Goal: Transaction & Acquisition: Purchase product/service

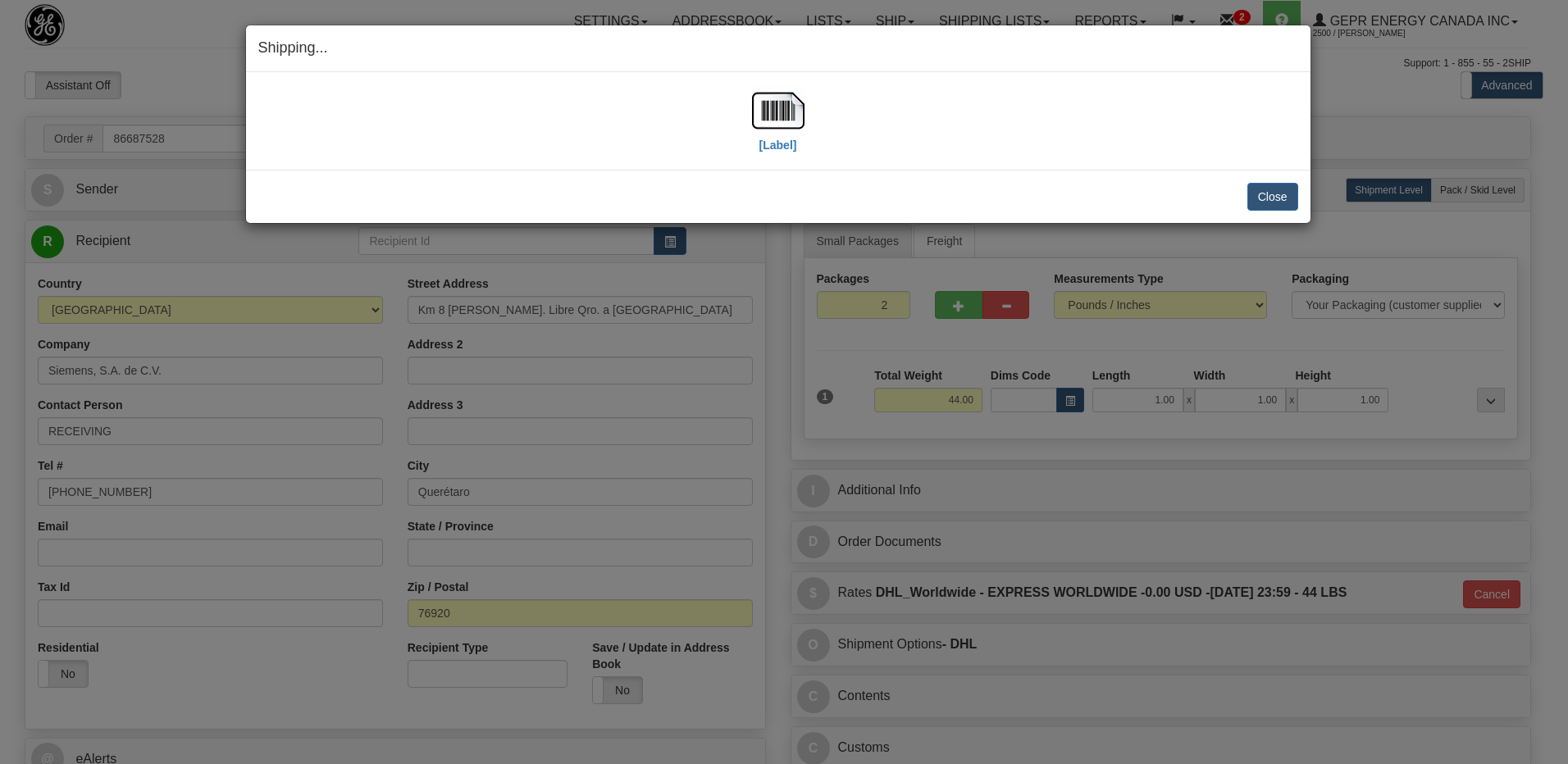
select select "0"
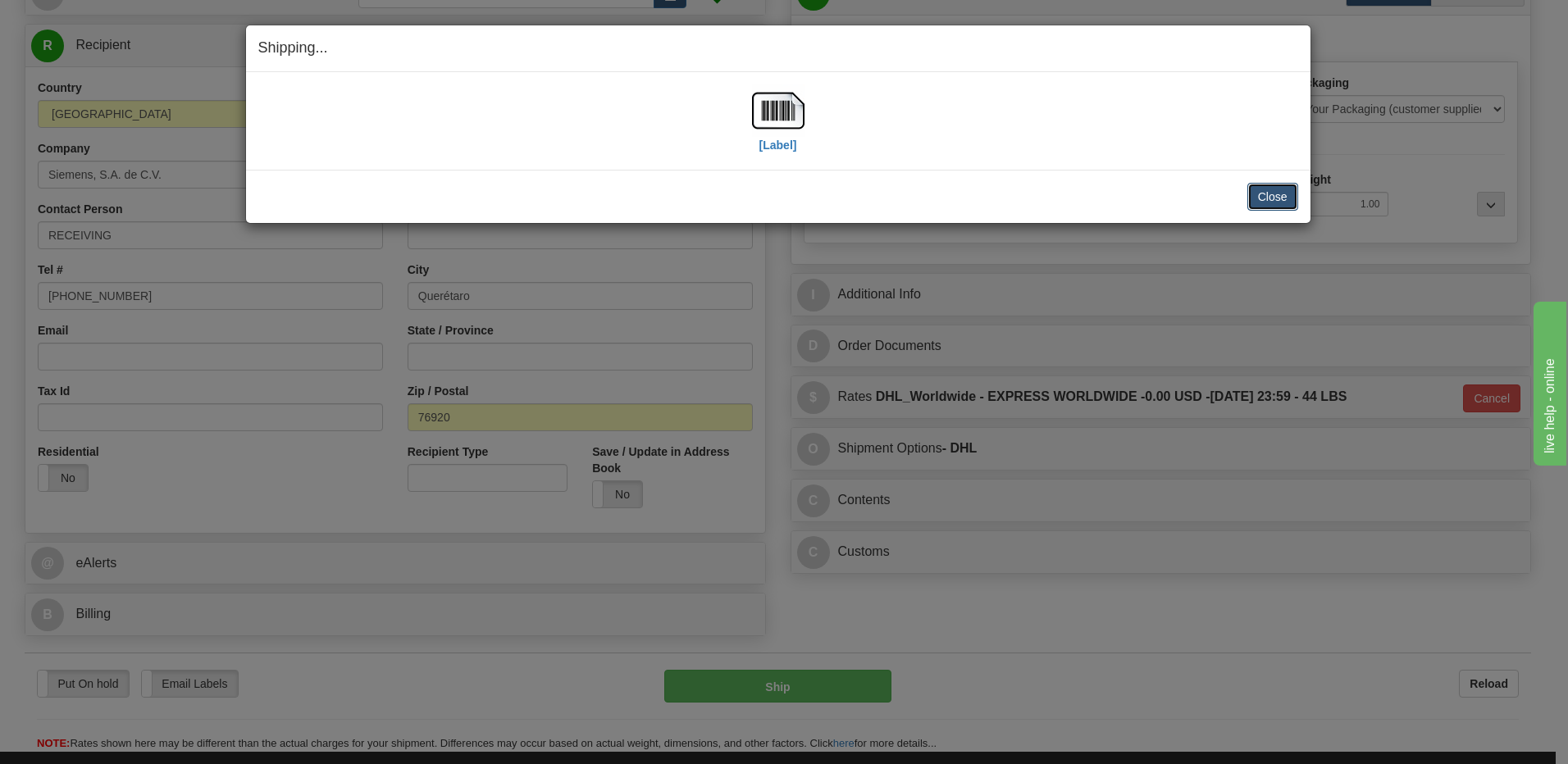
click at [1265, 197] on button "Close" at bounding box center [1272, 197] width 51 height 28
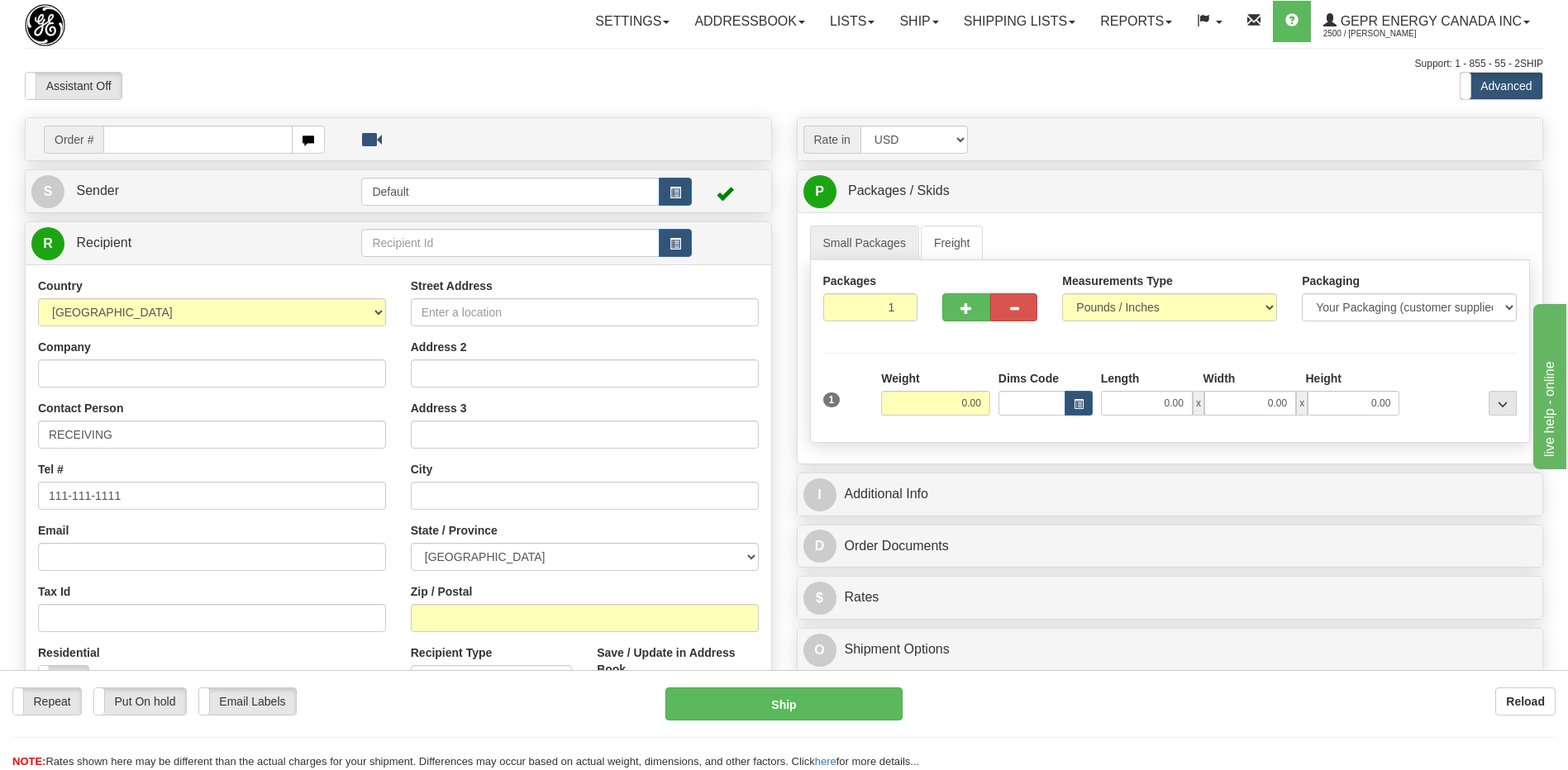
click at [386, 29] on div "Settings Shipping Preferences Fields Preferences New Store Connections Addressb…" at bounding box center [917, 21] width 1251 height 41
click at [176, 143] on input "text" at bounding box center [197, 139] width 188 height 28
paste input "86686306"
type input "86686306"
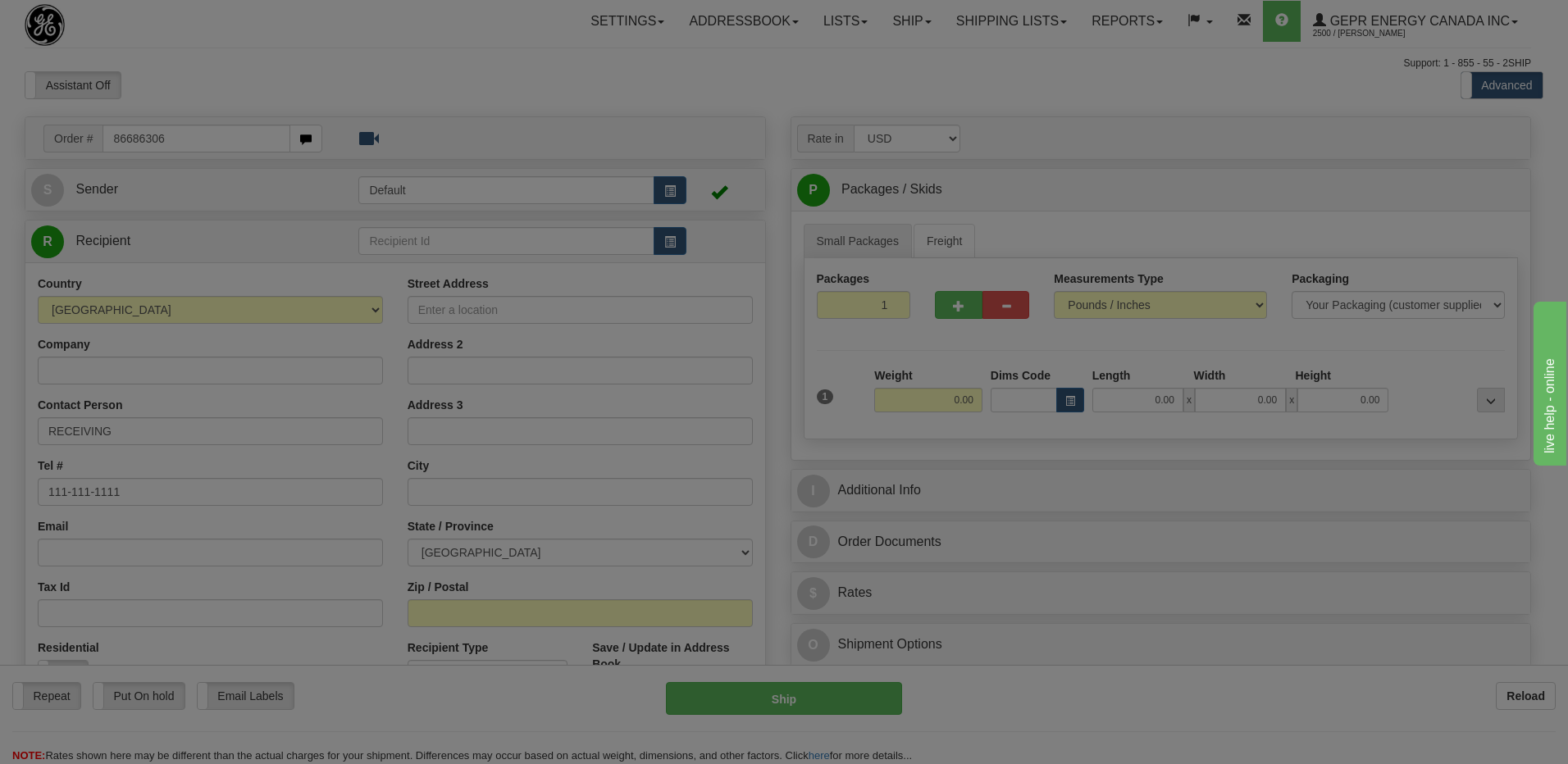
click at [234, 93] on body "Training Course Close Toggle navigation Settings Shipping Preferences New Recip…" at bounding box center [784, 382] width 1568 height 764
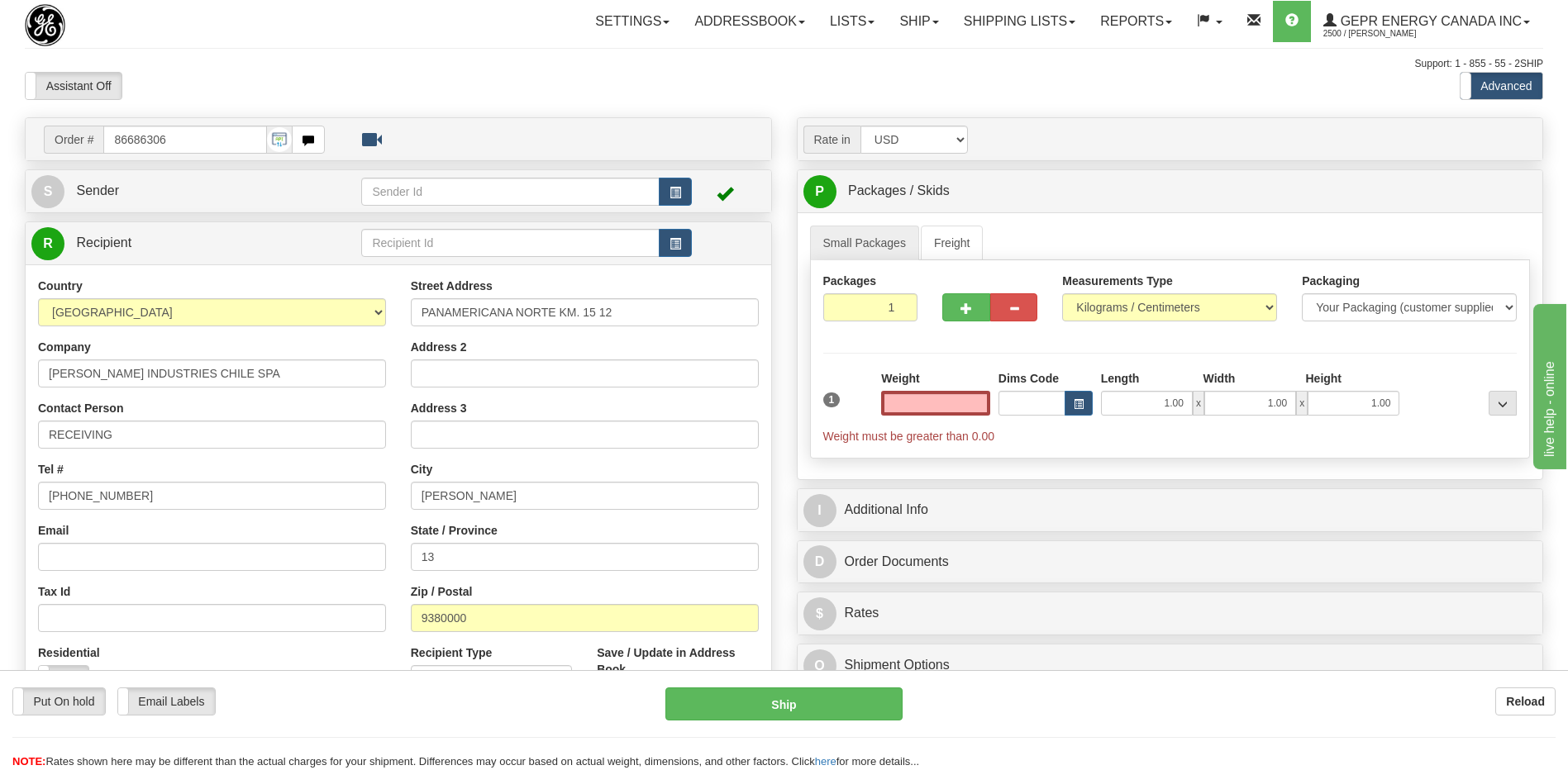
type input "0.00"
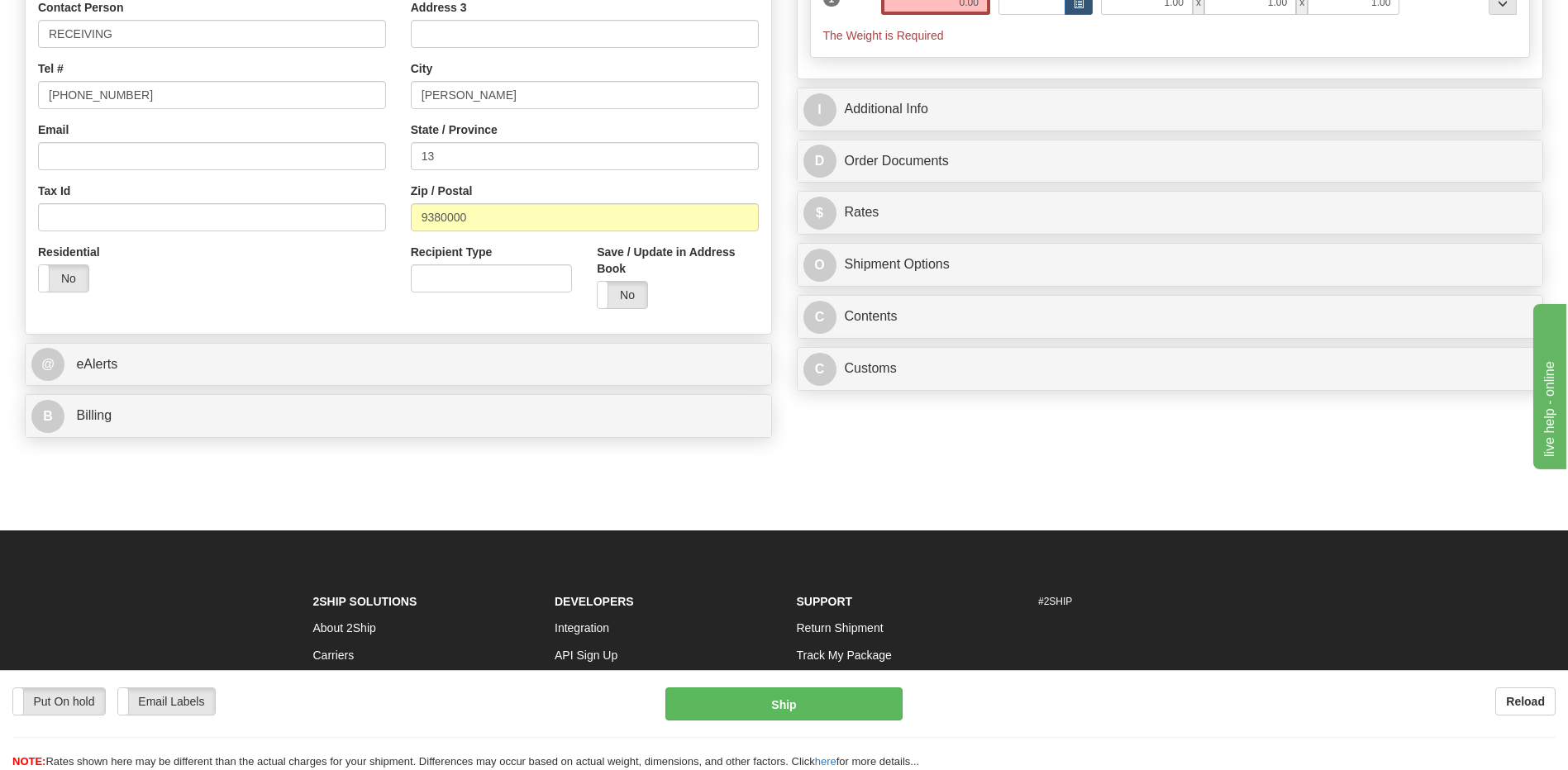
scroll to position [413, 0]
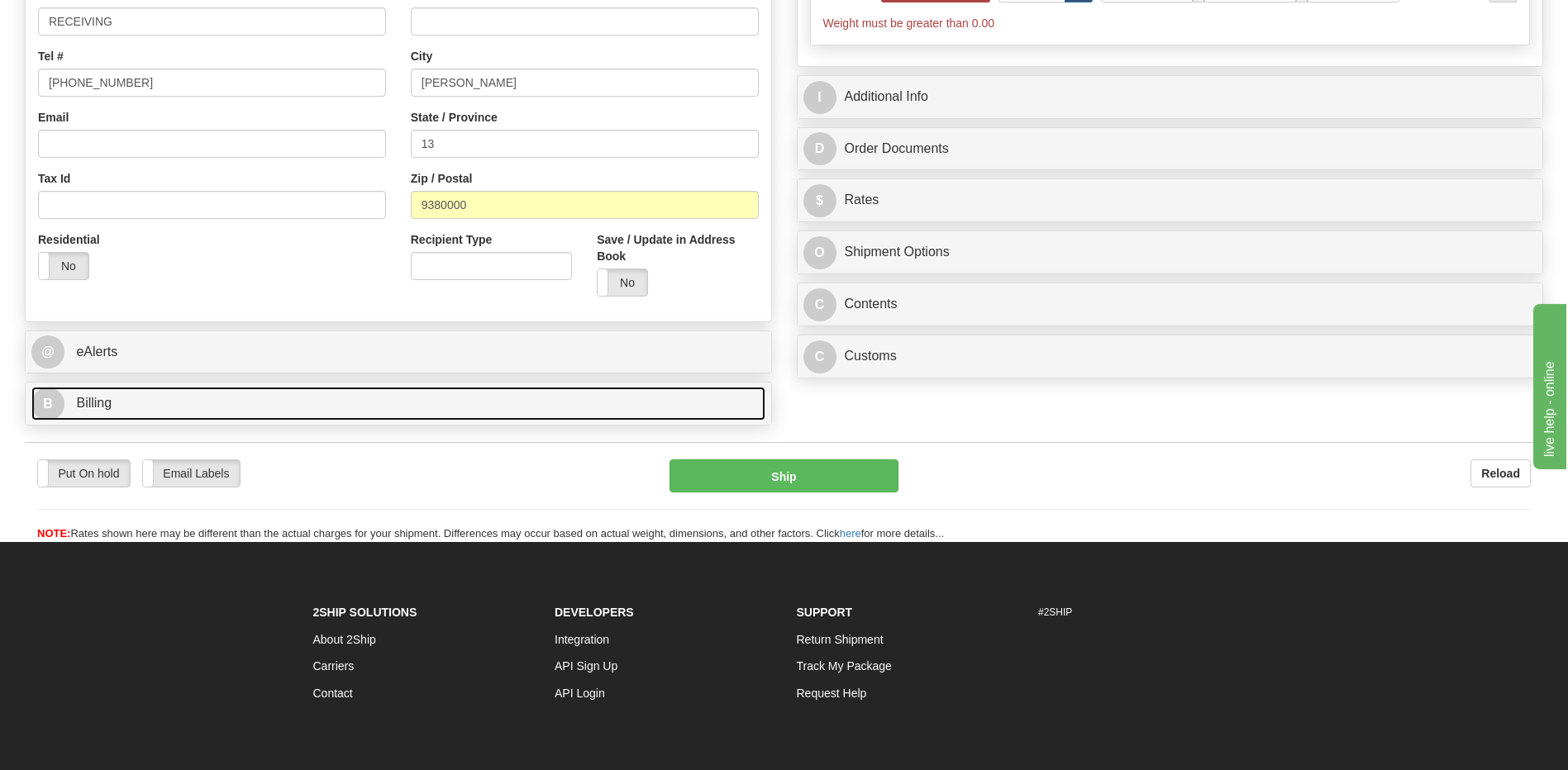
click at [140, 402] on link "B Billing" at bounding box center [398, 403] width 734 height 34
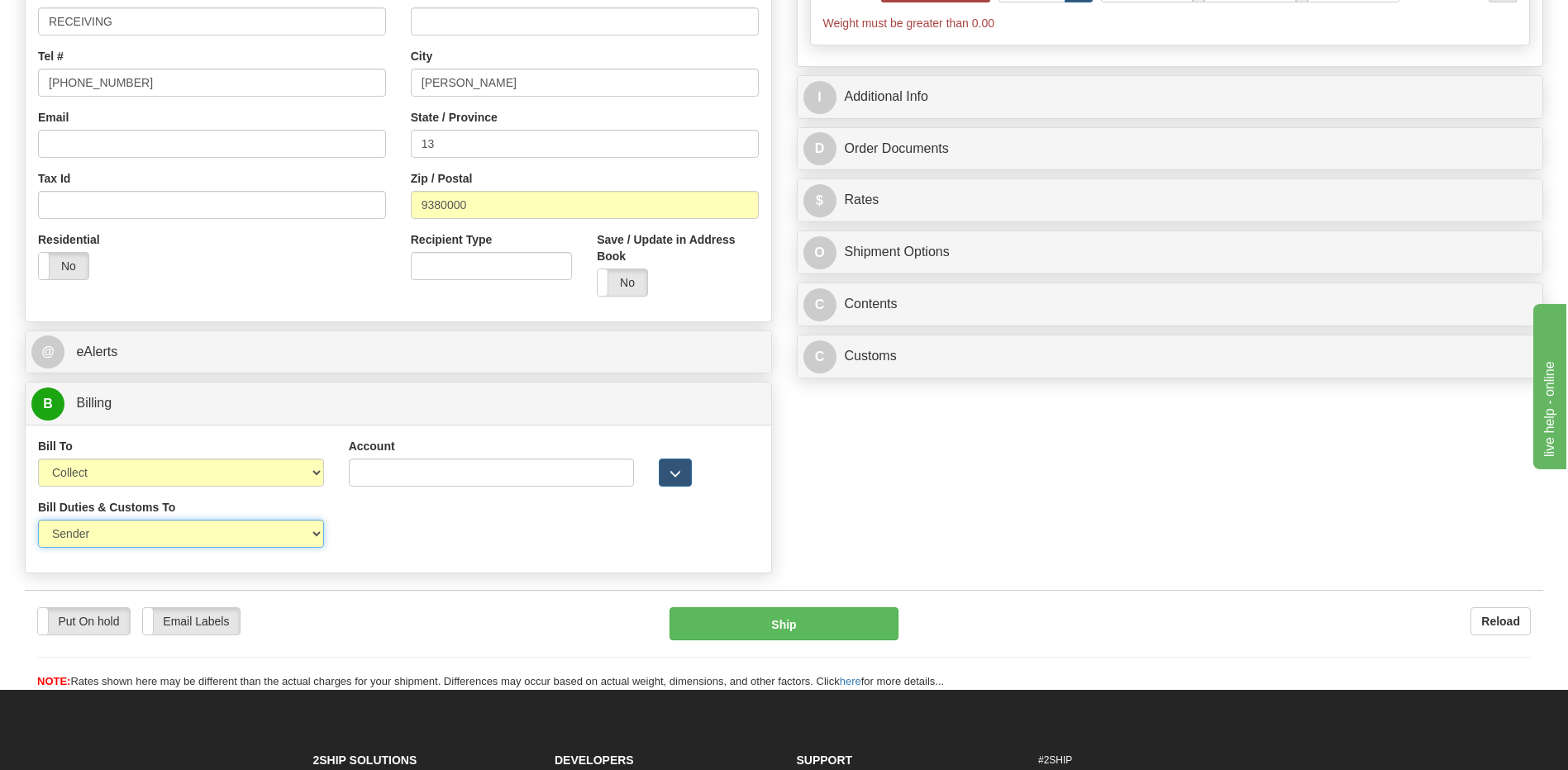
click at [227, 535] on select "Sender Recipient Third Party" at bounding box center [181, 534] width 286 height 28
select select "2"
click at [38, 520] on select "Sender Recipient Third Party" at bounding box center [181, 534] width 286 height 28
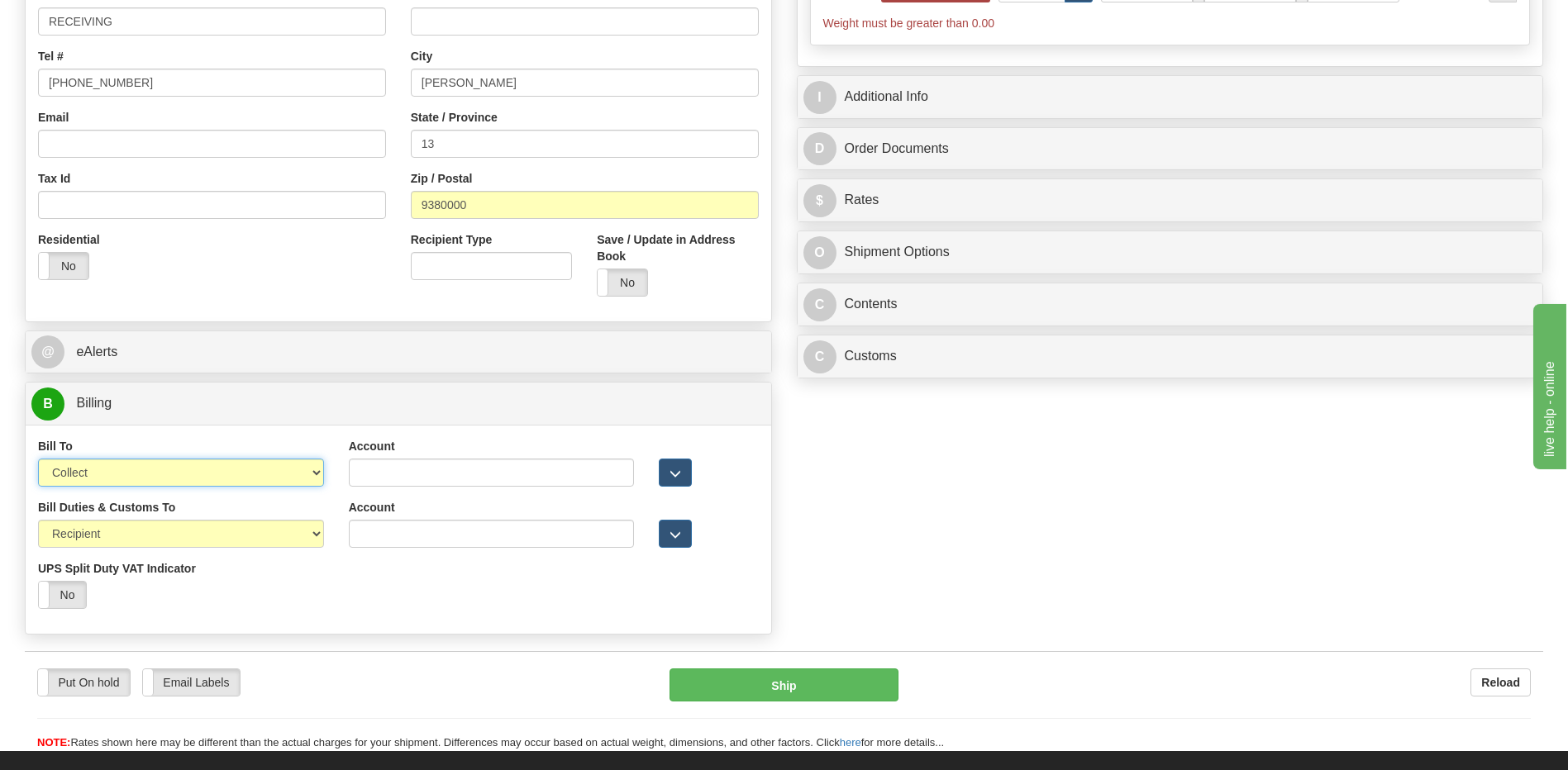
click at [204, 482] on select "Sender Recipient Third Party Collect" at bounding box center [181, 472] width 286 height 28
select select "2"
click at [38, 458] on select "Sender Recipient Third Party Collect" at bounding box center [181, 472] width 286 height 28
click at [361, 473] on input "Account" at bounding box center [492, 472] width 286 height 28
paste input "961294438"
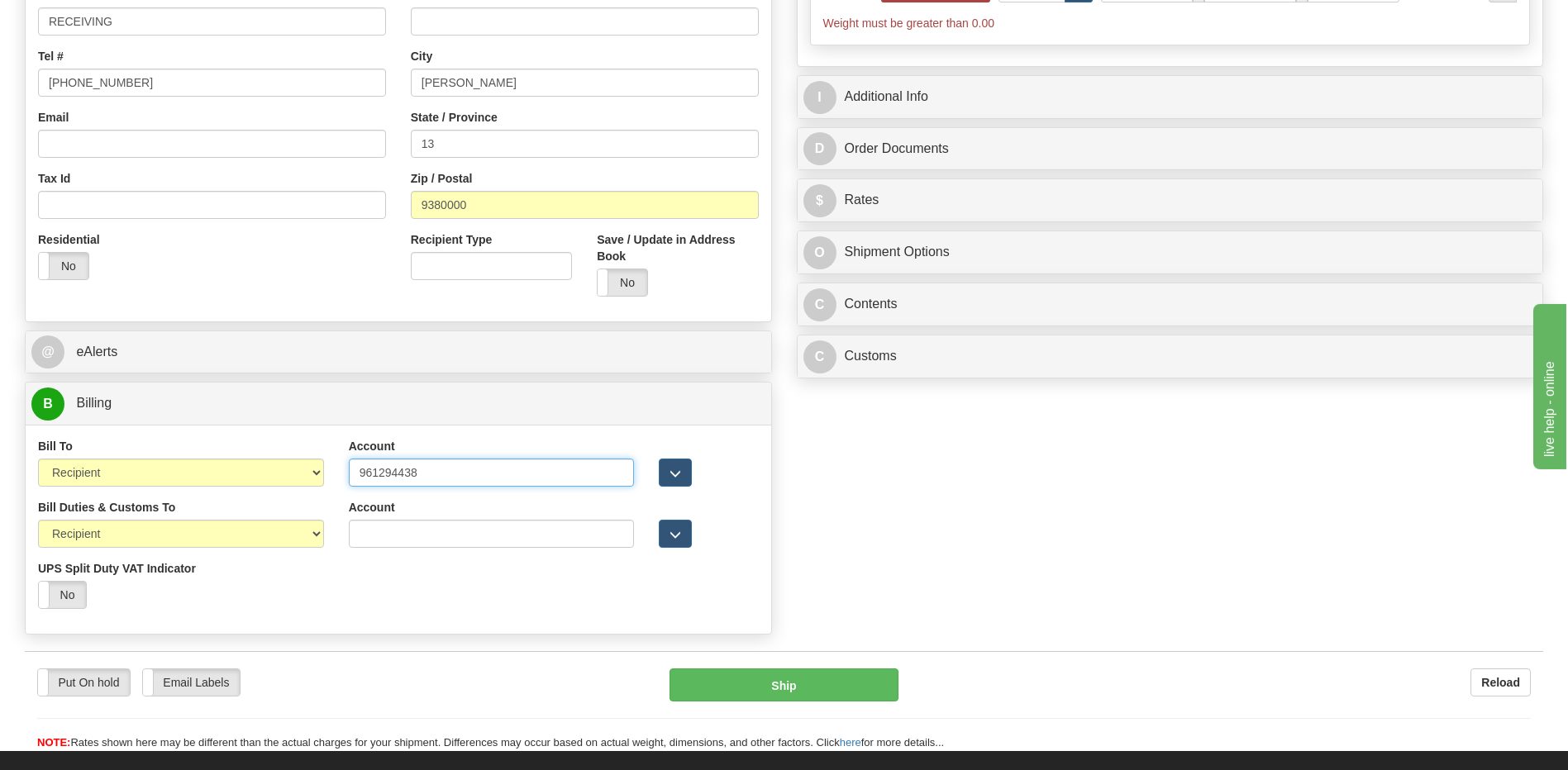
type input "961294438"
click at [410, 601] on div "Bill Duties & Customs To Sender Recipient Third Party UPS Split Duty VAT Indica…" at bounding box center [398, 560] width 746 height 123
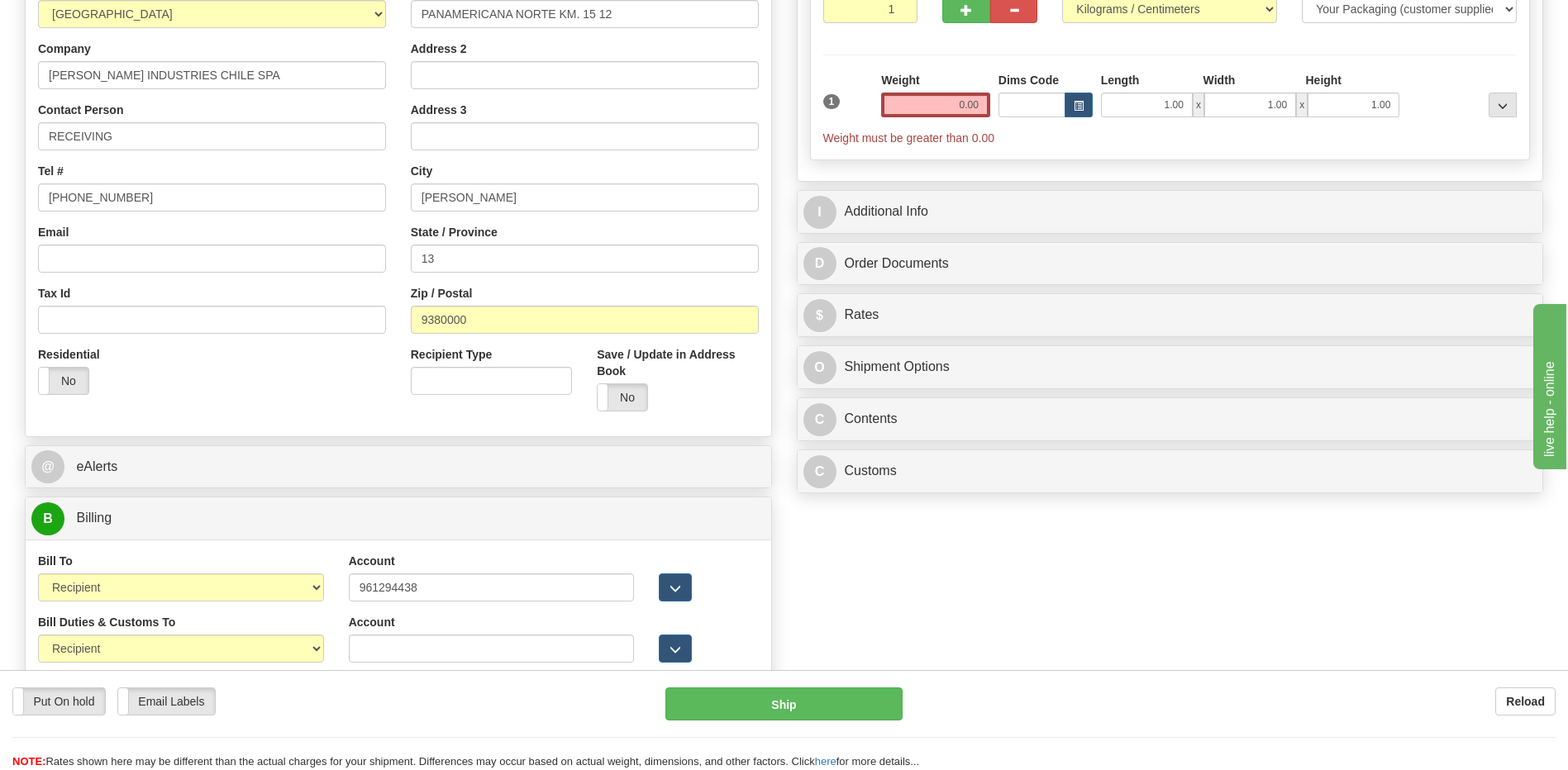
scroll to position [165, 0]
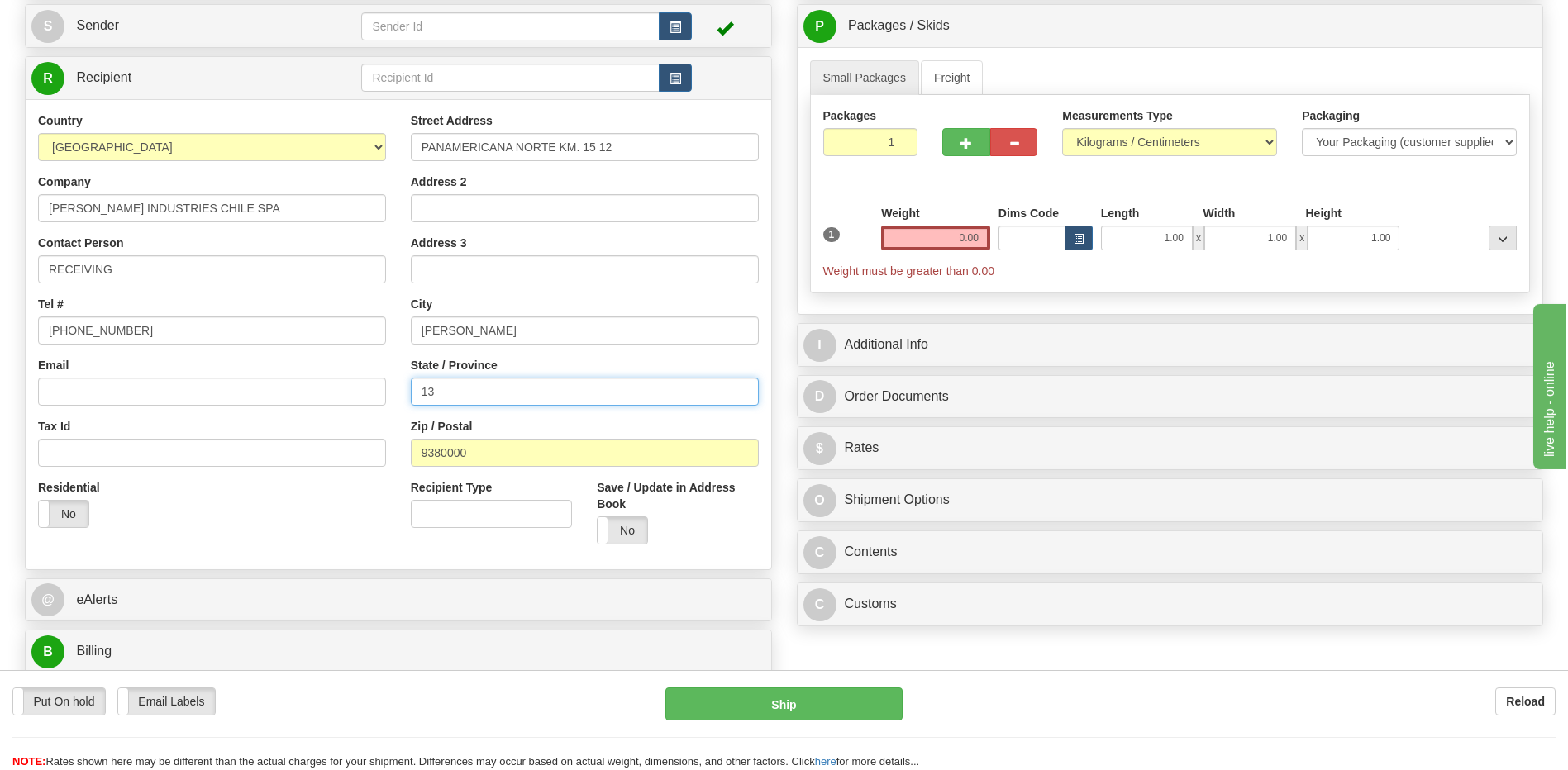
drag, startPoint x: 471, startPoint y: 394, endPoint x: 120, endPoint y: 379, distance: 351.3
click at [142, 382] on div "Country AFGHANISTAN ALAND ISLANDS ALBANIA ALGERIA AMERICAN SAMOA ANDORRA ANGOLA…" at bounding box center [398, 335] width 746 height 445
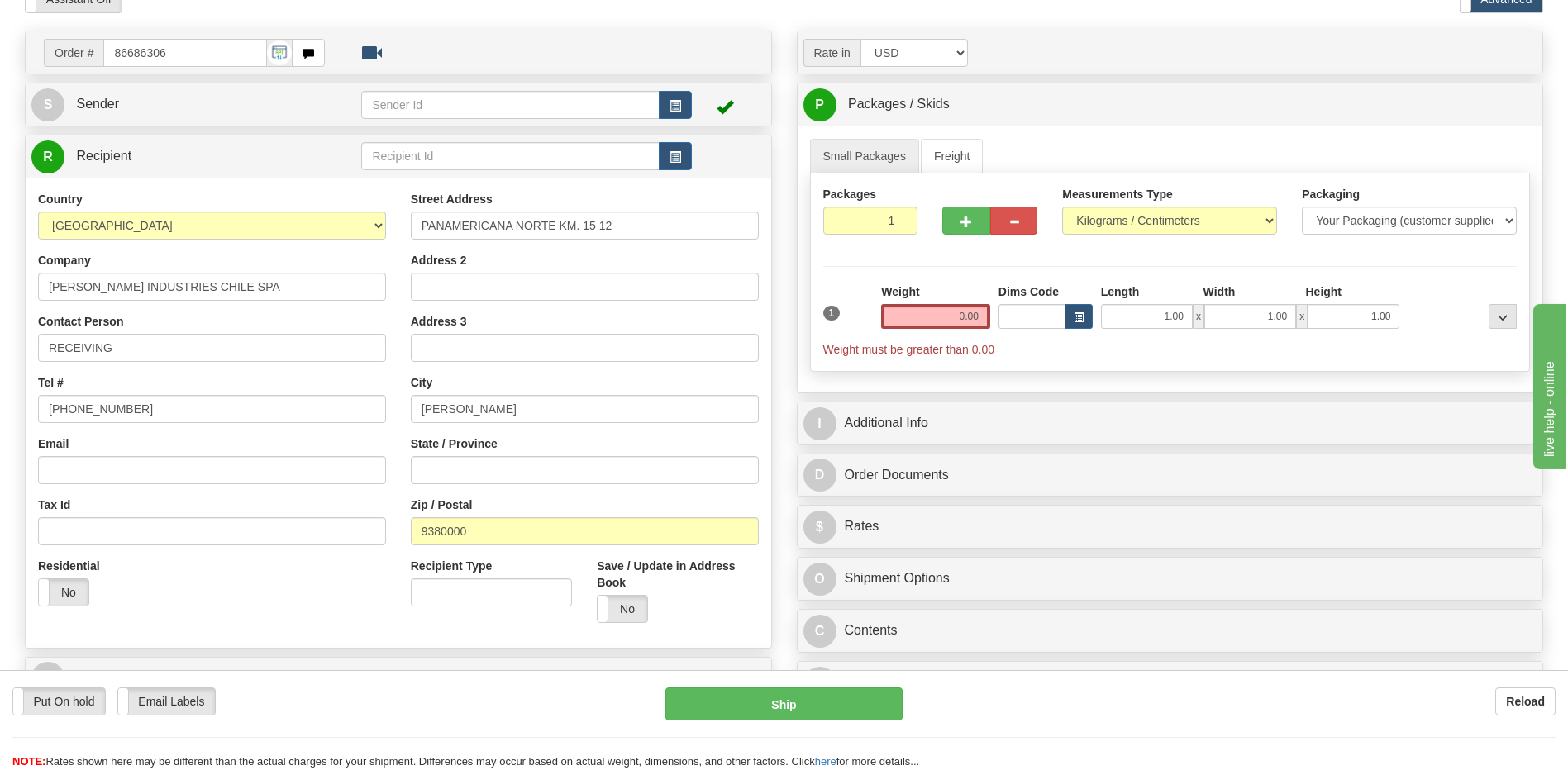
scroll to position [0, 0]
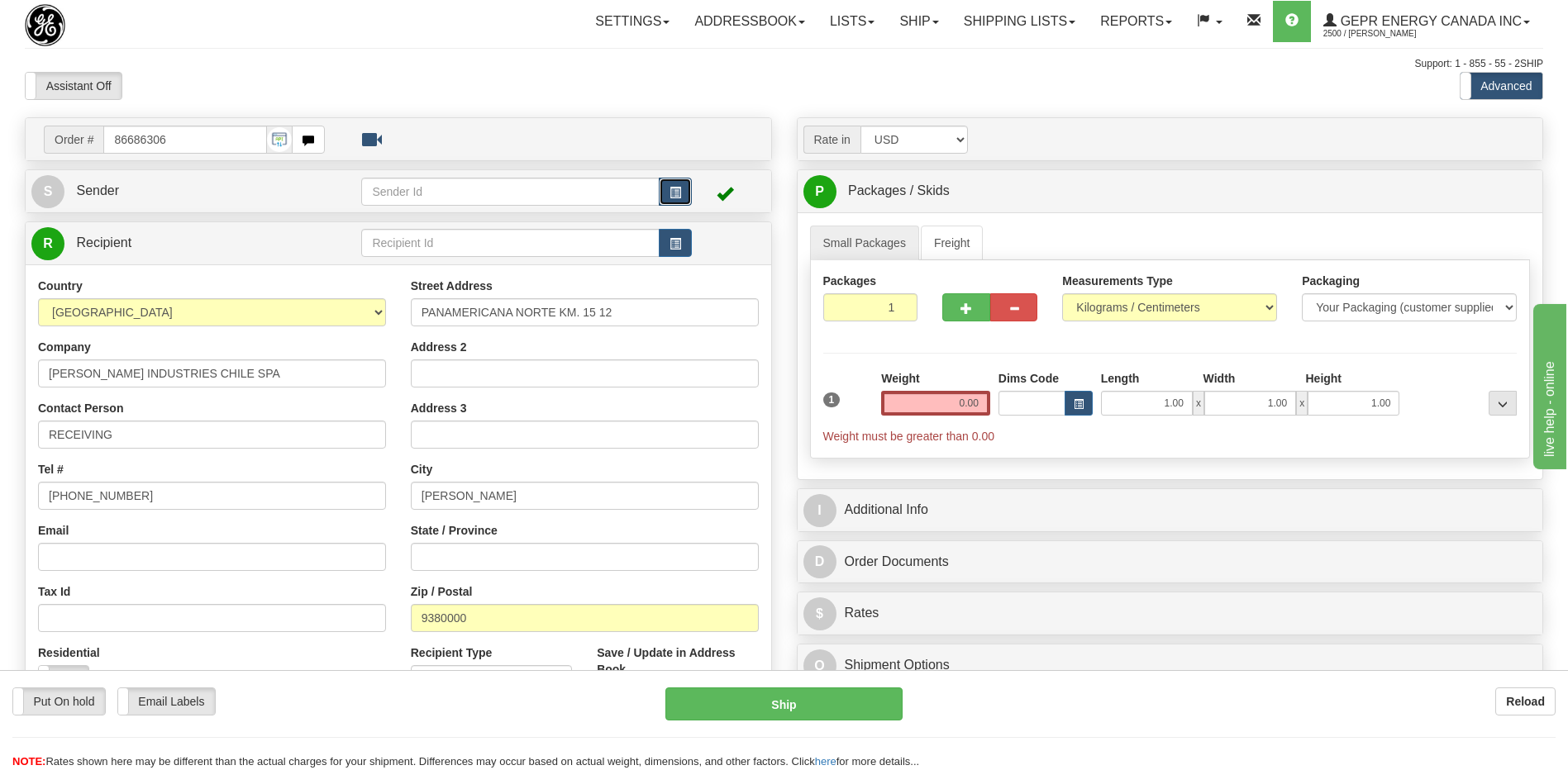
click at [685, 195] on button "button" at bounding box center [675, 191] width 33 height 28
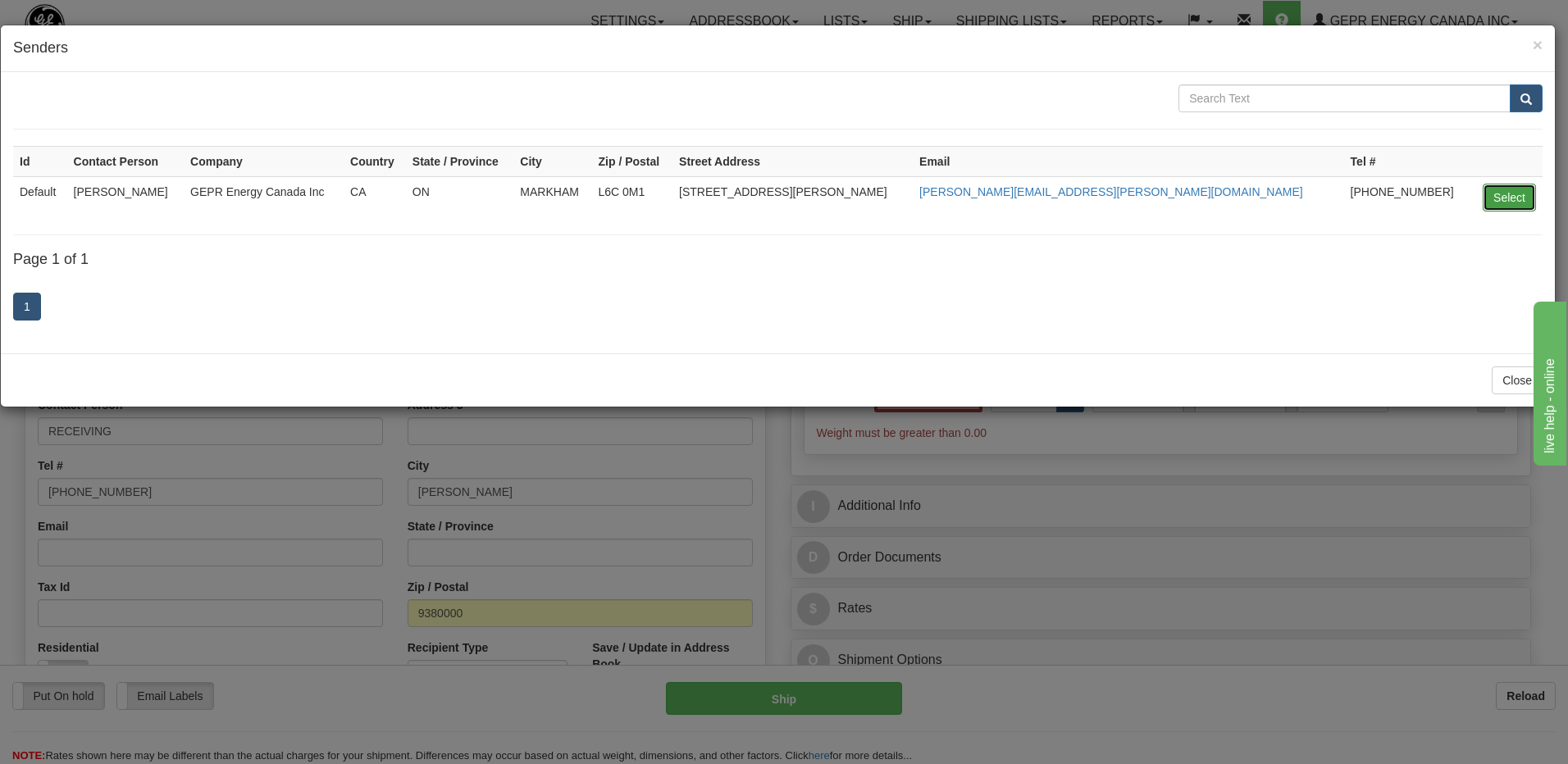
click at [1498, 199] on button "Select" at bounding box center [1508, 198] width 53 height 28
type input "Default"
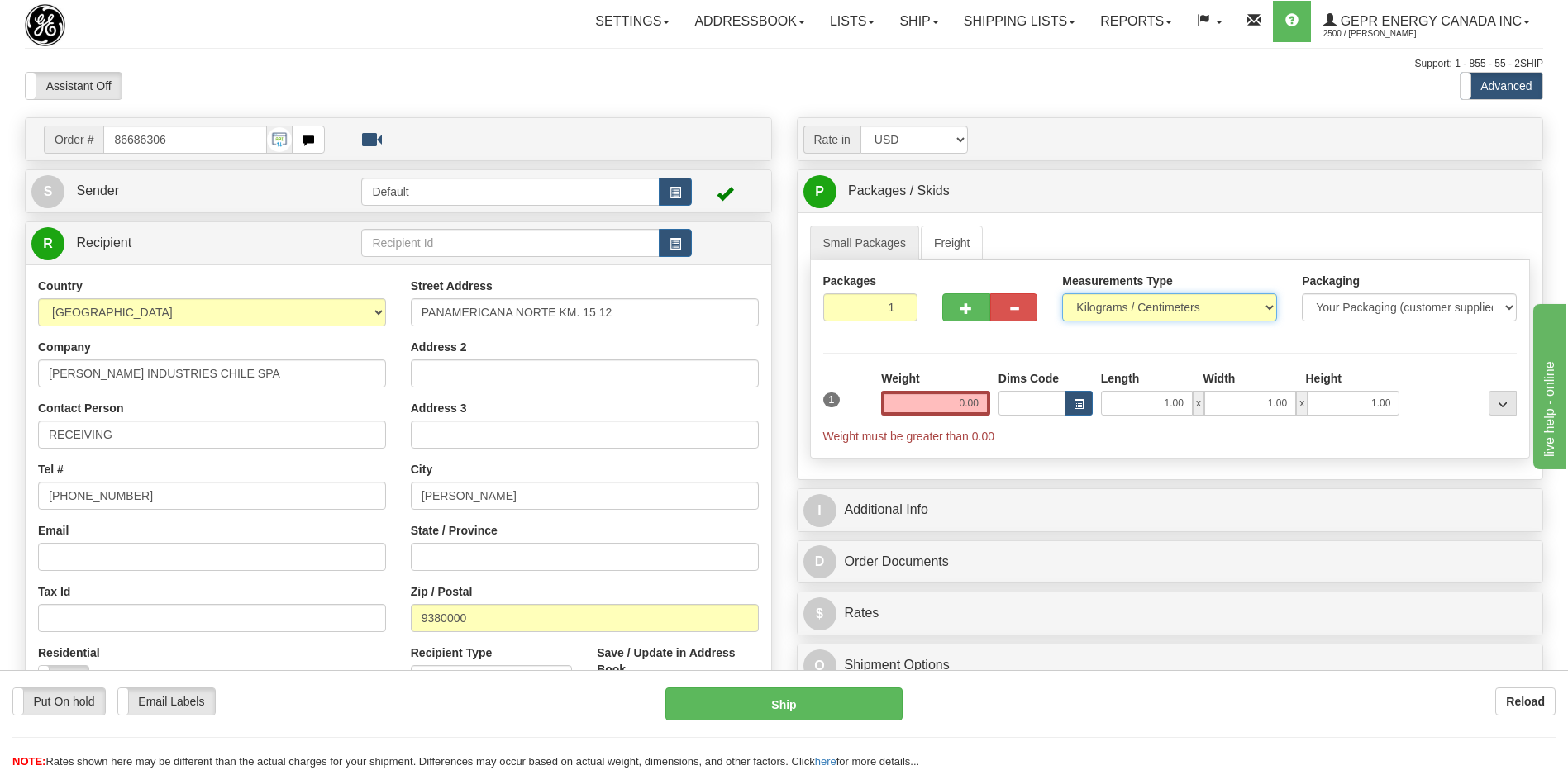
click at [1145, 318] on select "Pounds / Inches Kilograms / Centimeters" at bounding box center [1170, 307] width 215 height 28
select select "0"
click at [1062, 294] on select "Pounds / Inches Kilograms / Centimeters" at bounding box center [1170, 307] width 215 height 28
click at [861, 312] on input "1" at bounding box center [870, 307] width 95 height 28
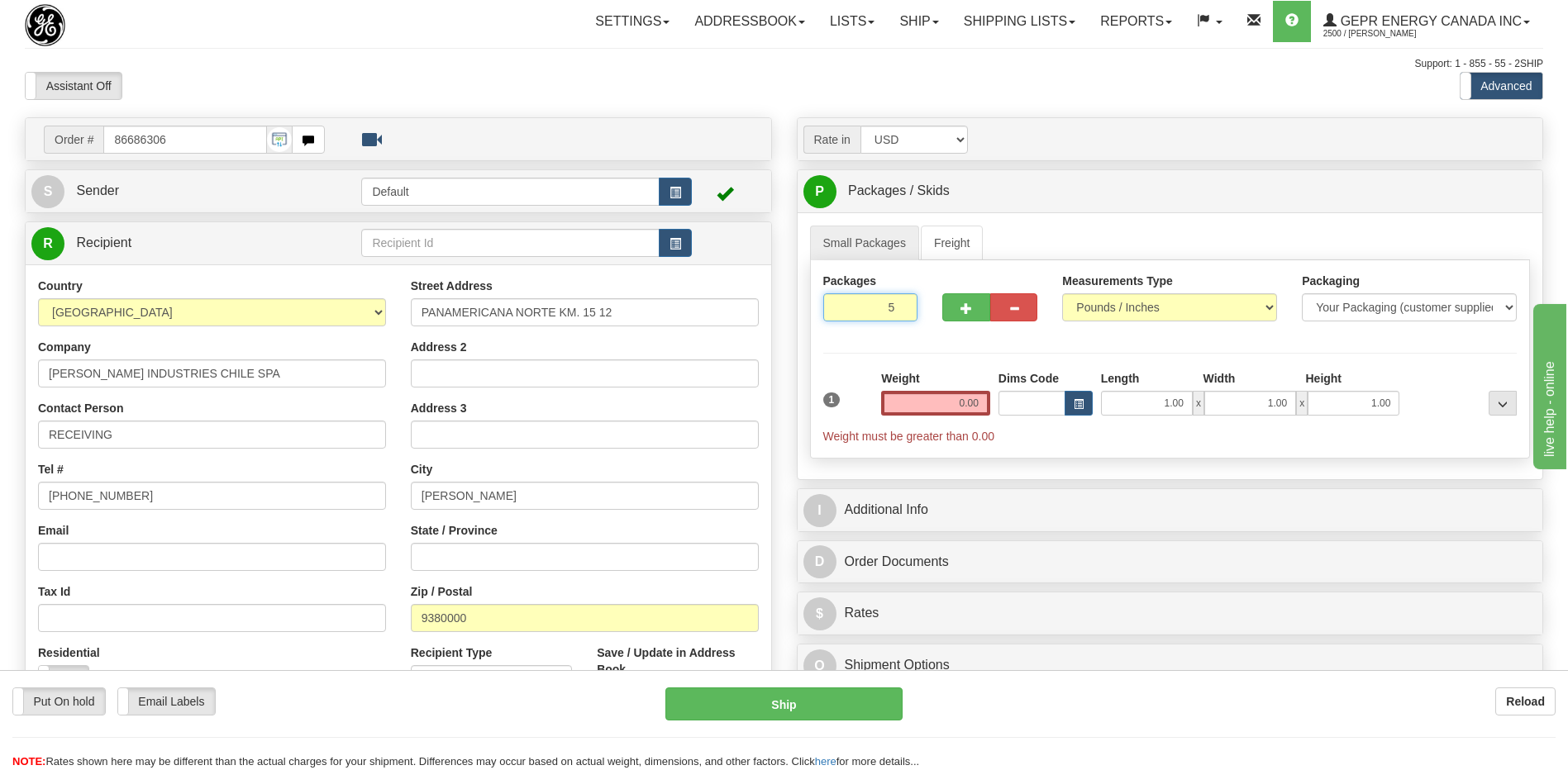
type input "5"
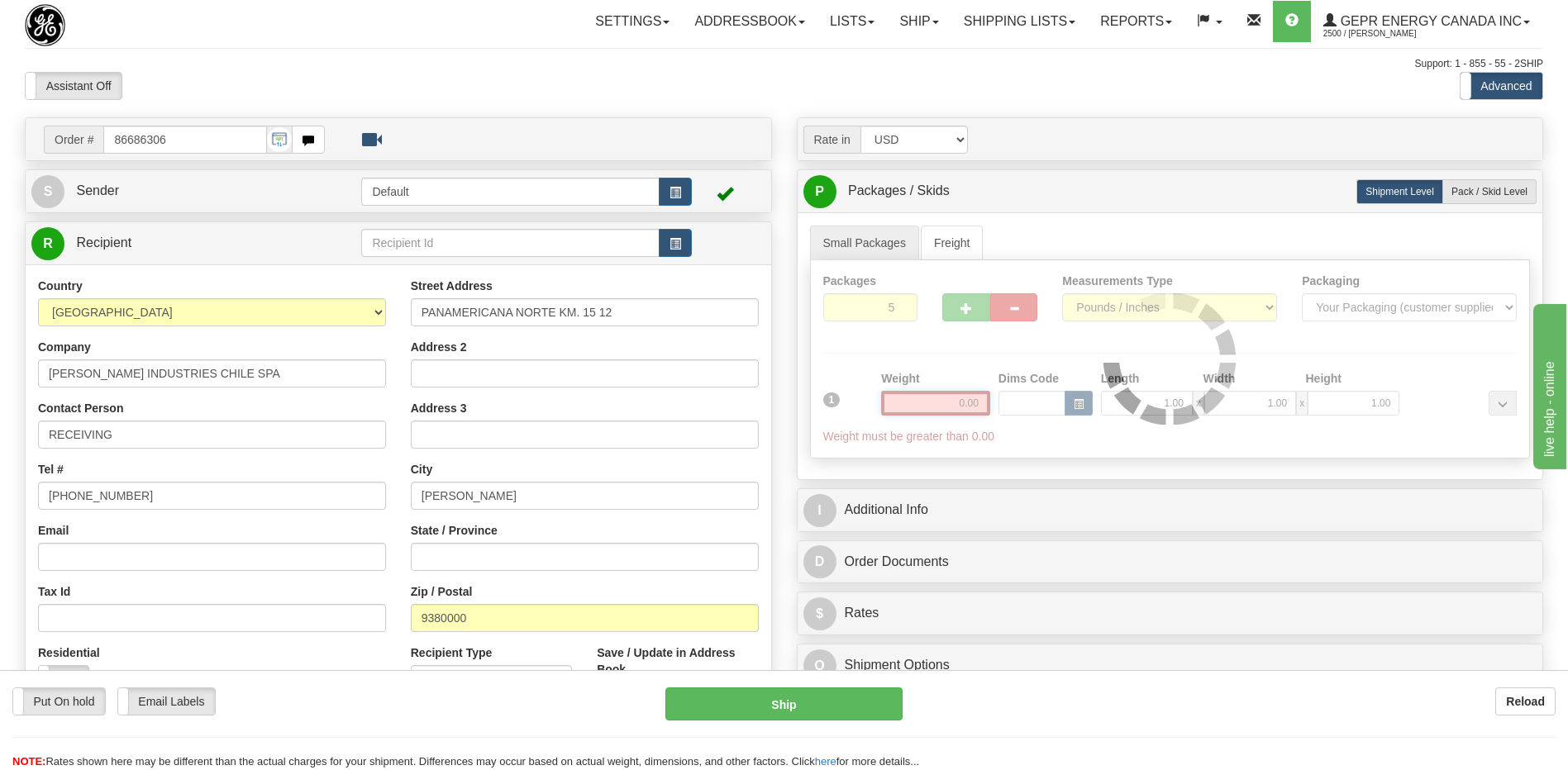
click at [962, 407] on div "Packages 5 1 Measurements Type" at bounding box center [1171, 359] width 720 height 198
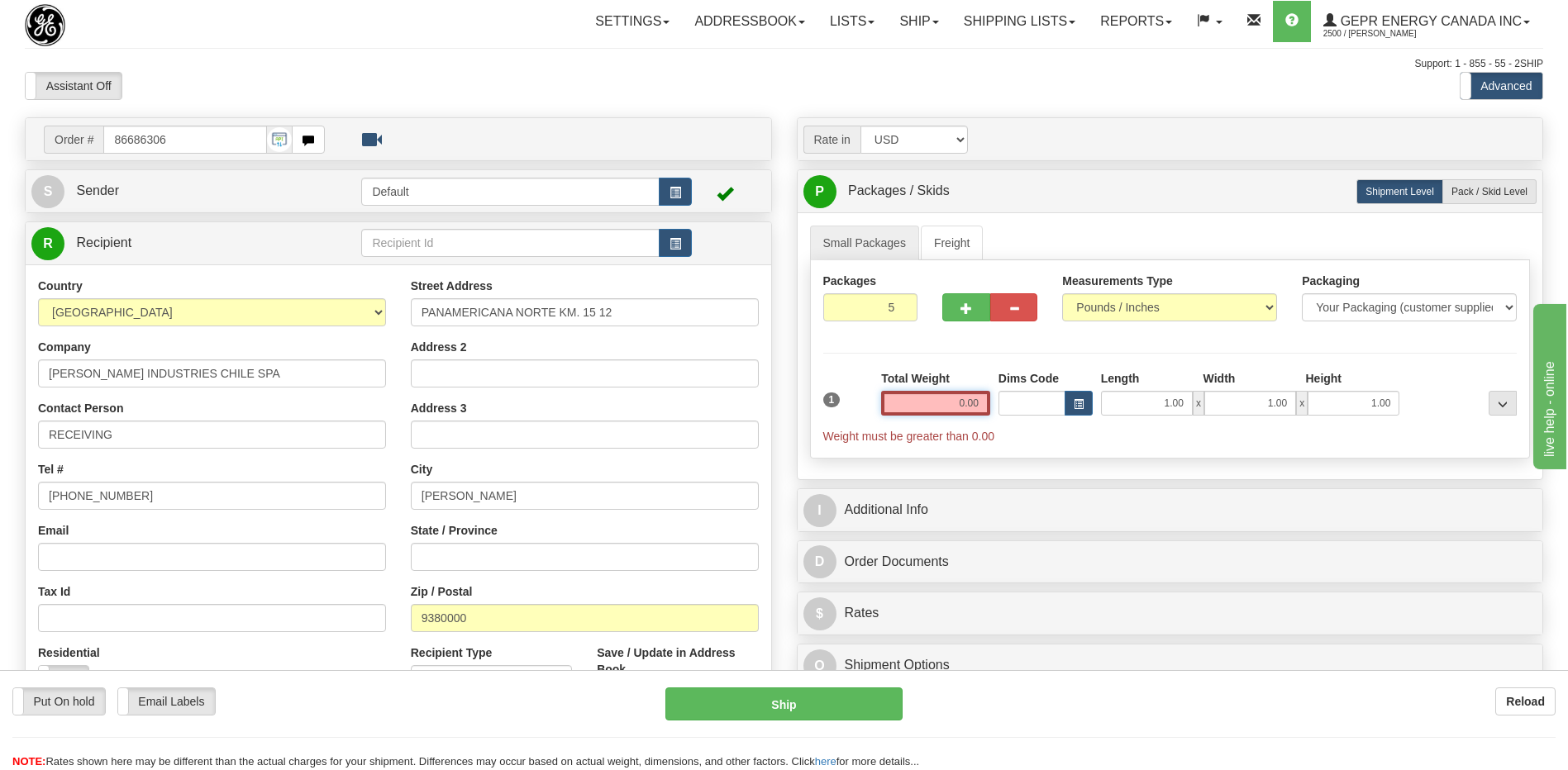
click at [962, 407] on input "0.00" at bounding box center [936, 403] width 109 height 25
click at [962, 407] on input "text" at bounding box center [936, 403] width 109 height 25
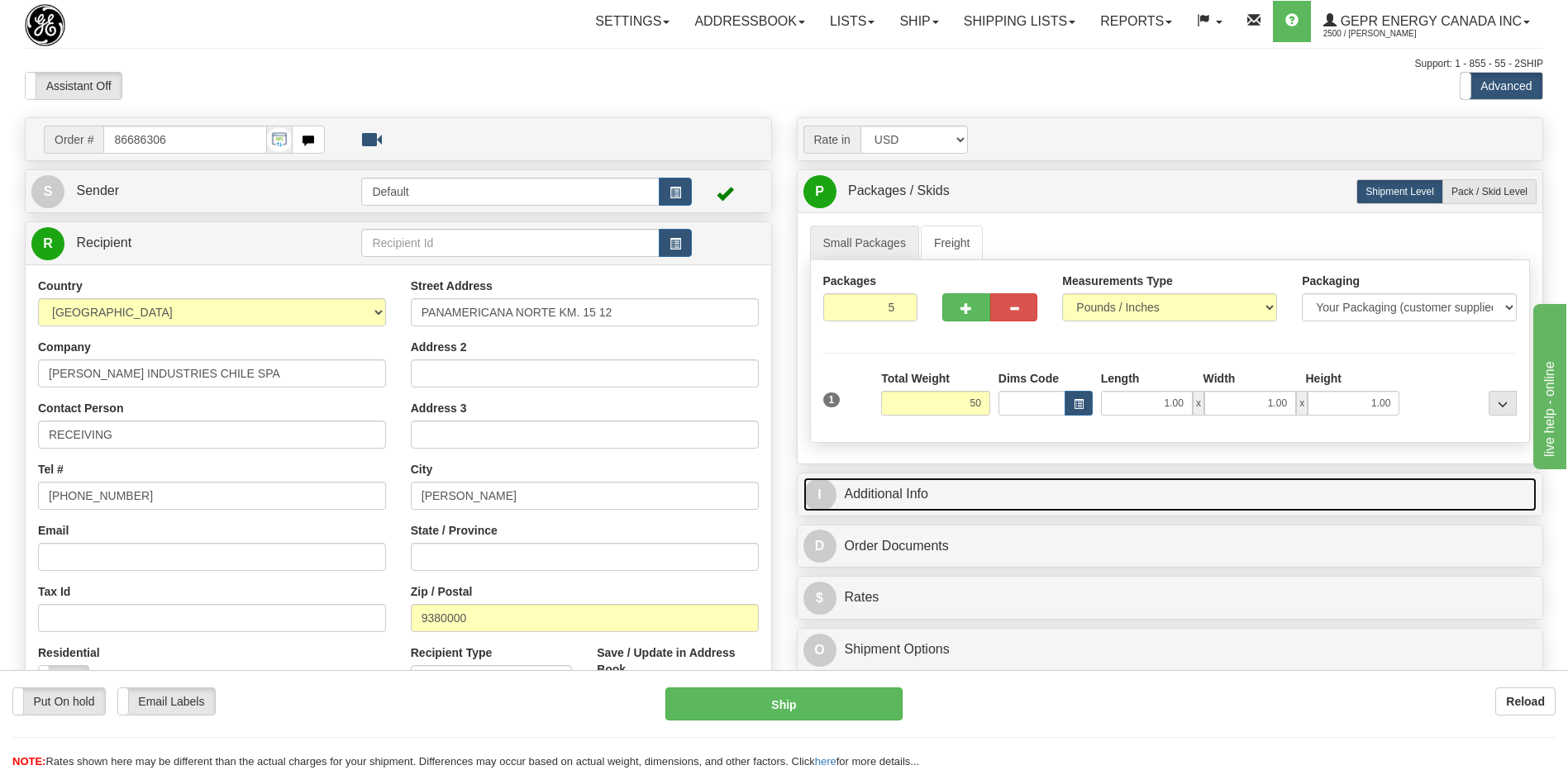
type input "50.00"
click at [970, 493] on link "I Additional Info" at bounding box center [1170, 494] width 734 height 34
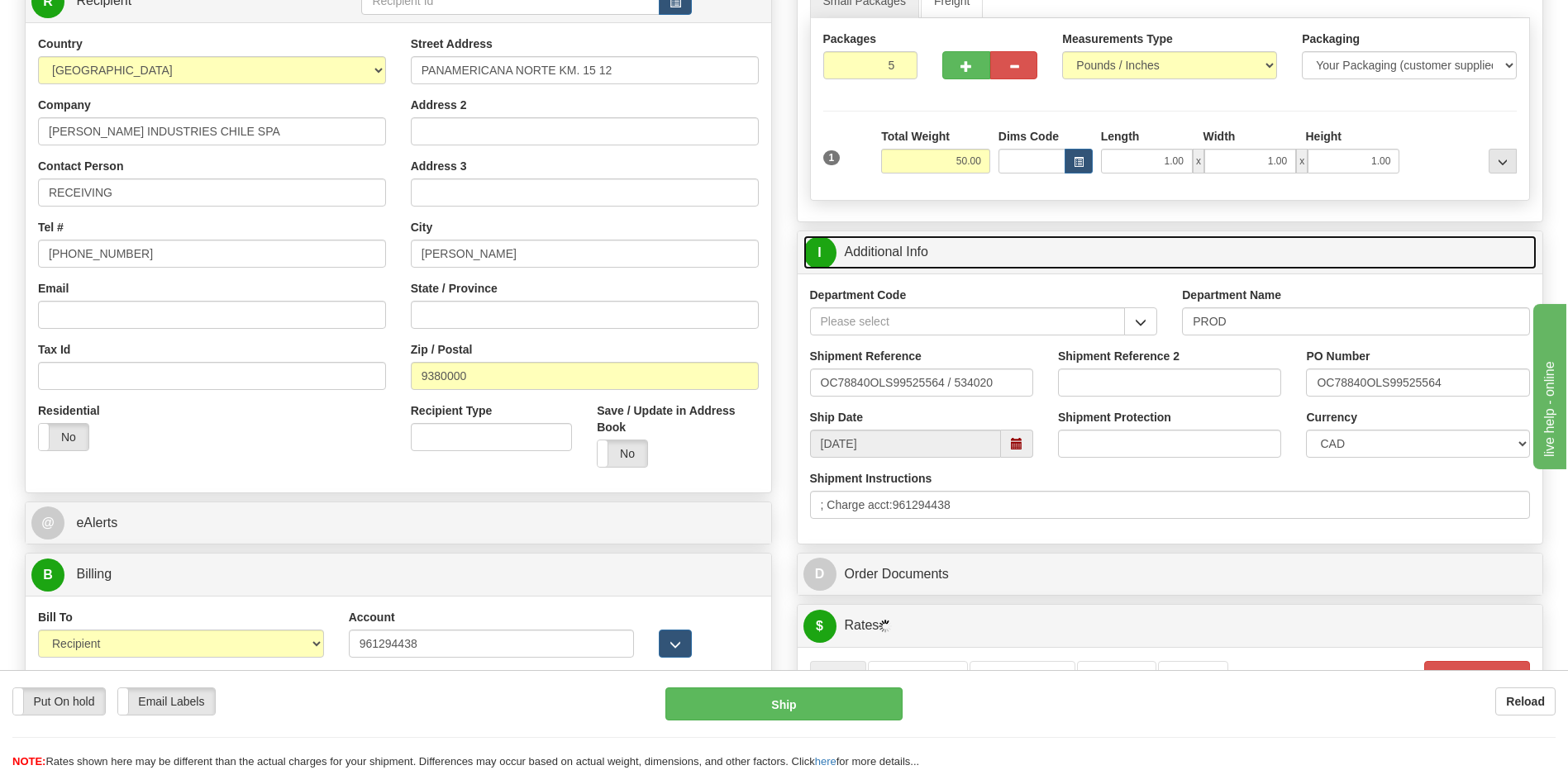
scroll to position [248, 0]
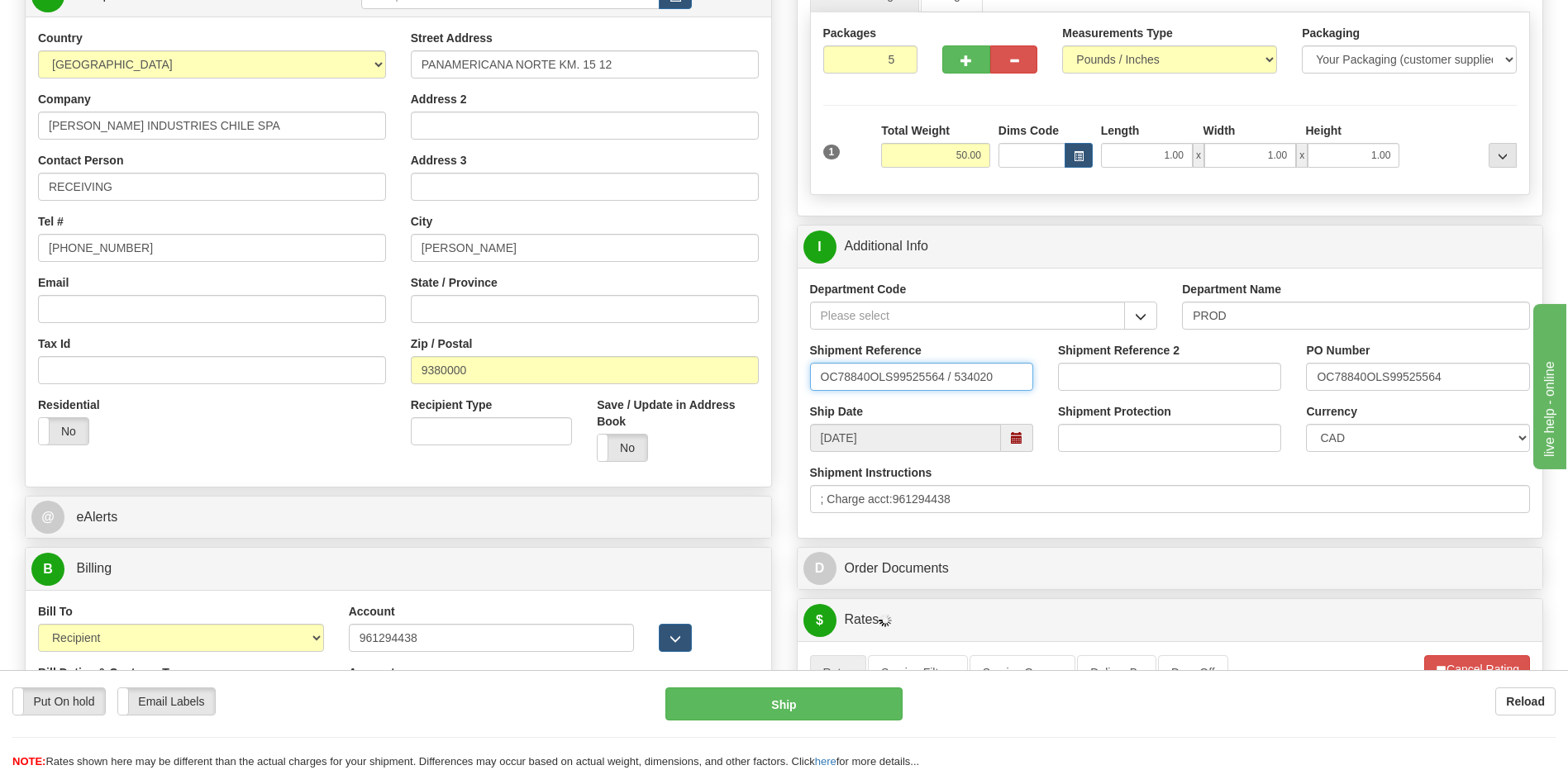
drag, startPoint x: 866, startPoint y: 379, endPoint x: 611, endPoint y: 372, distance: 255.1
type input "5399005461"
click at [1441, 439] on select "CAD USD EUR ZAR RON ANG ARN AUD AUS AWG BBD BFR BGN BHD BMD BND BRC BRL CHP CKZ…" at bounding box center [1417, 437] width 223 height 28
select select "1"
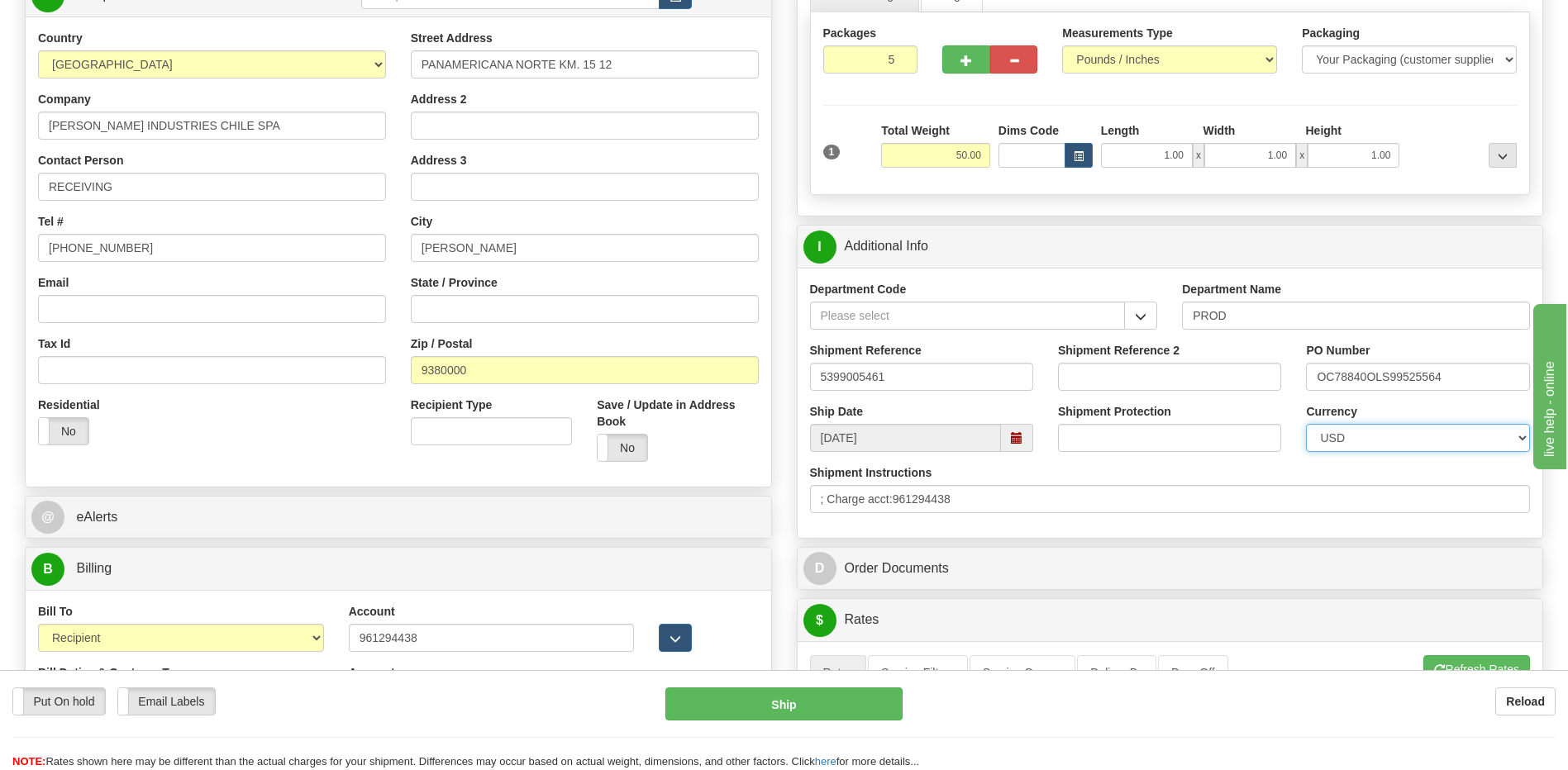
click at [1306, 424] on select "CAD USD EUR ZAR RON ANG ARN AUD AUS AWG BBD BFR BGN BHD BMD BND BRC BRL CHP CKZ…" at bounding box center [1417, 437] width 223 height 28
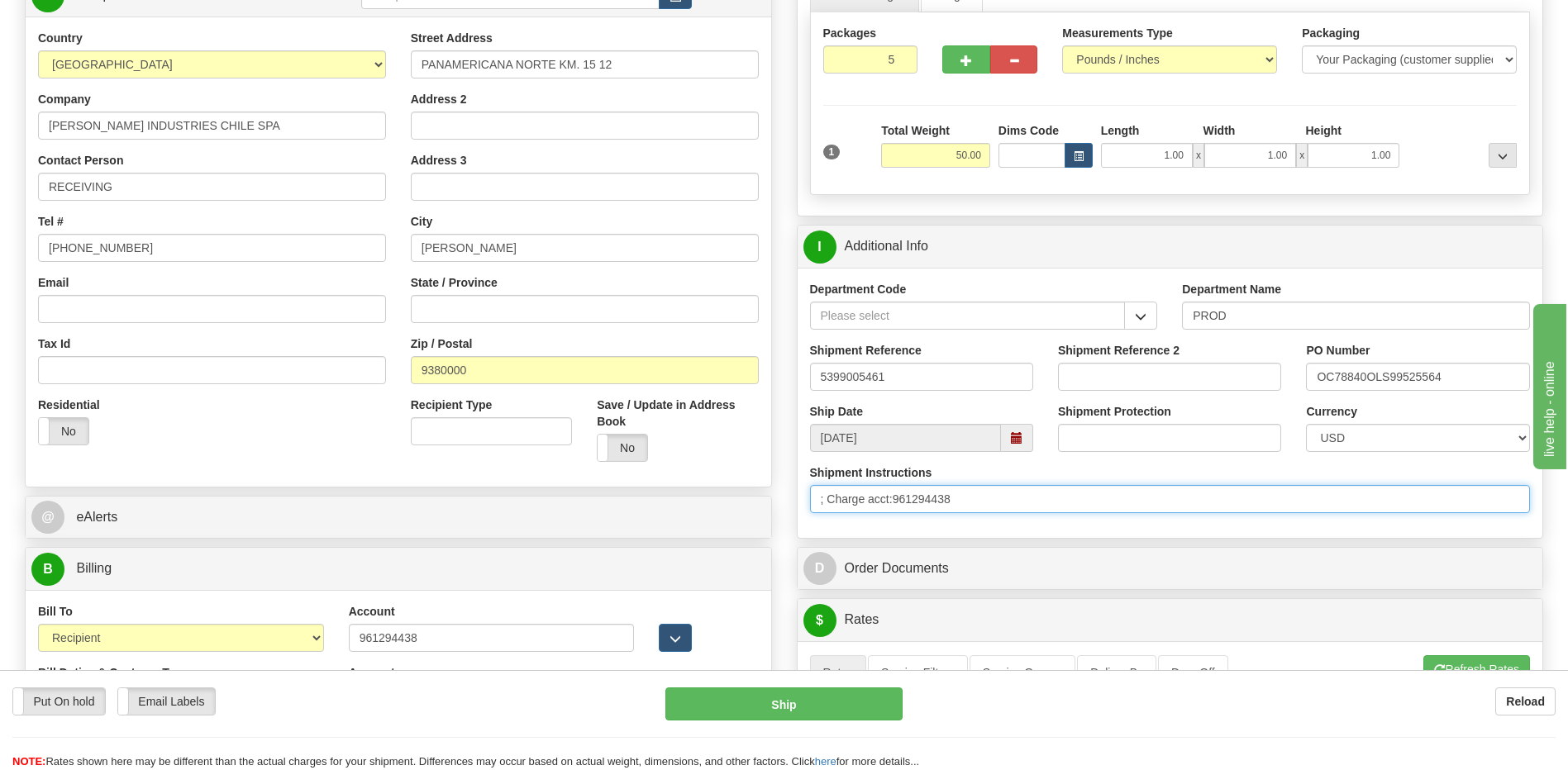
drag, startPoint x: 1060, startPoint y: 501, endPoint x: 578, endPoint y: 549, distance: 484.4
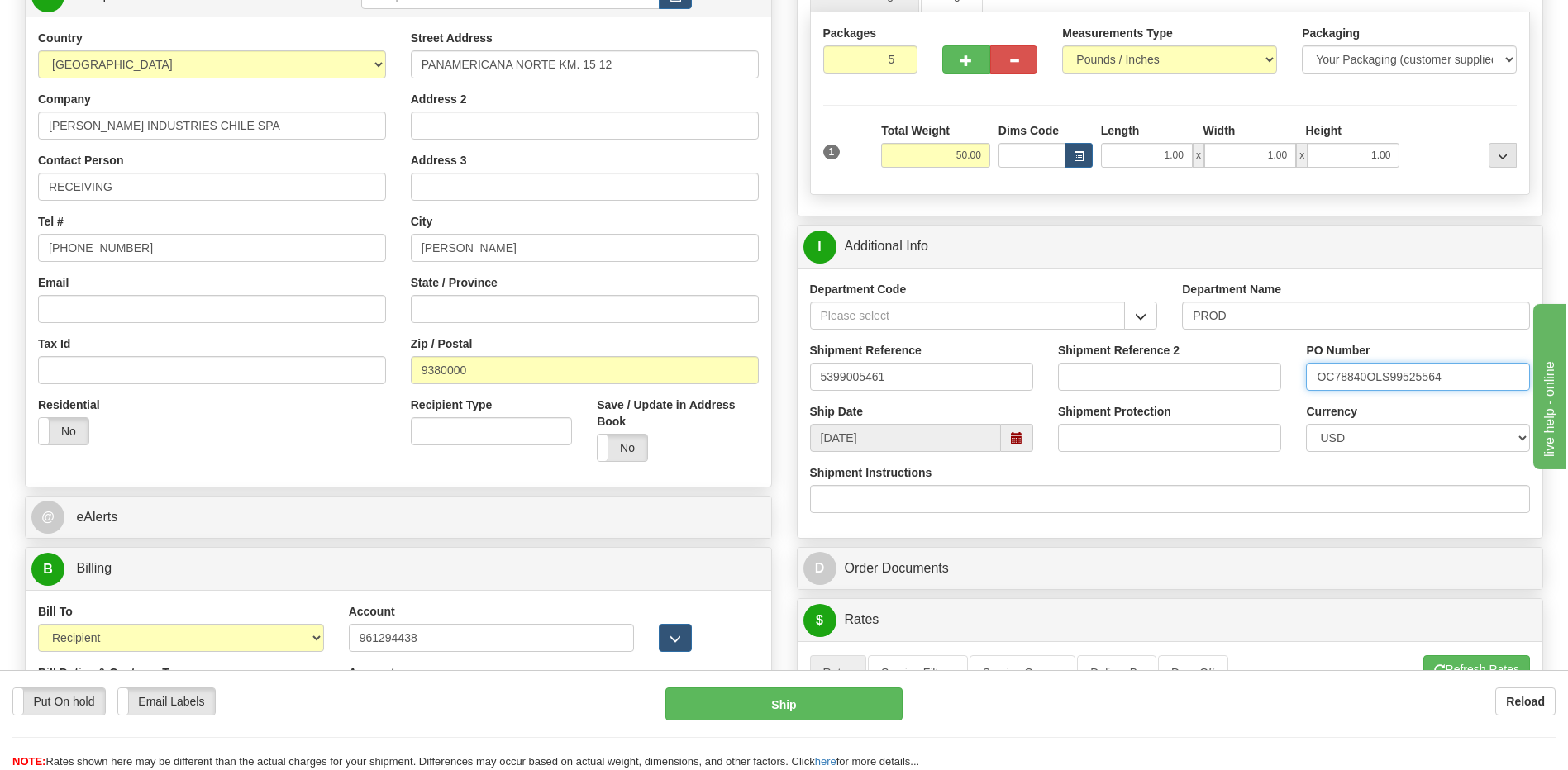
drag, startPoint x: 1460, startPoint y: 383, endPoint x: 972, endPoint y: 389, distance: 488.0
click at [977, 405] on div "Department Code Department Name PROD Shipment Reference 5399005461 Shipment Ref…" at bounding box center [1171, 402] width 746 height 270
type input "4201984107"
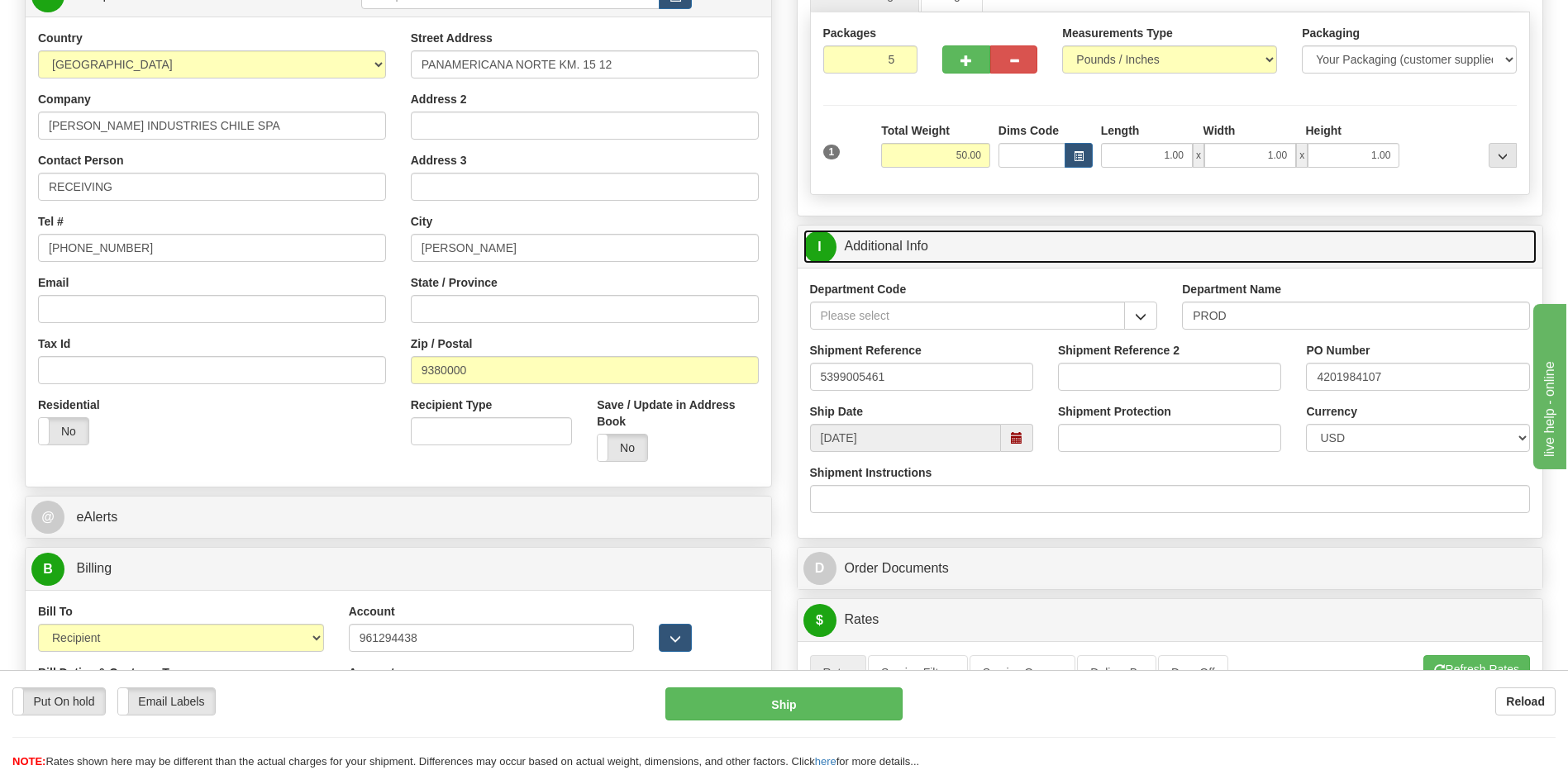
click at [932, 251] on link "I Additional Info" at bounding box center [1170, 246] width 734 height 34
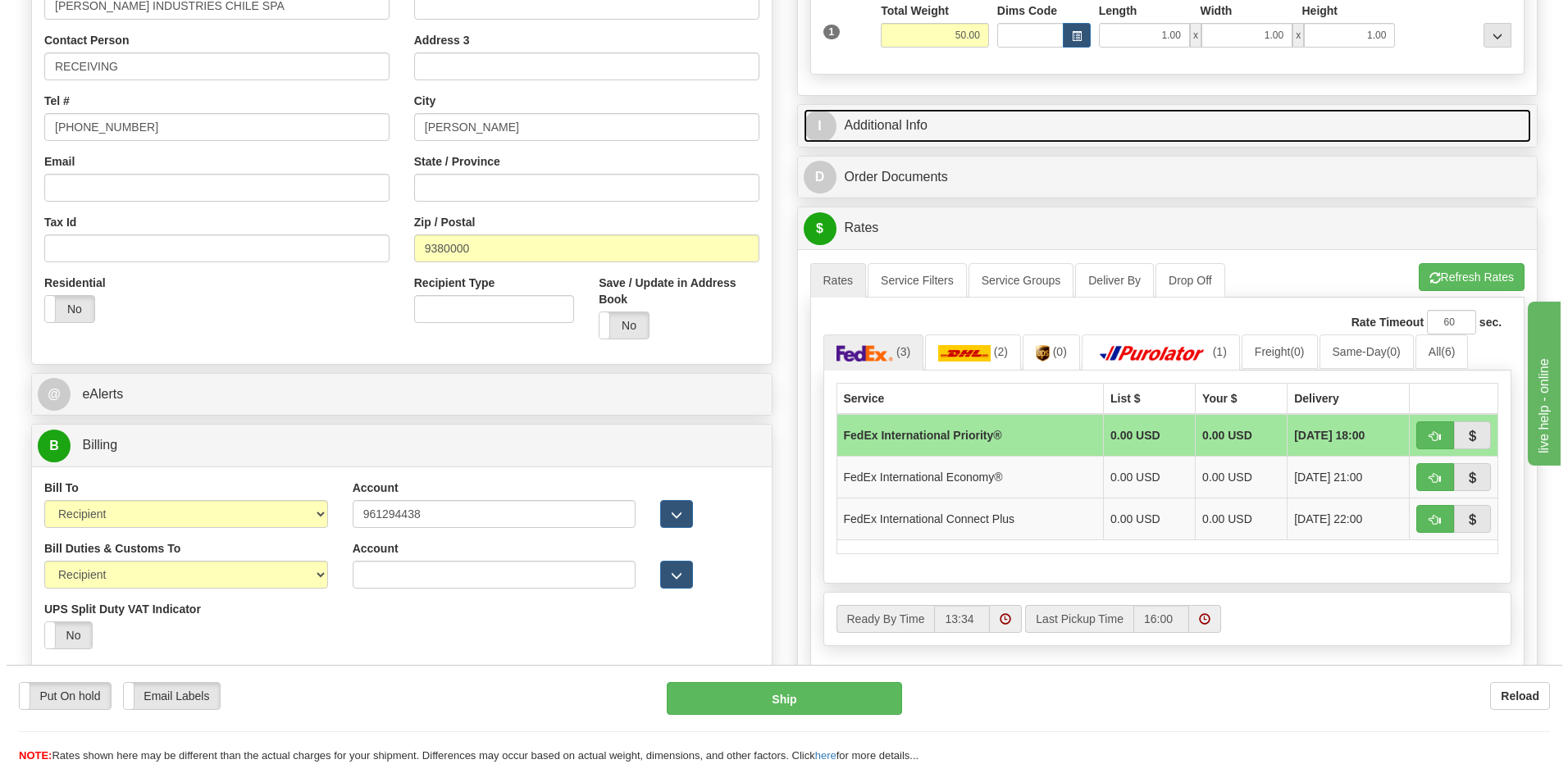
scroll to position [492, 0]
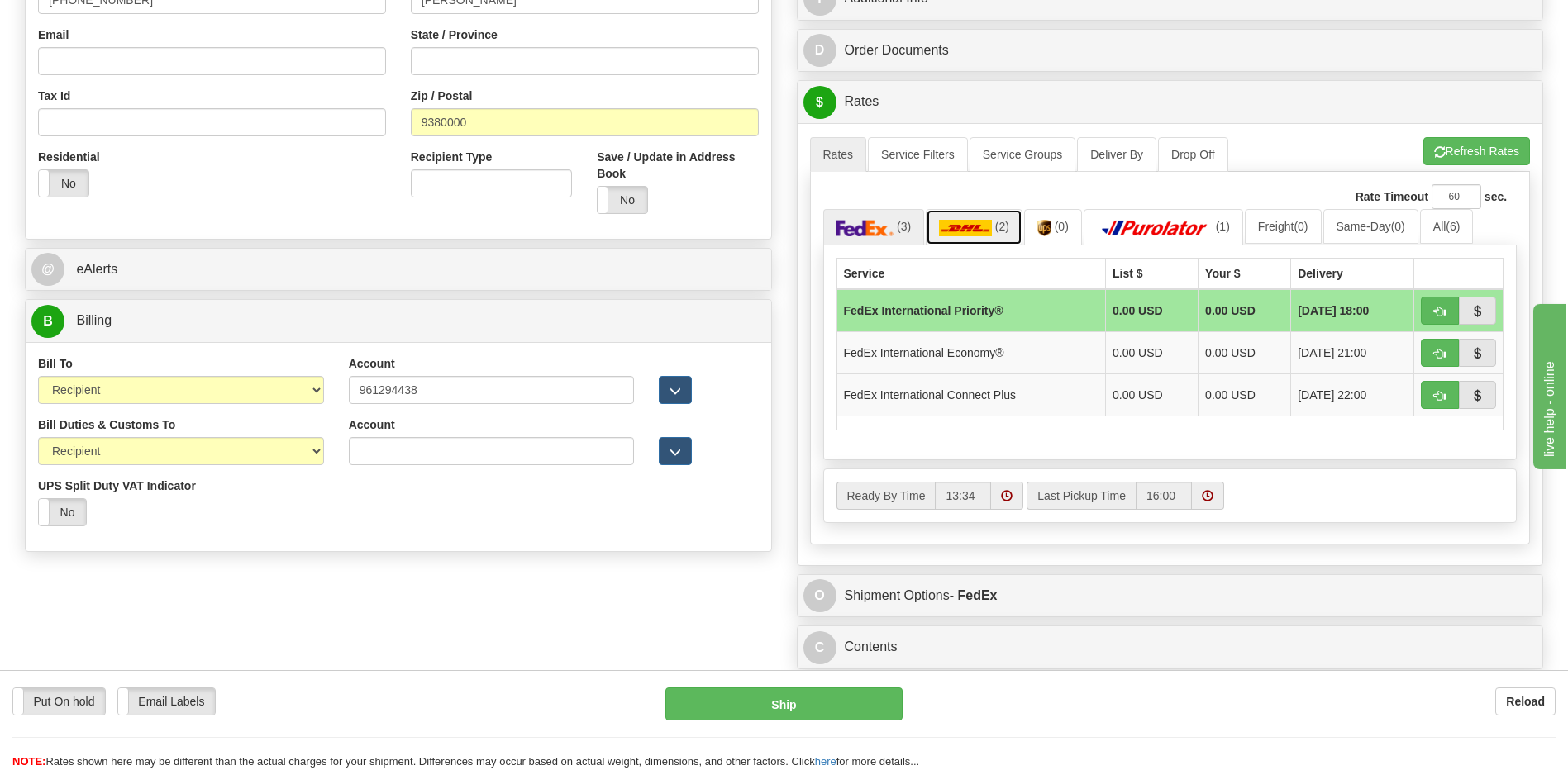
click at [1000, 239] on link "(2)" at bounding box center [974, 226] width 96 height 35
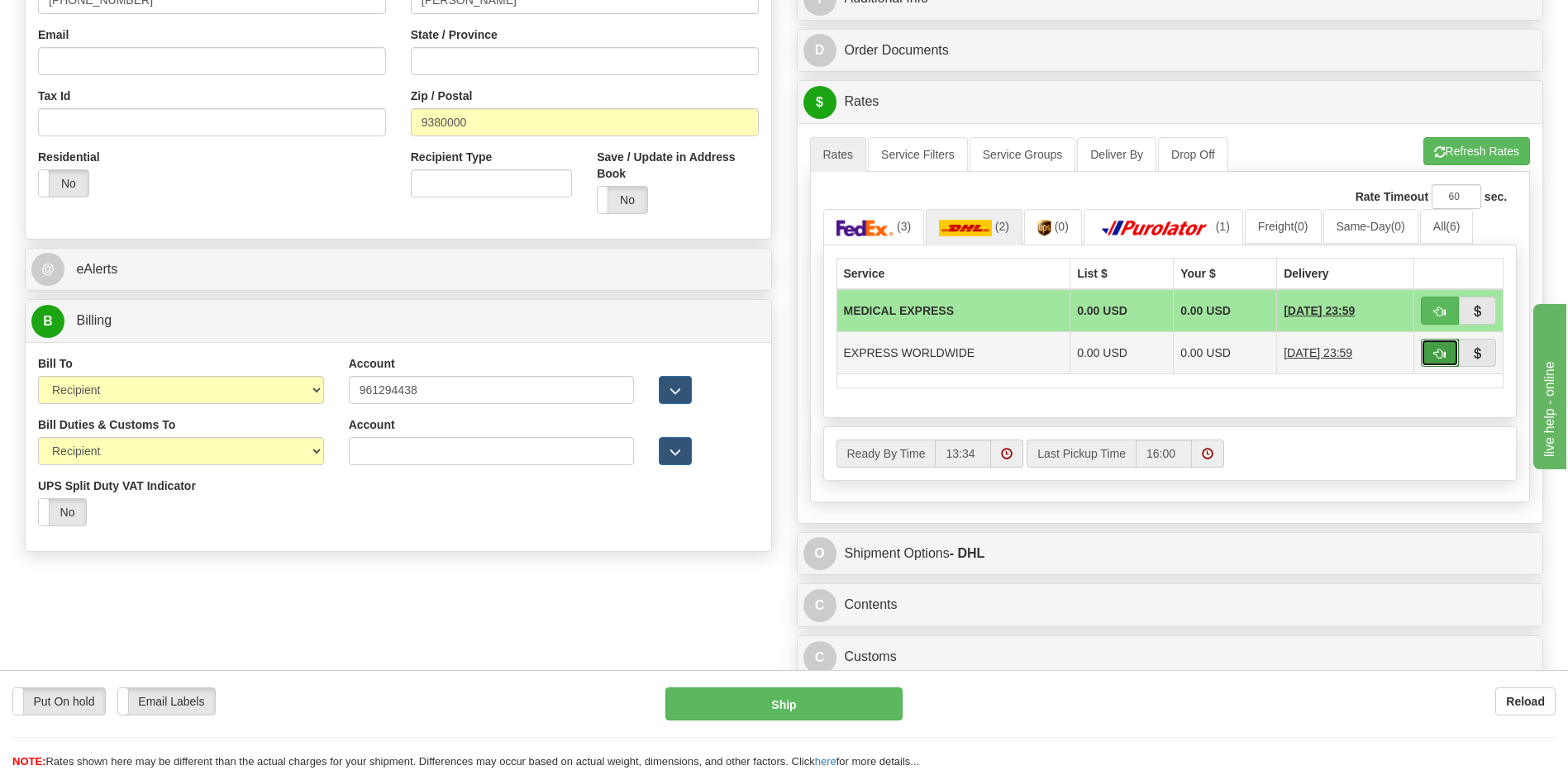
click at [1437, 358] on span "button" at bounding box center [1440, 355] width 12 height 11
type input "P"
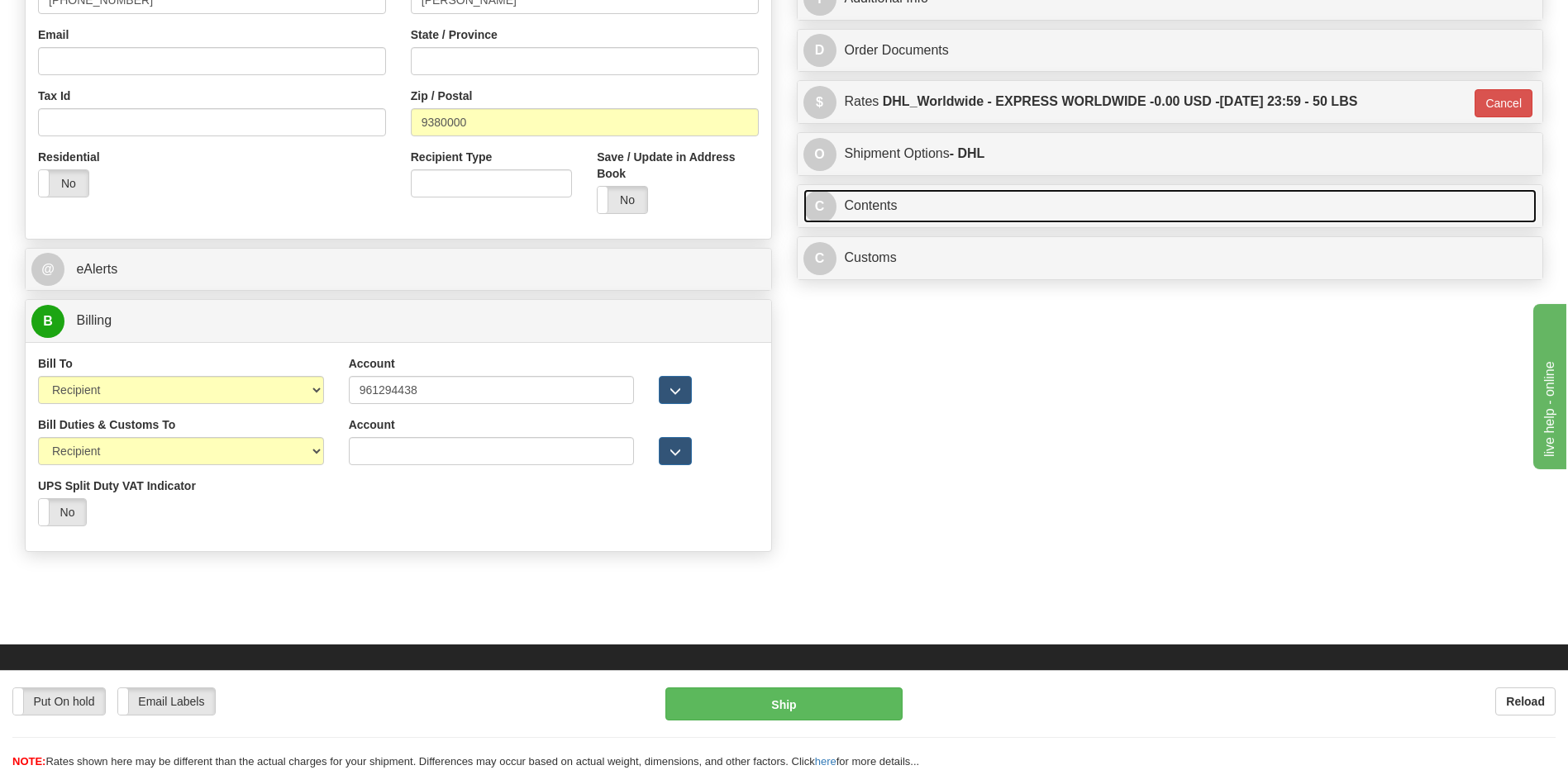
click at [951, 213] on link "C Contents" at bounding box center [1170, 205] width 734 height 34
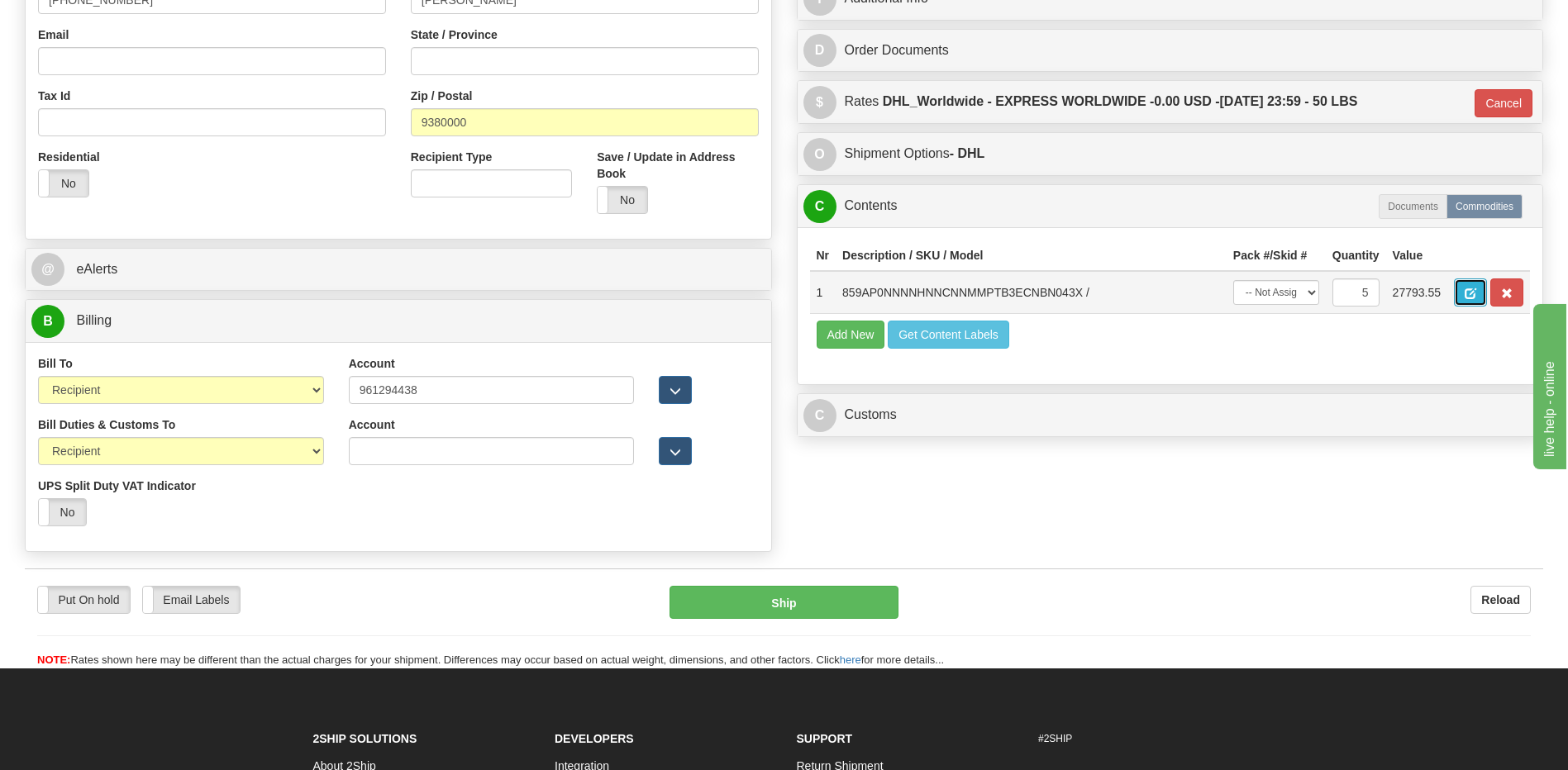
click at [1461, 295] on button "button" at bounding box center [1471, 292] width 33 height 28
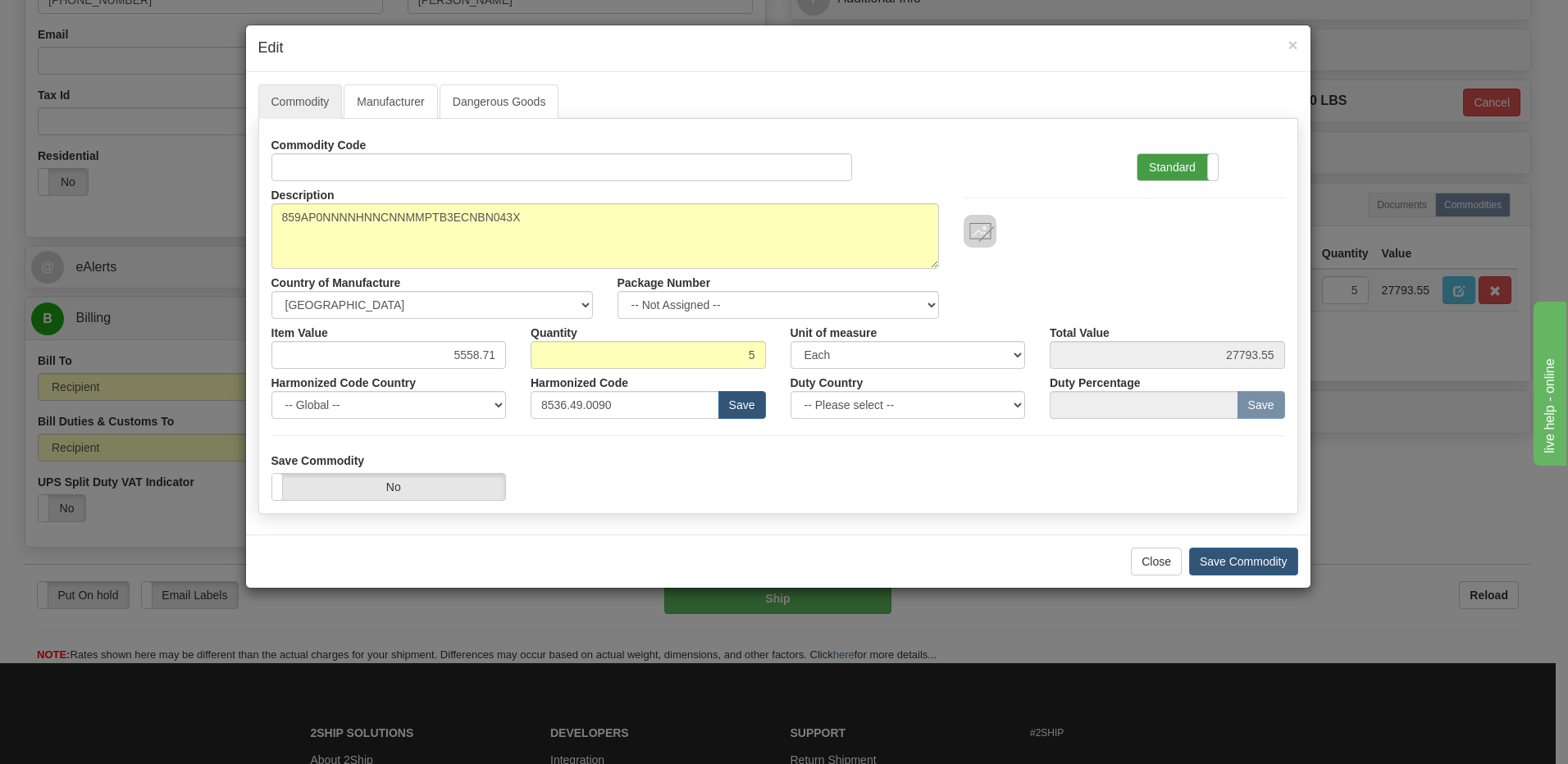
click at [1154, 175] on label "Standard" at bounding box center [1177, 167] width 80 height 26
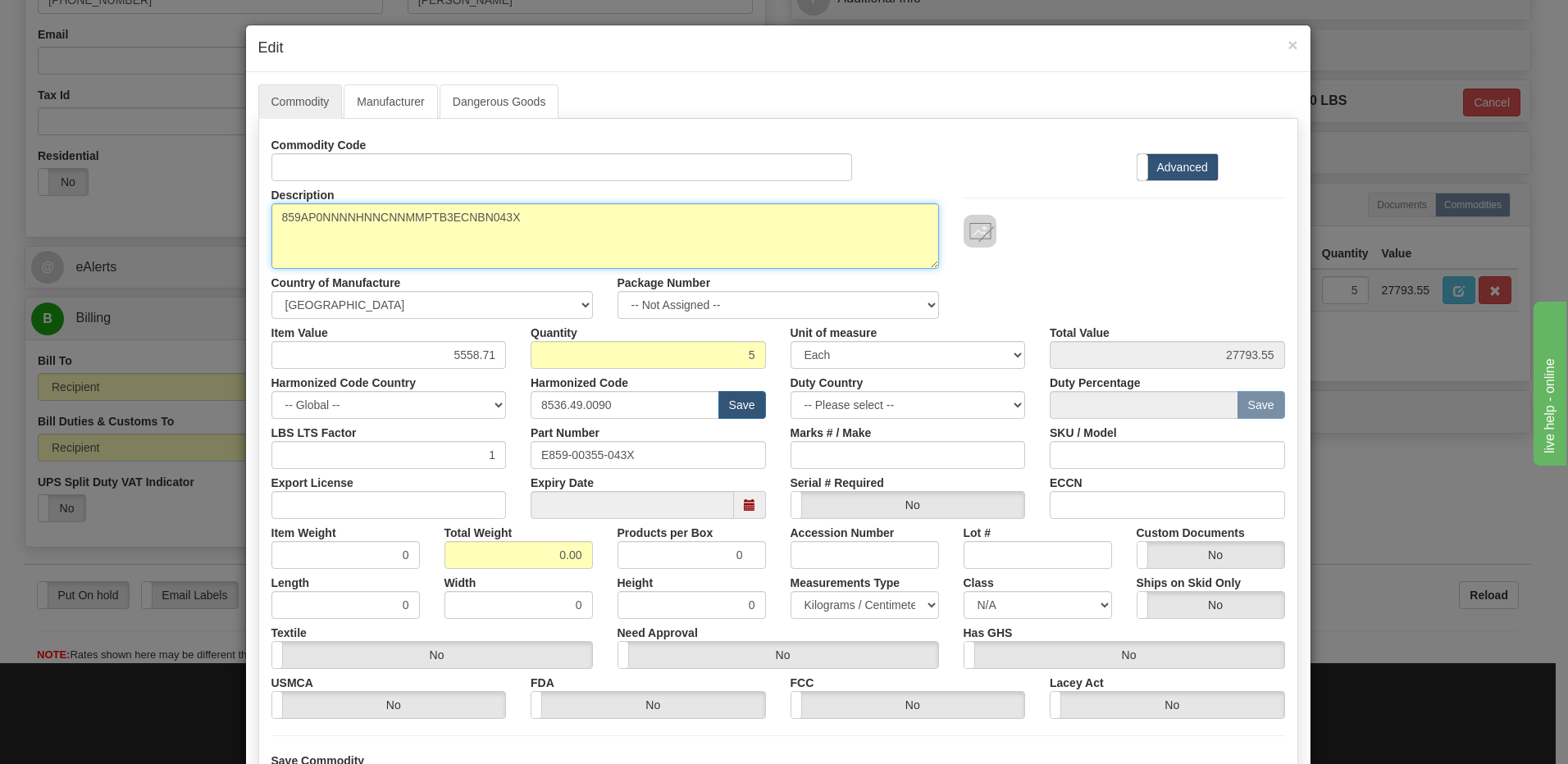
drag, startPoint x: 535, startPoint y: 204, endPoint x: 178, endPoint y: 241, distance: 358.9
click at [178, 241] on div "× Edit Commodity Manufacturer Dangerous Goods Commodity Code Standard Advanced …" at bounding box center [784, 382] width 1568 height 764
click at [276, 220] on textarea "859AP0NNNNHNNCNNMMPTB3ECNBN043X" at bounding box center [605, 235] width 668 height 66
paste textarea "859 MOTOR PROTECTION SYSTEM"
type textarea "859 MOTOR PROTECTION SYSTEM P/N 859AP0NNNNHNNCNNMMPTB3ECNBN043X"
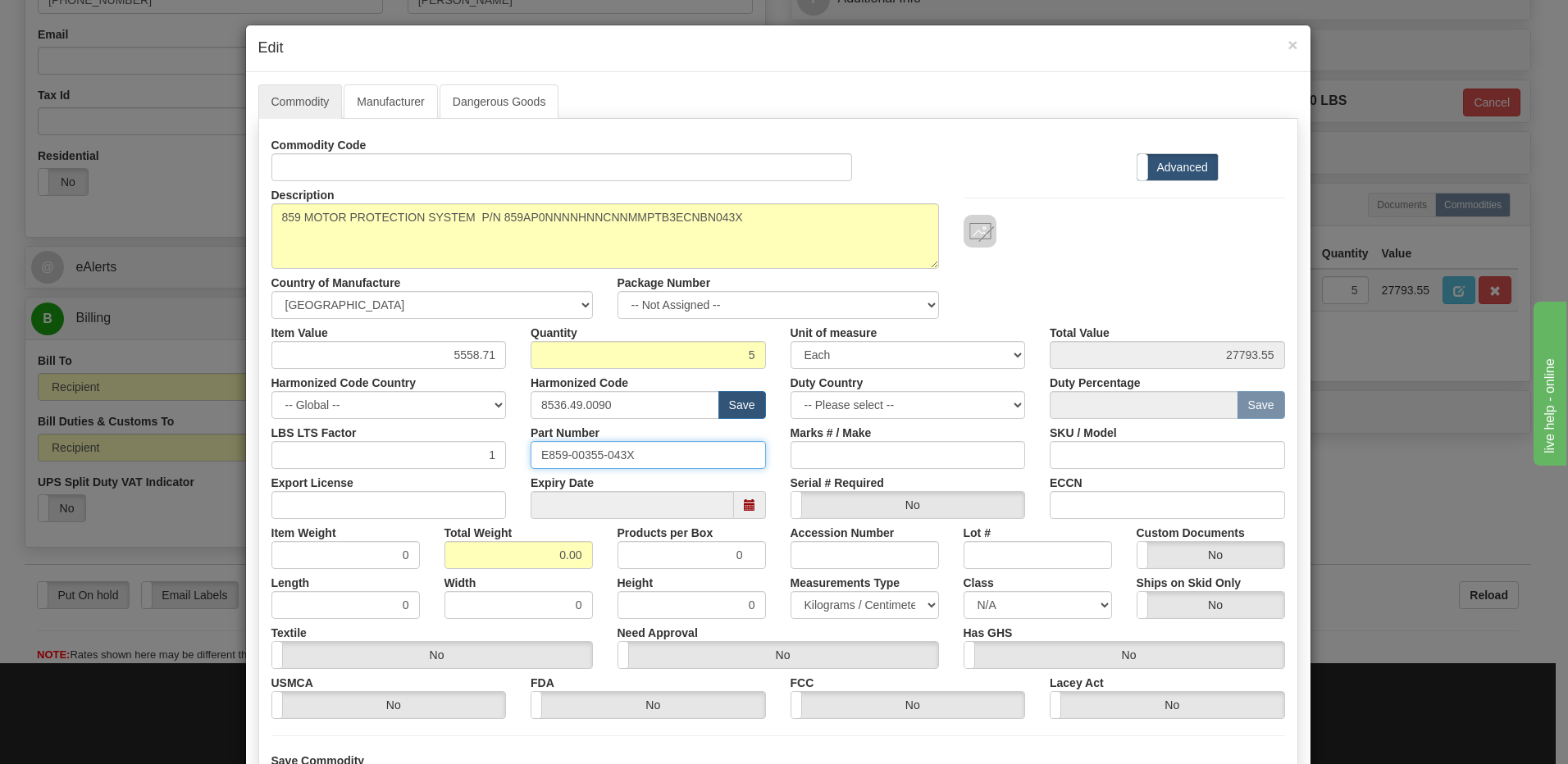
click at [637, 445] on input "E859-00355-043X" at bounding box center [648, 455] width 235 height 28
drag, startPoint x: 656, startPoint y: 453, endPoint x: 364, endPoint y: 462, distance: 292.1
click at [364, 462] on div "LBS LTS Factor 1 Part Number E859-00355-043X Marks # / Make SKU / Model" at bounding box center [778, 443] width 1038 height 50
drag, startPoint x: 528, startPoint y: 561, endPoint x: 706, endPoint y: 579, distance: 178.9
click at [706, 579] on div "Commodity Code Standard Advanced Description 859AP0NNNNHNNCNNMMPTB3ECNBN043X Co…" at bounding box center [778, 425] width 1013 height 588
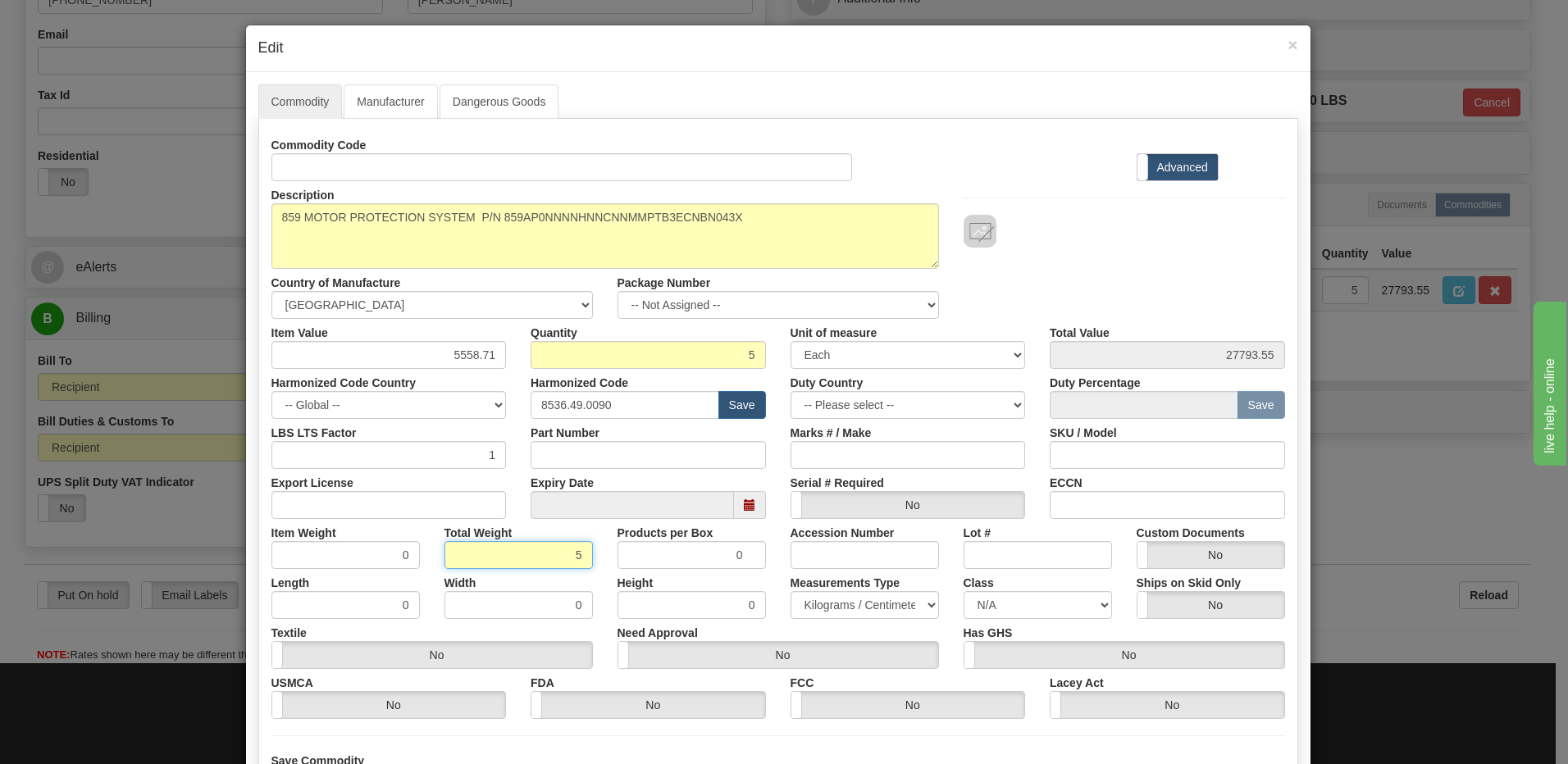
type input "5"
type input "1.0000"
click at [383, 562] on input "1.0000" at bounding box center [346, 555] width 148 height 28
click at [405, 364] on input "5558.71" at bounding box center [389, 354] width 235 height 28
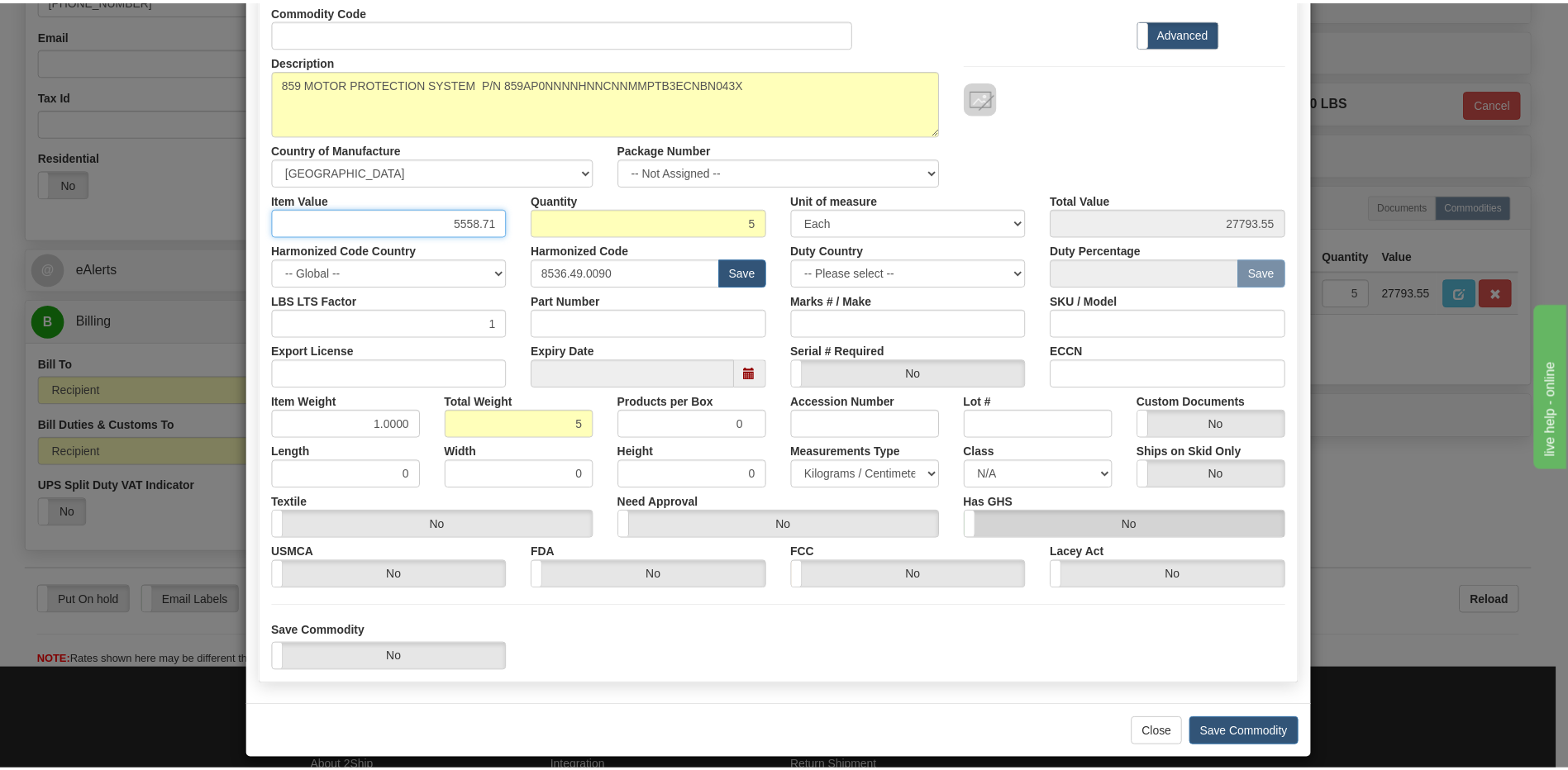
scroll to position [150, 0]
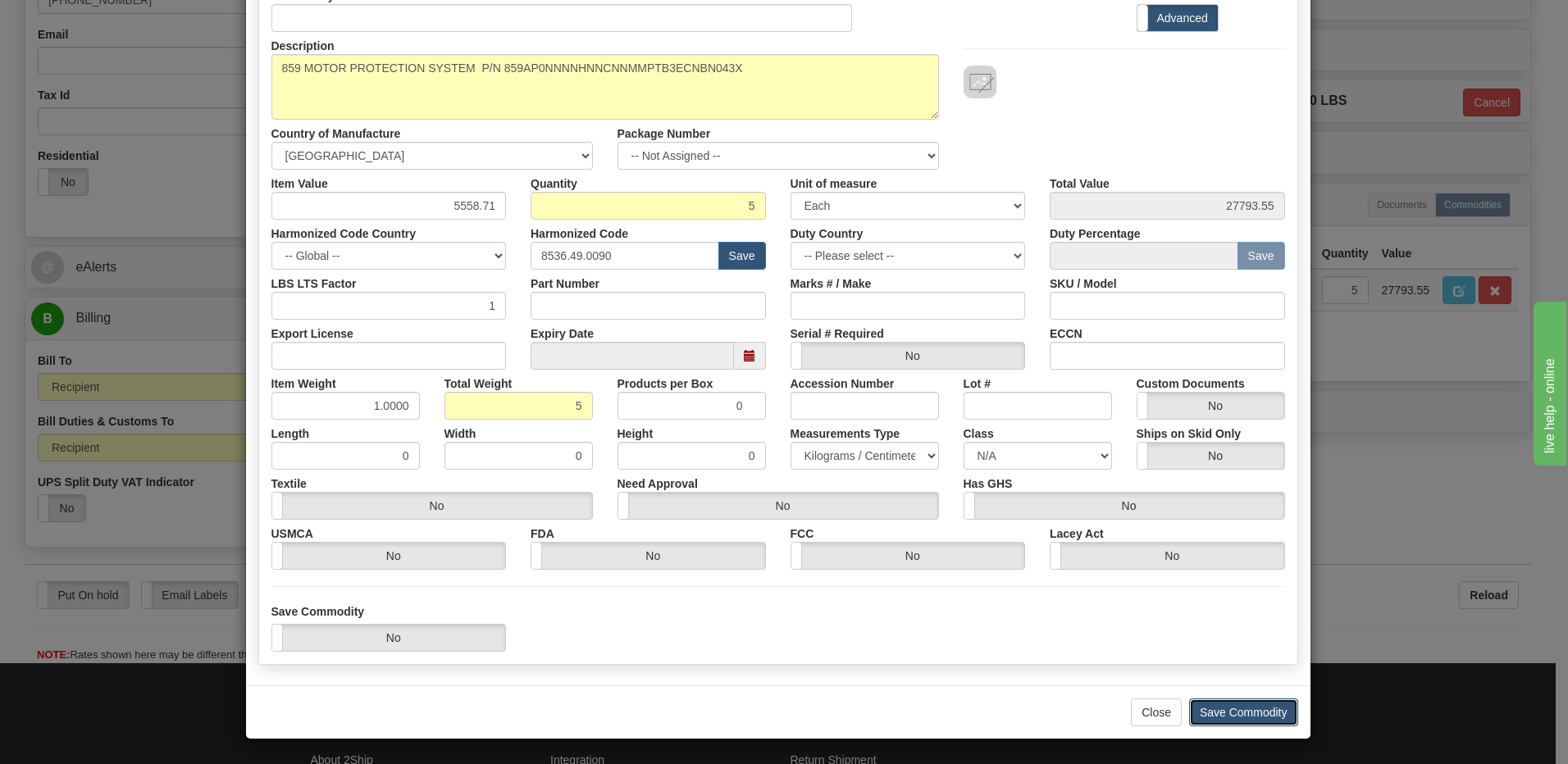
click at [1232, 710] on button "Save Commodity" at bounding box center [1243, 712] width 109 height 28
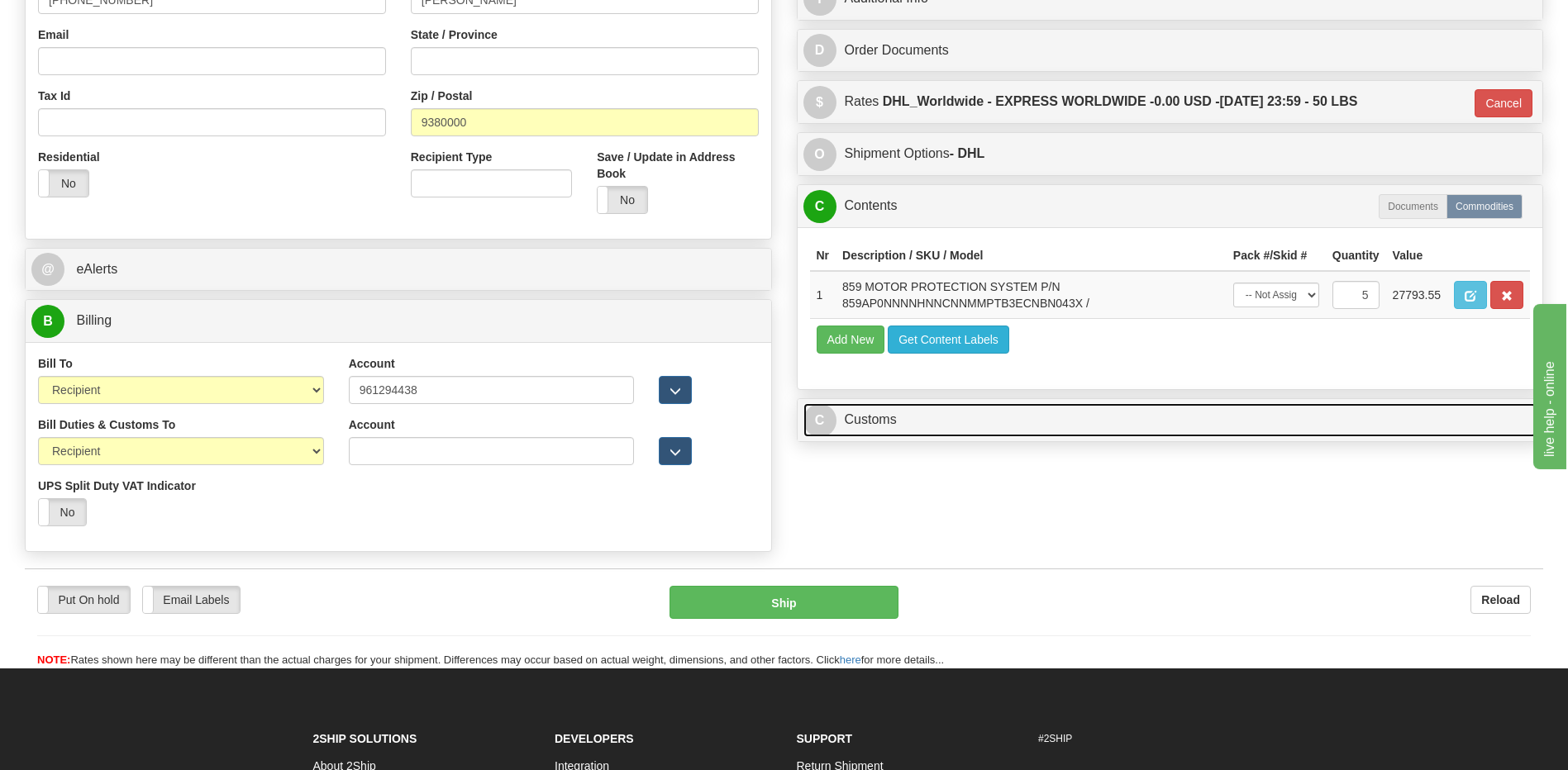
drag, startPoint x: 912, startPoint y: 425, endPoint x: 901, endPoint y: 352, distance: 73.8
click at [912, 425] on link "C Customs" at bounding box center [1170, 420] width 734 height 34
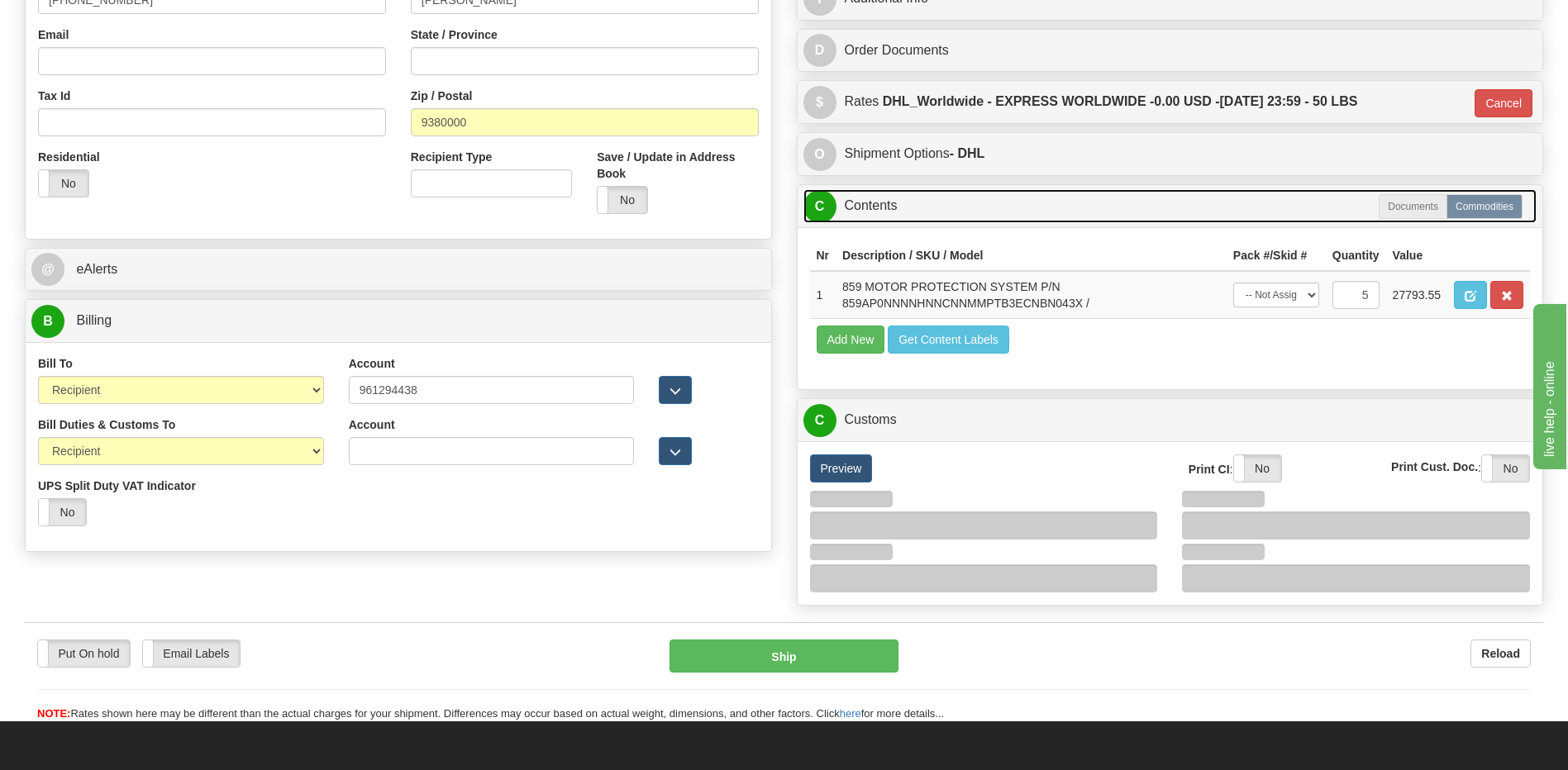
click at [862, 222] on link "C Contents" at bounding box center [1170, 205] width 734 height 34
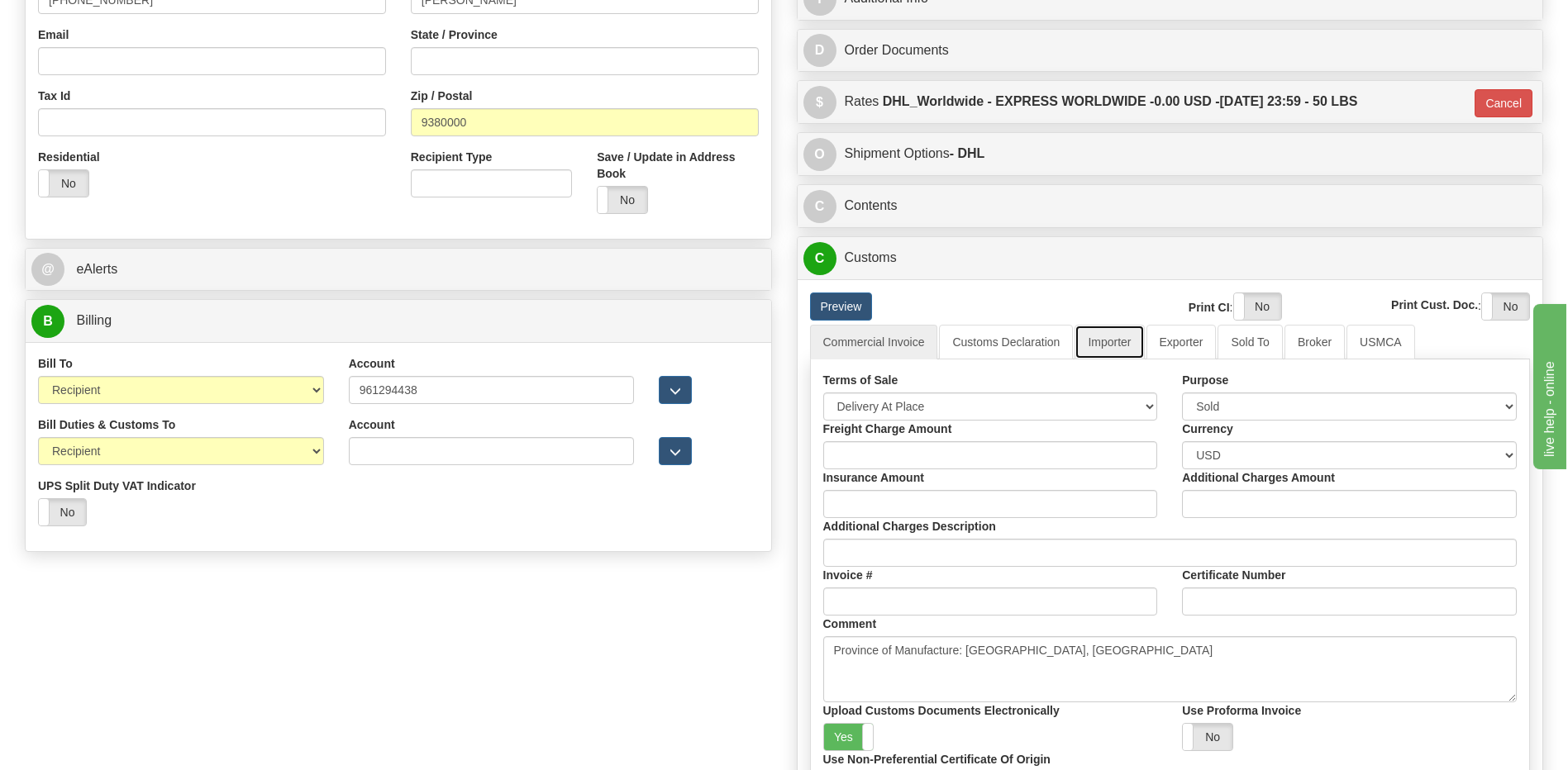
click at [1097, 341] on link "Importer" at bounding box center [1109, 342] width 69 height 35
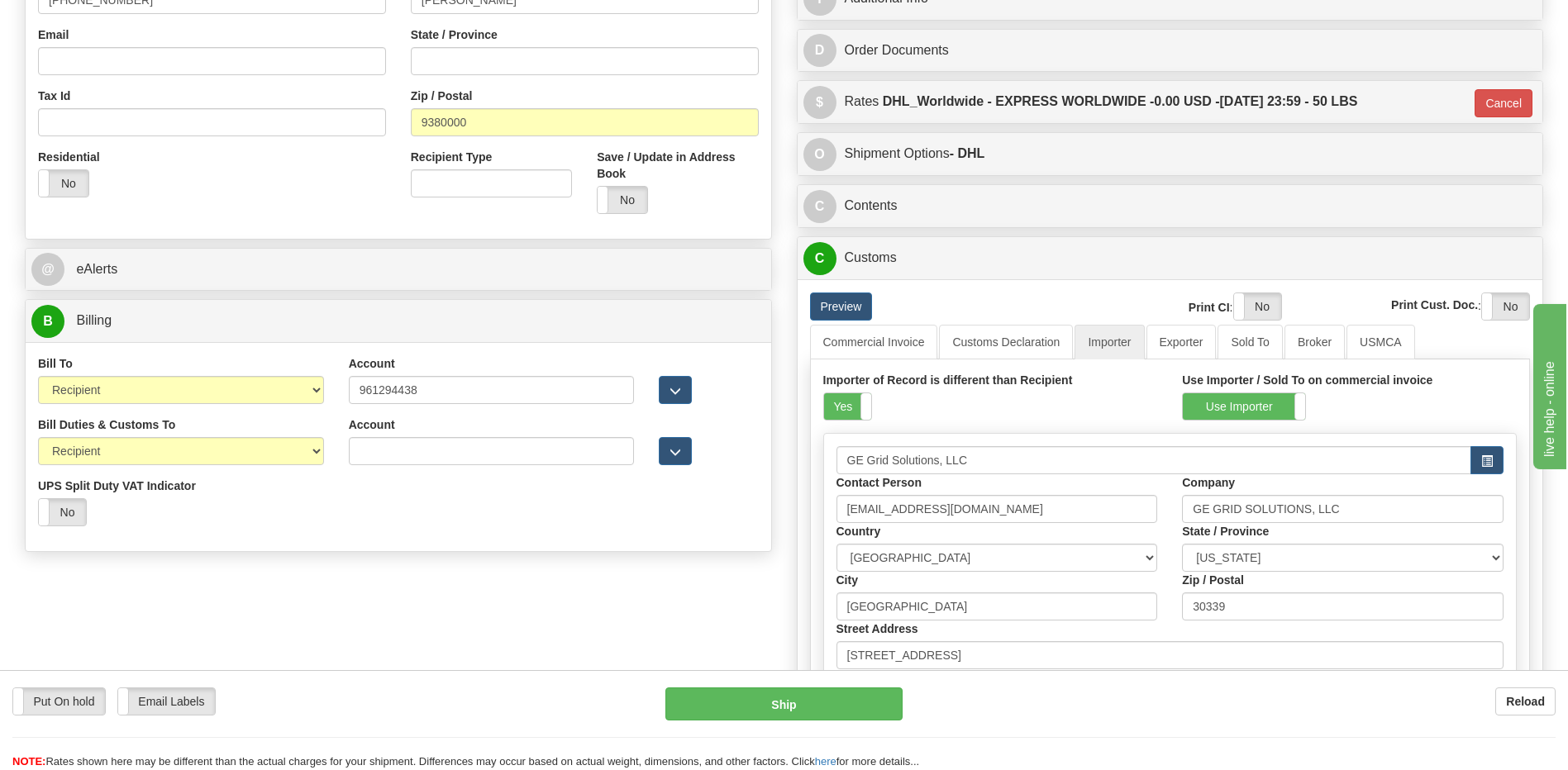
drag, startPoint x: 839, startPoint y: 406, endPoint x: 932, endPoint y: 375, distance: 98.0
click at [839, 406] on label "Yes" at bounding box center [848, 406] width 47 height 26
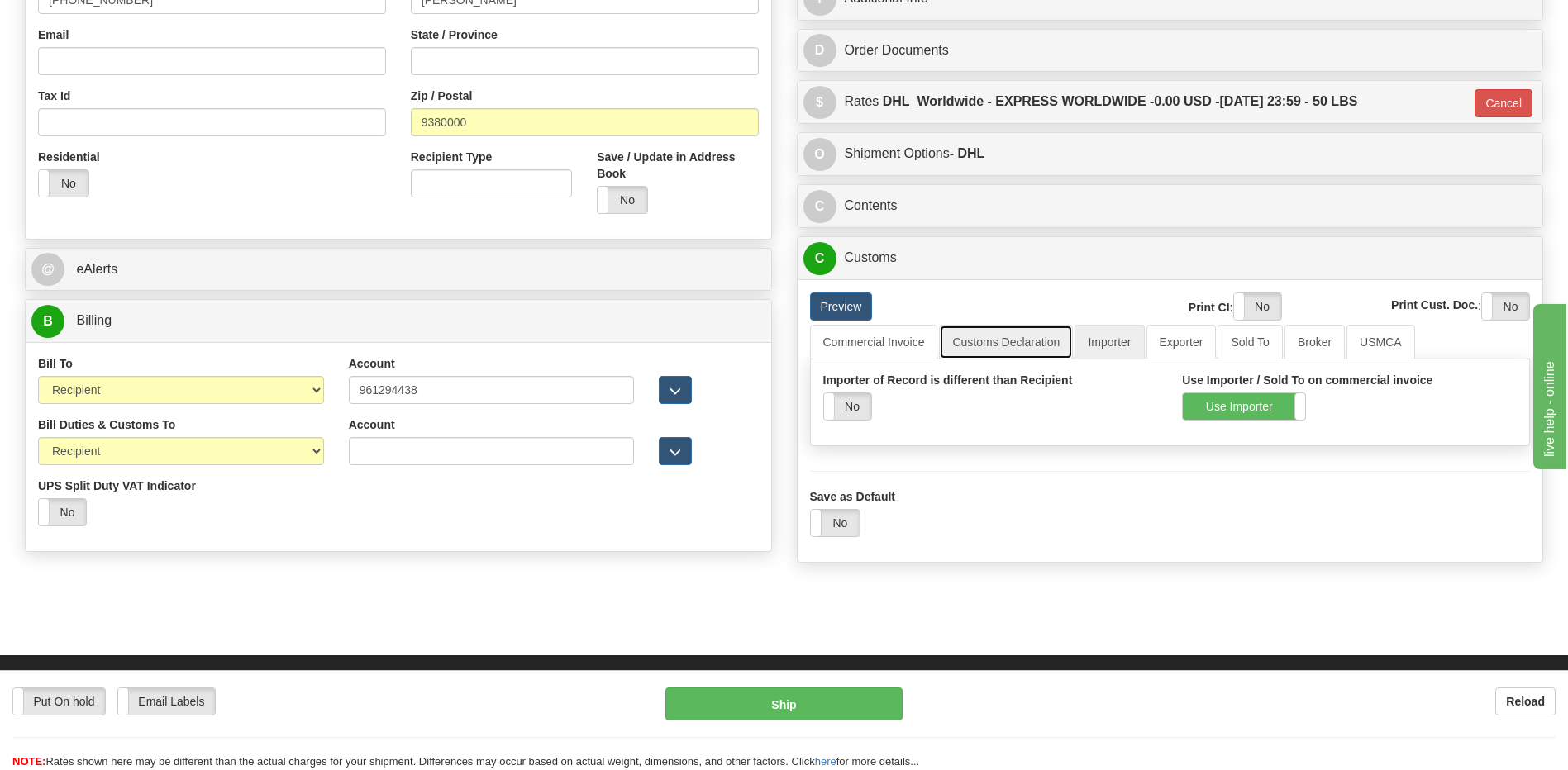
click at [957, 341] on link "Customs Declaration" at bounding box center [1005, 342] width 134 height 35
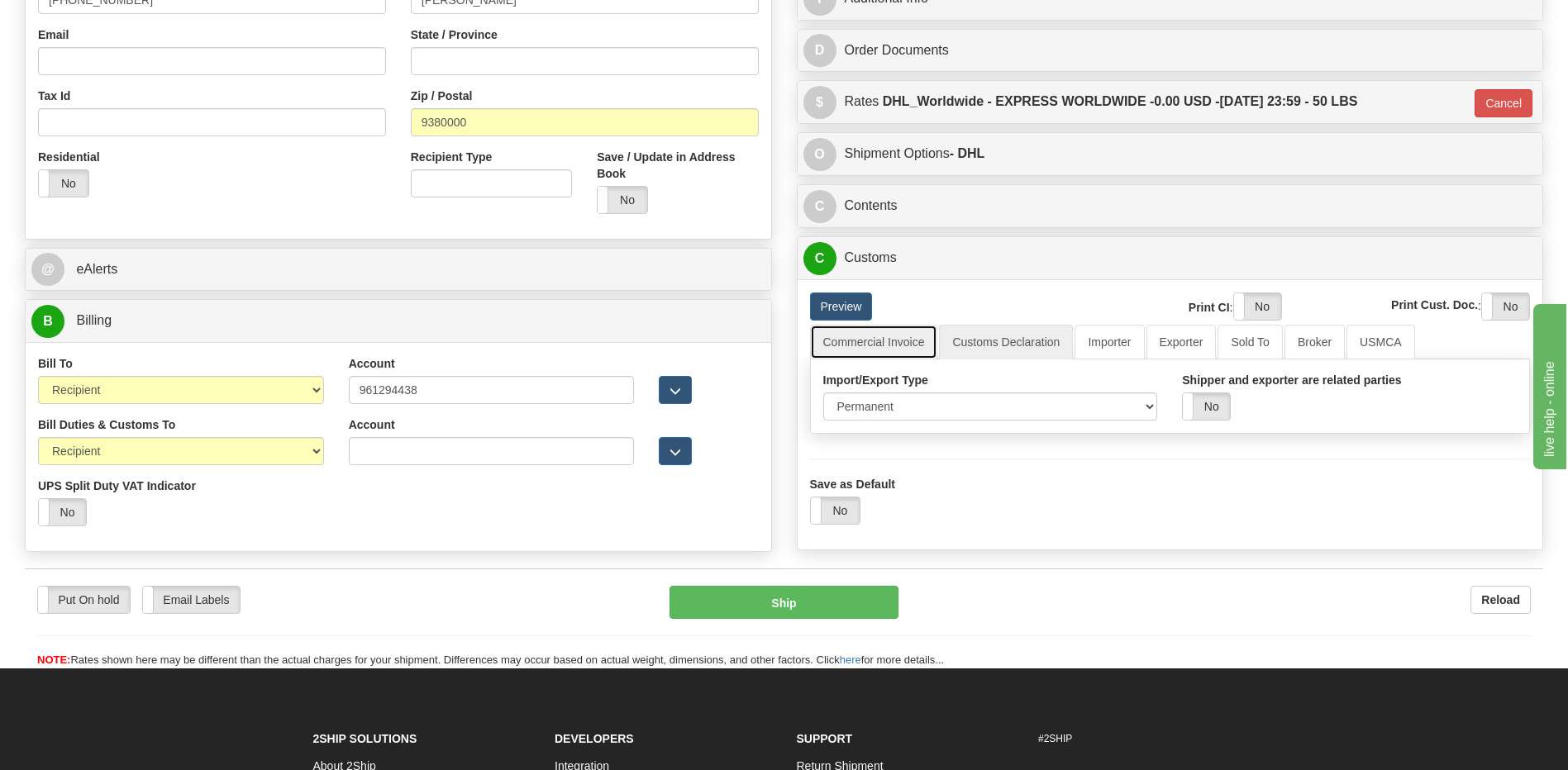
click at [895, 341] on link "Commercial Invoice" at bounding box center [874, 342] width 128 height 35
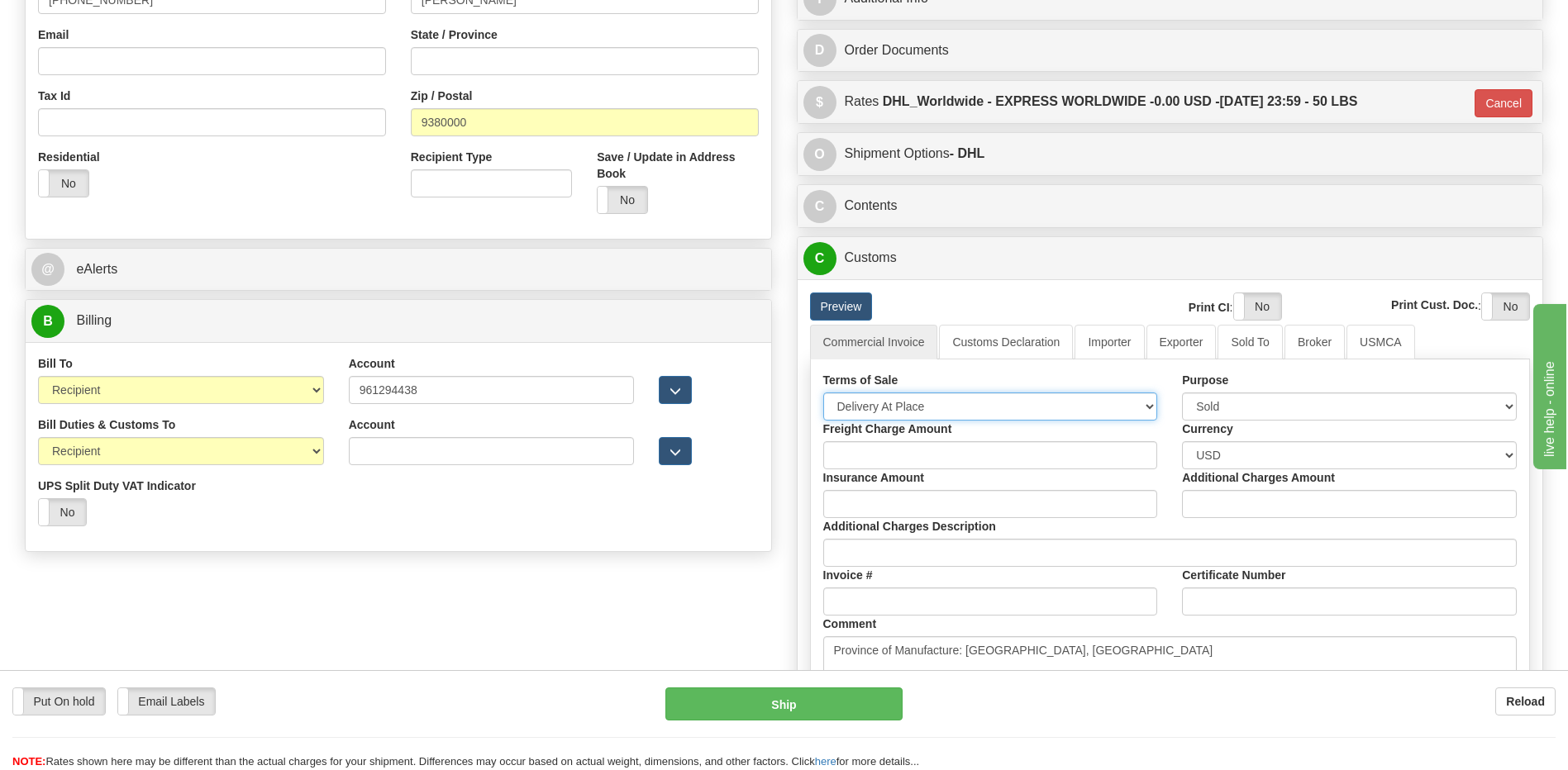
click at [890, 405] on select "Free Carrier Free On Board Ex Works Delivered Duty Unpaid Delivered Duty Paid C…" at bounding box center [990, 406] width 335 height 28
select select "7"
click at [823, 393] on select "Free Carrier Free On Board Ex Works Delivered Duty Unpaid Delivered Duty Paid C…" at bounding box center [990, 406] width 335 height 28
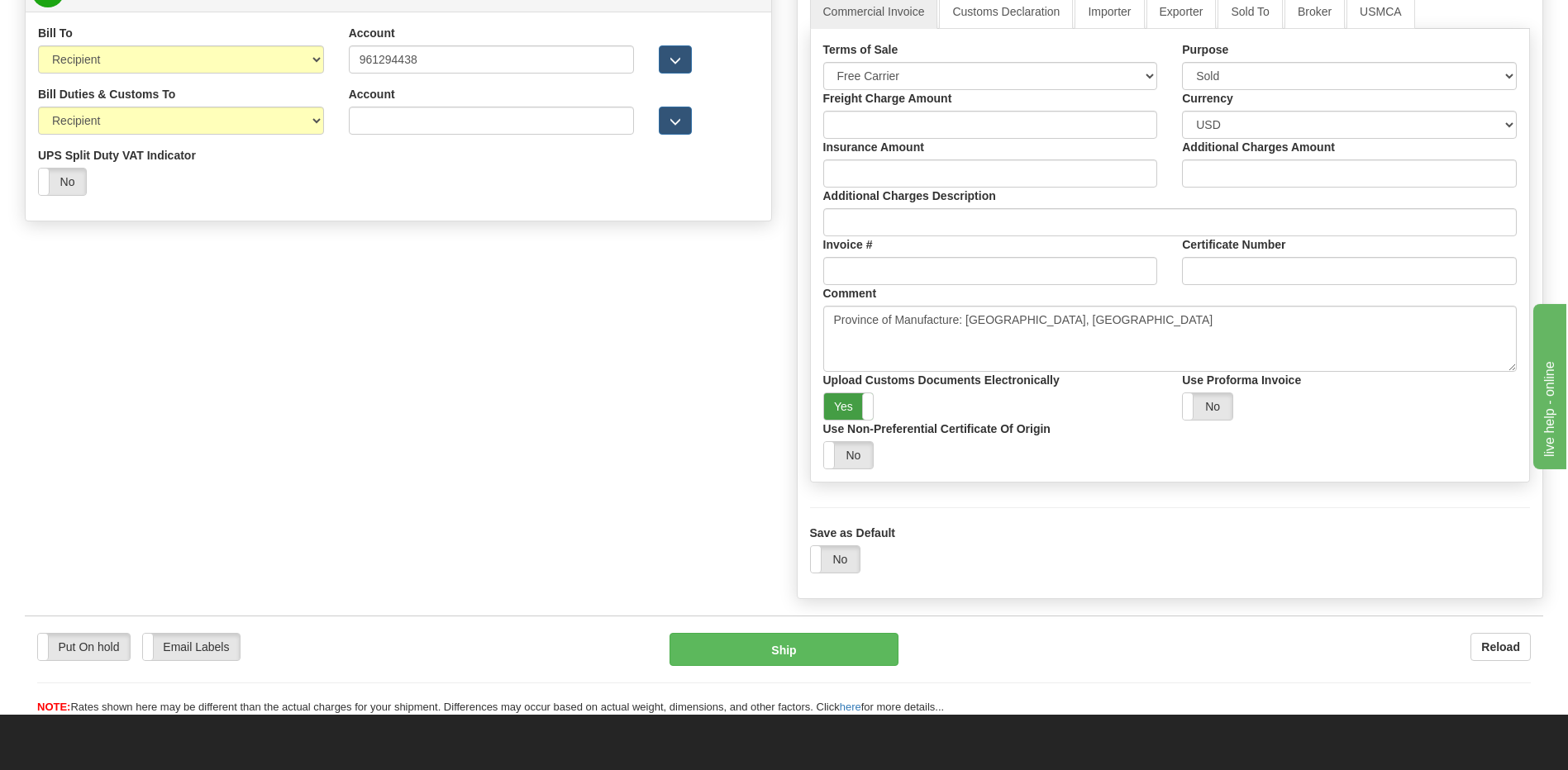
click at [848, 413] on label "Yes" at bounding box center [849, 406] width 50 height 26
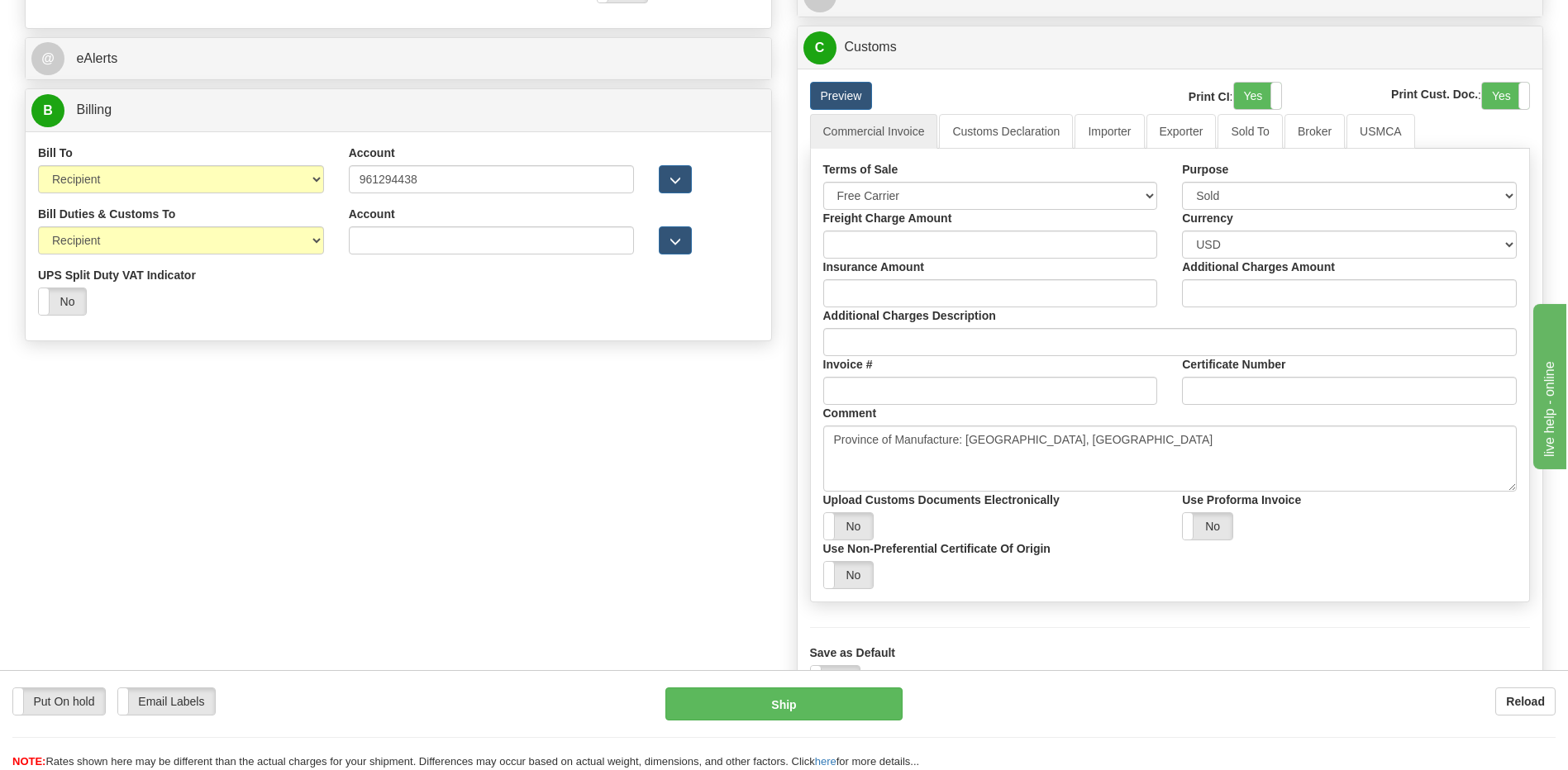
scroll to position [578, 0]
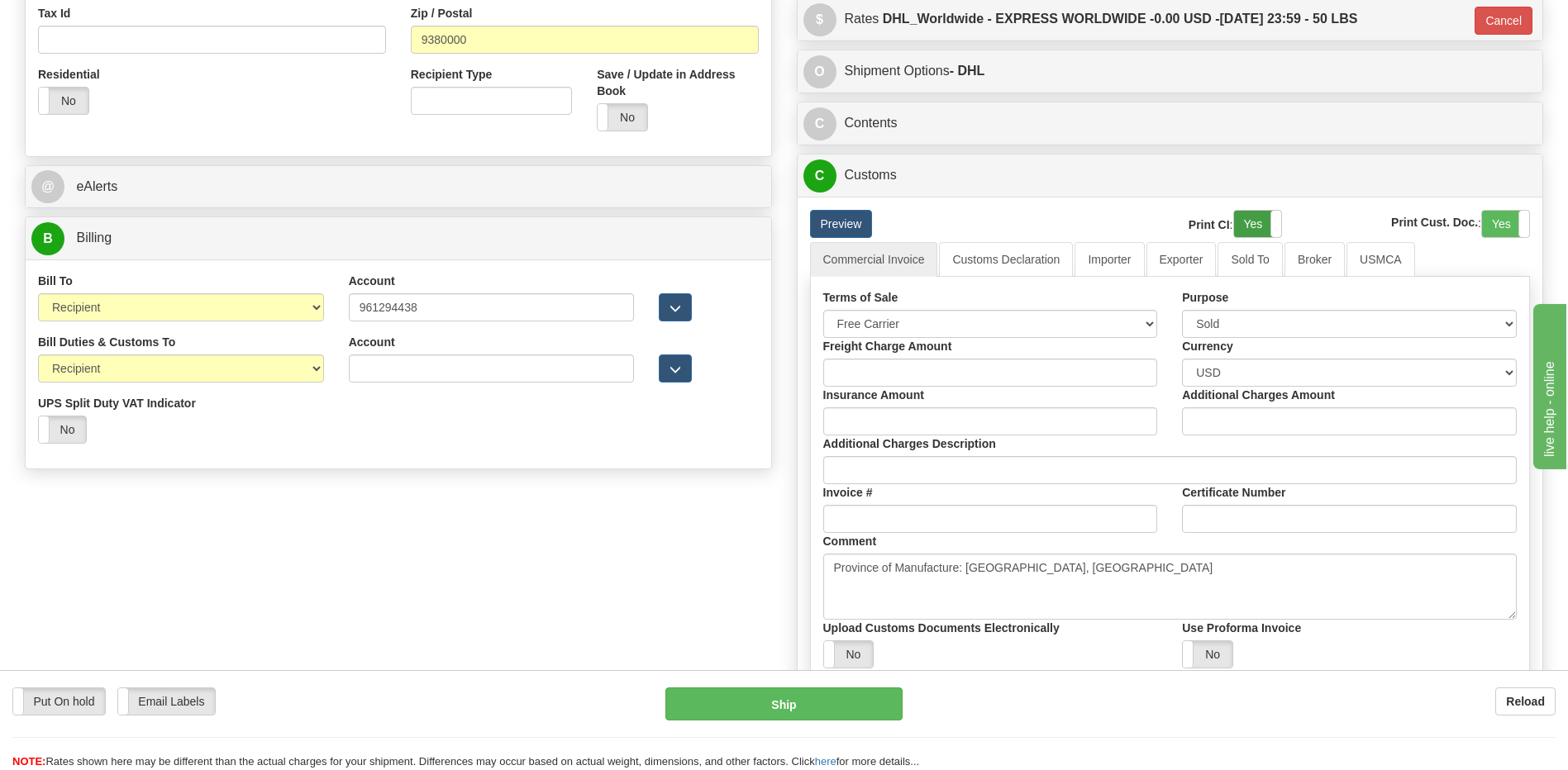
click at [1247, 222] on label "Yes" at bounding box center [1258, 224] width 47 height 26
click at [1495, 226] on label "Yes" at bounding box center [1506, 224] width 47 height 26
click at [1005, 275] on link "Customs Declaration" at bounding box center [1005, 259] width 134 height 35
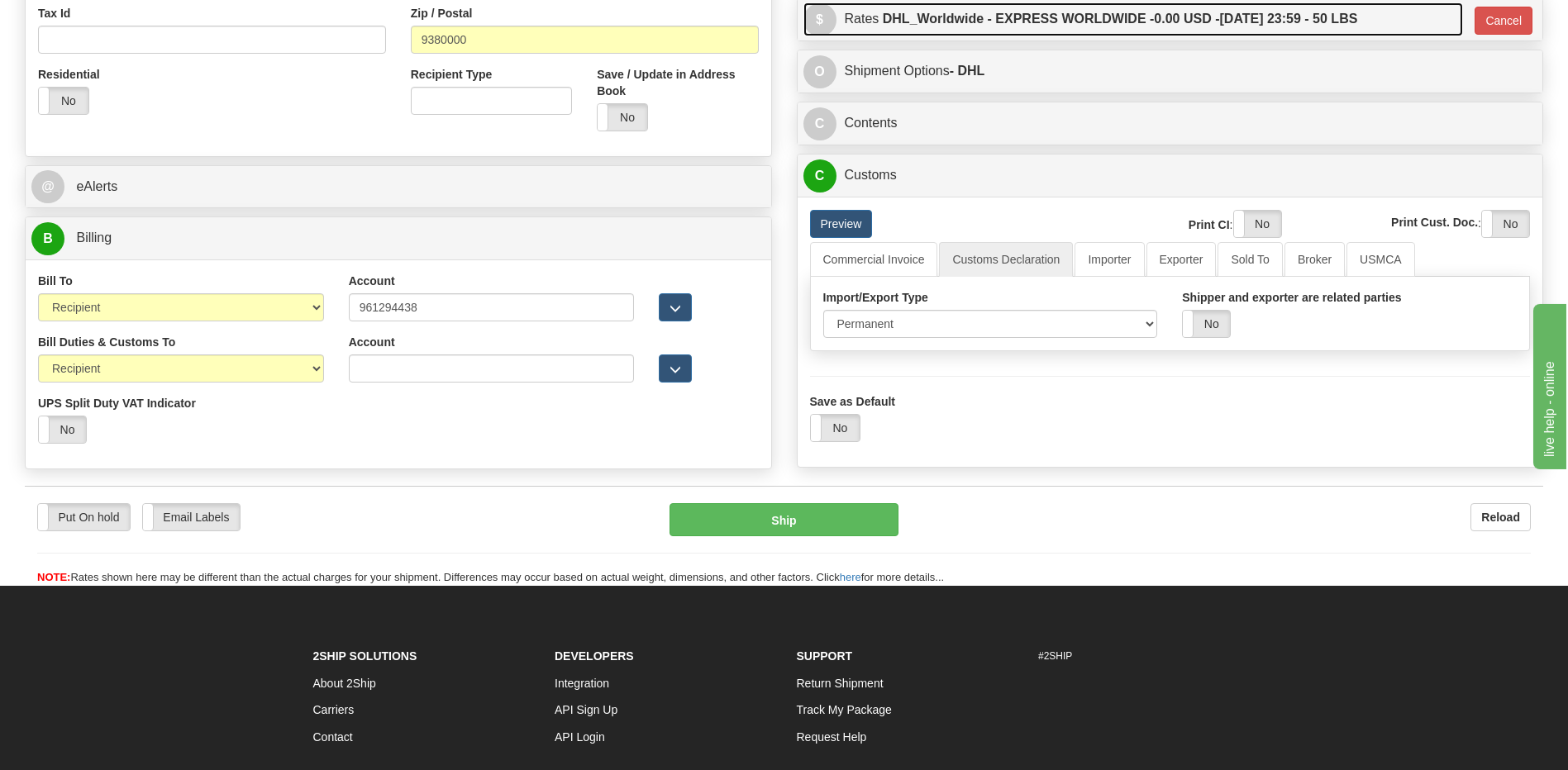
click at [1102, 24] on label "DHL_Worldwide - EXPRESS WORLDWIDE - 0.00 USD - 09/02/2025 23:59 - 50 LBS" at bounding box center [1121, 19] width 476 height 33
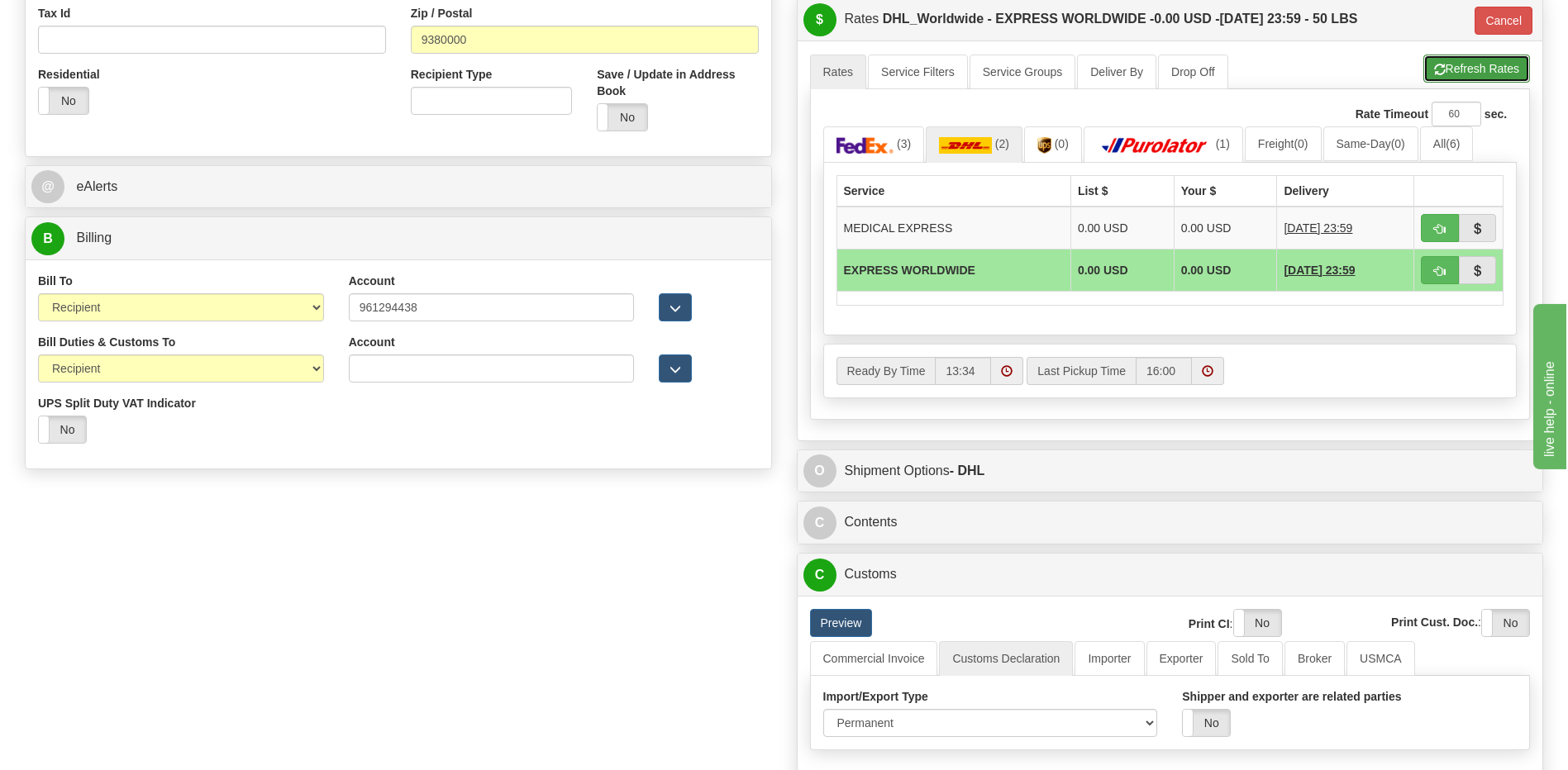
click at [1450, 63] on button "Refresh Rates" at bounding box center [1476, 68] width 106 height 28
type input "P"
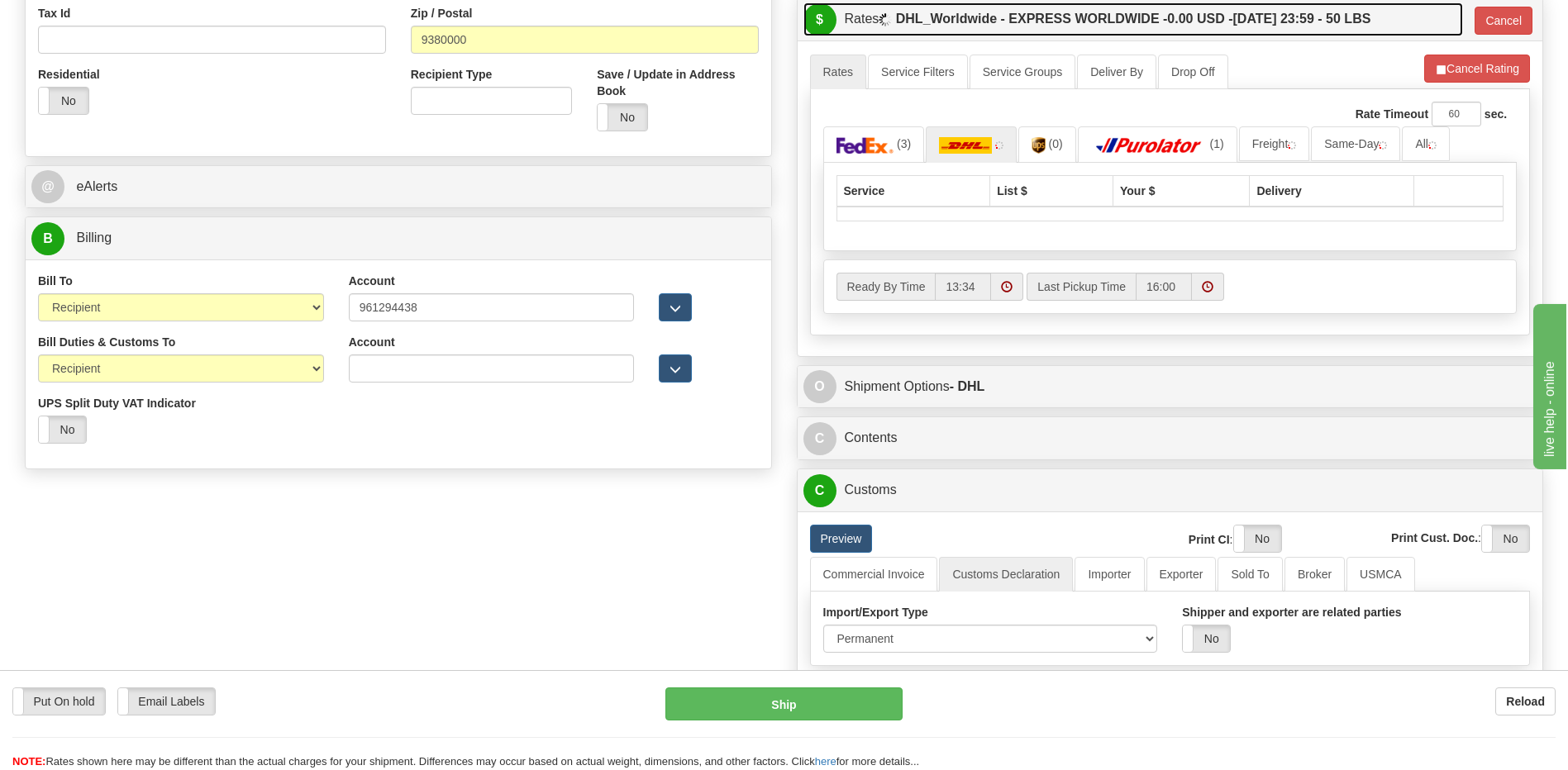
click at [1284, 31] on label "DHL_Worldwide - EXPRESS WORLDWIDE - 0.00 USD - 09/02/2025 23:59 - 50 LBS" at bounding box center [1133, 19] width 476 height 33
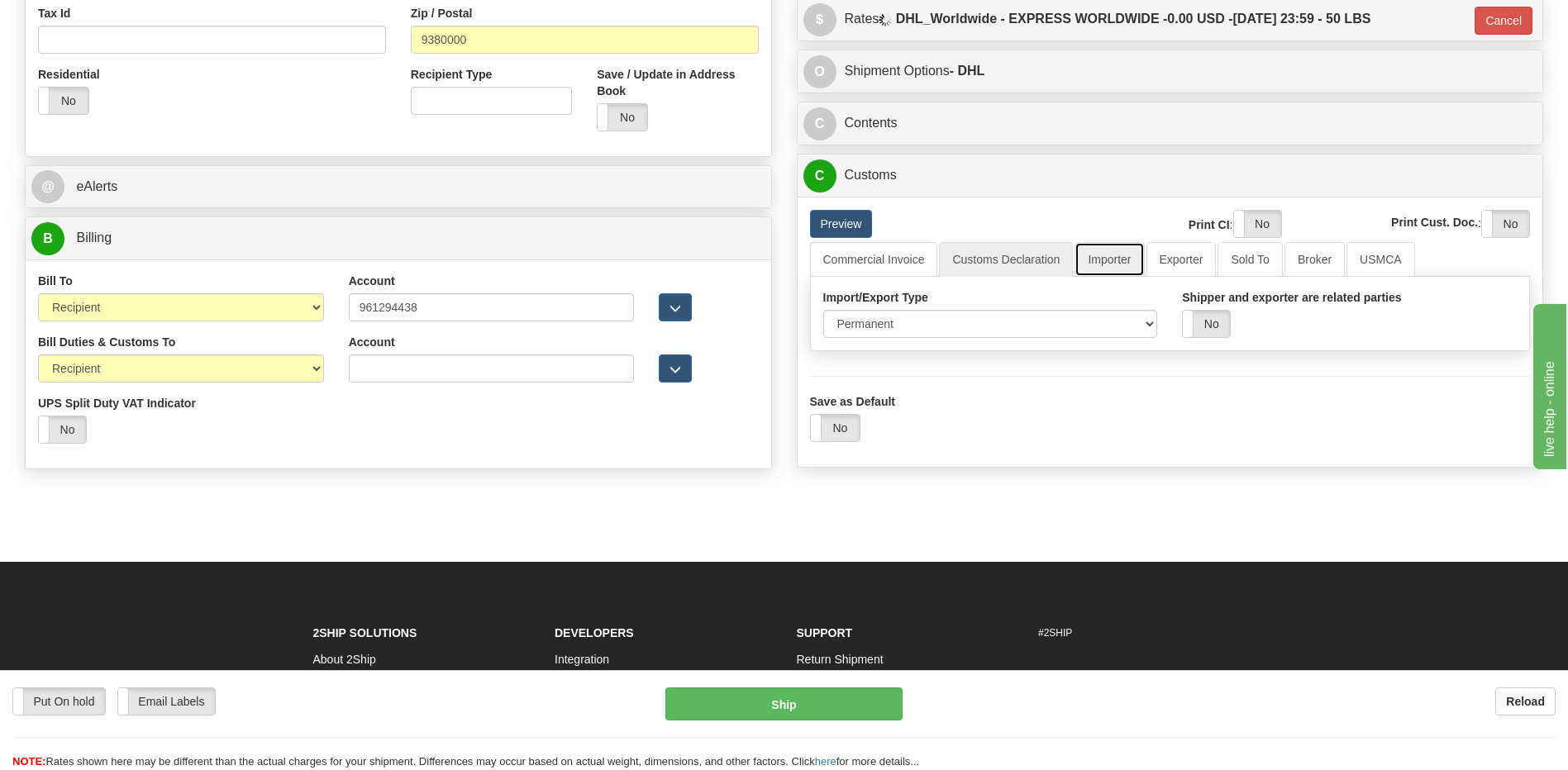
click at [1120, 260] on link "Importer" at bounding box center [1109, 259] width 69 height 35
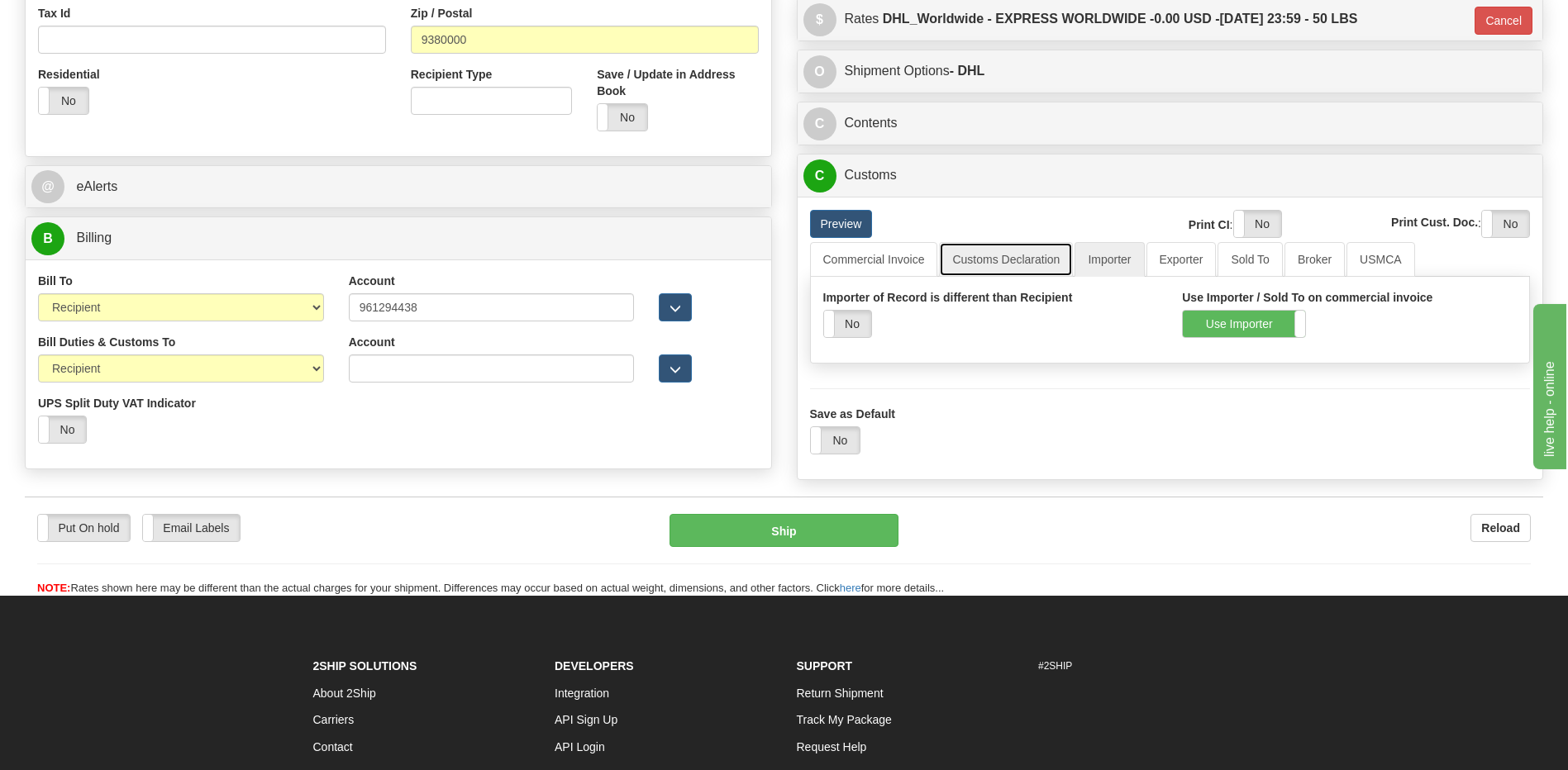
click at [1046, 263] on link "Customs Declaration" at bounding box center [1005, 259] width 134 height 35
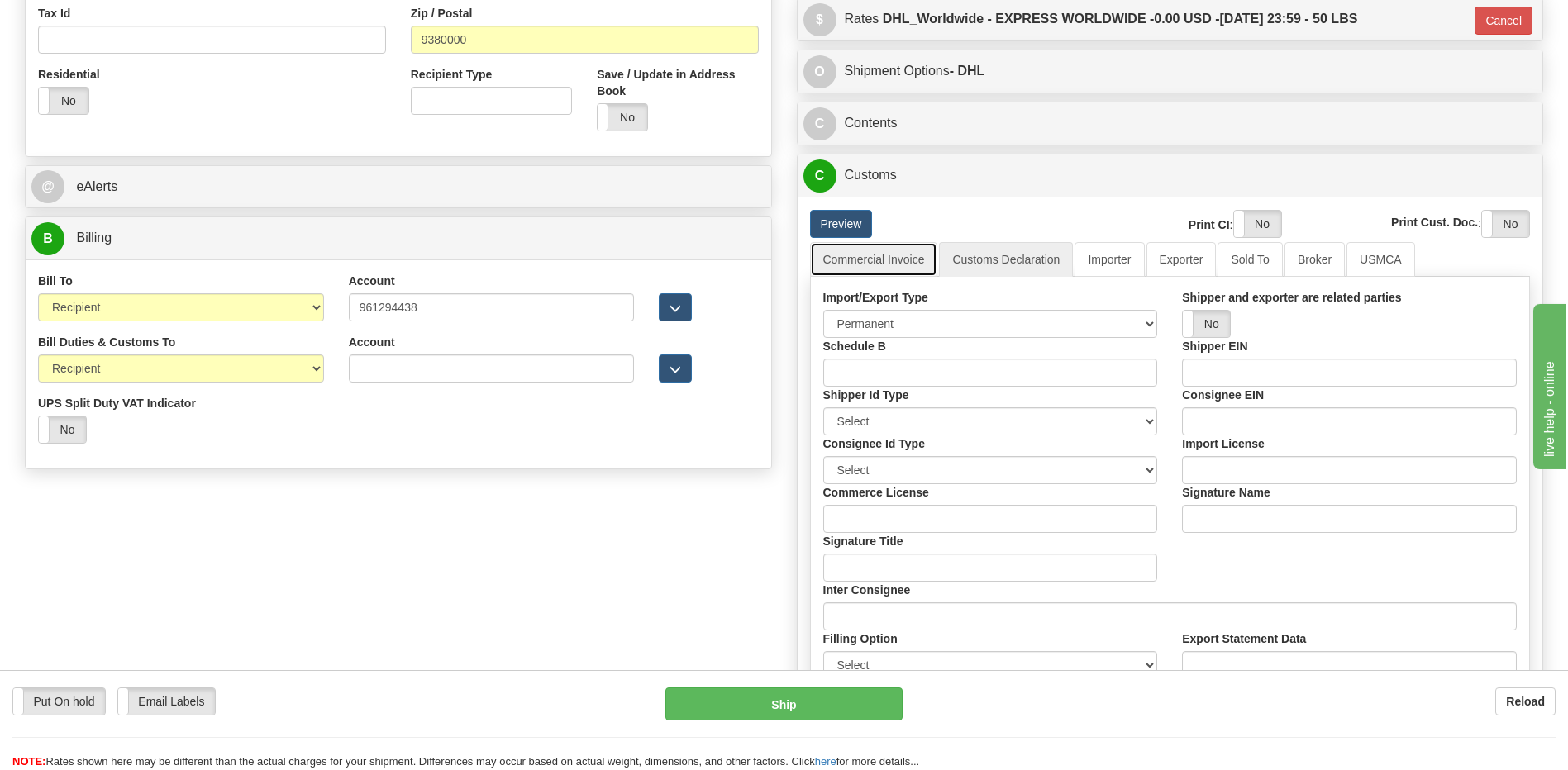
click at [910, 265] on link "Commercial Invoice" at bounding box center [874, 259] width 128 height 35
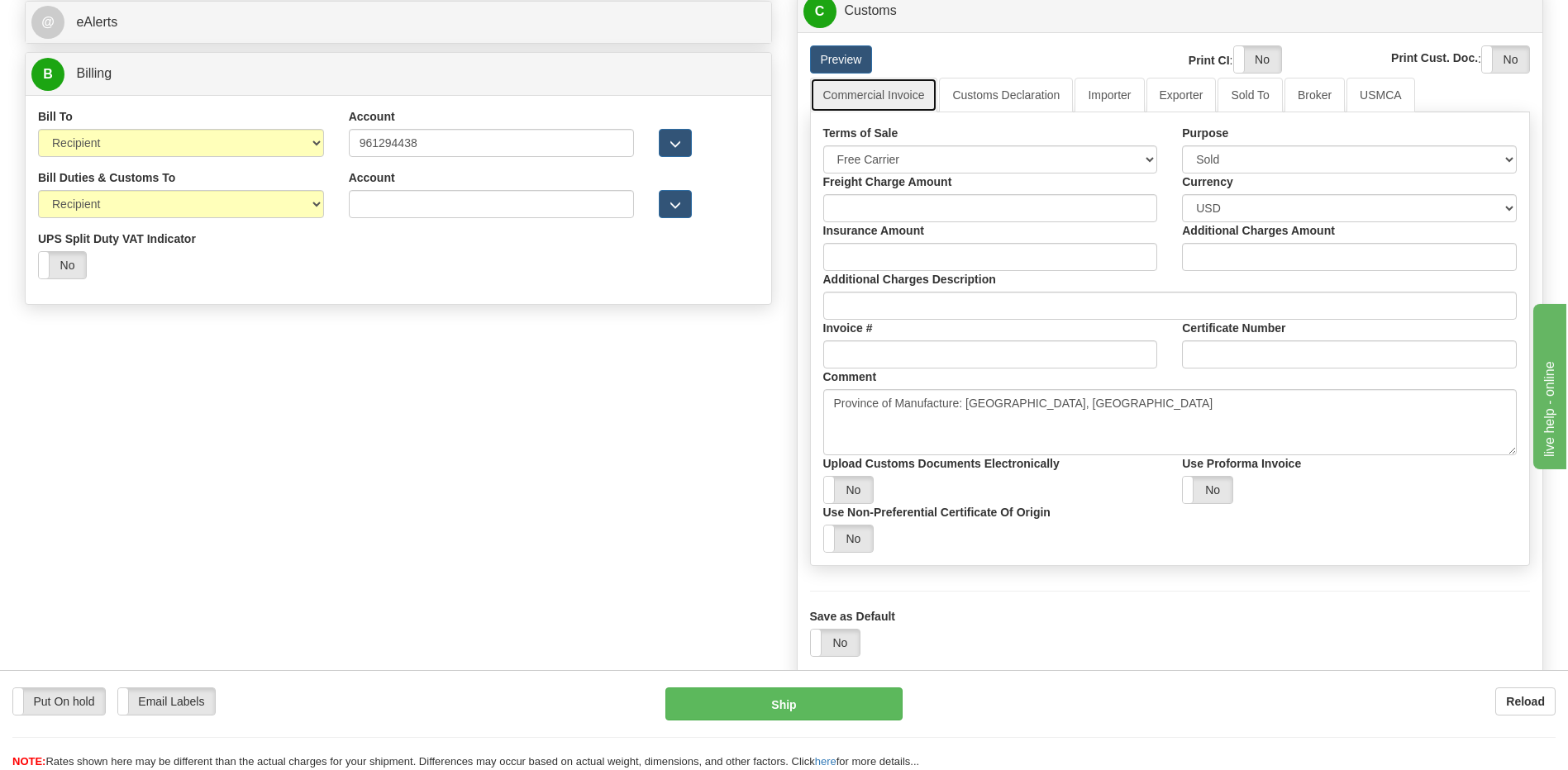
scroll to position [744, 0]
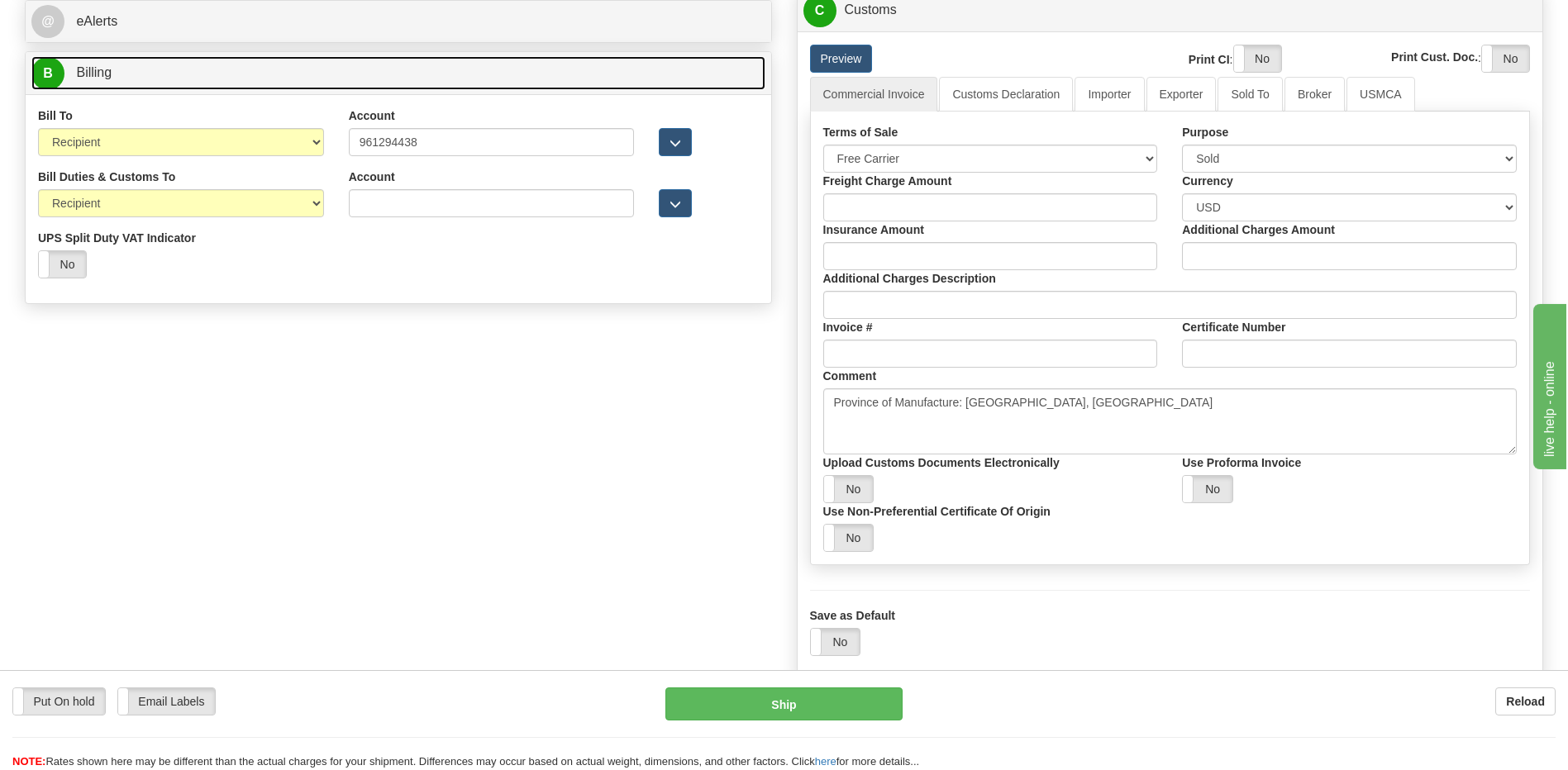
click at [206, 86] on link "B Billing" at bounding box center [398, 73] width 734 height 34
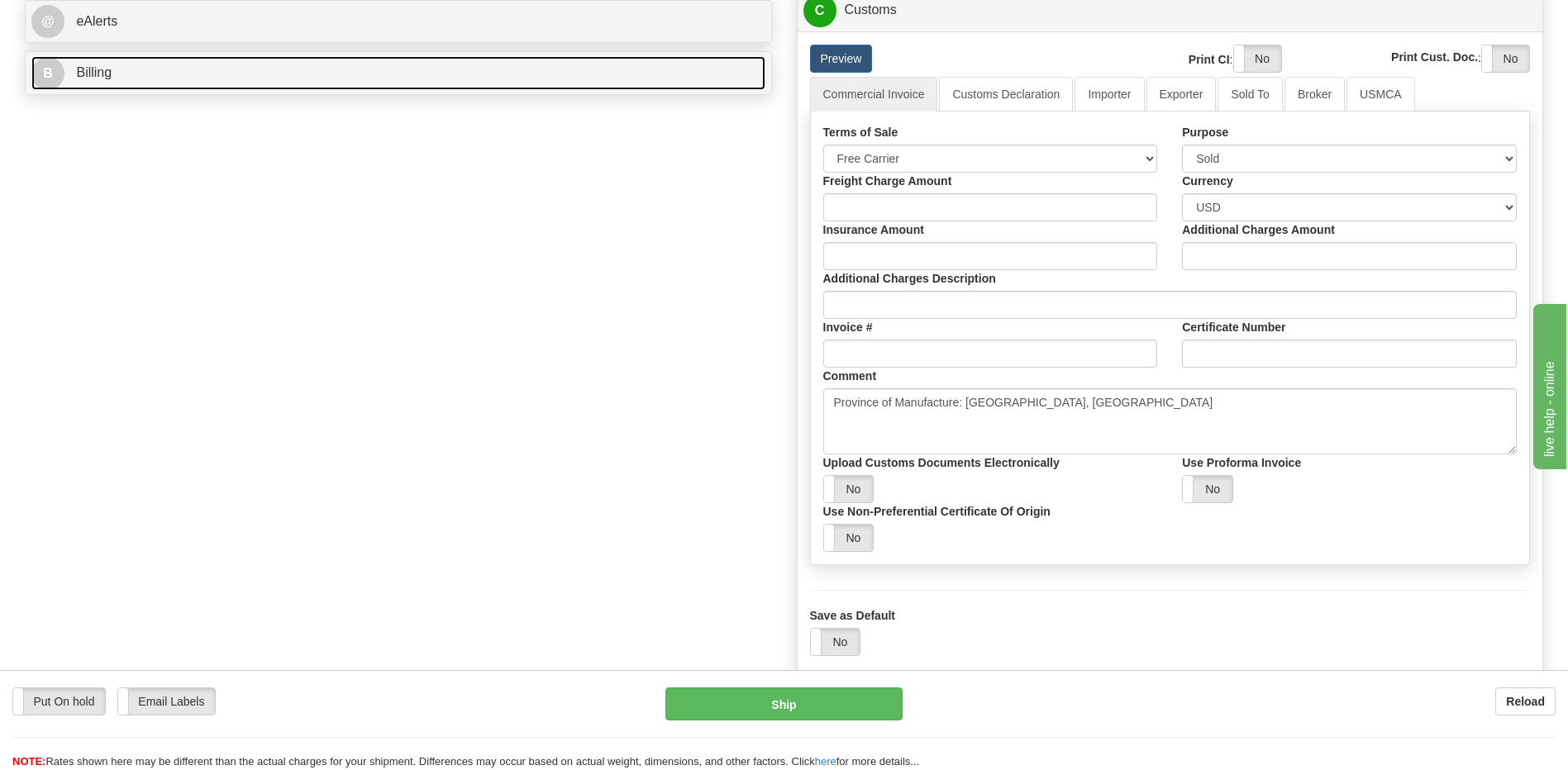
scroll to position [578, 0]
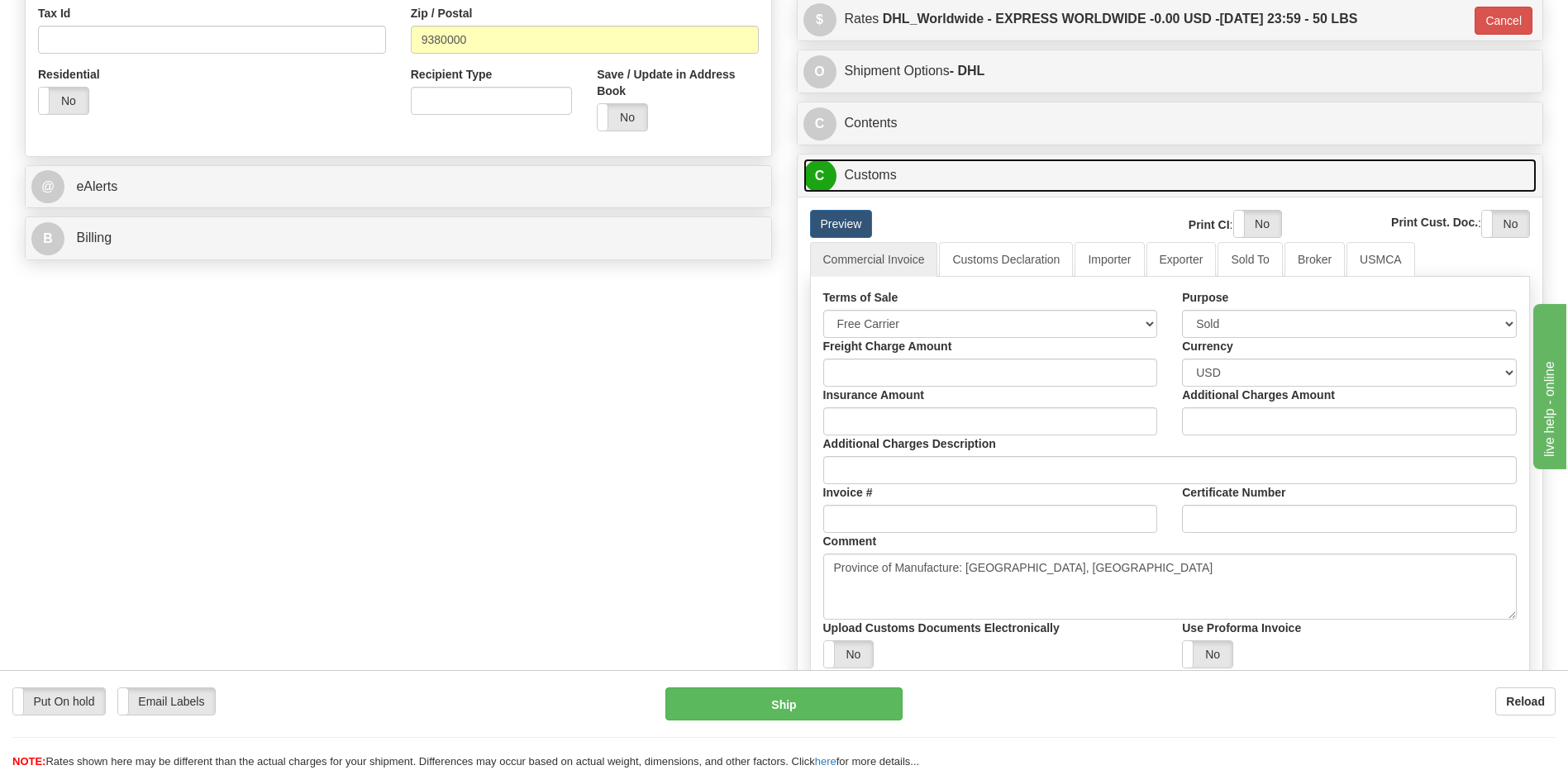
click at [864, 169] on link "C Customs" at bounding box center [1170, 175] width 734 height 34
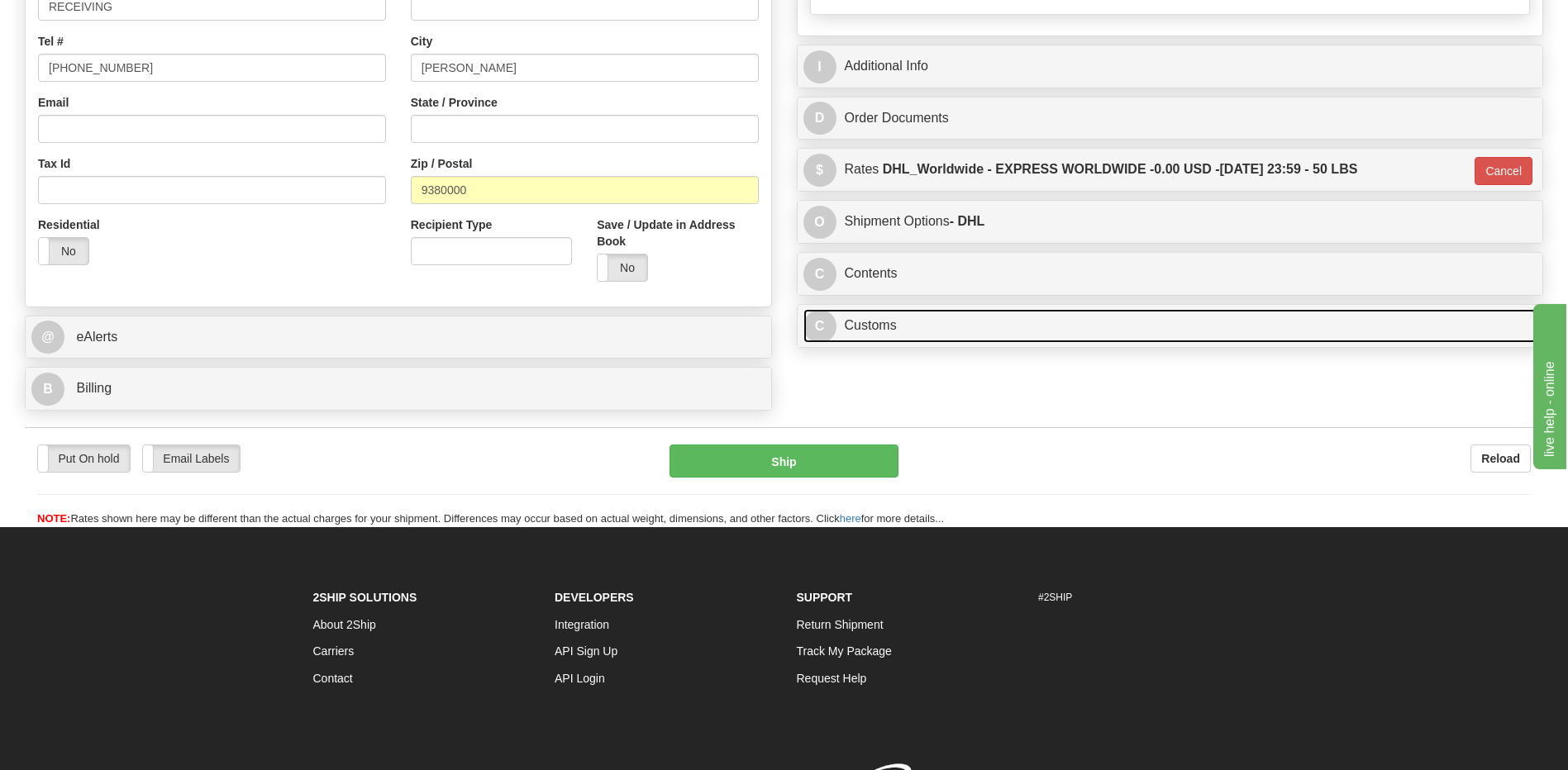
scroll to position [280, 0]
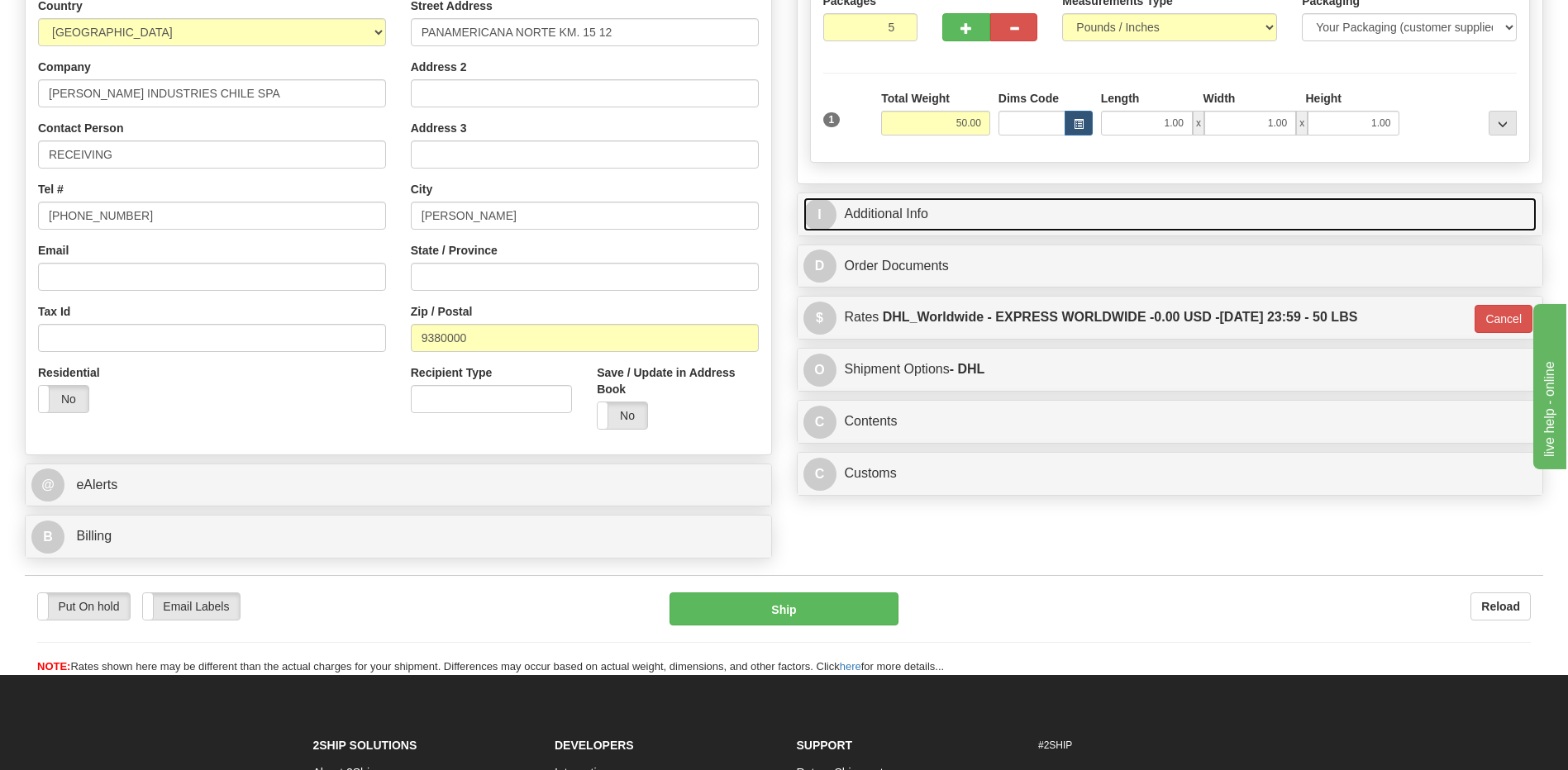
click at [925, 221] on link "I Additional Info" at bounding box center [1170, 214] width 734 height 34
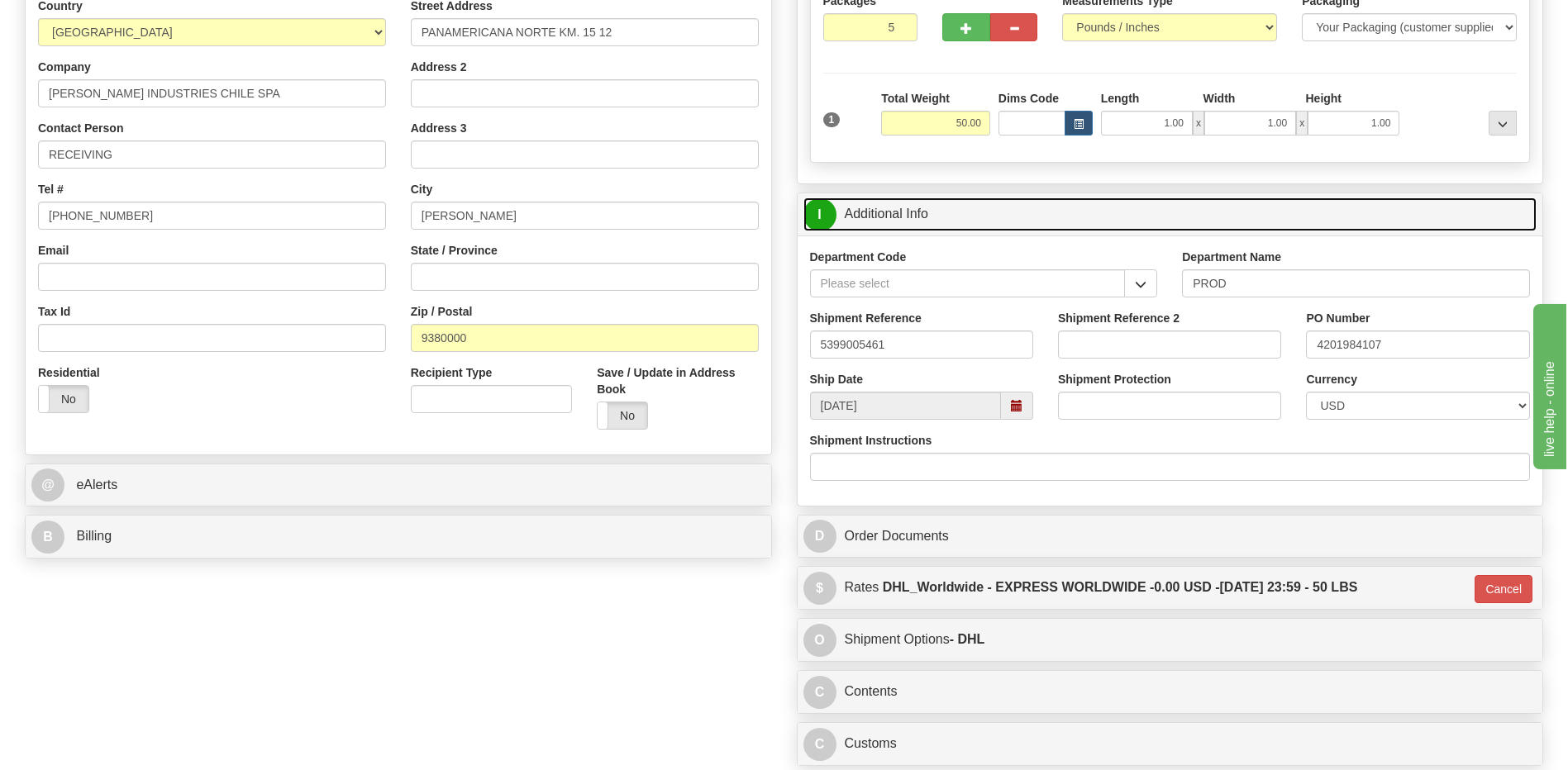
click at [925, 221] on link "I Additional Info" at bounding box center [1170, 214] width 734 height 34
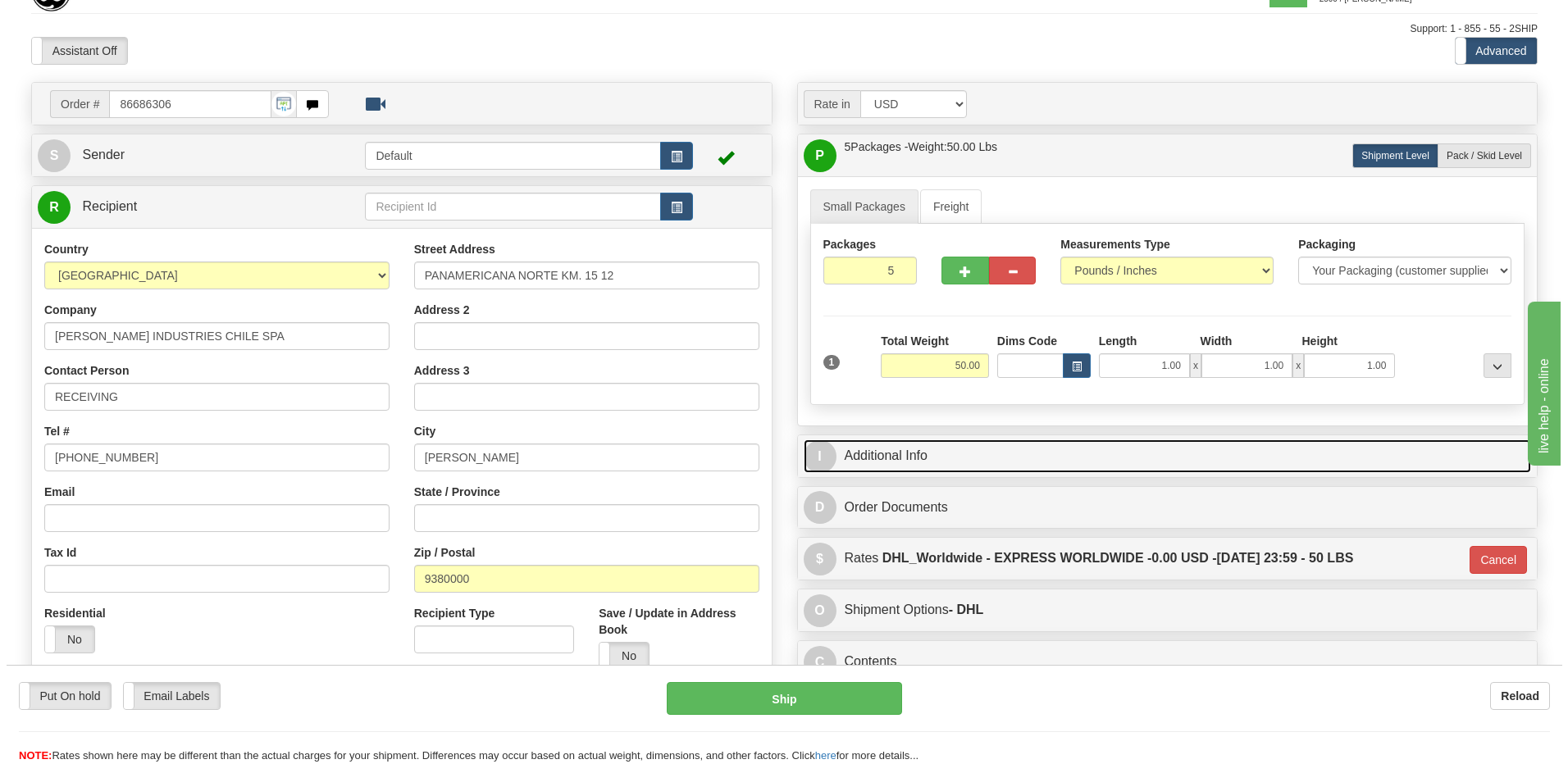
scroll to position [32, 0]
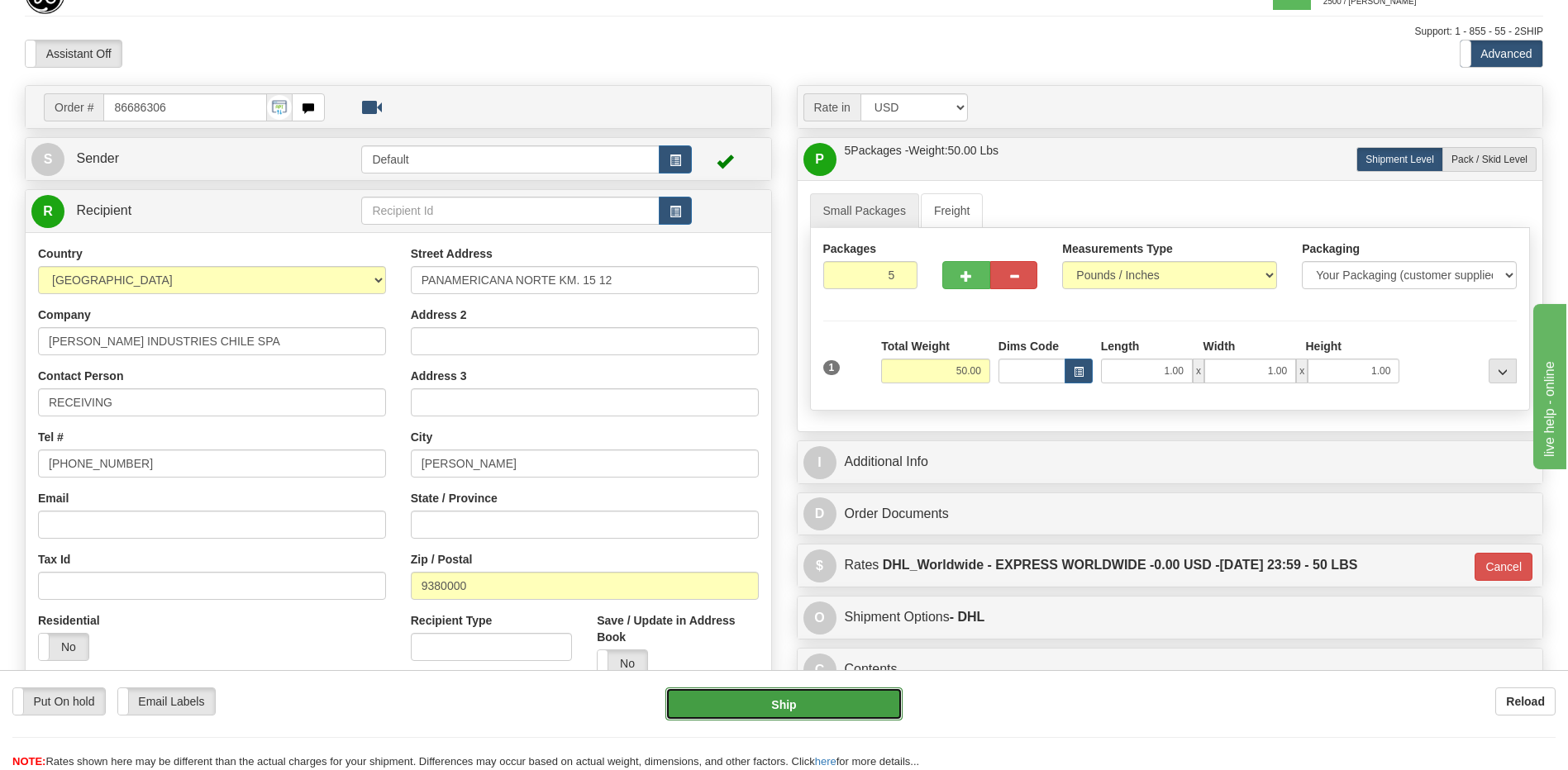
click at [740, 692] on button "Ship" at bounding box center [784, 704] width 236 height 33
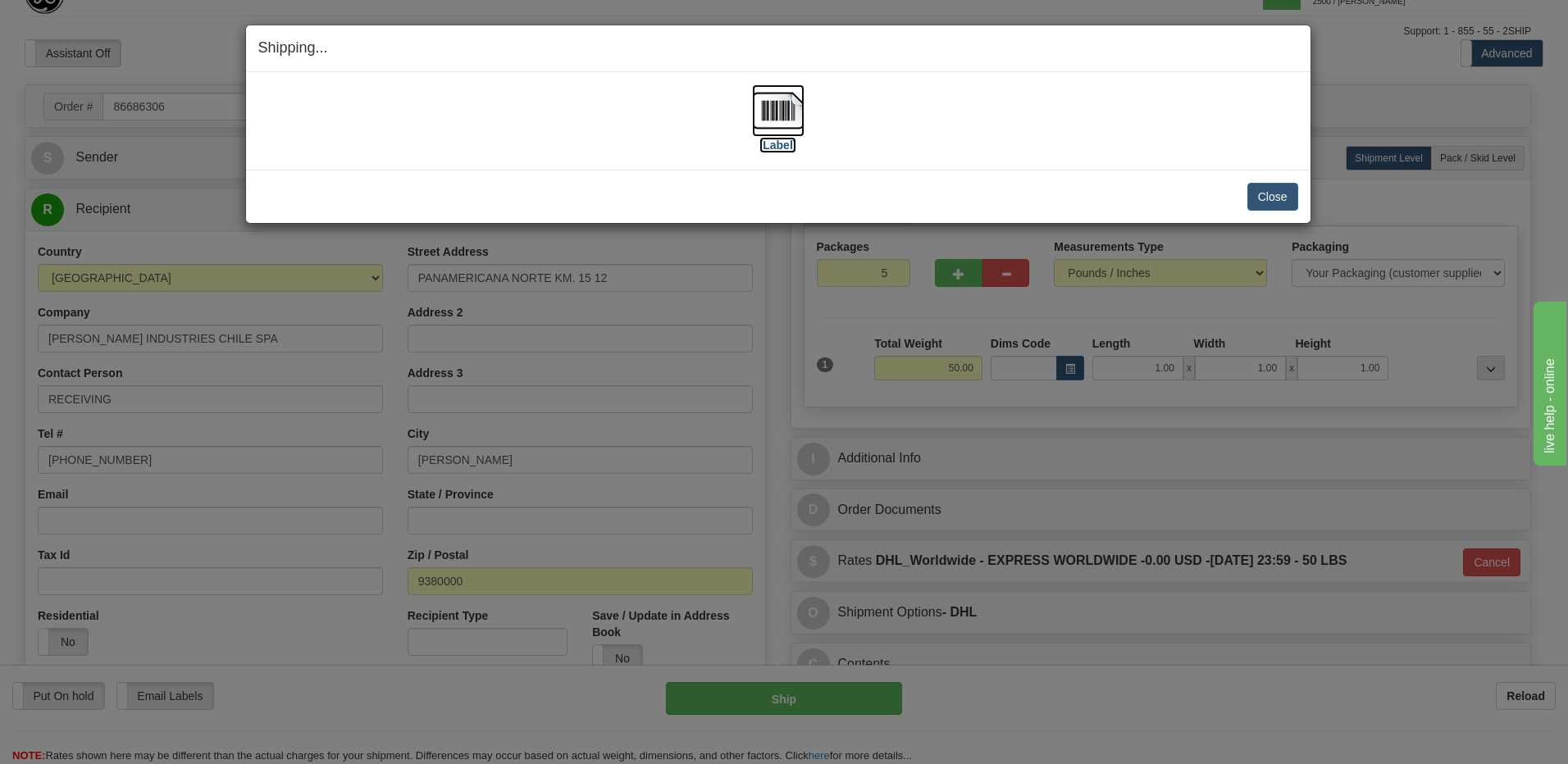
click at [766, 101] on img at bounding box center [778, 111] width 52 height 52
click at [1266, 200] on button "Close" at bounding box center [1272, 197] width 51 height 28
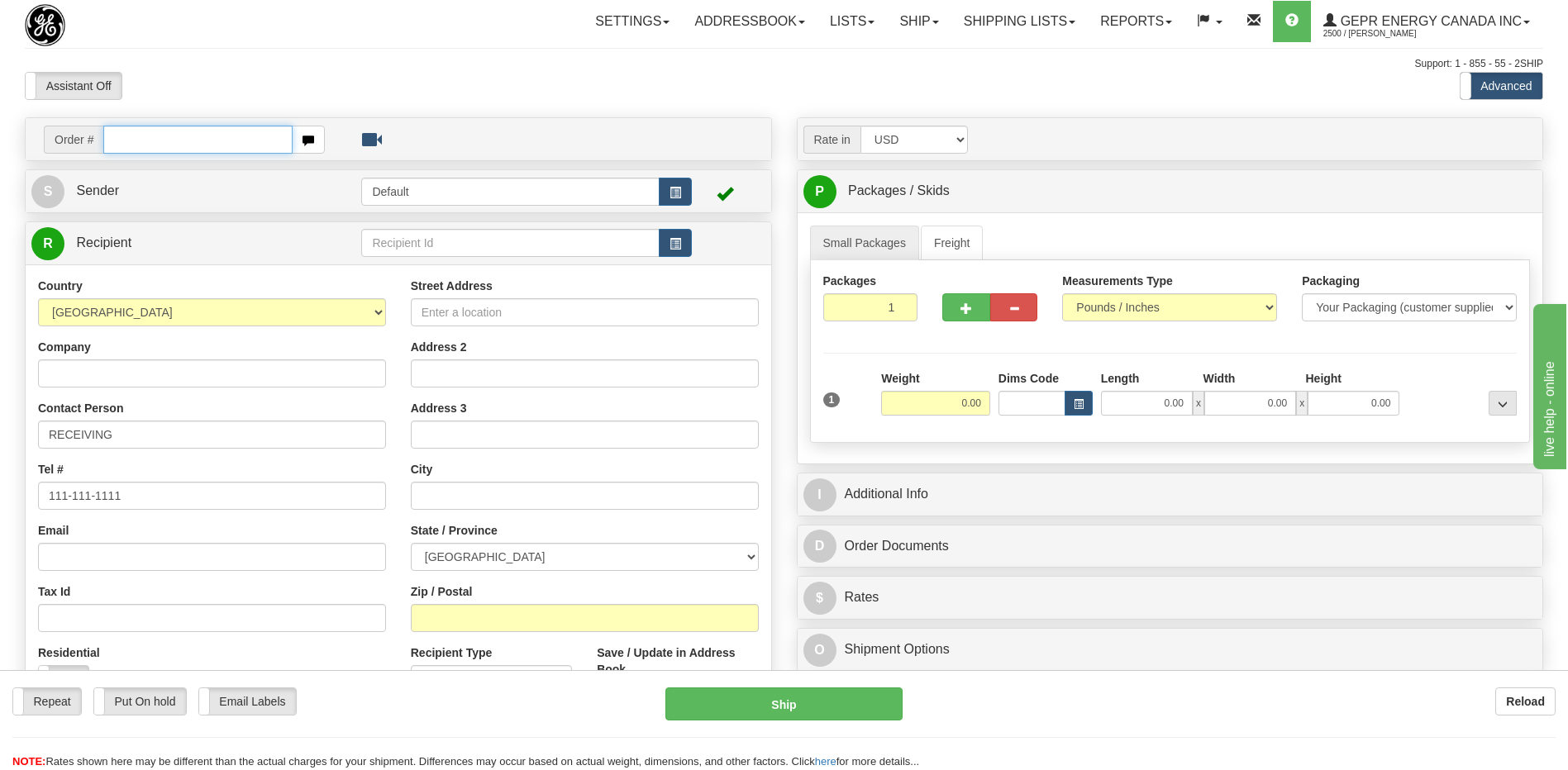
click at [161, 139] on input "text" at bounding box center [197, 139] width 188 height 28
paste input "86686307"
type input "86686307"
click at [206, 79] on body "Training Course Close Toggle navigation Settings Shipping Preferences New Recip…" at bounding box center [784, 385] width 1568 height 770
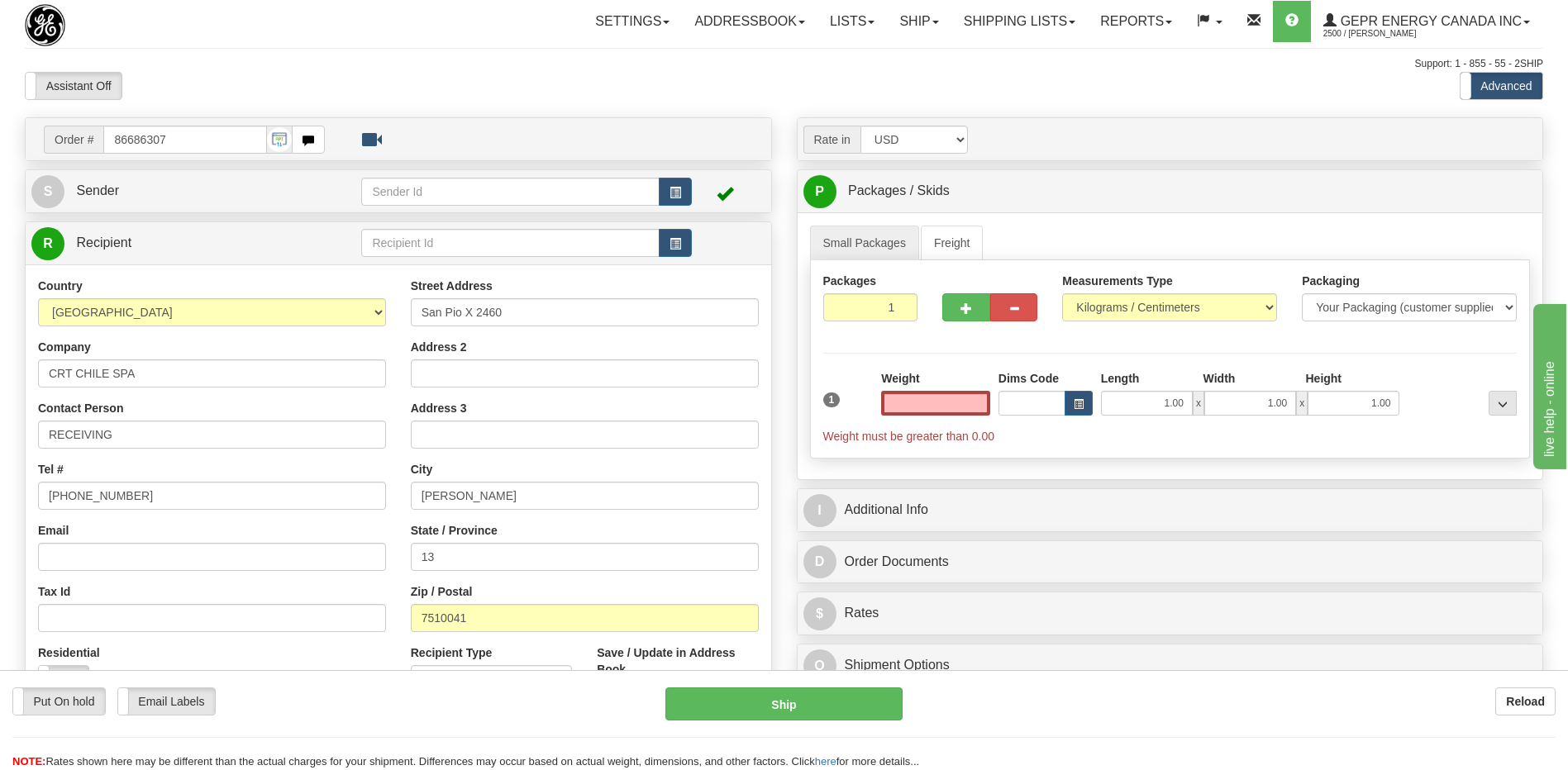
type input "0.00"
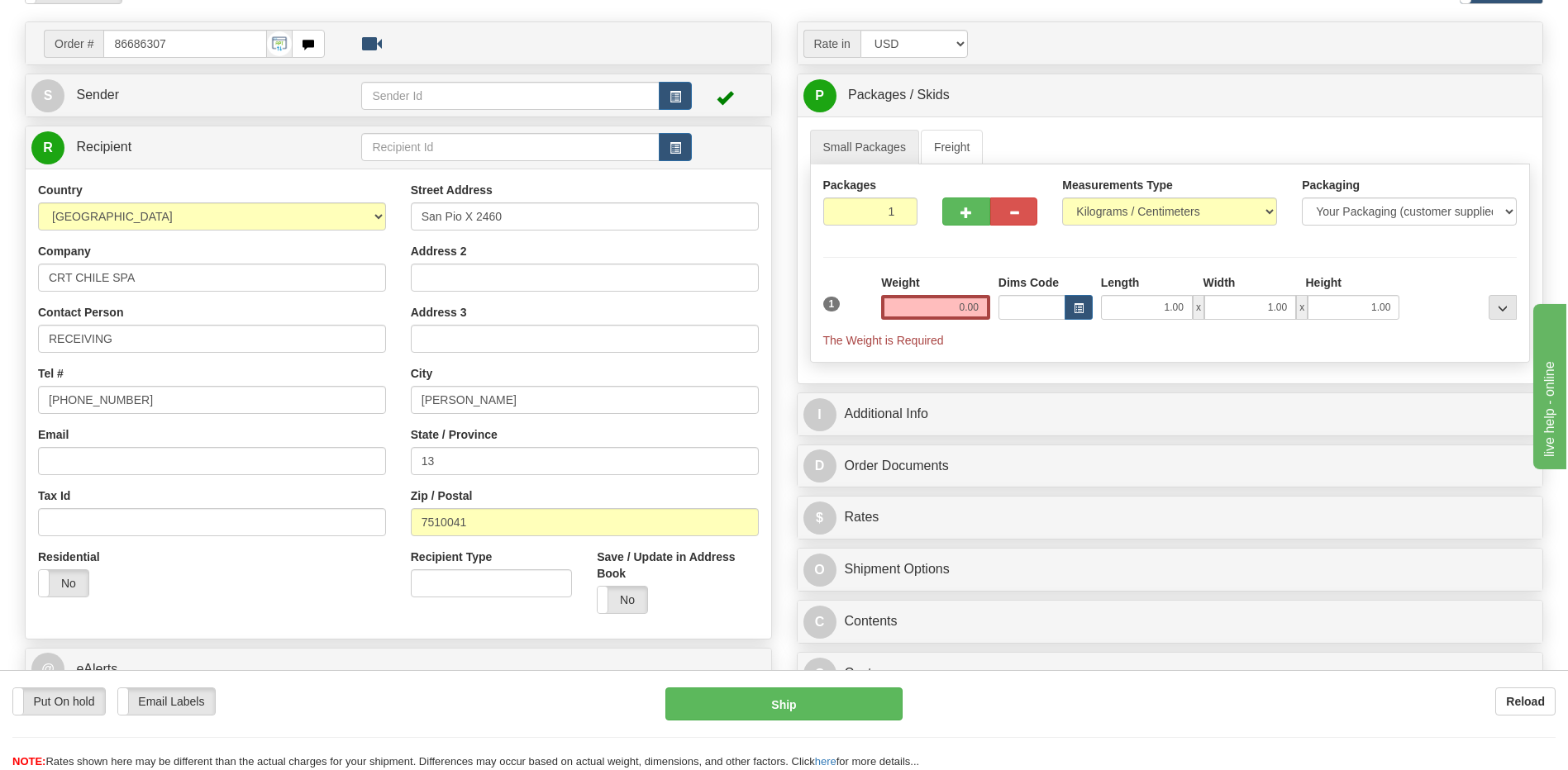
scroll to position [331, 0]
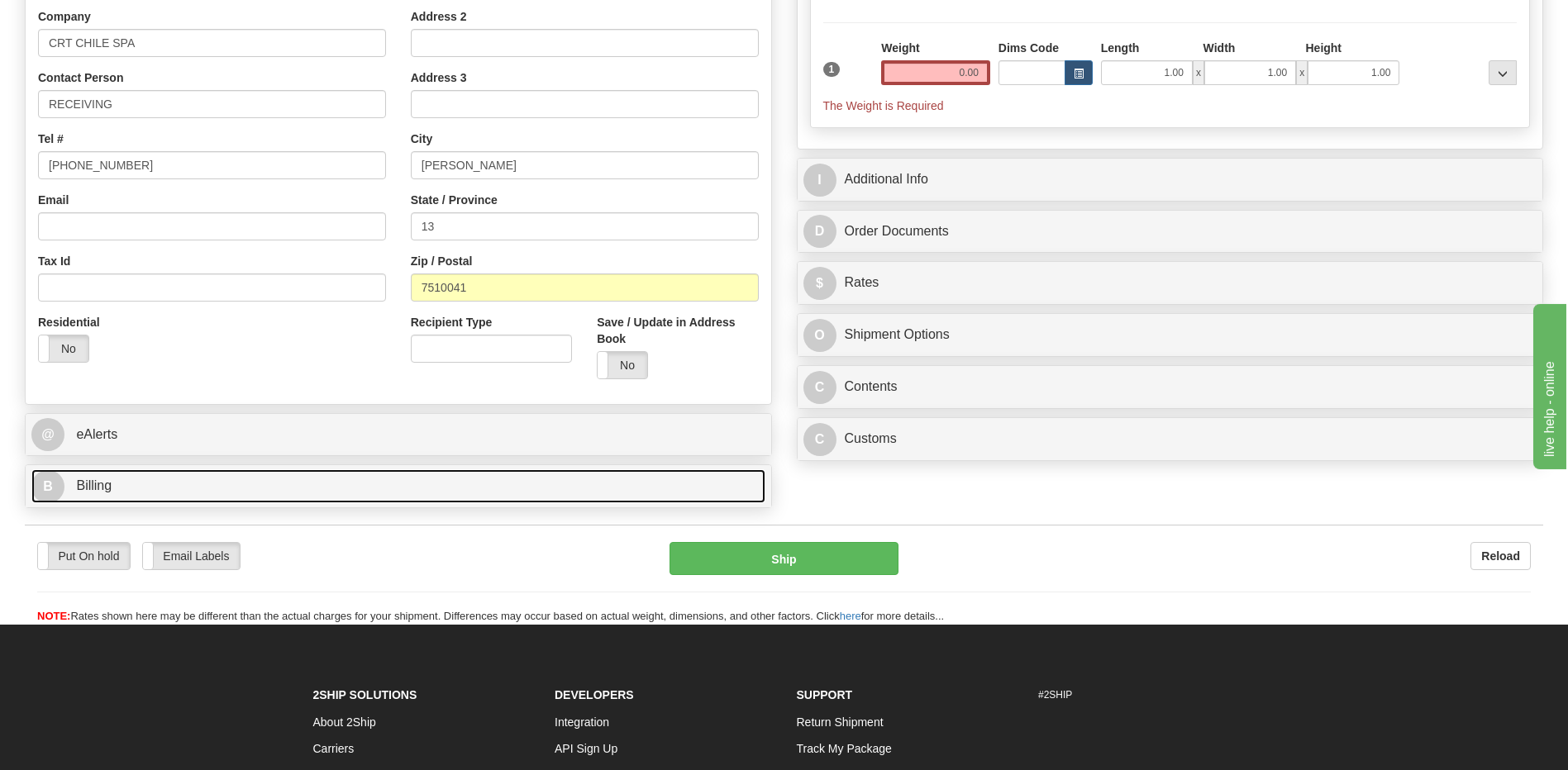
drag, startPoint x: 223, startPoint y: 491, endPoint x: 231, endPoint y: 490, distance: 8.1
click at [223, 491] on link "B Billing" at bounding box center [398, 485] width 734 height 34
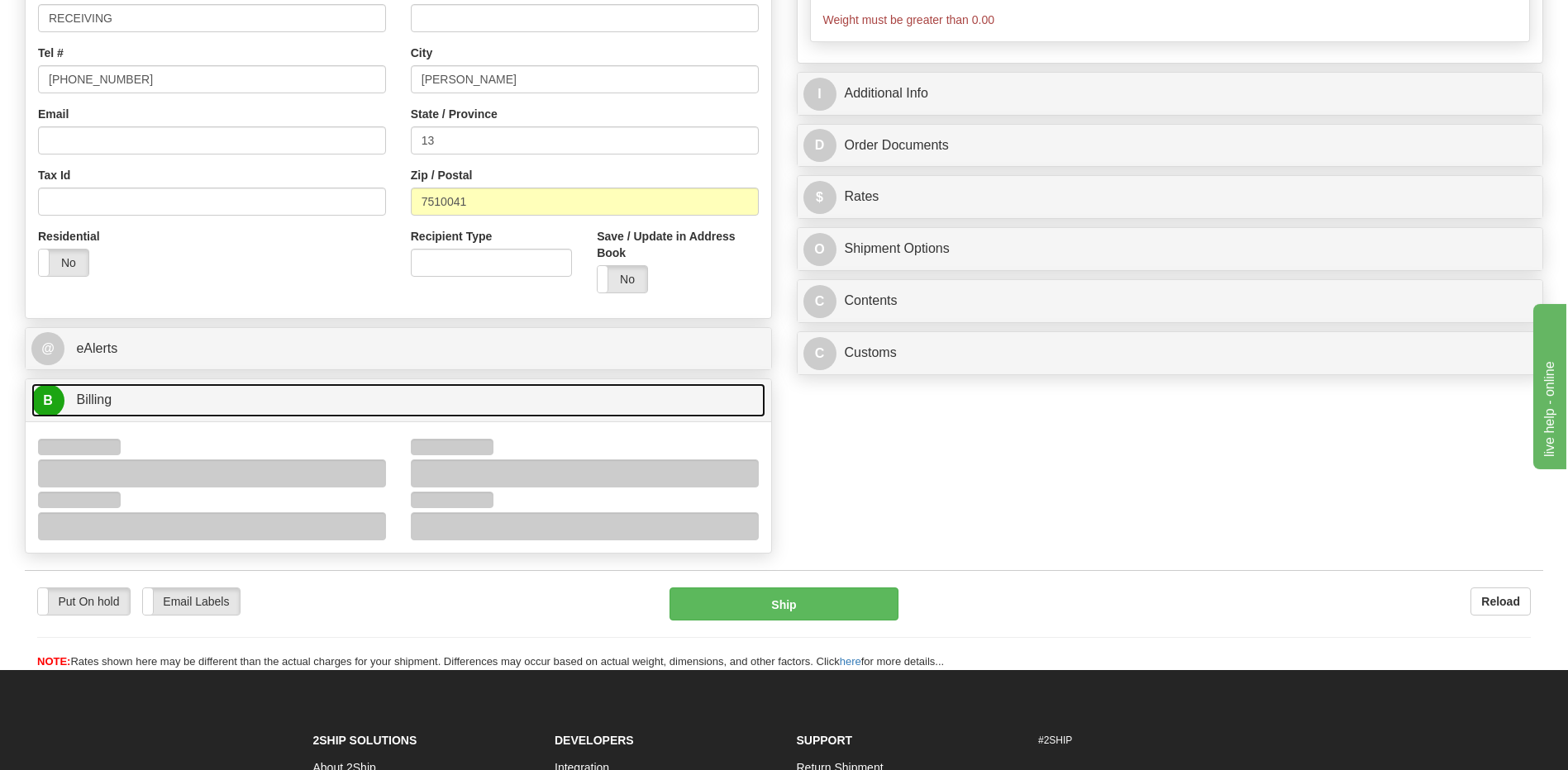
scroll to position [495, 0]
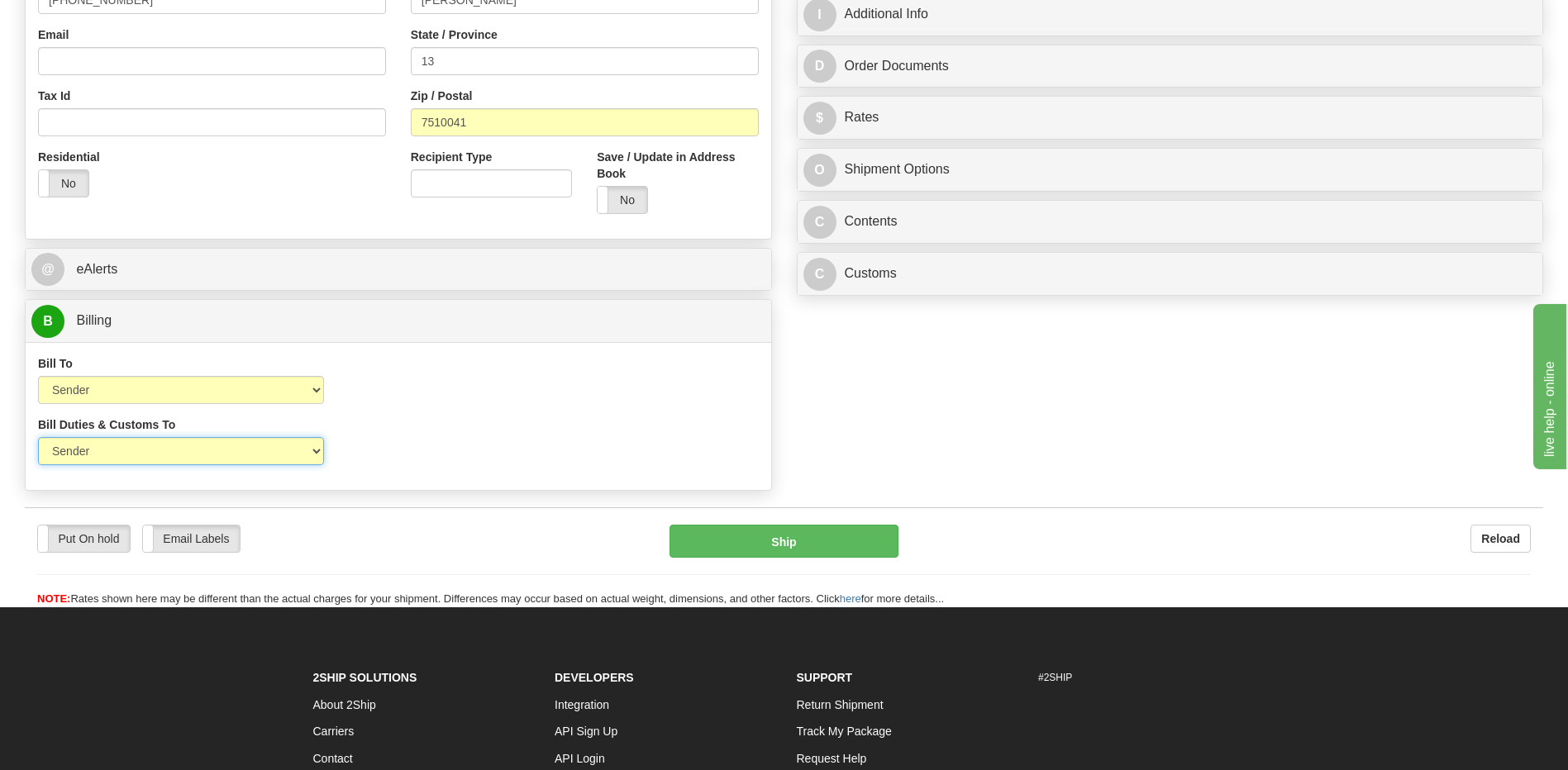
drag, startPoint x: 276, startPoint y: 449, endPoint x: 271, endPoint y: 460, distance: 12.1
click at [276, 449] on select "Sender Recipient Third Party" at bounding box center [181, 451] width 286 height 28
select select "2"
click at [38, 437] on select "Sender Recipient Third Party" at bounding box center [181, 451] width 286 height 28
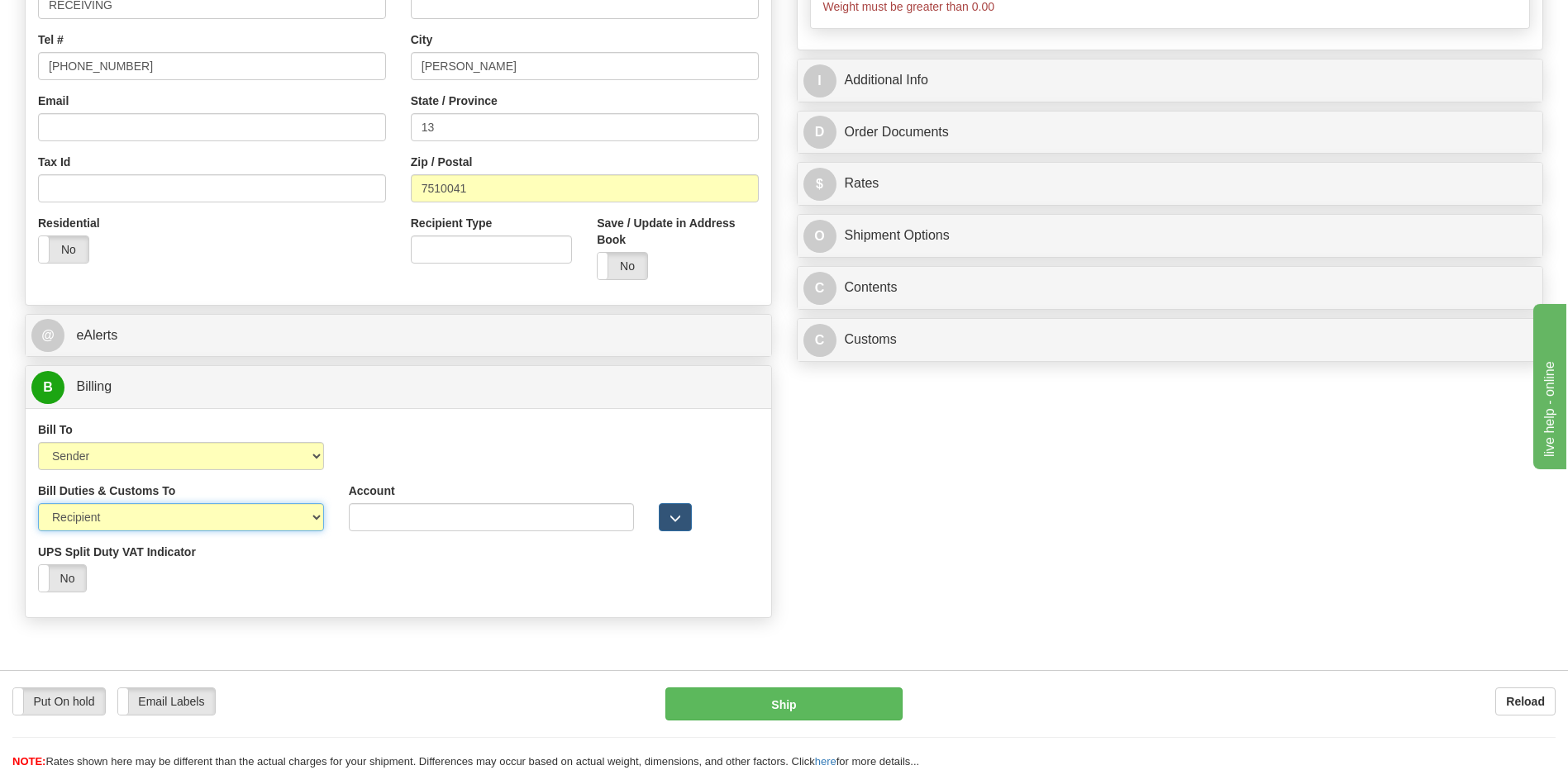
scroll to position [331, 0]
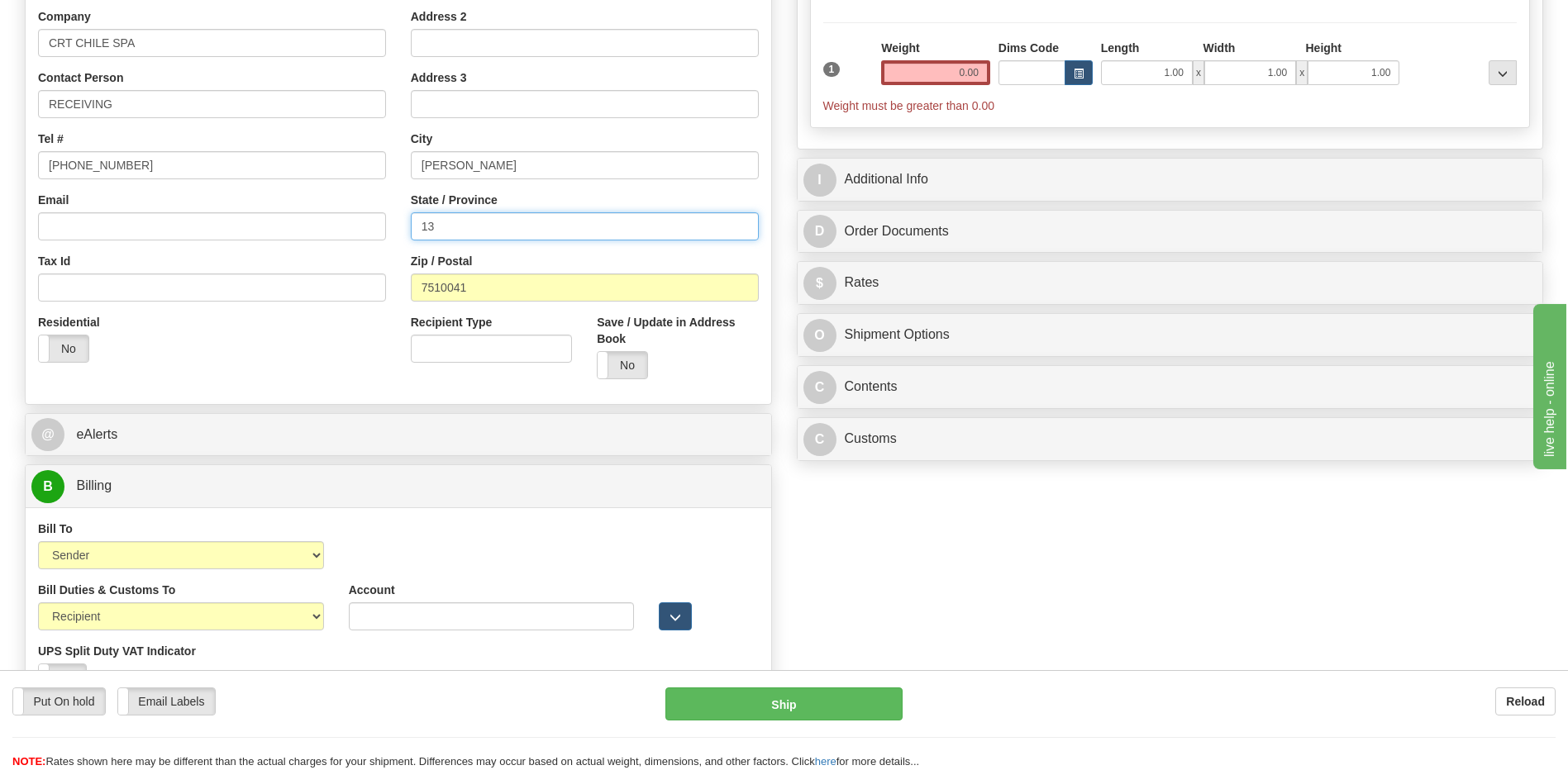
drag, startPoint x: 466, startPoint y: 233, endPoint x: 244, endPoint y: 201, distance: 224.3
click at [294, 211] on div "Country AFGHANISTAN ALAND ISLANDS ALBANIA ALGERIA AMERICAN SAMOA ANDORRA ANGOLA…" at bounding box center [398, 169] width 746 height 445
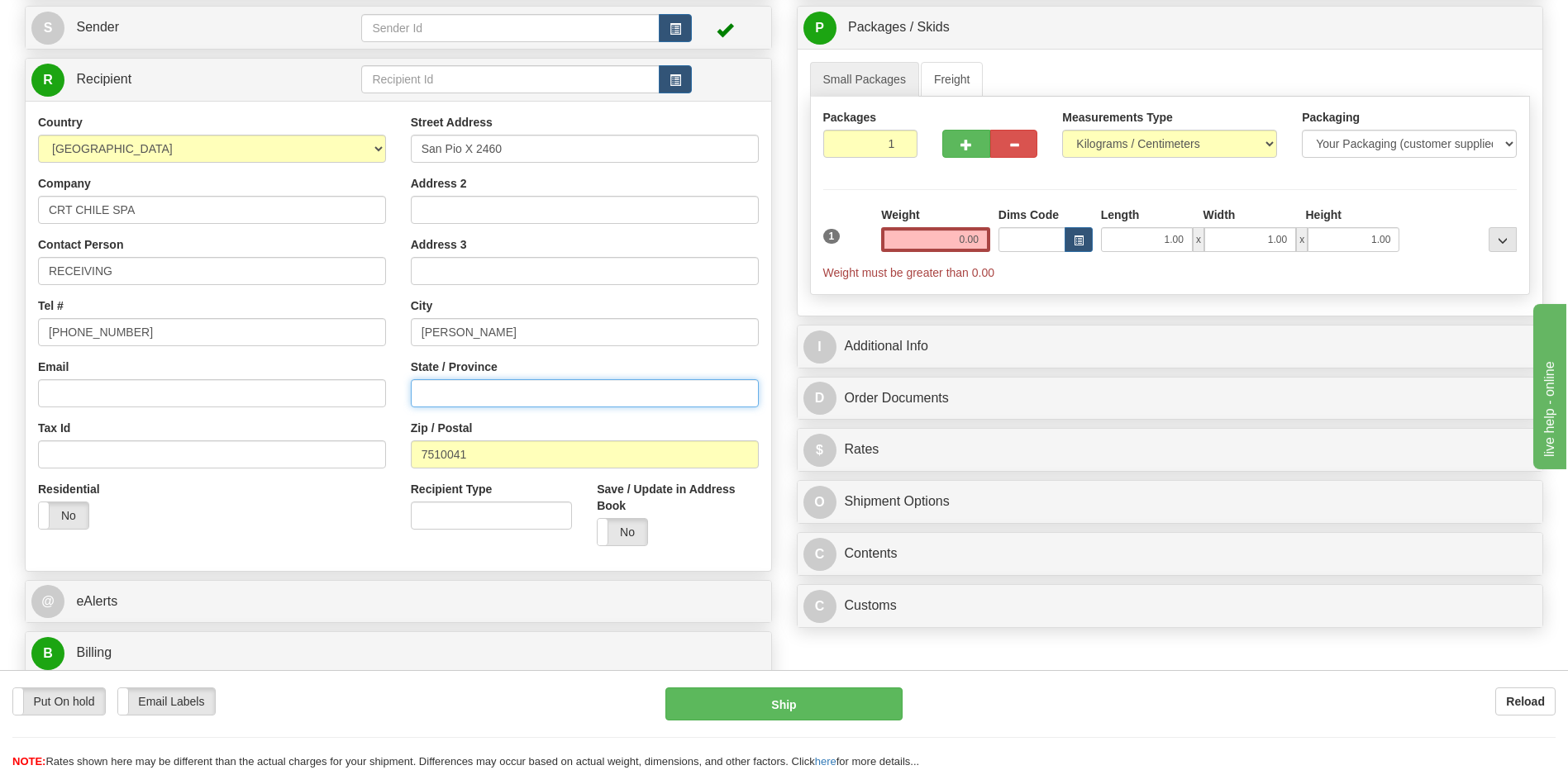
scroll to position [83, 0]
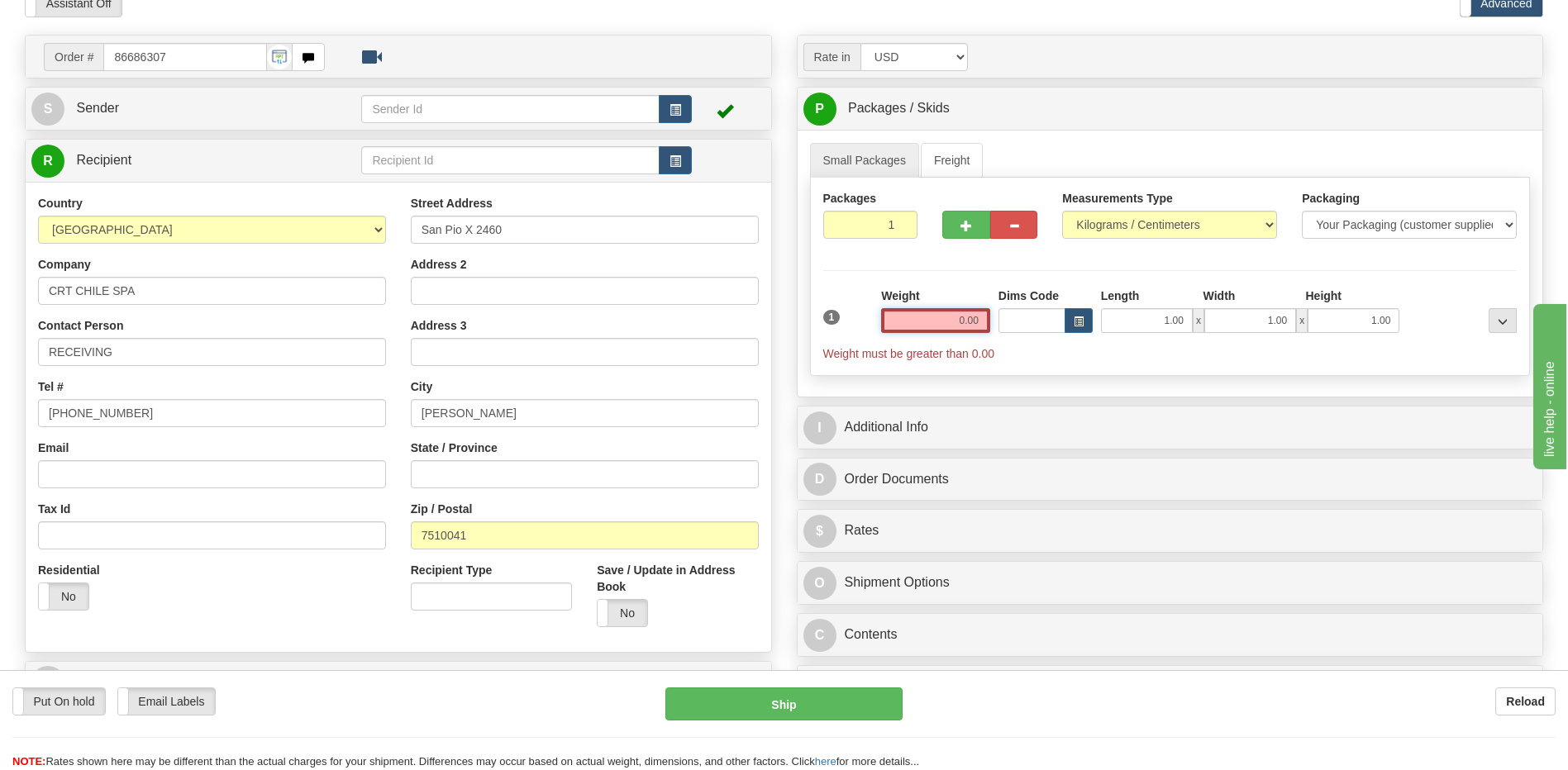
click at [966, 325] on input "0.00" at bounding box center [936, 320] width 109 height 25
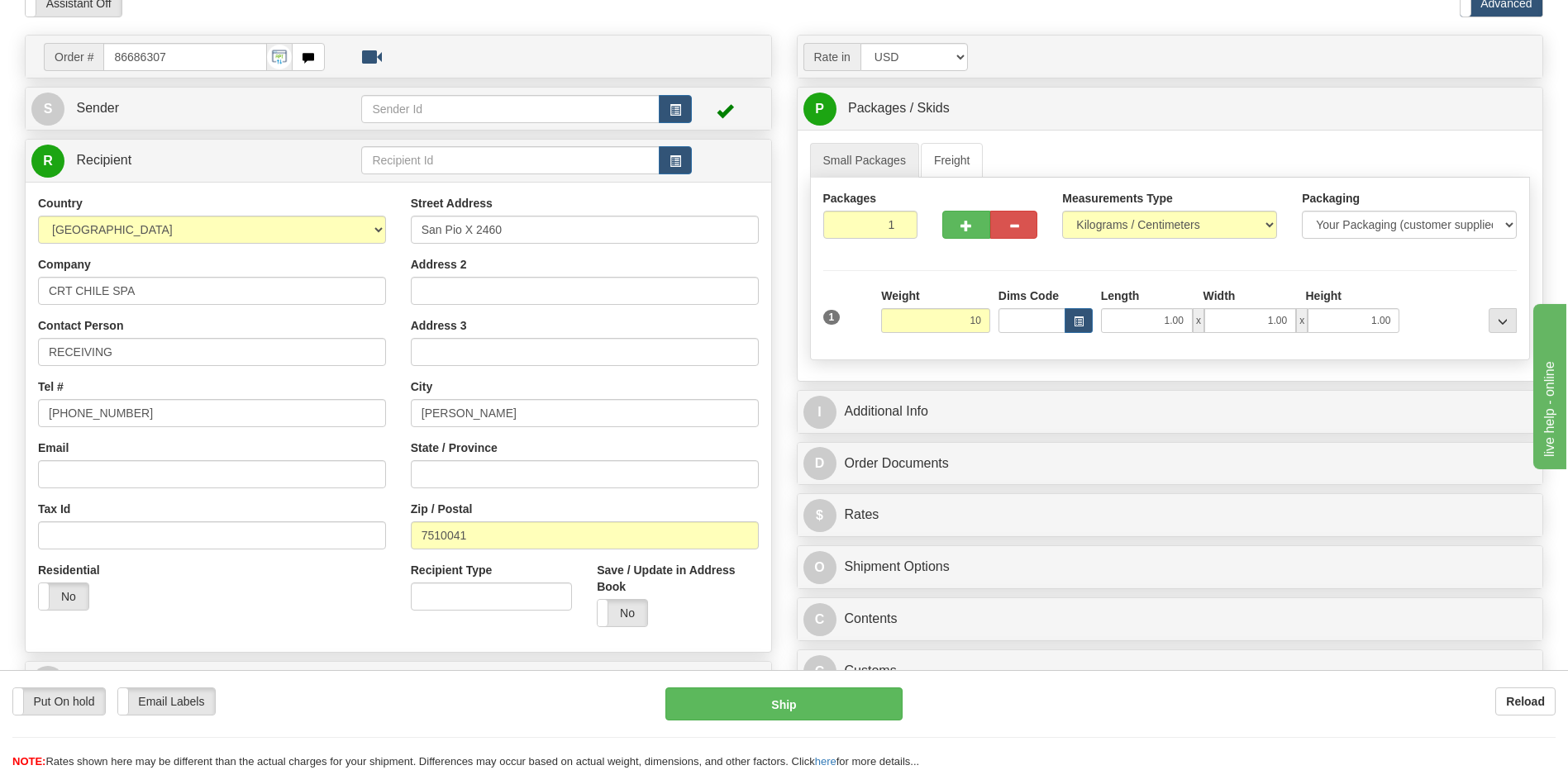
type input "10.00"
drag, startPoint x: 319, startPoint y: 604, endPoint x: 412, endPoint y: 569, distance: 99.4
click at [319, 604] on div "Residential Yes No" at bounding box center [212, 592] width 373 height 61
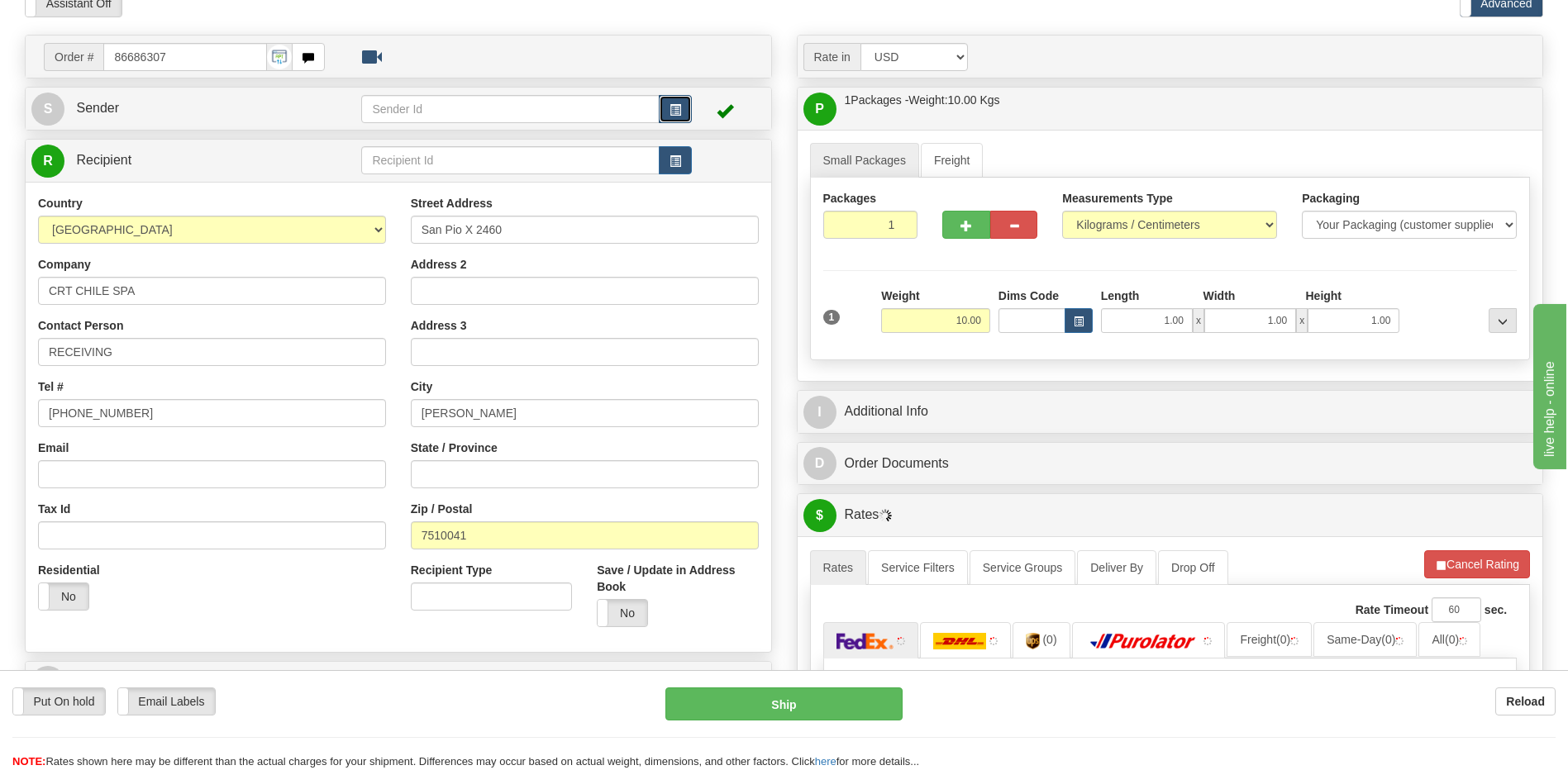
click at [663, 108] on button "button" at bounding box center [675, 109] width 33 height 28
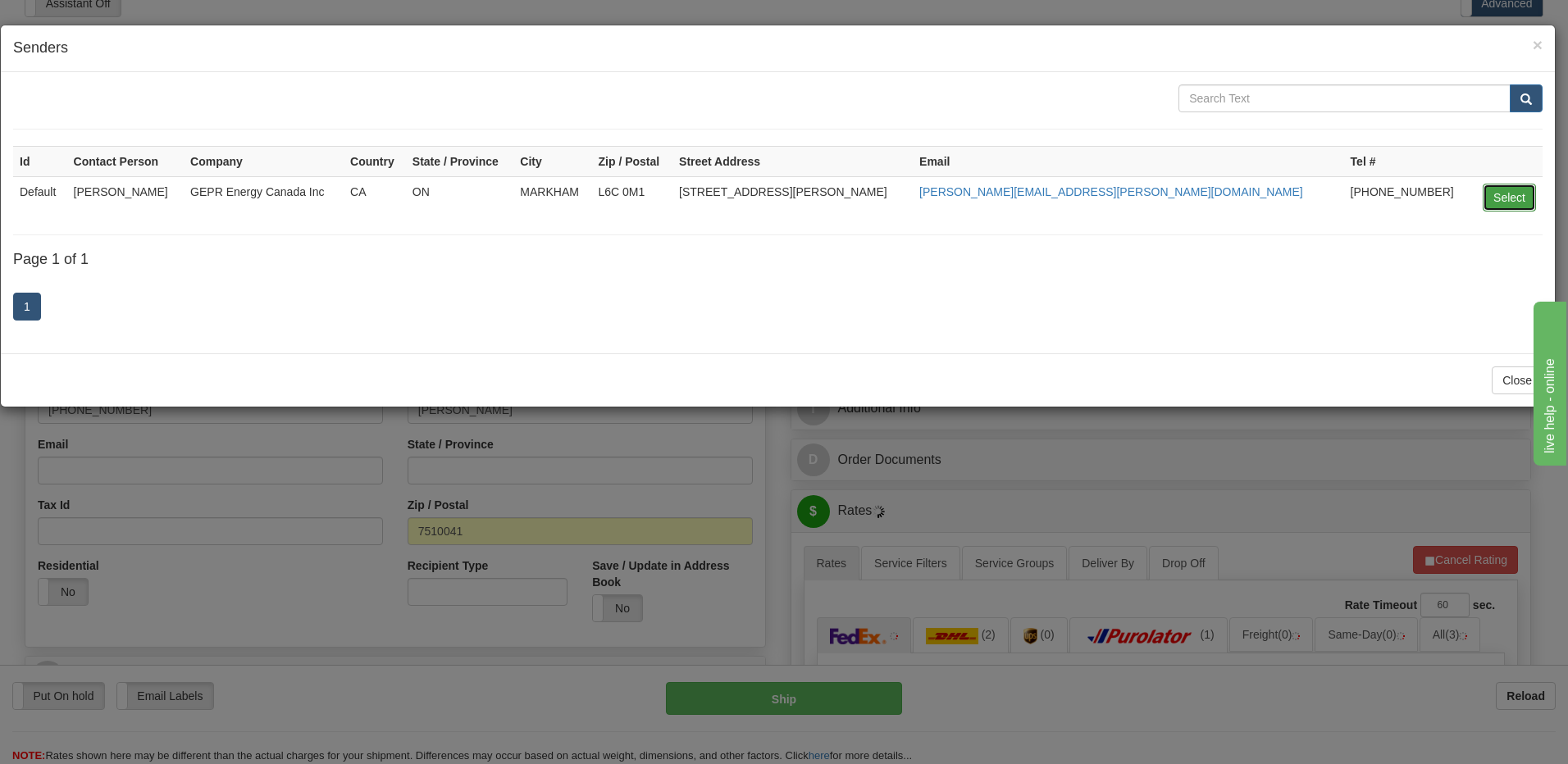
click at [1499, 189] on button "Select" at bounding box center [1508, 198] width 53 height 28
type input "Default"
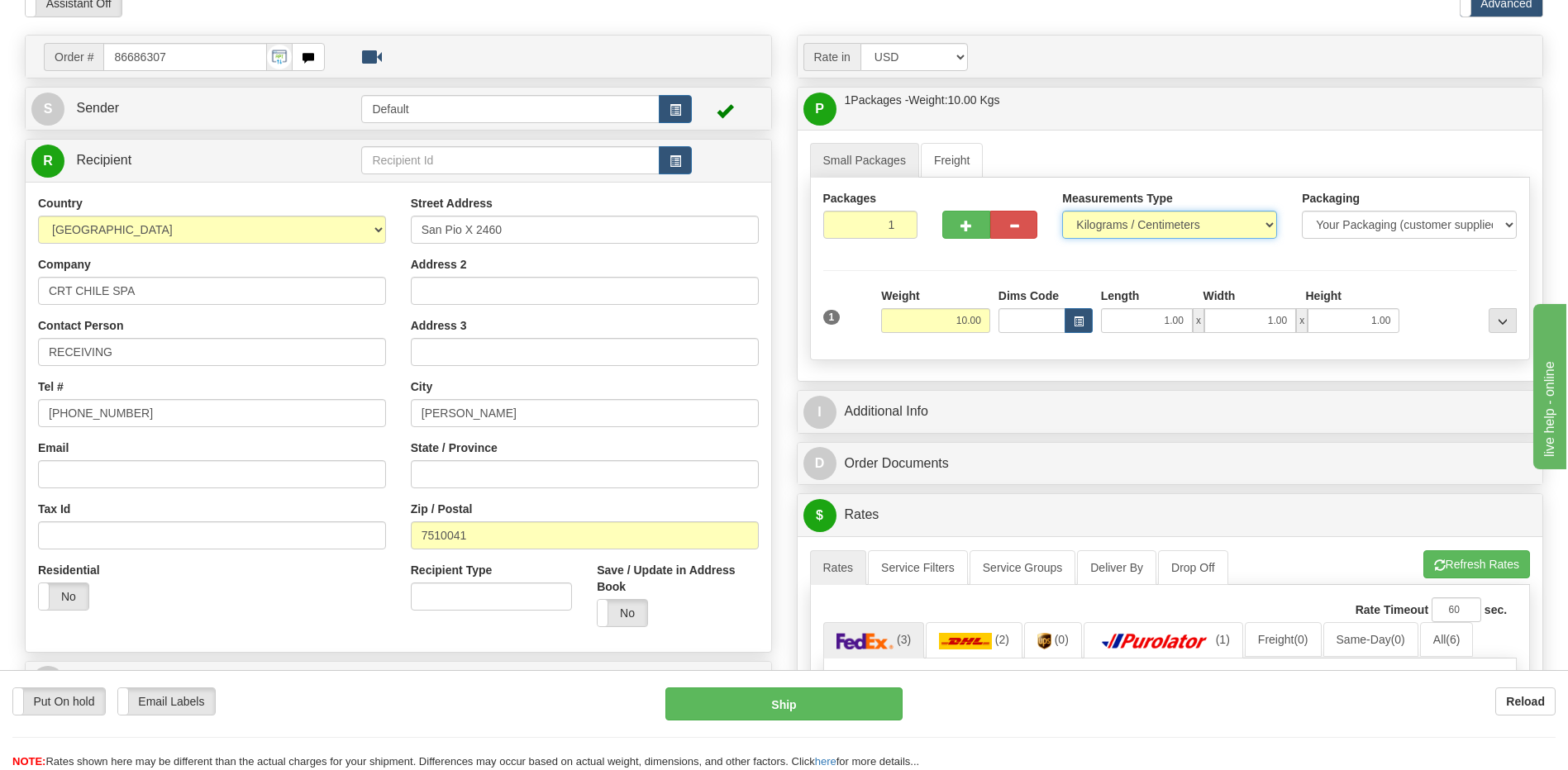
drag, startPoint x: 1221, startPoint y: 223, endPoint x: 1214, endPoint y: 230, distance: 9.9
click at [1221, 223] on select "Pounds / Inches Kilograms / Centimeters" at bounding box center [1170, 225] width 215 height 28
select select "0"
click at [1062, 211] on select "Pounds / Inches Kilograms / Centimeters" at bounding box center [1170, 225] width 215 height 28
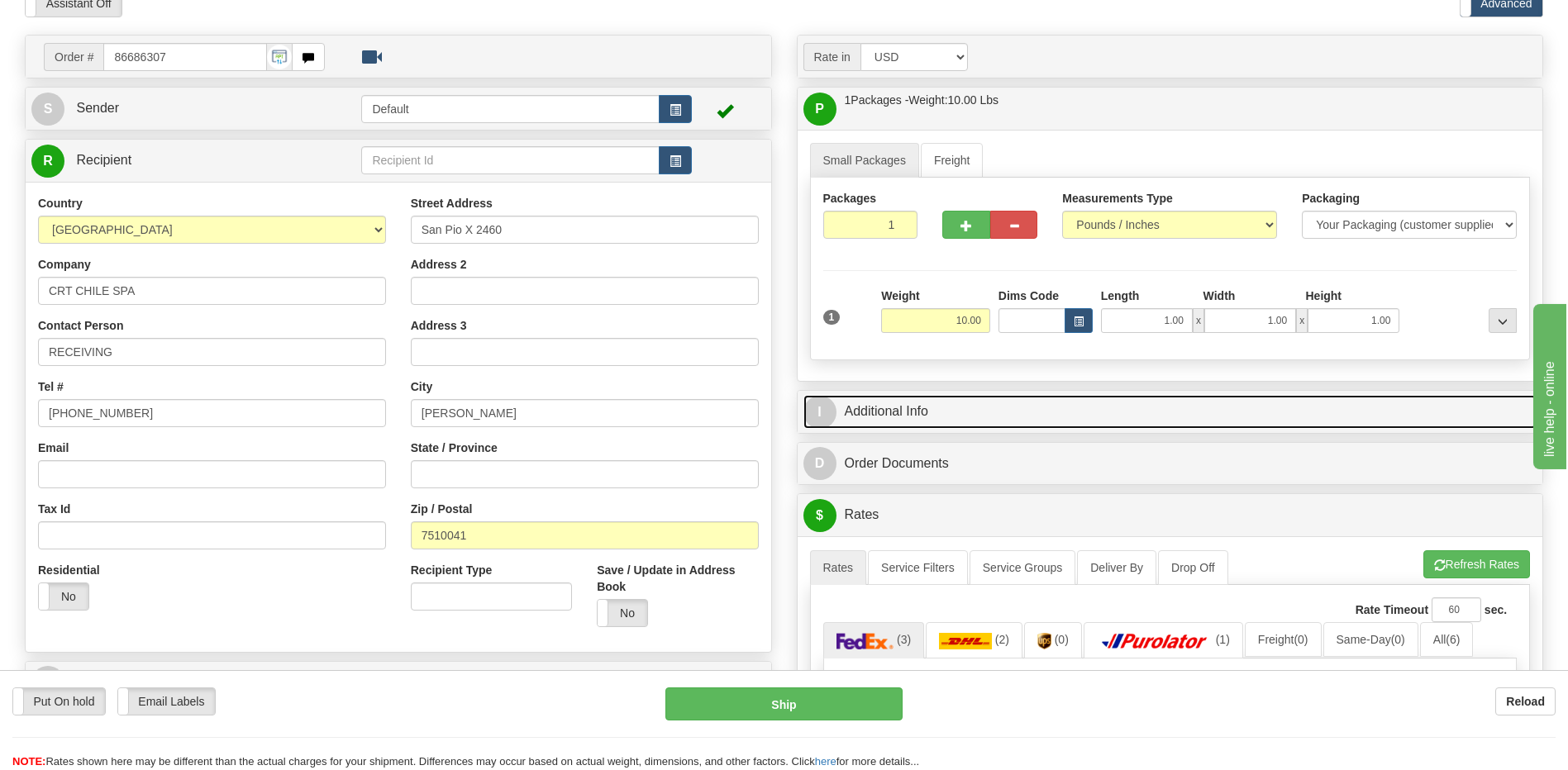
click at [1011, 413] on link "I Additional Info" at bounding box center [1170, 411] width 734 height 34
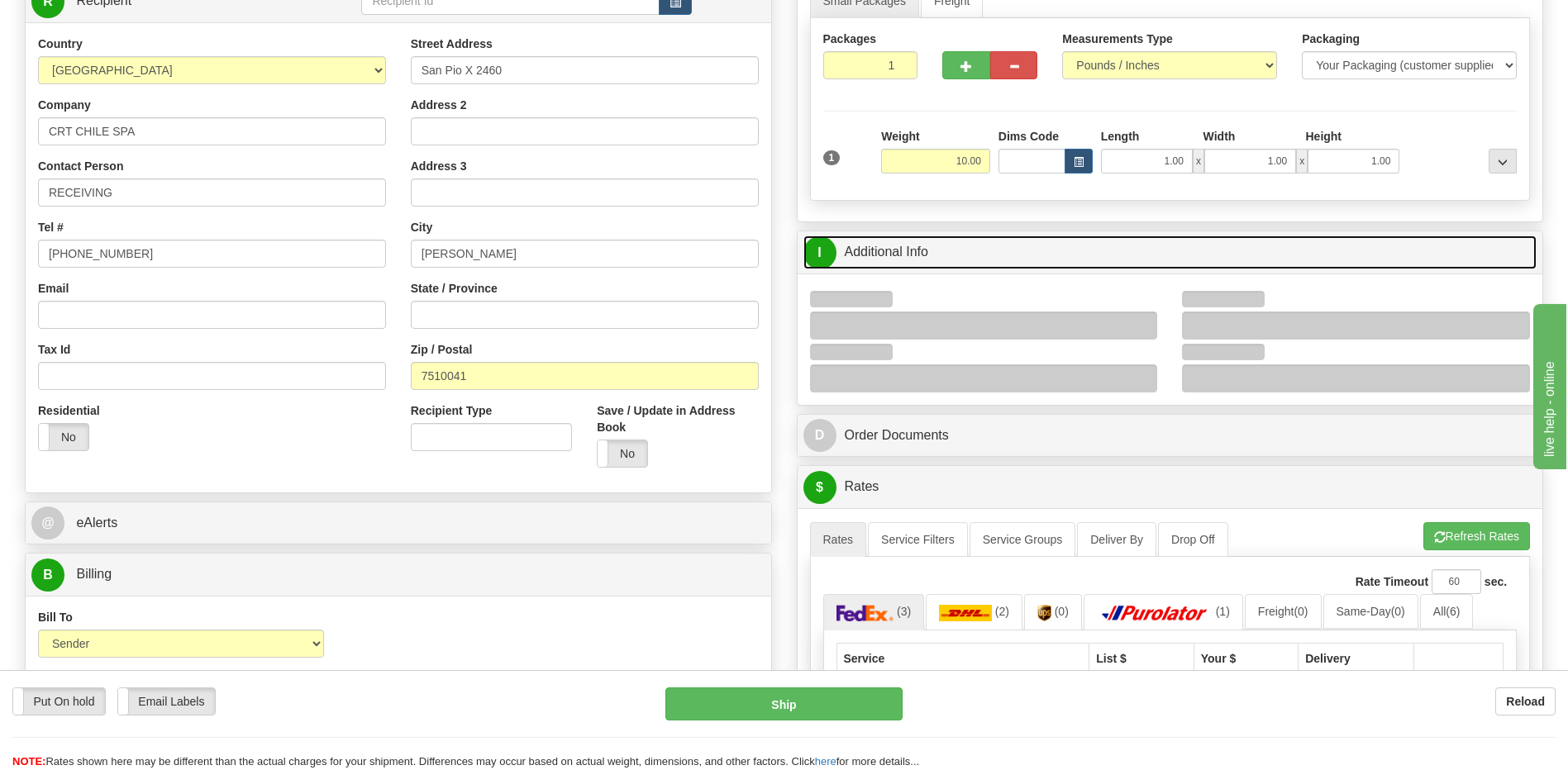
scroll to position [248, 0]
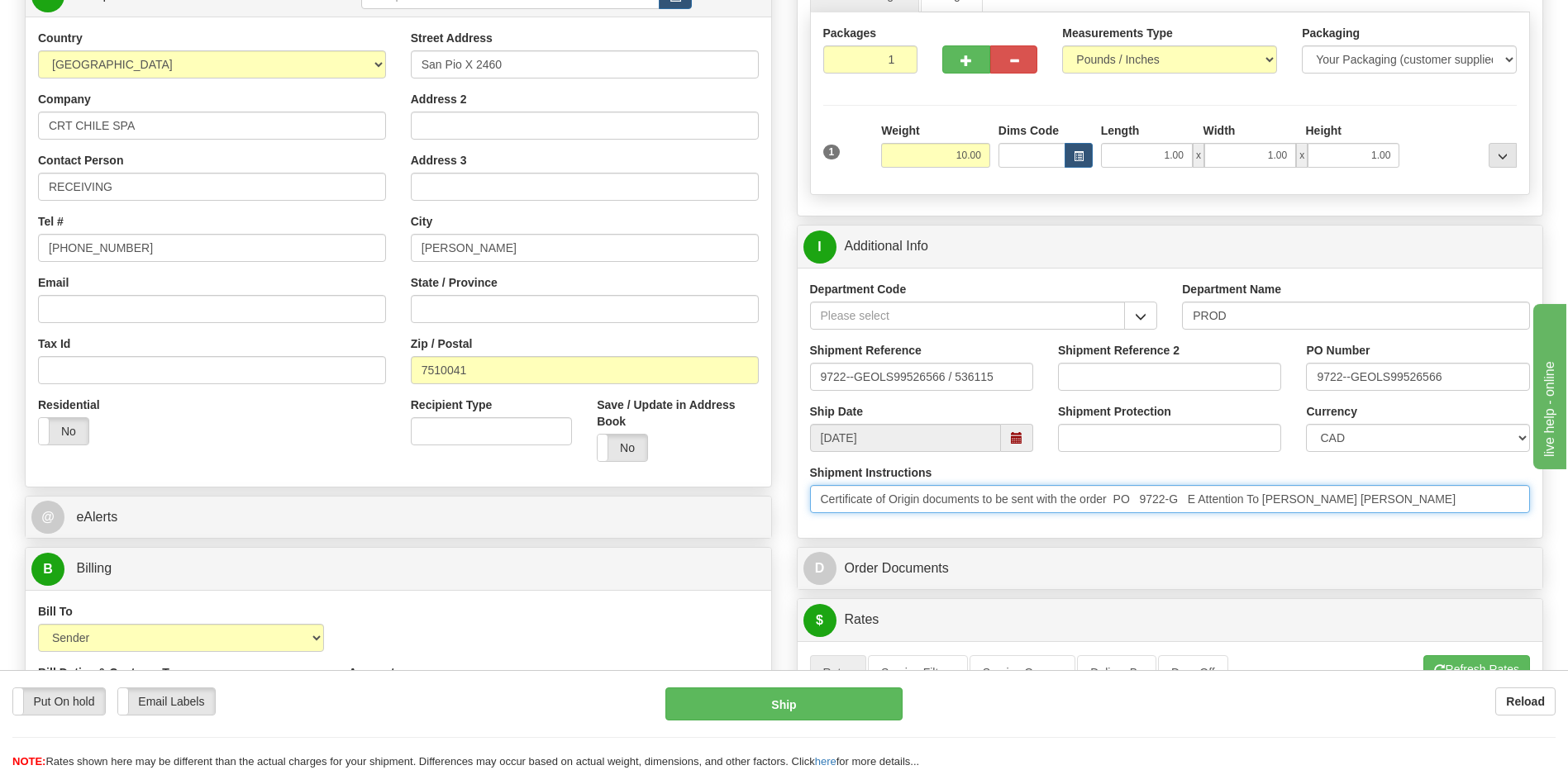
drag, startPoint x: 1444, startPoint y: 501, endPoint x: 1211, endPoint y: 501, distance: 233.0
click at [1211, 501] on input "Certificate of Origin documents to be sent with the order PO 9722-G E Attention…" at bounding box center [1171, 498] width 720 height 28
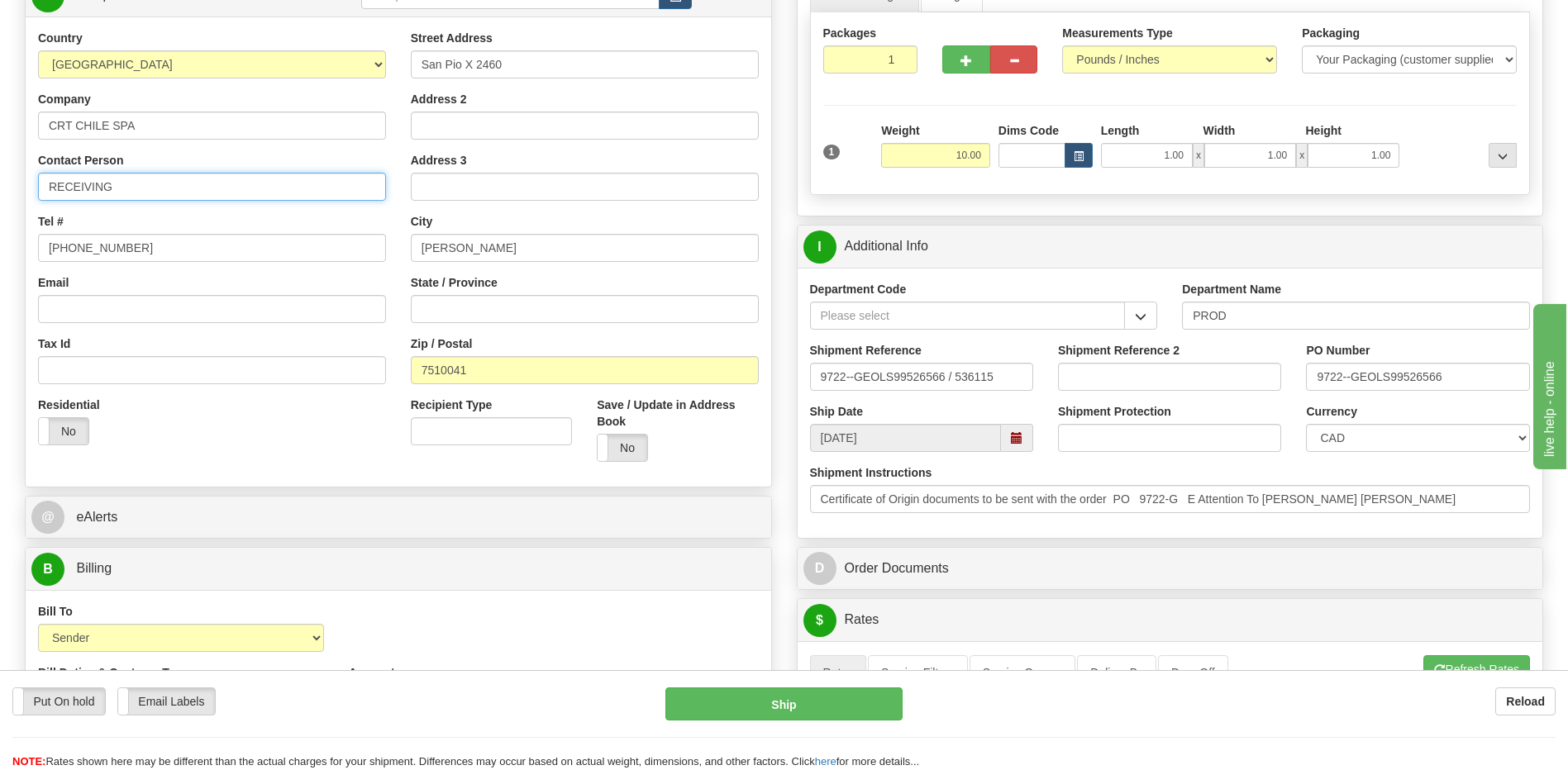
click at [0, 186] on html "Training Course Close Toggle navigation Settings Shipping Preferences New Sende…" at bounding box center [784, 136] width 1568 height 770
paste input "Attention To Maria Fernanda Olivares"
click at [114, 189] on input "Attention To Maria Fernanda Olivares" at bounding box center [212, 186] width 348 height 28
type input "Attn: Maria Fernanda Olivares"
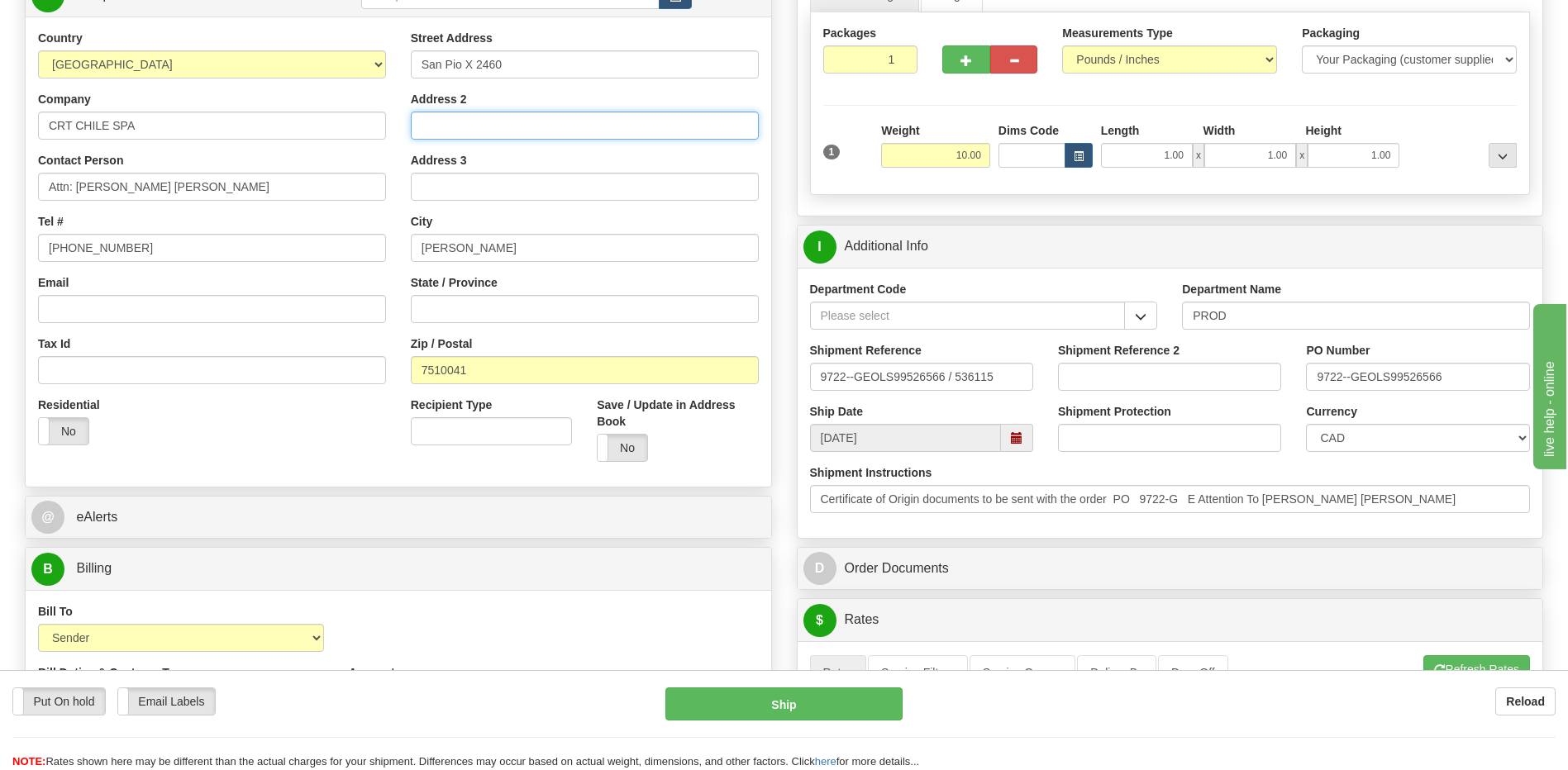
click at [461, 121] on input "Address 2" at bounding box center [585, 125] width 348 height 28
paste input "Oficina 1310, Providencia"
type input "Oficina 1310, Providencia"
click at [303, 446] on div "Residential Yes No" at bounding box center [212, 426] width 373 height 61
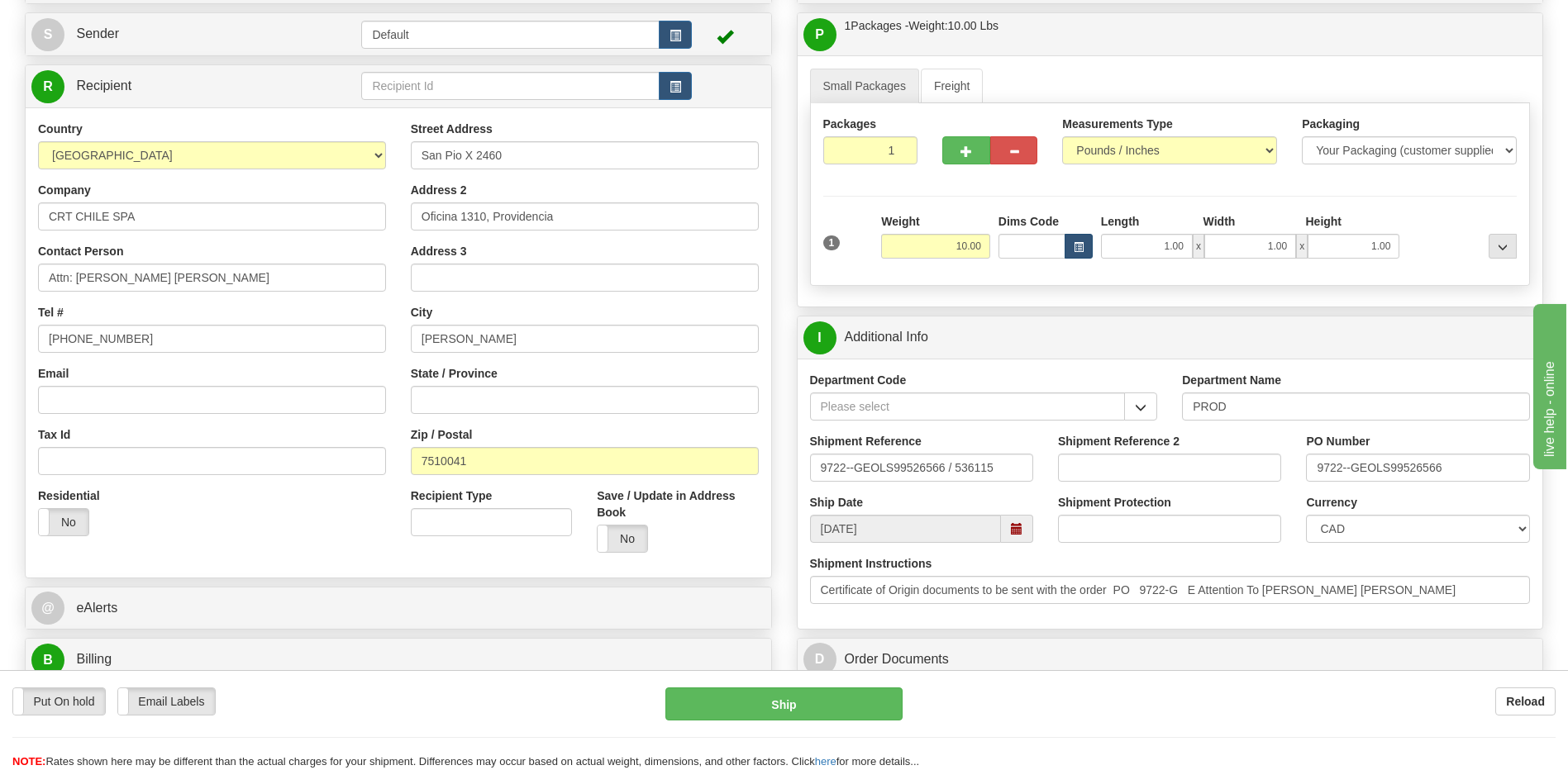
scroll to position [0, 0]
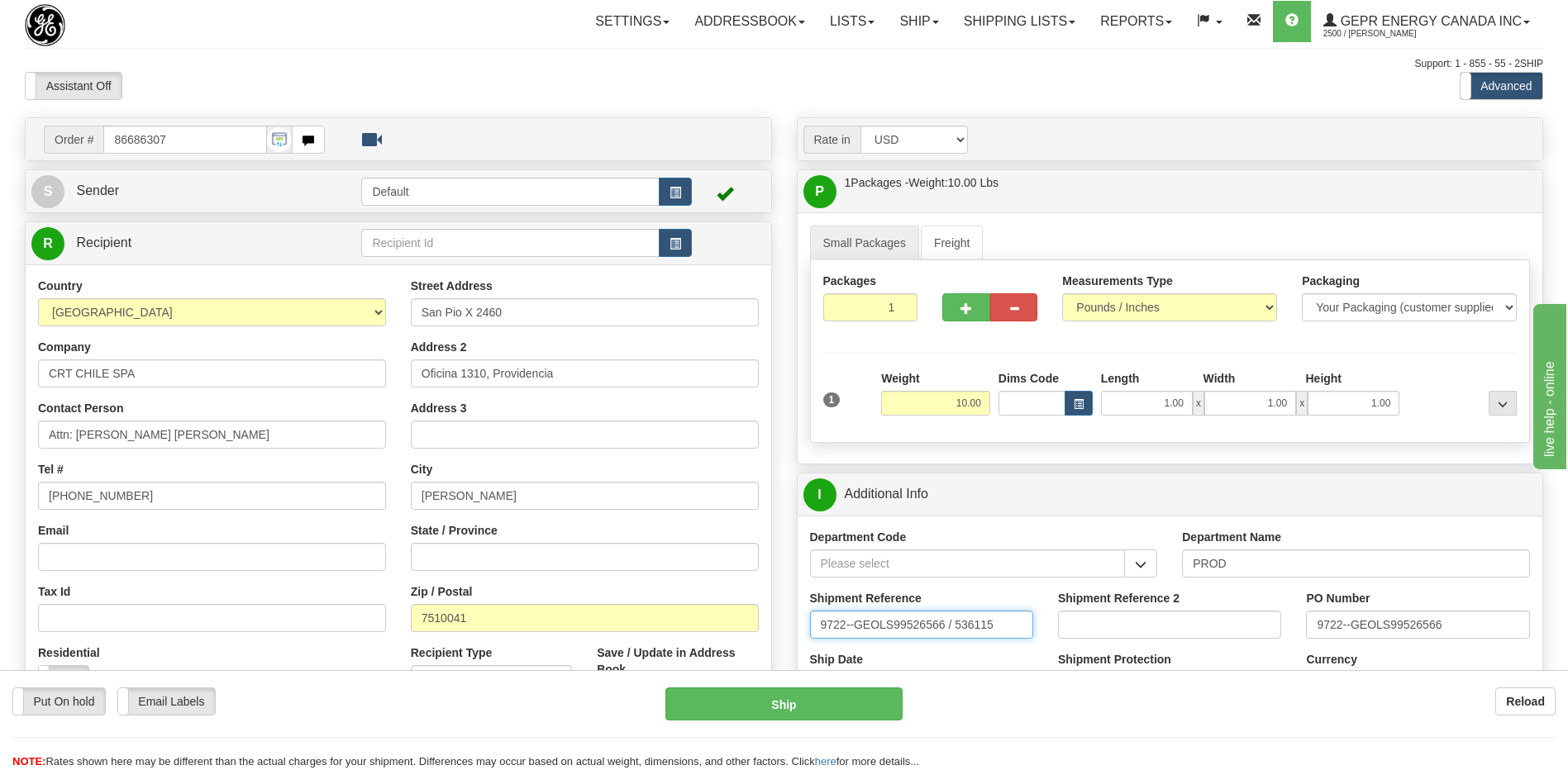
drag, startPoint x: 833, startPoint y: 612, endPoint x: 691, endPoint y: 616, distance: 142.1
click at [694, 117] on div "Order # 86686307" at bounding box center [784, 117] width 1543 height 0
type input "5399005626"
drag, startPoint x: 1473, startPoint y: 639, endPoint x: 1264, endPoint y: 635, distance: 209.0
click at [1251, 635] on div "Shipment Reference 5399005626 Shipment Reference 2 PO Number 9722--GEOLS99526566" at bounding box center [1171, 620] width 746 height 61
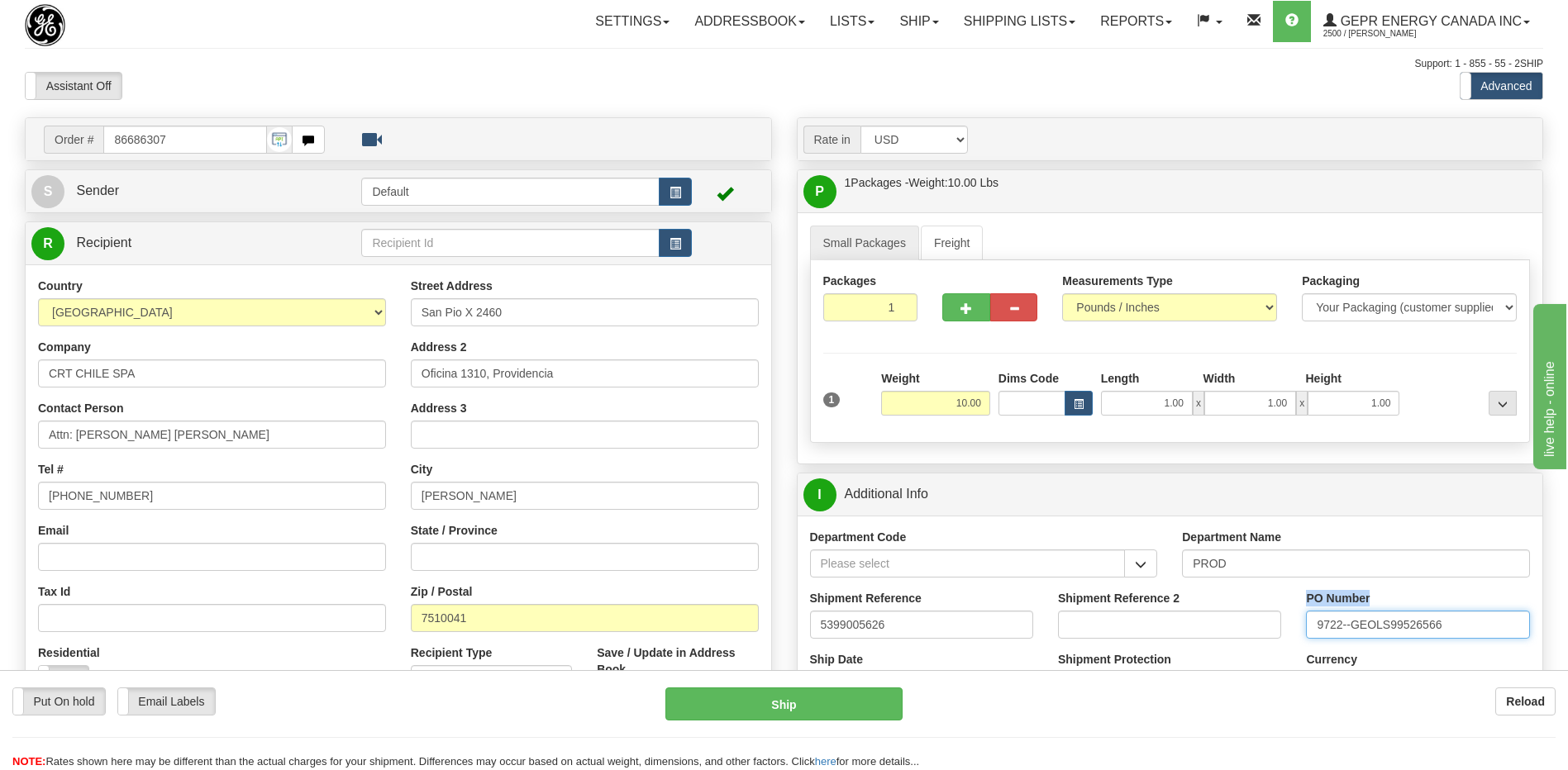
click at [1464, 616] on input "9722--GEOLS99526566" at bounding box center [1417, 625] width 223 height 28
click at [1498, 616] on input "9722--GEOLS99526566" at bounding box center [1417, 625] width 223 height 28
drag, startPoint x: 1477, startPoint y: 626, endPoint x: 1299, endPoint y: 624, distance: 178.0
click at [1299, 624] on div "PO Number 9722--GEOLS99526566" at bounding box center [1417, 620] width 248 height 61
click at [1355, 630] on input "420" at bounding box center [1417, 625] width 223 height 28
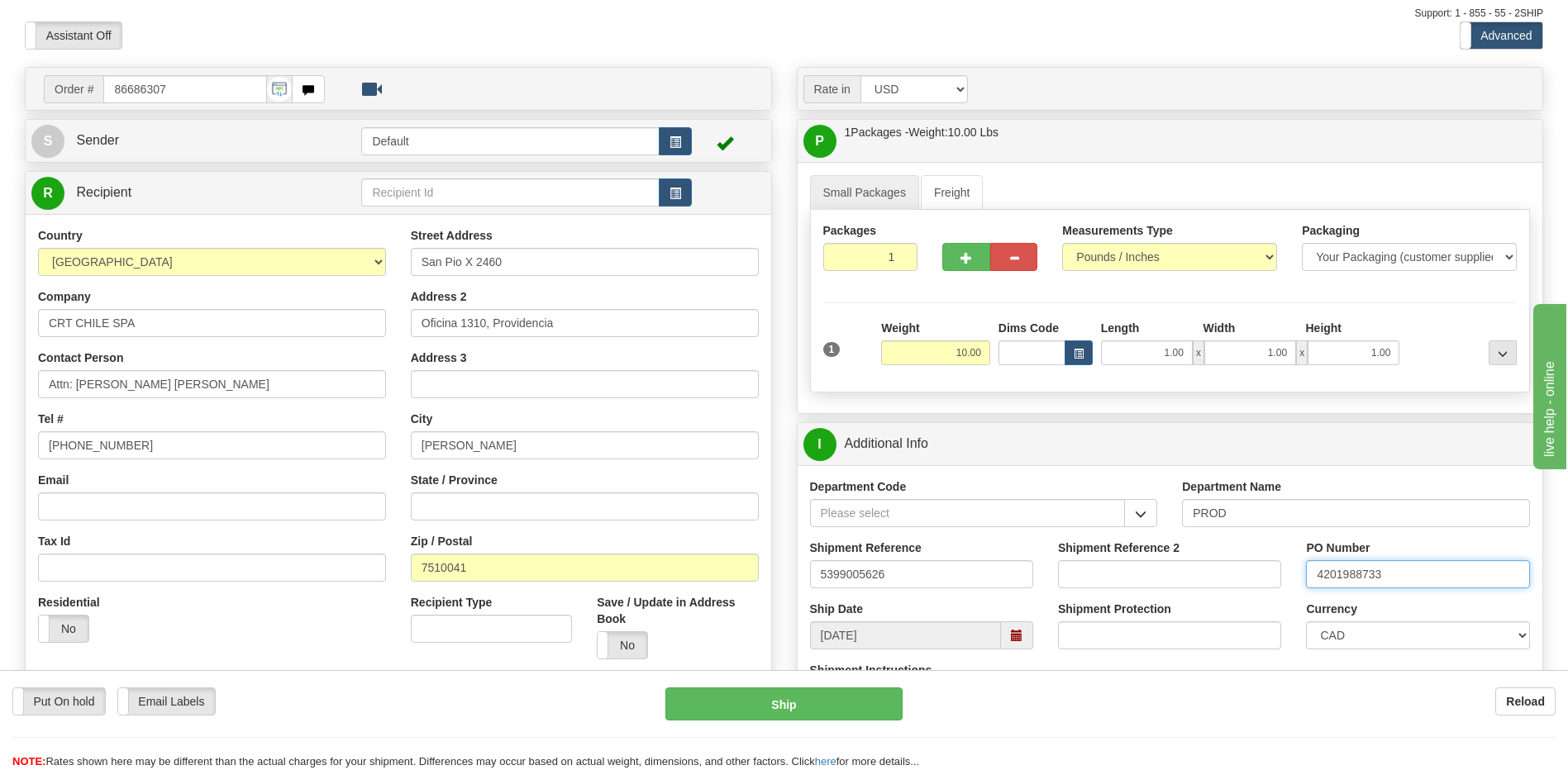
scroll to position [248, 0]
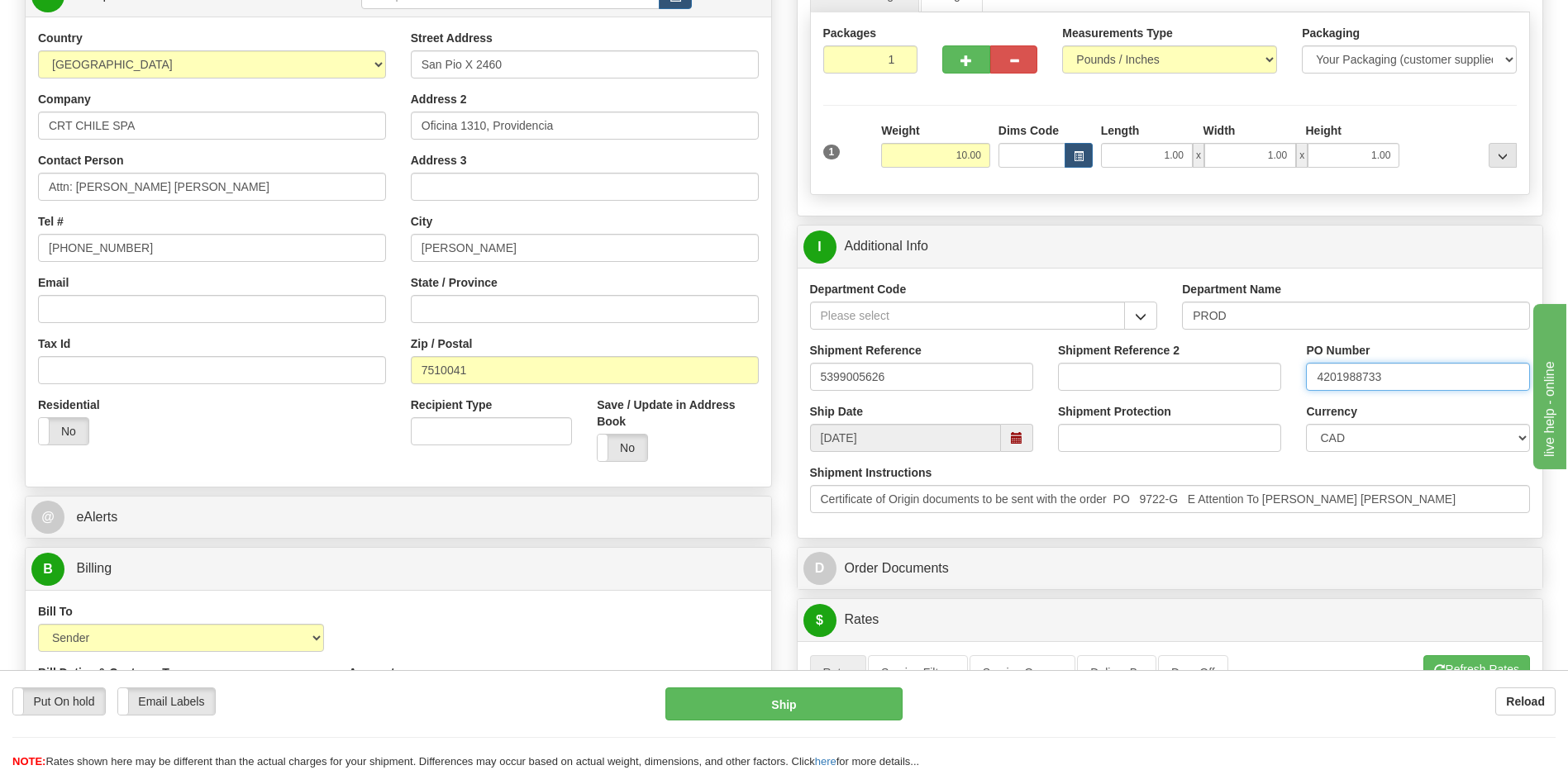
type input "4201988733"
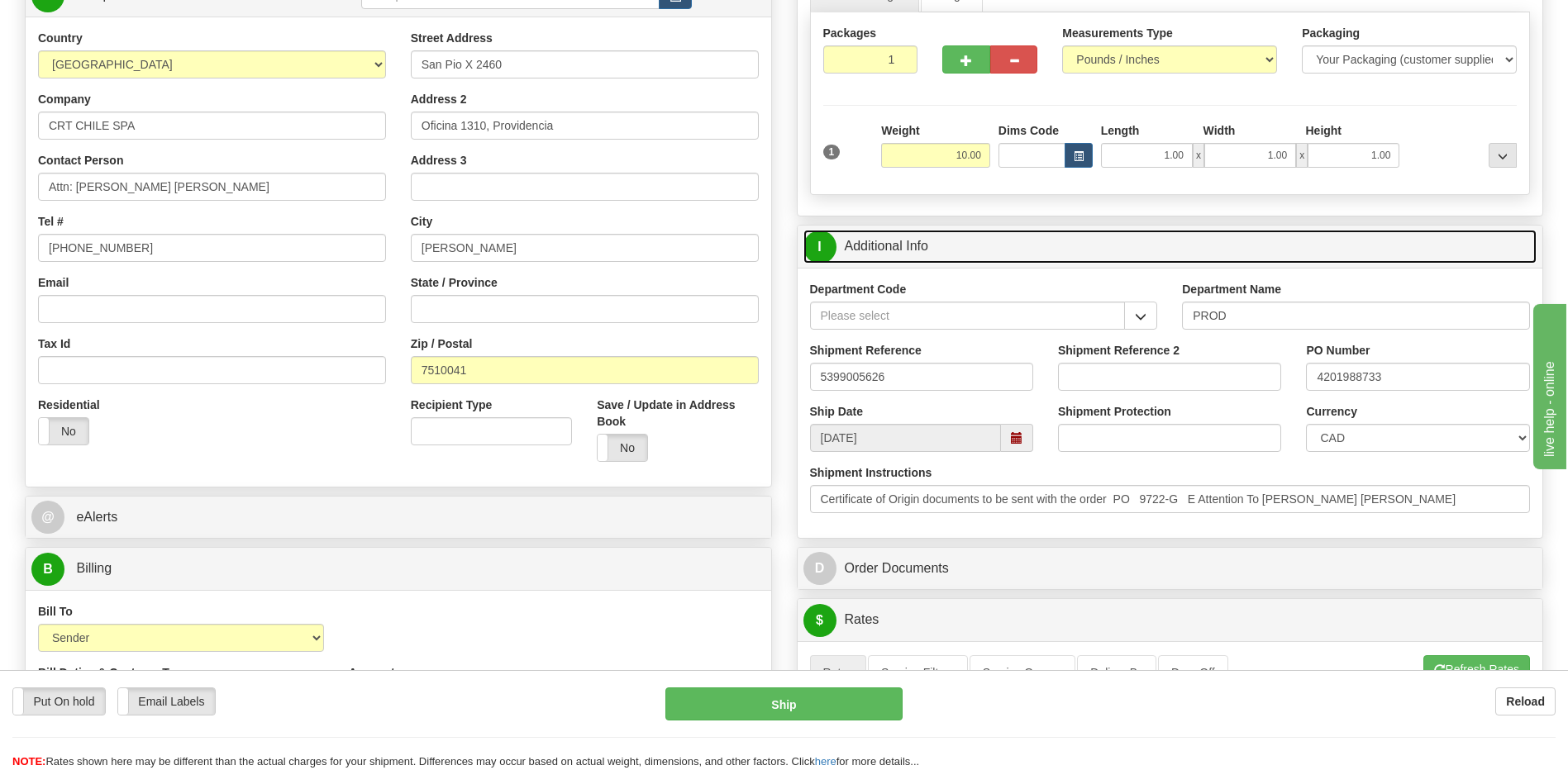
click at [902, 248] on link "I Additional Info" at bounding box center [1170, 246] width 734 height 34
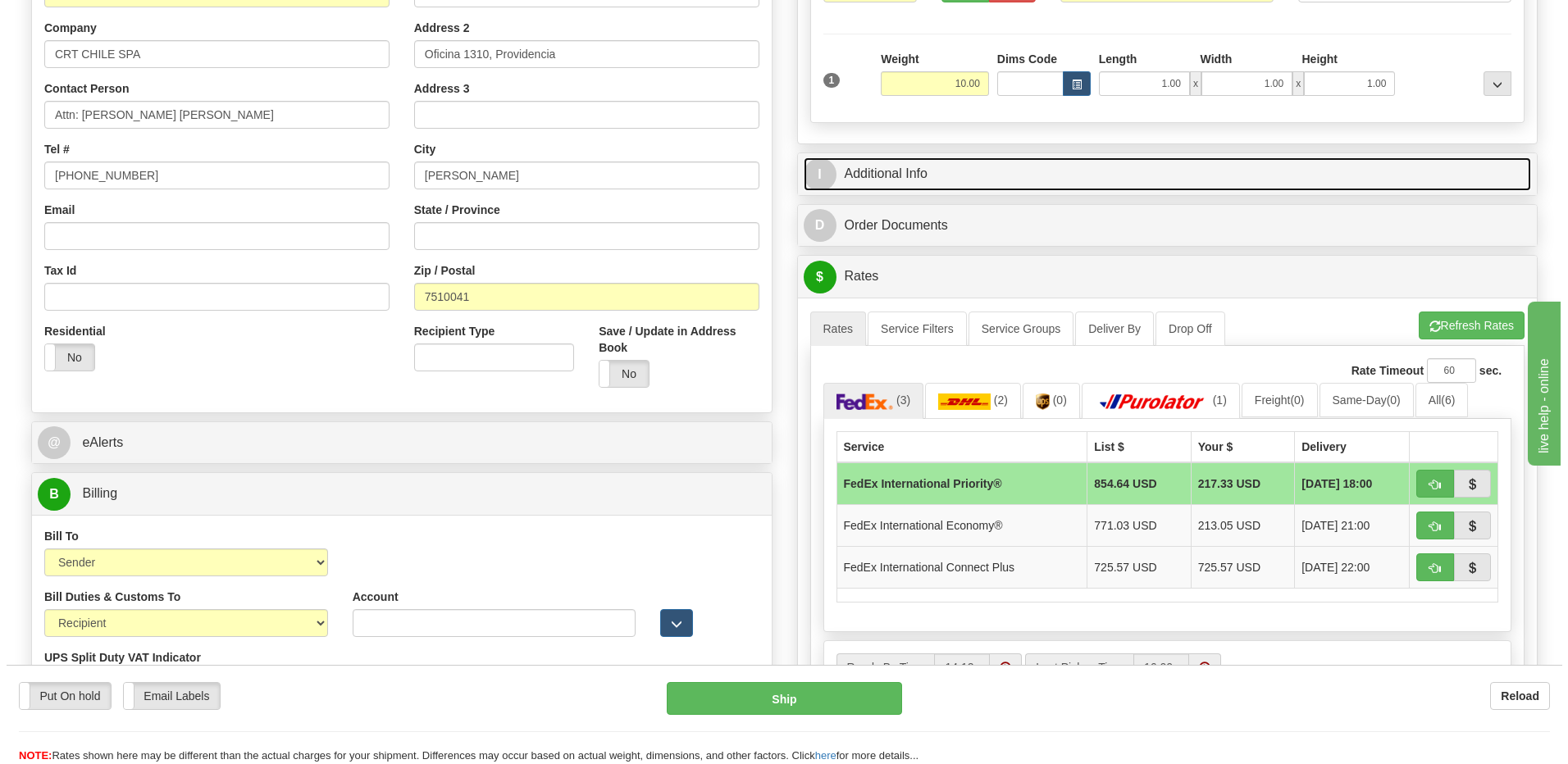
scroll to position [410, 0]
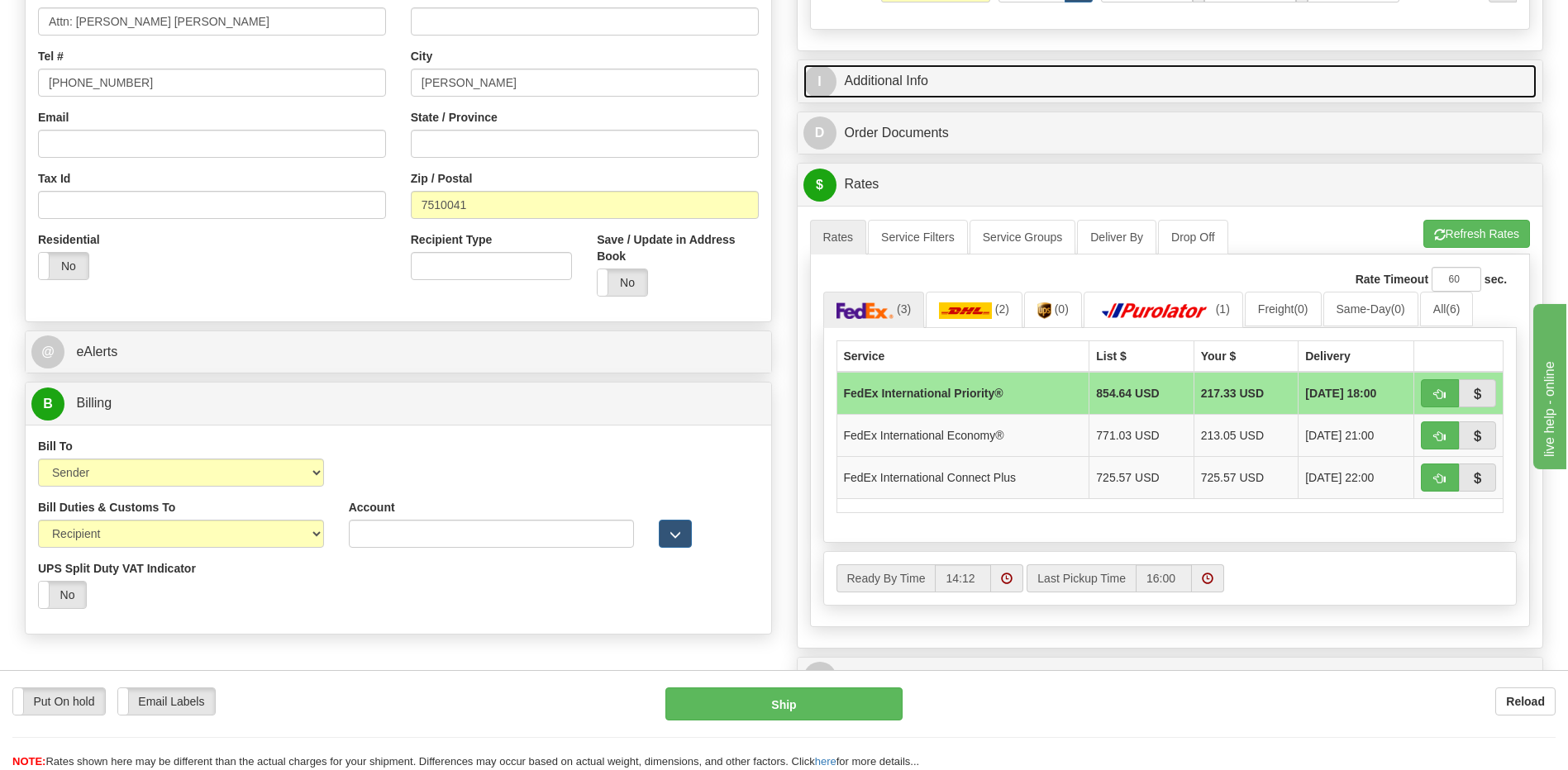
click at [944, 87] on link "I Additional Info" at bounding box center [1170, 81] width 734 height 34
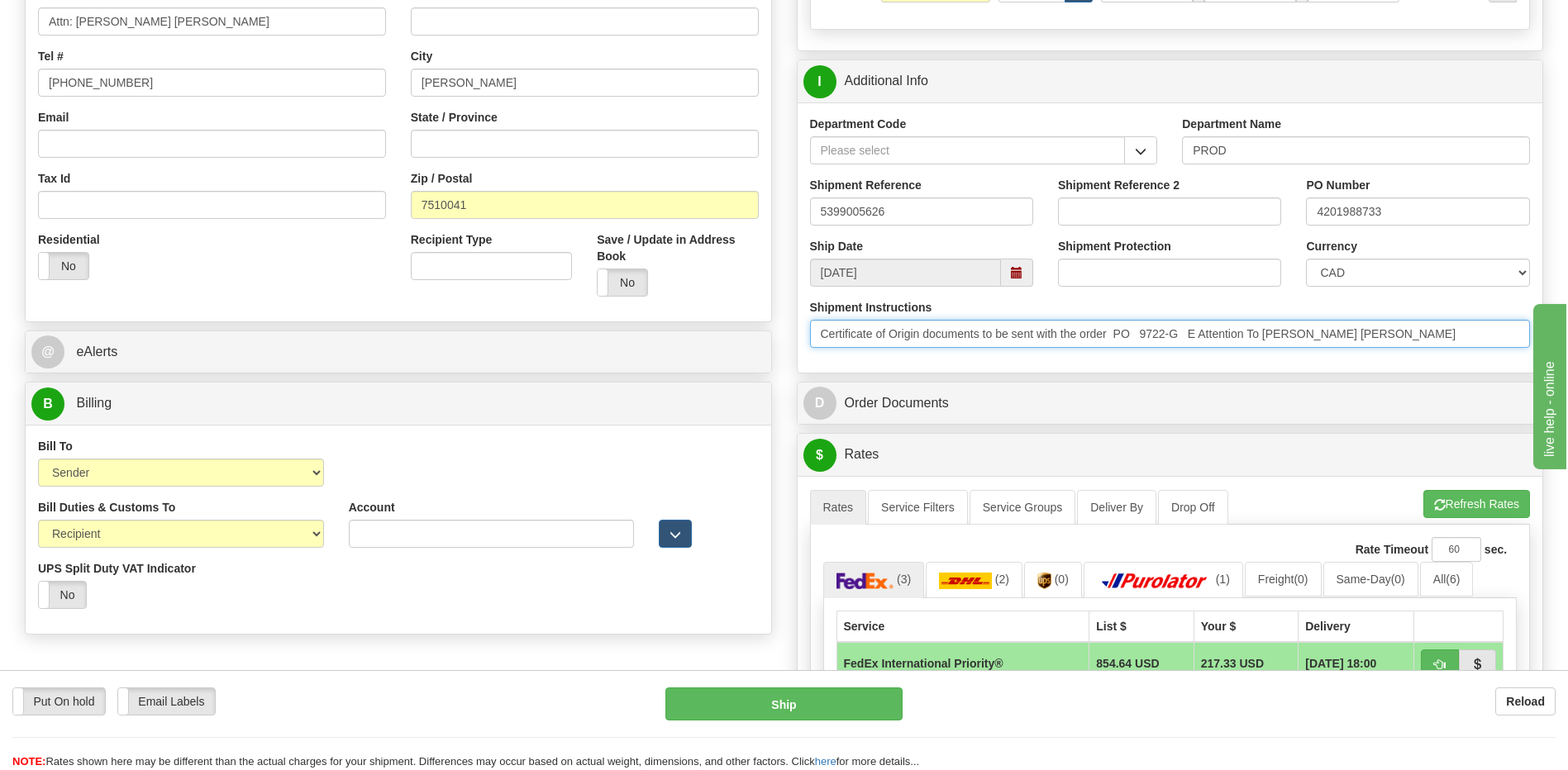
drag, startPoint x: 1421, startPoint y: 339, endPoint x: 457, endPoint y: 390, distance: 965.3
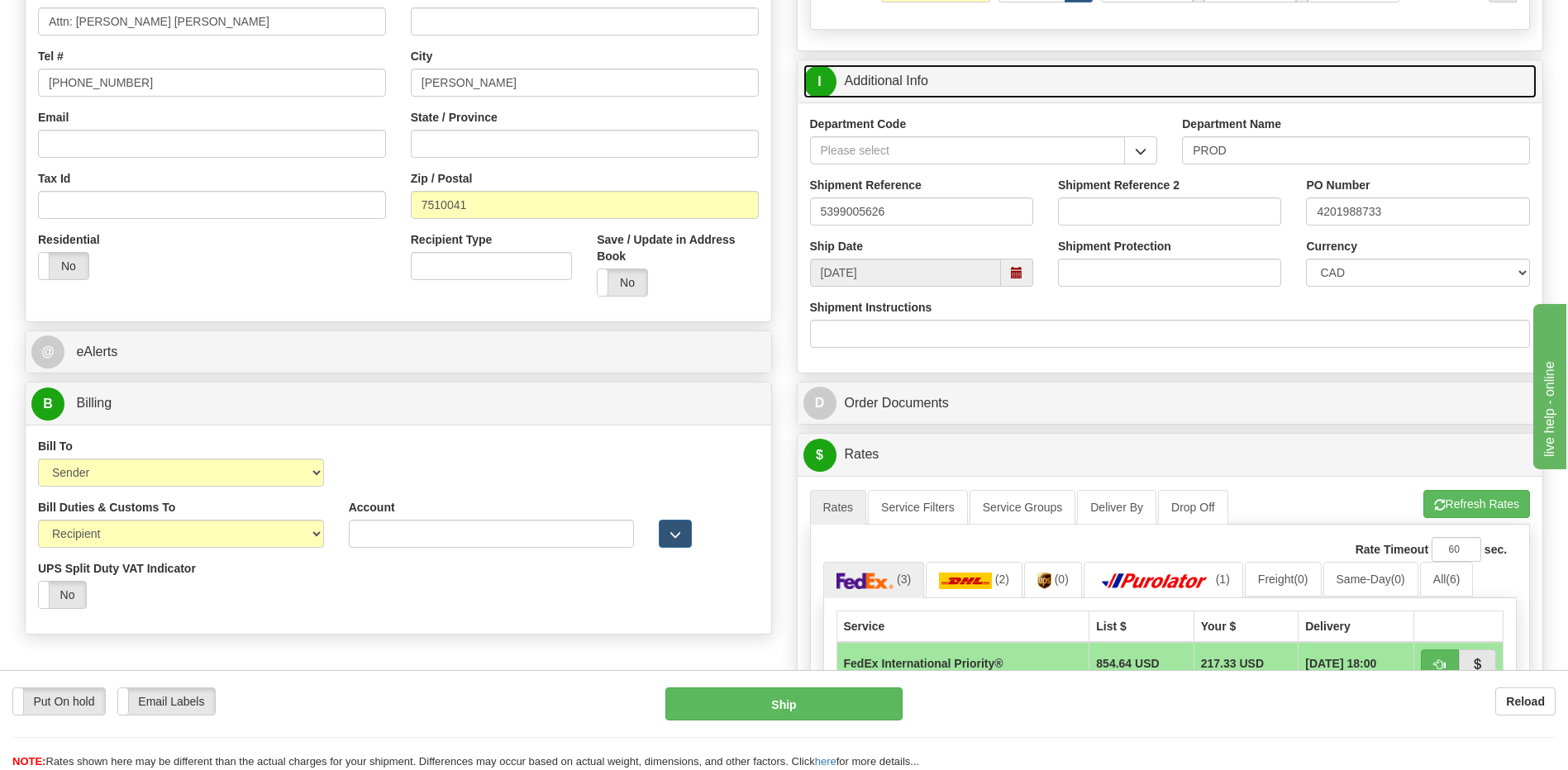
click at [940, 70] on link "I Additional Info" at bounding box center [1170, 81] width 734 height 34
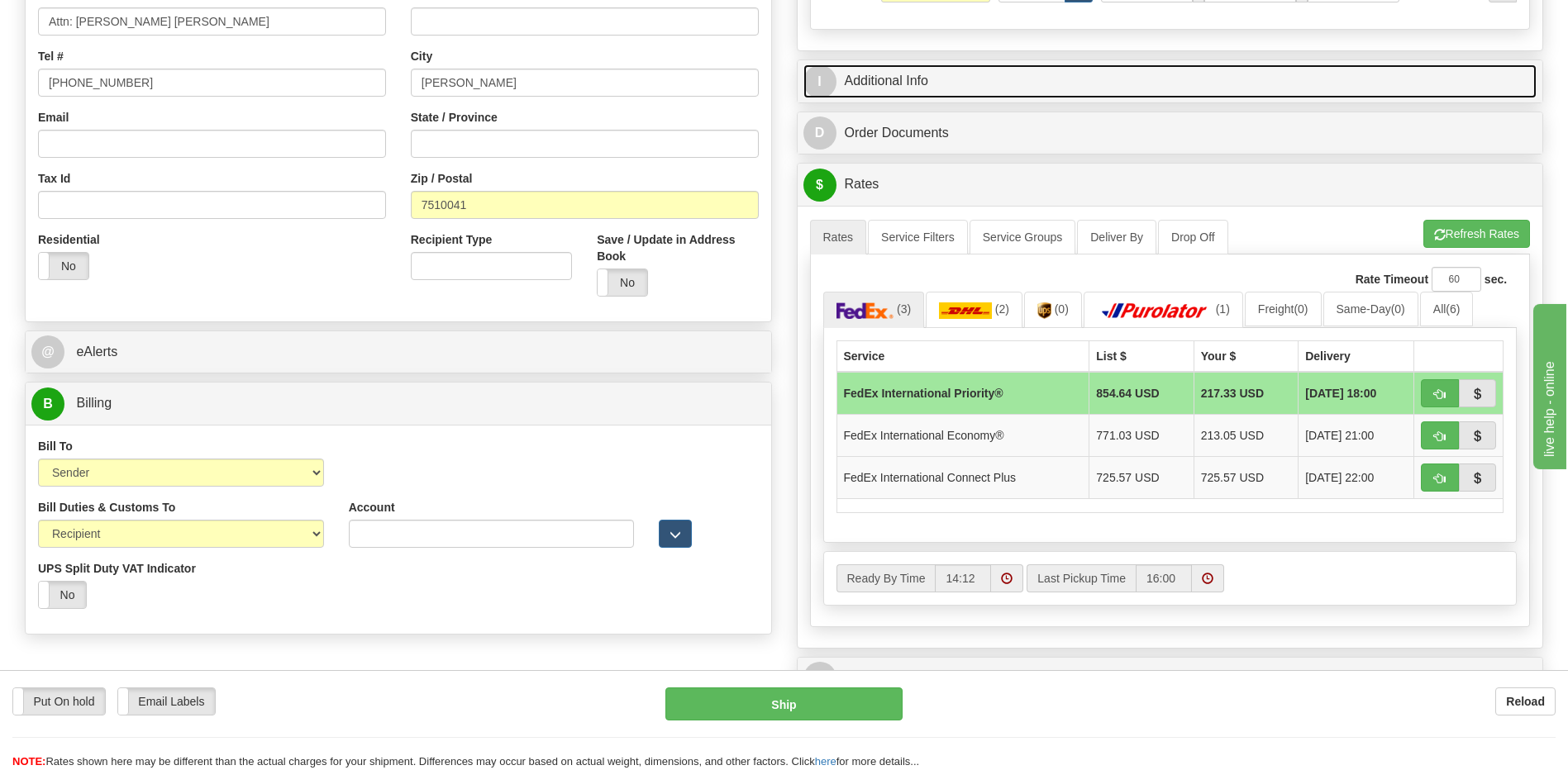
click at [945, 77] on link "I Additional Info" at bounding box center [1170, 81] width 734 height 34
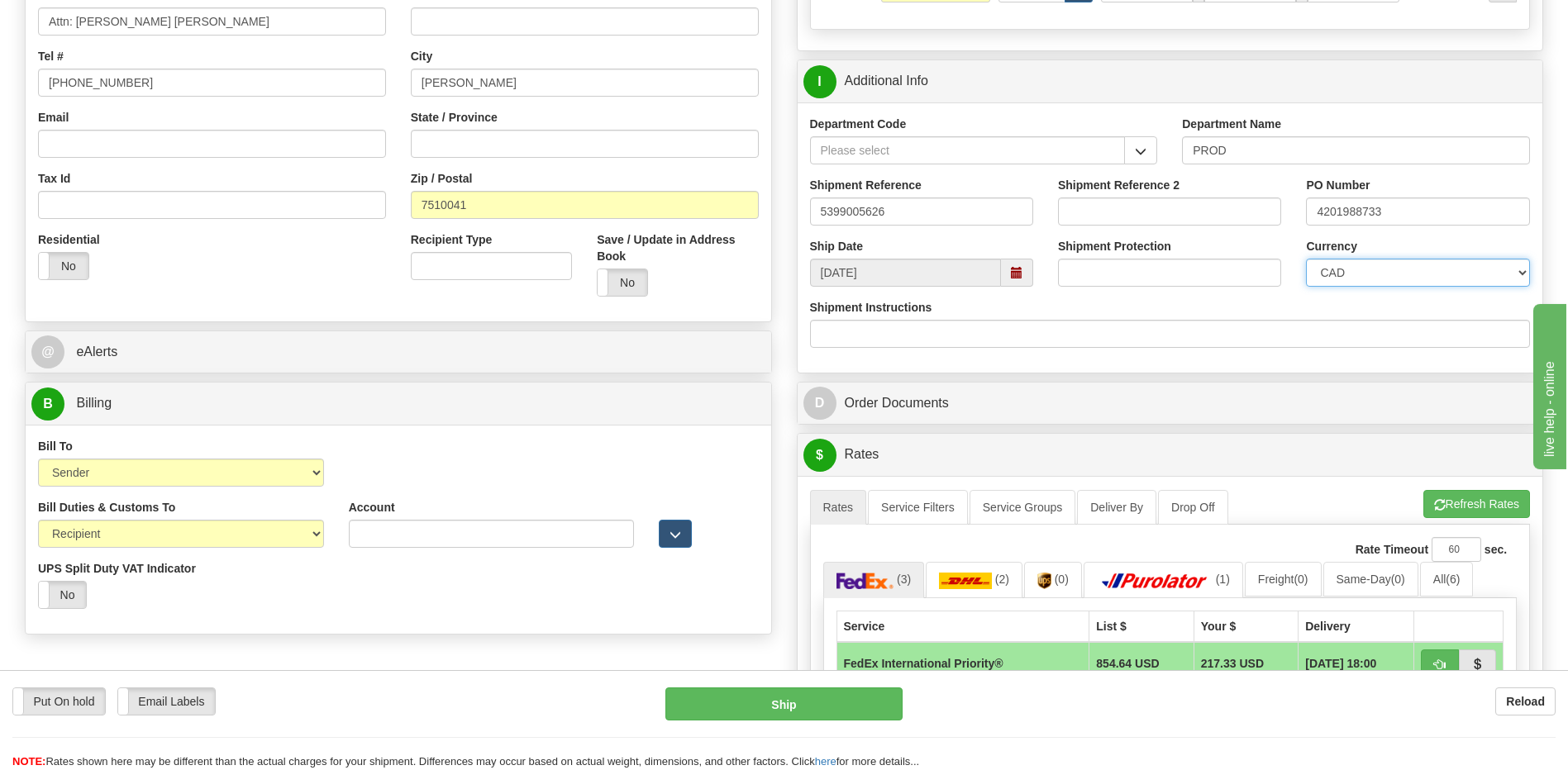
click at [1322, 274] on select "CAD USD EUR ZAR RON ANG ARN AUD AUS AWG BBD BFR BGN BHD BMD BND BRC BRL CHP CKZ…" at bounding box center [1417, 272] width 223 height 28
select select "1"
click at [1306, 258] on select "CAD USD EUR ZAR RON ANG ARN AUD AUS AWG BBD BFR BGN BHD BMD BND BRC BRL CHP CKZ…" at bounding box center [1417, 272] width 223 height 28
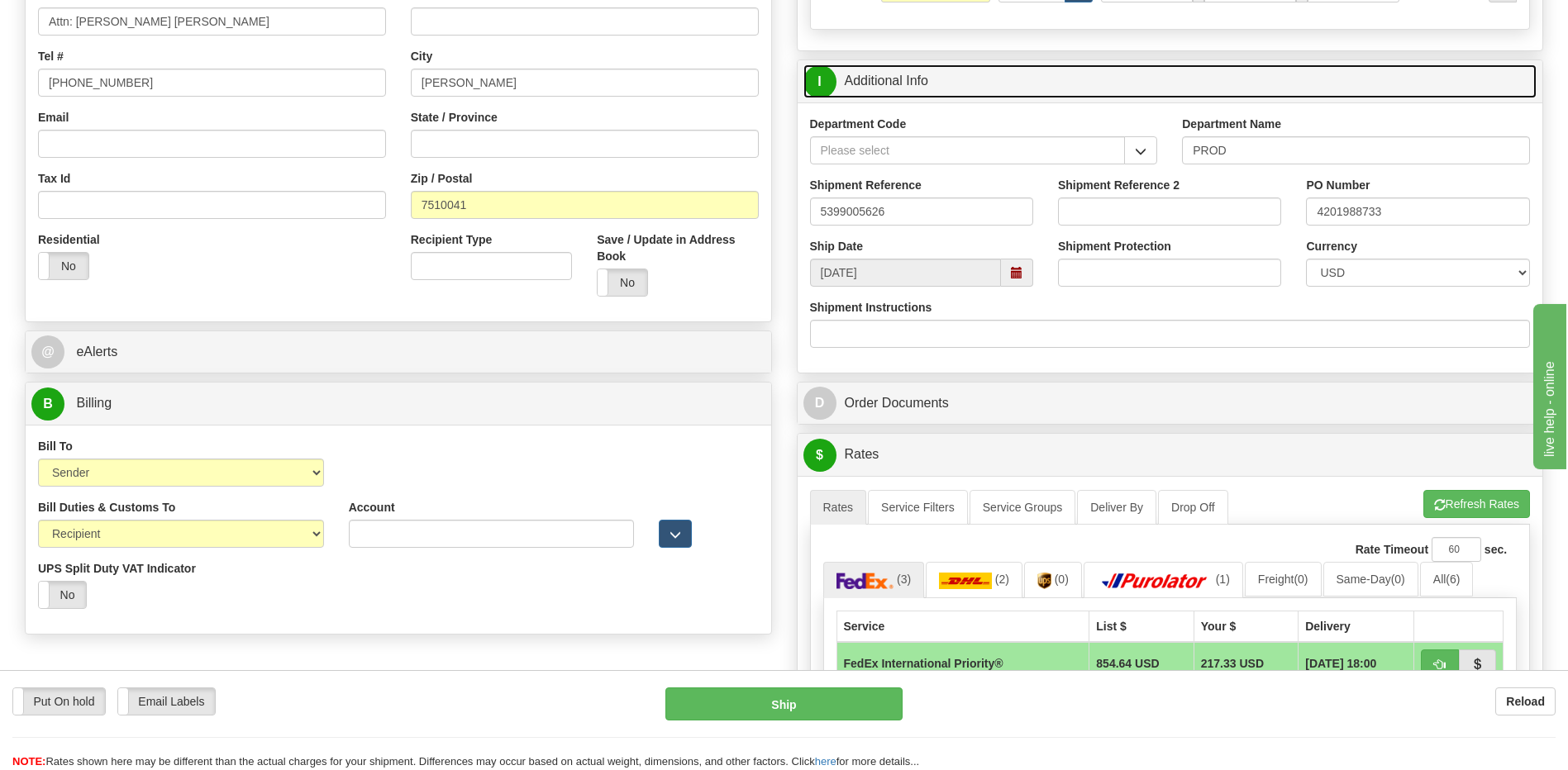
click at [1016, 81] on link "I Additional Info" at bounding box center [1170, 81] width 734 height 34
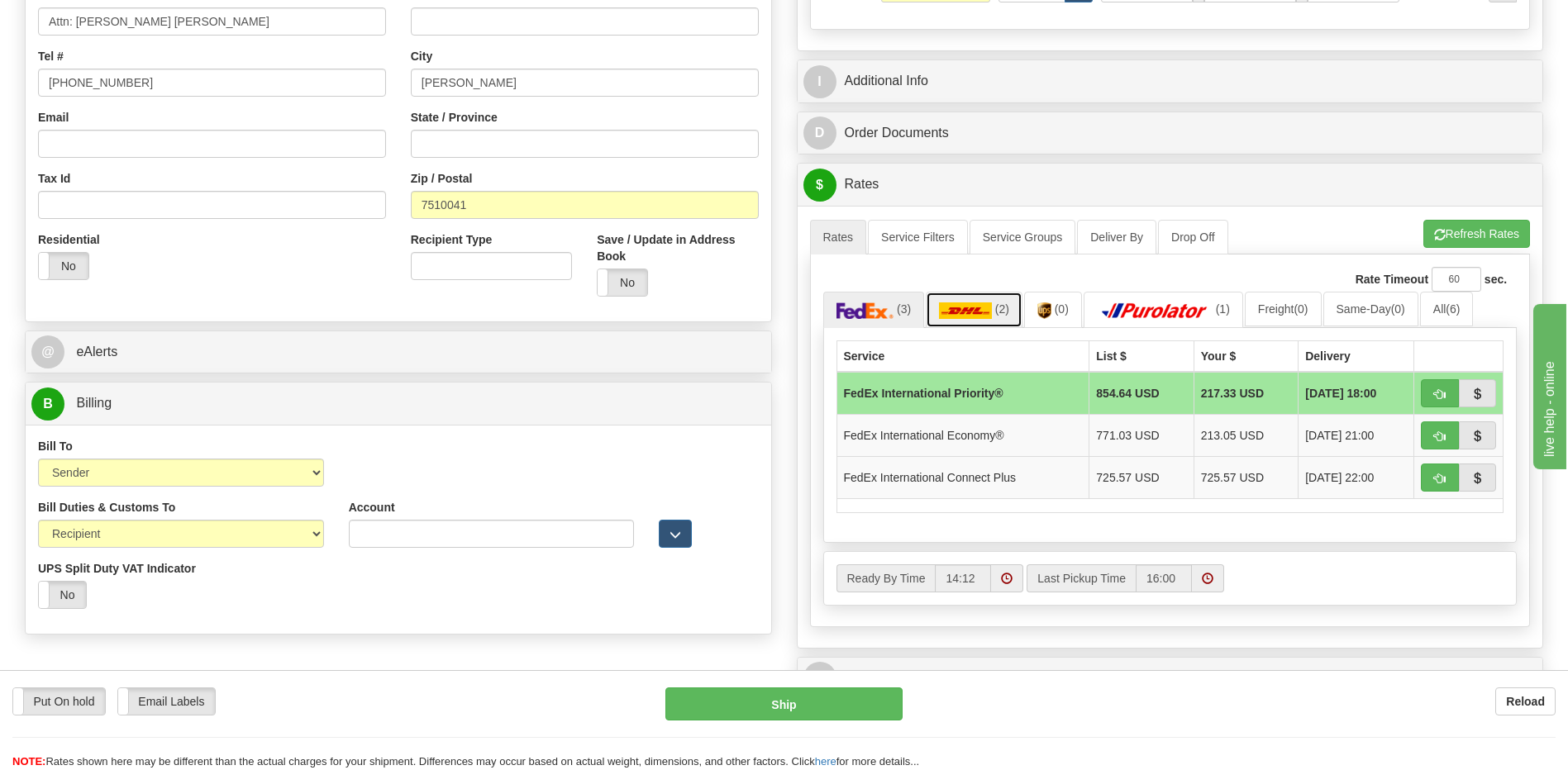
click at [992, 313] on link "(2)" at bounding box center [974, 309] width 96 height 35
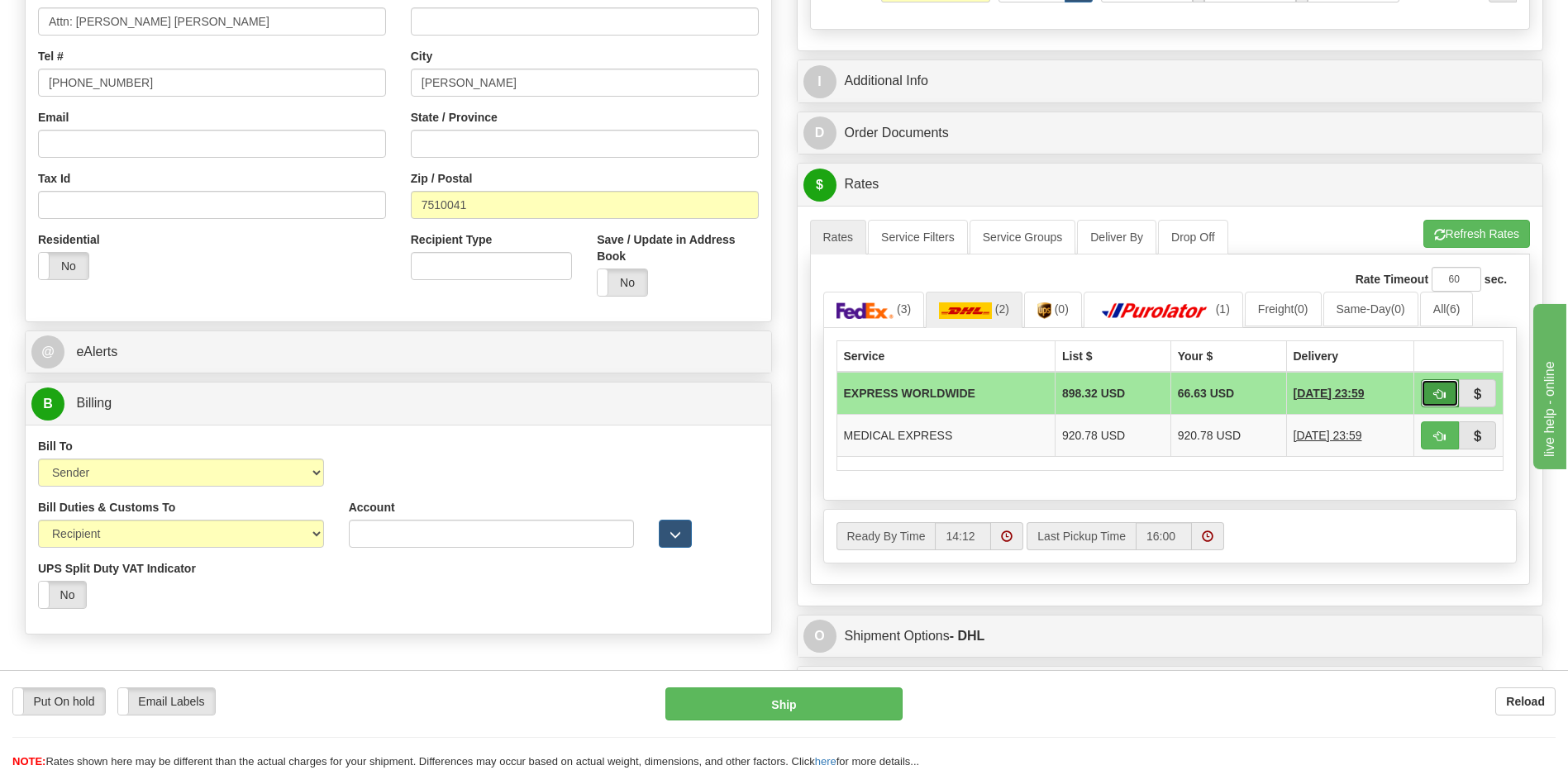
click at [1442, 390] on span "button" at bounding box center [1440, 395] width 12 height 11
type input "P"
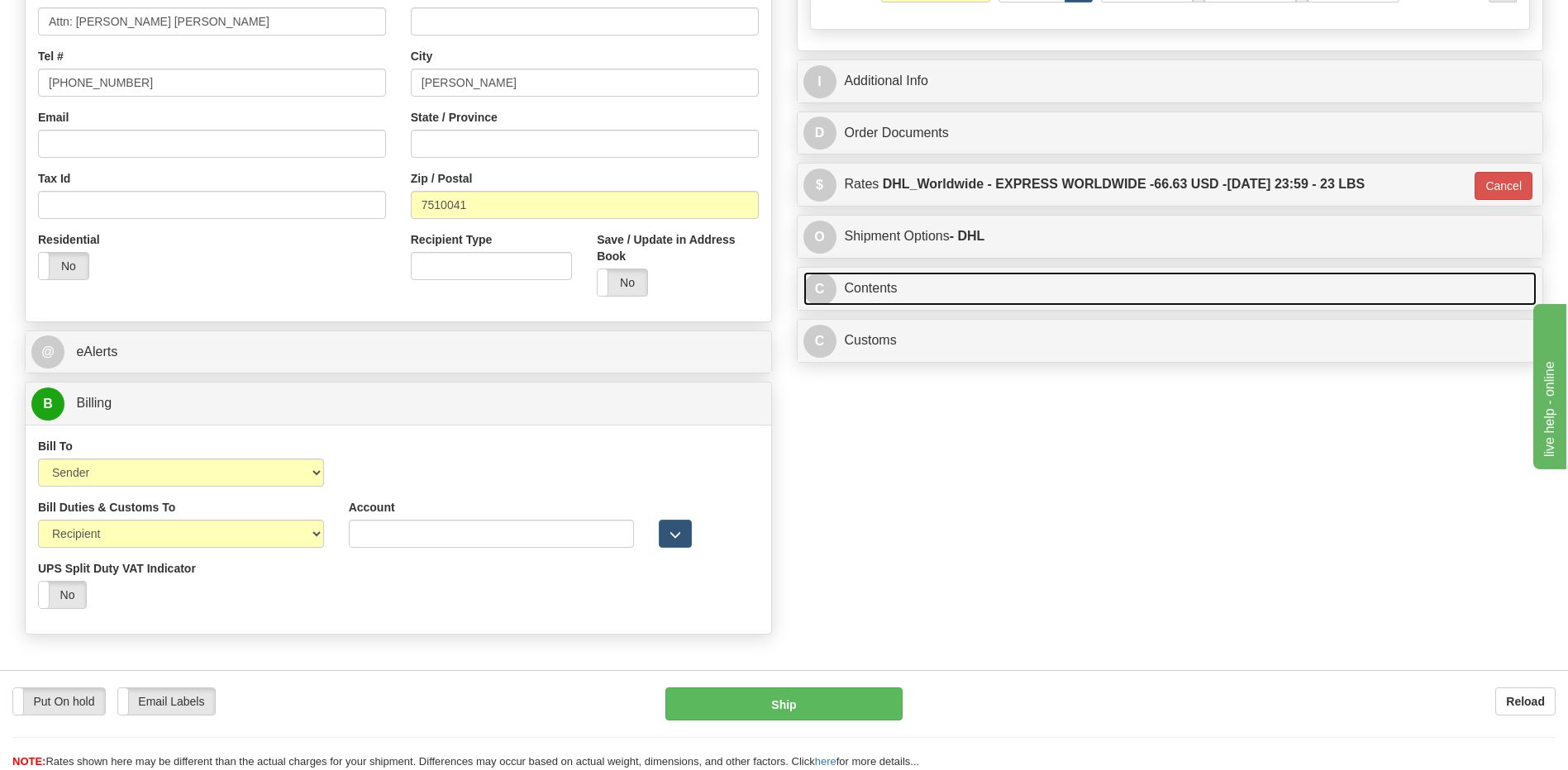
click at [1012, 289] on link "C Contents" at bounding box center [1170, 288] width 734 height 34
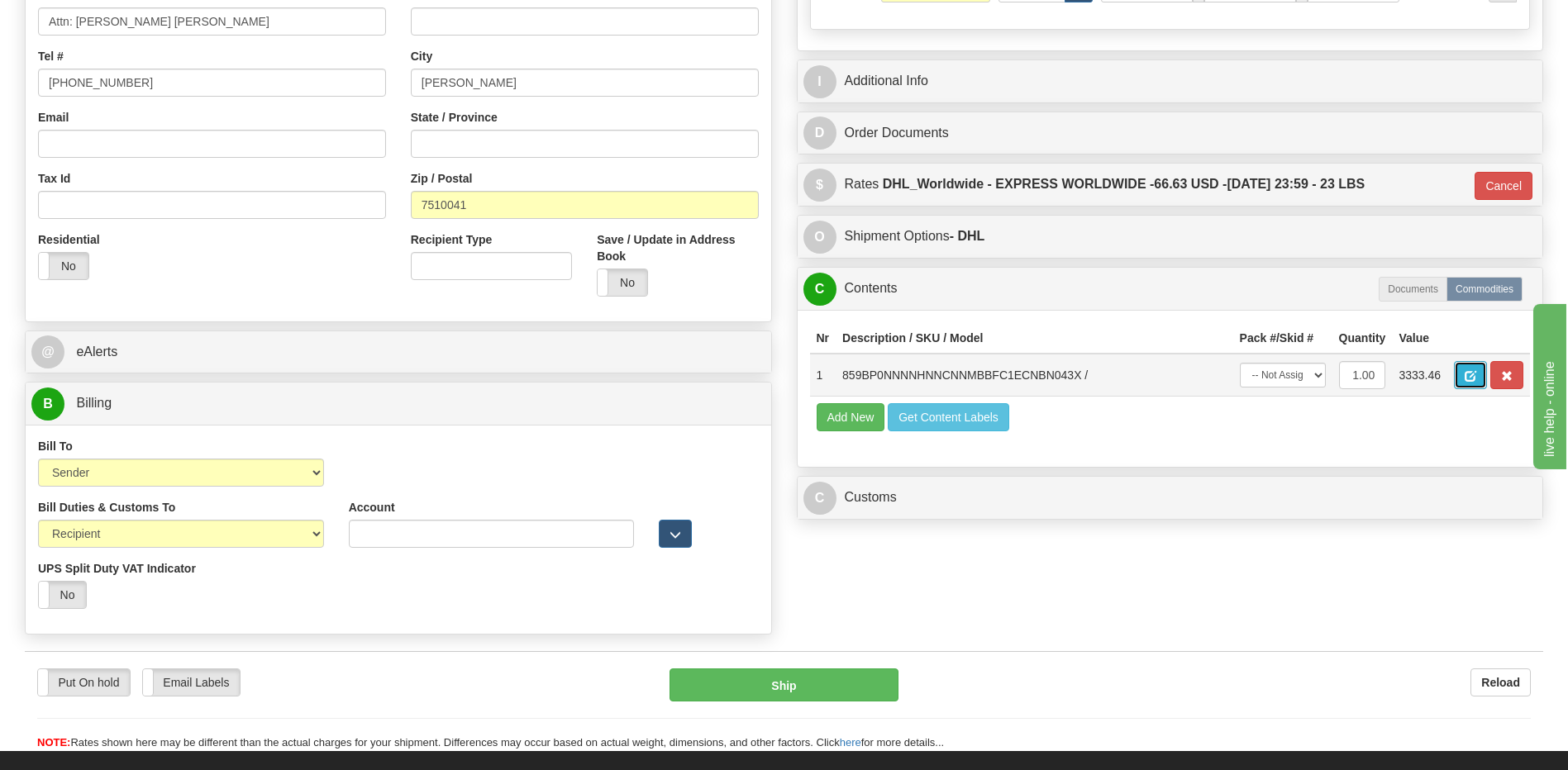
click at [1469, 371] on span "button" at bounding box center [1470, 376] width 12 height 11
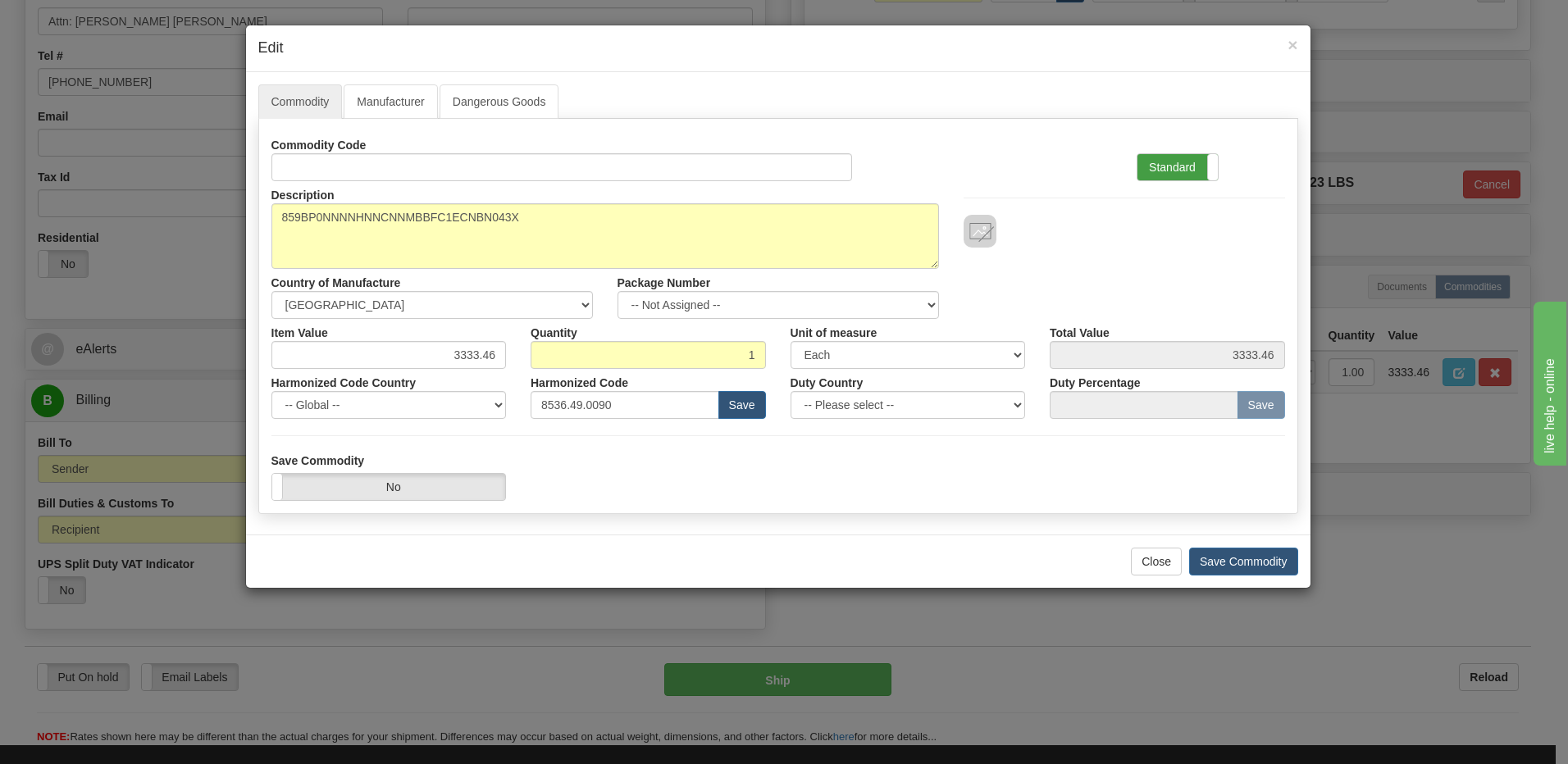
click at [1167, 162] on label "Standard" at bounding box center [1177, 167] width 80 height 26
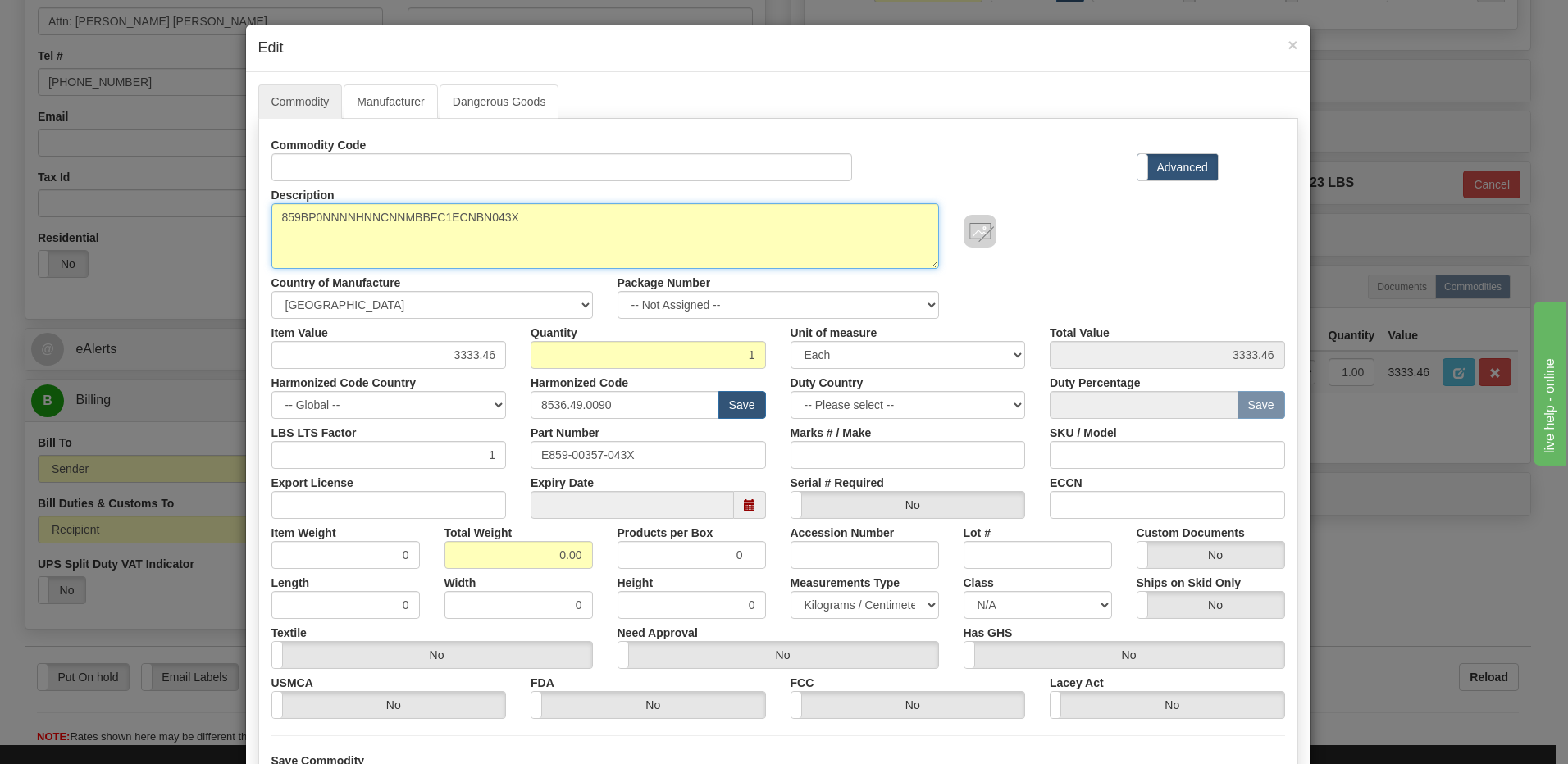
click at [272, 220] on textarea "859BP0NNNNHNNCNNMBBFC1ECNBN043X" at bounding box center [605, 235] width 668 height 66
paste textarea "859 MOTOR PROTECTION SYSTEM"
type textarea "859 MOTOR PROTECTION SYSTEM P/N 859BP0NNNNHNNCNNMBBFC1ECNBN043X"
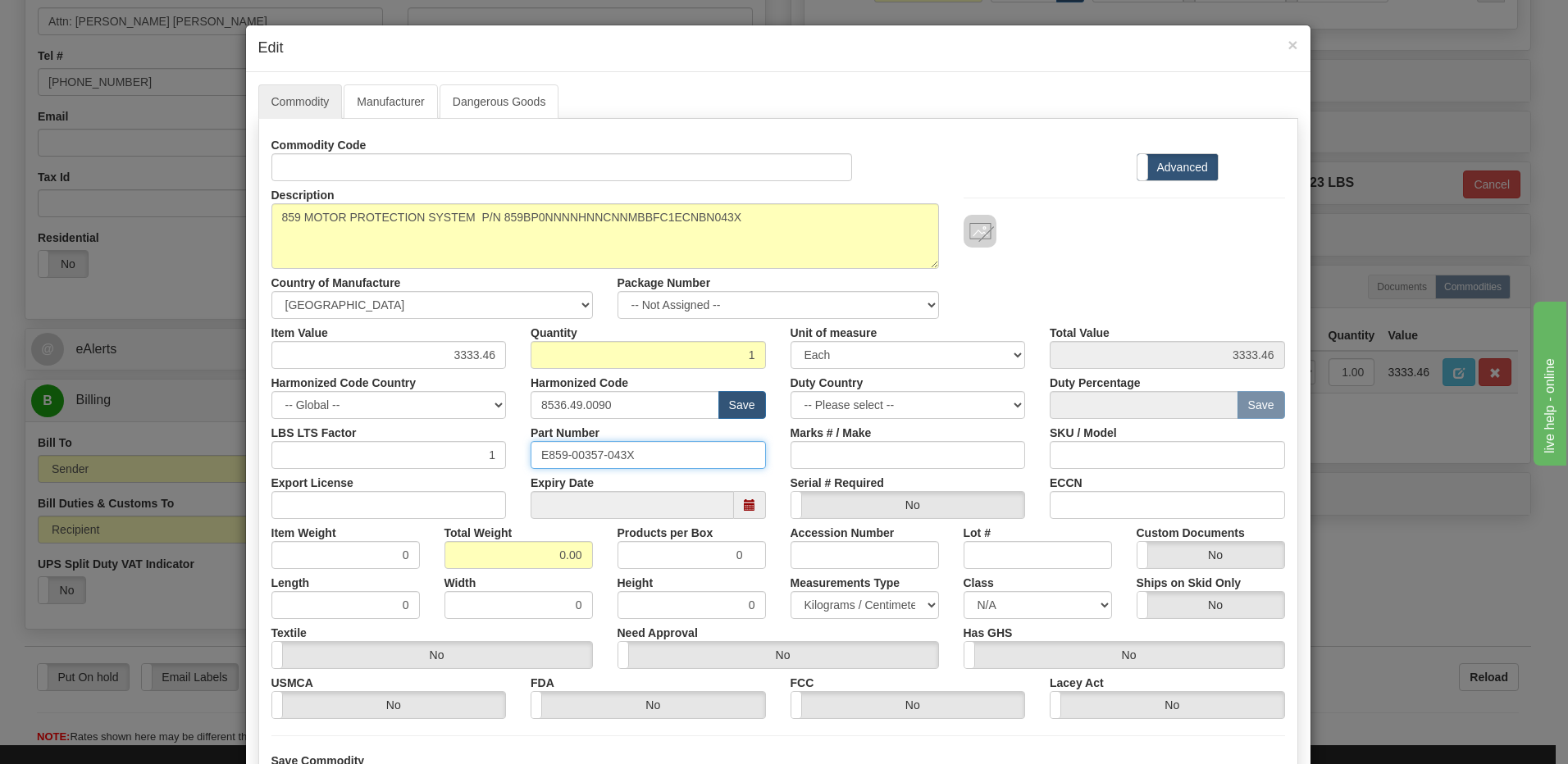
drag, startPoint x: 650, startPoint y: 454, endPoint x: 436, endPoint y: 447, distance: 214.1
click at [436, 447] on div "LBS LTS Factor 1 Part Number E859-00357-043X Marks # / Make SKU / Model" at bounding box center [778, 443] width 1038 height 50
drag, startPoint x: 531, startPoint y: 560, endPoint x: 647, endPoint y: 557, distance: 116.0
click at [647, 557] on div "Item Weight 0 Total Weight 0.00 Products per Box 0 Accession Number Lot # Custo…" at bounding box center [778, 543] width 1038 height 50
type input "1"
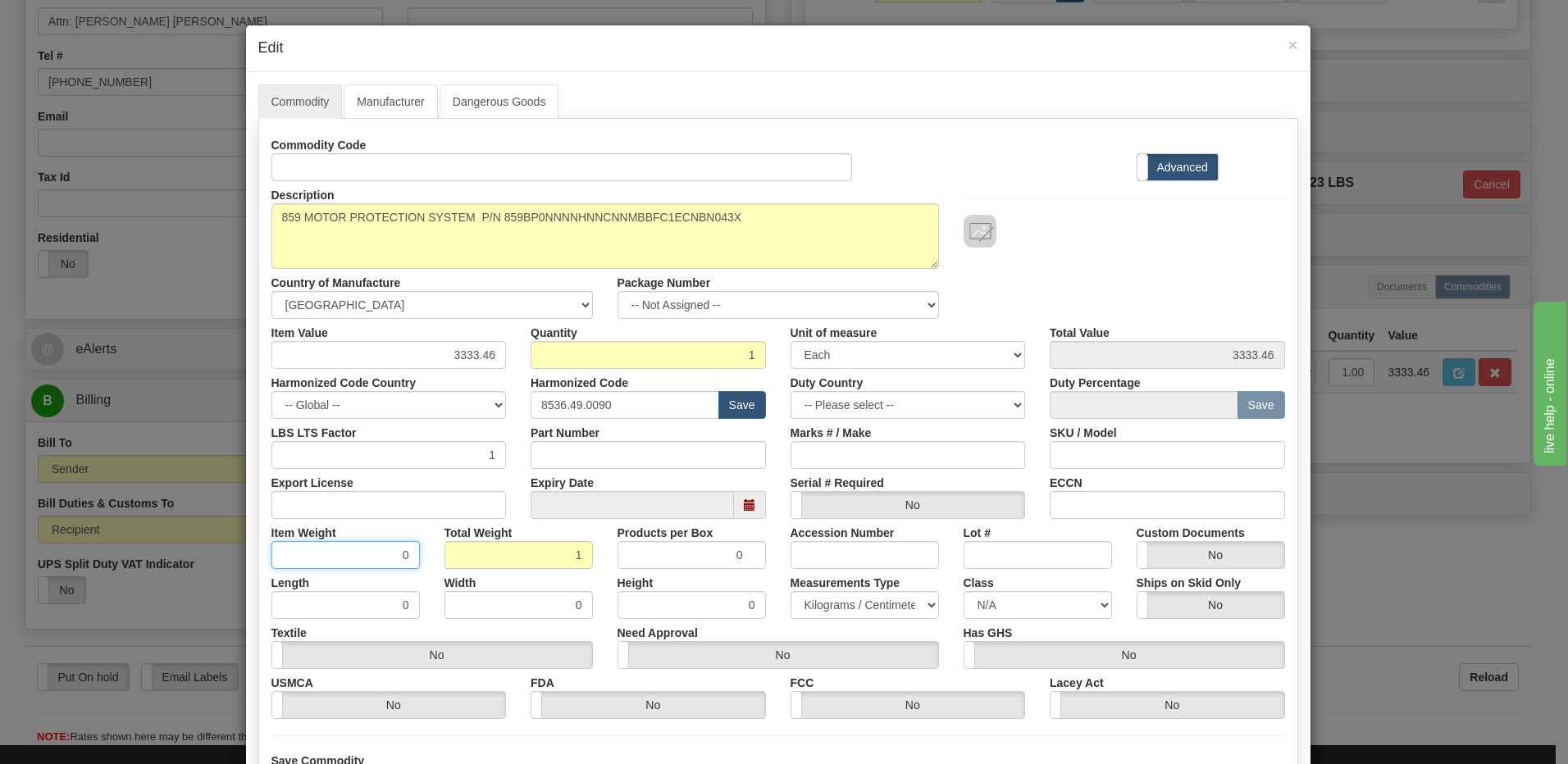
type input "1.0000"
click at [310, 557] on input "1.0000" at bounding box center [346, 555] width 148 height 28
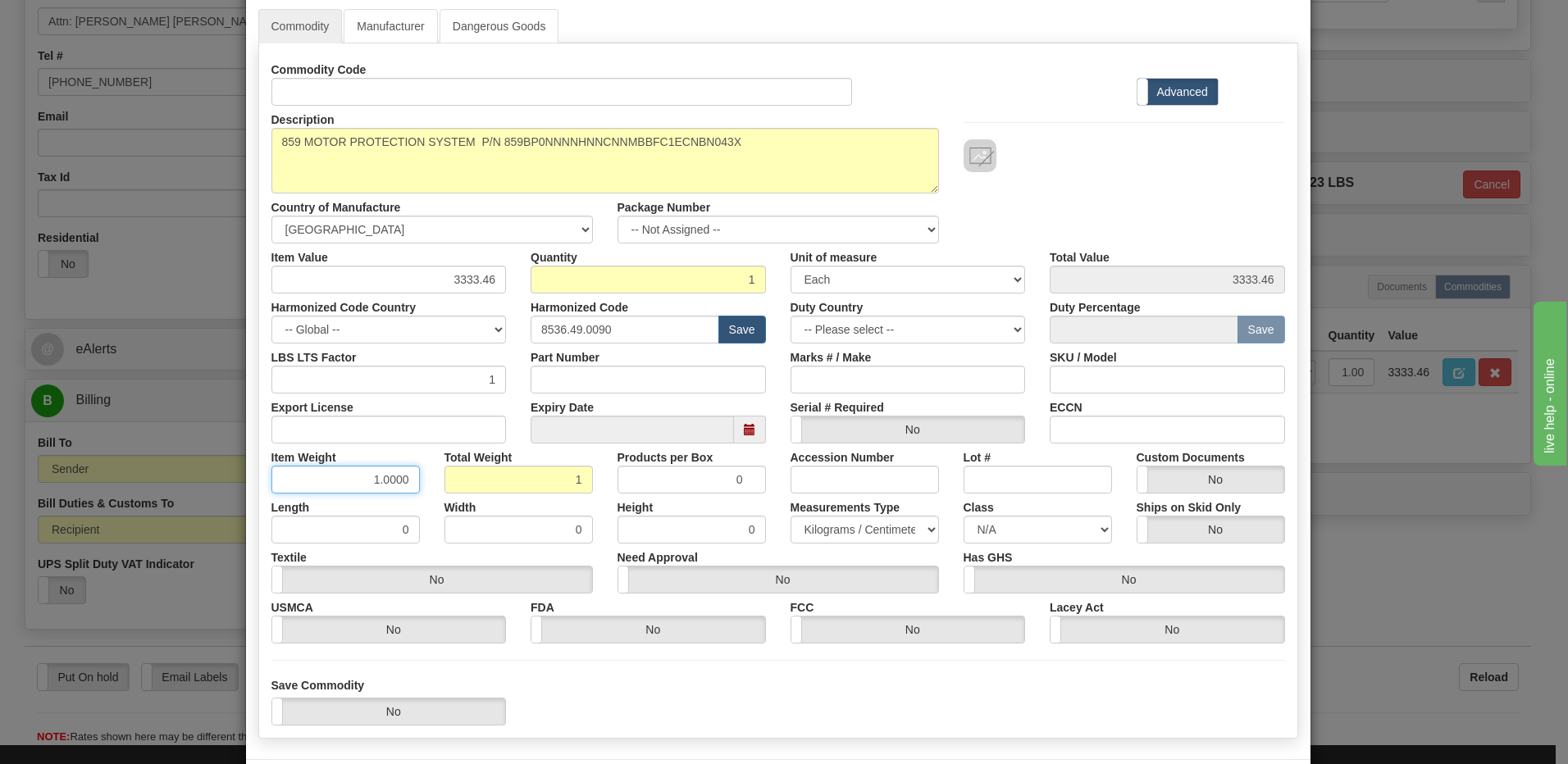
scroll to position [149, 0]
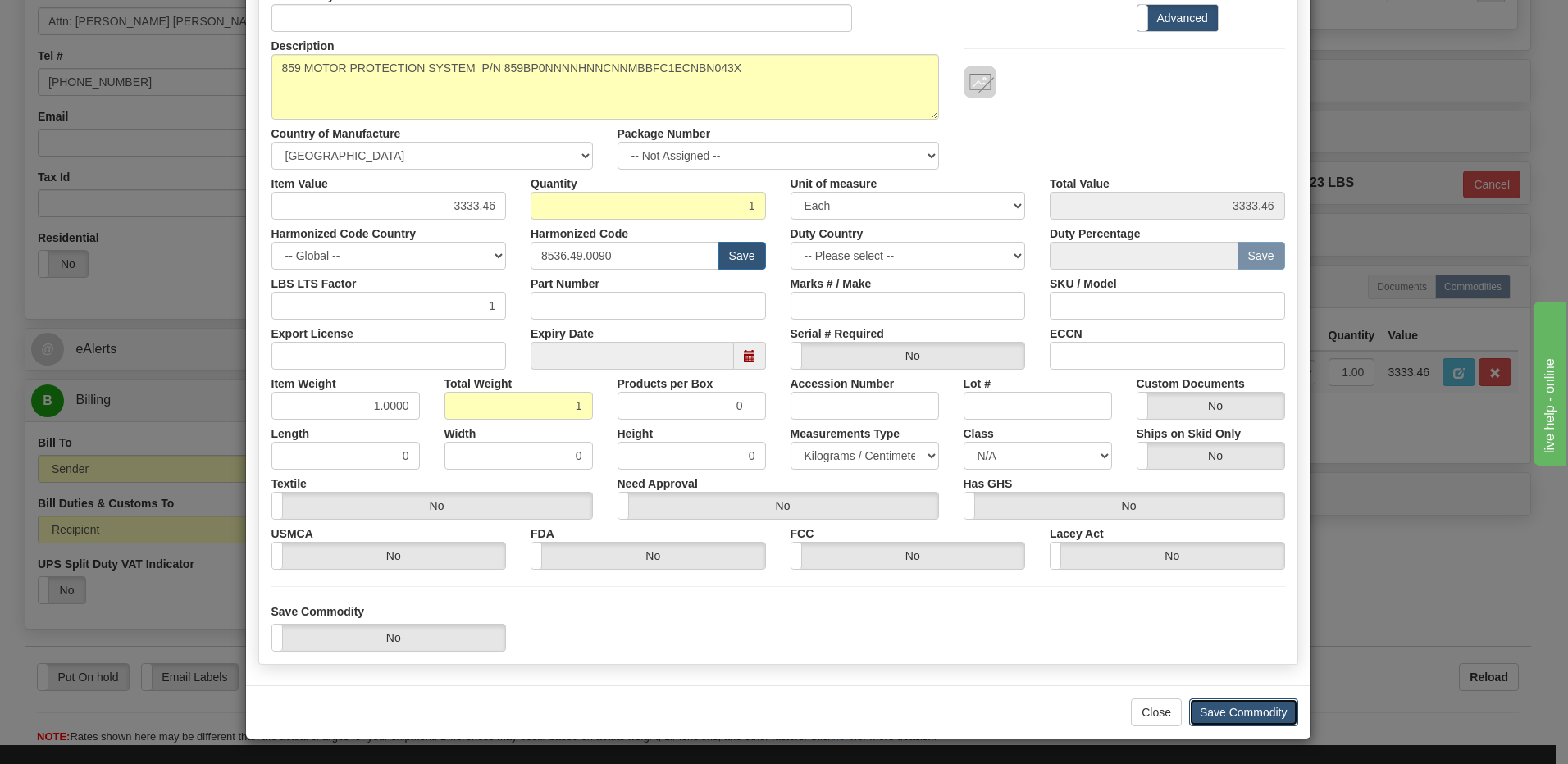
click at [1256, 714] on button "Save Commodity" at bounding box center [1243, 712] width 109 height 28
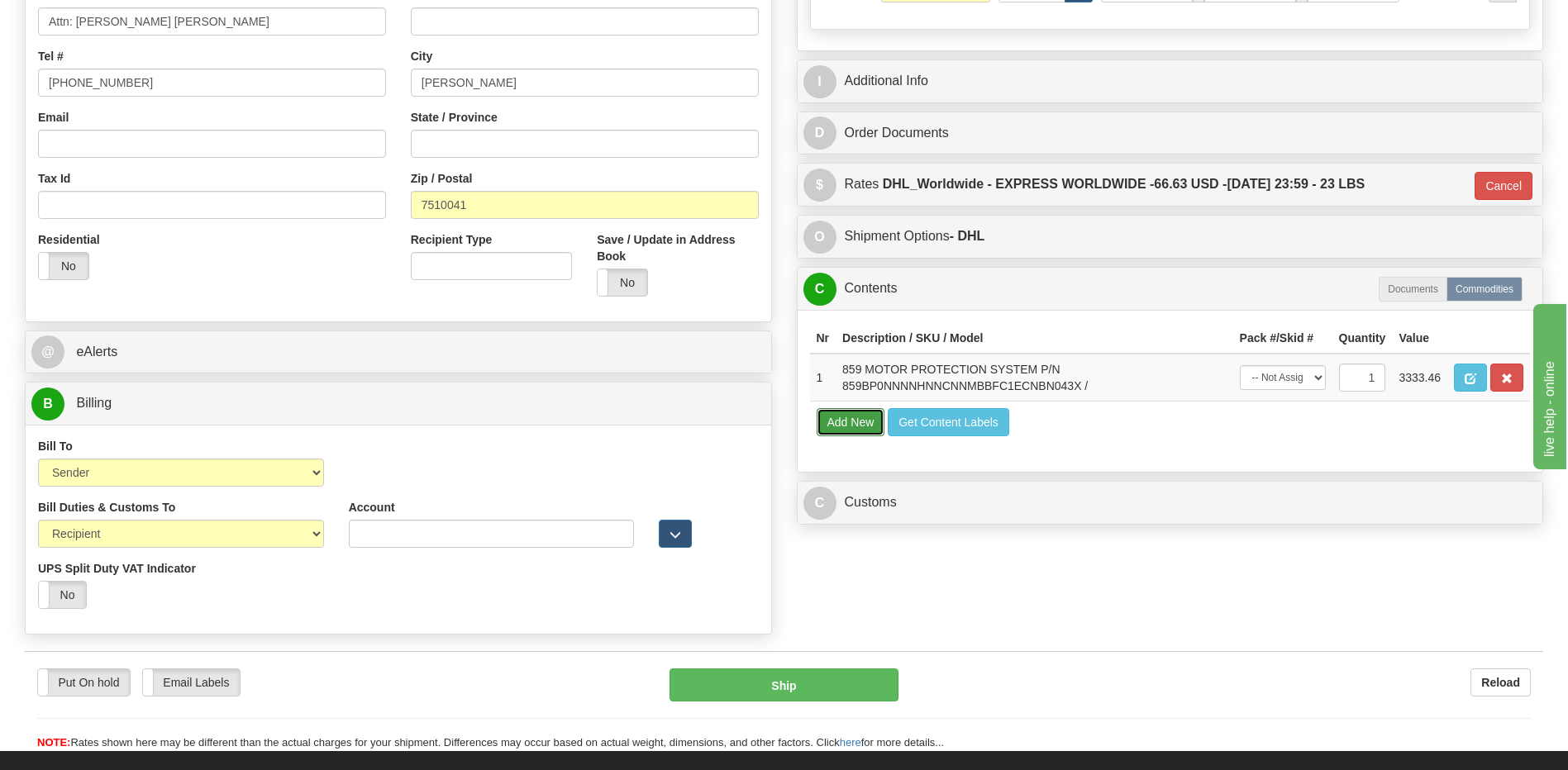
click at [849, 421] on button "Add New" at bounding box center [850, 422] width 68 height 28
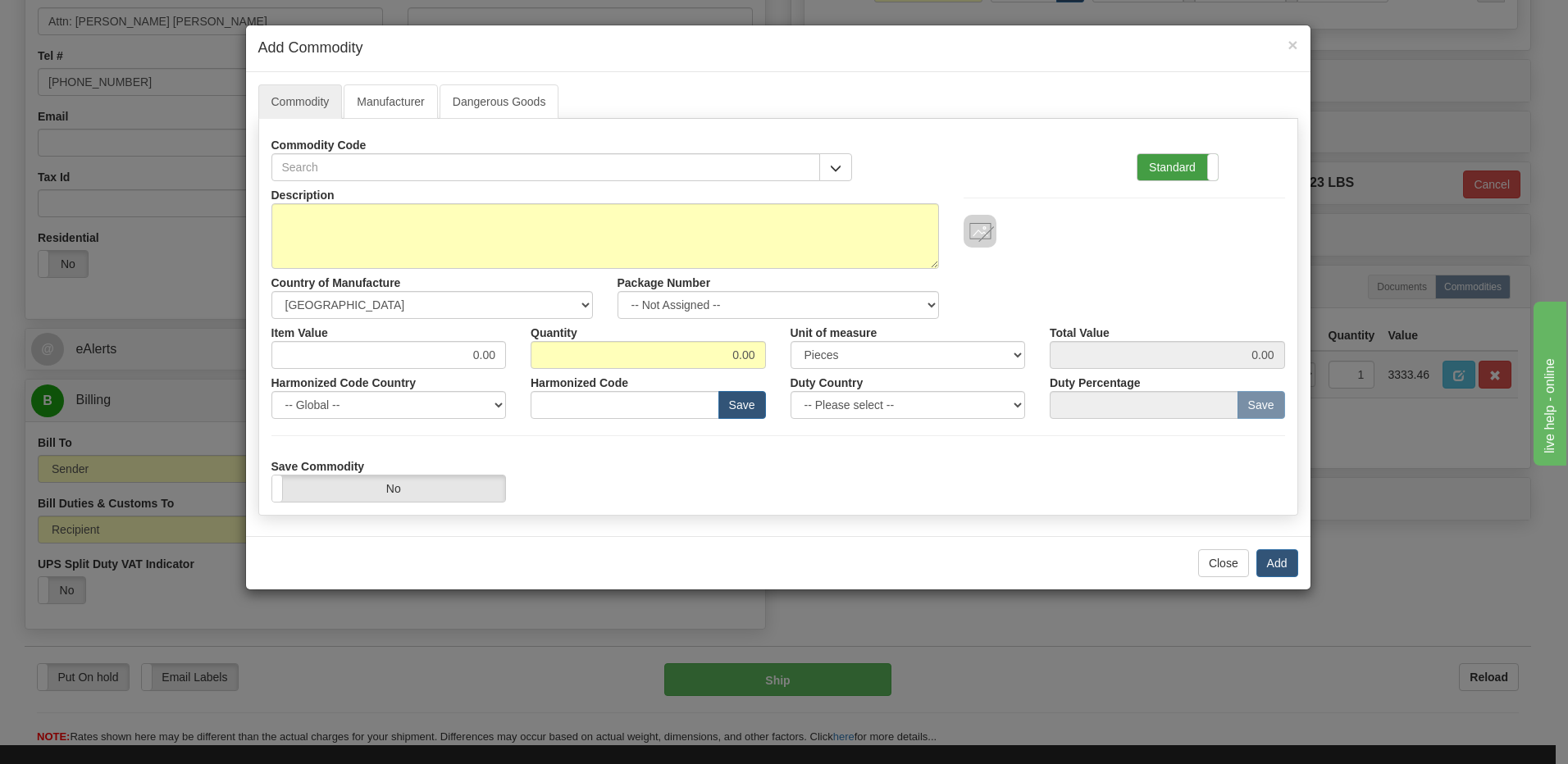
click at [1183, 166] on label "Standard" at bounding box center [1177, 167] width 80 height 26
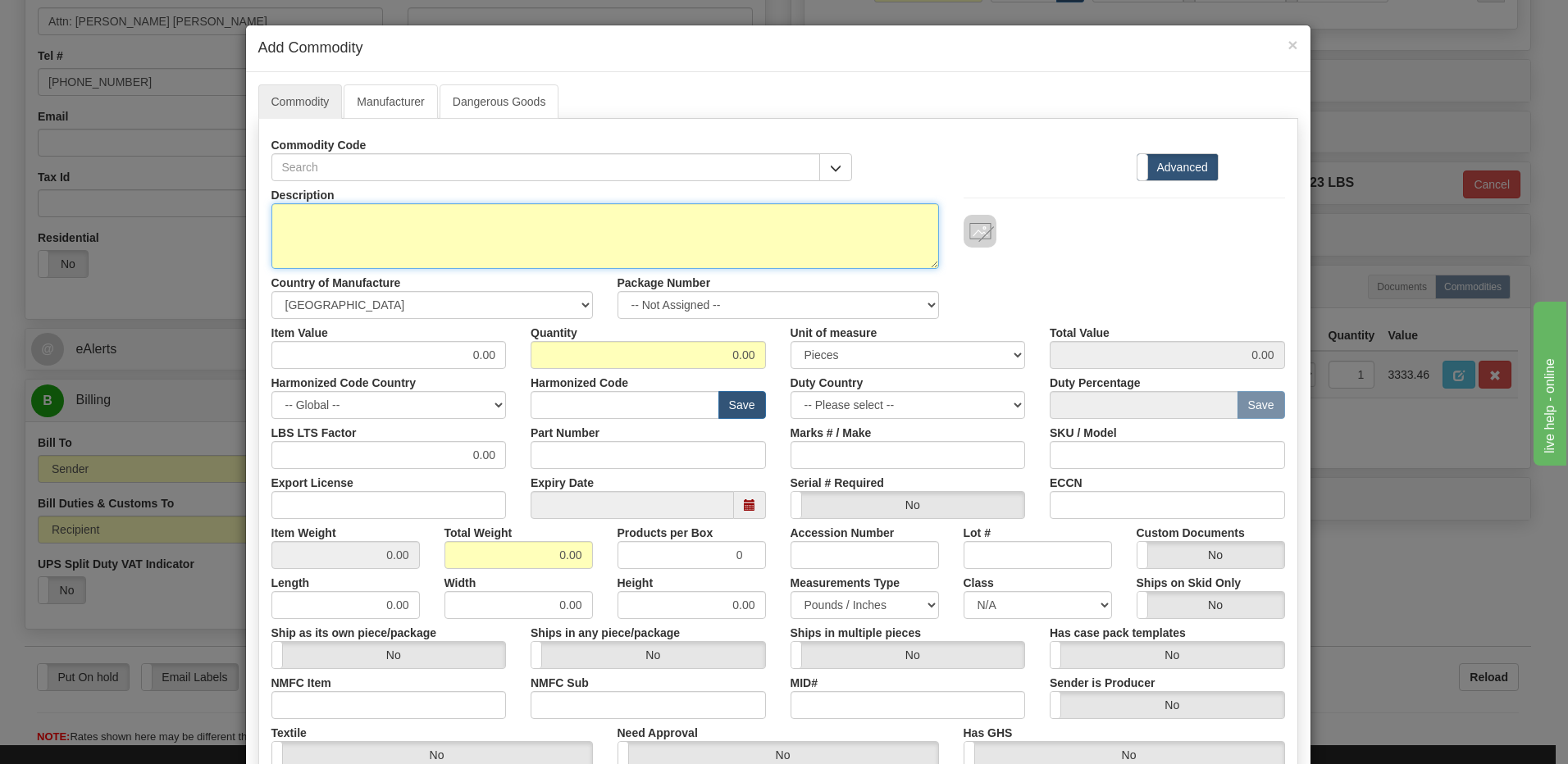
click at [384, 232] on textarea "Description" at bounding box center [605, 235] width 668 height 66
type textarea "FREIGHT"
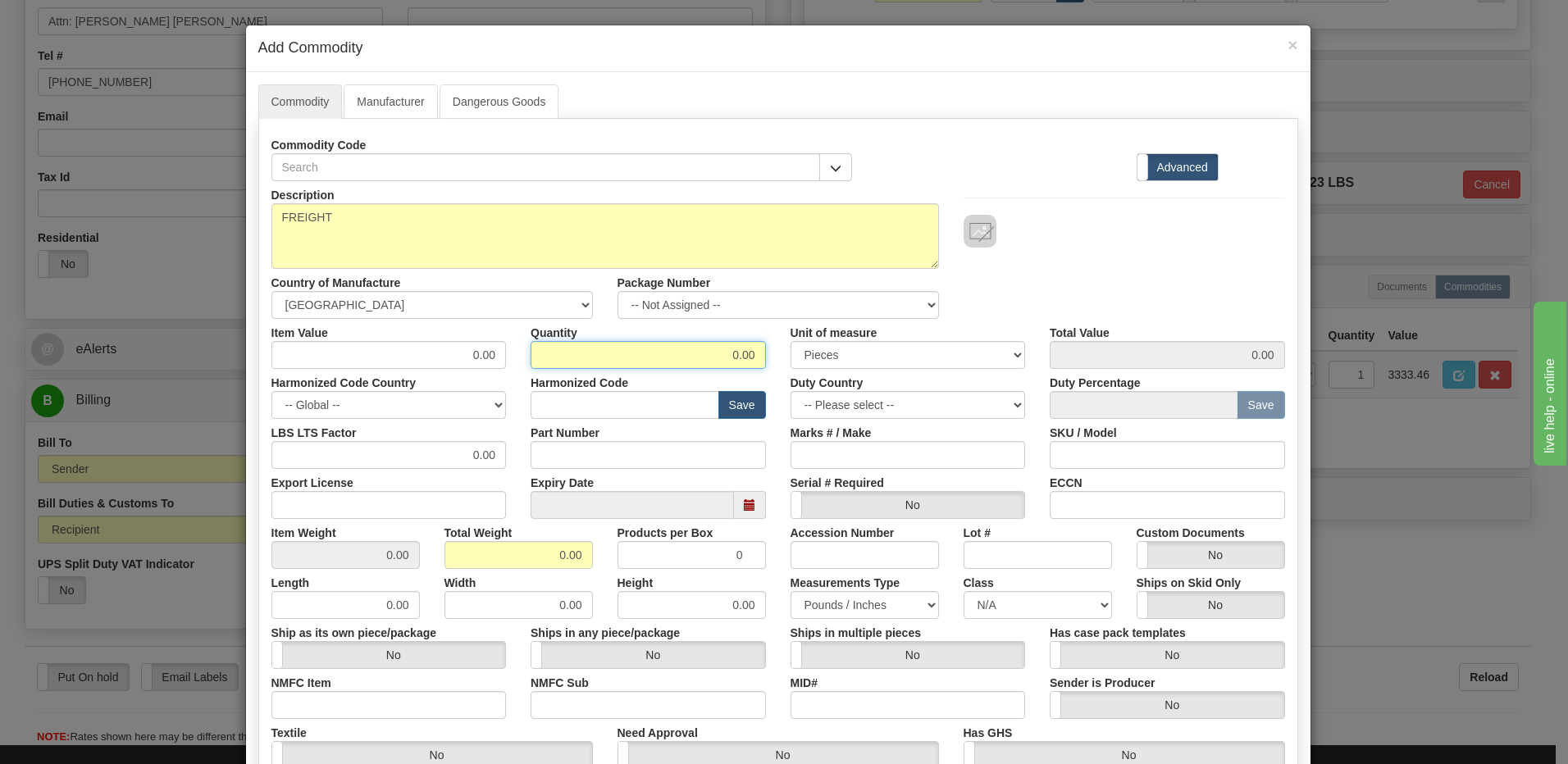
drag, startPoint x: 678, startPoint y: 350, endPoint x: 1020, endPoint y: 410, distance: 347.2
click at [1020, 410] on div "Description FREIGHT Country of Manufacture -- Unknown -- AFGHANISTAN ALAND ISLA…" at bounding box center [778, 542] width 1013 height 722
type input "1"
click at [458, 566] on input "0.00" at bounding box center [519, 555] width 148 height 28
drag, startPoint x: 463, startPoint y: 553, endPoint x: 714, endPoint y: 561, distance: 251.1
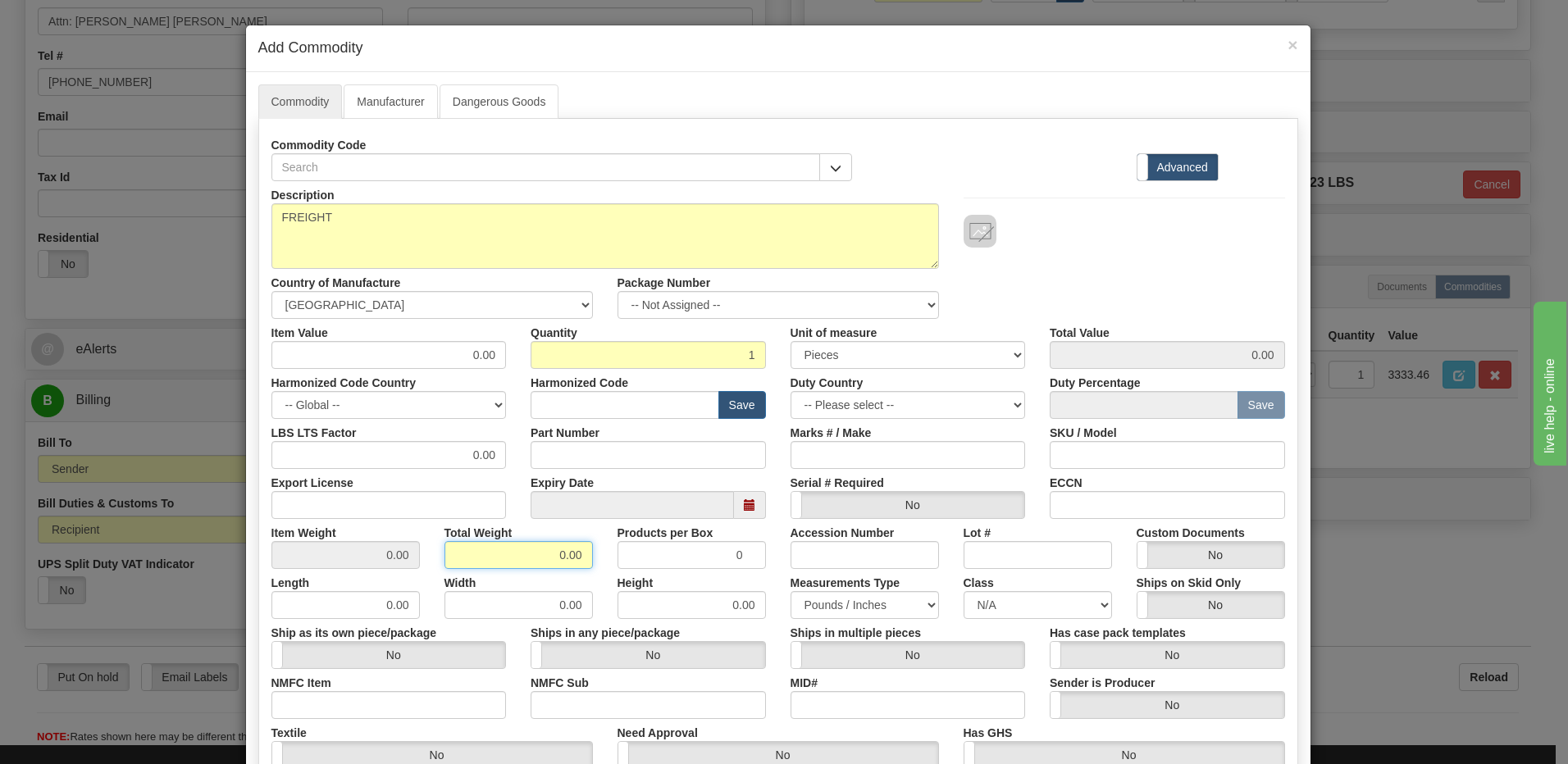
click at [714, 561] on div "Item Weight 0.00 Total Weight 0.00 Products per Box 0 Accession Number Lot # Cu…" at bounding box center [778, 543] width 1038 height 50
type input "1"
type input "1.0000"
click at [272, 359] on input "0.00" at bounding box center [389, 354] width 235 height 28
click at [545, 363] on div "Item Value 0.00 Quantity 1 Unit of measure 3 Thousand Square Inches Adjustments…" at bounding box center [778, 344] width 1038 height 50
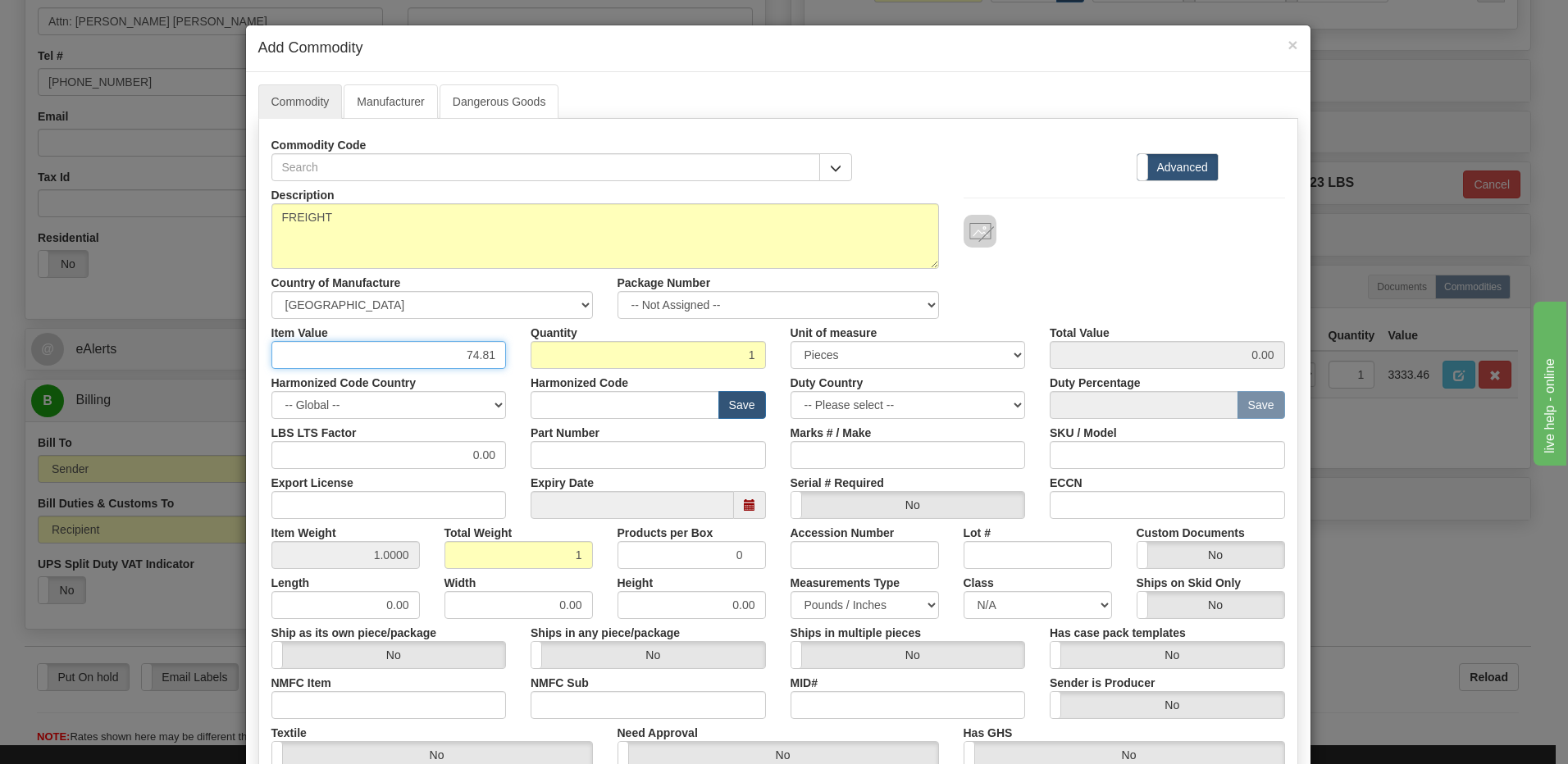
type input "74.81"
click at [545, 363] on input "1" at bounding box center [648, 354] width 235 height 28
click at [1152, 283] on div "Description FREIGHT Country of Manufacture -- Unknown -- AFGHANISTAN ALAND ISLA…" at bounding box center [778, 250] width 1038 height 138
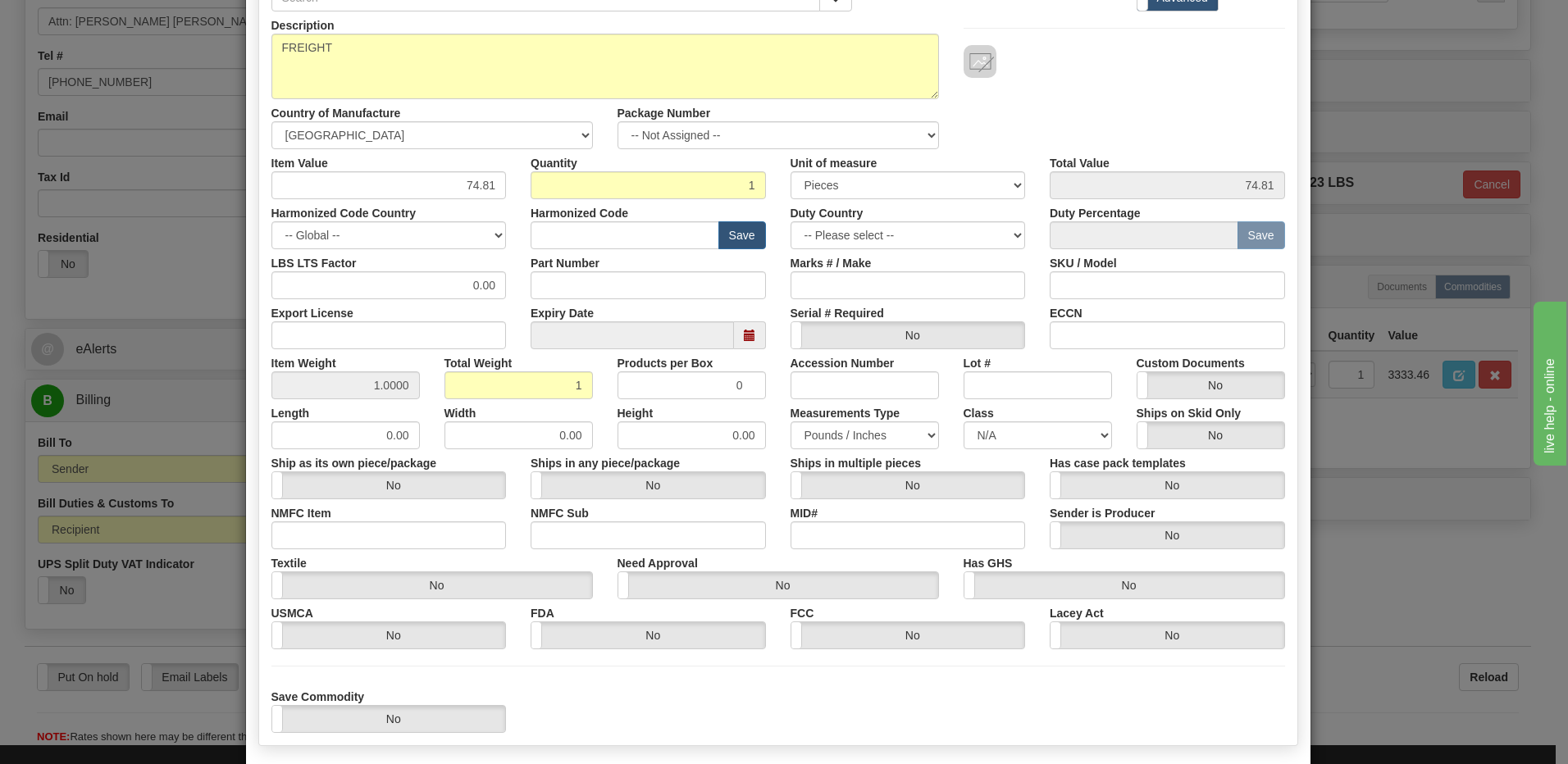
scroll to position [246, 0]
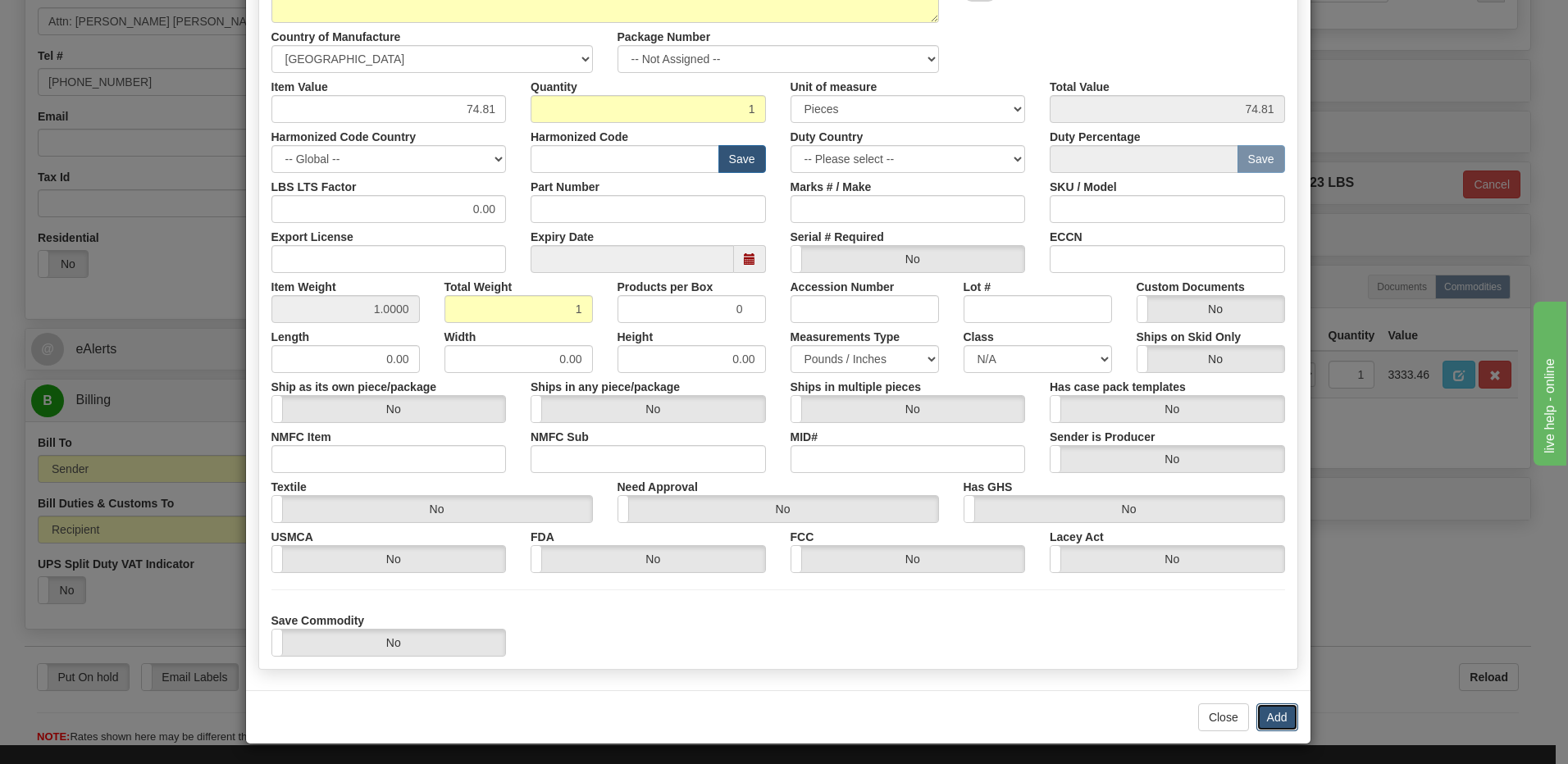
click at [1280, 709] on button "Add" at bounding box center [1277, 717] width 42 height 28
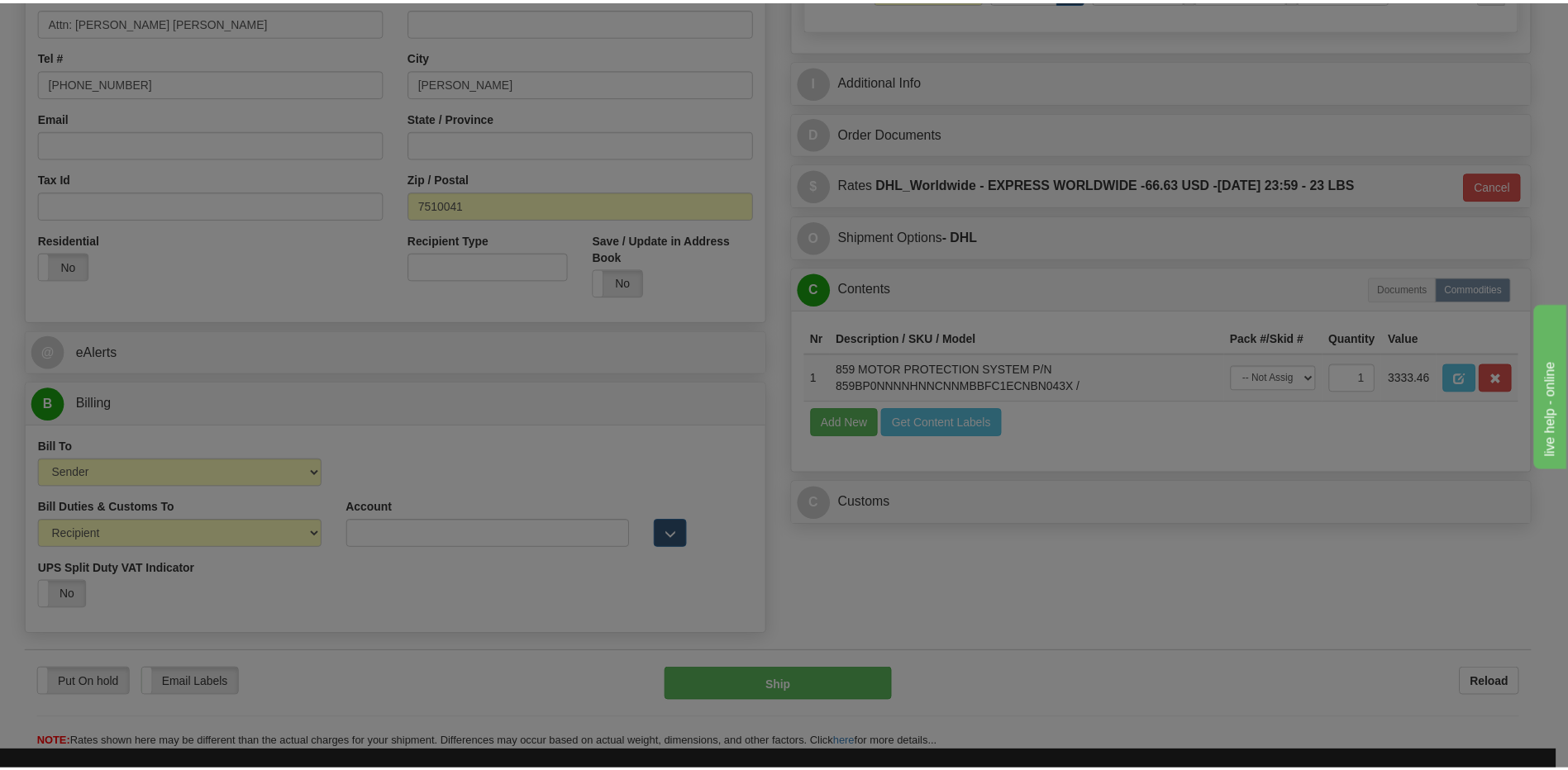
scroll to position [0, 0]
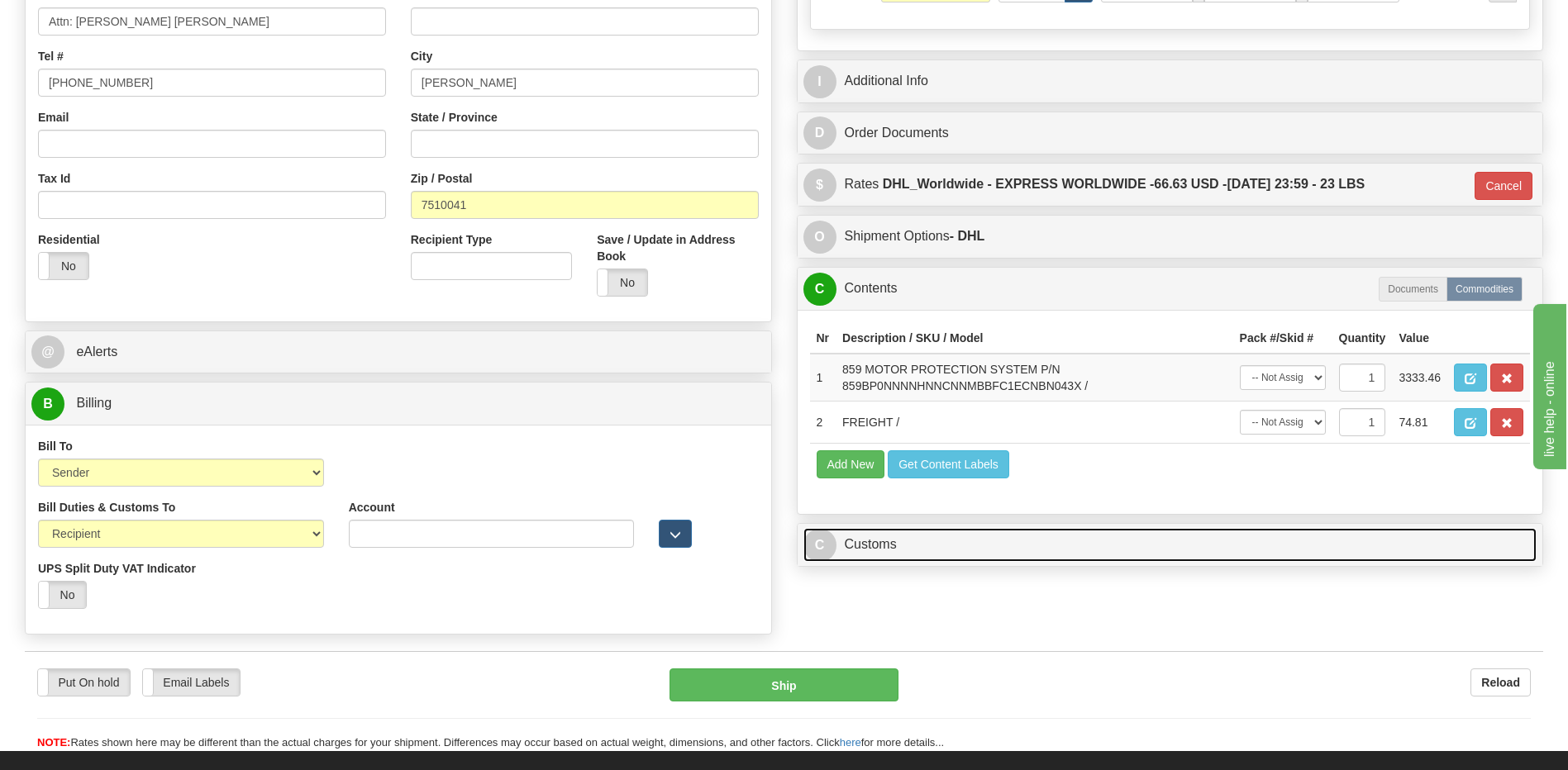
click at [900, 555] on link "C Customs" at bounding box center [1170, 545] width 734 height 34
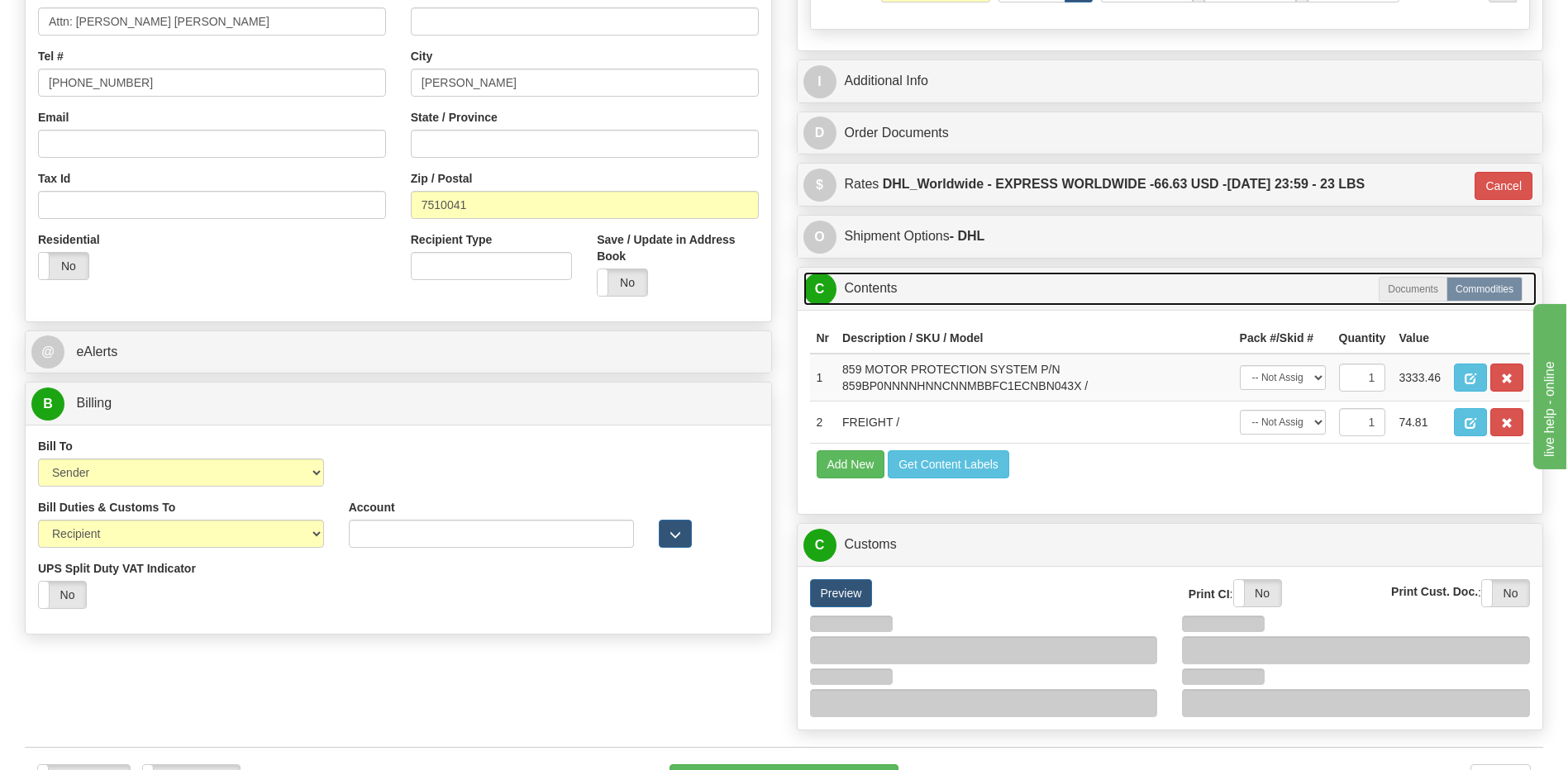
click at [900, 295] on link "C Contents" at bounding box center [1170, 288] width 734 height 34
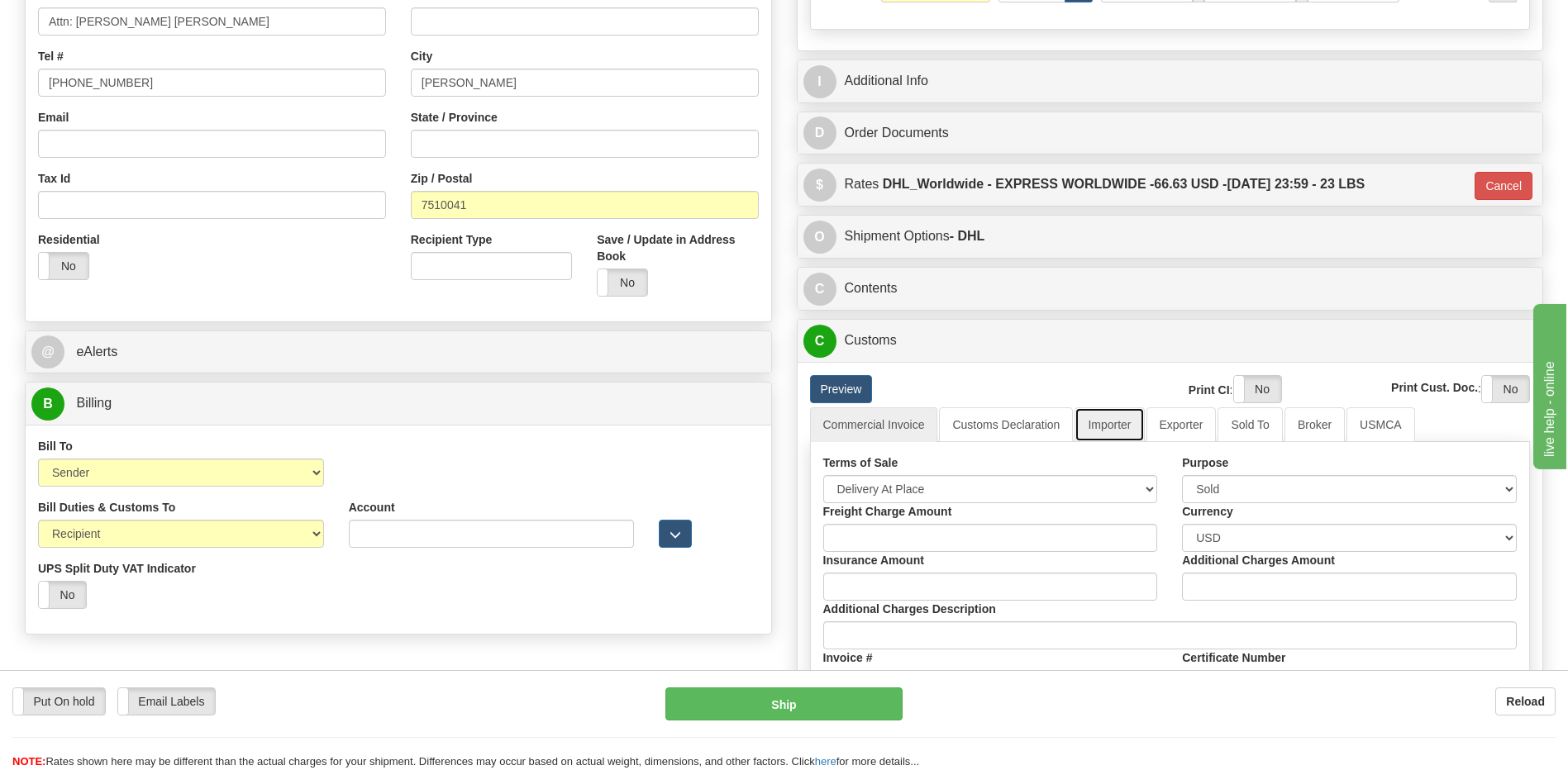
click at [1106, 422] on link "Importer" at bounding box center [1109, 425] width 69 height 35
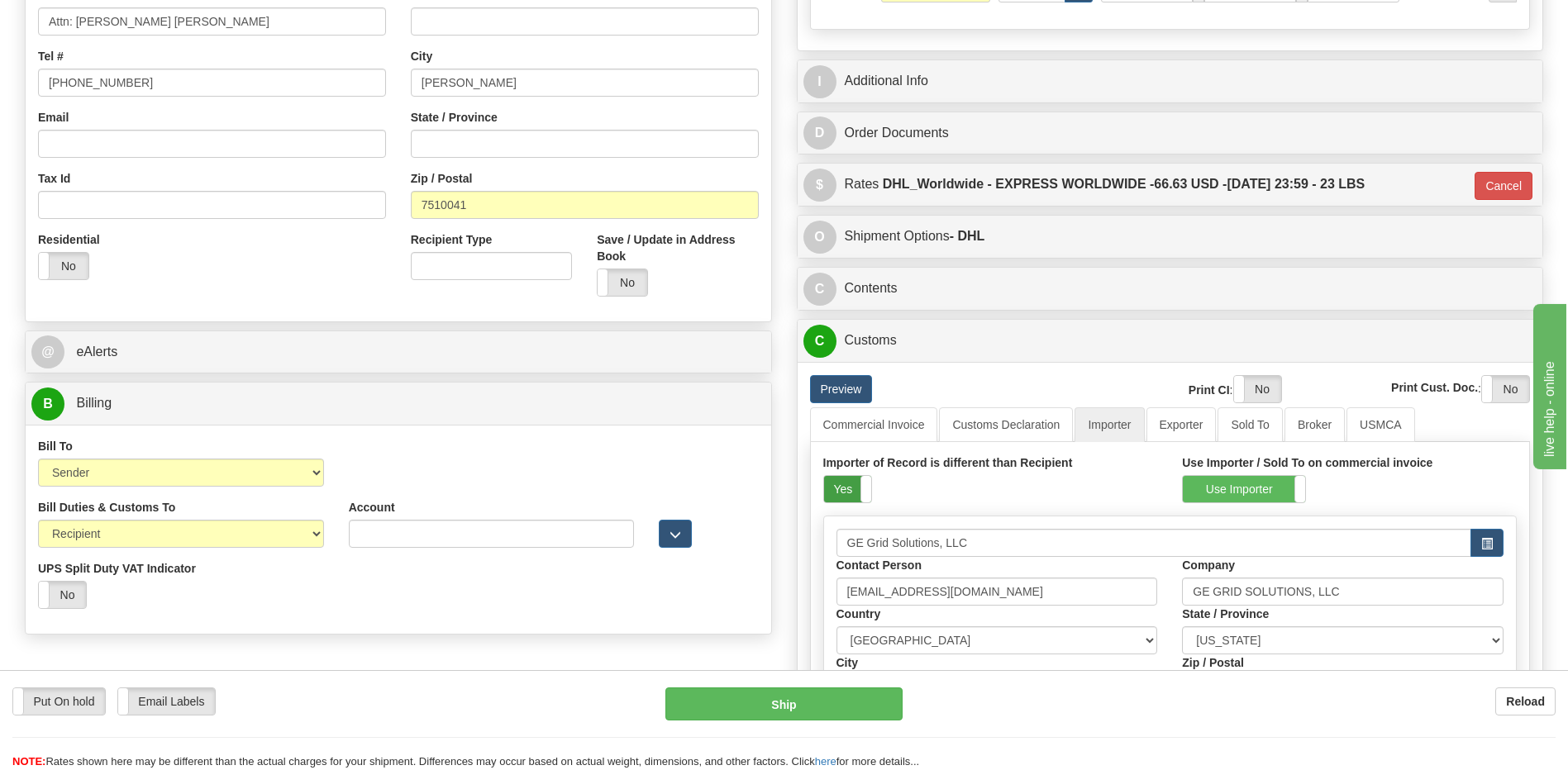
click at [850, 492] on label "Yes" at bounding box center [848, 488] width 47 height 26
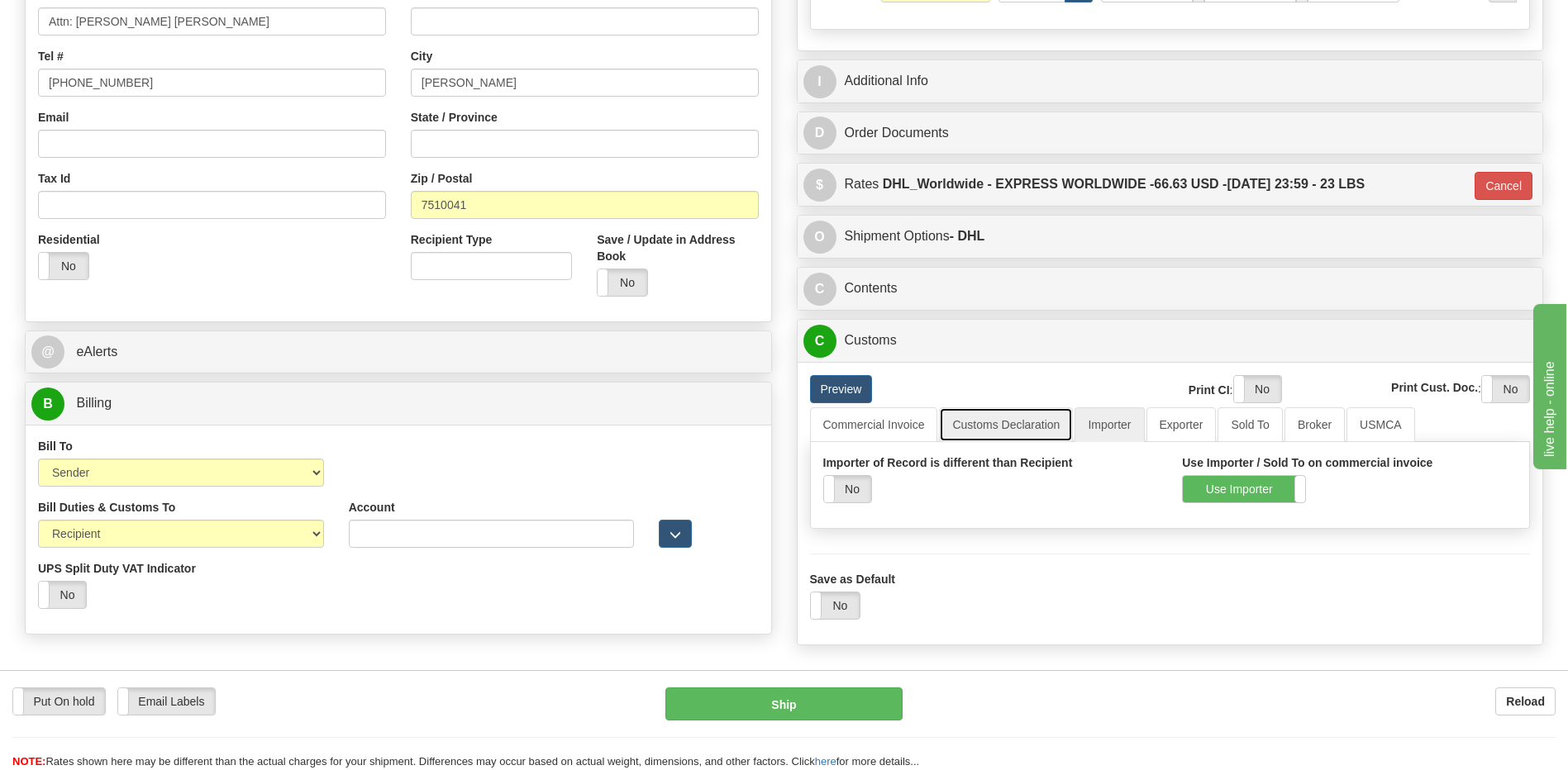
click at [994, 430] on link "Customs Declaration" at bounding box center [1005, 425] width 134 height 35
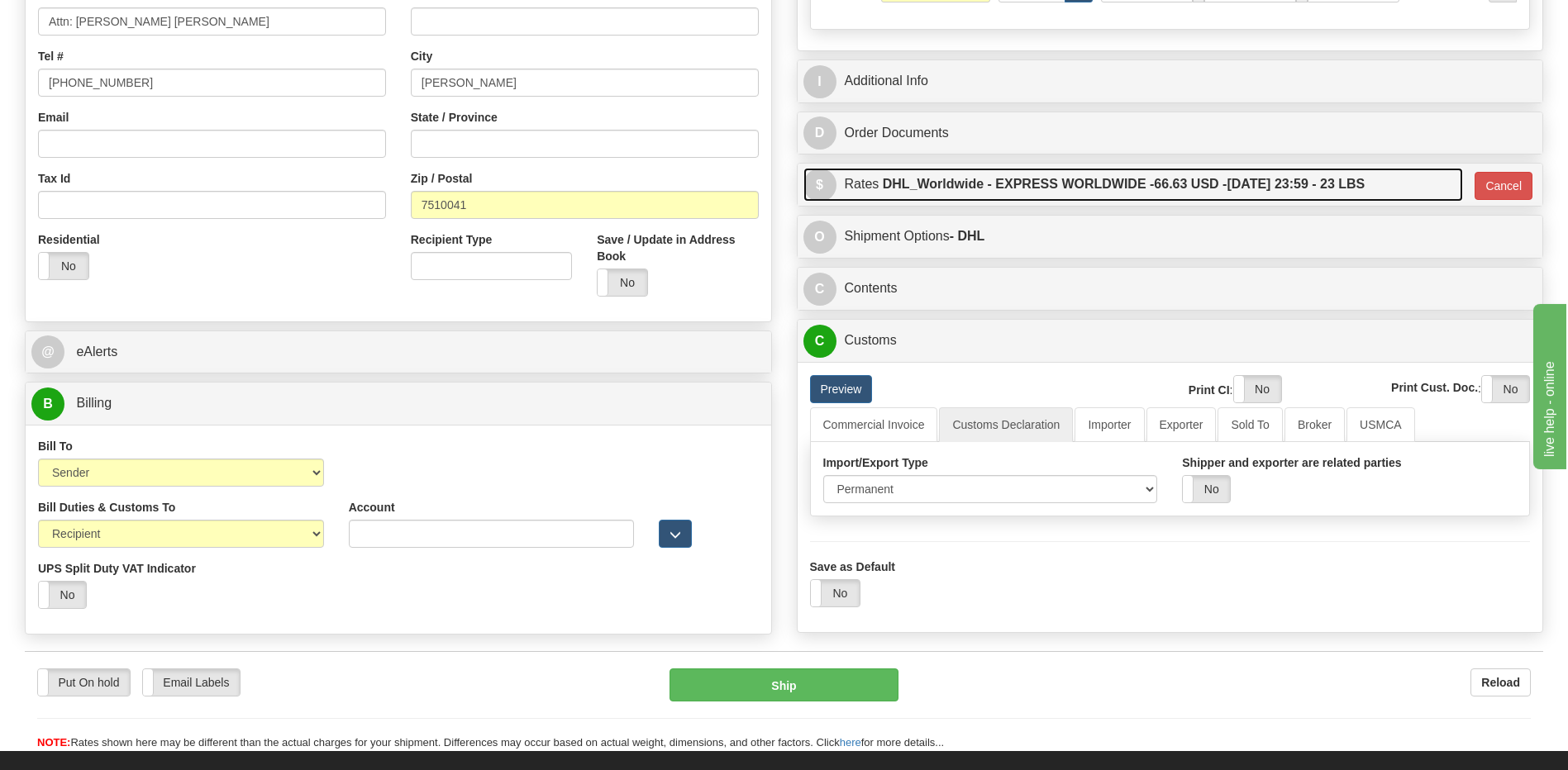
click at [1063, 198] on label "DHL_Worldwide - EXPRESS WORLDWIDE - 66.63 USD - 09/02/2025 23:59 - 23 LBS" at bounding box center [1124, 184] width 483 height 33
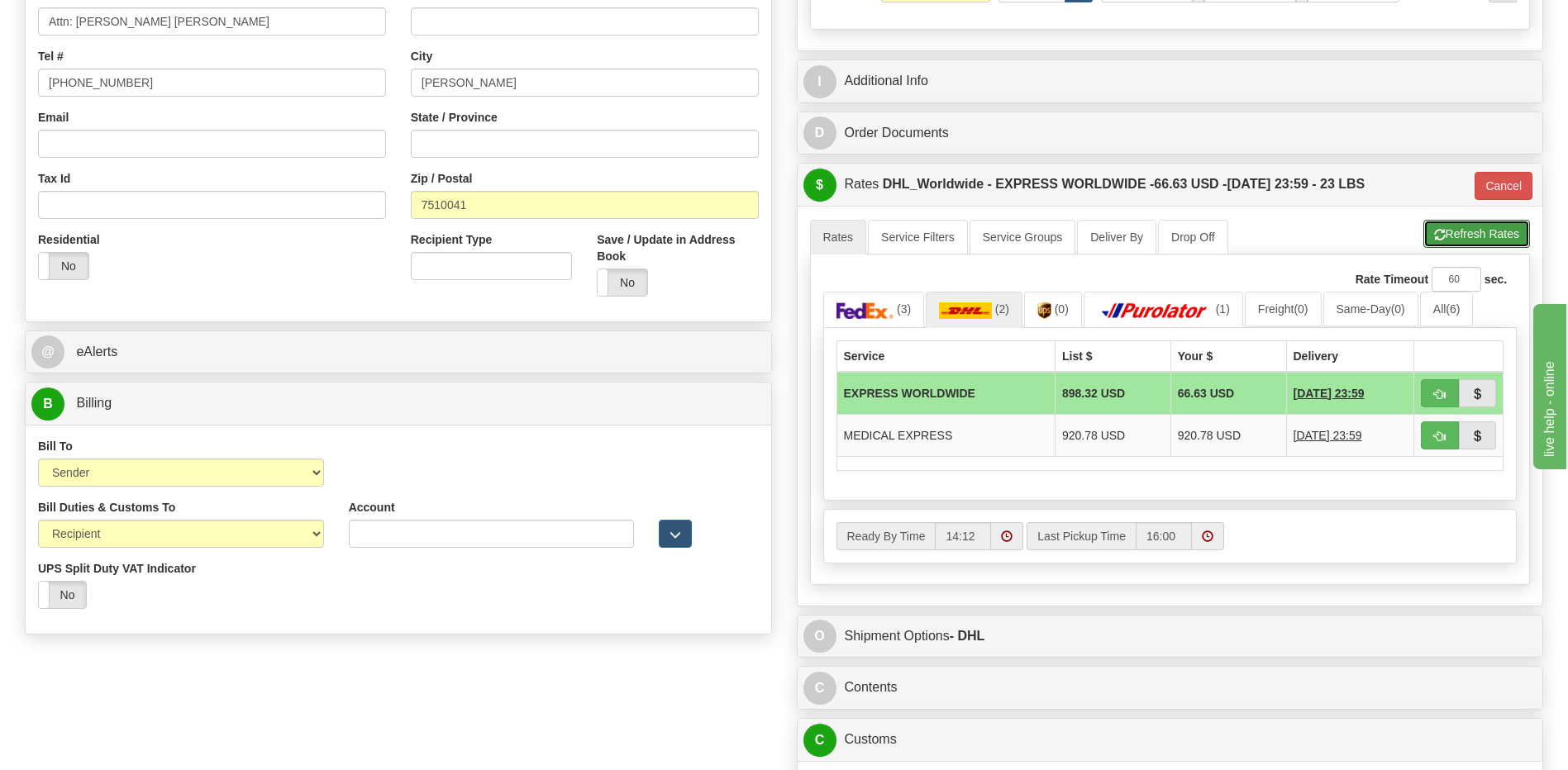
click at [1458, 235] on button "Refresh Rates" at bounding box center [1476, 234] width 106 height 28
type input "P"
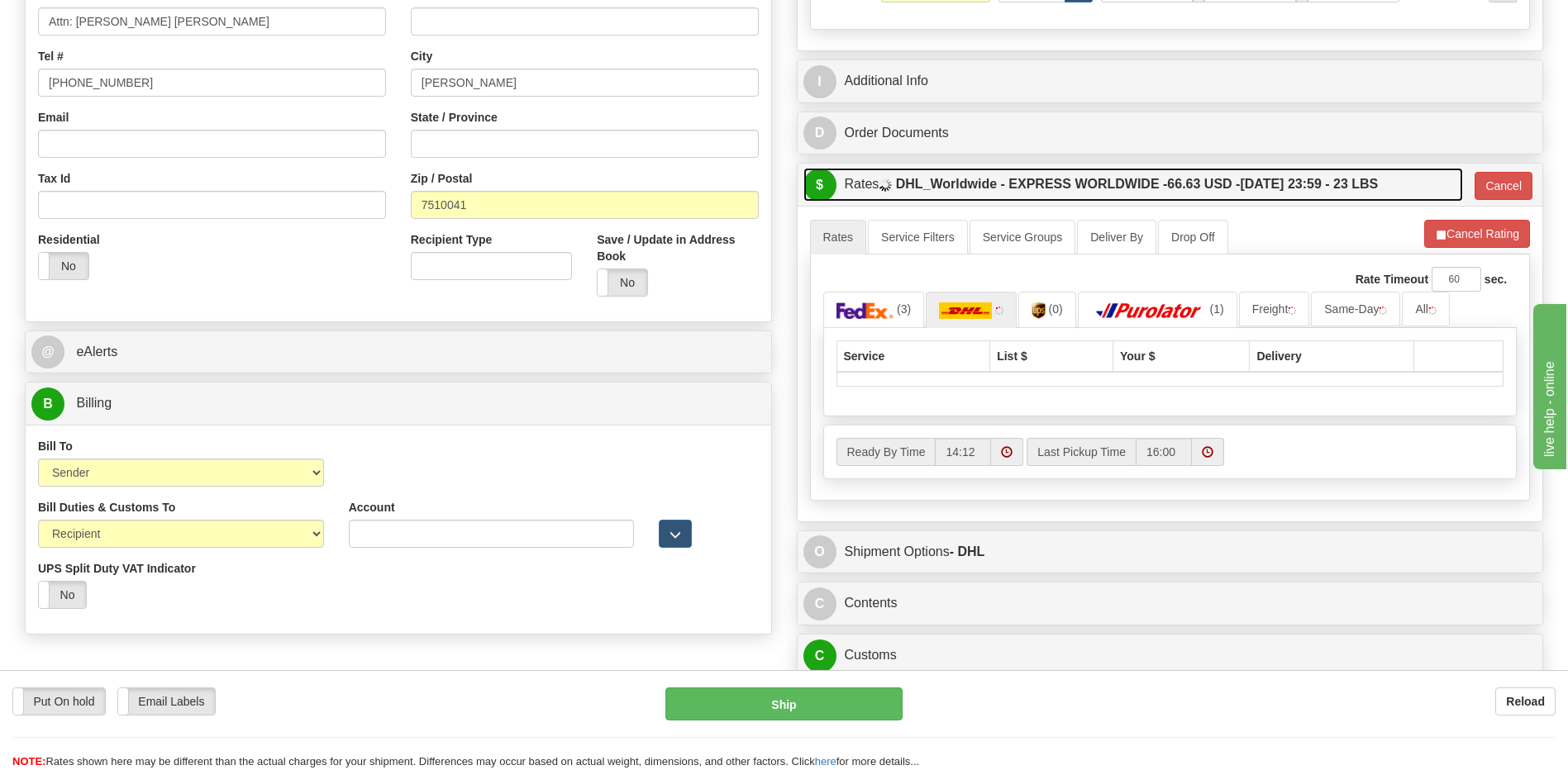
click at [1282, 190] on label "DHL_Worldwide - EXPRESS WORLDWIDE - 66.63 USD - 09/02/2025 23:59 - 23 LBS" at bounding box center [1137, 184] width 483 height 33
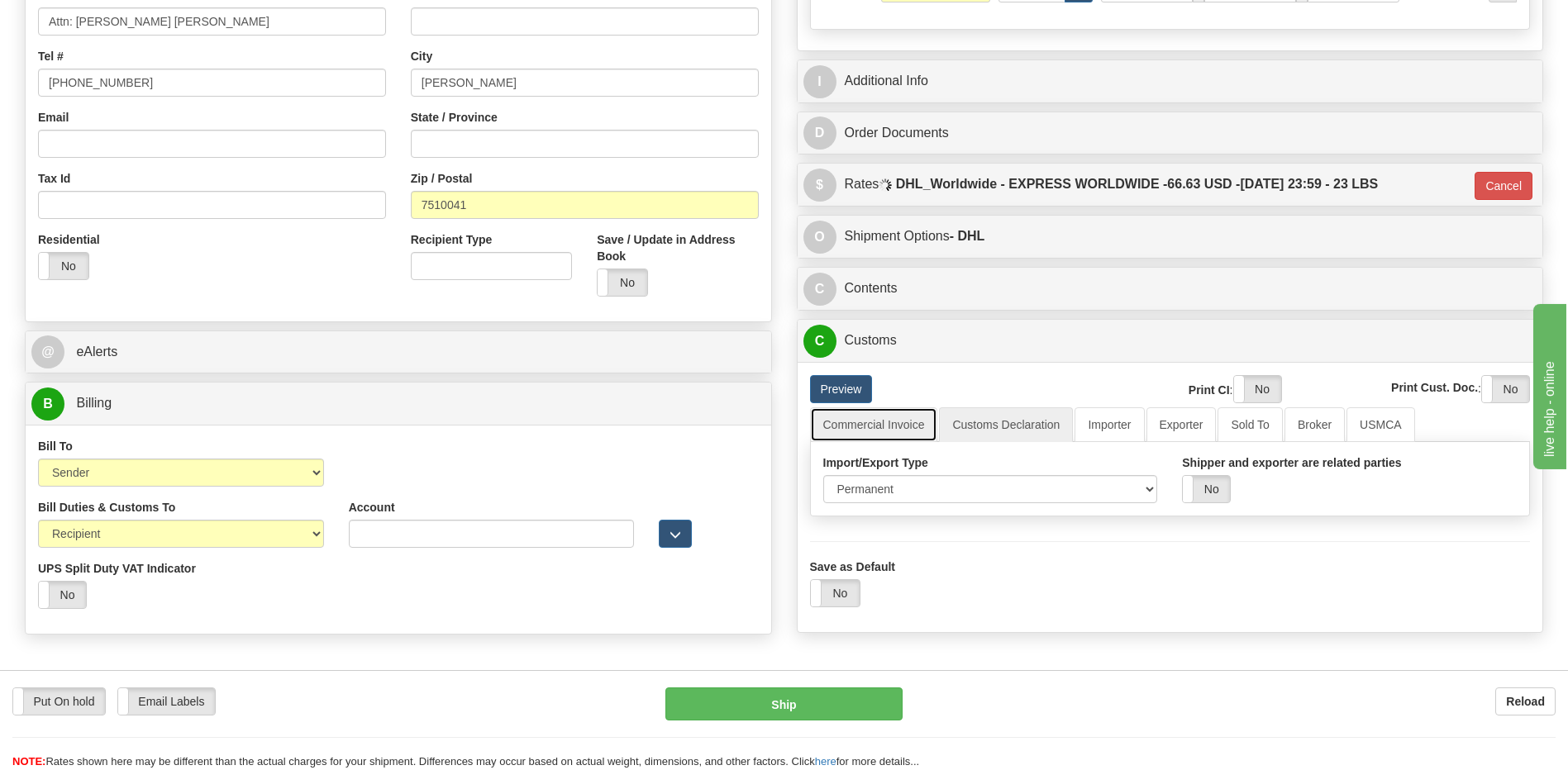
click at [890, 426] on link "Commercial Invoice" at bounding box center [874, 425] width 128 height 35
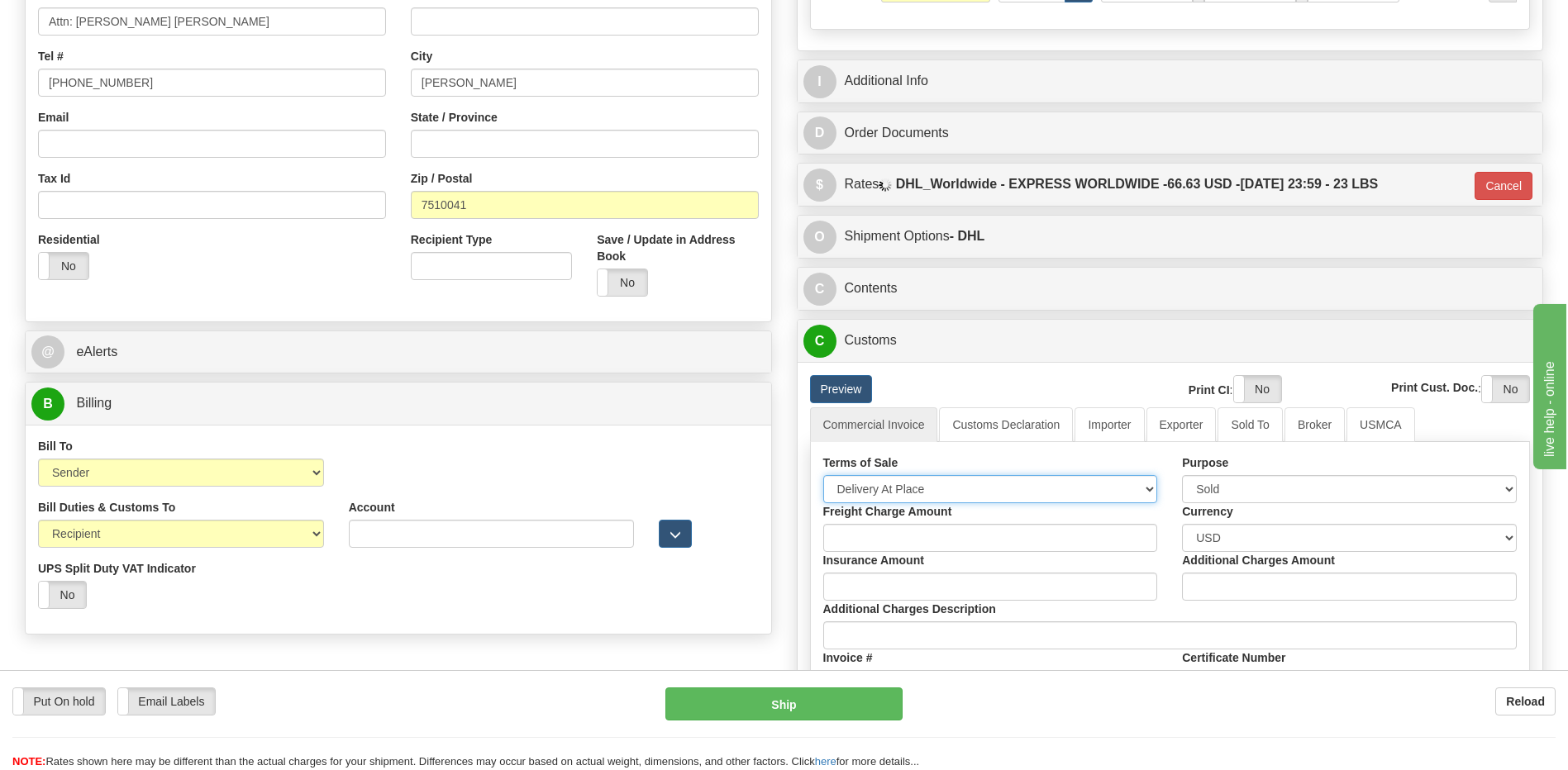
click at [897, 489] on select "Free Carrier Free On Board Ex Works Delivered Duty Unpaid Delivered Duty Paid C…" at bounding box center [990, 489] width 335 height 28
select select "7"
click at [823, 475] on select "Free Carrier Free On Board Ex Works Delivered Duty Unpaid Delivered Duty Paid C…" at bounding box center [990, 489] width 335 height 28
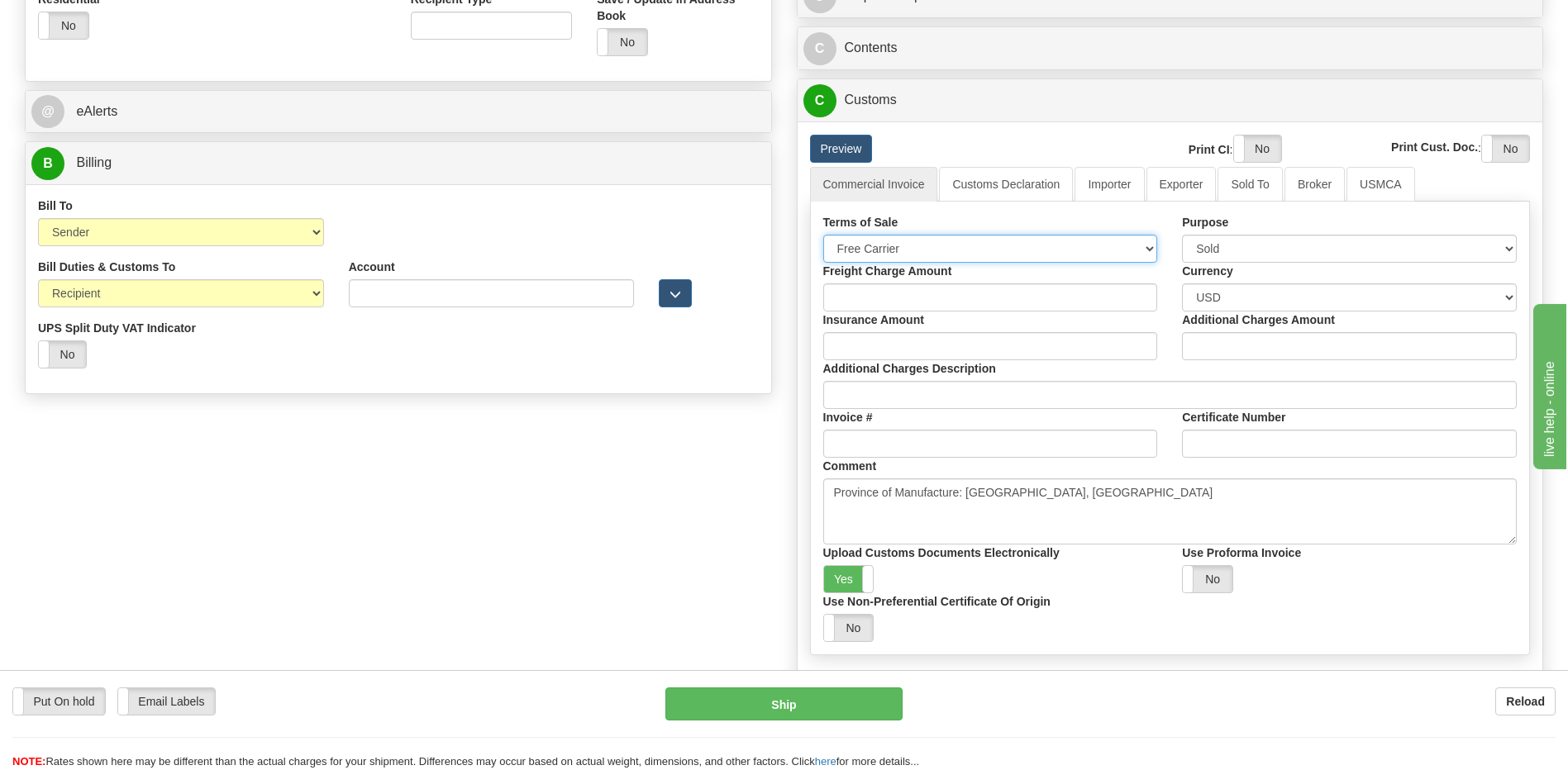
scroll to position [661, 0]
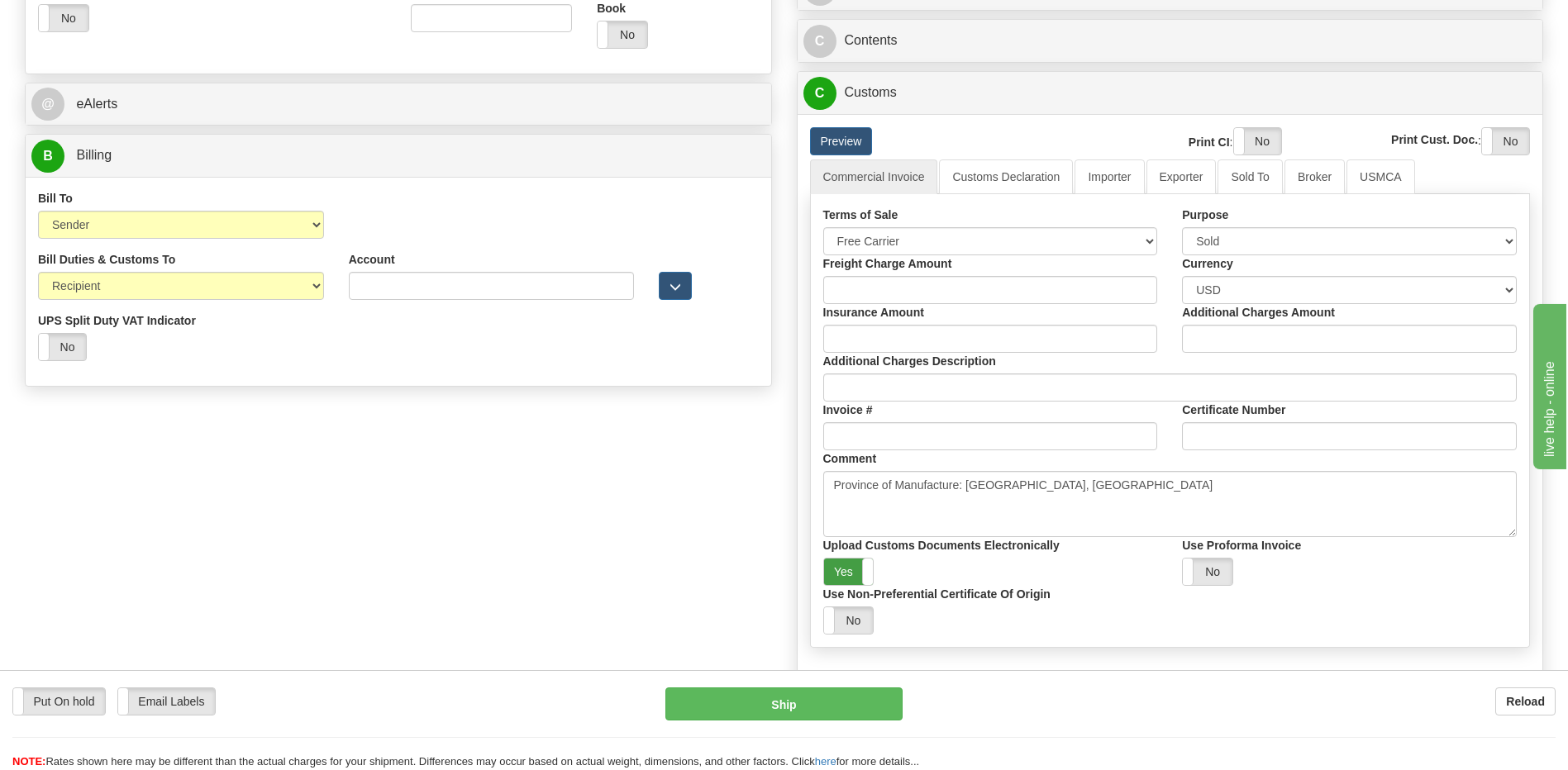
click at [851, 571] on label "Yes" at bounding box center [849, 571] width 50 height 26
click at [1255, 145] on label "Yes" at bounding box center [1258, 141] width 47 height 26
click at [1504, 133] on label "Yes" at bounding box center [1506, 141] width 47 height 26
click at [1022, 178] on link "Customs Declaration" at bounding box center [1005, 176] width 134 height 35
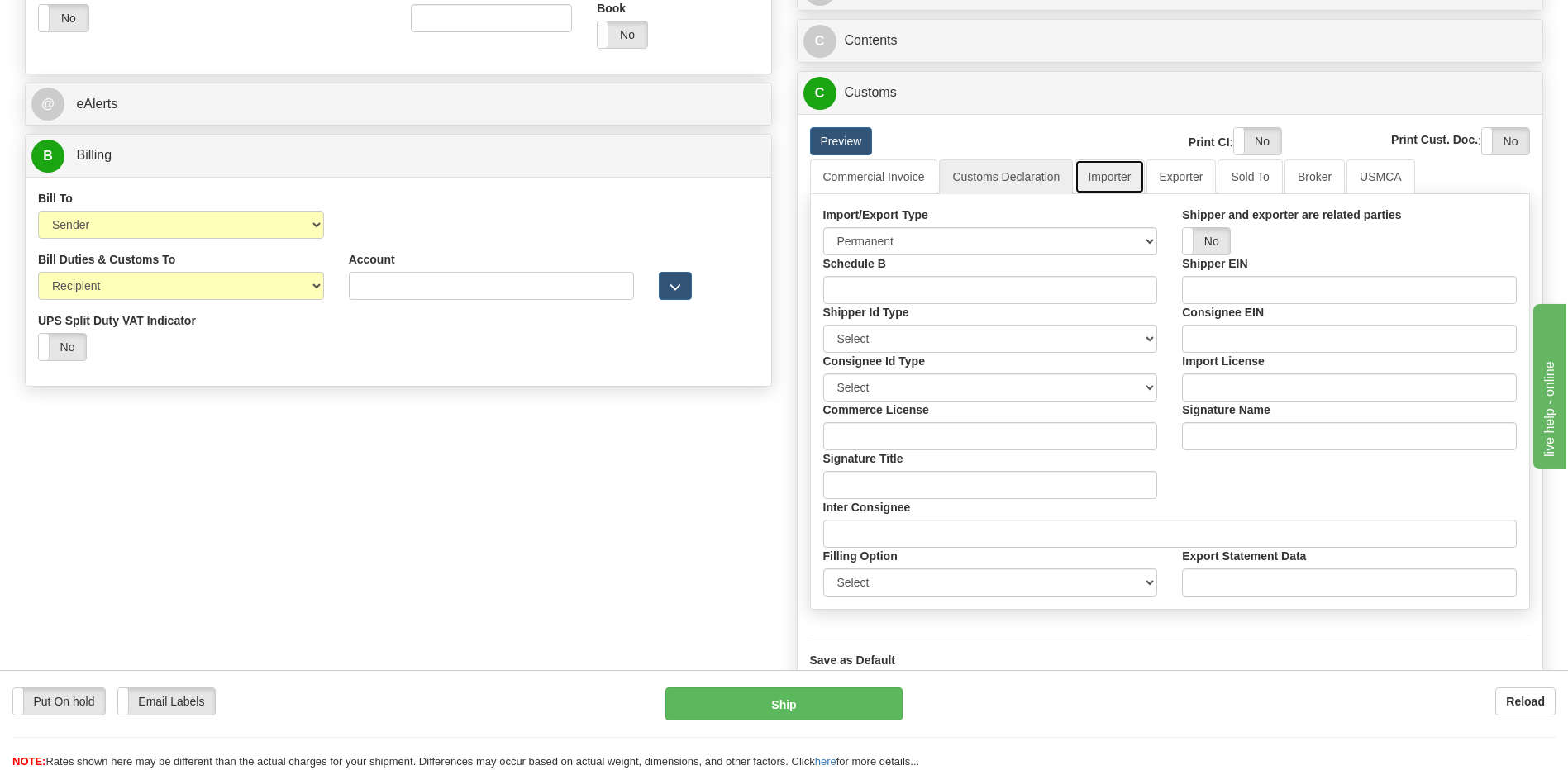
click at [1121, 175] on link "Importer" at bounding box center [1109, 176] width 69 height 35
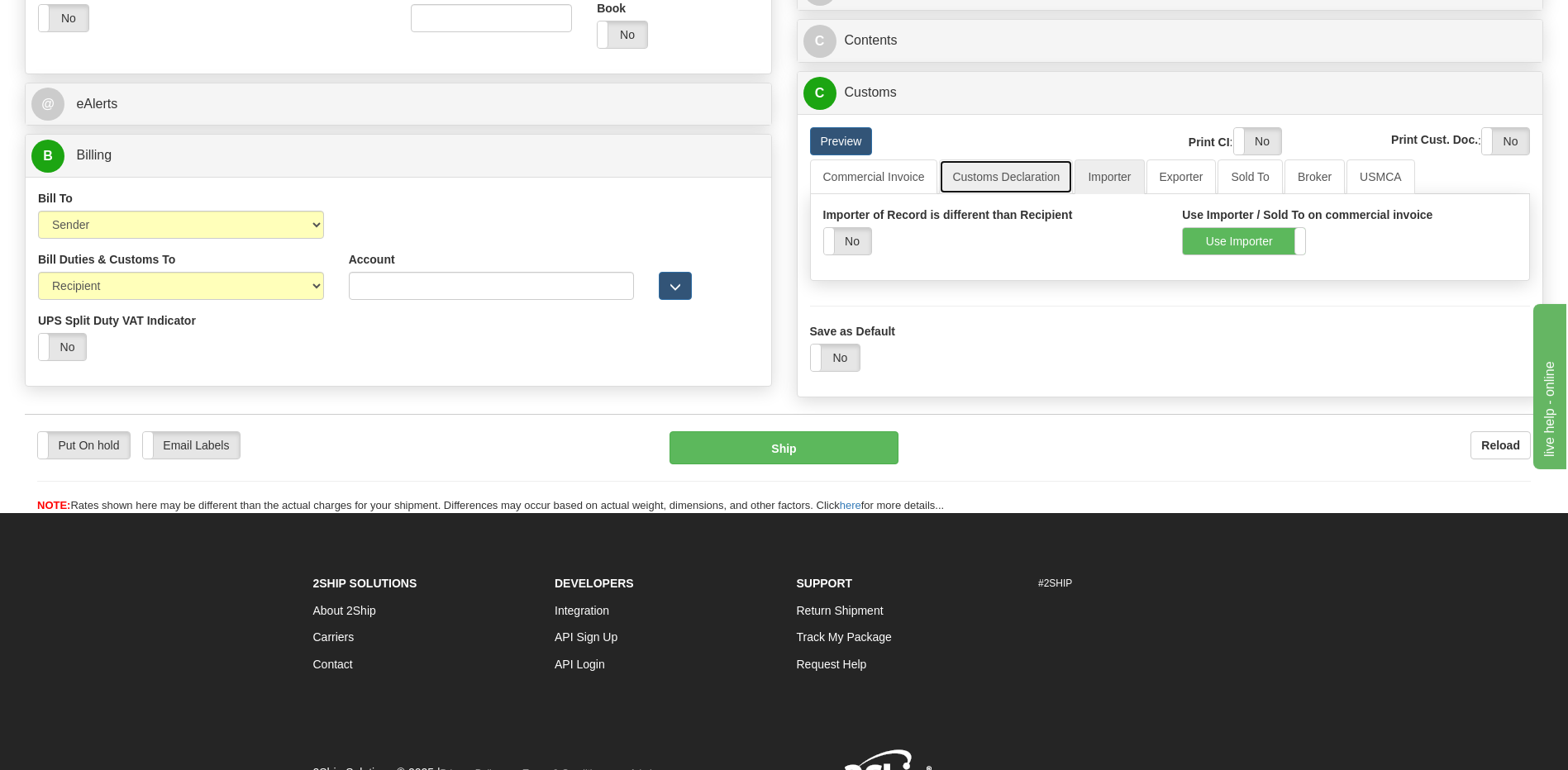
click at [1009, 176] on link "Customs Declaration" at bounding box center [1005, 176] width 134 height 35
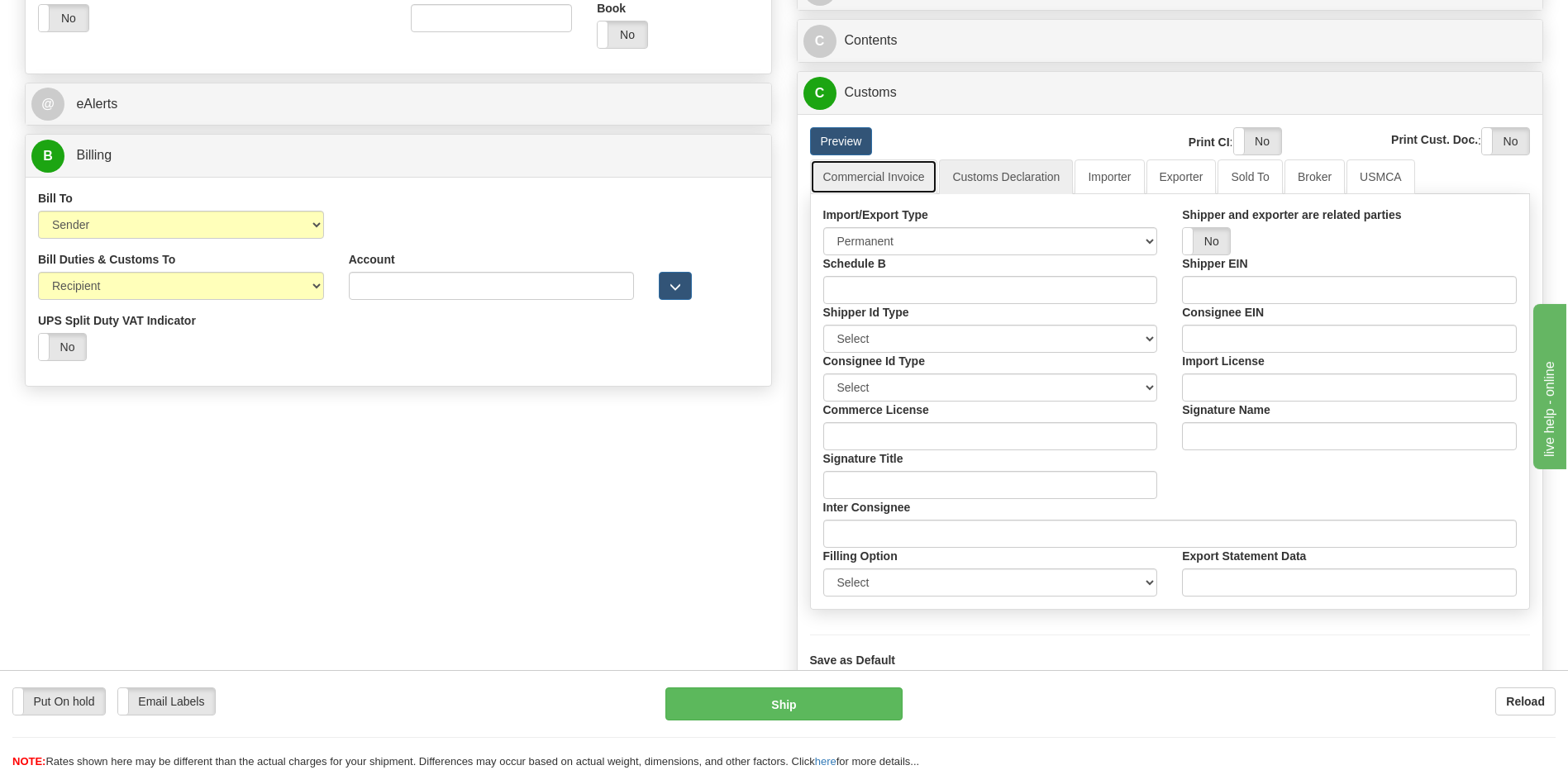
click at [897, 179] on link "Commercial Invoice" at bounding box center [874, 176] width 128 height 35
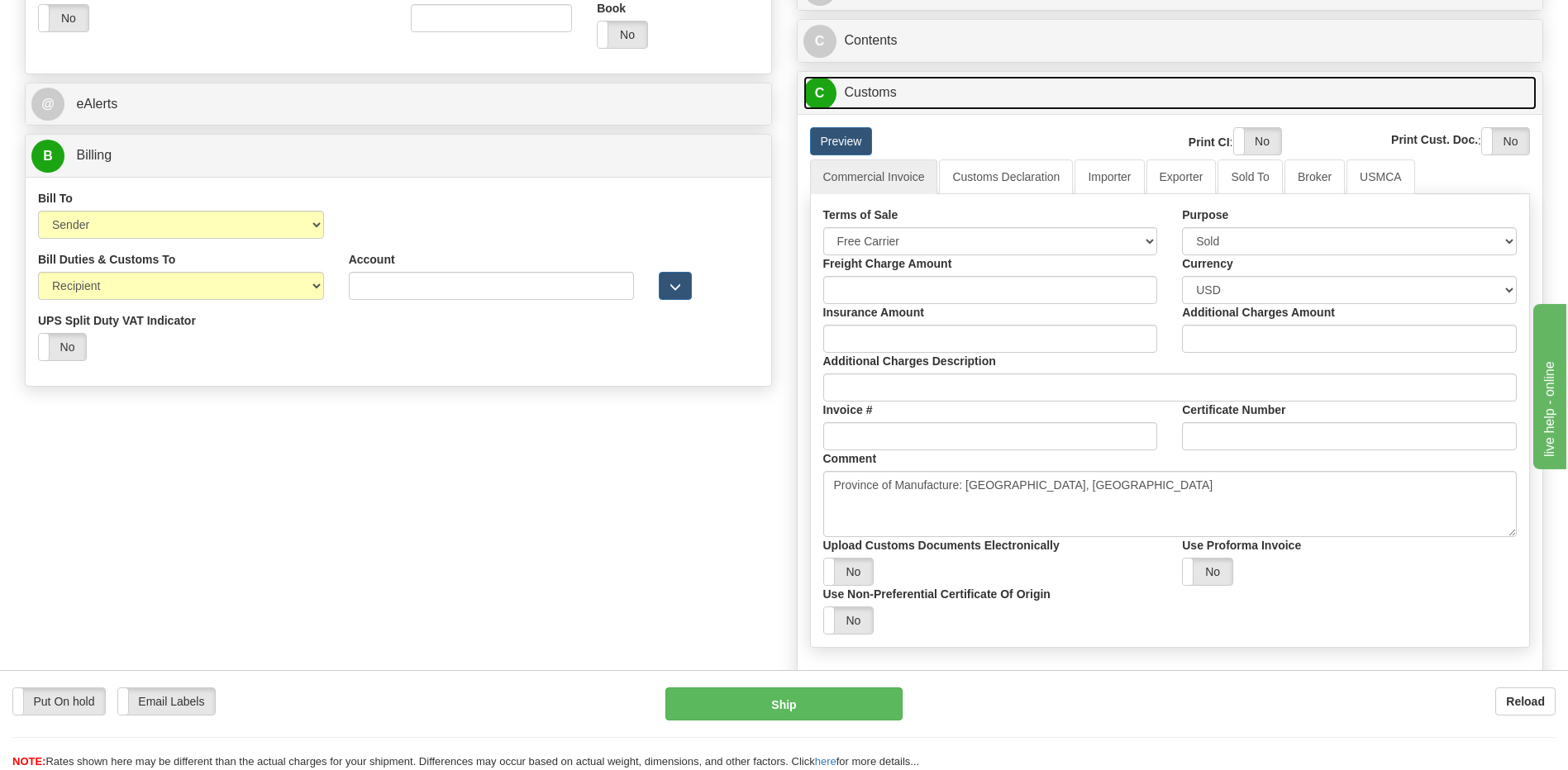
click at [875, 106] on link "C Customs" at bounding box center [1170, 93] width 734 height 34
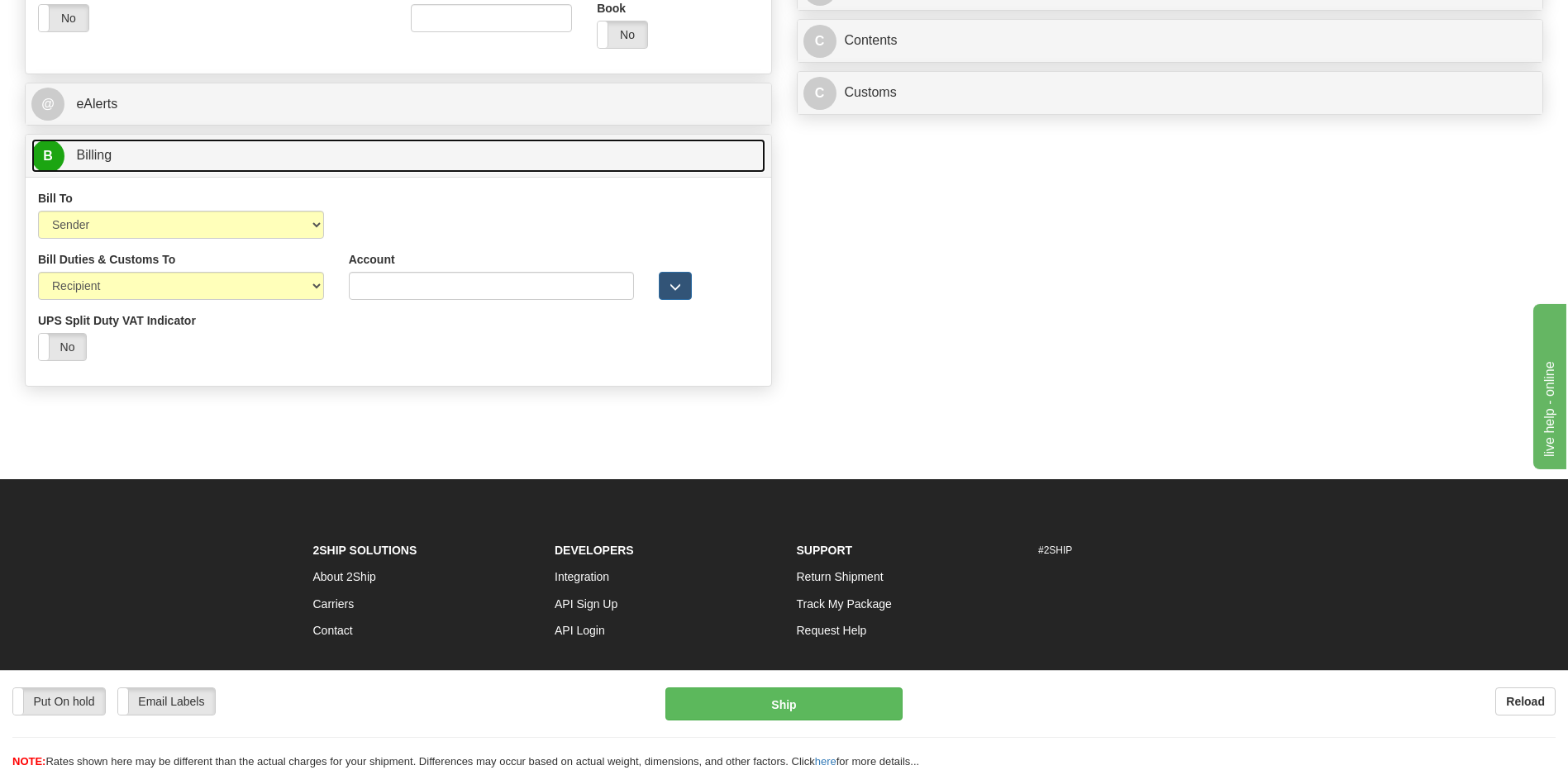
click at [487, 147] on link "B Billing" at bounding box center [398, 155] width 734 height 34
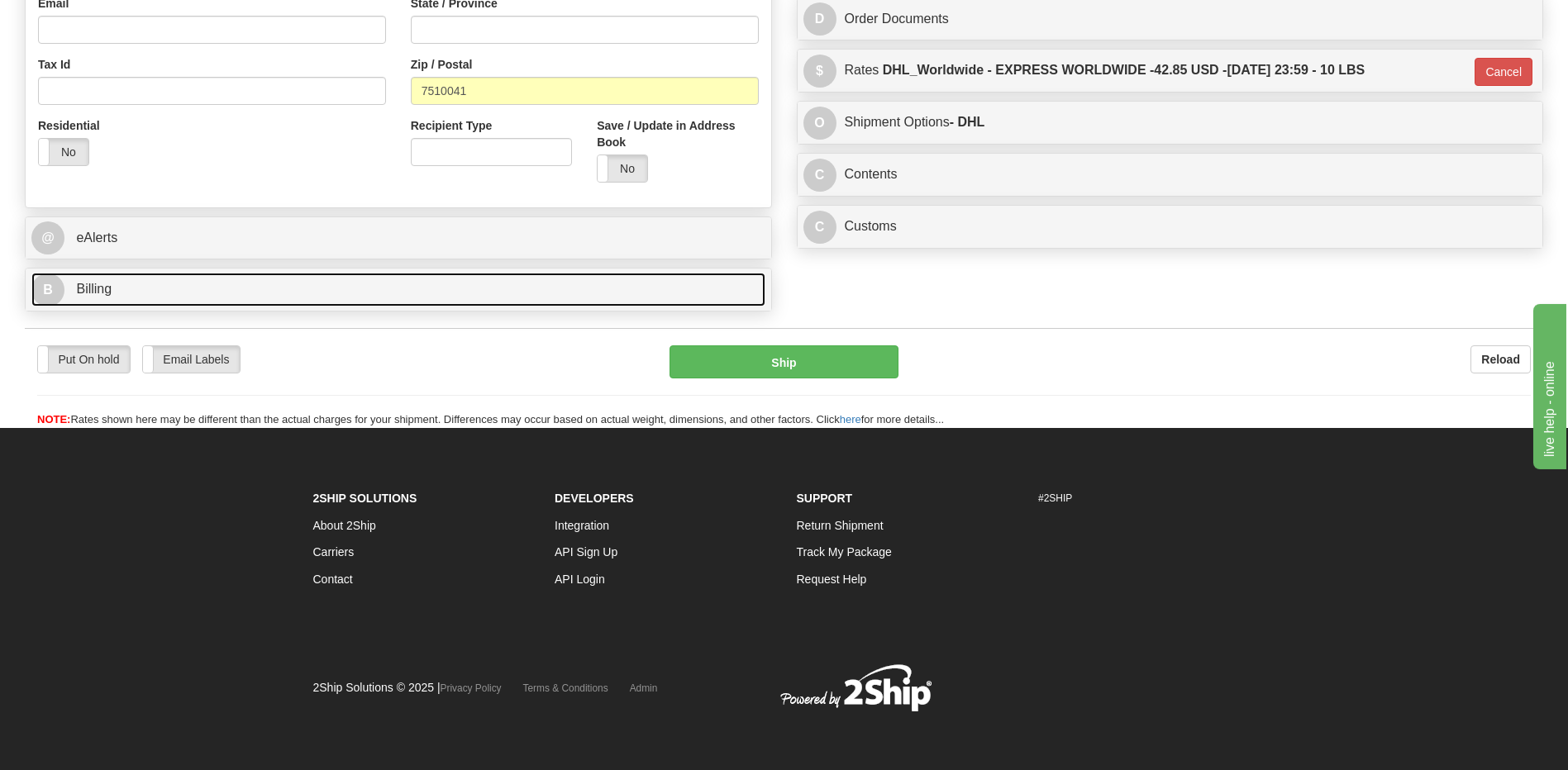
scroll to position [528, 0]
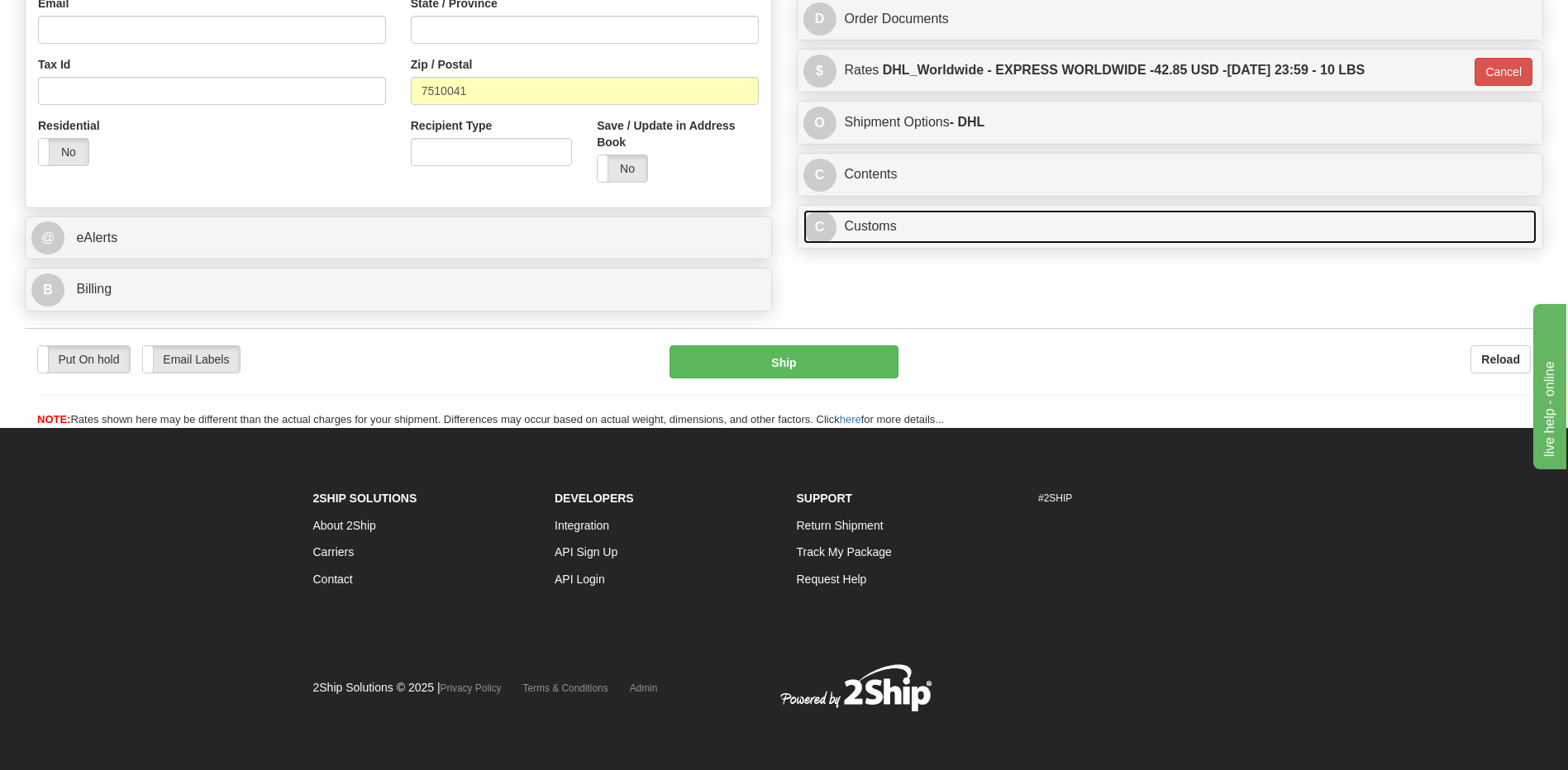
click at [1044, 229] on link "C Customs" at bounding box center [1170, 226] width 734 height 34
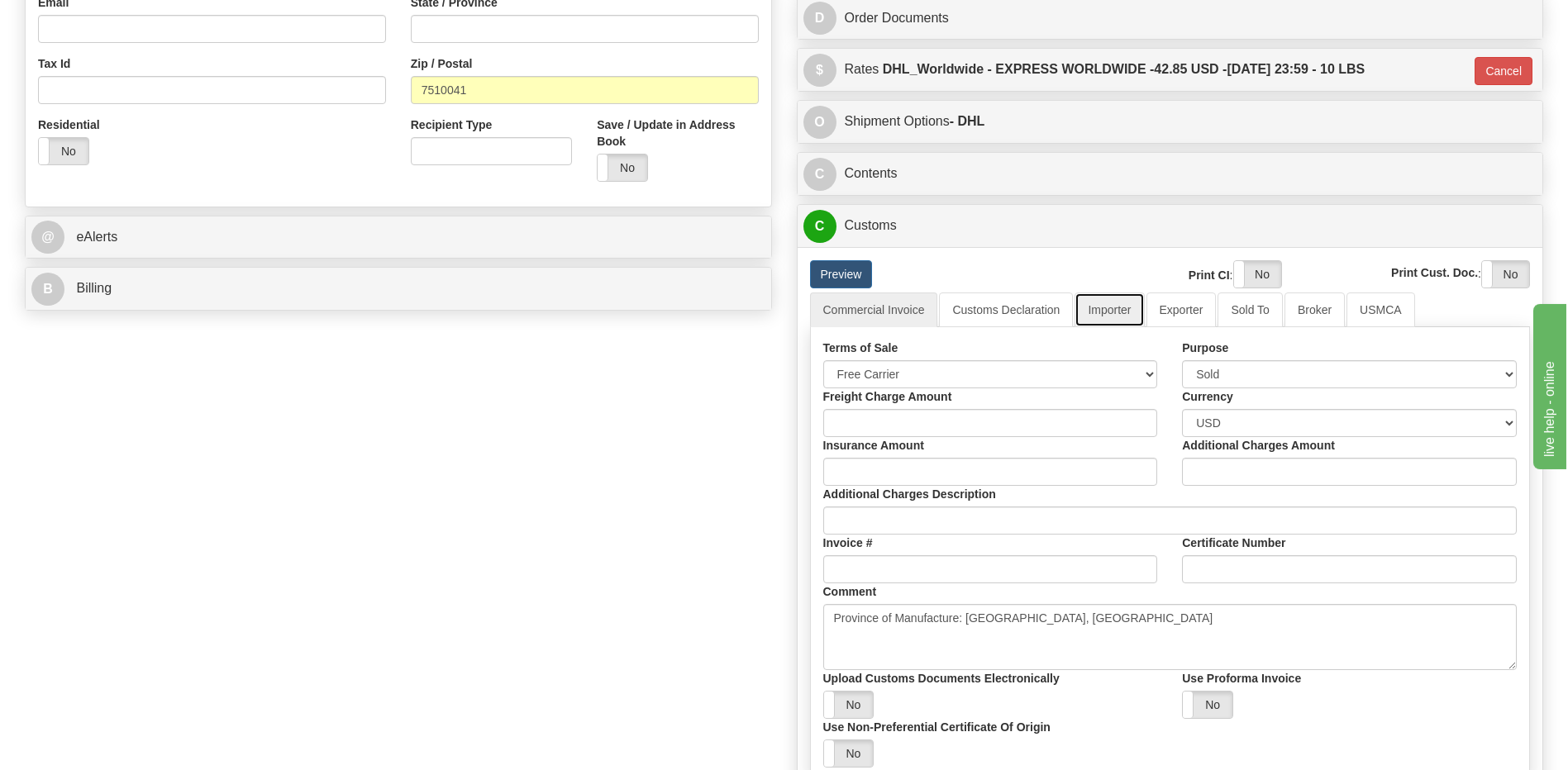
click at [1111, 313] on link "Importer" at bounding box center [1109, 310] width 69 height 35
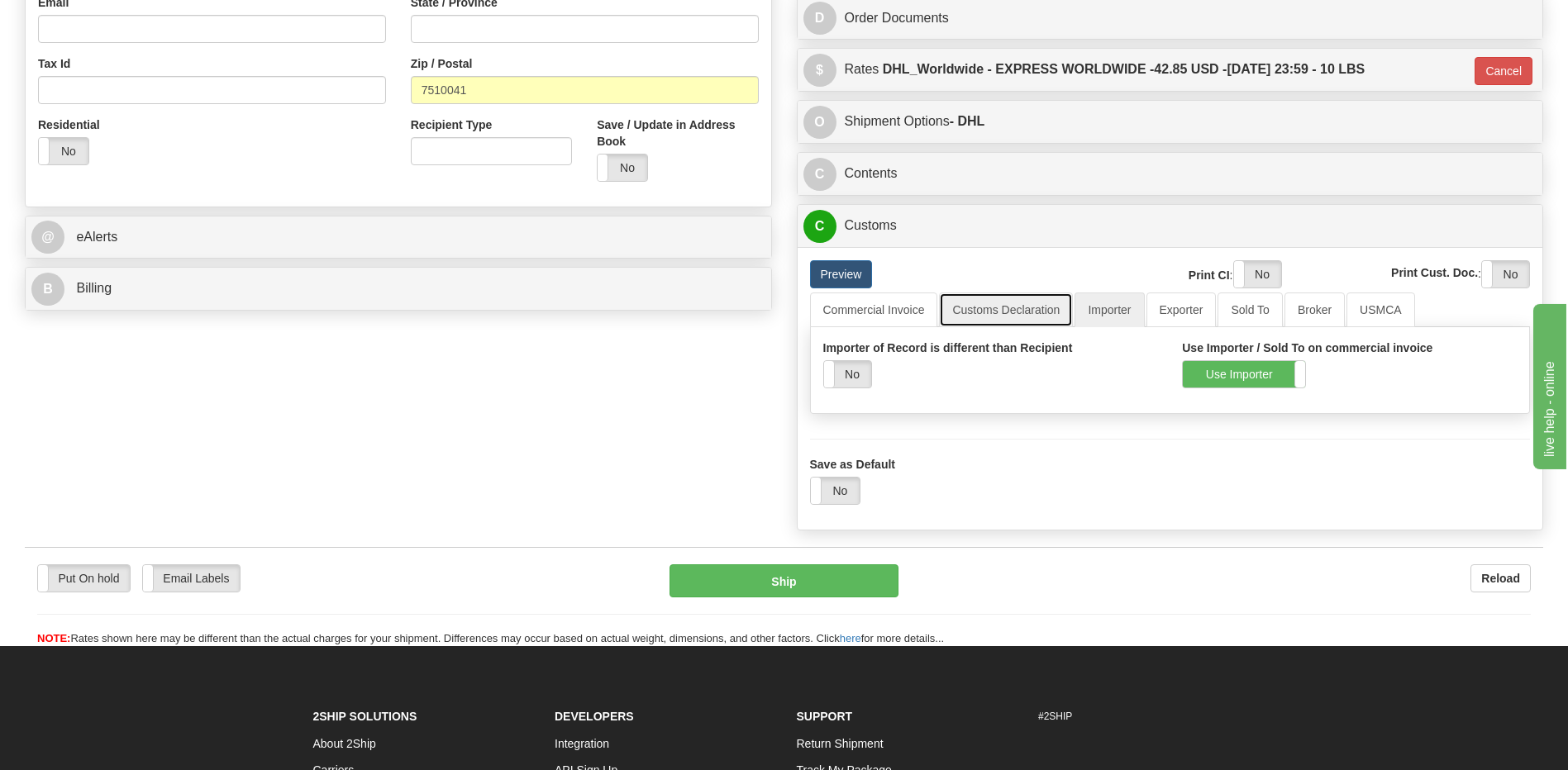
click at [1015, 311] on link "Customs Declaration" at bounding box center [1005, 310] width 134 height 35
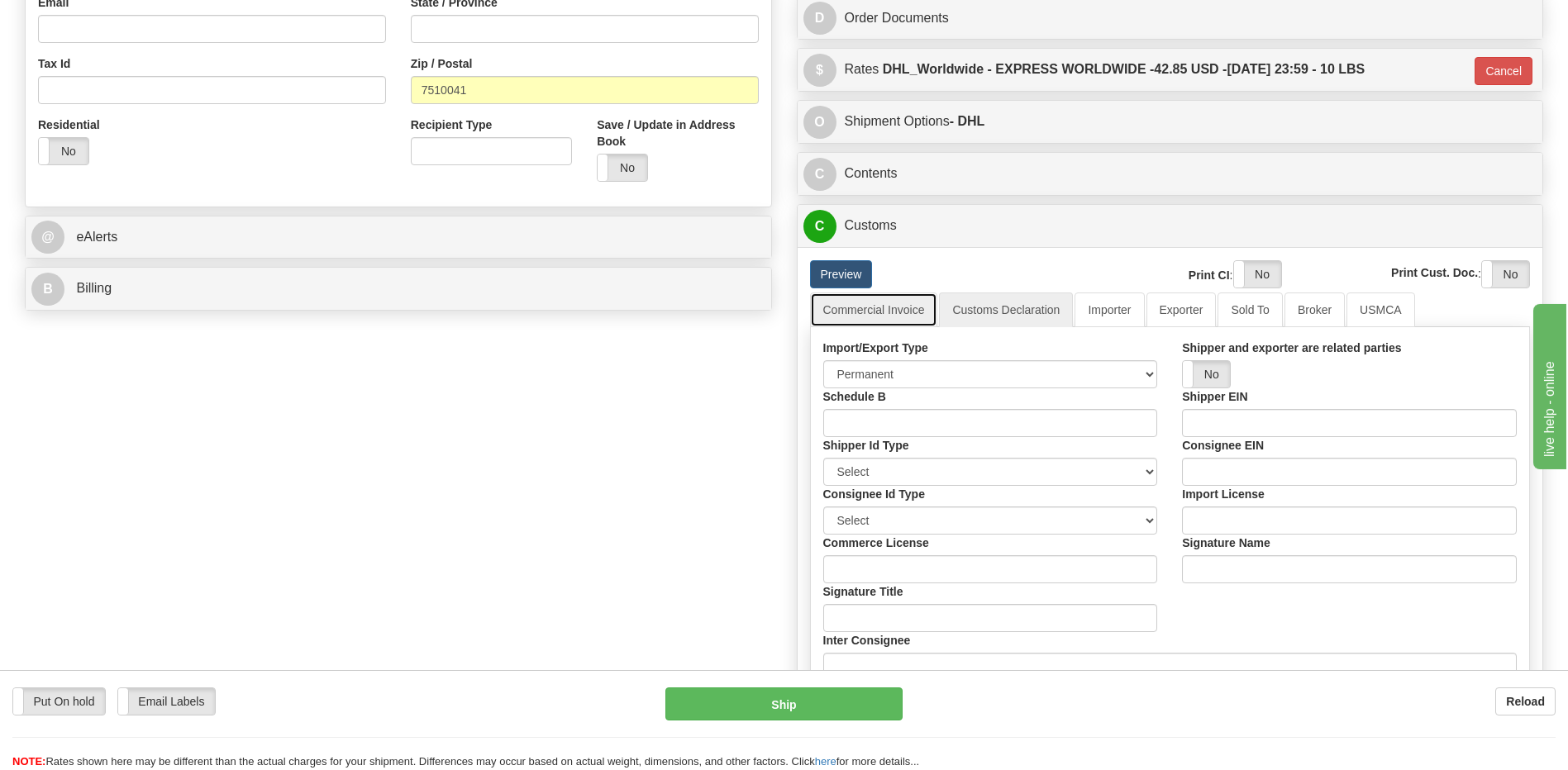
click at [870, 310] on link "Commercial Invoice" at bounding box center [874, 310] width 128 height 35
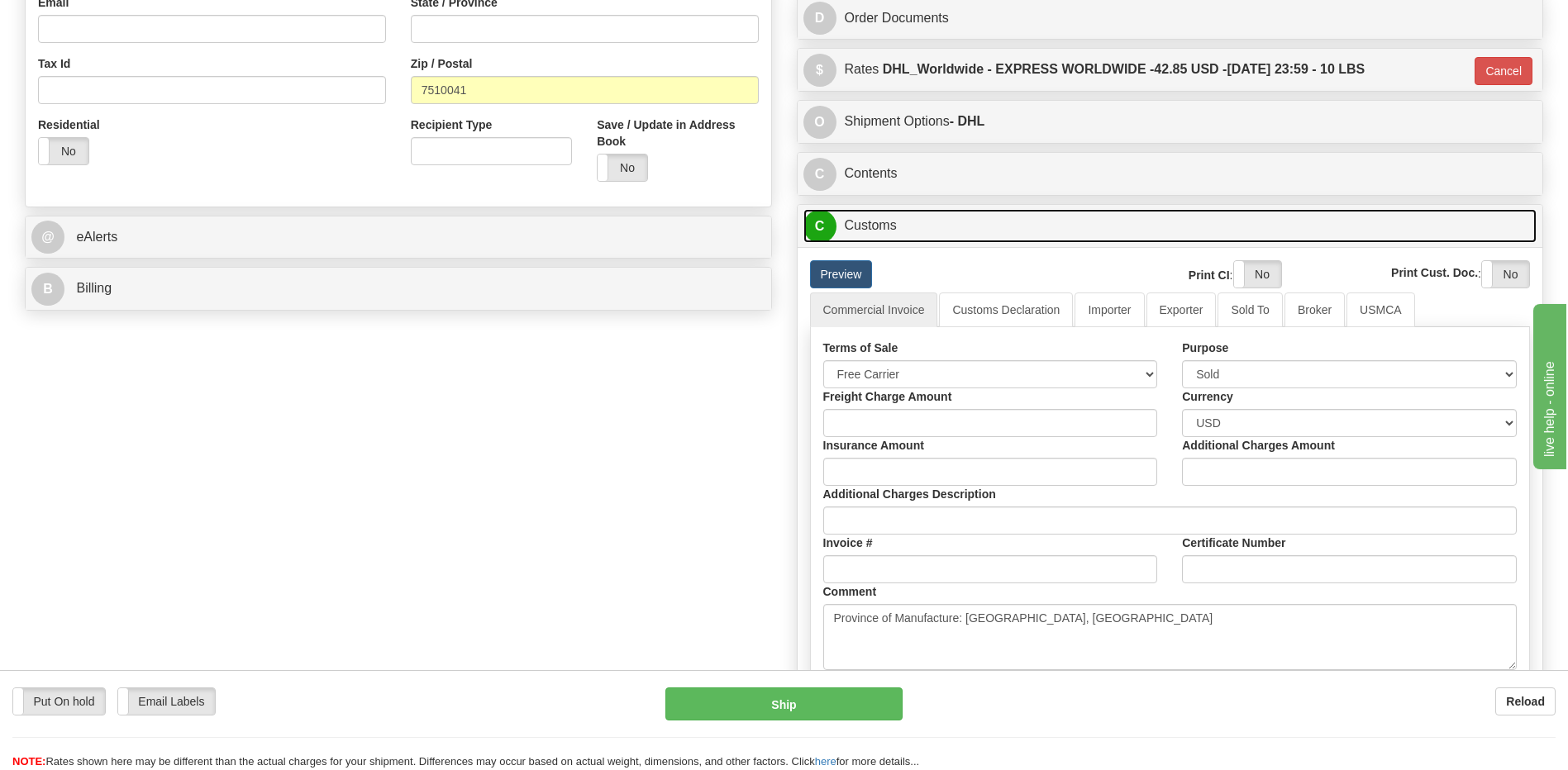
click at [925, 239] on link "C Customs" at bounding box center [1170, 225] width 734 height 34
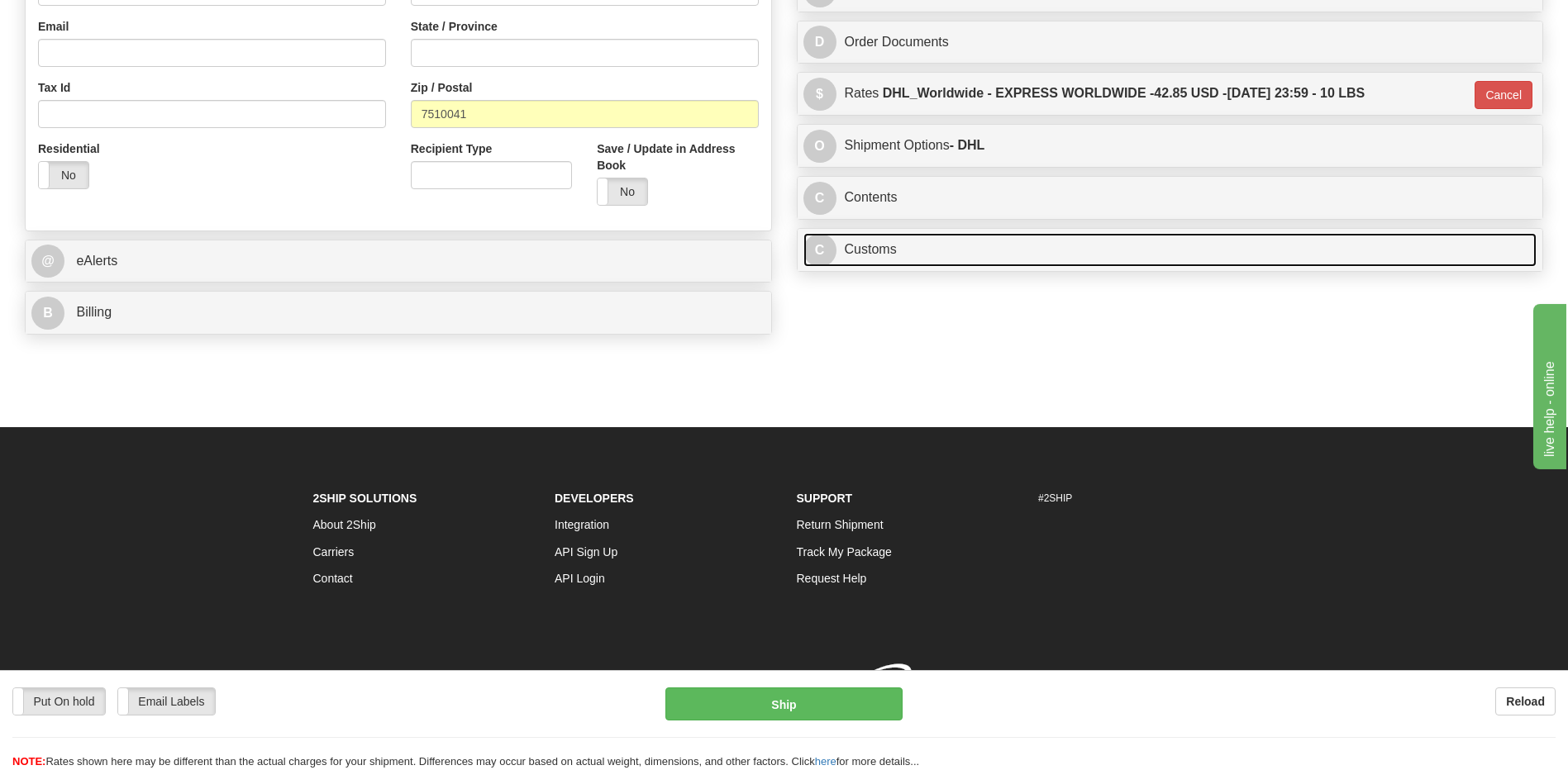
scroll to position [507, 0]
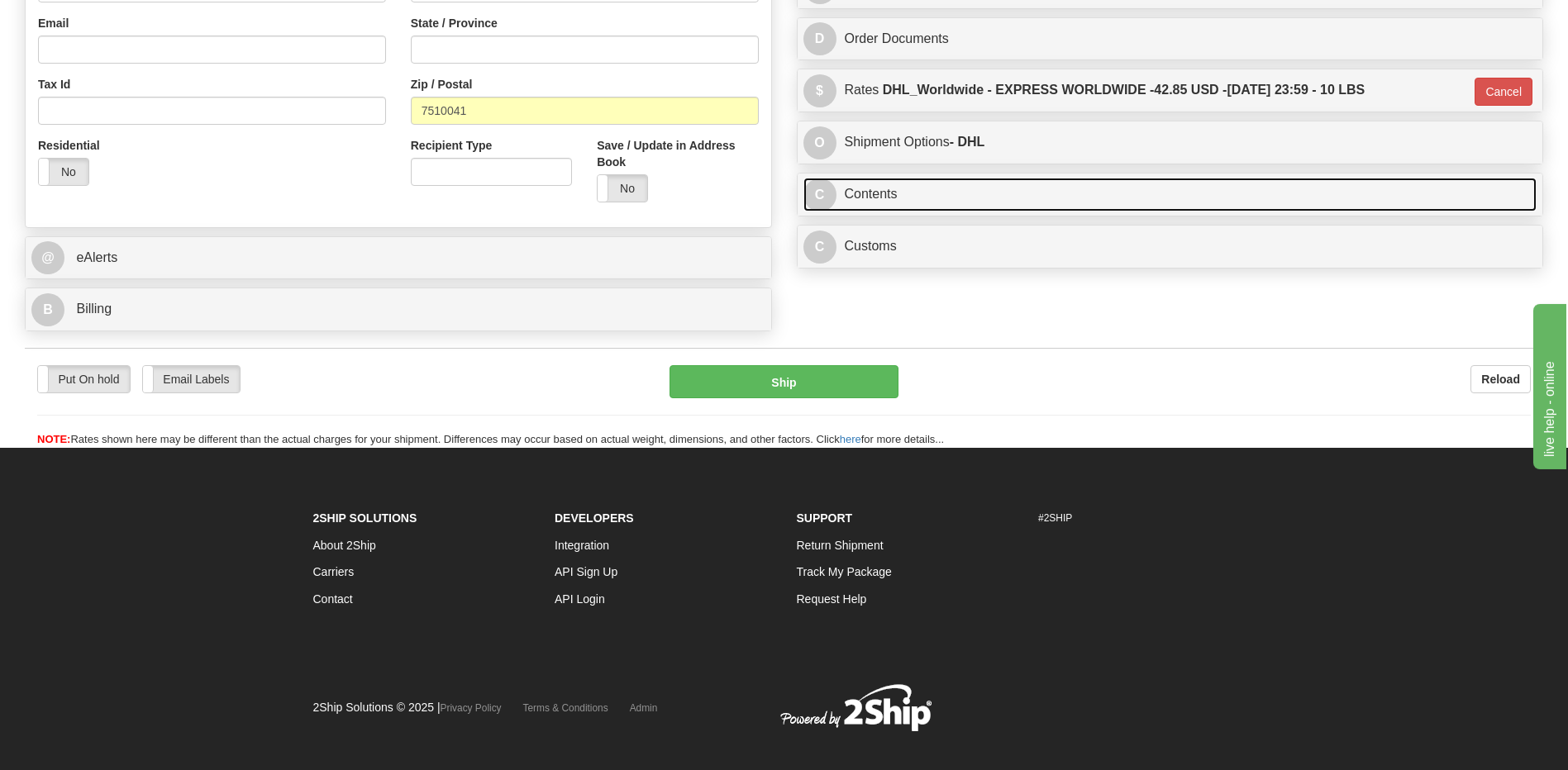
click at [917, 185] on link "C Contents" at bounding box center [1170, 194] width 734 height 34
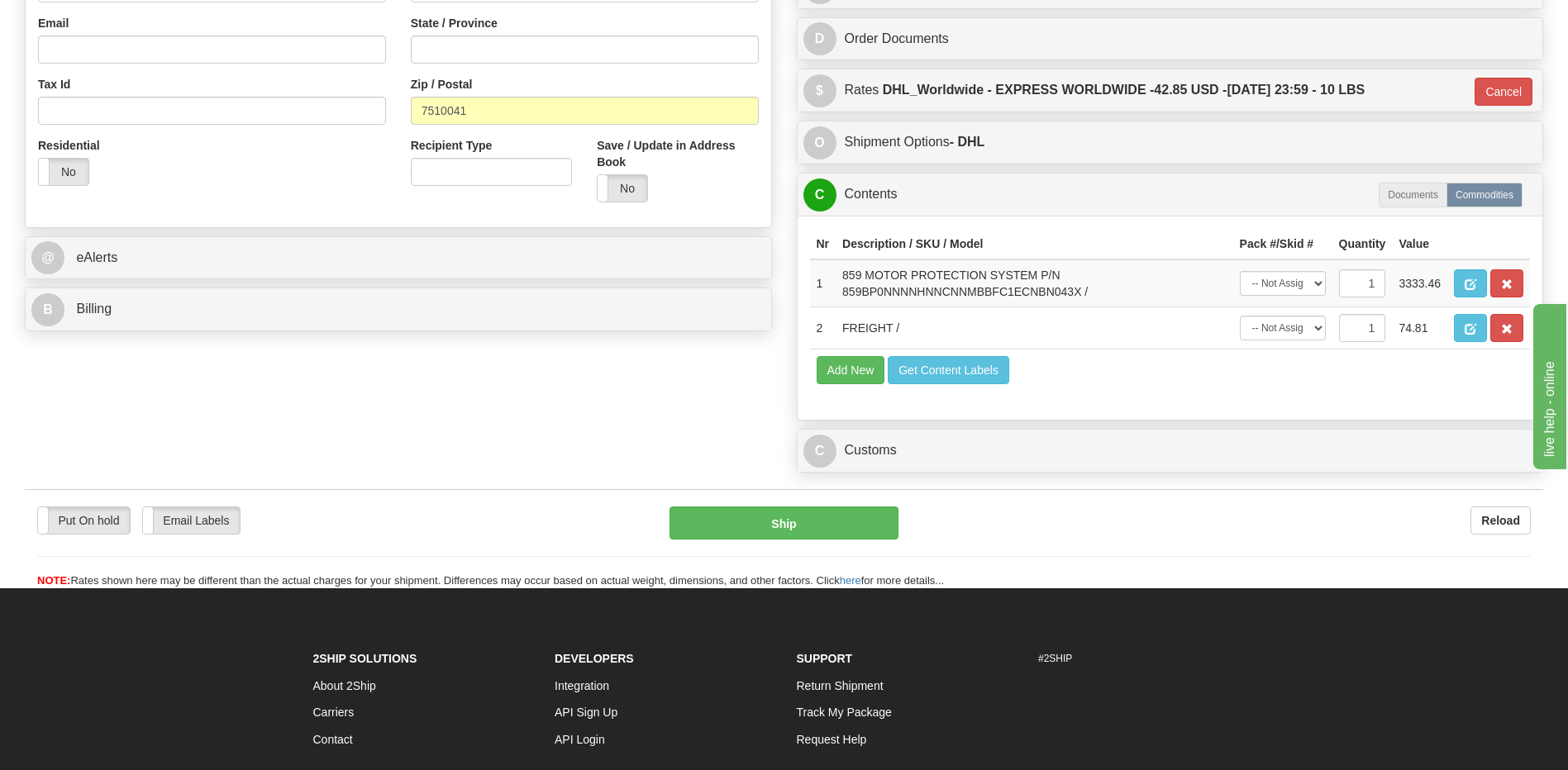
click at [572, 384] on div "Order # 86686307 S Sender" at bounding box center [784, 45] width 1543 height 870
click at [549, 455] on div "Order # 86686307 S Sender" at bounding box center [784, 45] width 1543 height 870
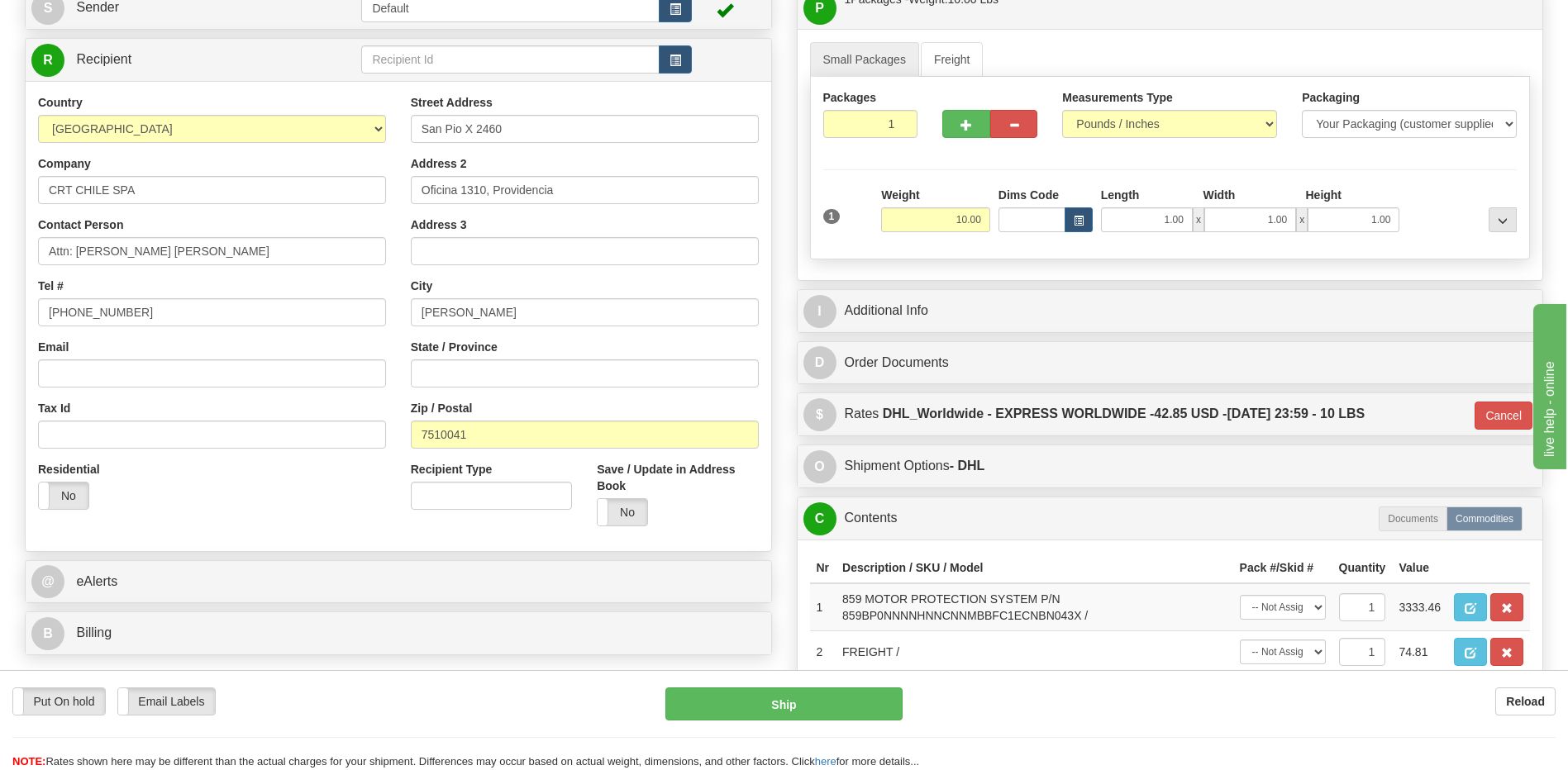
scroll to position [176, 0]
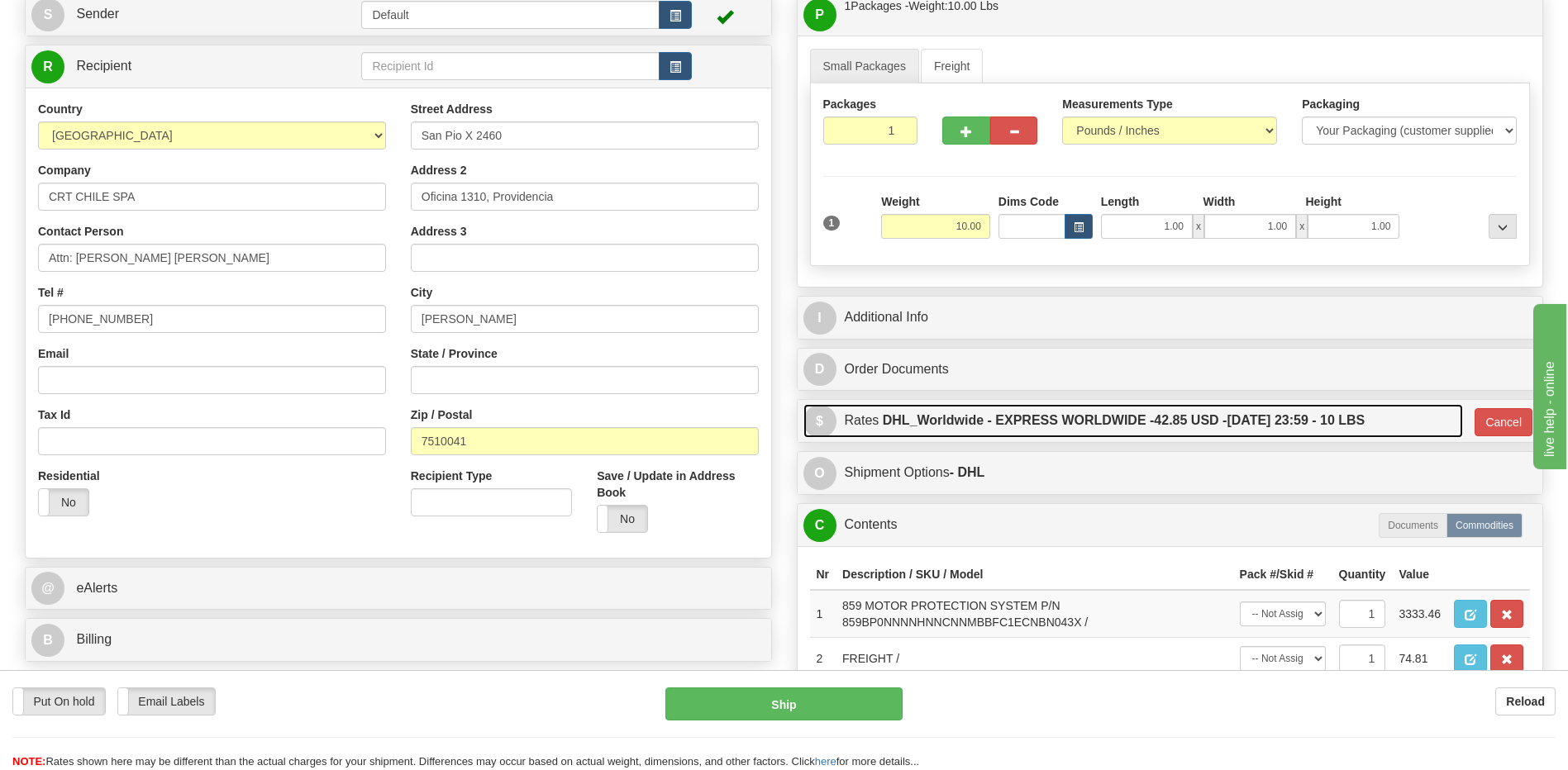
click at [1173, 434] on label "DHL_Worldwide - EXPRESS WORLDWIDE - 42.85 USD - 09/02/2025 23:59 - 10 LBS" at bounding box center [1124, 420] width 483 height 33
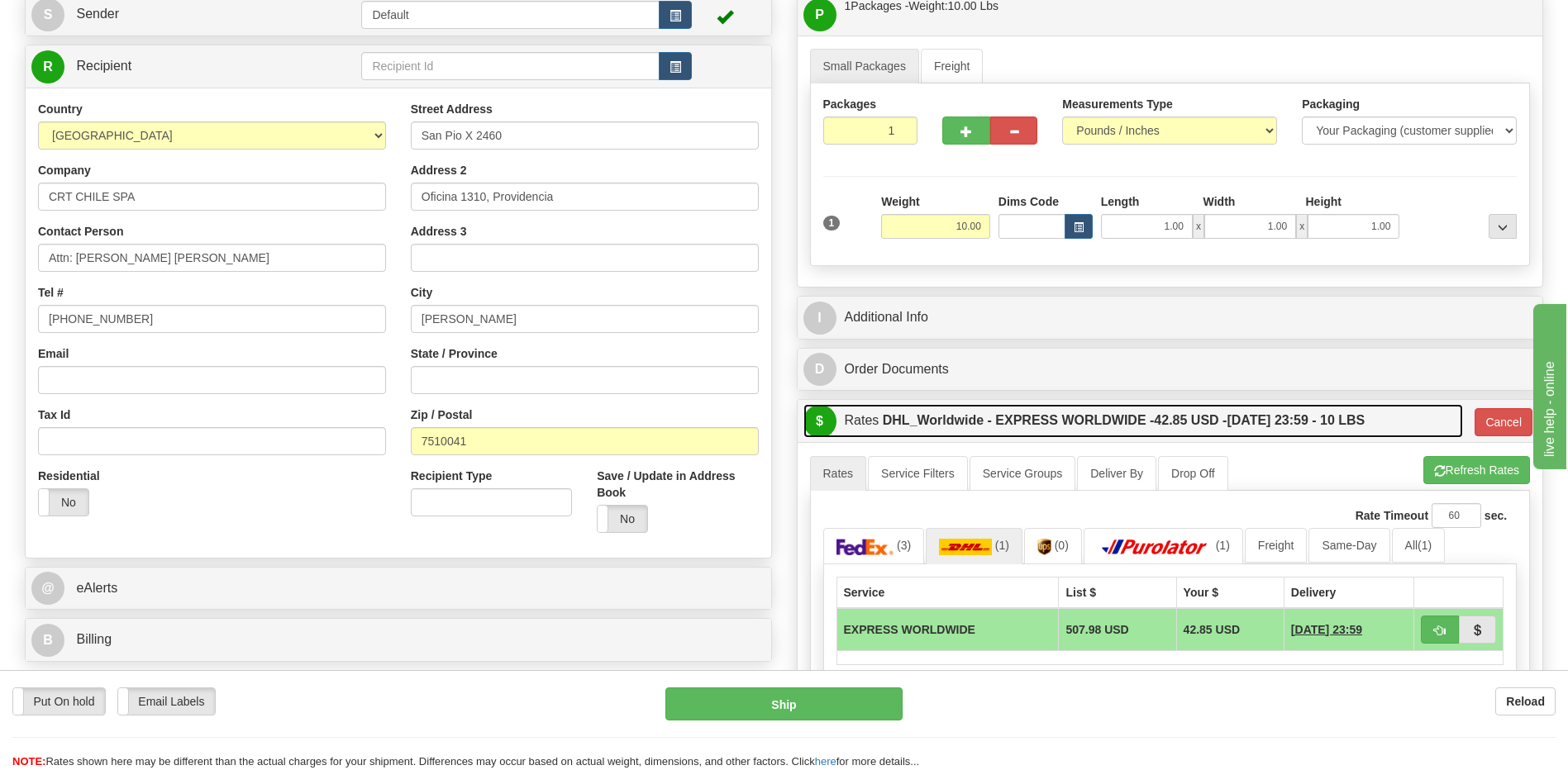
click at [1173, 434] on label "DHL_Worldwide - EXPRESS WORLDWIDE - 42.85 USD - 09/02/2025 23:59 - 10 LBS" at bounding box center [1124, 420] width 483 height 33
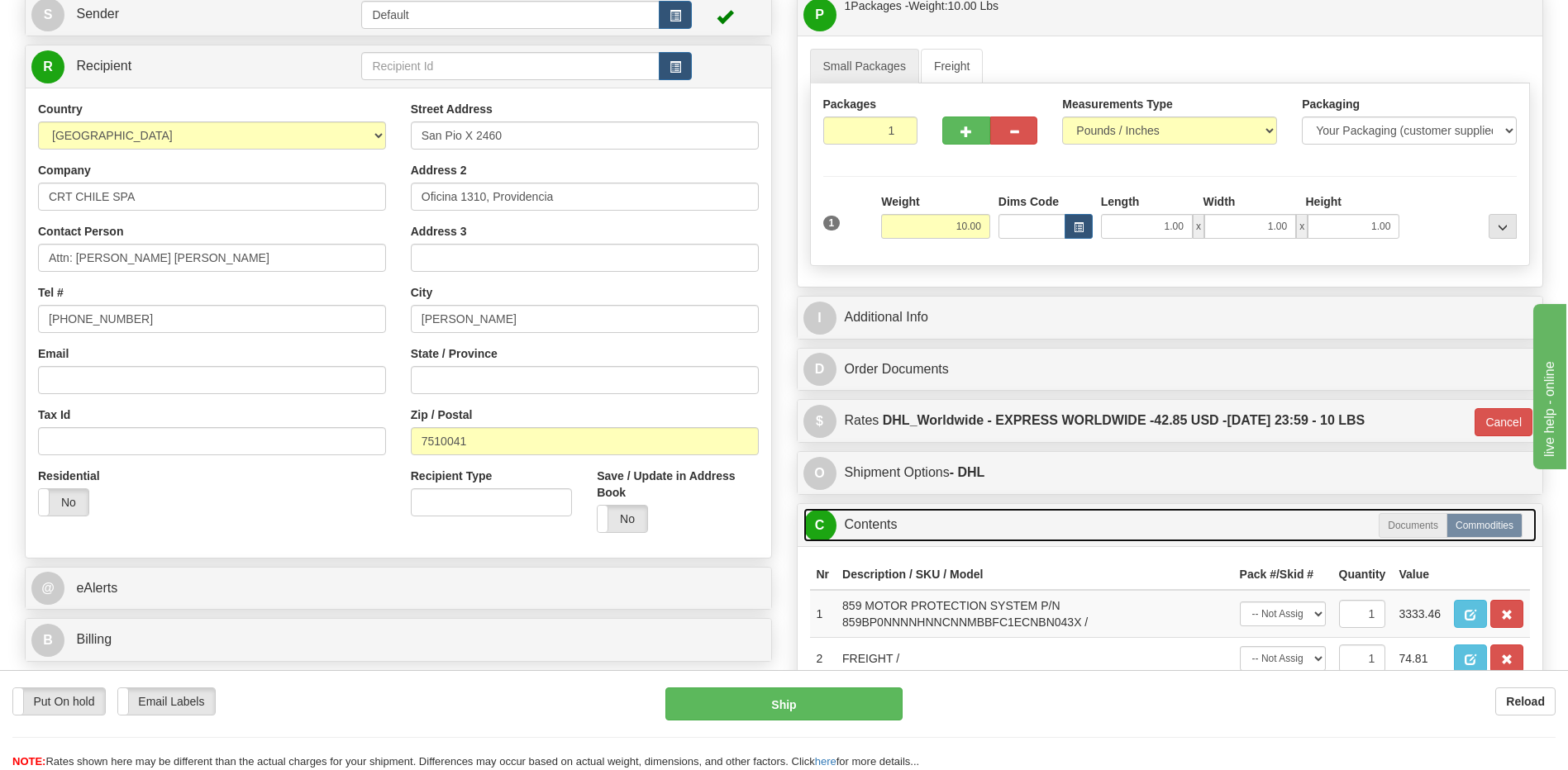
click at [948, 530] on link "C Contents" at bounding box center [1170, 525] width 734 height 34
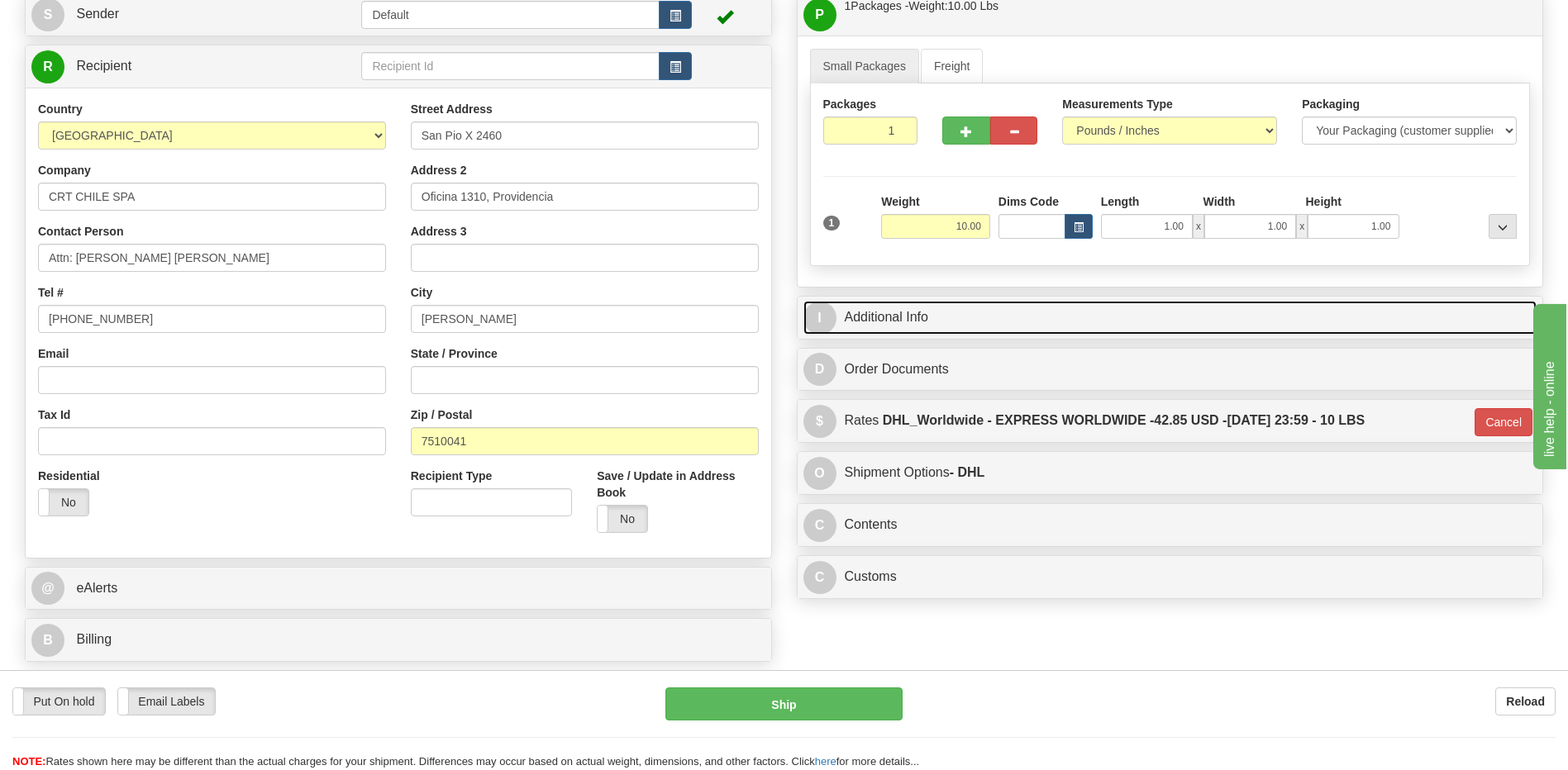
click at [948, 318] on link "I Additional Info" at bounding box center [1170, 317] width 734 height 34
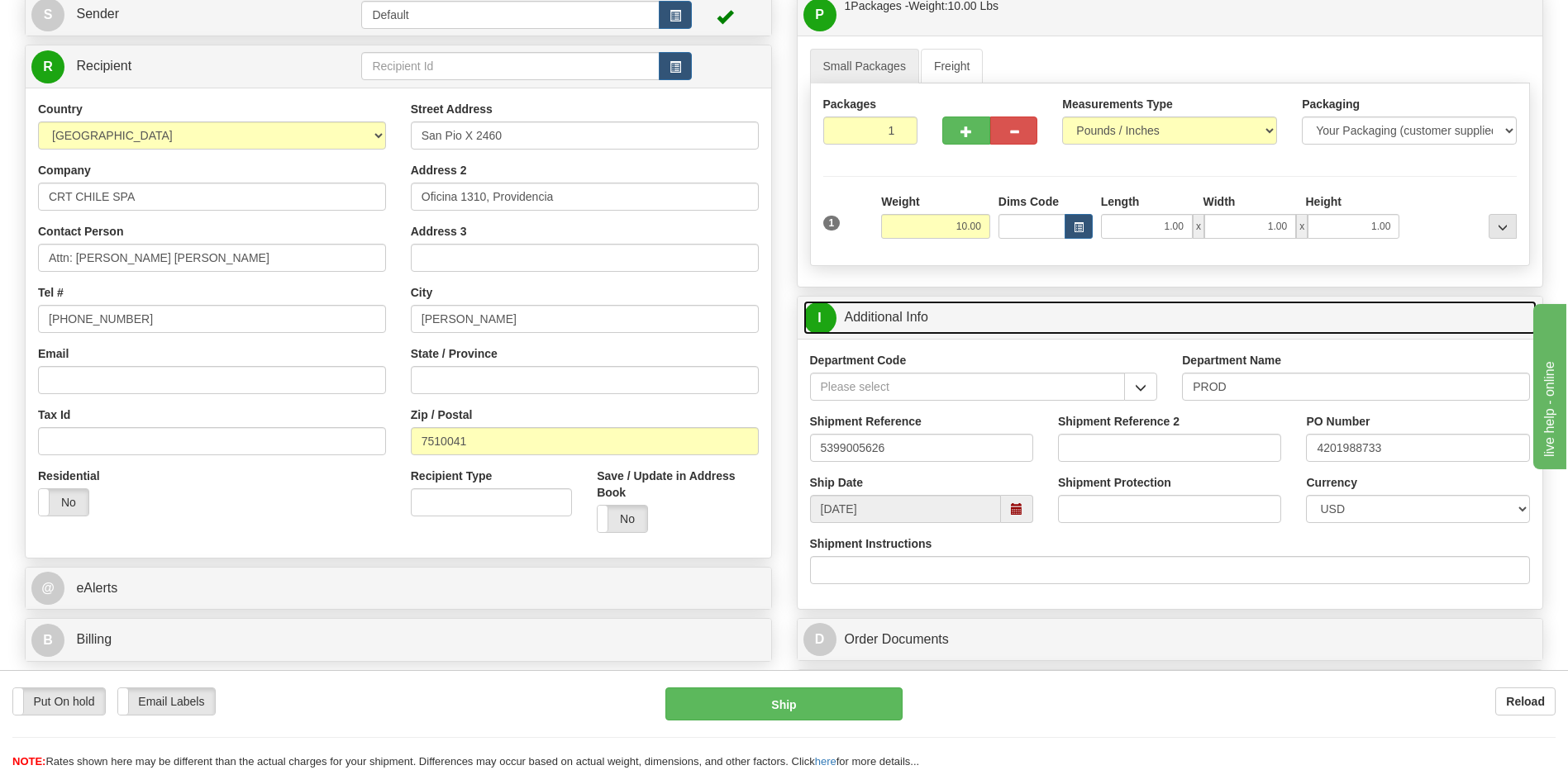
click at [948, 318] on link "I Additional Info" at bounding box center [1170, 317] width 734 height 34
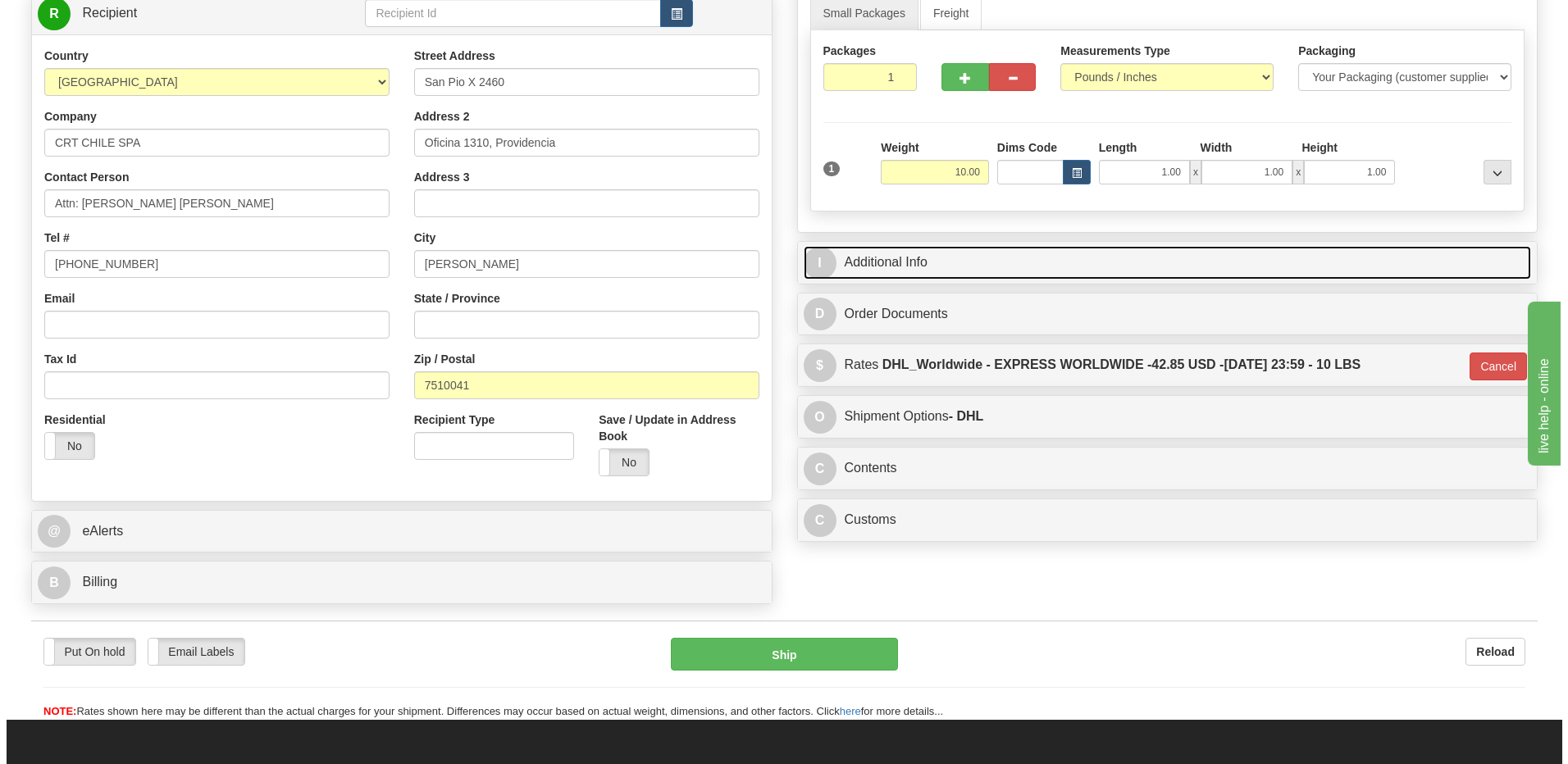
scroll to position [257, 0]
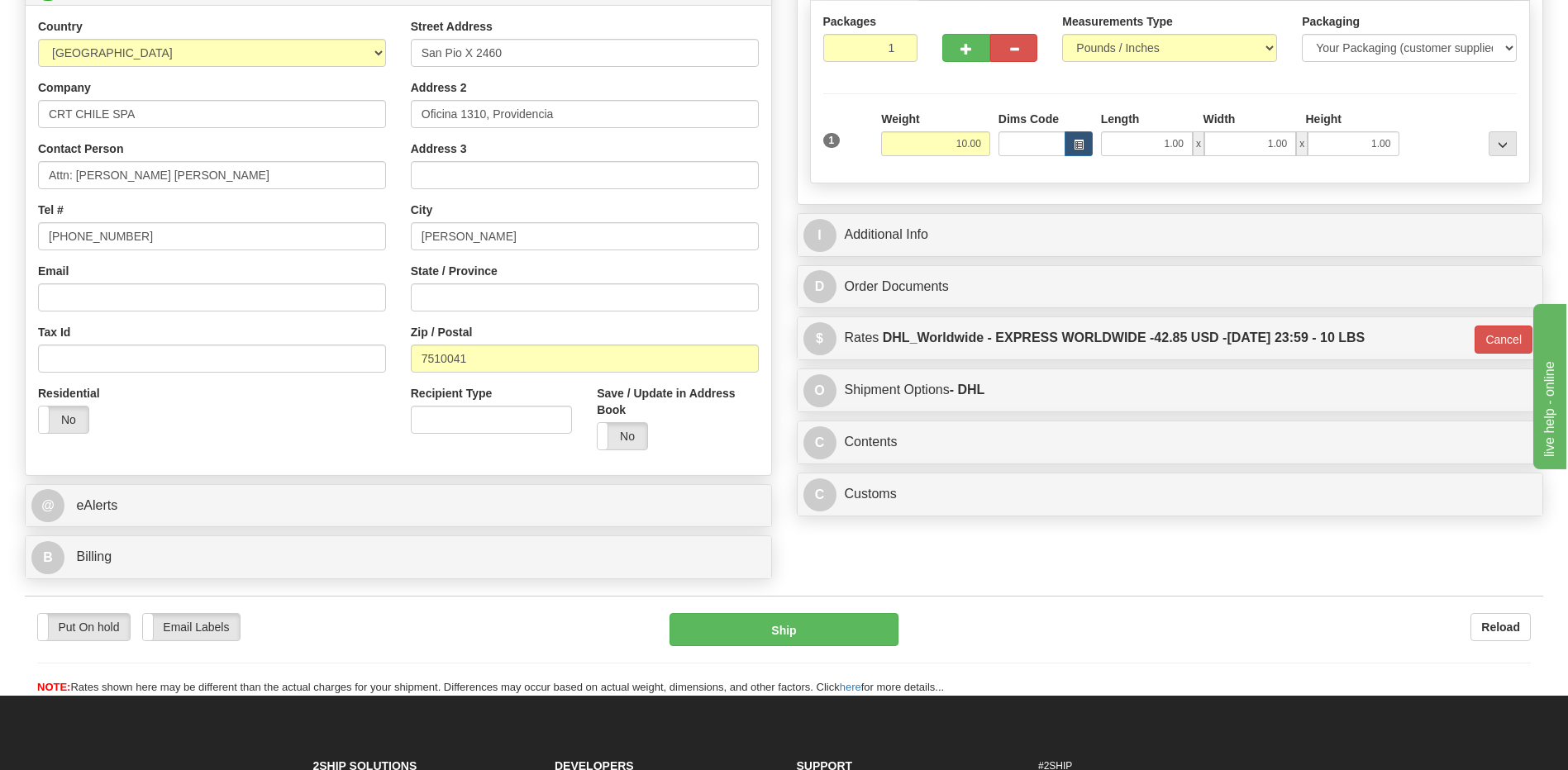
click at [233, 435] on div "Residential Yes No" at bounding box center [212, 415] width 373 height 61
click at [734, 643] on button "Ship" at bounding box center [783, 629] width 228 height 33
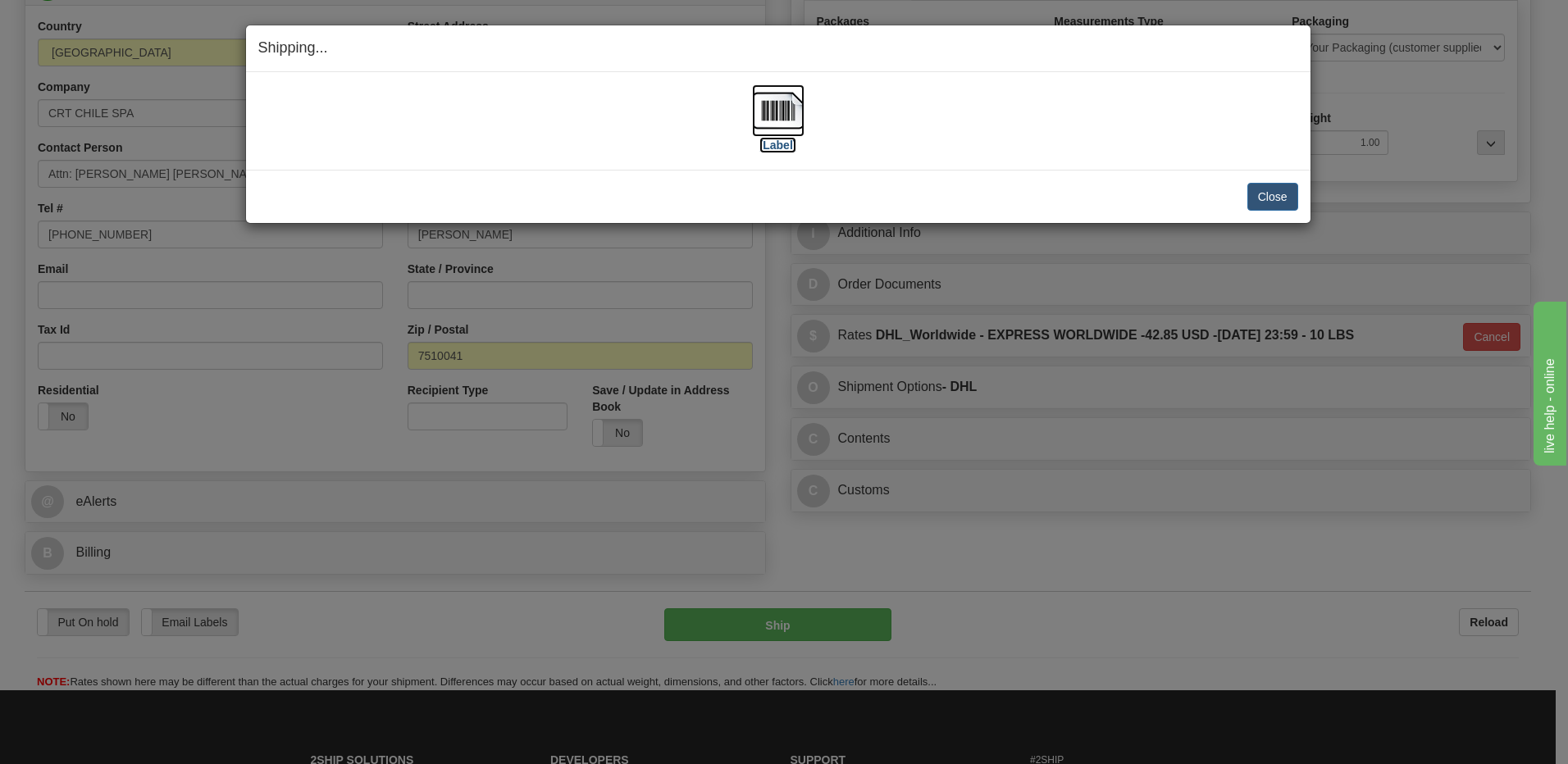
click at [796, 107] on img at bounding box center [778, 111] width 52 height 52
click at [1268, 196] on button "Close" at bounding box center [1272, 197] width 51 height 28
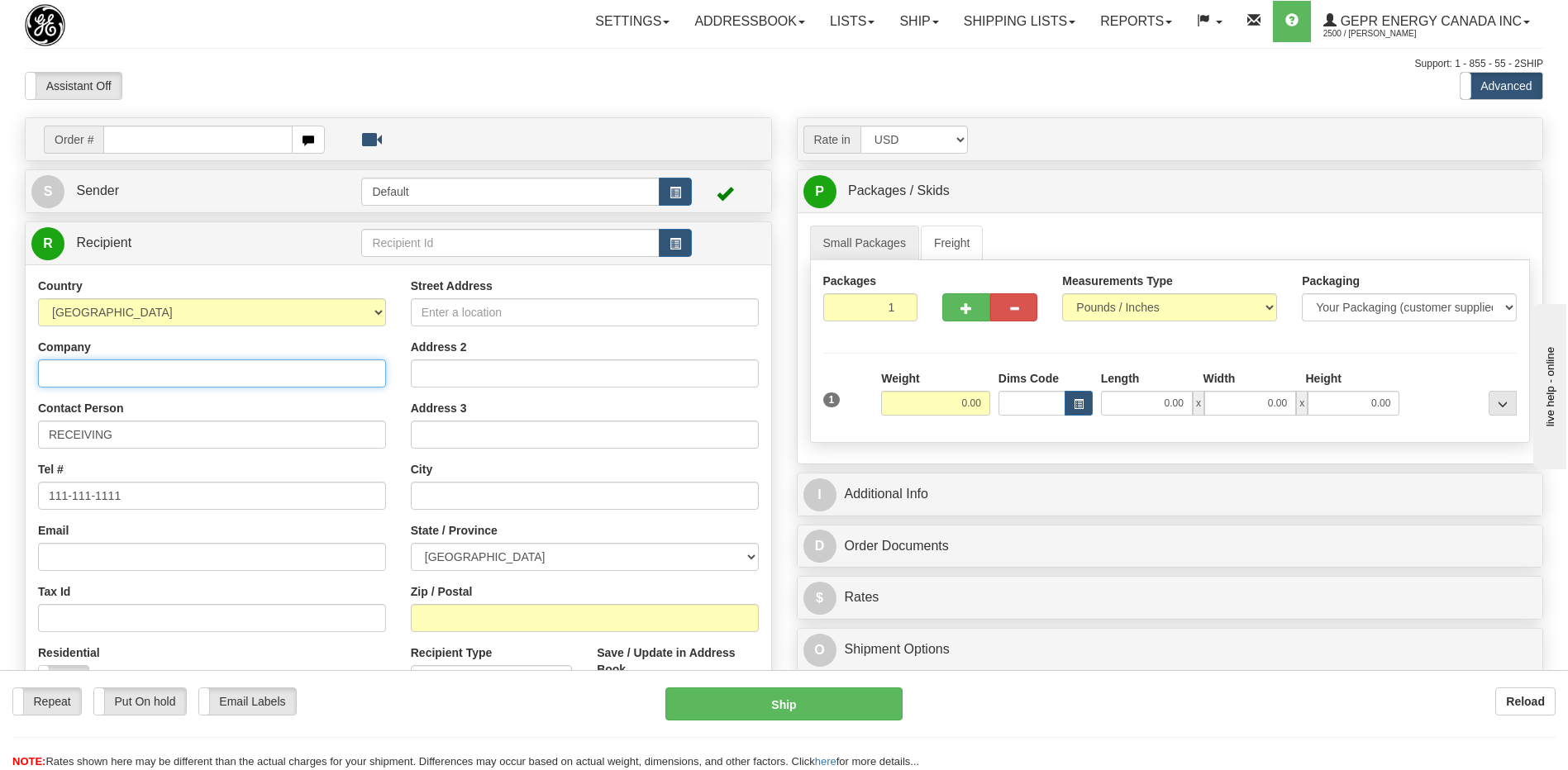
click at [94, 381] on input "Company" at bounding box center [212, 373] width 348 height 28
paste input "TTTECH Flexibilis Oy"
type input "TTTECH Flexibilis Oy"
click at [106, 311] on select "AFGHANISTAN ALAND ISLANDS ALBANIA ALGERIA AMERICAN SAMOA ANDORRA ANGOLA ANGUILL…" at bounding box center [212, 312] width 348 height 28
select select "FI"
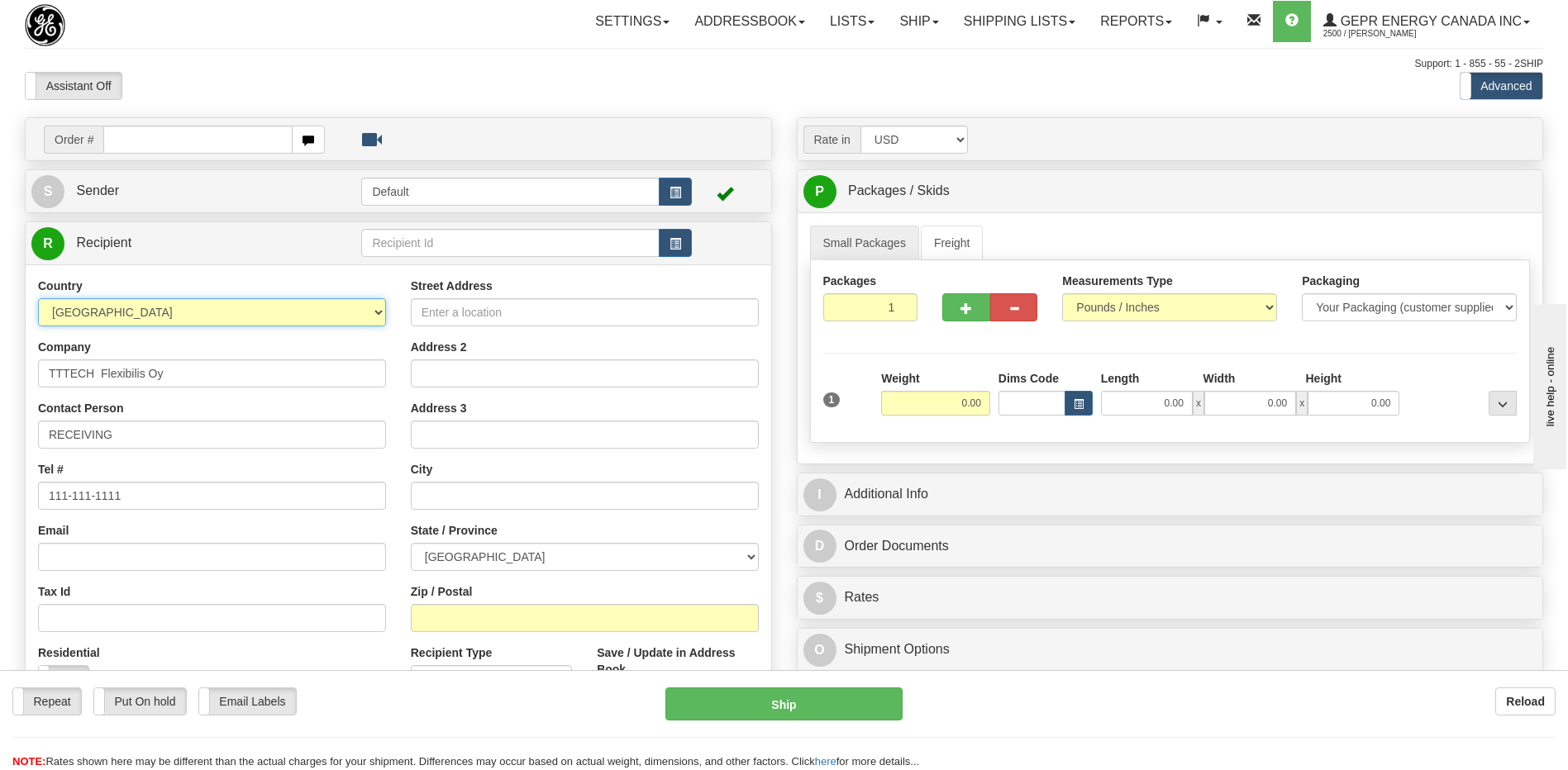
click at [113, 310] on select "AFGHANISTAN ALAND ISLANDS ALBANIA ALGERIA AMERICAN SAMOA ANDORRA ANGOLA ANGUILL…" at bounding box center [212, 312] width 348 height 28
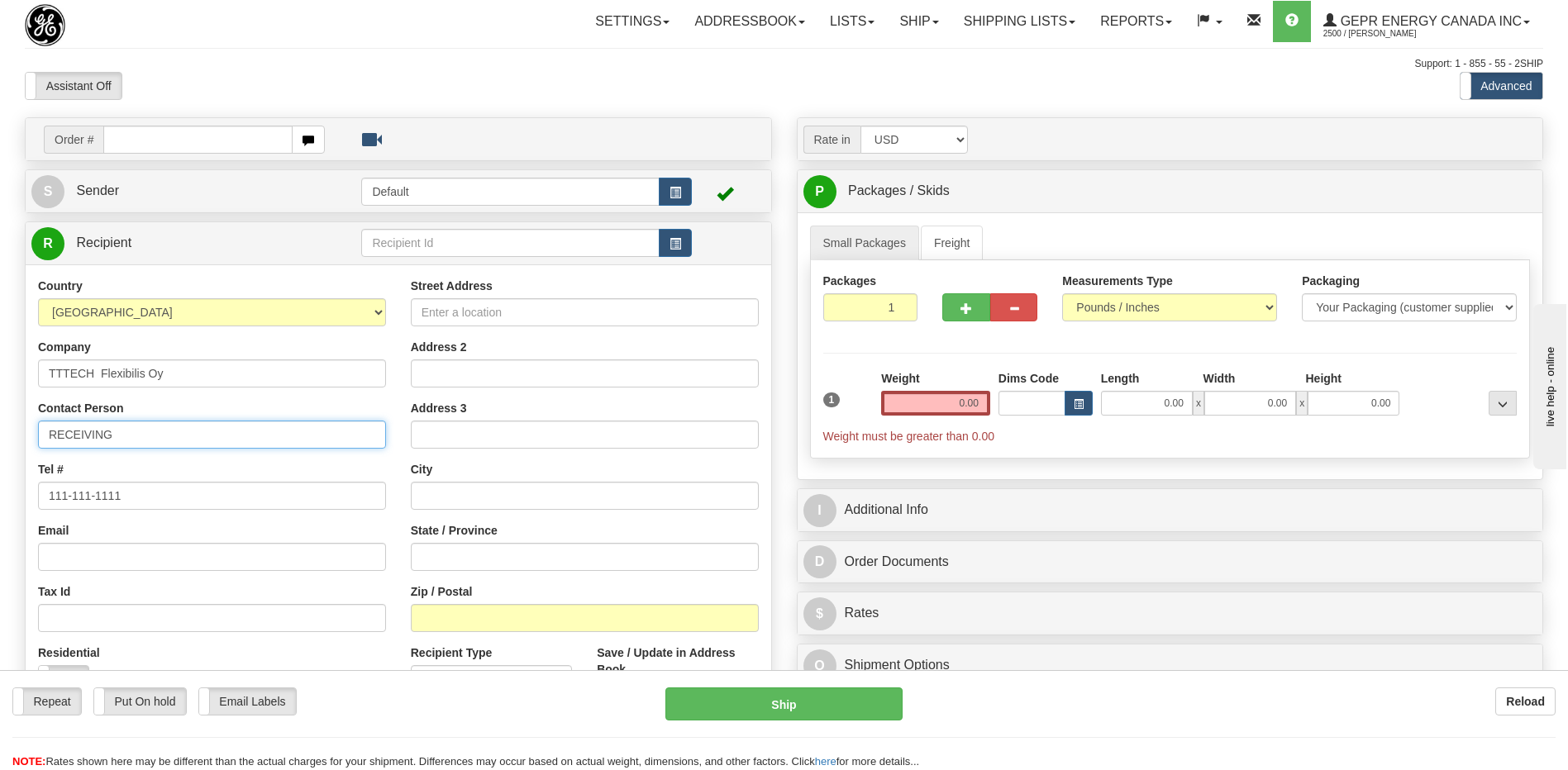
drag, startPoint x: 109, startPoint y: 439, endPoint x: 0, endPoint y: 438, distance: 109.0
click at [0, 438] on html "Training Course Close Toggle navigation Settings Shipping Preferences New Sende…" at bounding box center [784, 385] width 1568 height 770
paste input "Tommi LEHTONEN"
type input "ATTN: Tommi LEHTONEN"
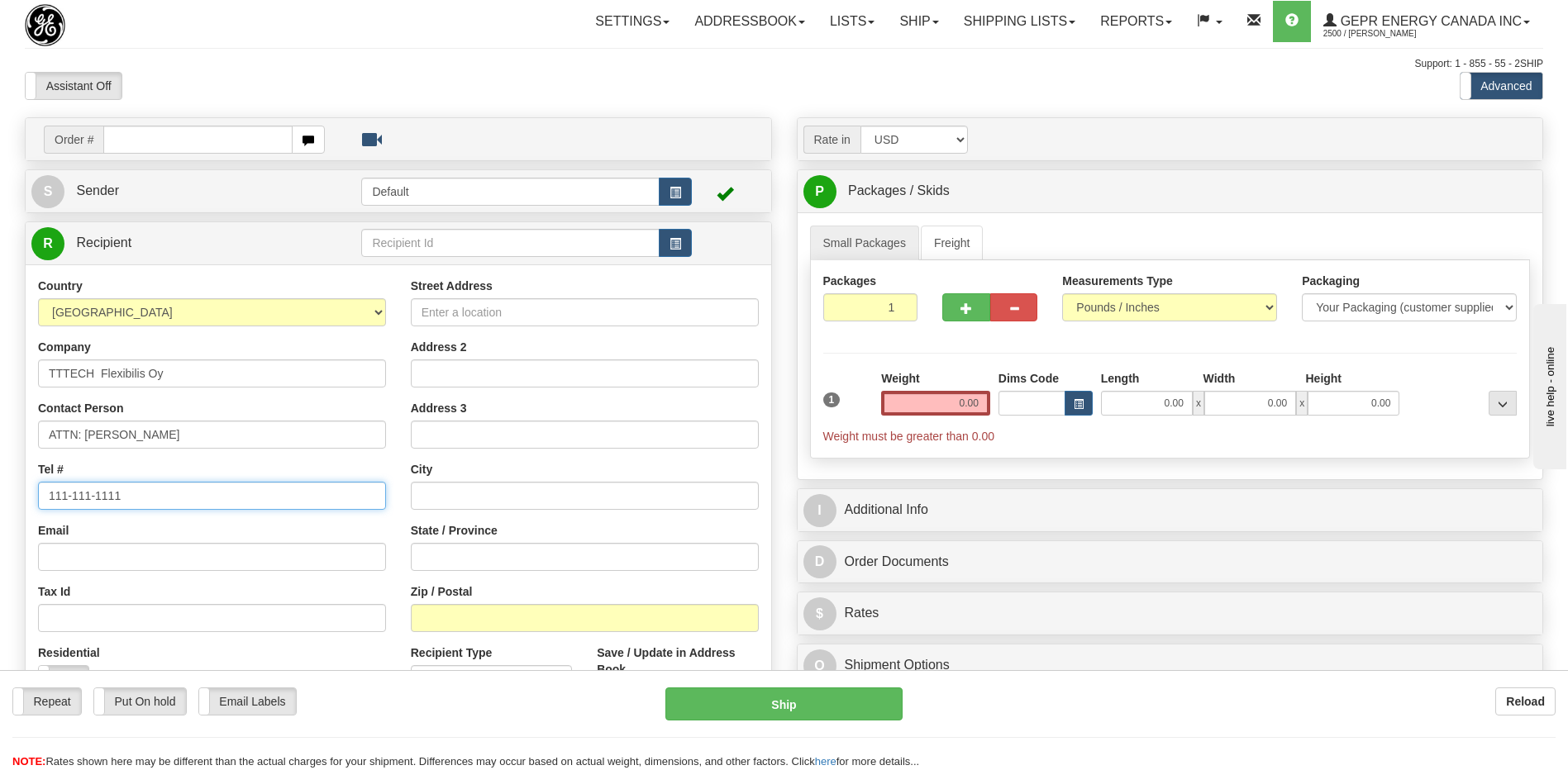
drag, startPoint x: 143, startPoint y: 492, endPoint x: 0, endPoint y: 495, distance: 143.0
click at [0, 495] on html "Training Course Close Toggle navigation Settings Shipping Preferences New Sende…" at bounding box center [784, 385] width 1568 height 770
paste input "'+358_44_3425500"
click at [50, 491] on input "'+358_44_3425500" at bounding box center [212, 495] width 348 height 28
type input "+358_44_3425500"
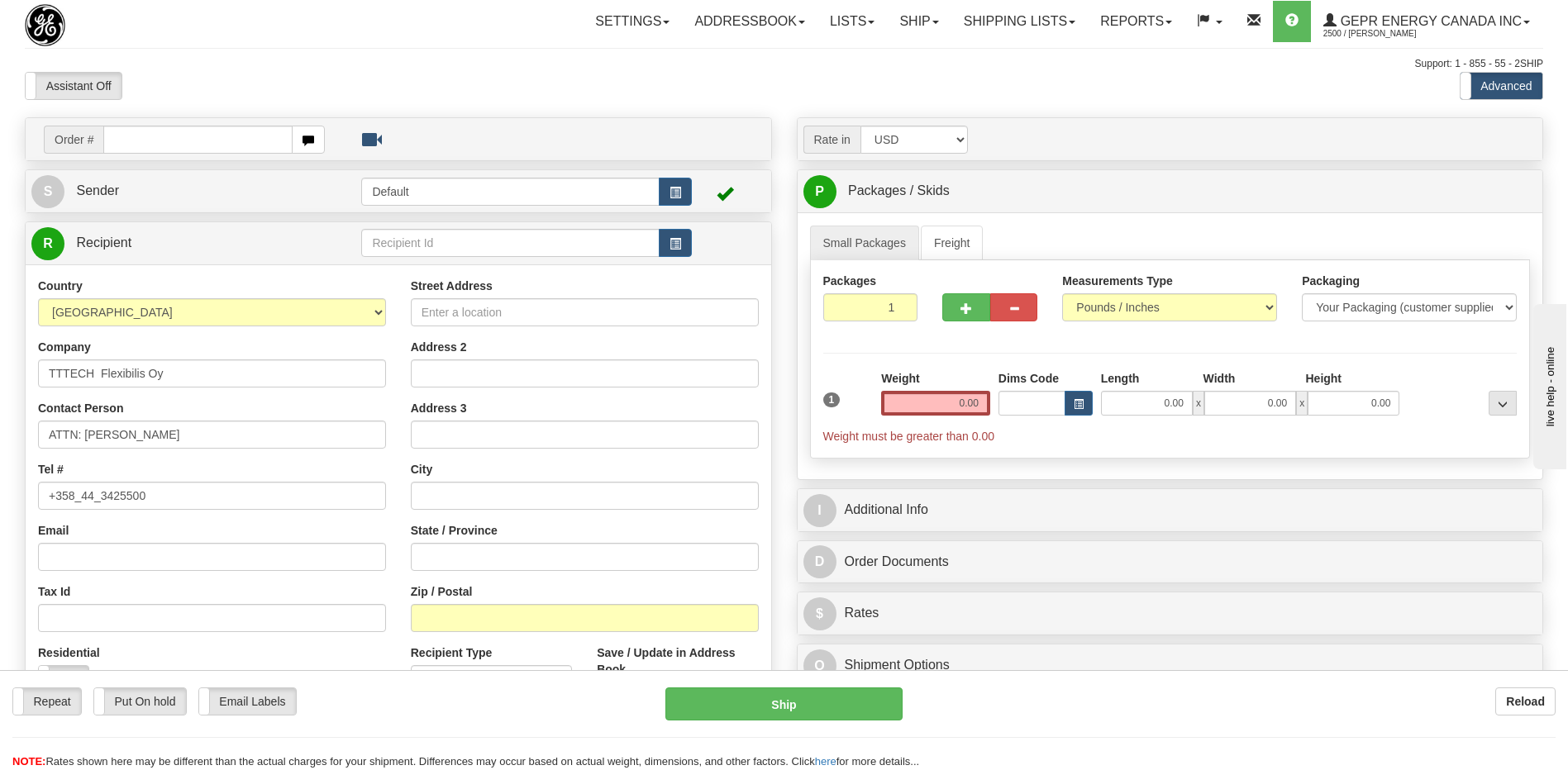
click at [508, 47] on div "Toggle navigation Settings Shipping Preferences Fields Preferences New" at bounding box center [784, 465] width 1568 height 931
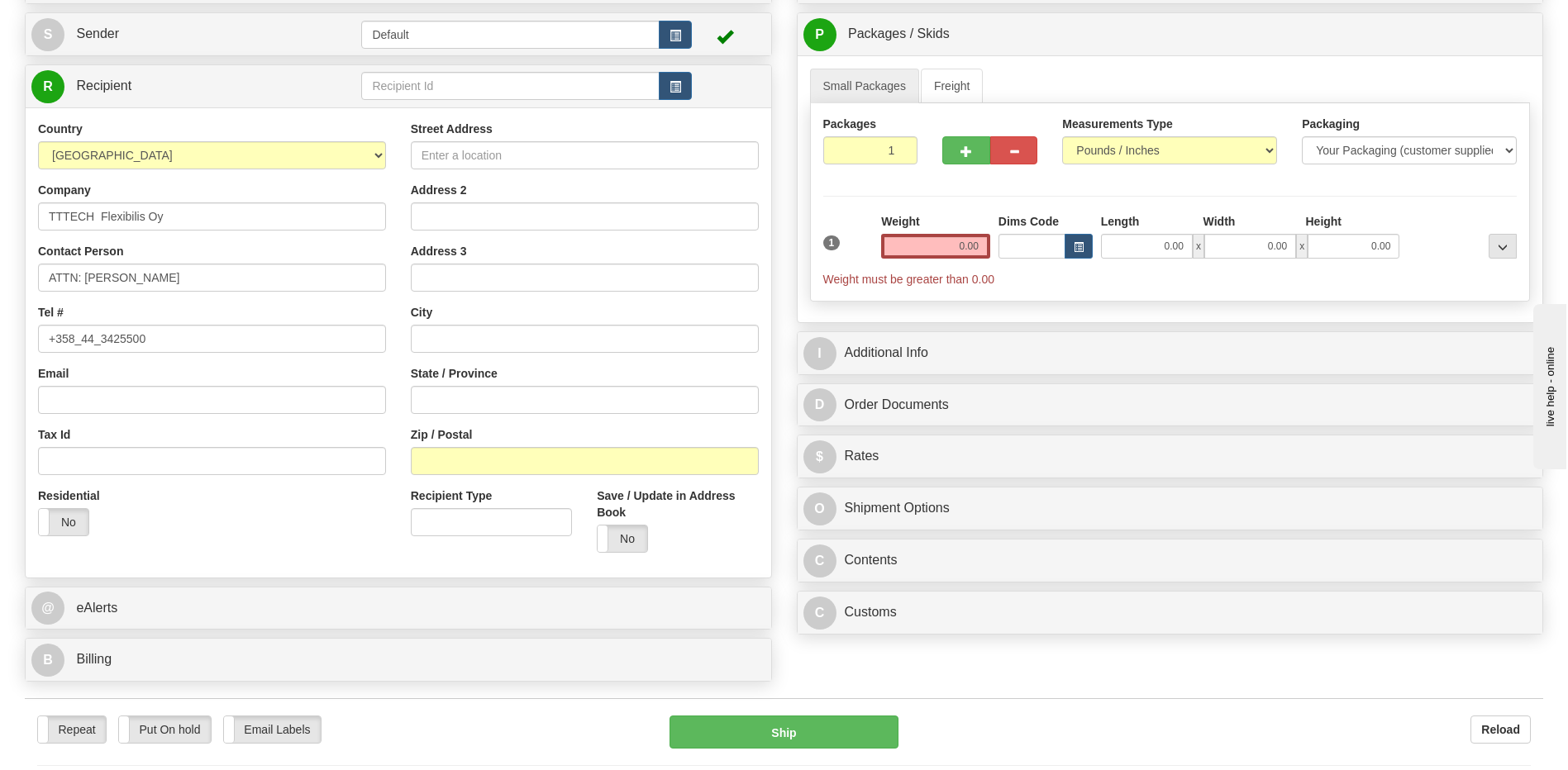
scroll to position [248, 0]
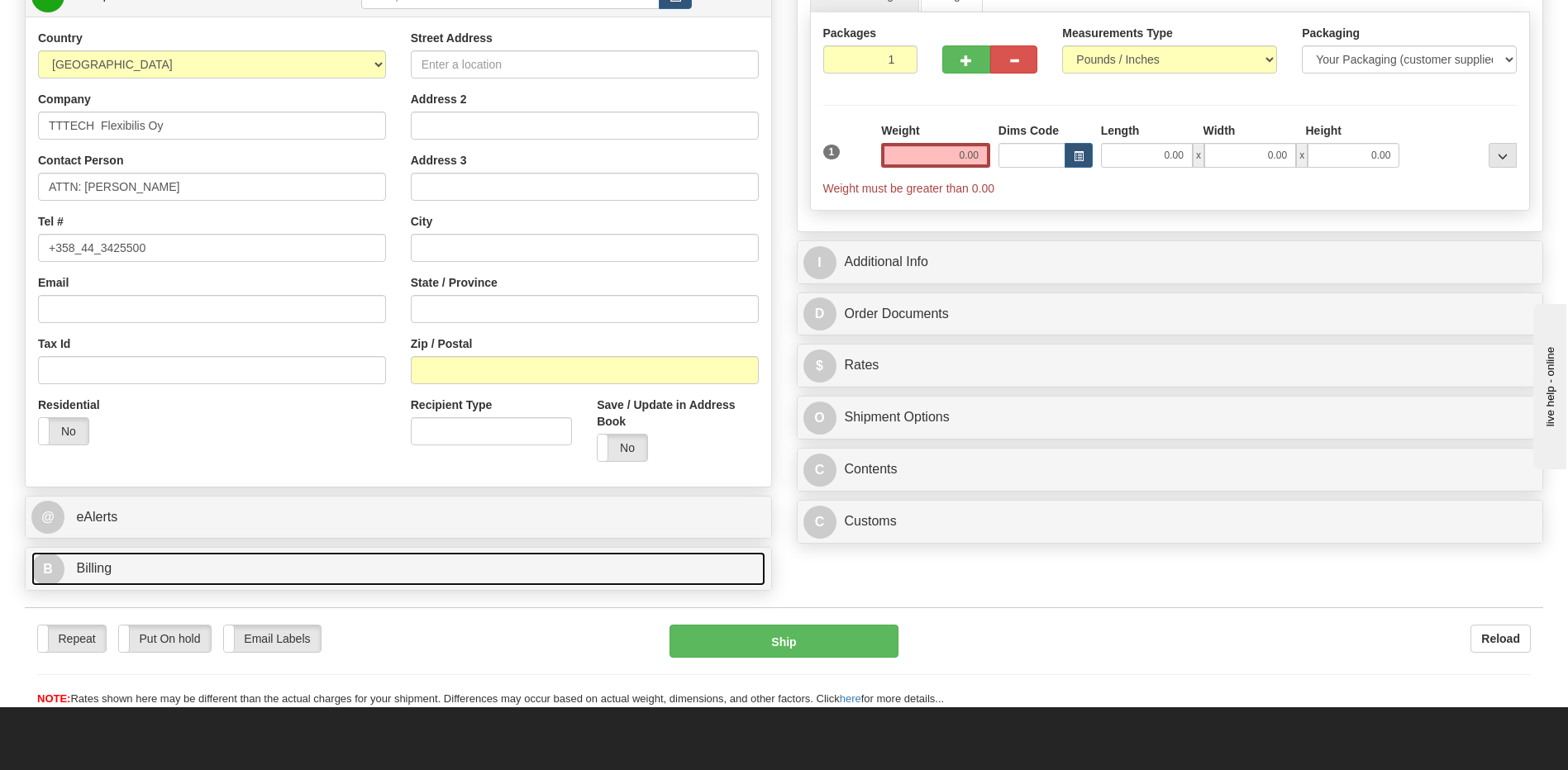
click at [228, 574] on link "B Billing" at bounding box center [398, 568] width 734 height 34
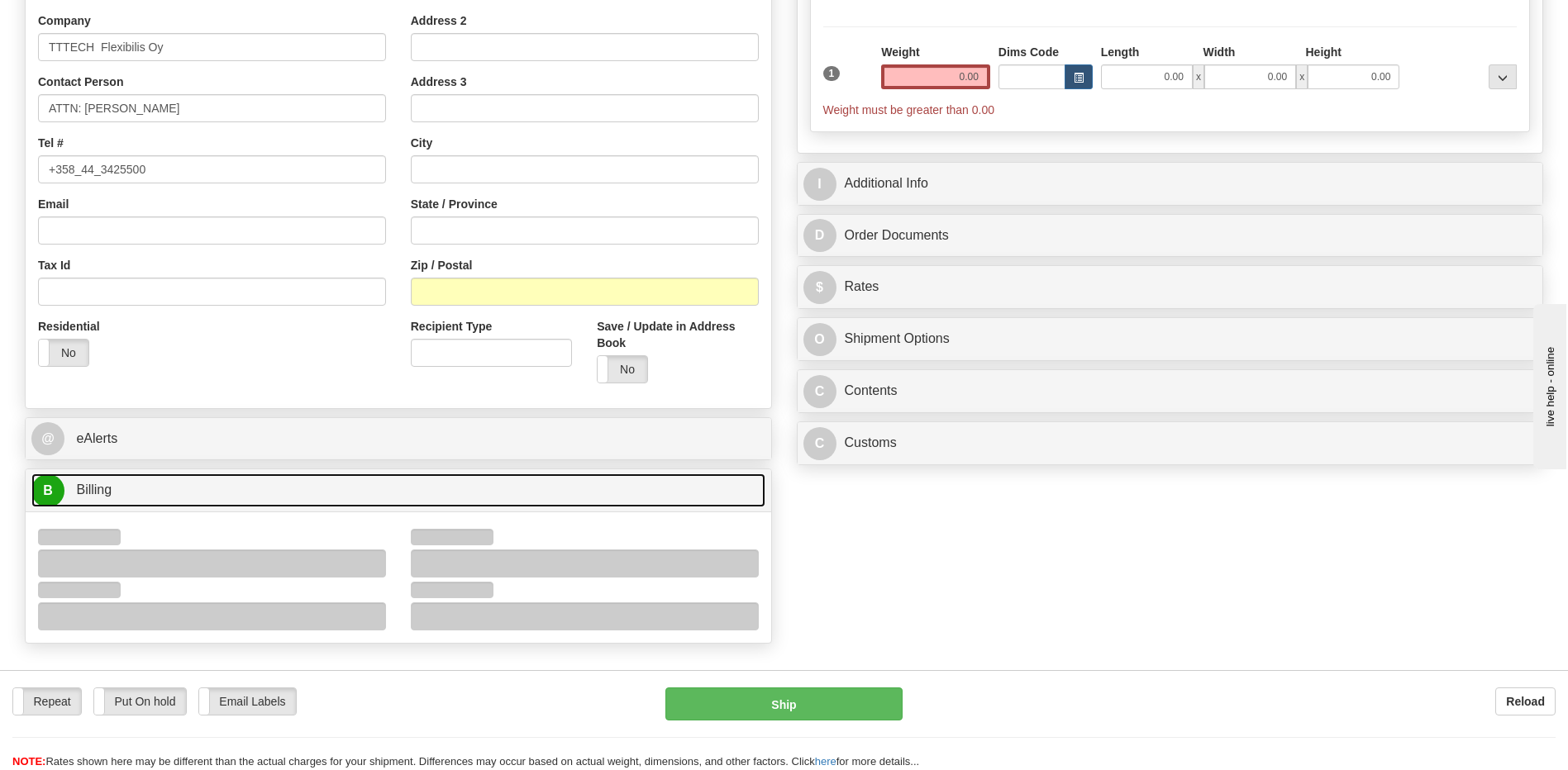
scroll to position [495, 0]
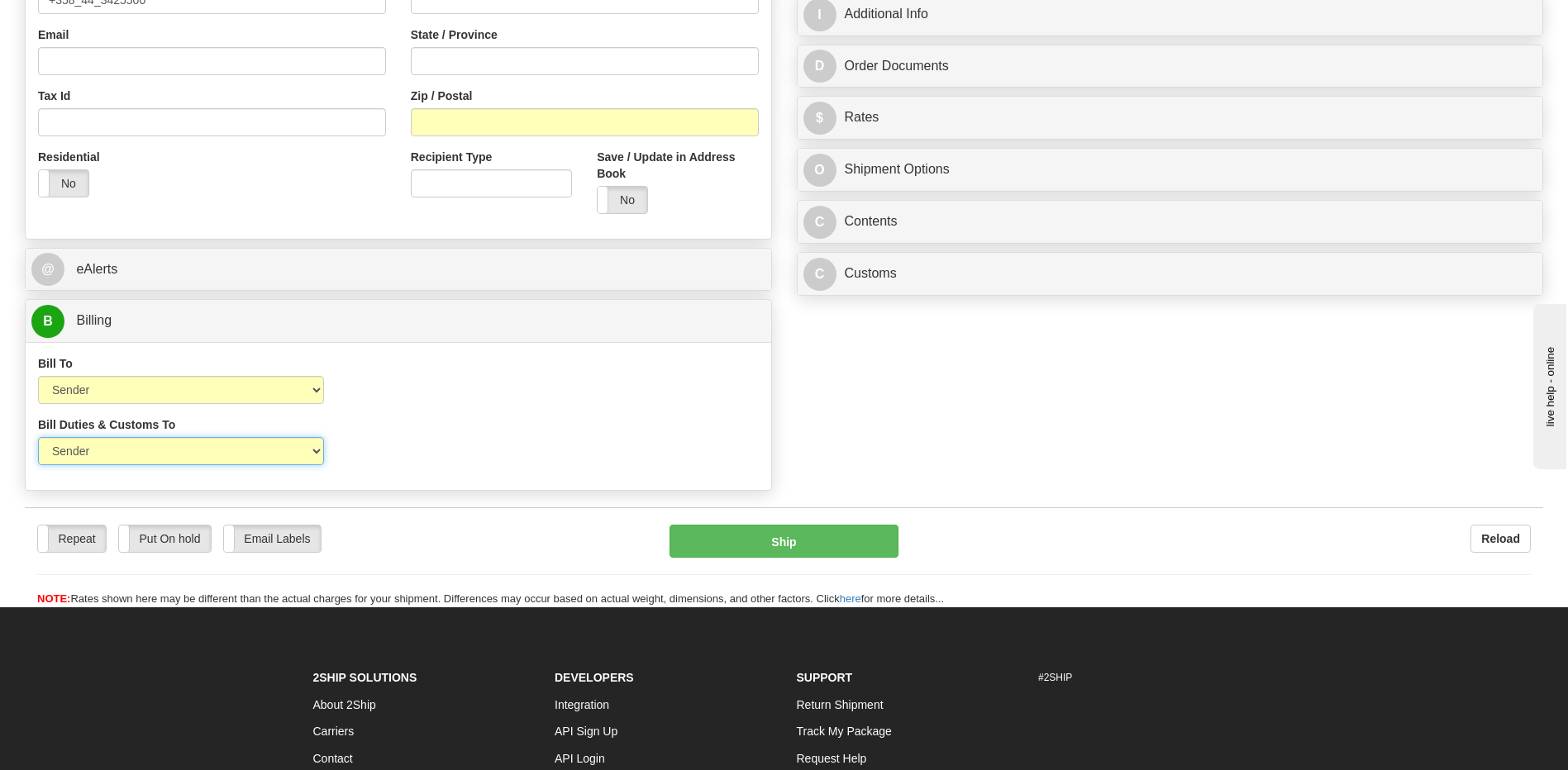
click at [285, 458] on select "Sender Recipient Third Party" at bounding box center [181, 451] width 286 height 28
select select "2"
click at [38, 437] on select "Sender Recipient Third Party" at bounding box center [181, 451] width 286 height 28
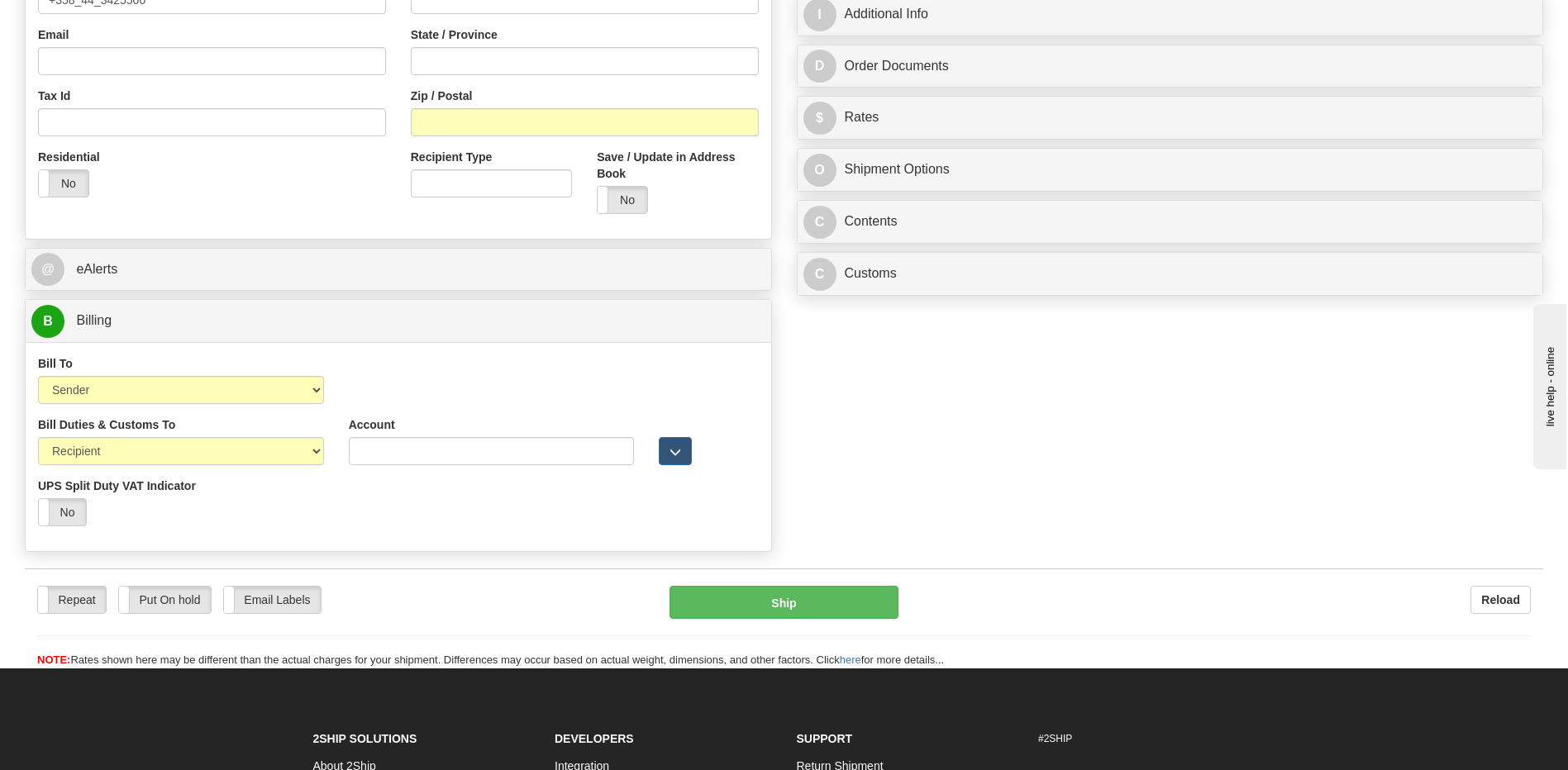
click at [981, 482] on div "Order # S Sender Default" at bounding box center [784, 91] width 1543 height 938
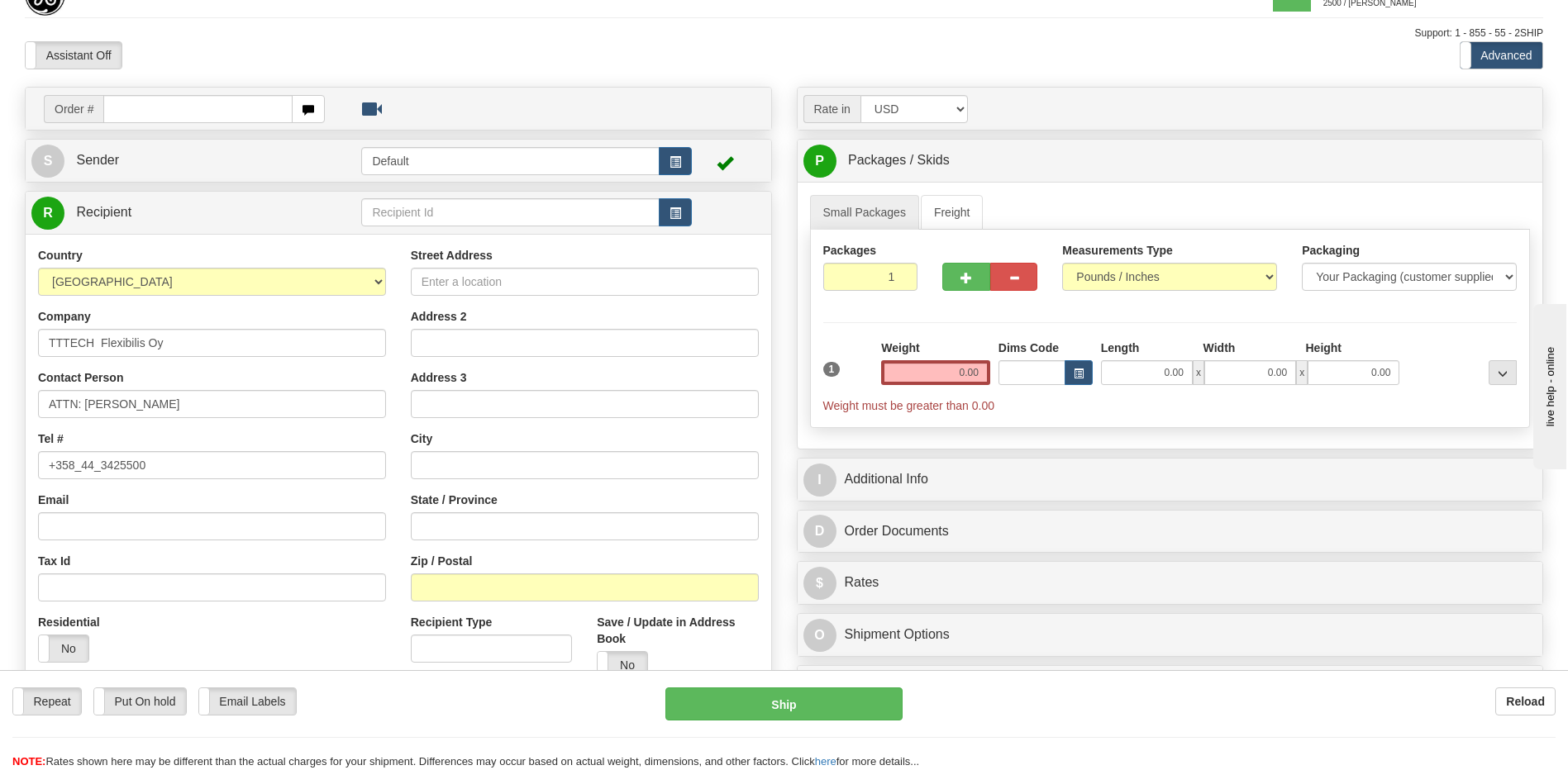
scroll to position [0, 0]
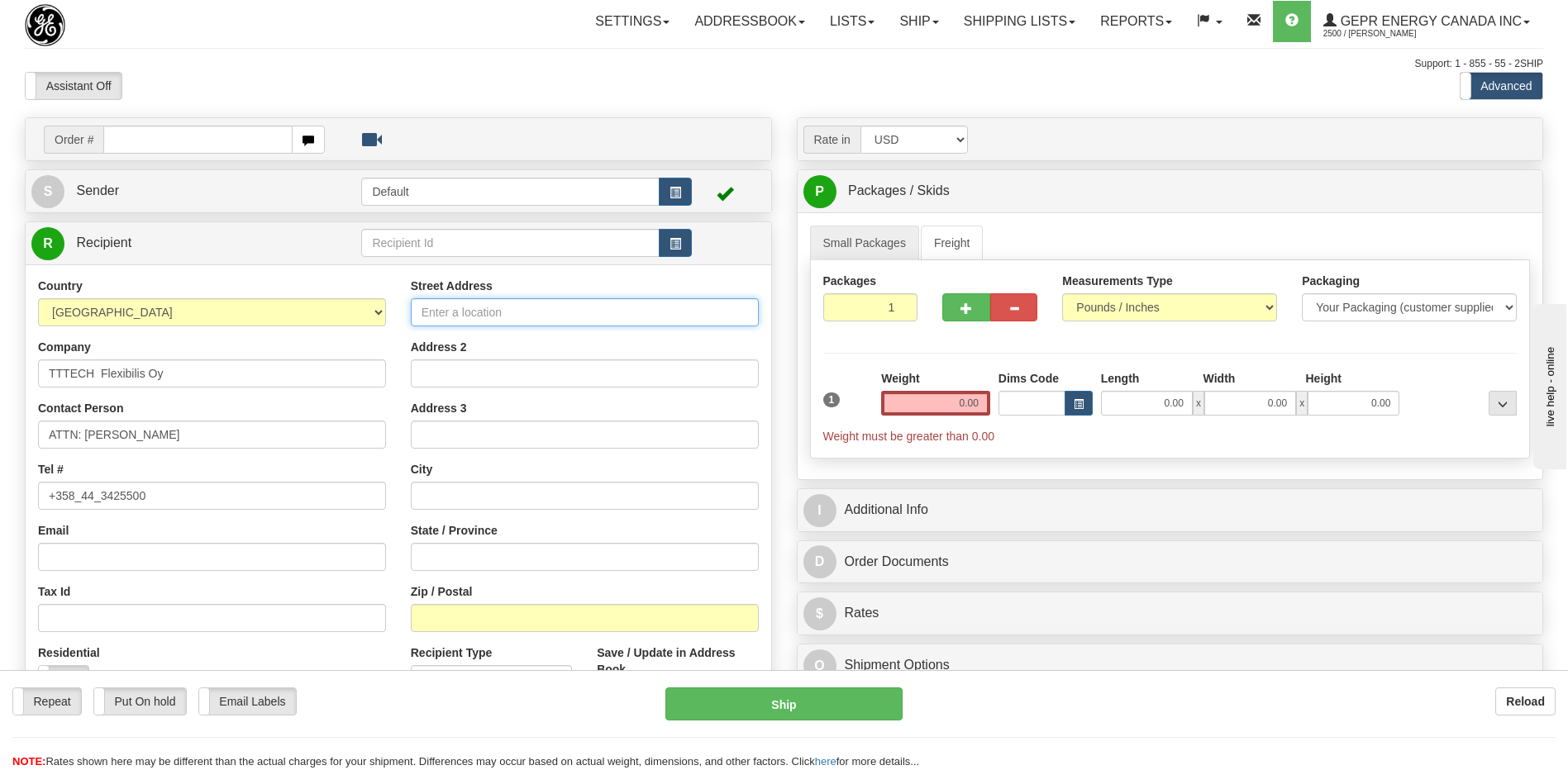
click at [460, 314] on input "Street Address" at bounding box center [585, 312] width 348 height 28
paste input "Åkerlundinkatu"
type input "Åkerlundinkatu 11"
click at [454, 498] on input "text" at bounding box center [585, 495] width 348 height 28
click at [424, 504] on input "text" at bounding box center [585, 495] width 348 height 28
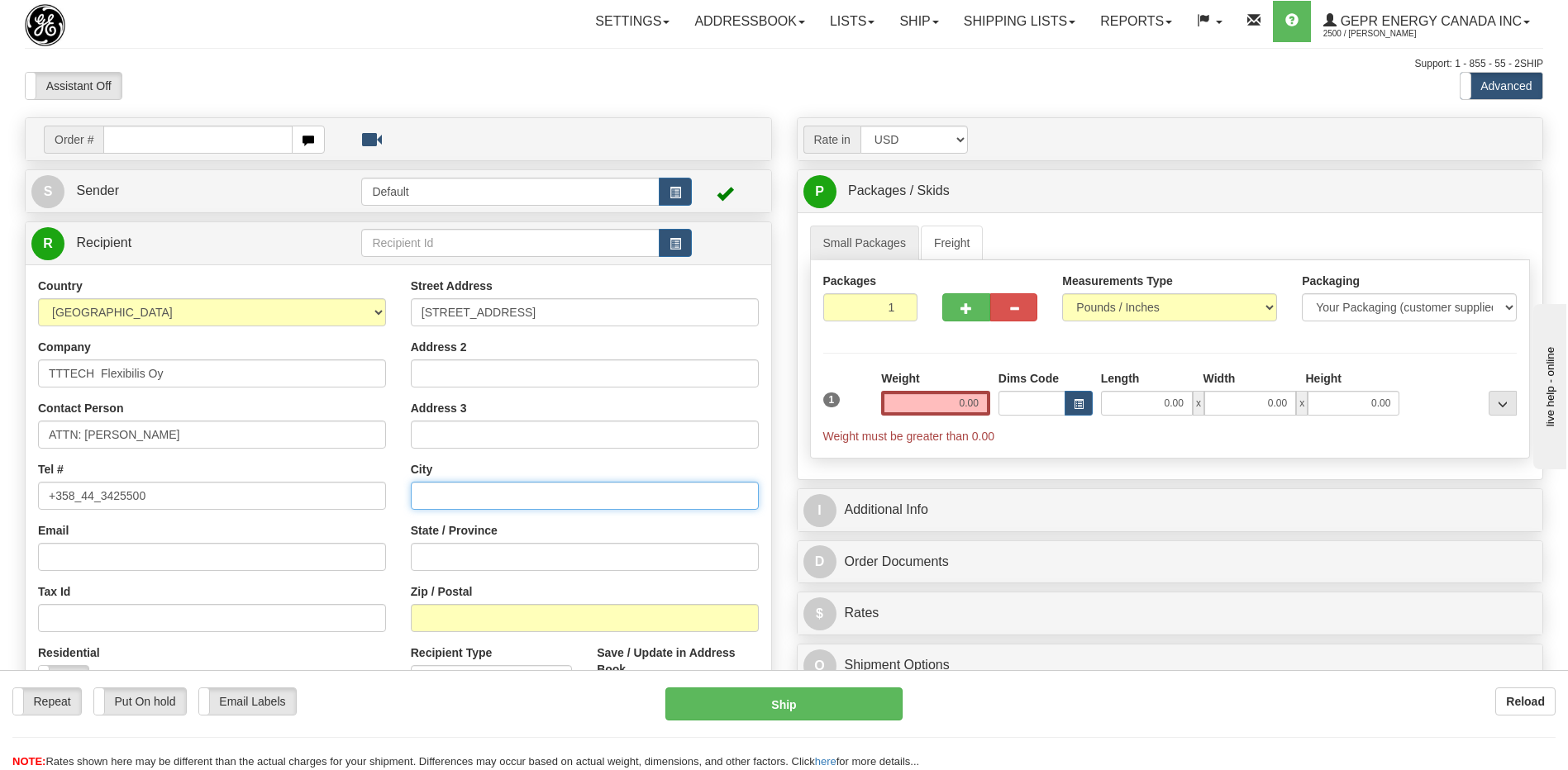
paste input "Tampere"
type input "Tampere"
click at [439, 621] on input "Zip / Postal" at bounding box center [585, 617] width 348 height 28
paste input "33100"
type input "33100"
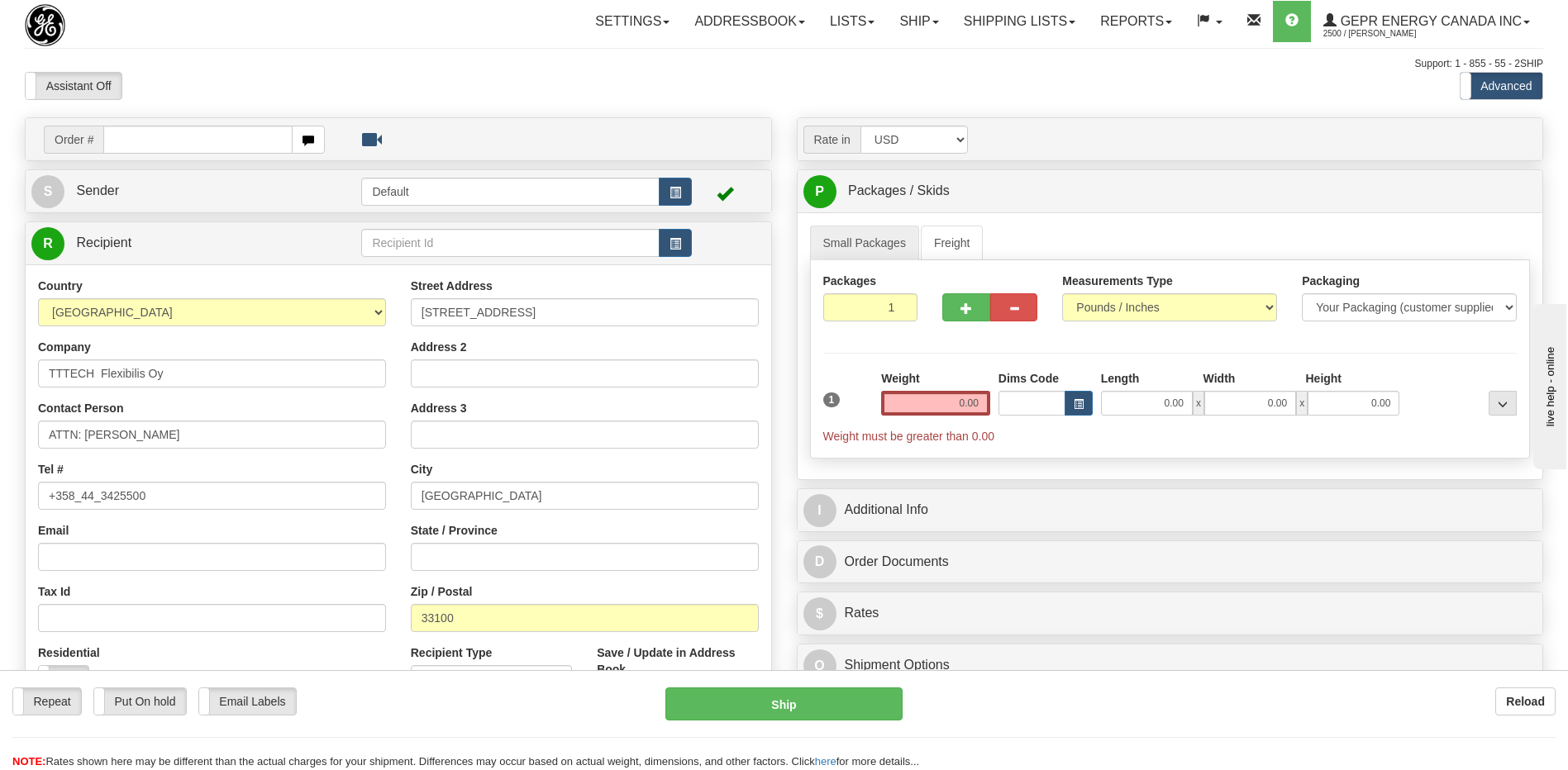
click at [354, 465] on div "Tel # +358_44_3425500" at bounding box center [212, 485] width 348 height 49
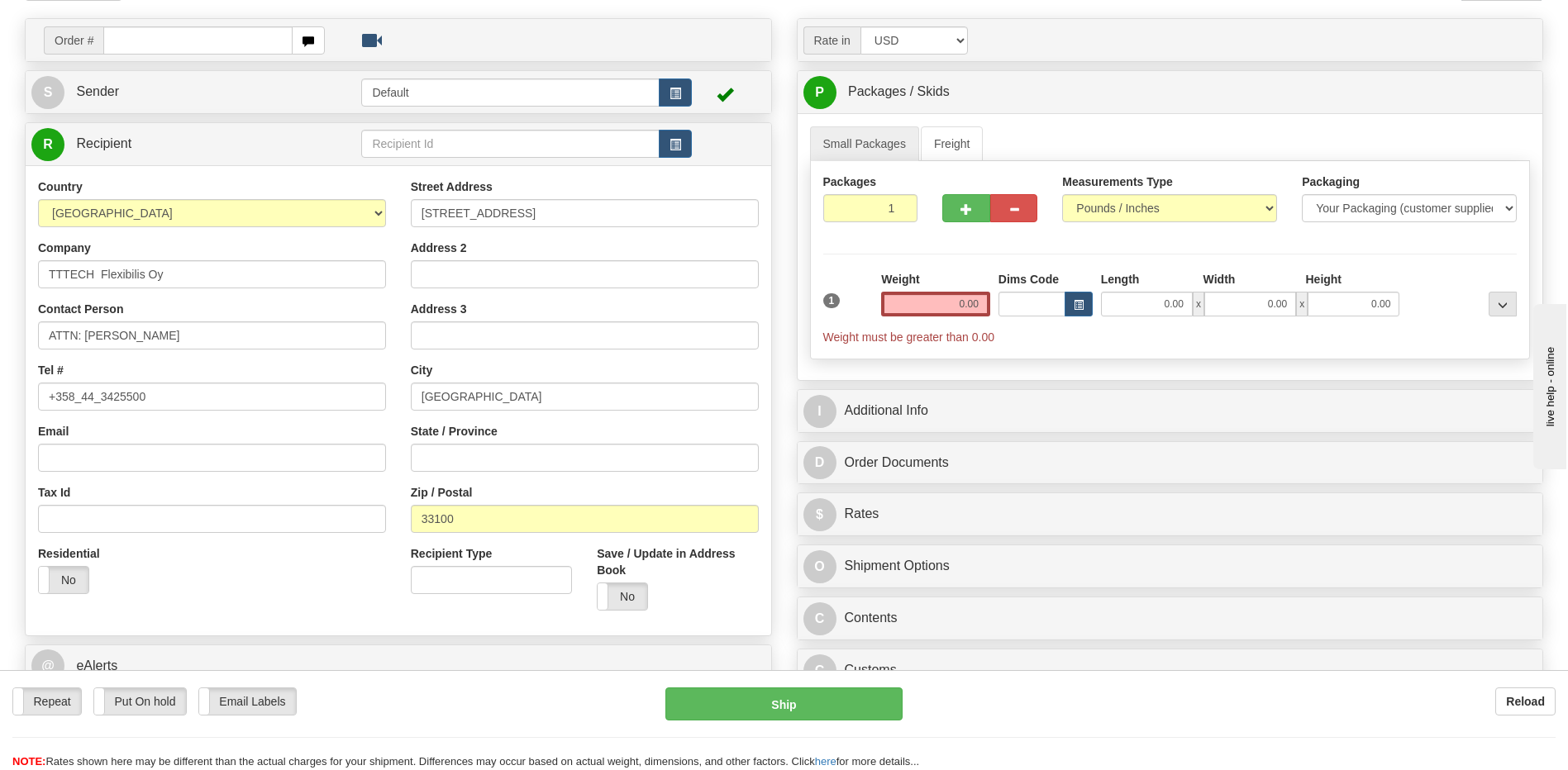
scroll to position [83, 0]
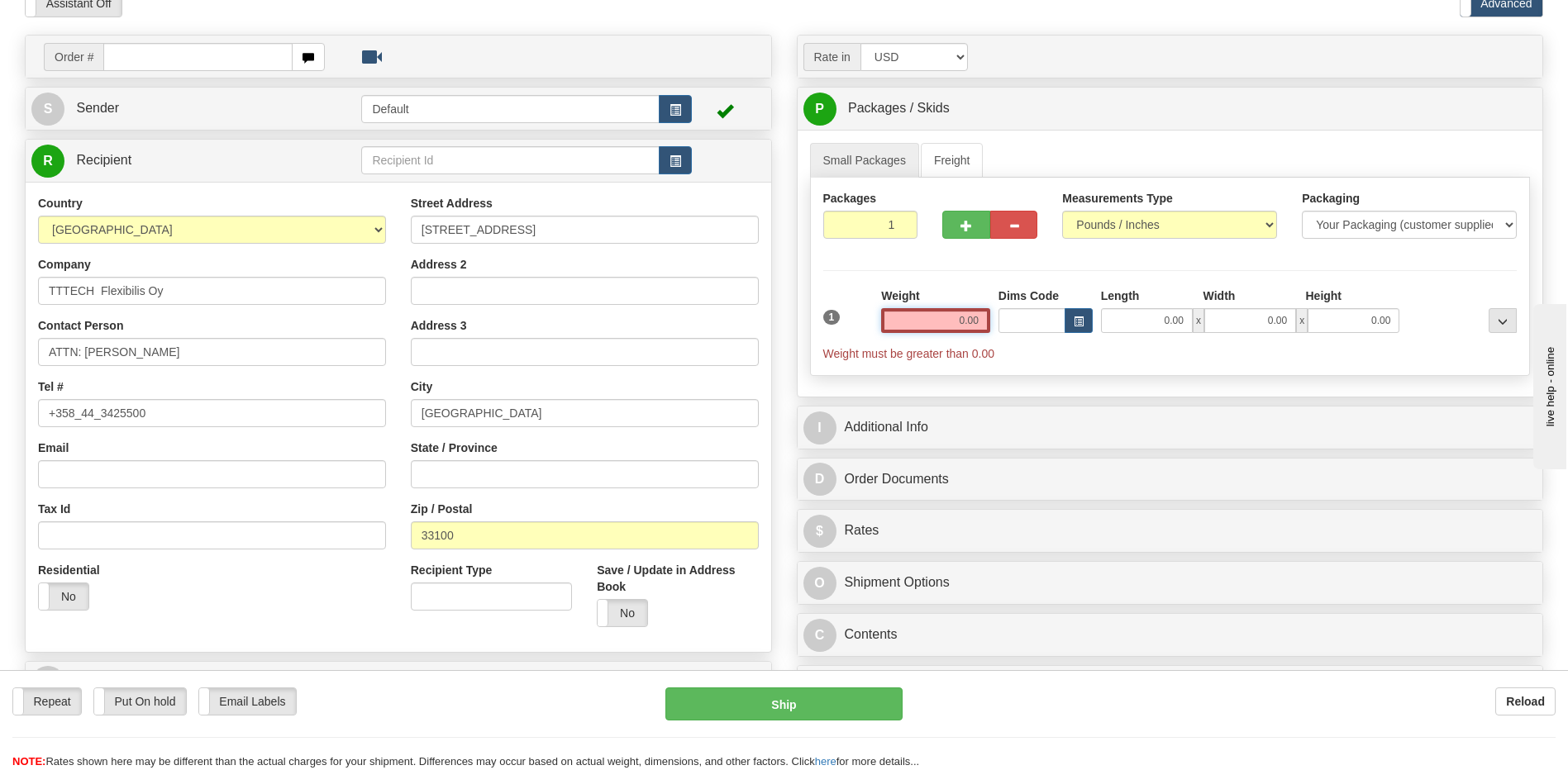
click at [966, 317] on input "0.00" at bounding box center [936, 320] width 109 height 25
click at [966, 317] on input "text" at bounding box center [936, 320] width 109 height 25
type input "0.00"
click at [980, 320] on input "0.00" at bounding box center [936, 320] width 109 height 25
click at [980, 320] on input "text" at bounding box center [936, 320] width 109 height 25
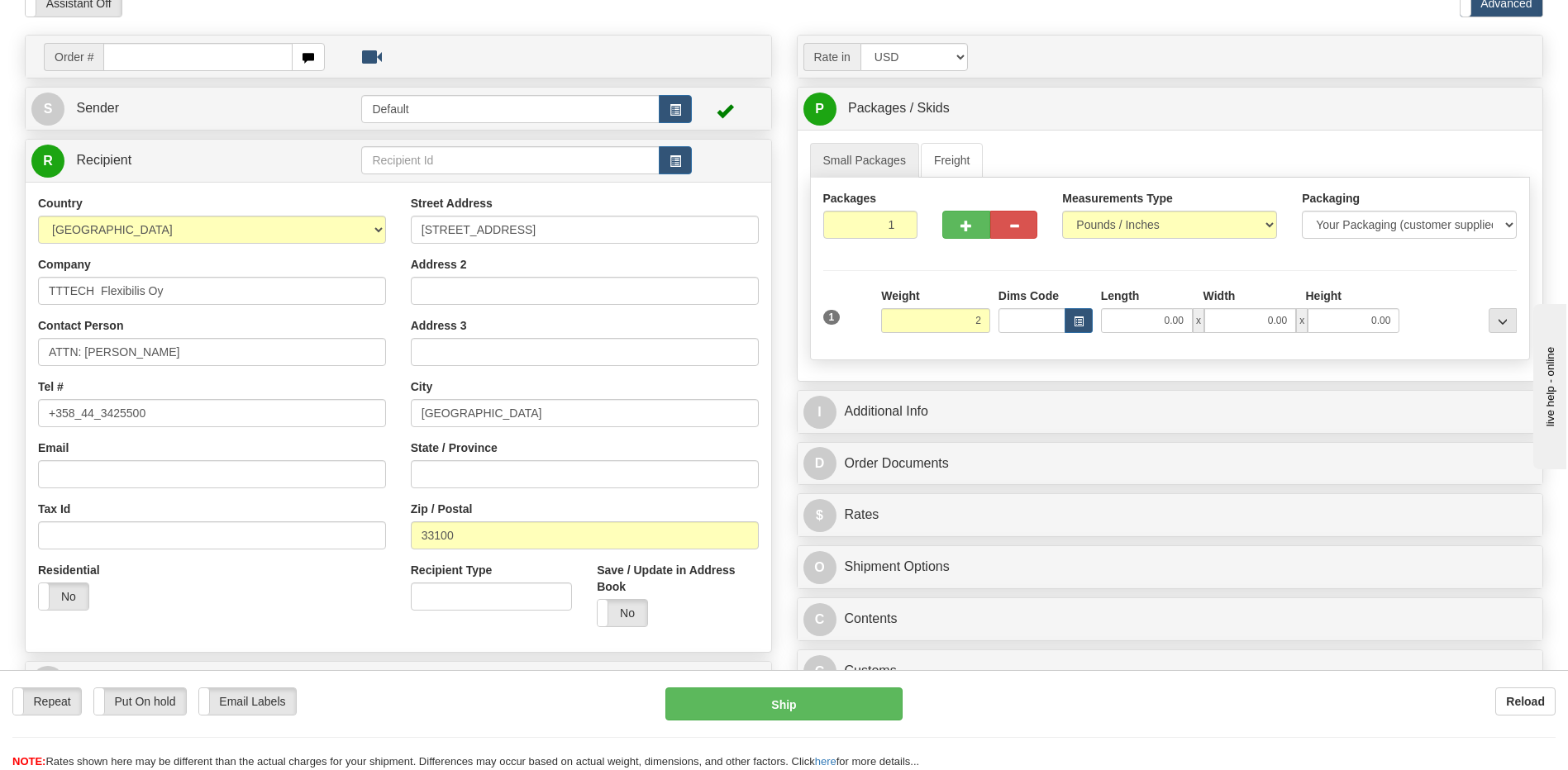
type input "2.00"
click at [624, 329] on div "Address 3" at bounding box center [585, 342] width 348 height 49
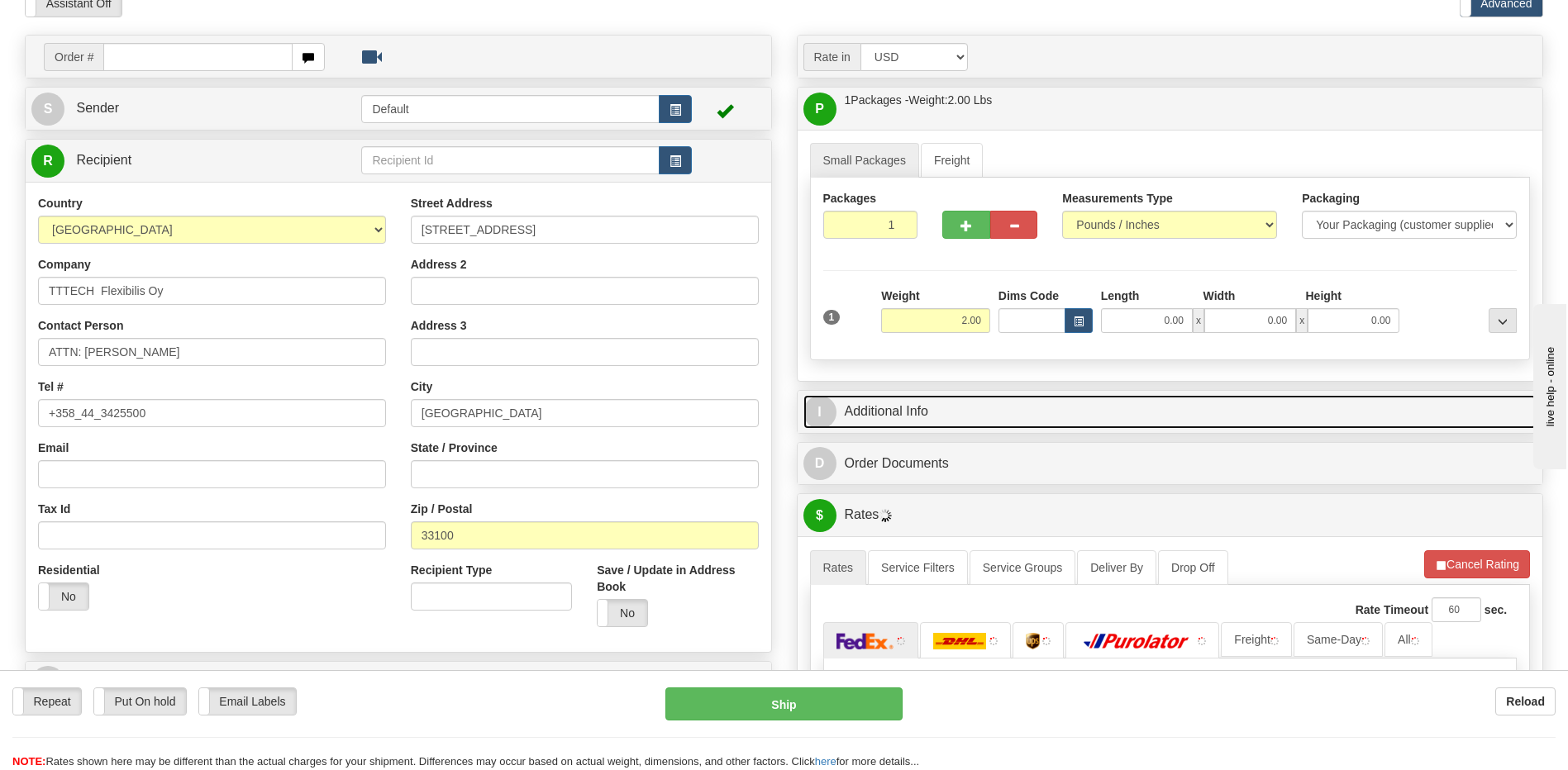
click at [869, 407] on link "I Additional Info" at bounding box center [1170, 411] width 734 height 34
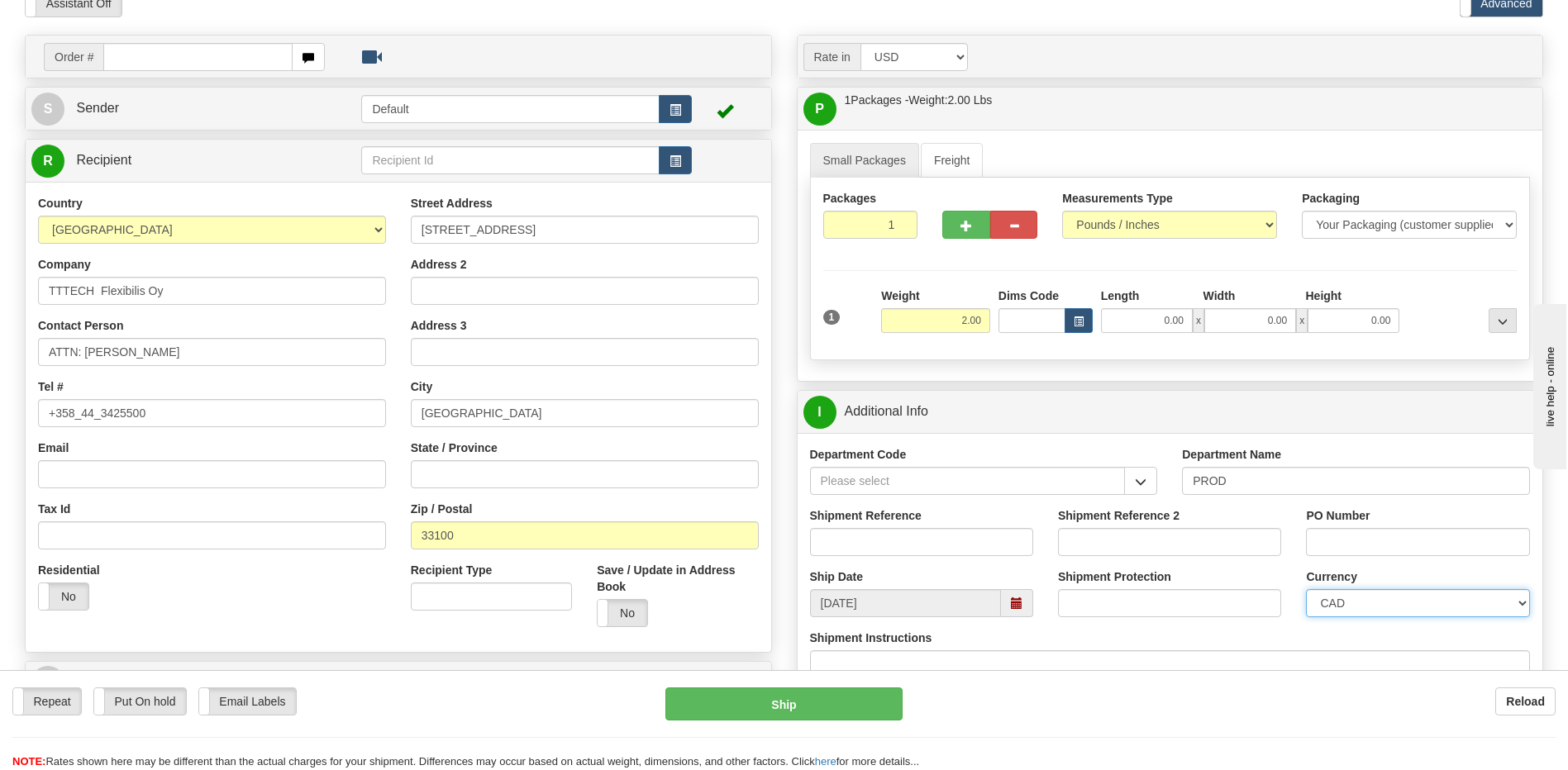
click at [1373, 610] on select "CAD USD EUR ZAR RON ANG ARN AUD AUS AWG BBD BFR BGN BHD BMD BND BRC BRL CHP CKZ…" at bounding box center [1417, 603] width 223 height 28
select select "1"
click at [1306, 589] on select "CAD USD EUR ZAR RON ANG ARN AUD AUS AWG BBD BFR BGN BHD BMD BND BRC BRL CHP CKZ…" at bounding box center [1417, 603] width 223 height 28
click at [904, 551] on input "Shipment Reference" at bounding box center [921, 542] width 223 height 28
click at [851, 541] on input "Shipment Reference" at bounding box center [921, 542] width 223 height 28
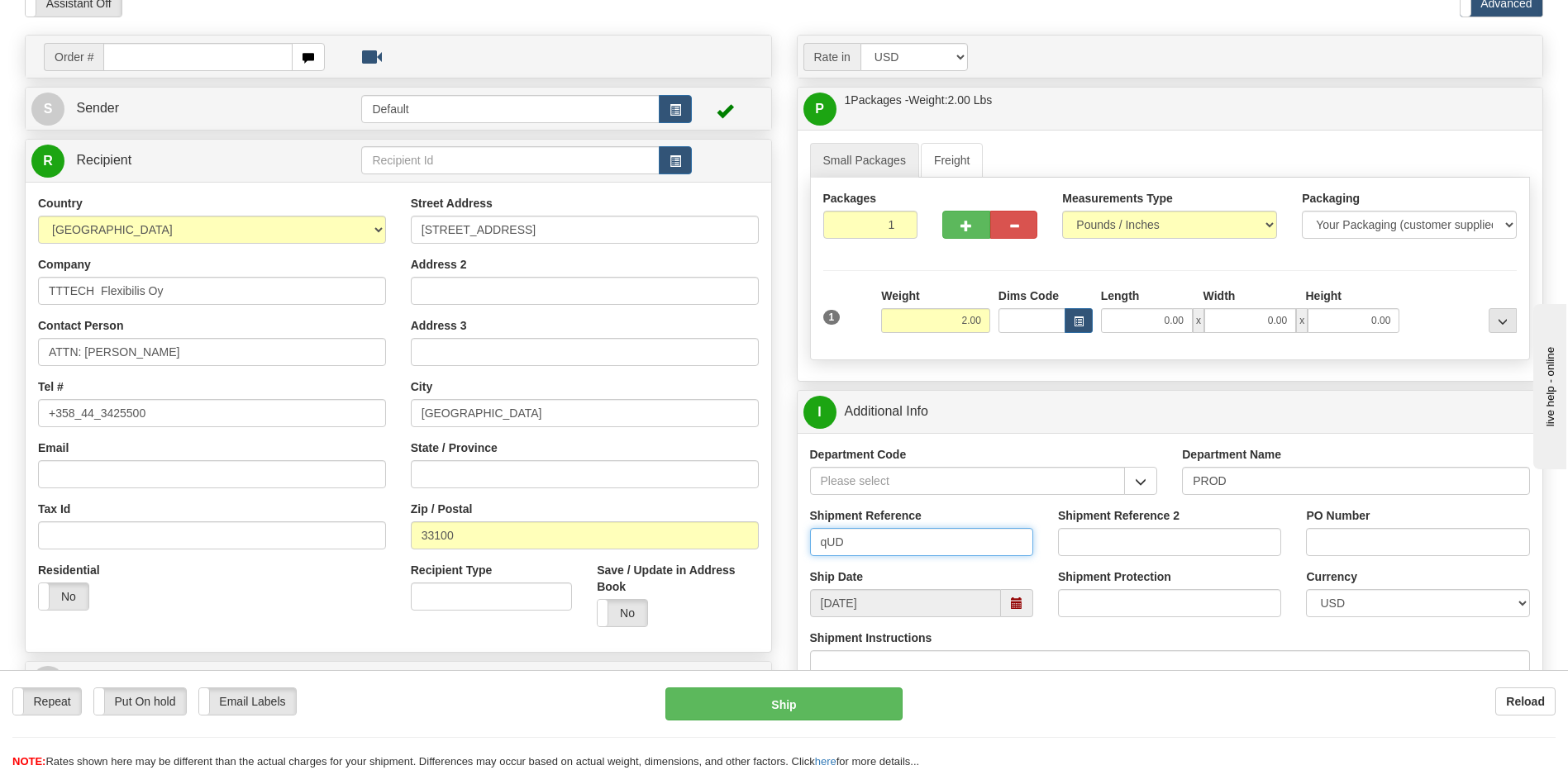
type input "QUDUS-Demo"
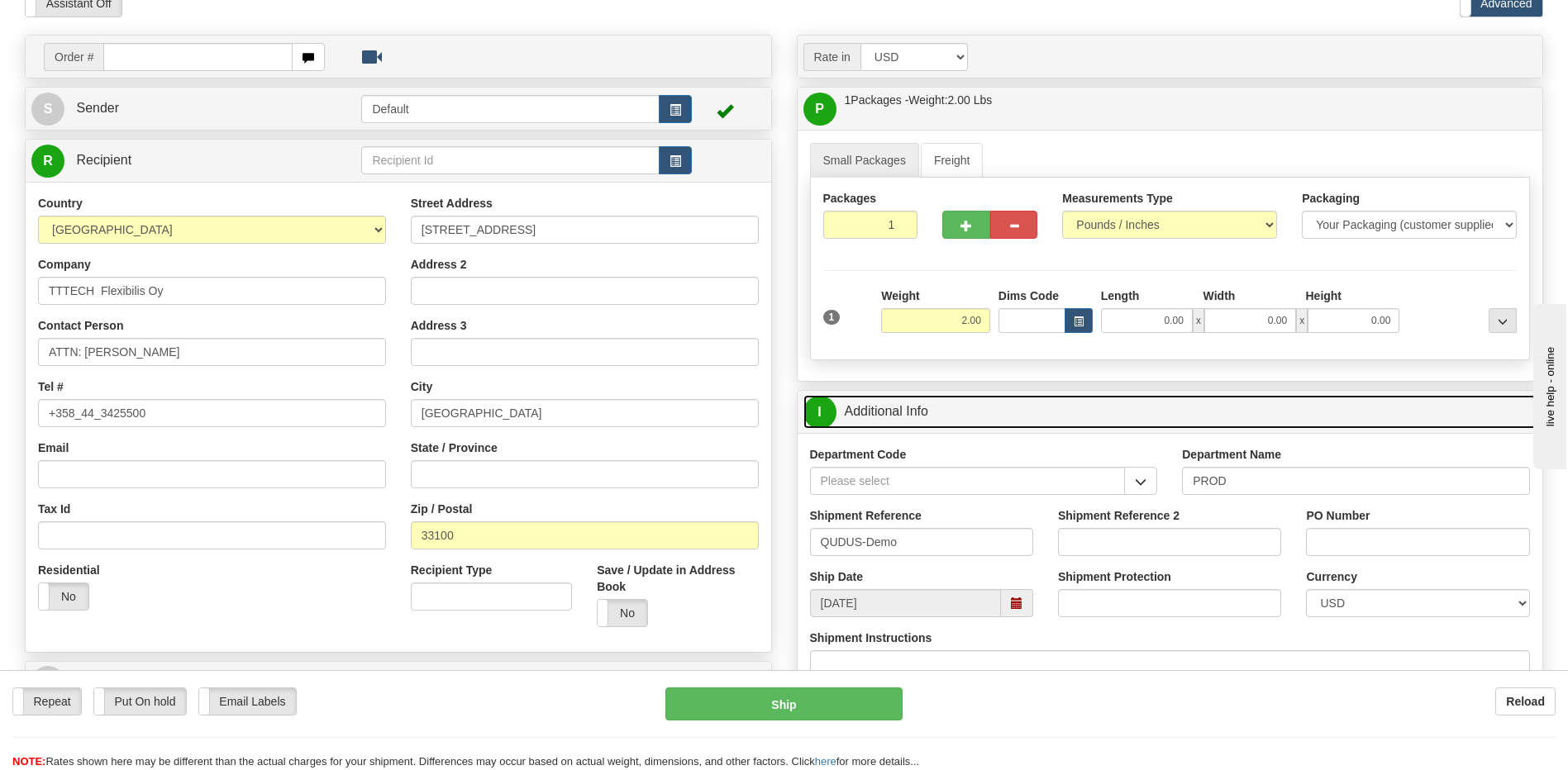
click at [941, 426] on link "I Additional Info" at bounding box center [1170, 411] width 734 height 34
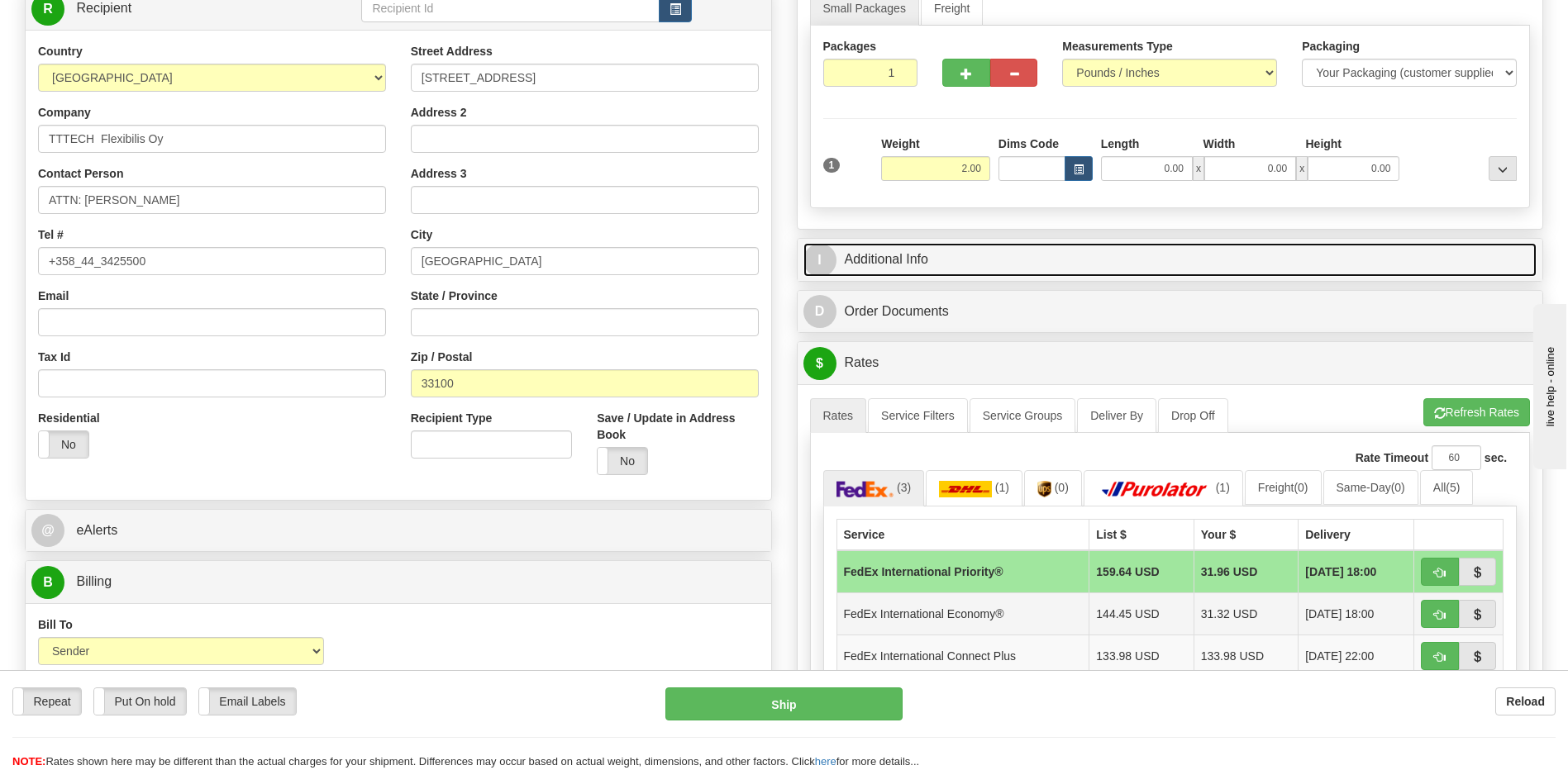
scroll to position [413, 0]
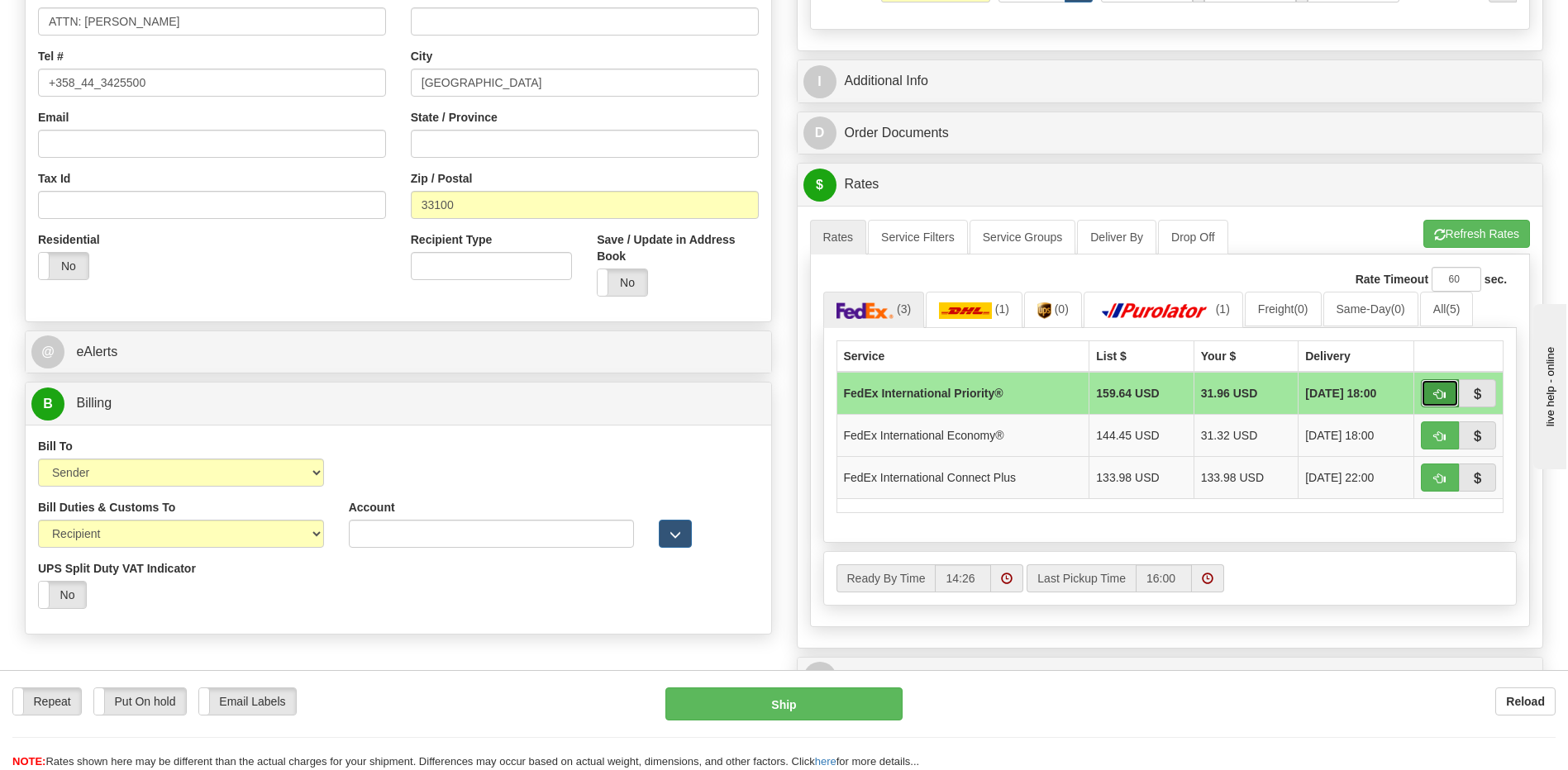
click at [1442, 395] on span "button" at bounding box center [1440, 395] width 12 height 11
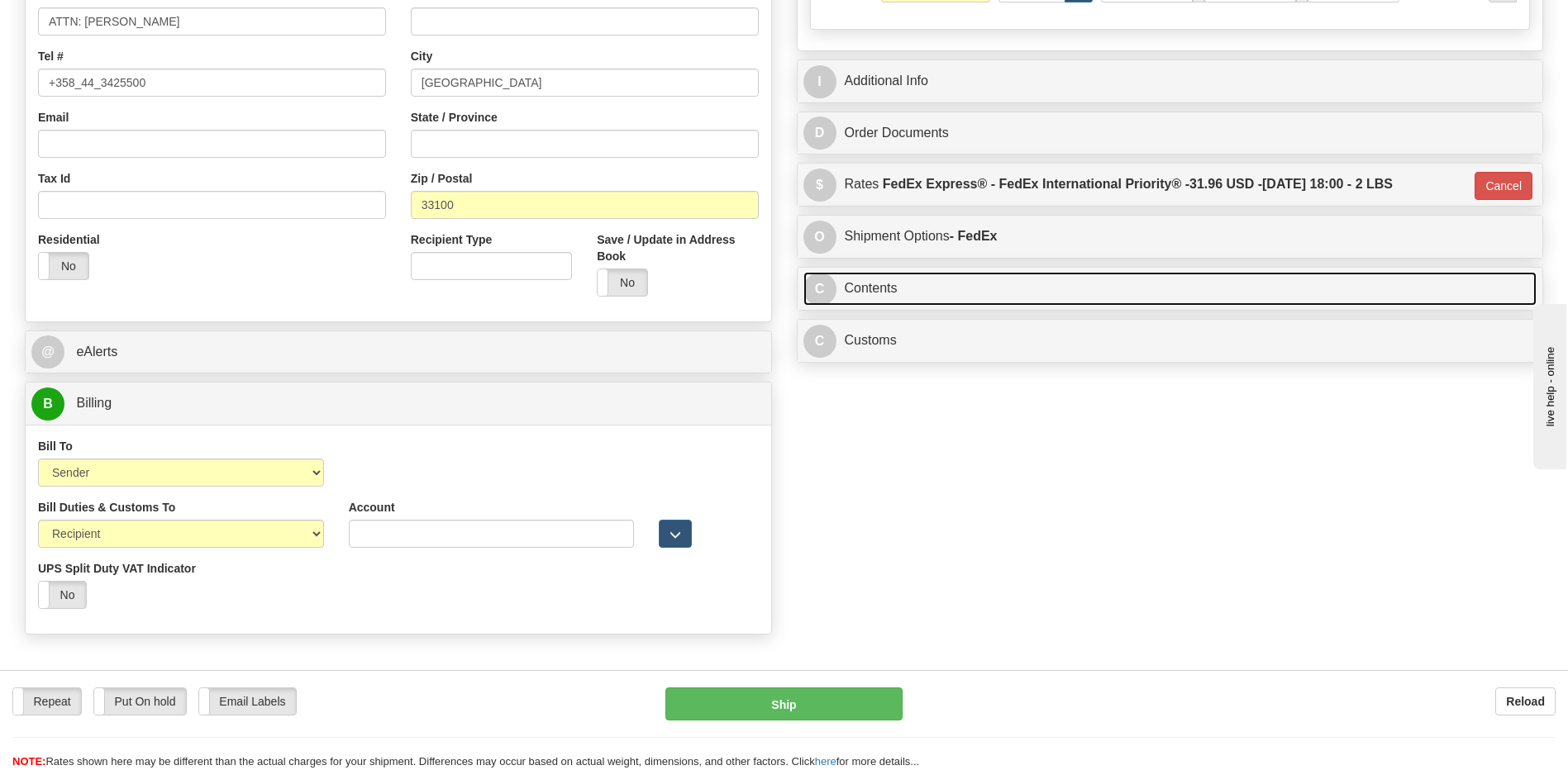
click at [891, 286] on link "C Contents" at bounding box center [1170, 288] width 734 height 34
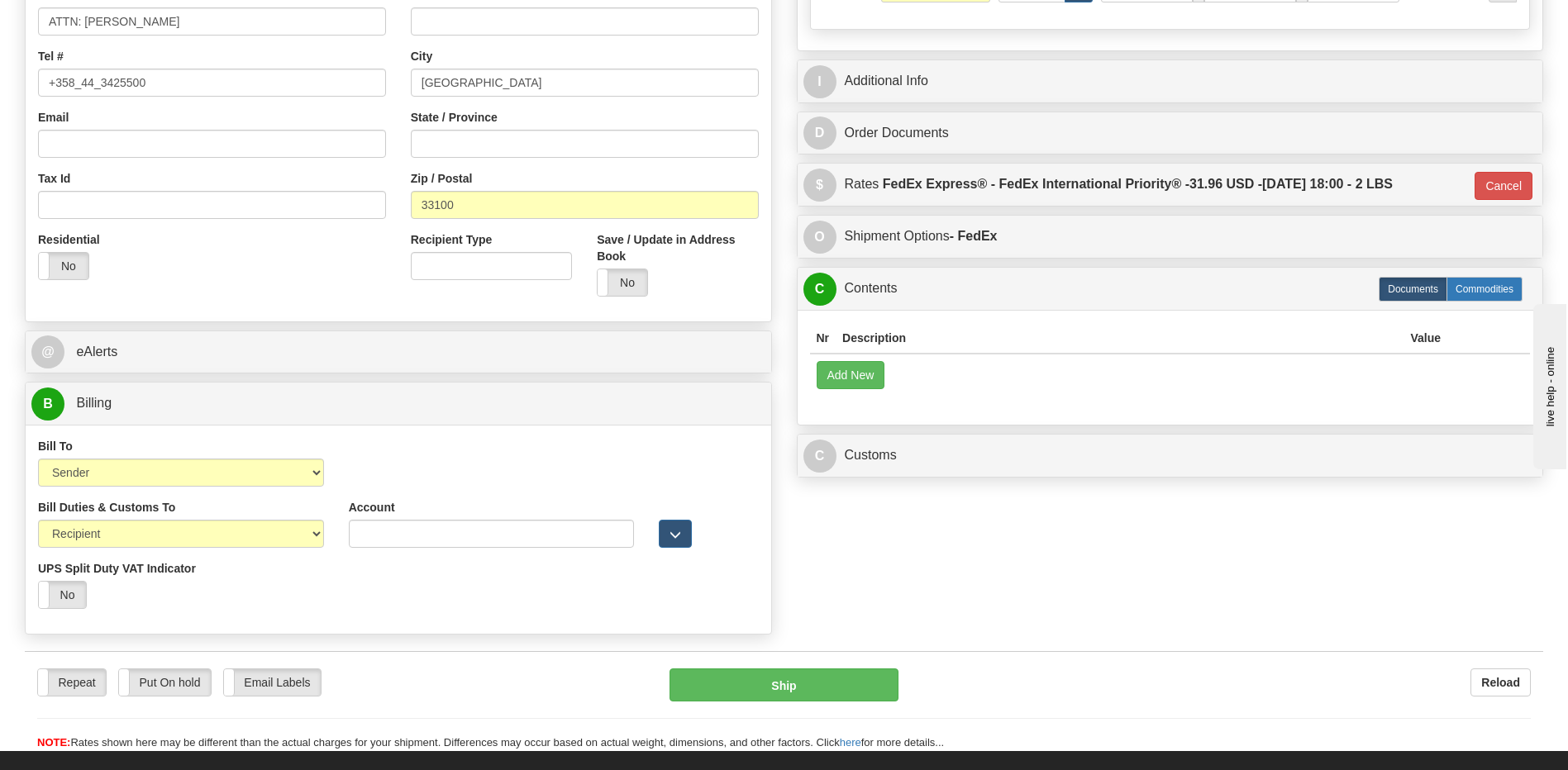
click at [1481, 289] on label "Commodities" at bounding box center [1484, 288] width 76 height 25
type input "01"
radio input "true"
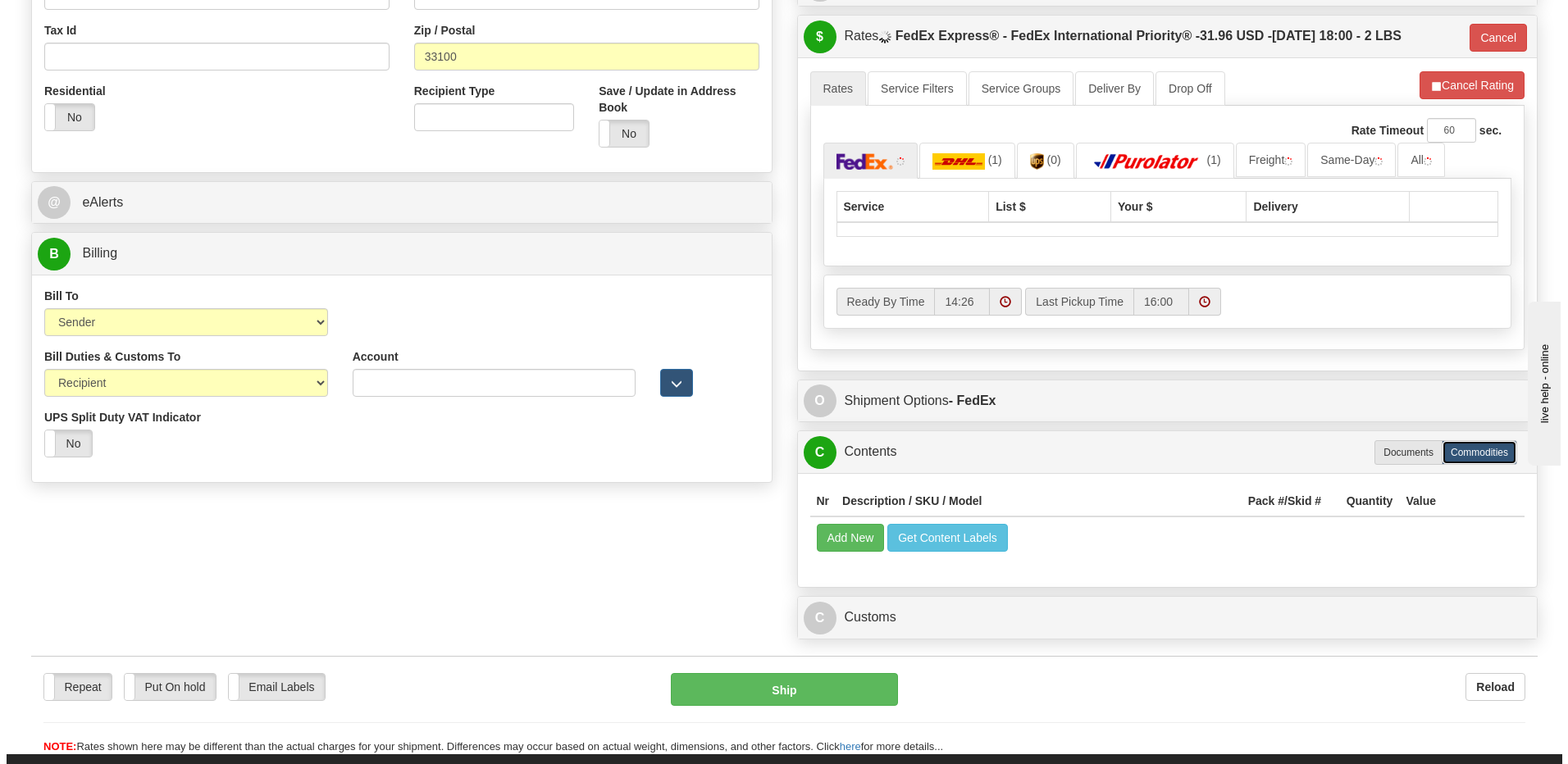
scroll to position [738, 0]
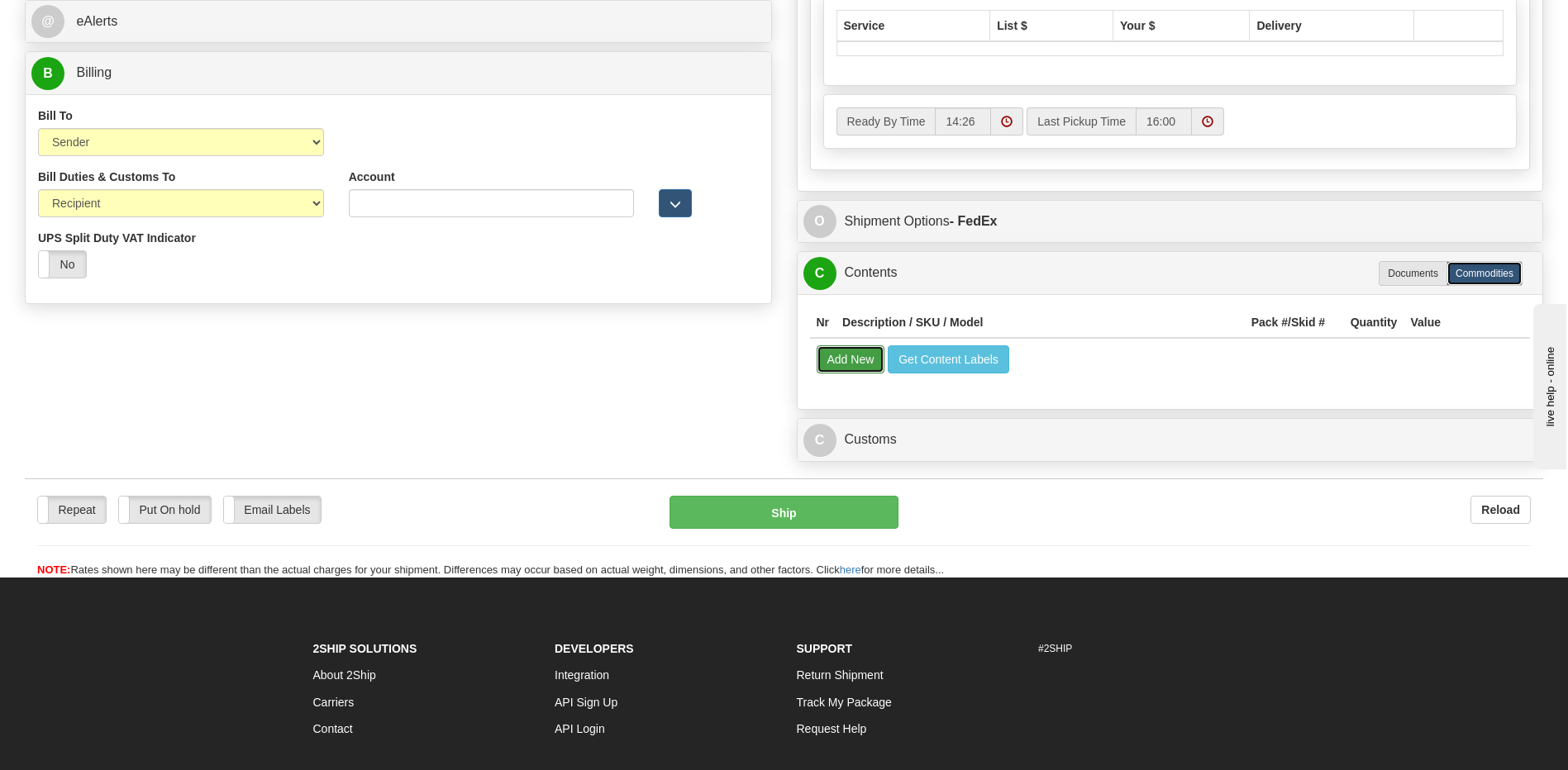
click at [841, 360] on table "Nr Description / SKU / Model Pack #/Skid # Quantity Value Add New Get Content L…" at bounding box center [1171, 344] width 720 height 73
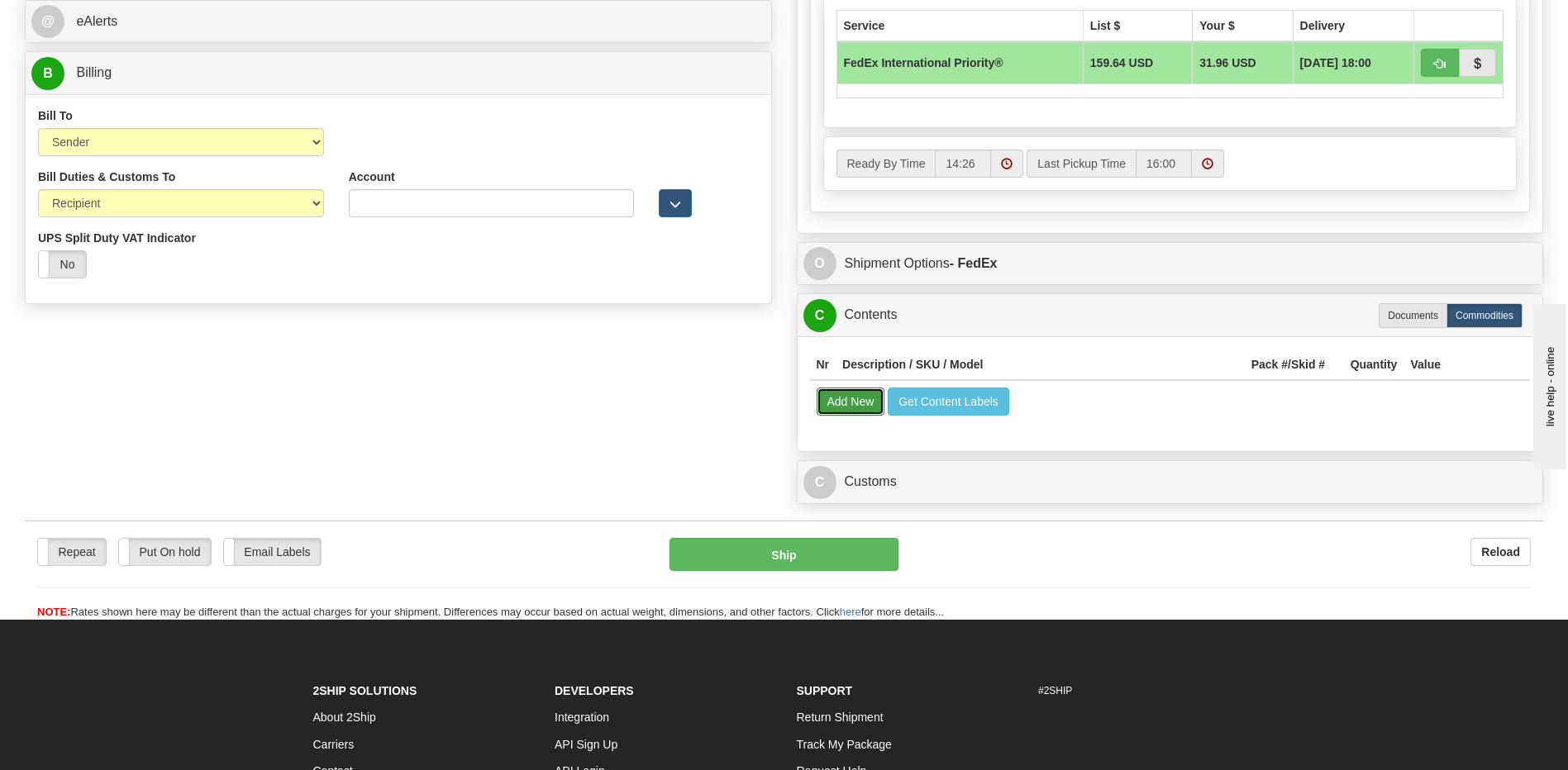
click at [855, 413] on button "Add New" at bounding box center [850, 401] width 68 height 28
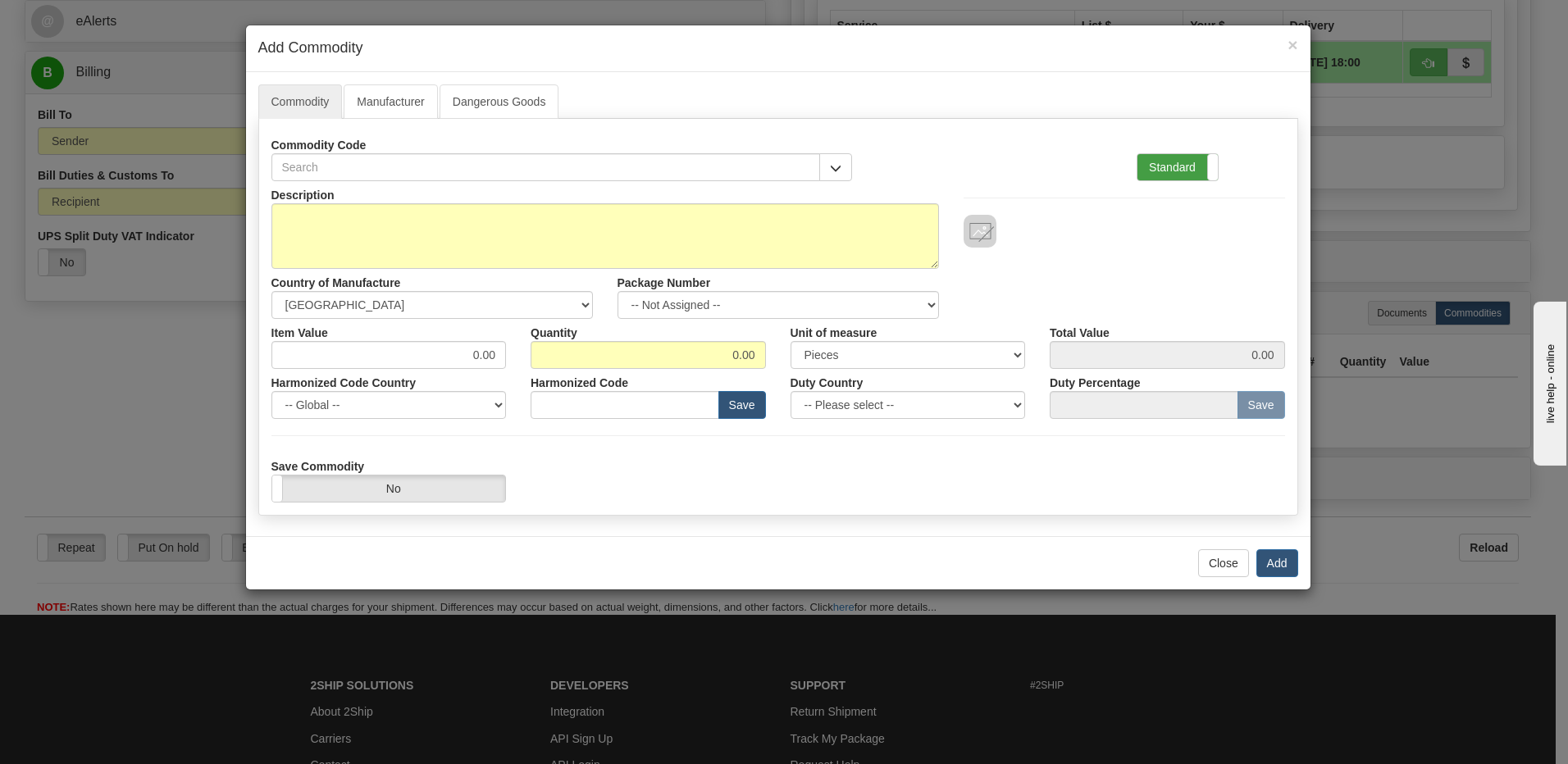
click at [1166, 166] on label "Standard" at bounding box center [1177, 167] width 80 height 26
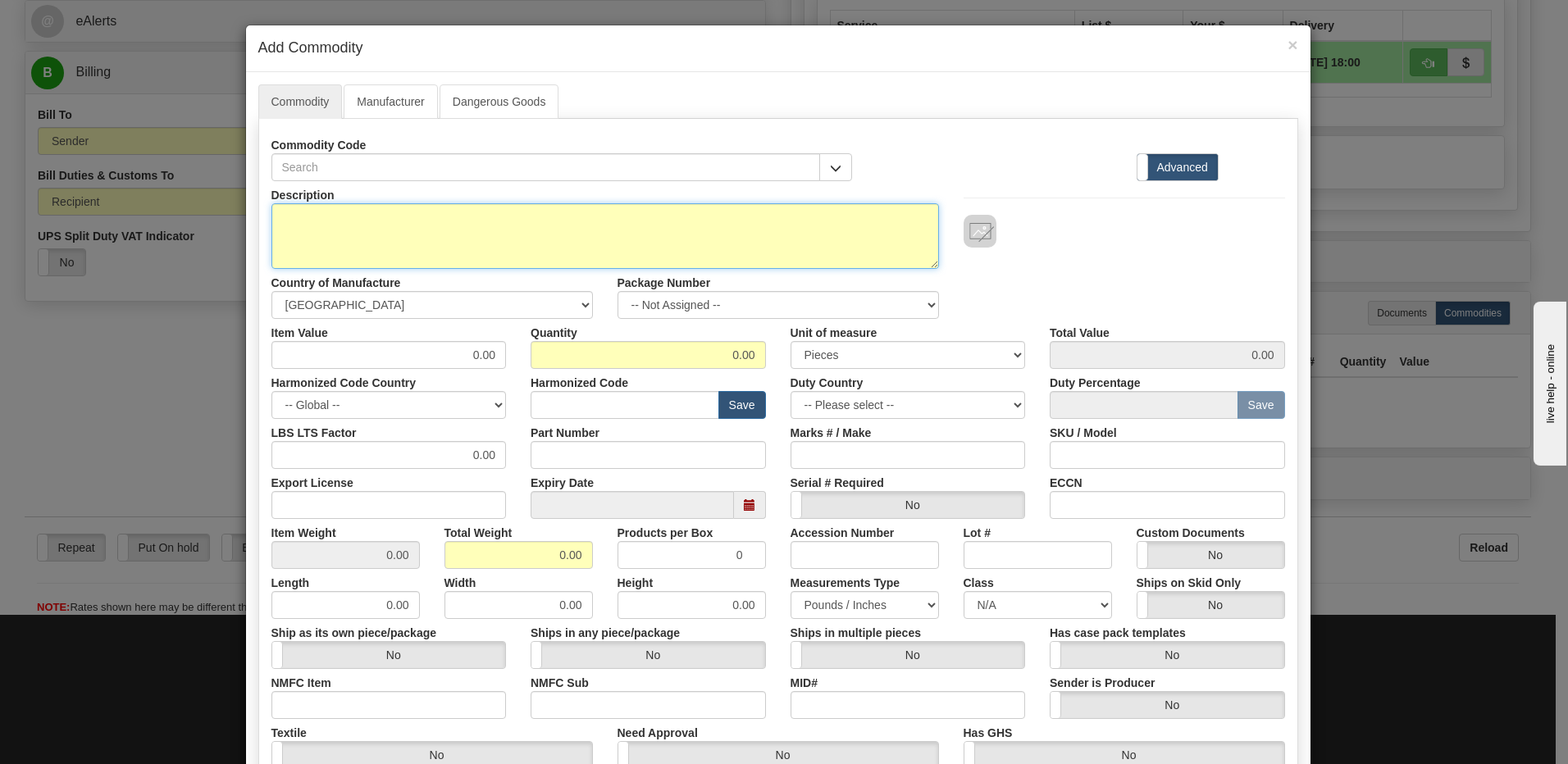
click at [339, 243] on textarea "Description" at bounding box center [605, 235] width 668 height 66
paste textarea "GB APS cpu RJ45 SFP"
type textarea "GB APS cpu RJ45 SFP"
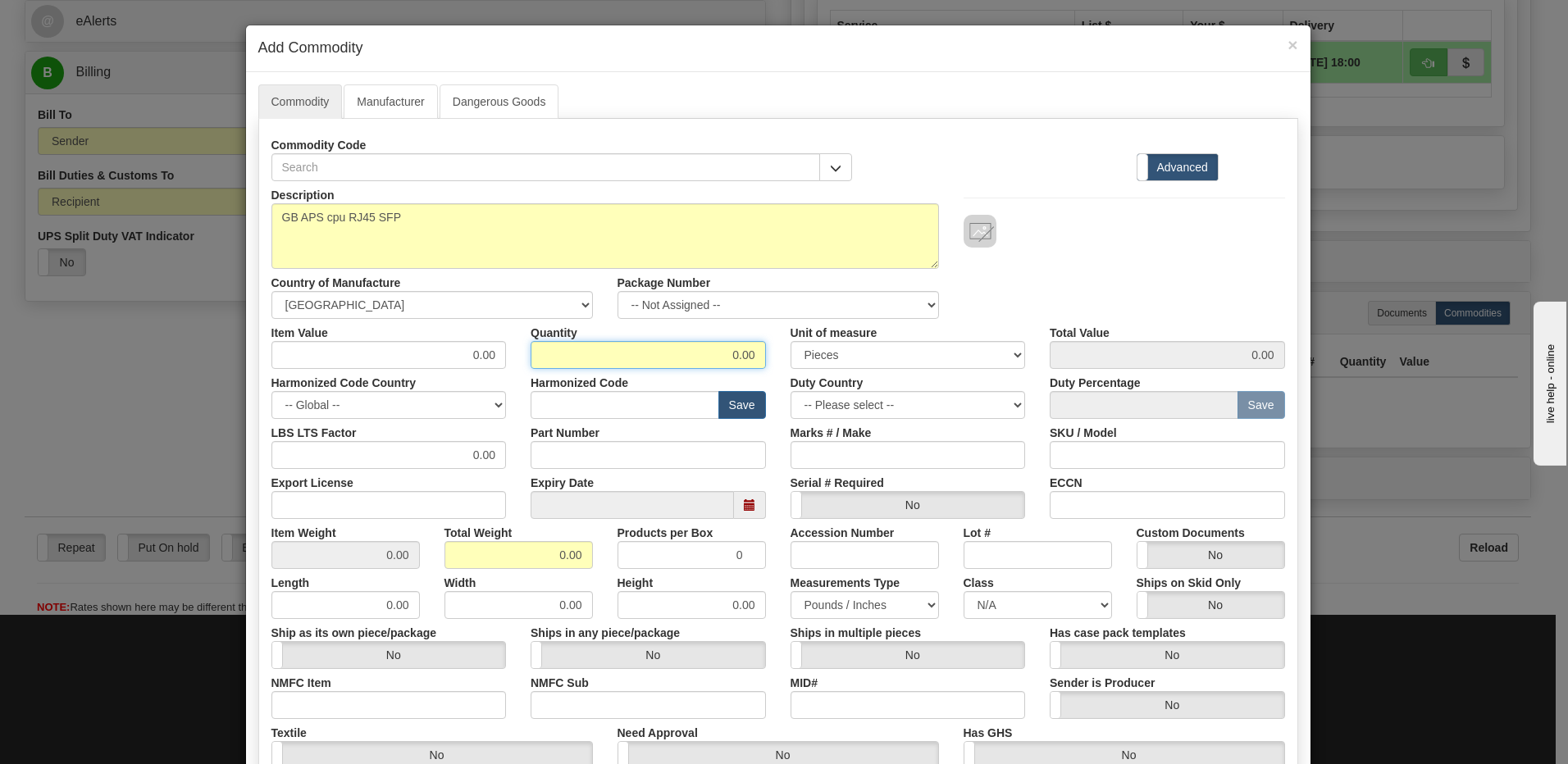
drag, startPoint x: 670, startPoint y: 355, endPoint x: 919, endPoint y: 384, distance: 250.7
click at [919, 384] on div "Description GB APS cpu RJ45 SFP Country of Manufacture -- Unknown -- AFGHANISTA…" at bounding box center [778, 542] width 1013 height 722
type input "2"
click at [424, 557] on div "Item Weight 0.00" at bounding box center [346, 543] width 173 height 50
click at [457, 554] on input "0.00" at bounding box center [519, 555] width 148 height 28
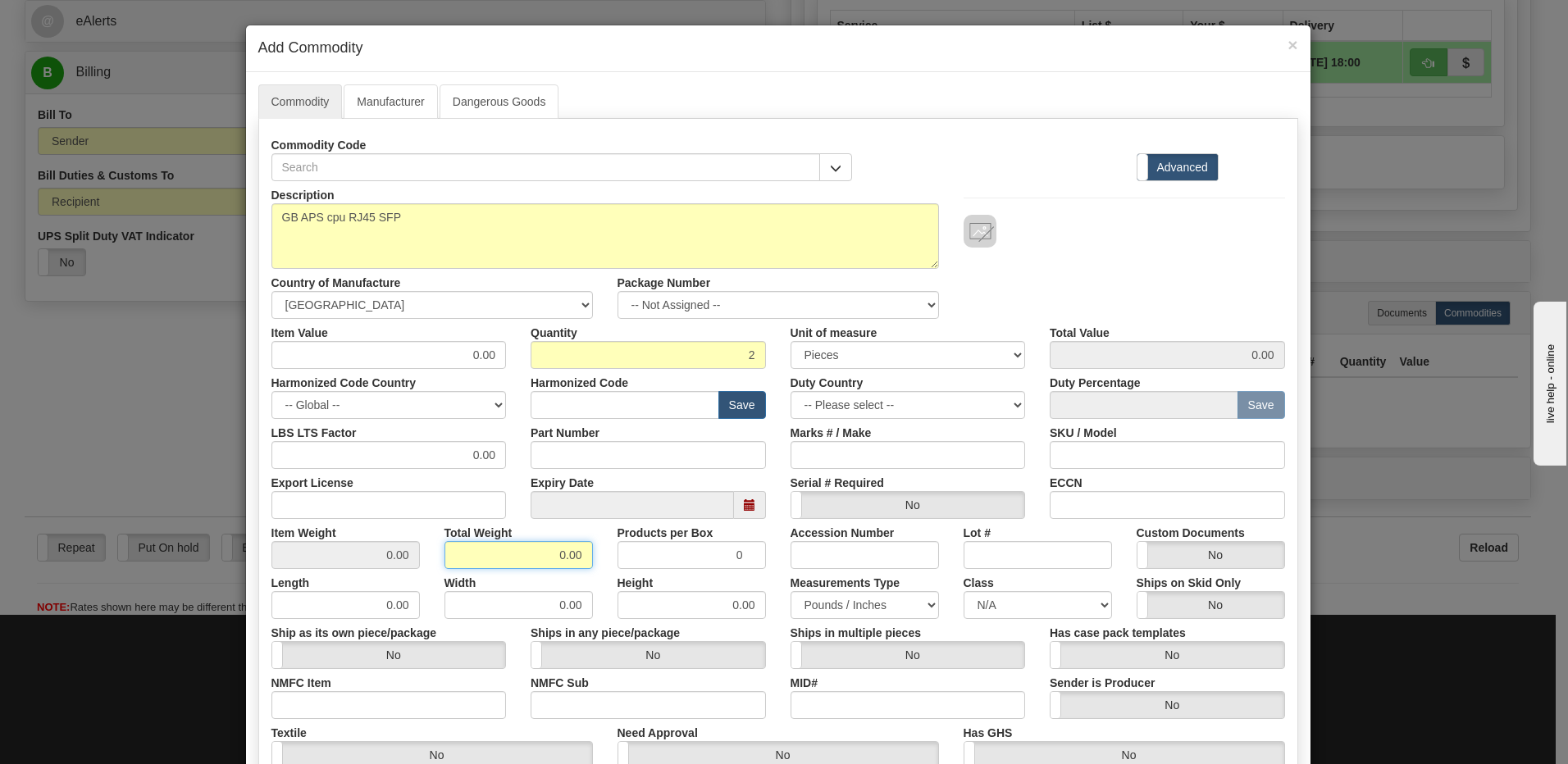
drag, startPoint x: 535, startPoint y: 560, endPoint x: 632, endPoint y: 555, distance: 97.1
click at [623, 555] on div "Item Weight 0.00 Total Weight 0.00 Products per Box 0 Accession Number Lot # Cu…" at bounding box center [778, 543] width 1038 height 50
type input "2"
type input "1.0000"
click at [577, 407] on input "text" at bounding box center [624, 405] width 189 height 28
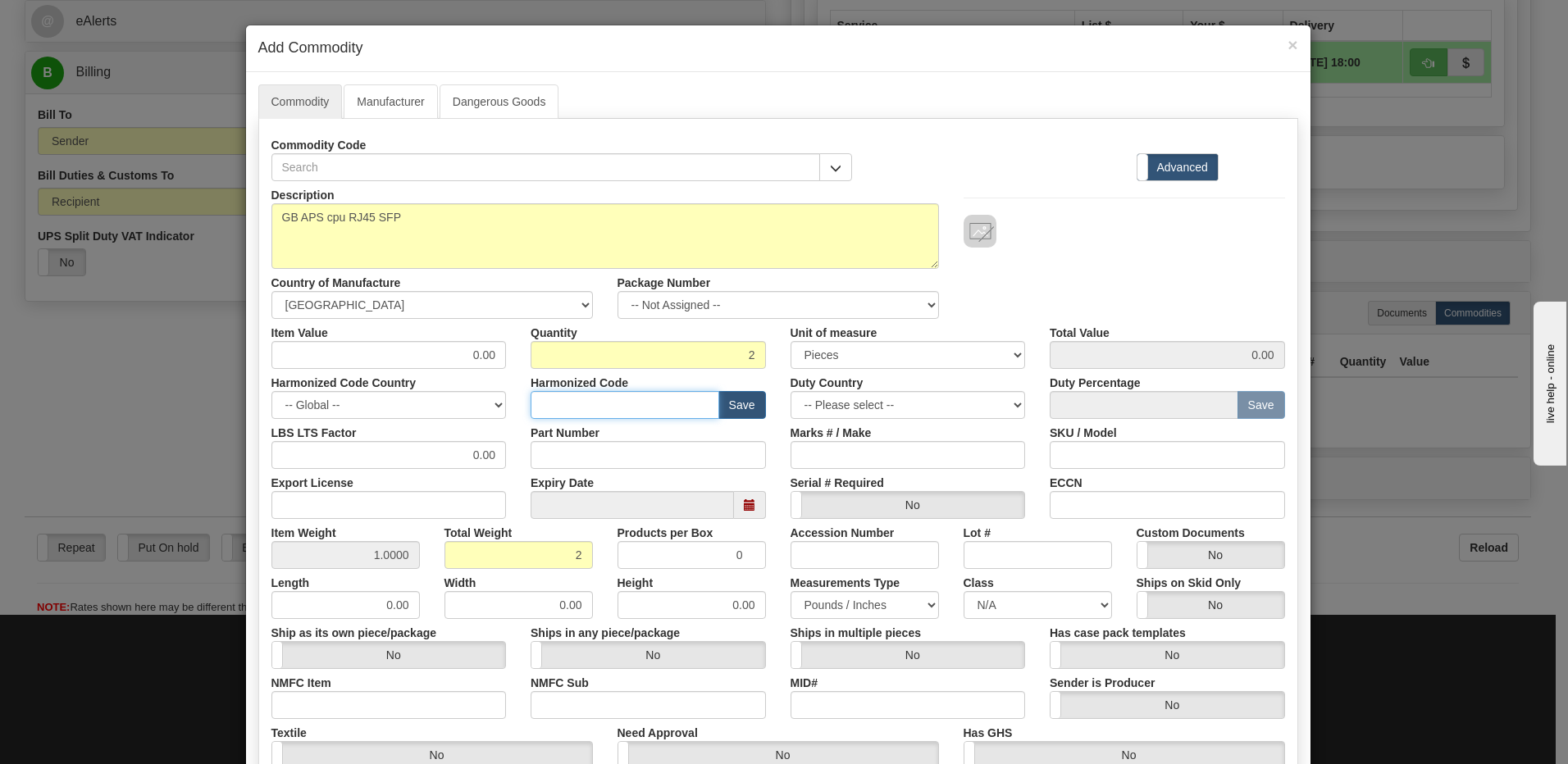
type input "8538.90.00"
drag, startPoint x: 453, startPoint y: 357, endPoint x: 540, endPoint y: 346, distance: 87.7
click at [540, 346] on div "Item Value 0.00 Quantity 2 Unit of measure 3 Thousand Square Inches Adjustments…" at bounding box center [778, 344] width 1038 height 50
type input "50.00"
type input "100.00"
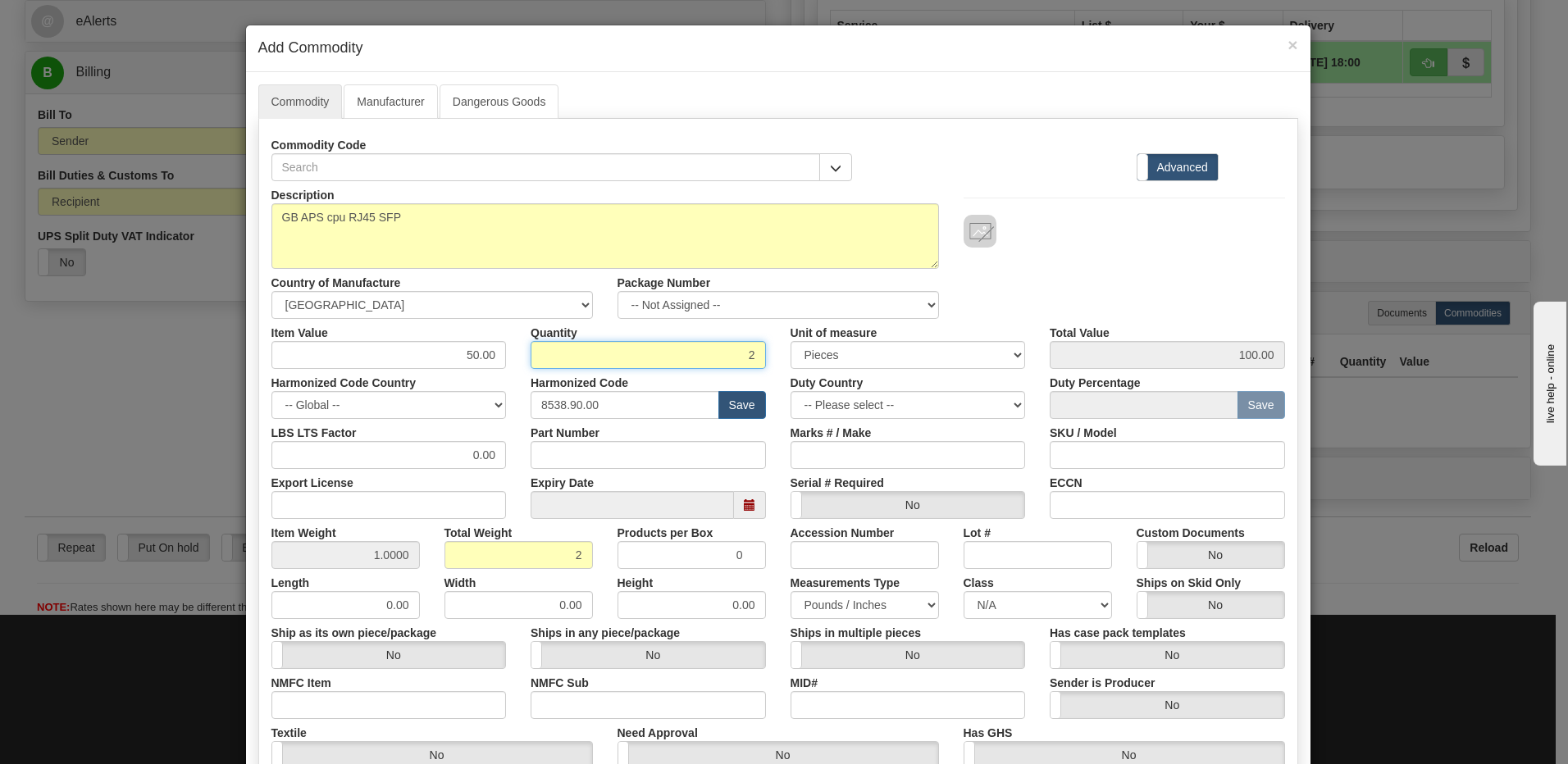
click at [540, 346] on input "2" at bounding box center [648, 354] width 235 height 28
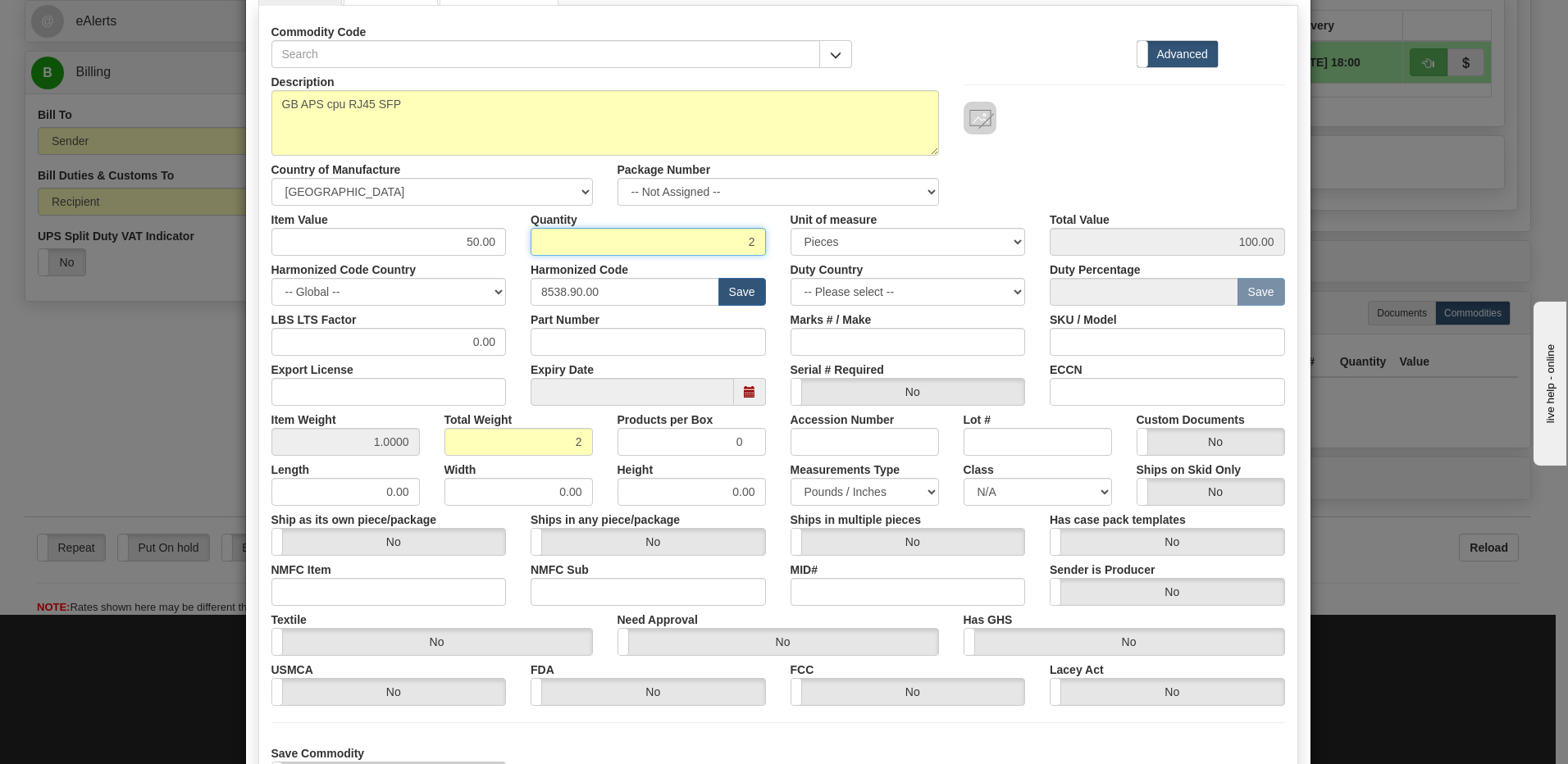
scroll to position [251, 0]
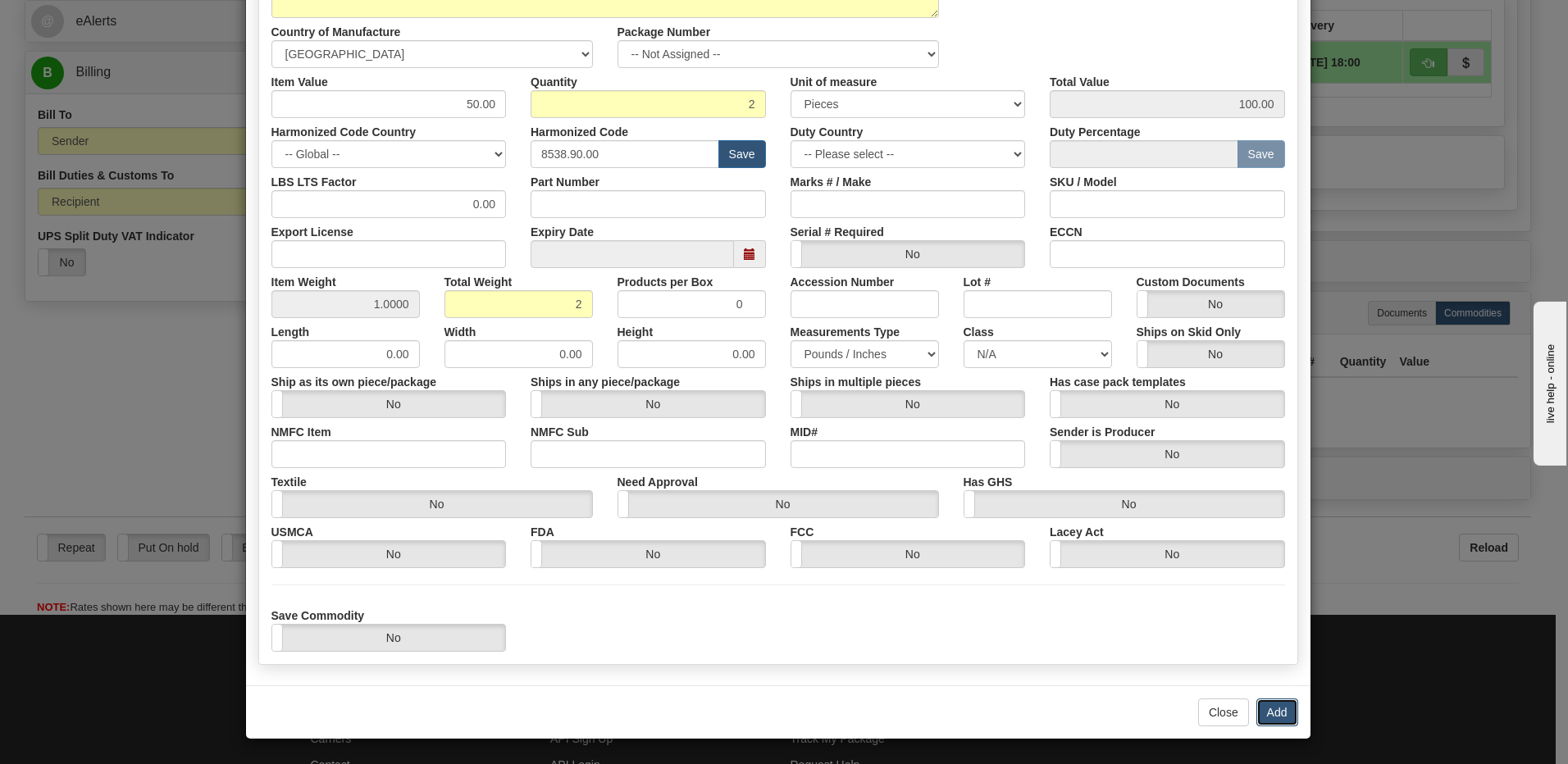
click at [1276, 708] on button "Add" at bounding box center [1277, 712] width 42 height 28
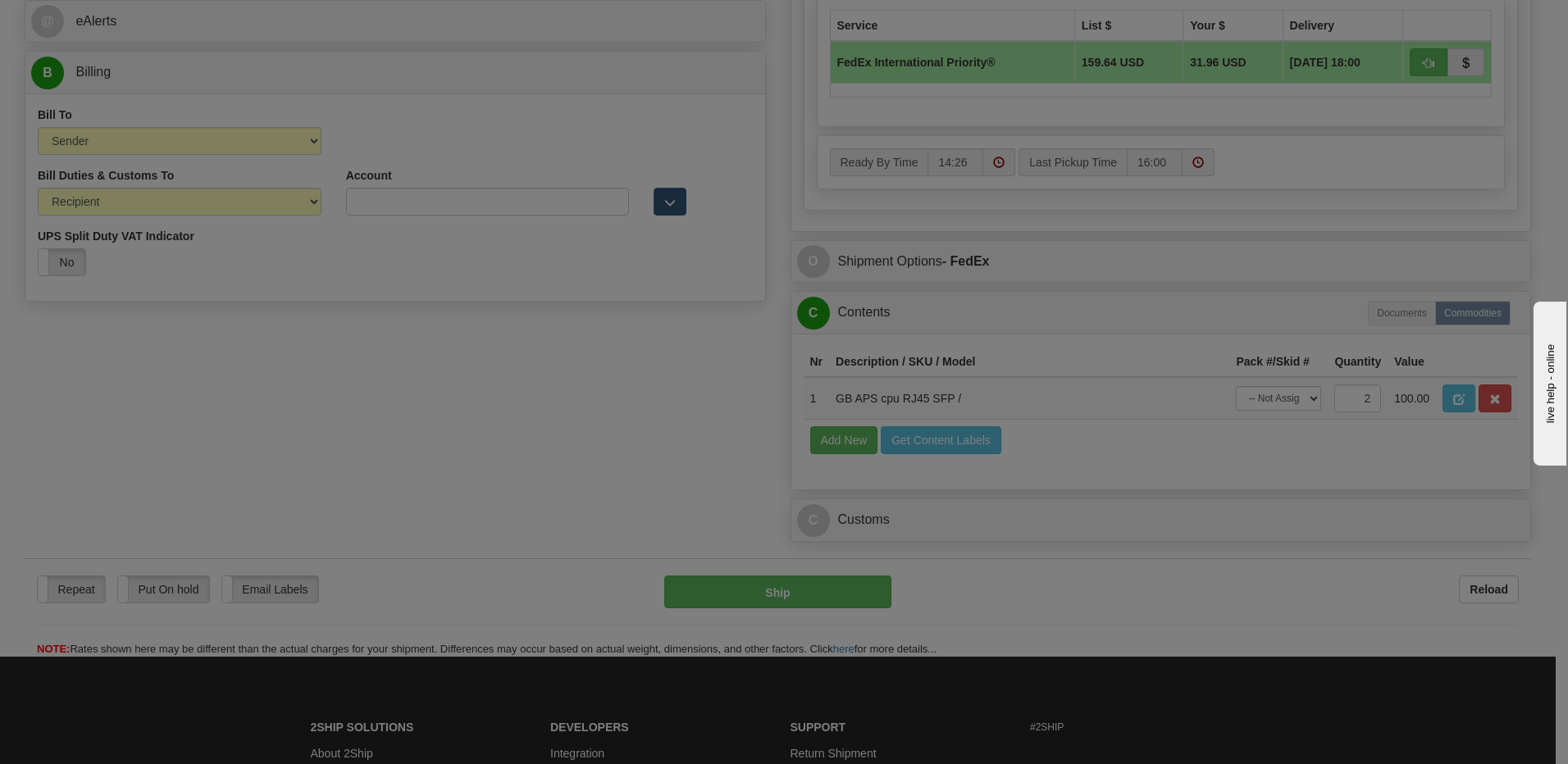
scroll to position [0, 0]
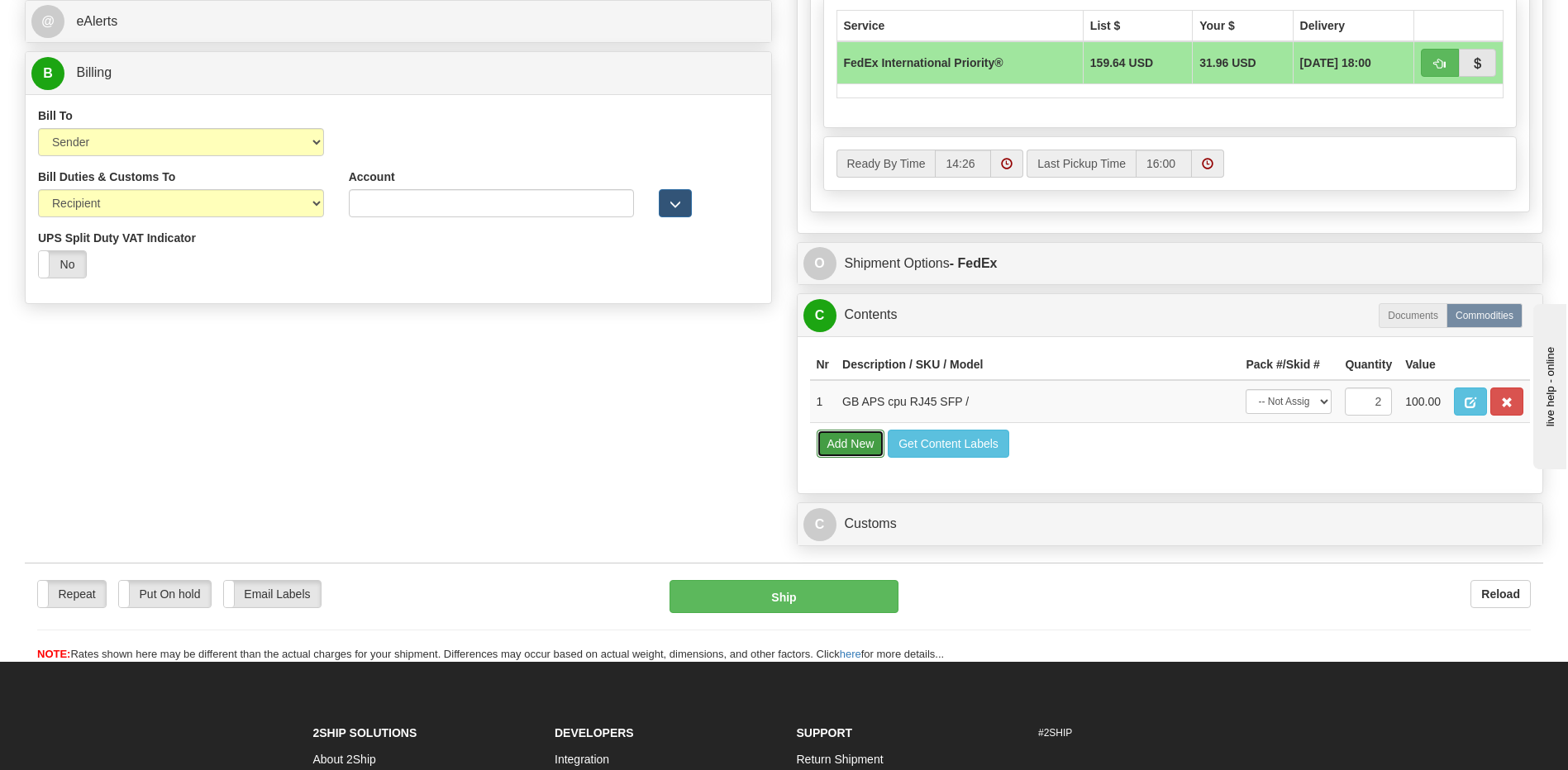
click at [841, 451] on button "Add New" at bounding box center [850, 444] width 68 height 28
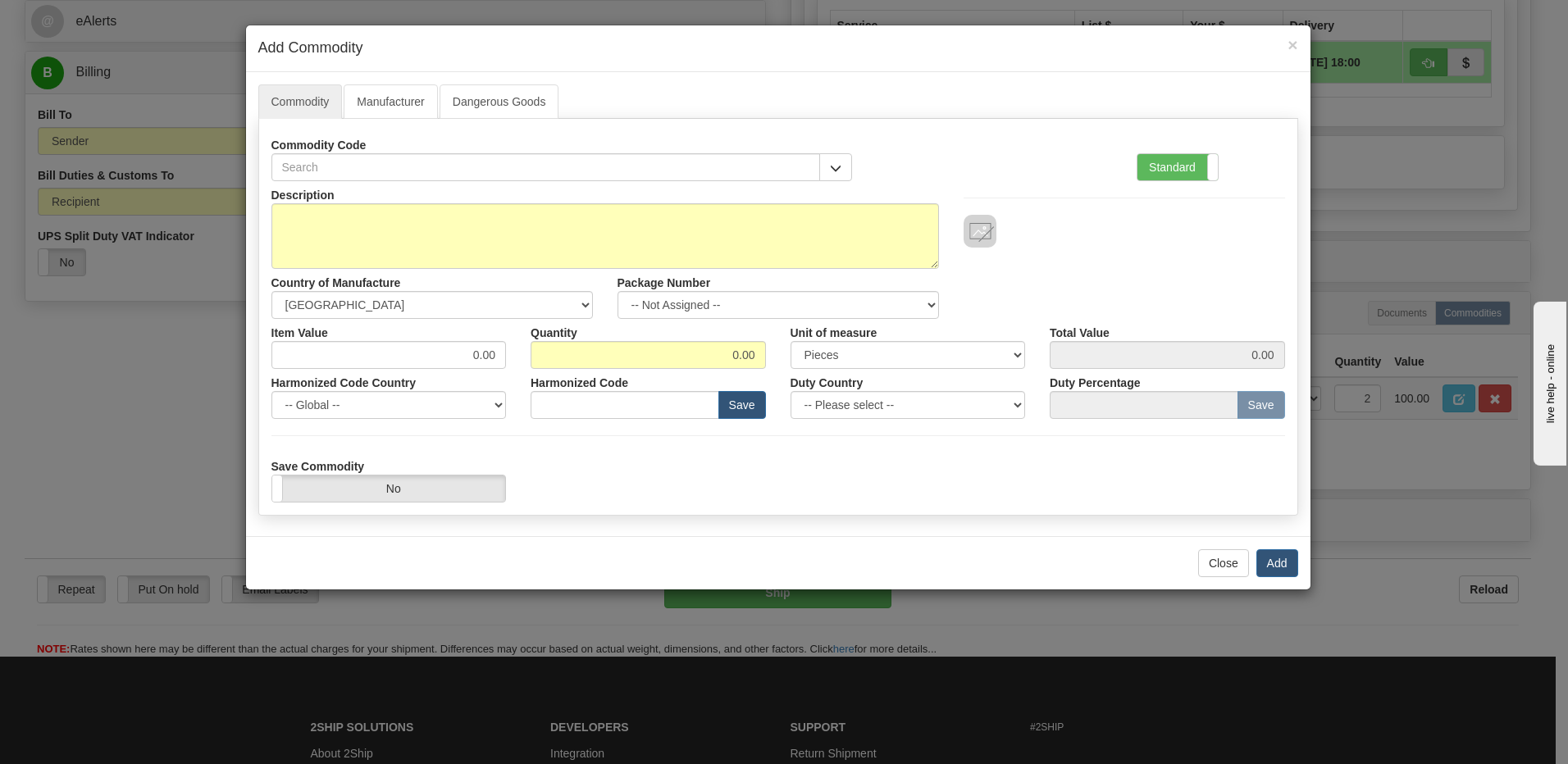
click at [1171, 145] on div "Standard Advanced" at bounding box center [1211, 155] width 173 height 50
click at [1165, 179] on label "Standard" at bounding box center [1177, 167] width 80 height 26
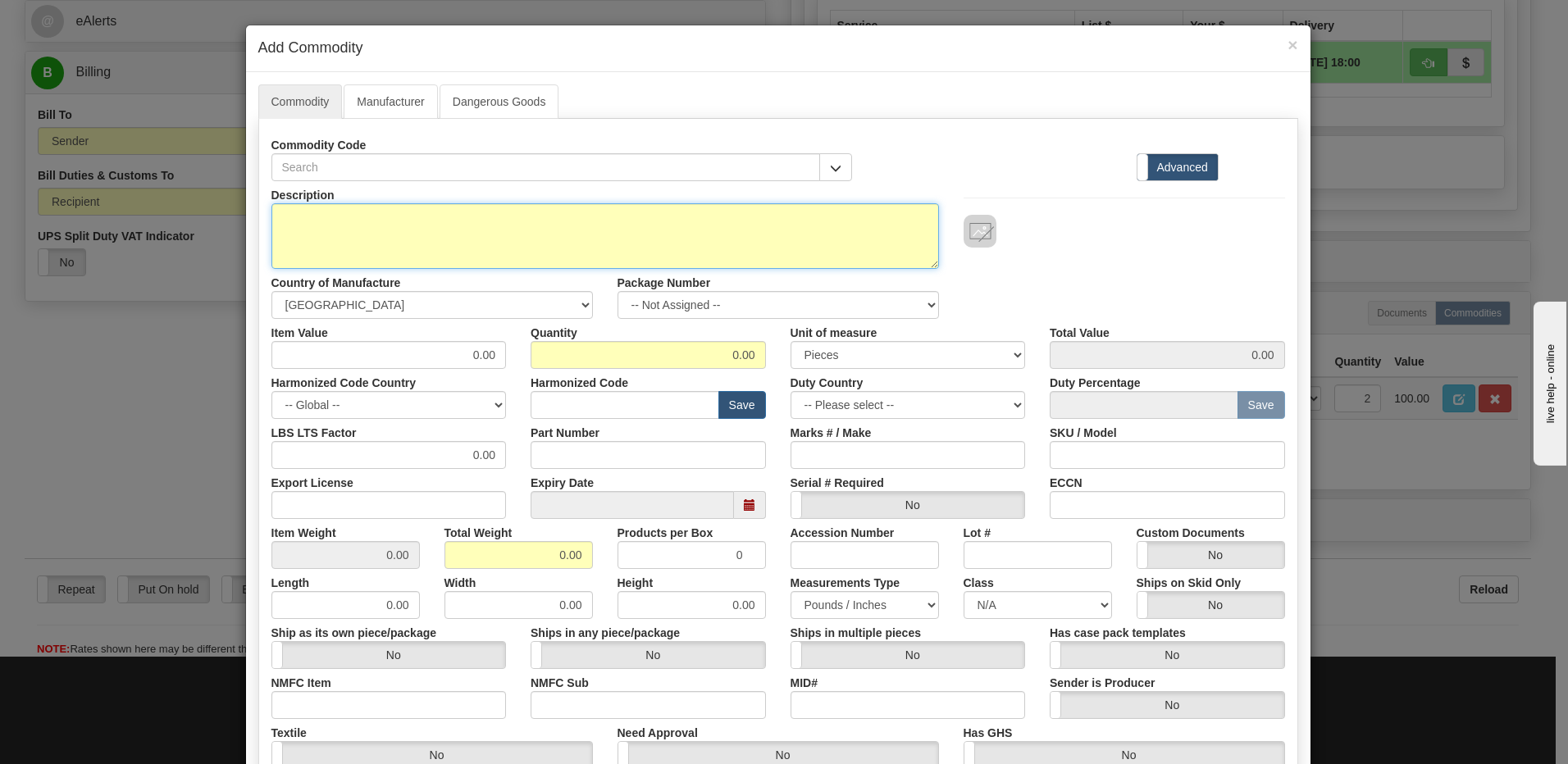
click at [295, 226] on textarea "Description" at bounding box center [605, 235] width 668 height 66
paste textarea "CPU ML2 prototype module"
type textarea "CPU ML2 prototype module"
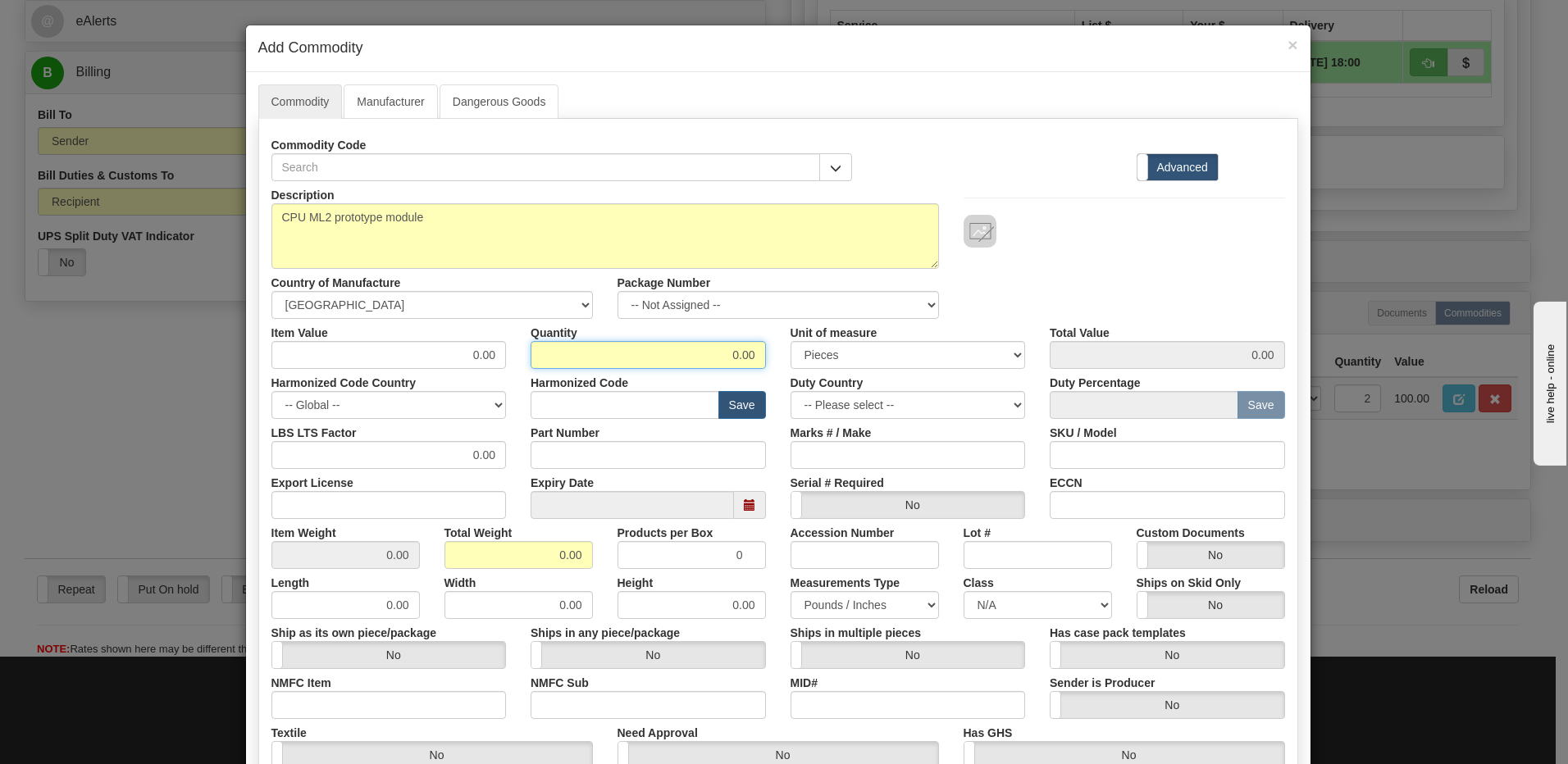
drag, startPoint x: 706, startPoint y: 345, endPoint x: 791, endPoint y: 343, distance: 85.0
click at [791, 343] on div "Item Value 0.00 Quantity 0.00 Unit of measure 3 Thousand Square Inches Adjustme…" at bounding box center [778, 344] width 1038 height 50
type input "1"
click at [451, 556] on input "0.00" at bounding box center [519, 555] width 148 height 28
drag, startPoint x: 495, startPoint y: 556, endPoint x: 677, endPoint y: 572, distance: 182.7
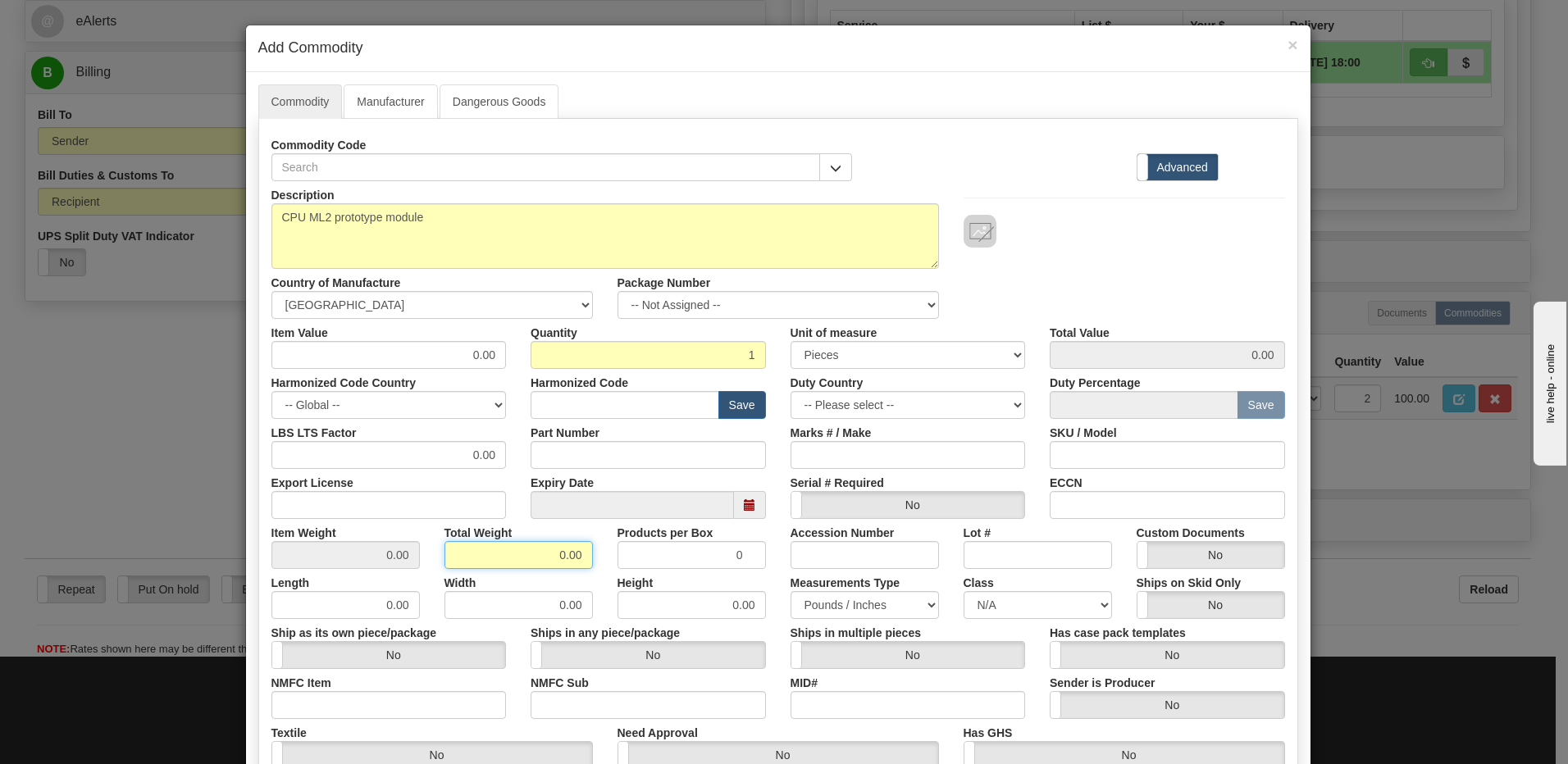
click at [676, 572] on div "Description CPU ML2 prototype module Country of Manufacture -- Unknown -- AFGHA…" at bounding box center [778, 542] width 1013 height 722
type input "1"
type input "1.0000"
click at [626, 406] on input "text" at bounding box center [624, 405] width 189 height 28
type input "8538.90.00"
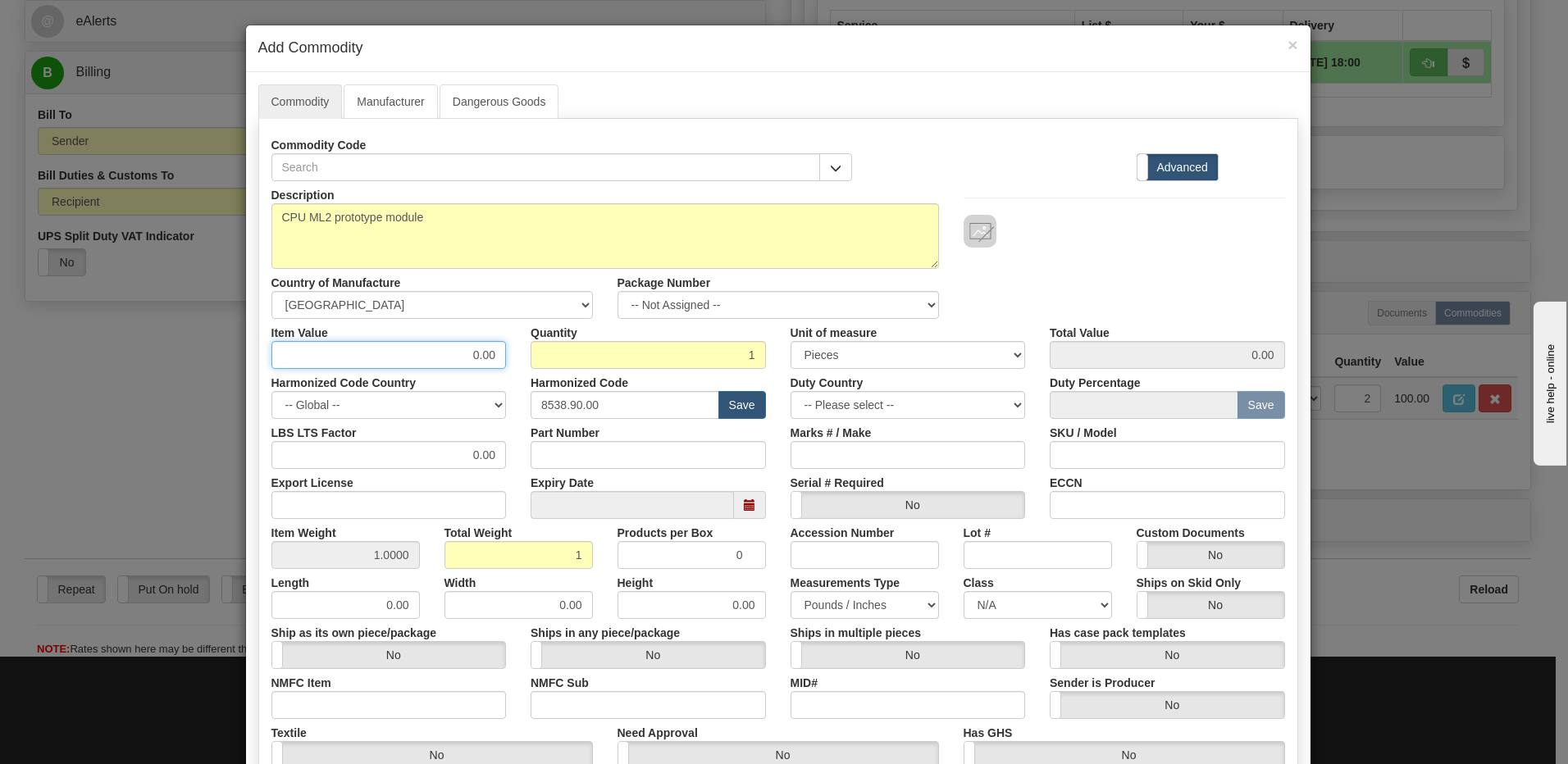
drag, startPoint x: 427, startPoint y: 355, endPoint x: 573, endPoint y: 345, distance: 146.3
click at [573, 345] on div "Item Value 0.00 Quantity 1 Unit of measure 3 Thousand Square Inches Adjustments…" at bounding box center [778, 344] width 1038 height 50
type input "245.00"
click at [573, 345] on input "1" at bounding box center [648, 354] width 235 height 28
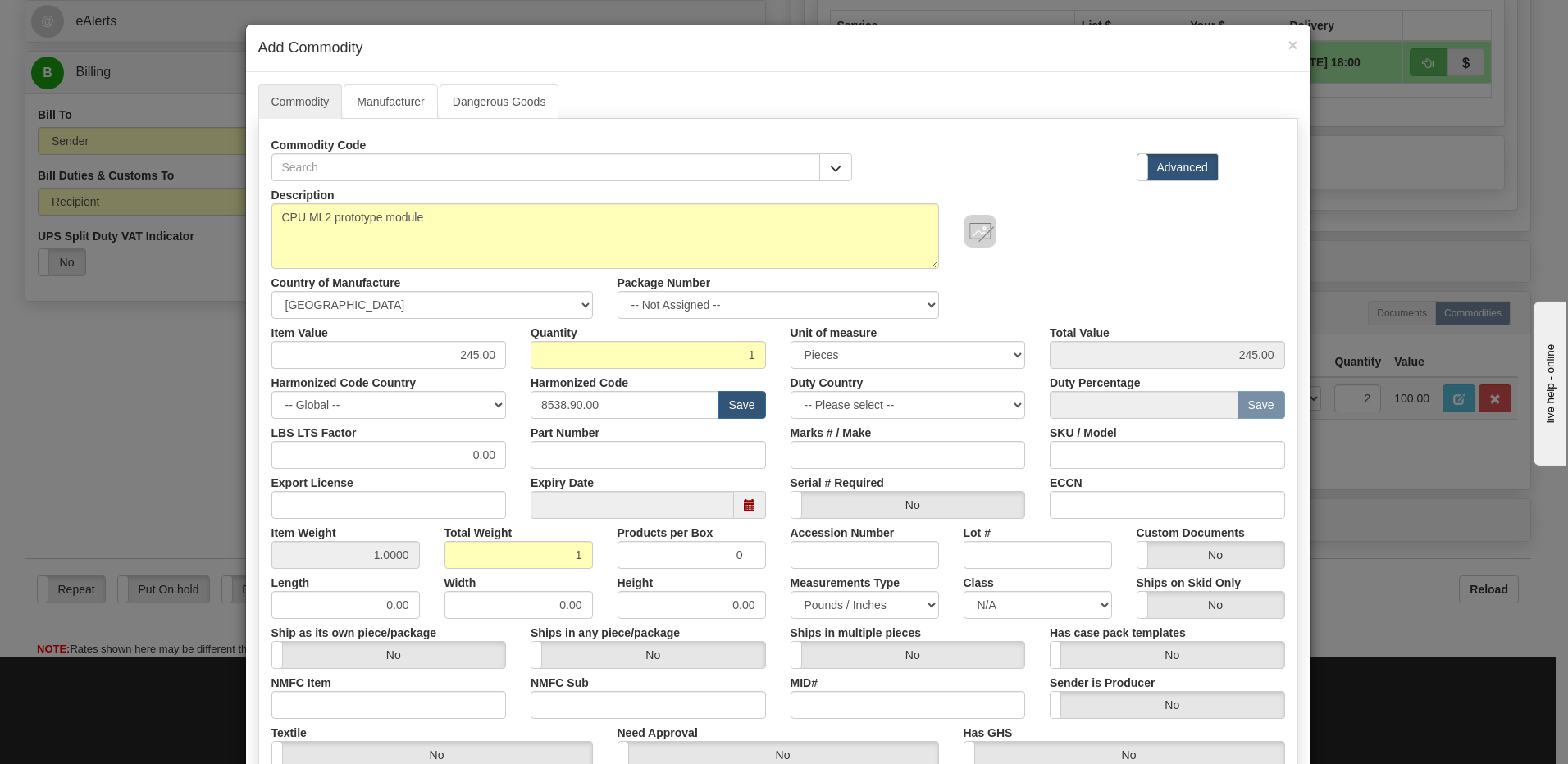
click at [1007, 286] on div "Description CPU ML2 prototype module Country of Manufacture -- Unknown -- AFGHA…" at bounding box center [778, 250] width 1038 height 138
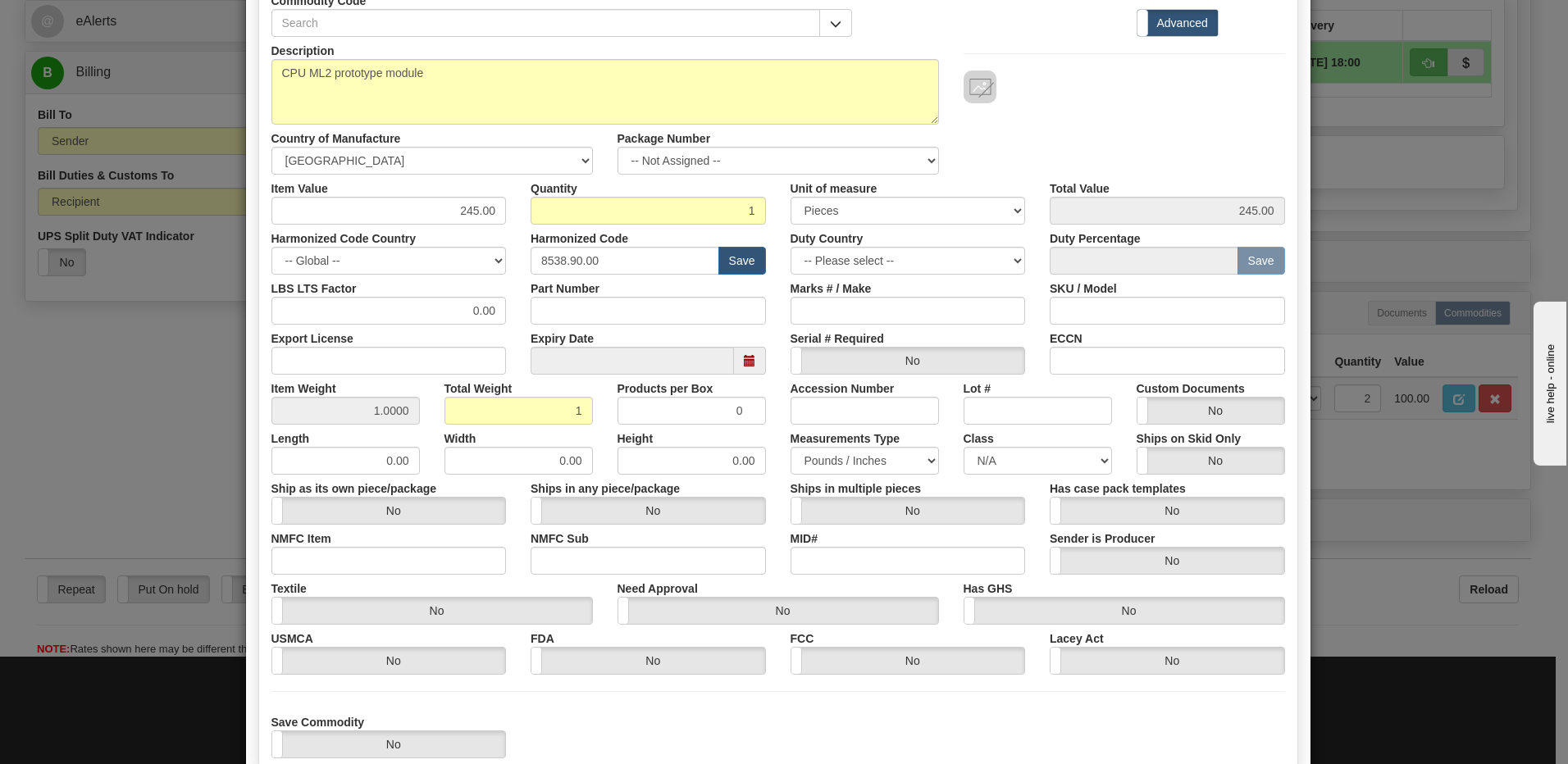
scroll to position [246, 0]
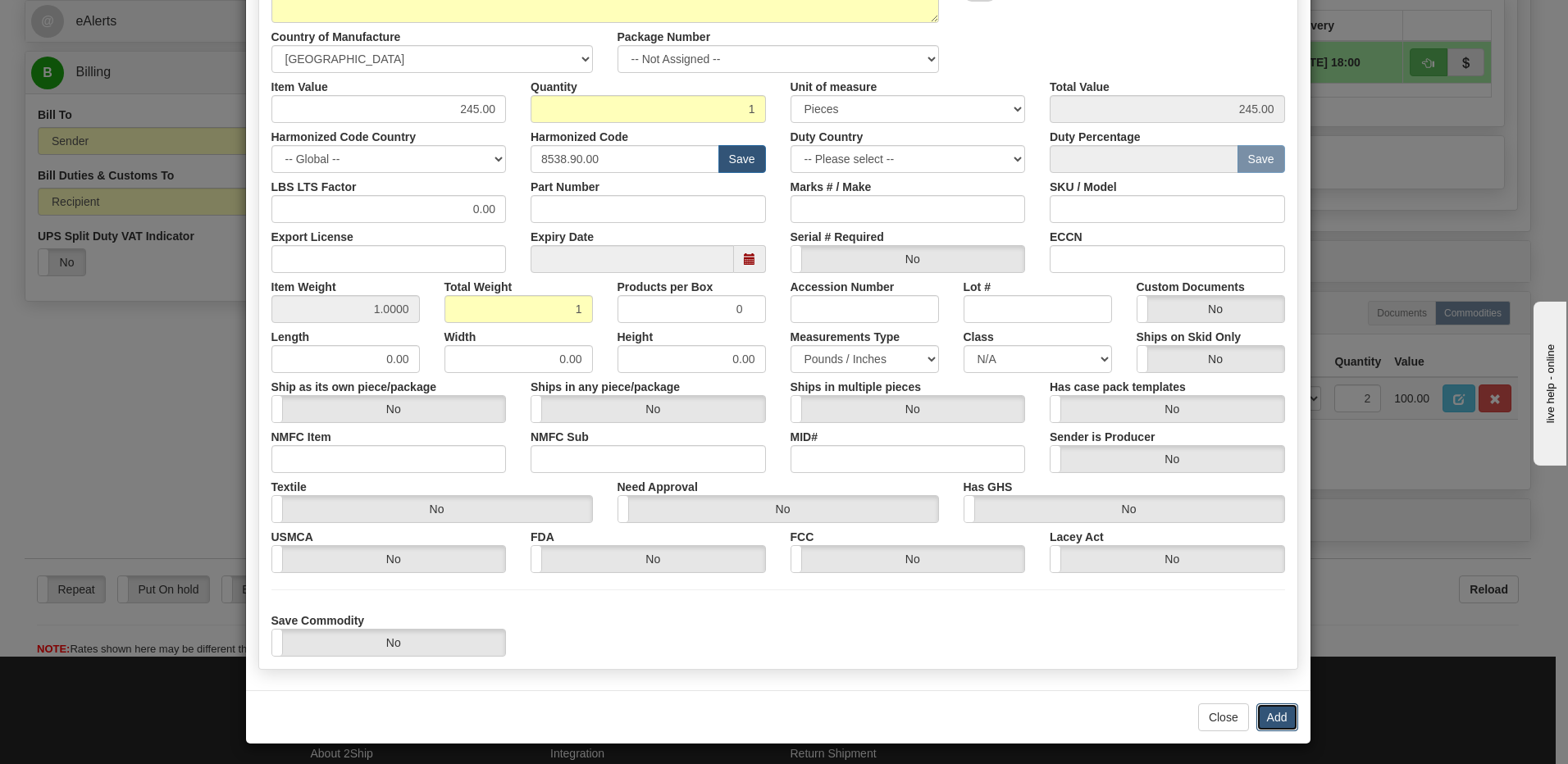
click at [1273, 724] on button "Add" at bounding box center [1277, 717] width 42 height 28
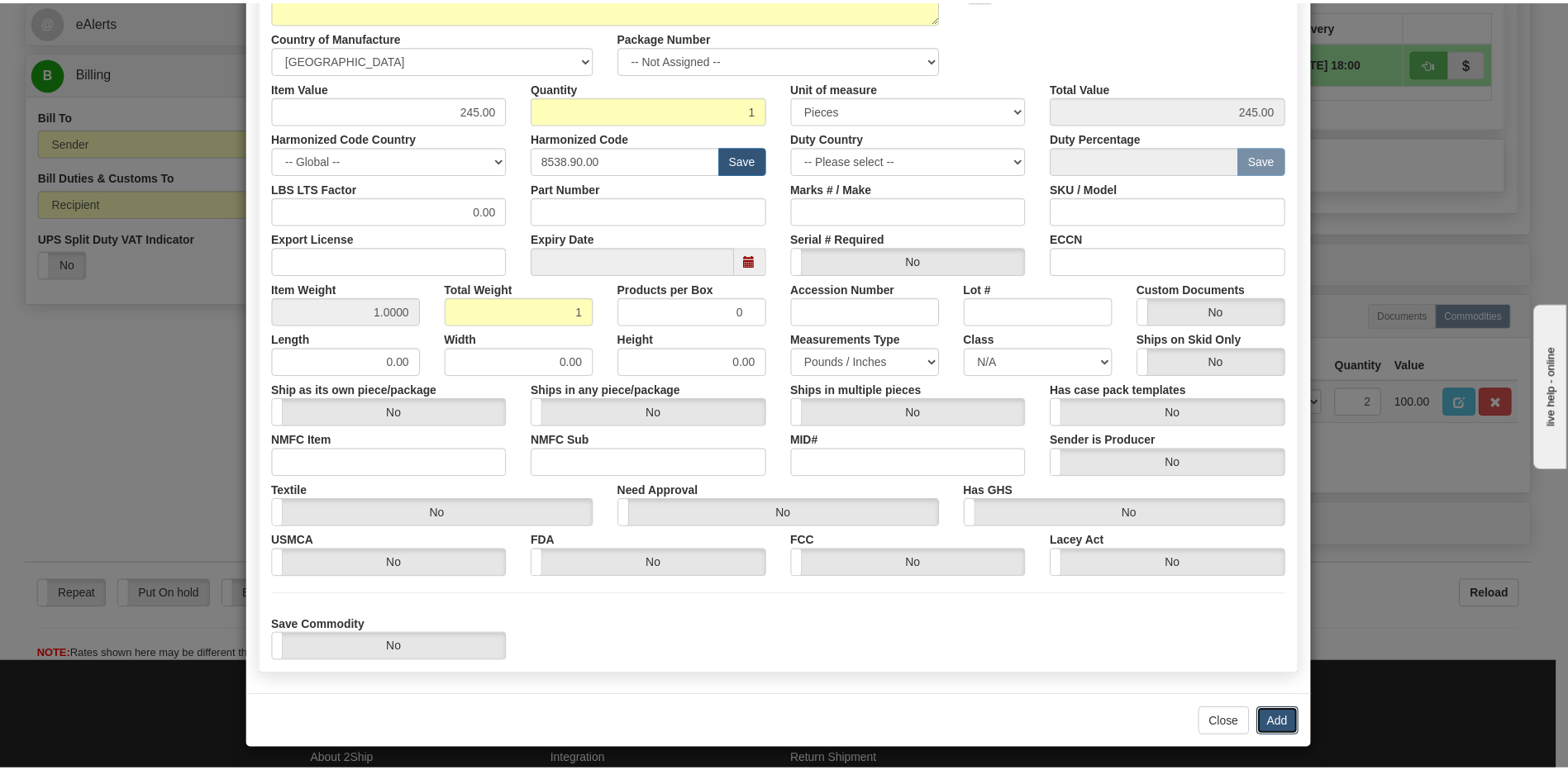
scroll to position [0, 0]
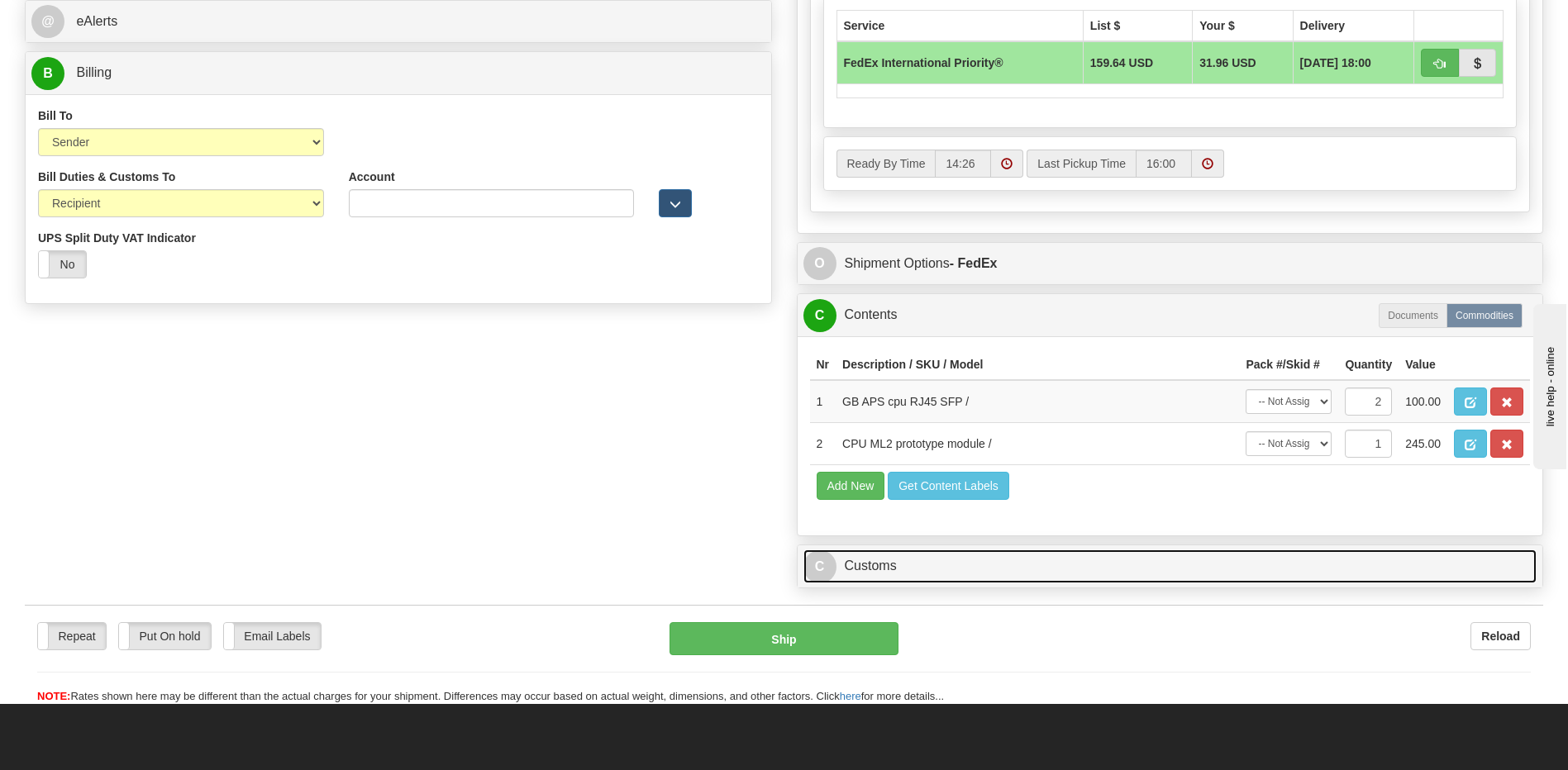
click at [930, 570] on link "C Customs" at bounding box center [1170, 565] width 734 height 34
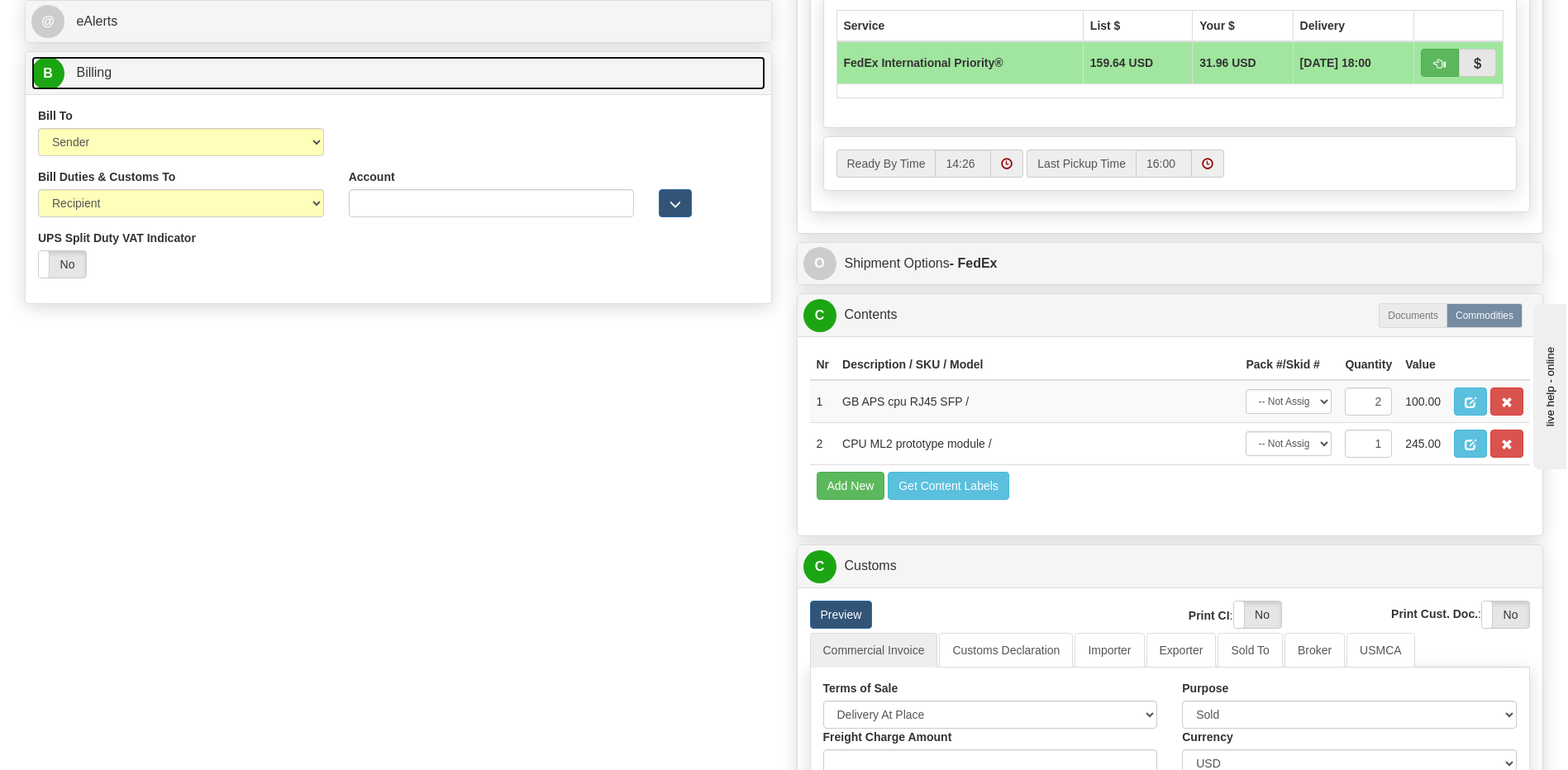
click at [170, 72] on link "B Billing" at bounding box center [398, 73] width 734 height 34
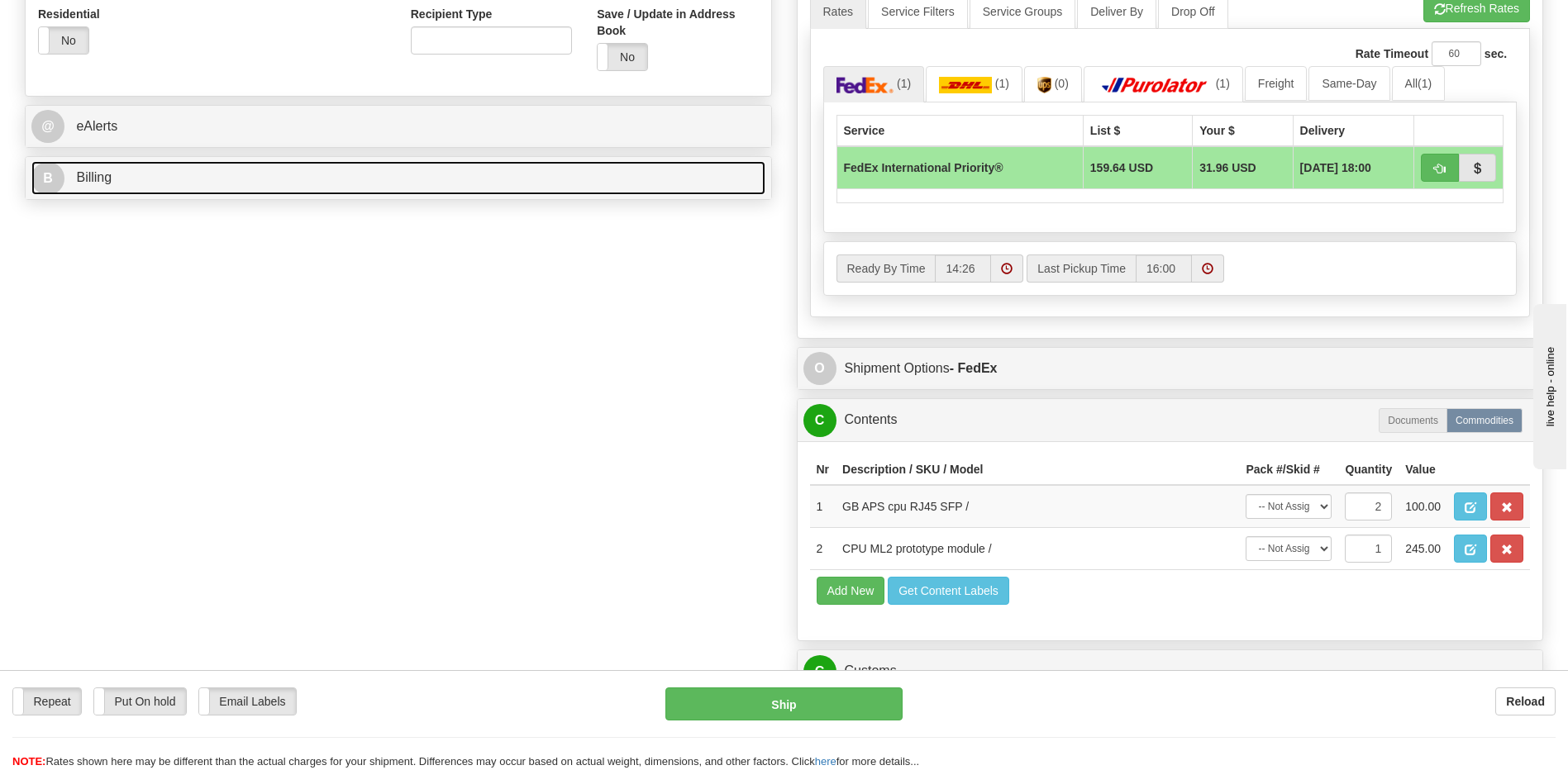
scroll to position [578, 0]
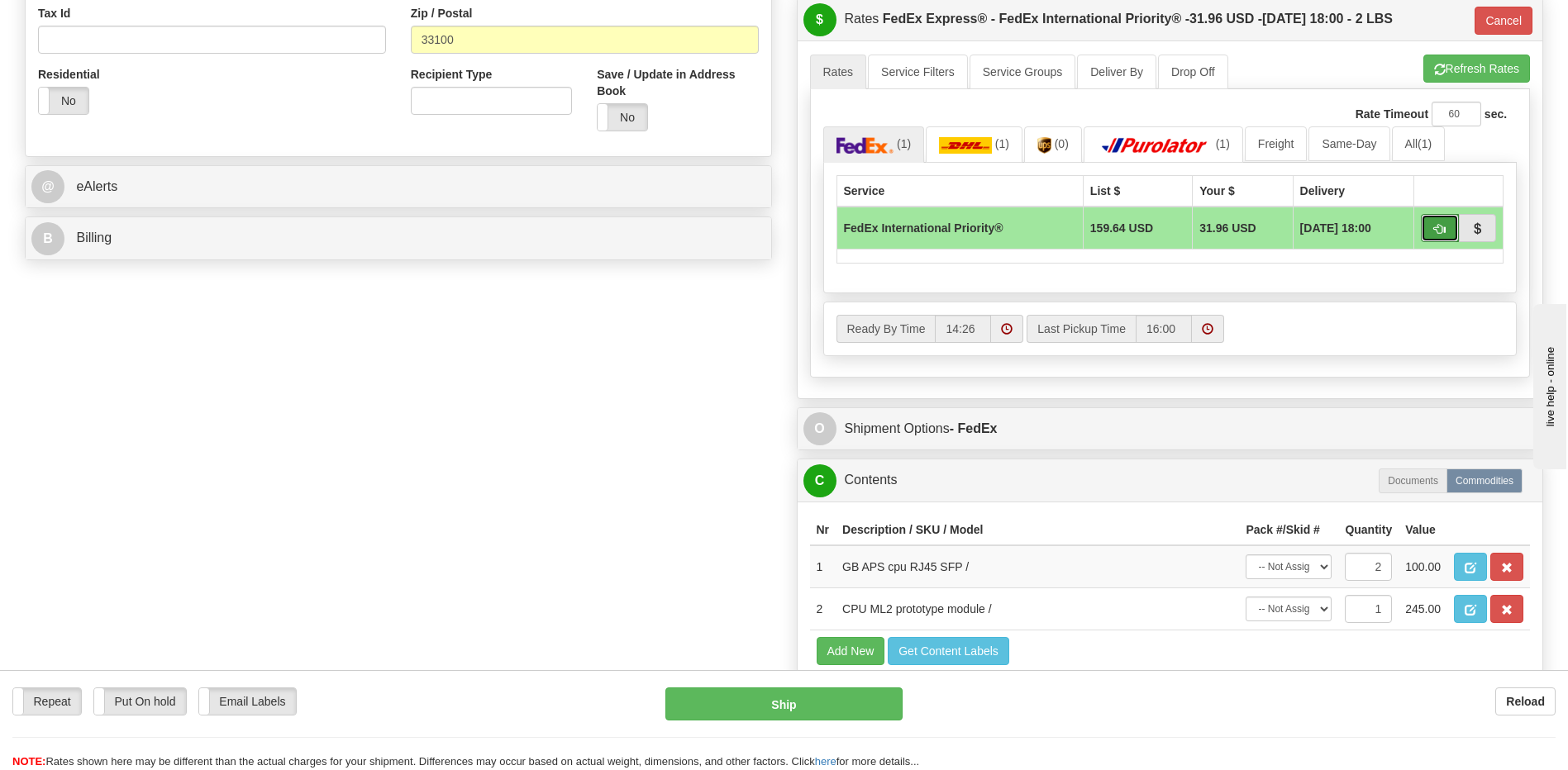
click at [1442, 235] on button "button" at bounding box center [1440, 227] width 38 height 28
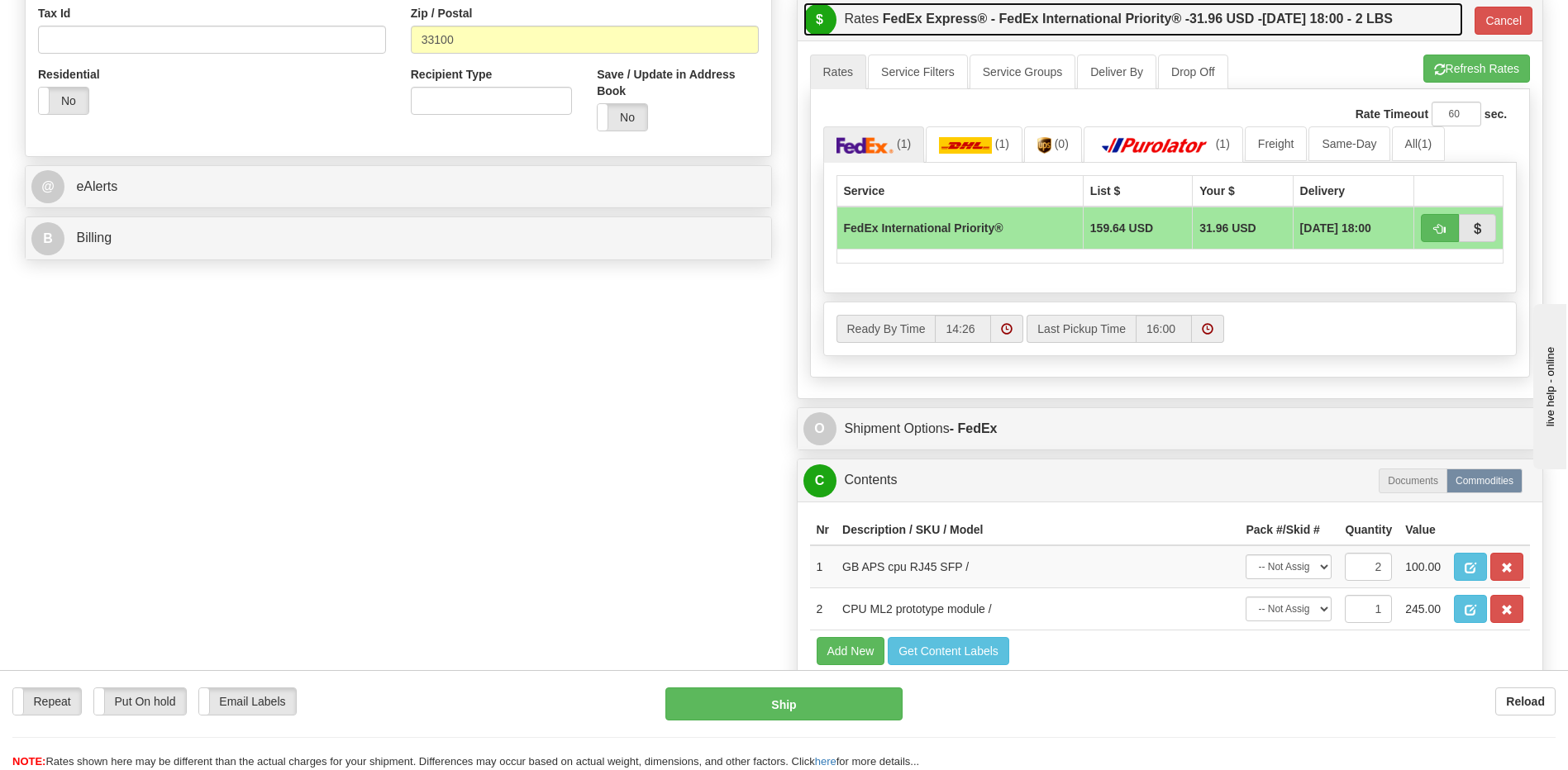
click at [1145, 25] on label "FedEx Express® - FedEx International Priority® - 31.96 USD - 09/01/2025 18:00 -…" at bounding box center [1138, 19] width 510 height 33
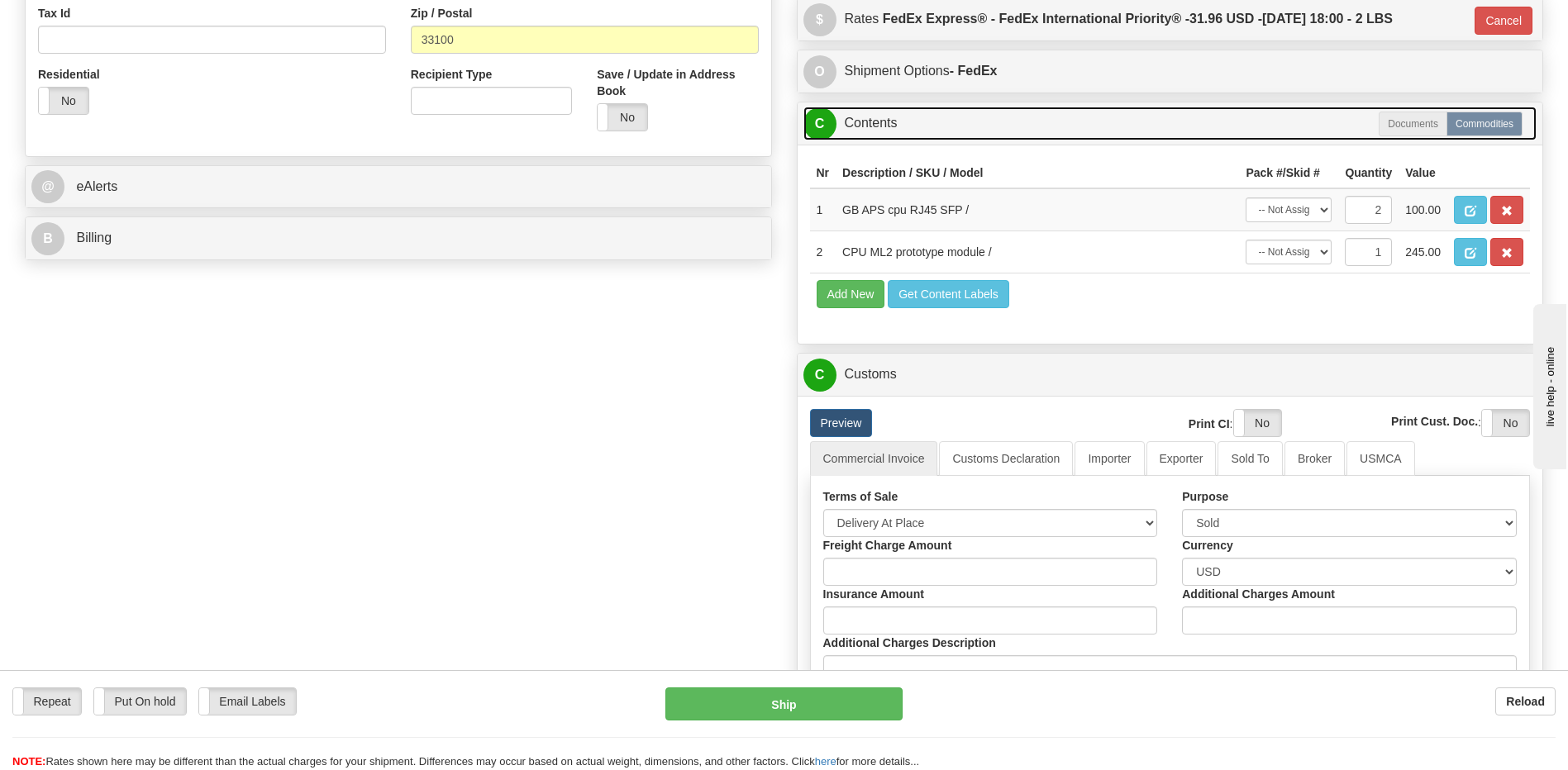
drag, startPoint x: 882, startPoint y: 124, endPoint x: 914, endPoint y: 184, distance: 68.0
click at [882, 124] on link "C Contents" at bounding box center [1170, 123] width 734 height 34
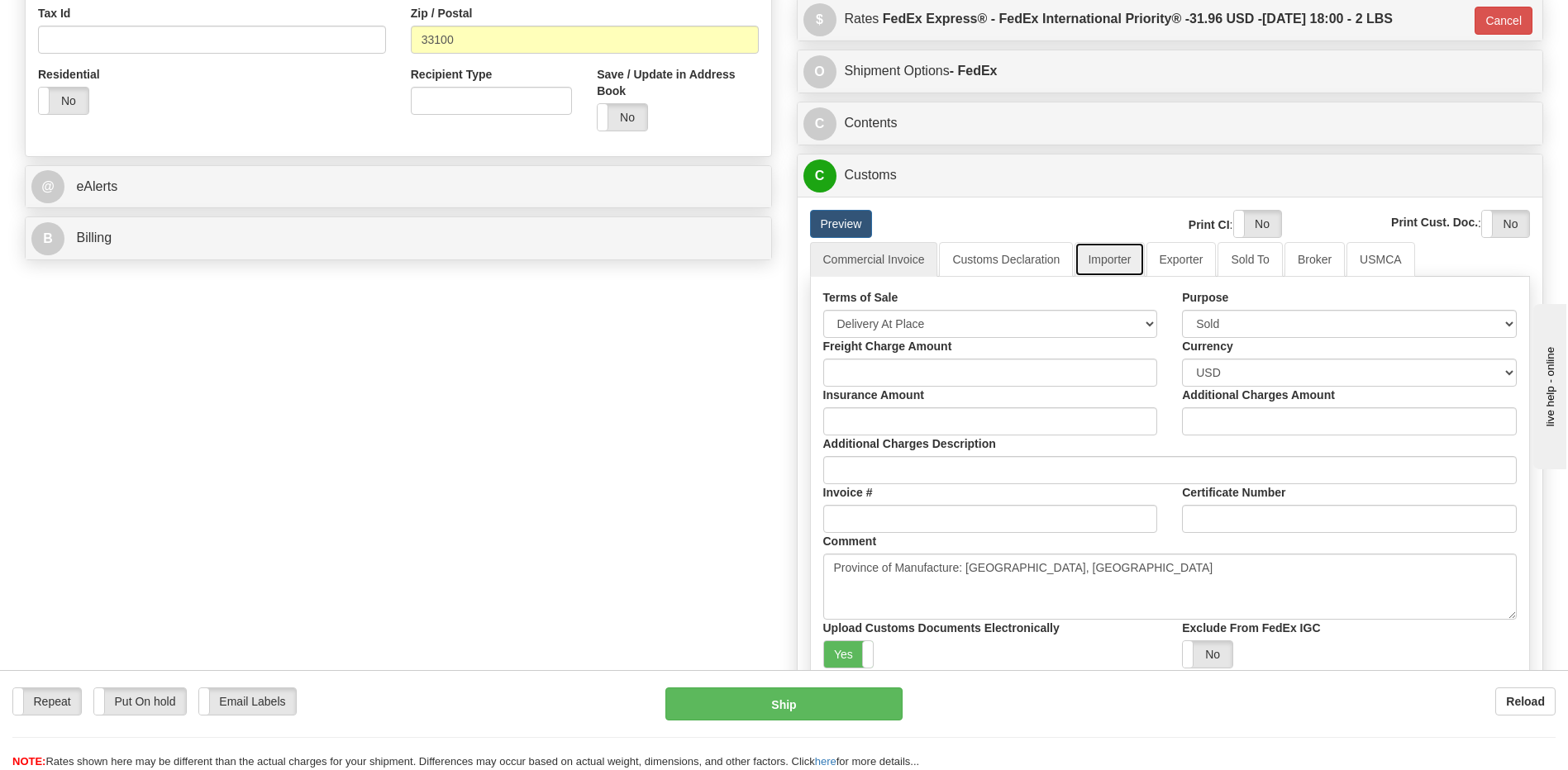
click at [1115, 274] on link "Importer" at bounding box center [1109, 259] width 69 height 35
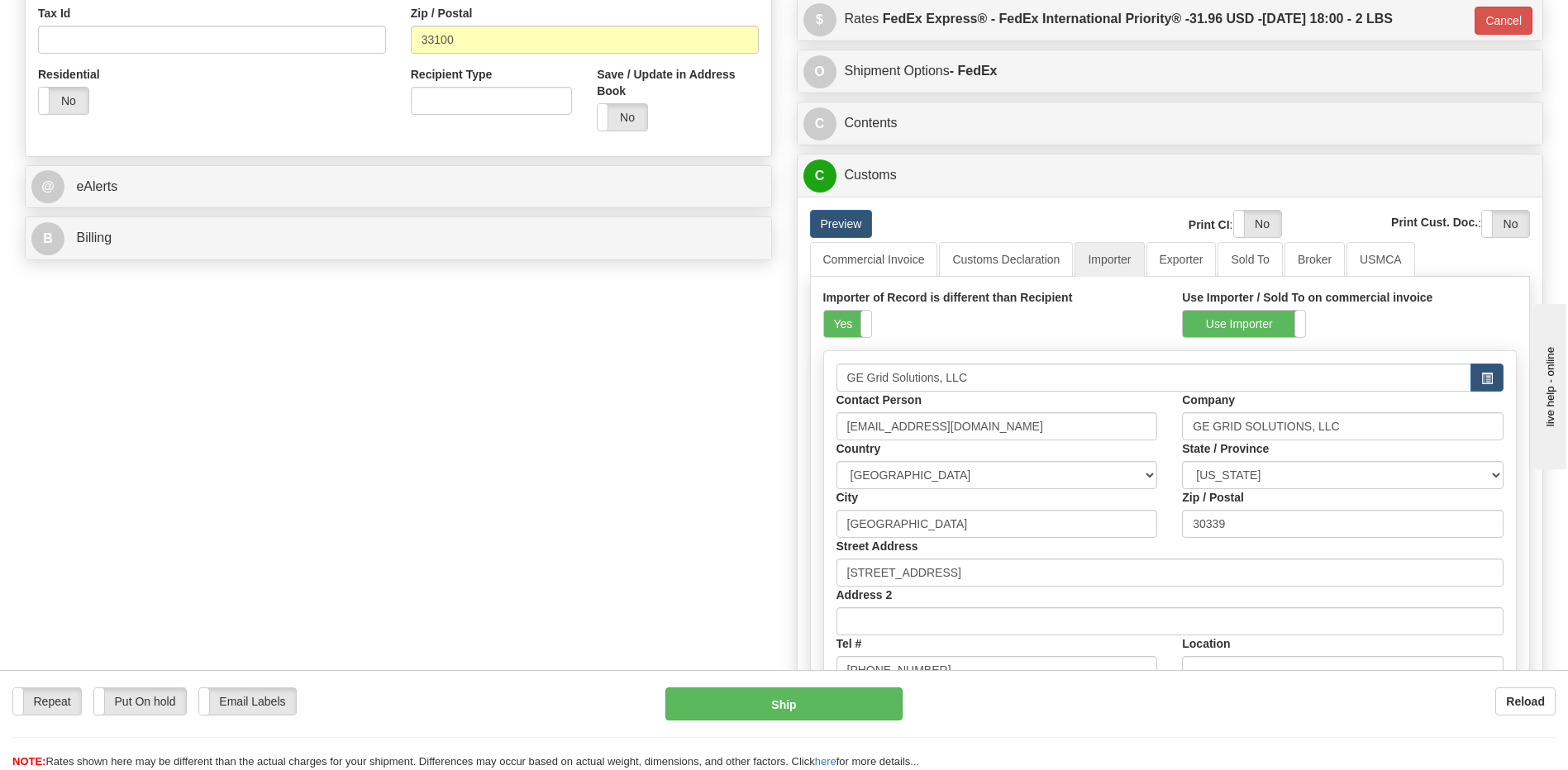
drag, startPoint x: 837, startPoint y: 329, endPoint x: 982, endPoint y: 285, distance: 151.5
click at [837, 329] on label "Yes" at bounding box center [848, 324] width 47 height 26
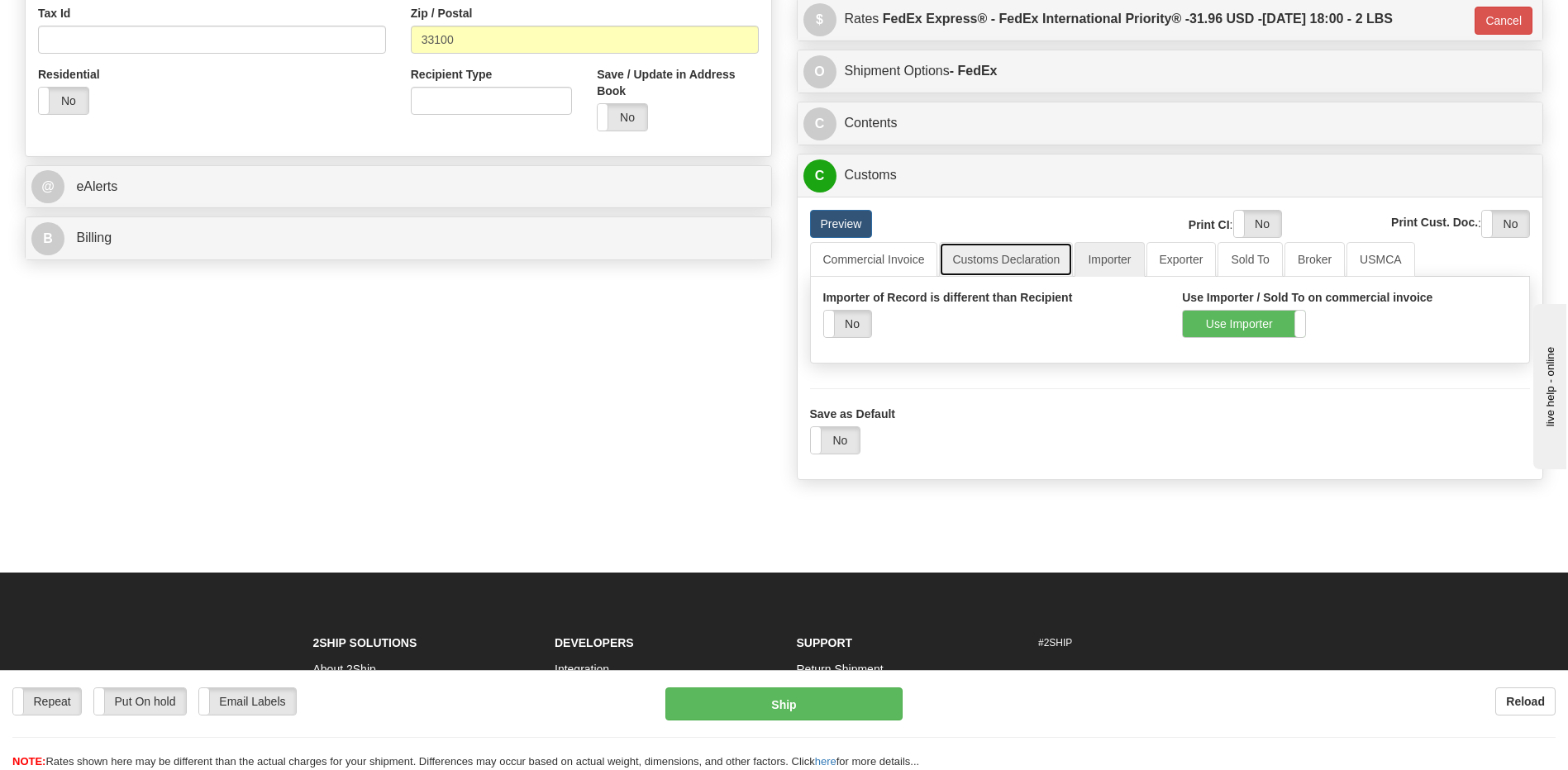
click at [996, 262] on link "Customs Declaration" at bounding box center [1005, 259] width 134 height 35
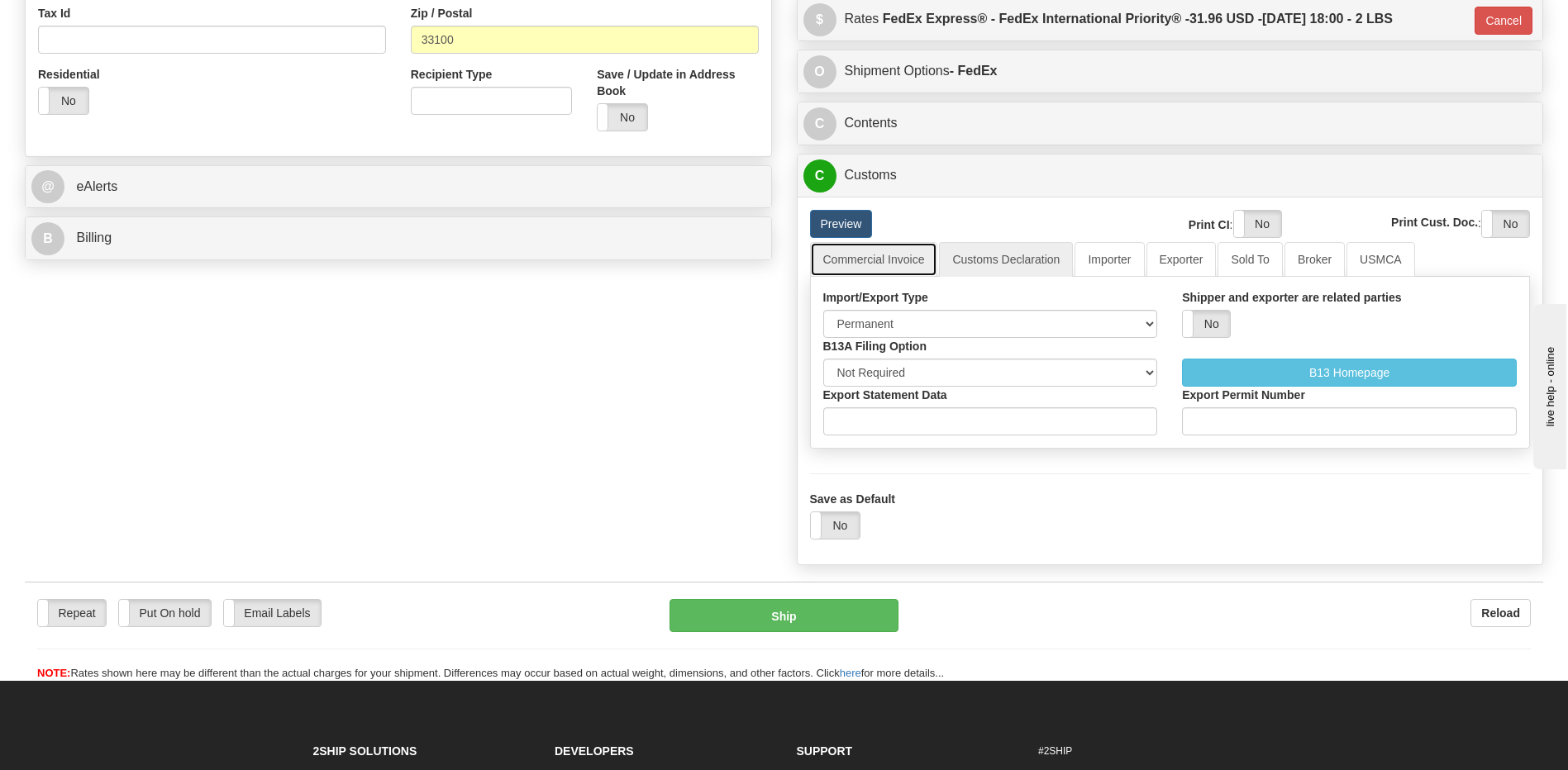
click at [859, 265] on link "Commercial Invoice" at bounding box center [874, 259] width 128 height 35
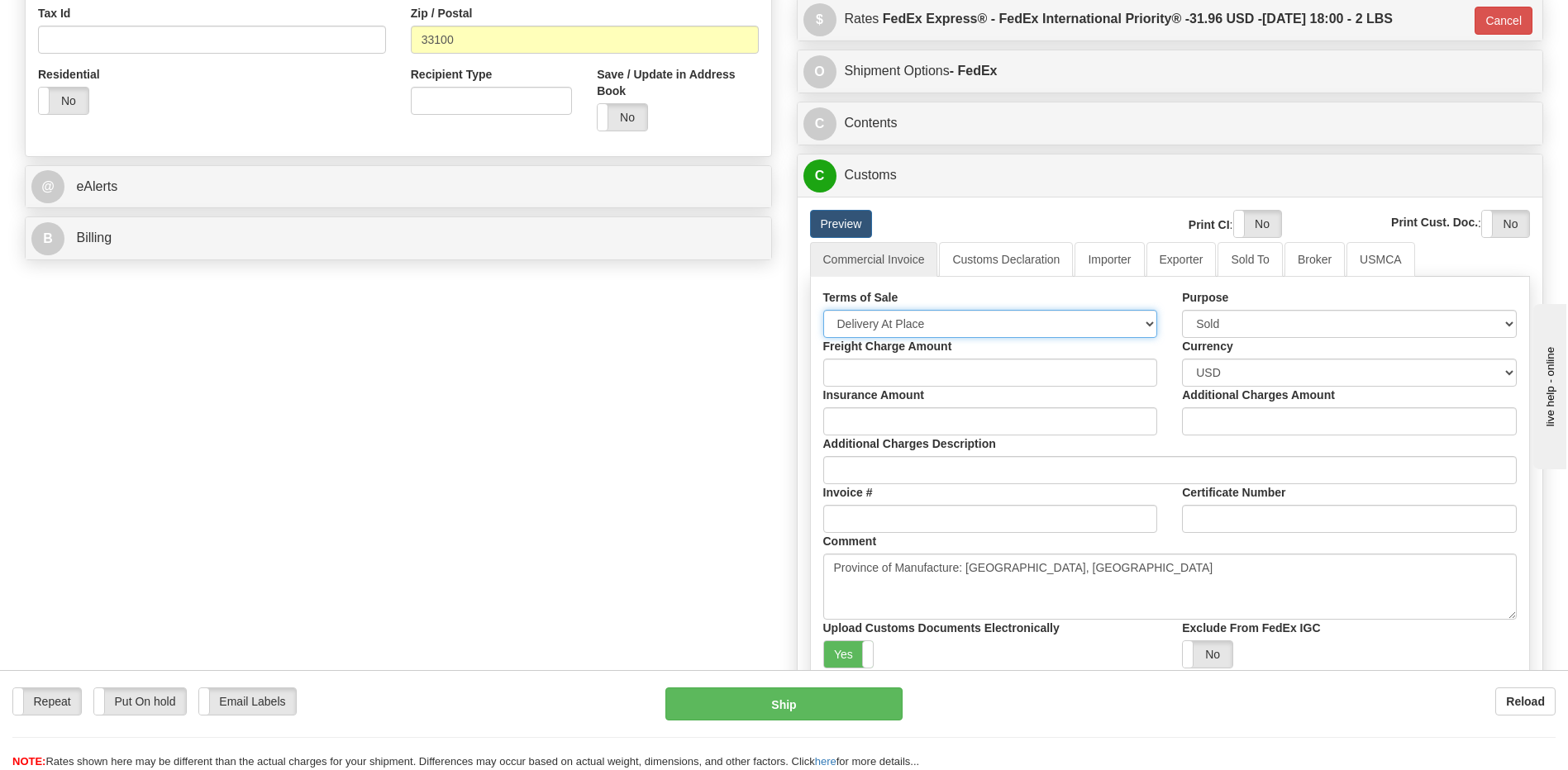
click at [865, 321] on select "Free Carrier Free On Board Ex Works Delivered Duty Unpaid Delivered Duty Paid C…" at bounding box center [990, 324] width 335 height 28
select select "7"
click at [823, 310] on select "Free Carrier Free On Board Ex Works Delivered Duty Unpaid Delivered Duty Paid C…" at bounding box center [990, 324] width 335 height 28
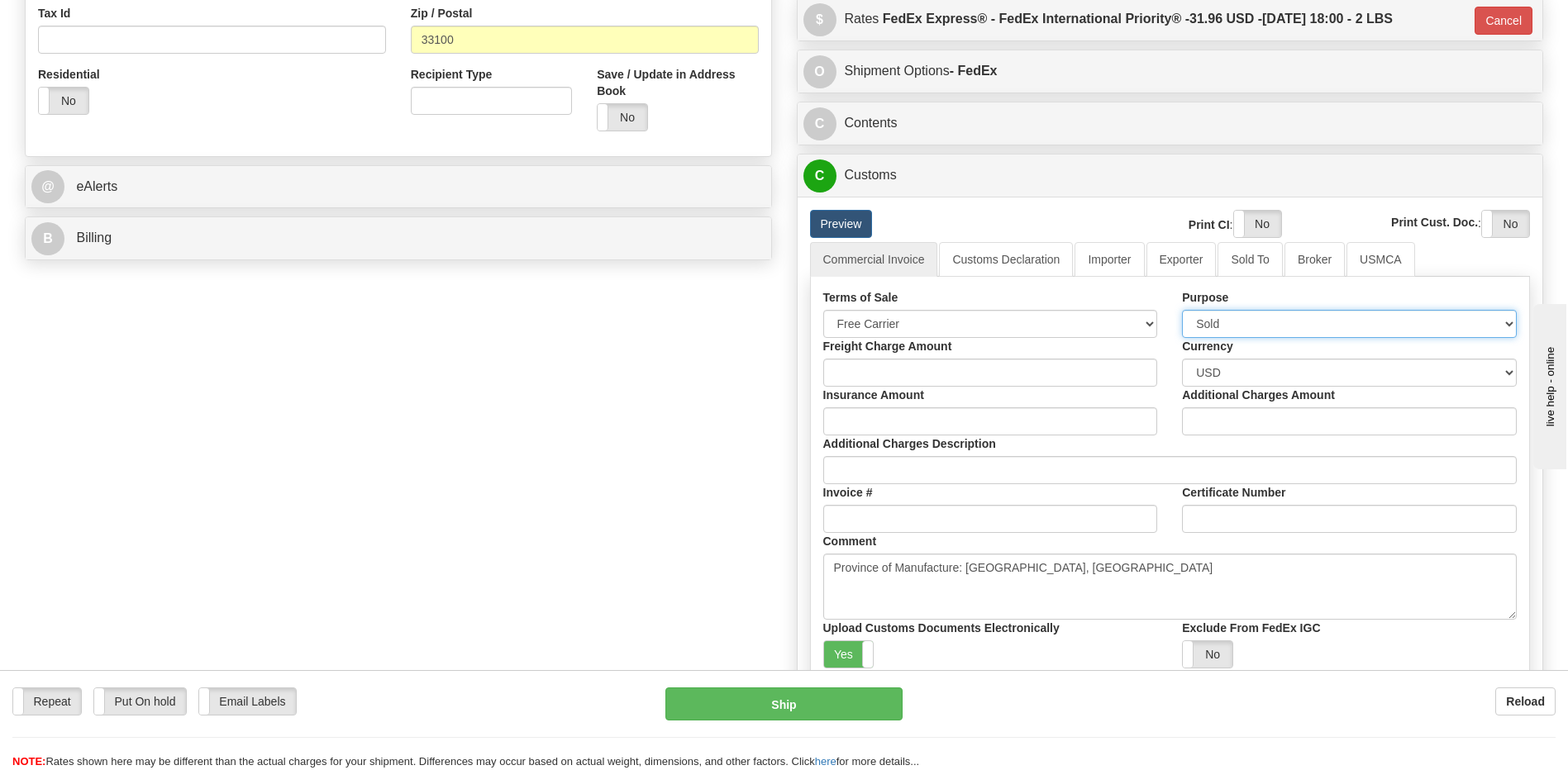
click at [1215, 325] on select "Sold Not Sold Gift Sample Repair and Return Personal Effects Merchandise Danger…" at bounding box center [1350, 324] width 335 height 28
select select "4"
click at [1182, 310] on select "Sold Not Sold Gift Sample Repair and Return Personal Effects Merchandise Danger…" at bounding box center [1350, 324] width 335 height 28
click at [568, 432] on div "Order # S Sender Default" at bounding box center [784, 196] width 1543 height 1315
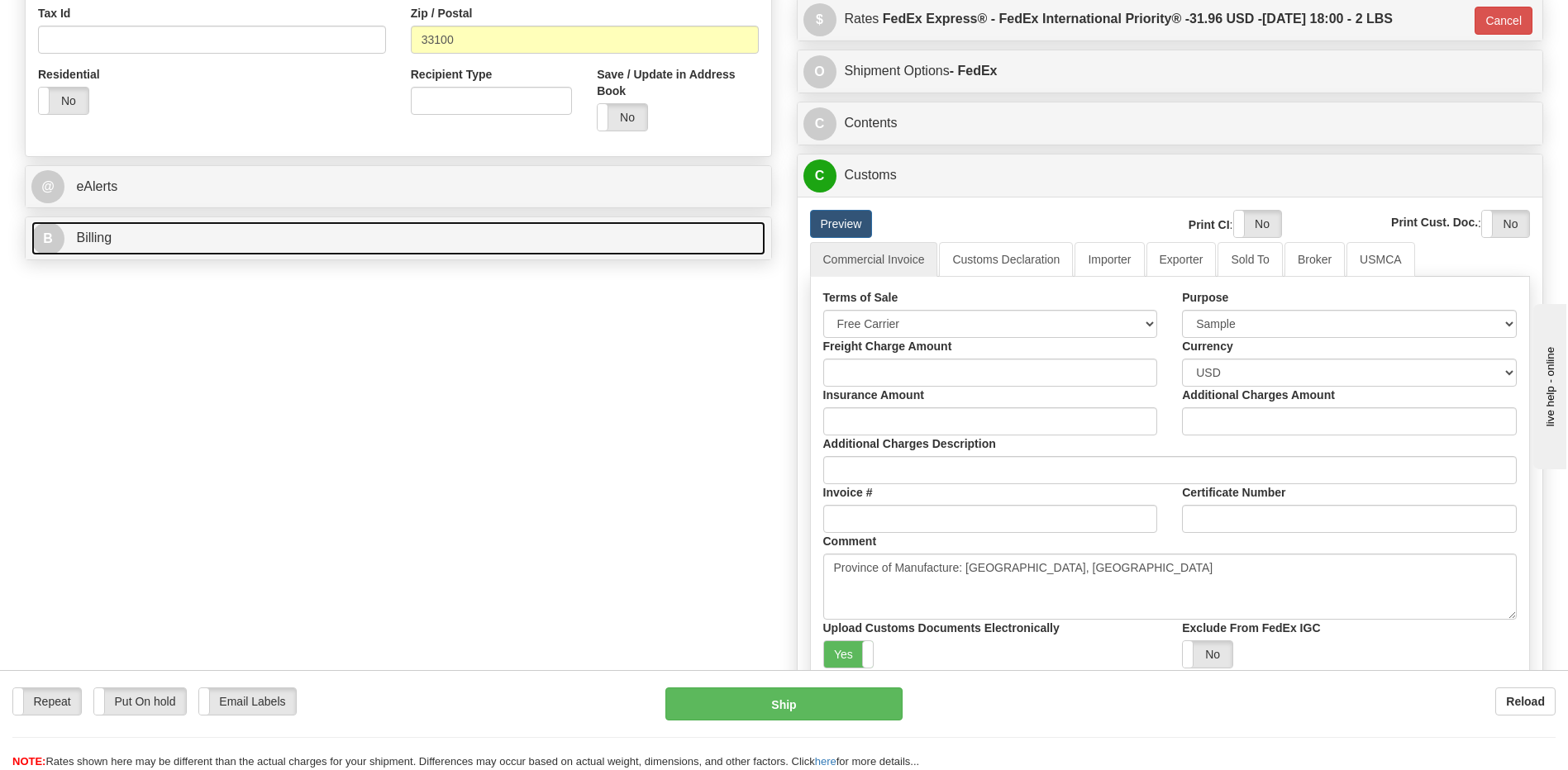
click at [477, 246] on link "B Billing" at bounding box center [398, 238] width 734 height 34
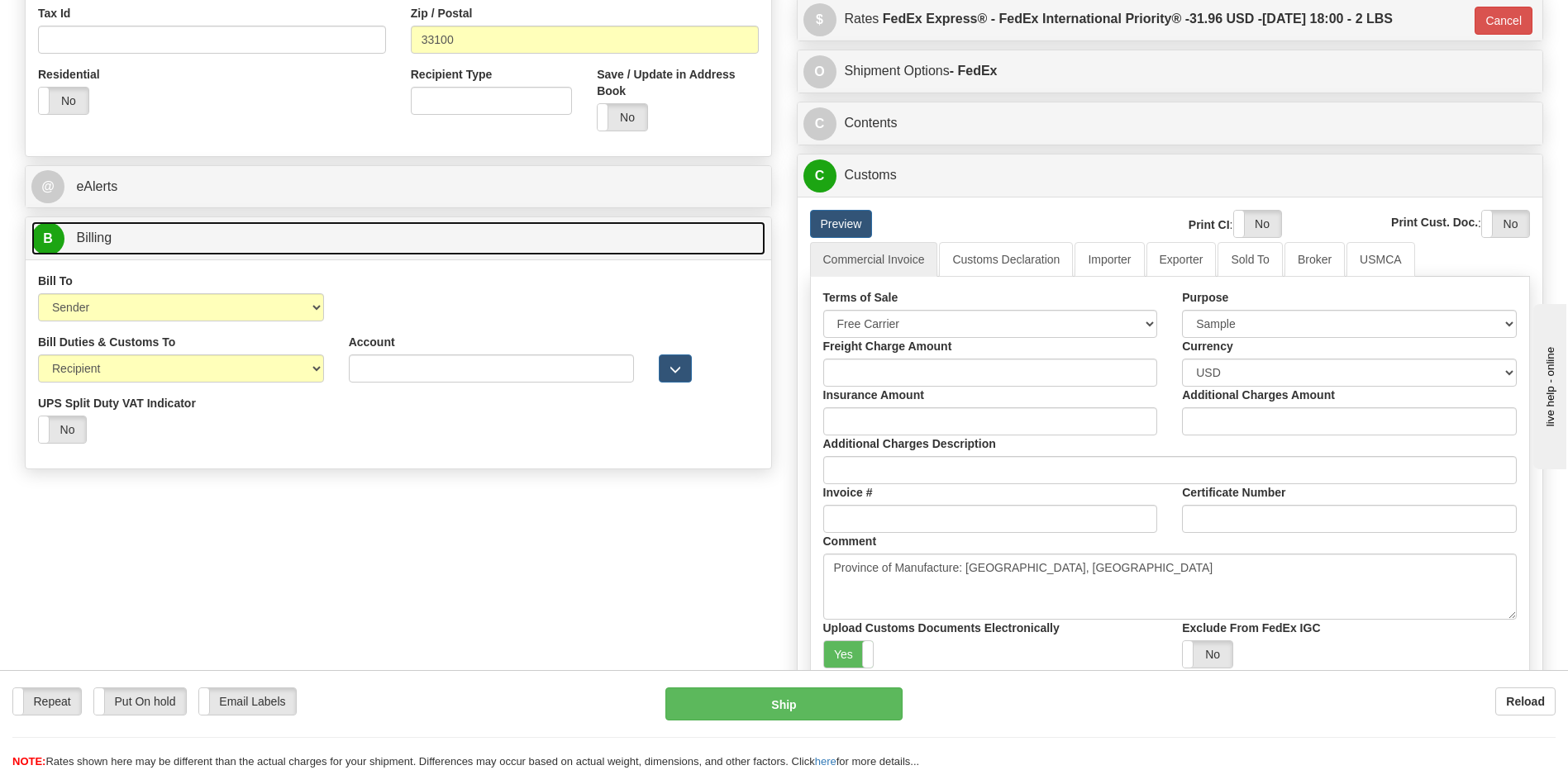
click at [477, 246] on link "B Billing" at bounding box center [398, 238] width 734 height 34
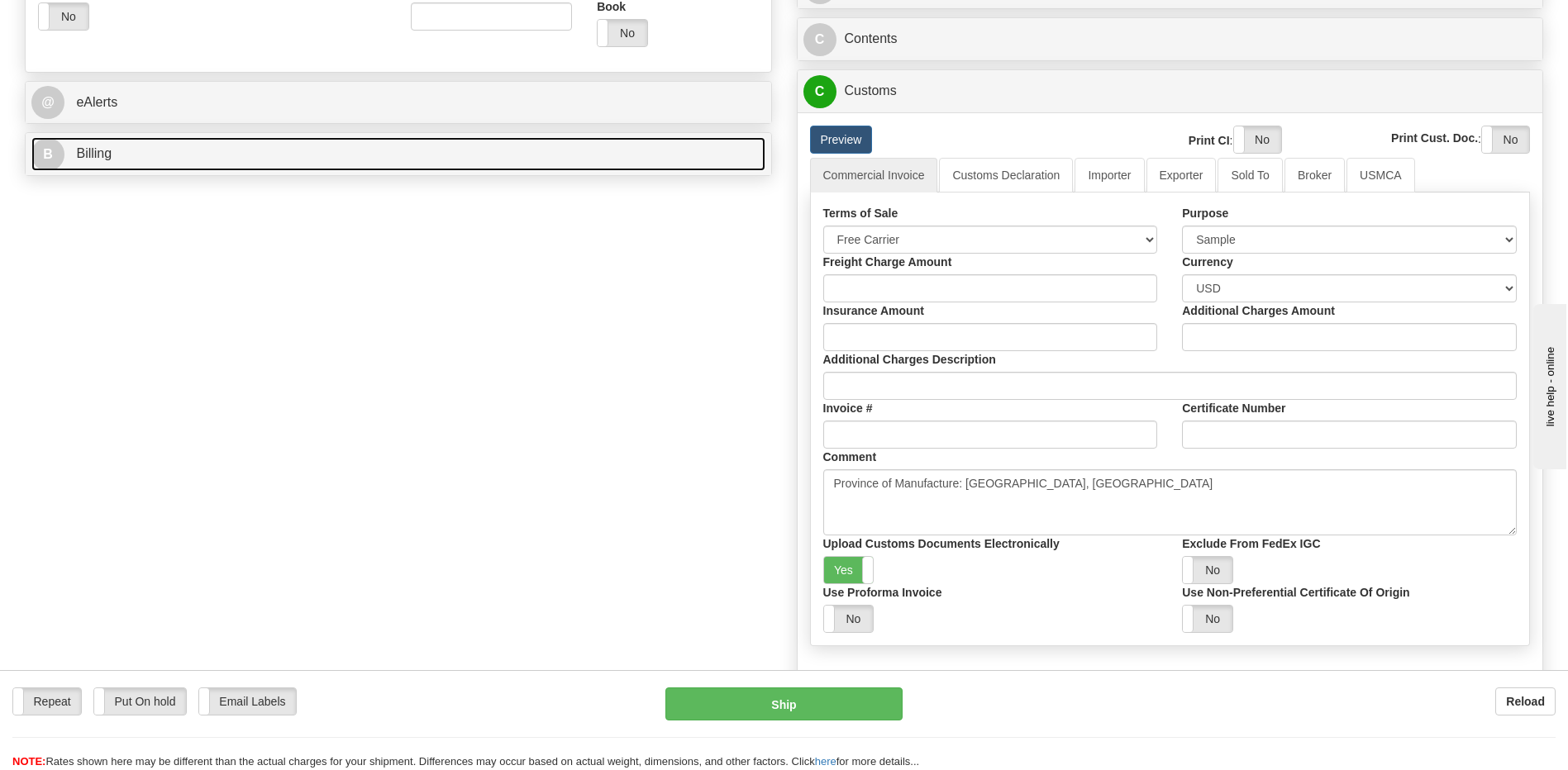
scroll to position [661, 0]
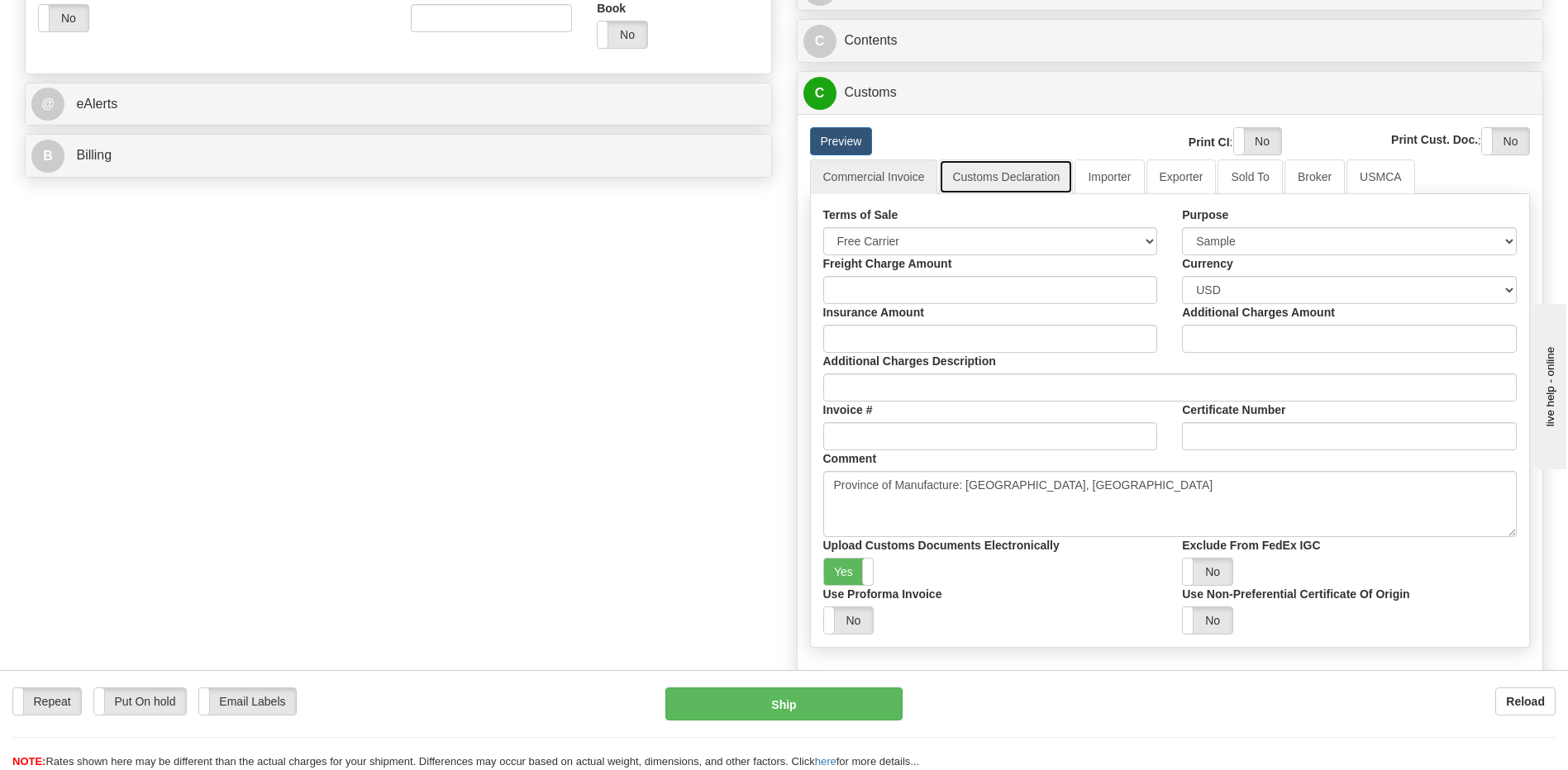
drag, startPoint x: 1020, startPoint y: 180, endPoint x: 1099, endPoint y: 205, distance: 82.9
click at [1020, 180] on link "Customs Declaration" at bounding box center [1005, 176] width 134 height 35
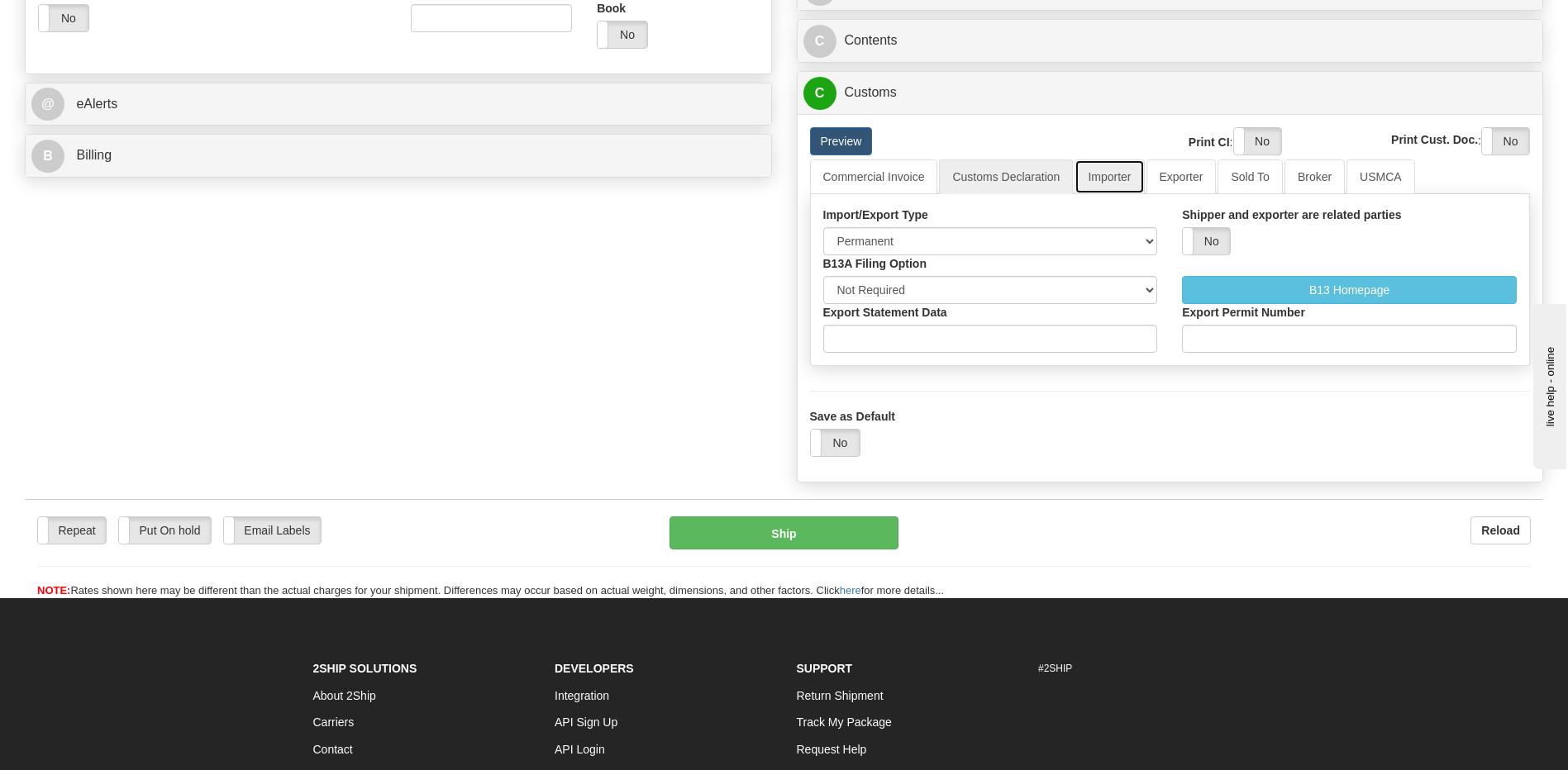
click at [1104, 179] on link "Importer" at bounding box center [1109, 176] width 69 height 35
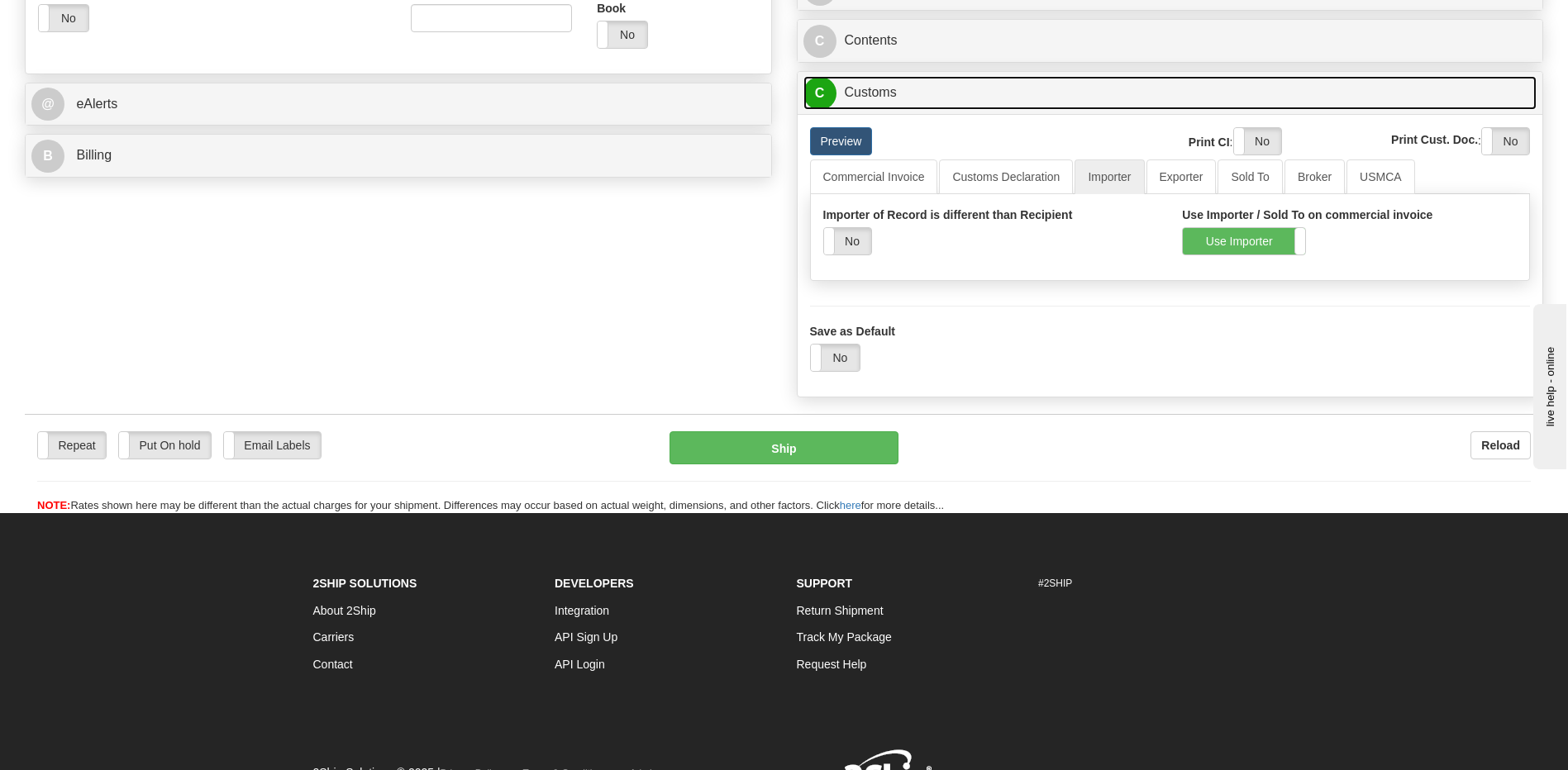
click at [924, 91] on link "C Customs" at bounding box center [1170, 93] width 734 height 34
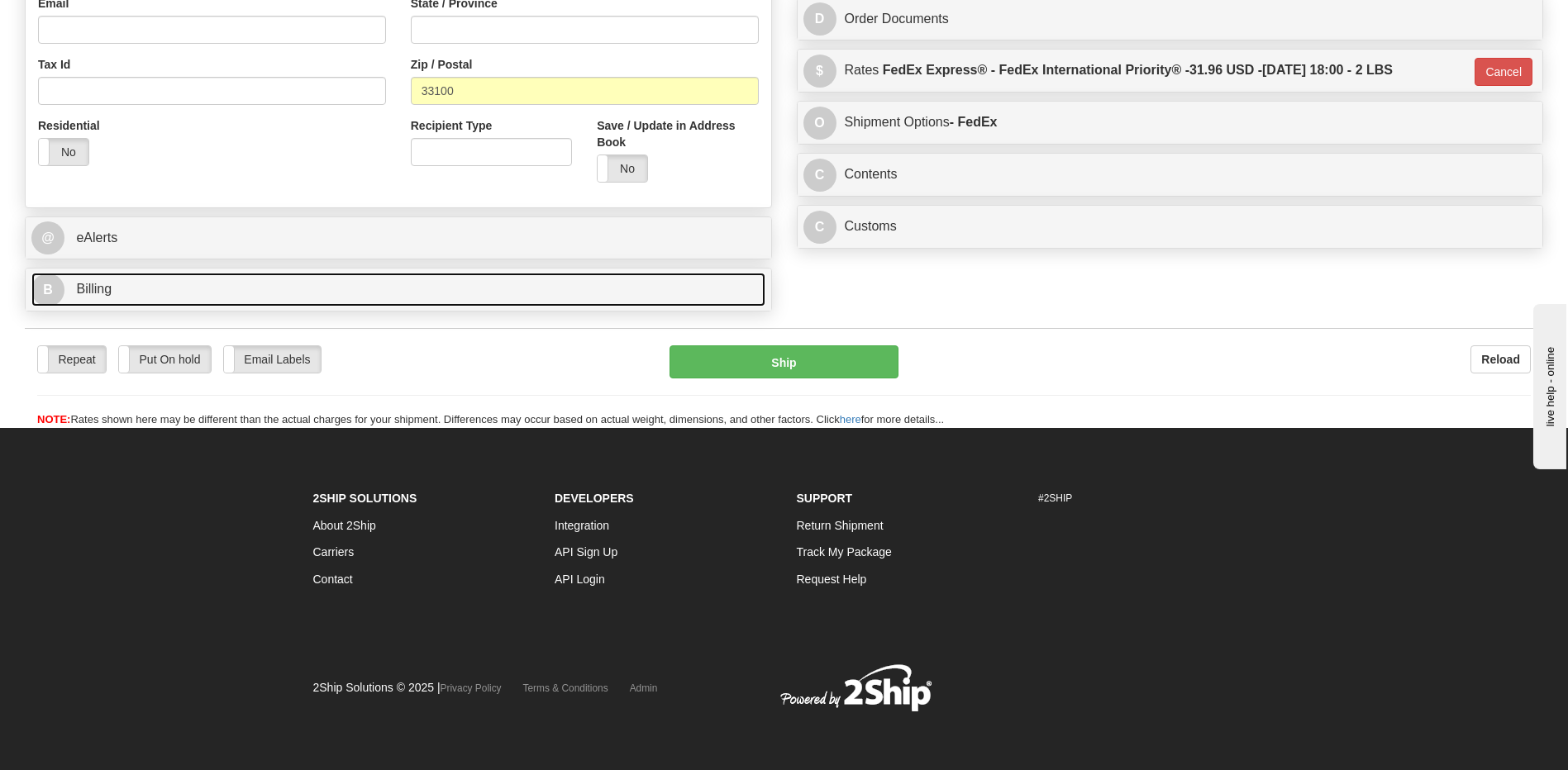
click at [198, 282] on link "B Billing" at bounding box center [398, 289] width 734 height 34
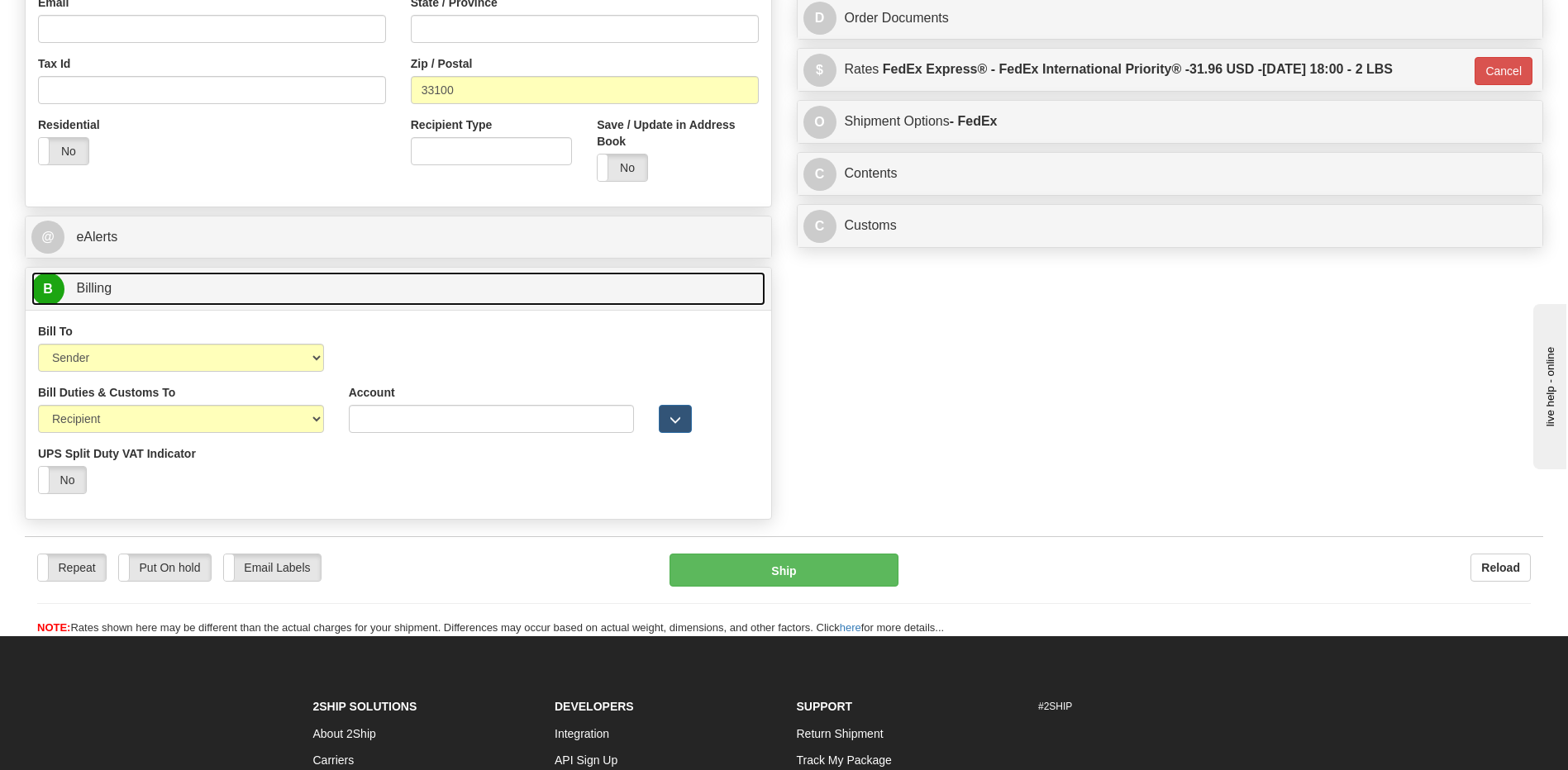
click at [198, 282] on link "B Billing" at bounding box center [398, 288] width 734 height 34
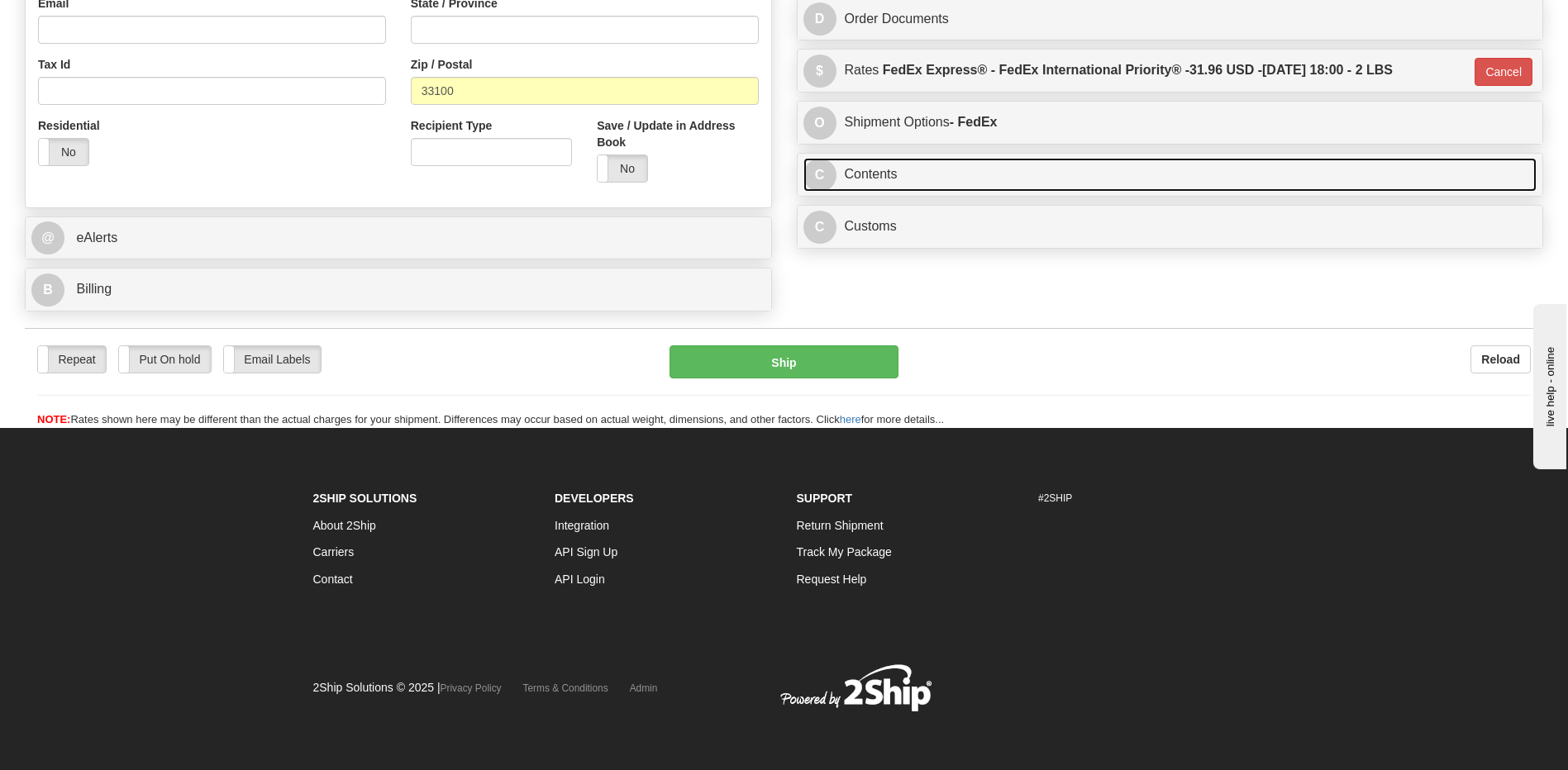
click at [859, 175] on link "C Contents" at bounding box center [1170, 175] width 734 height 34
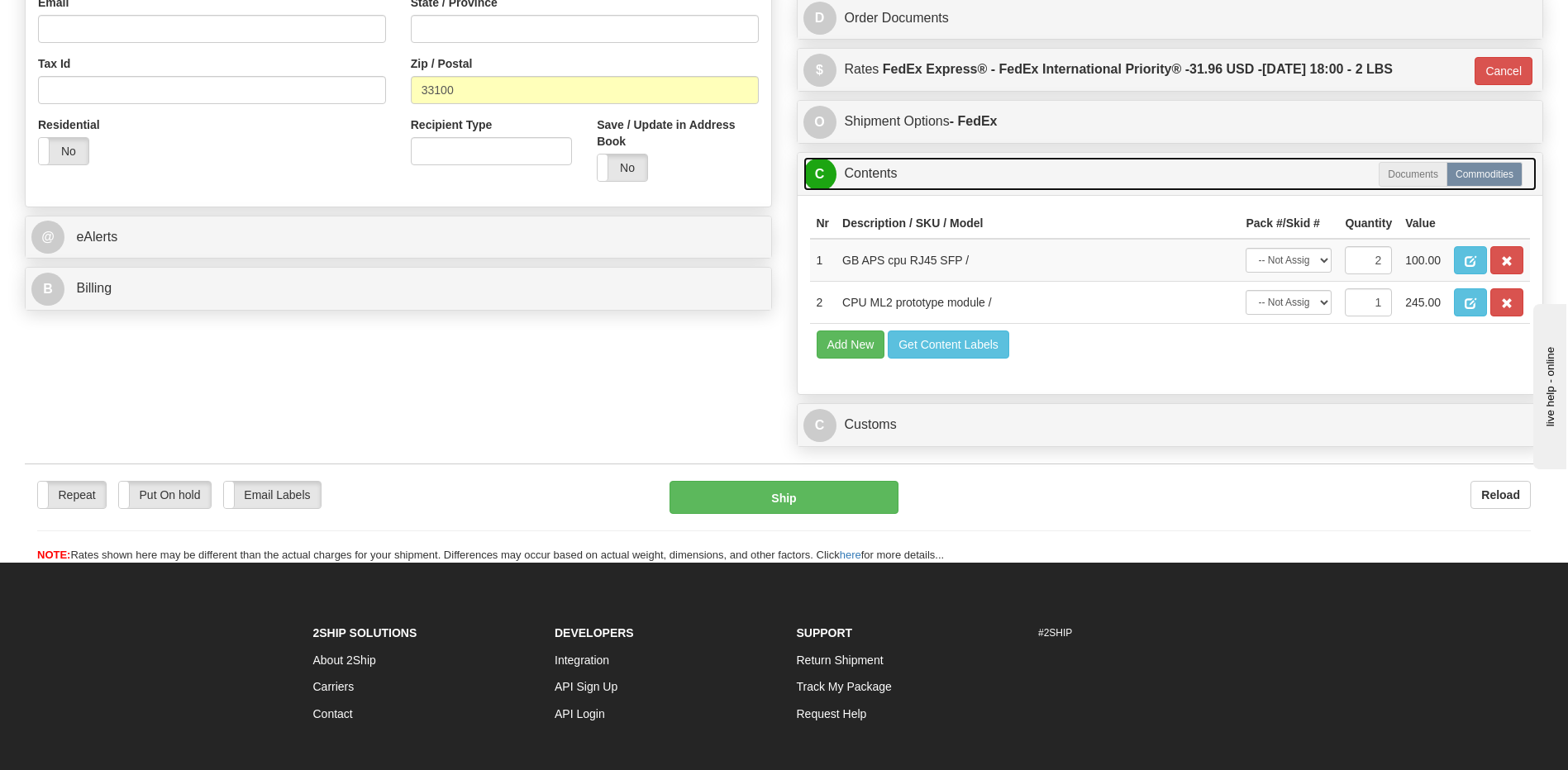
click at [859, 175] on link "C Contents" at bounding box center [1170, 174] width 734 height 34
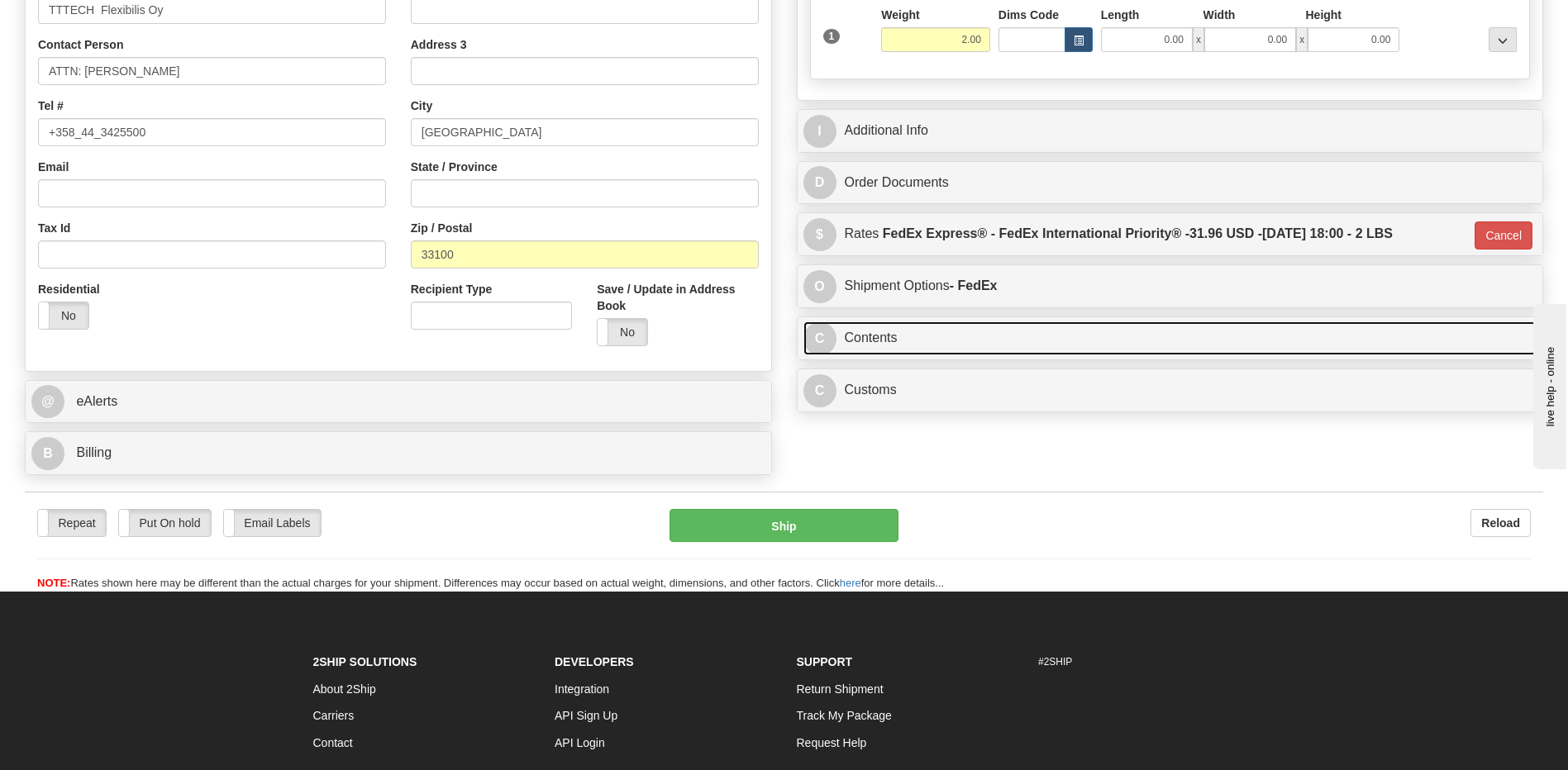
scroll to position [363, 0]
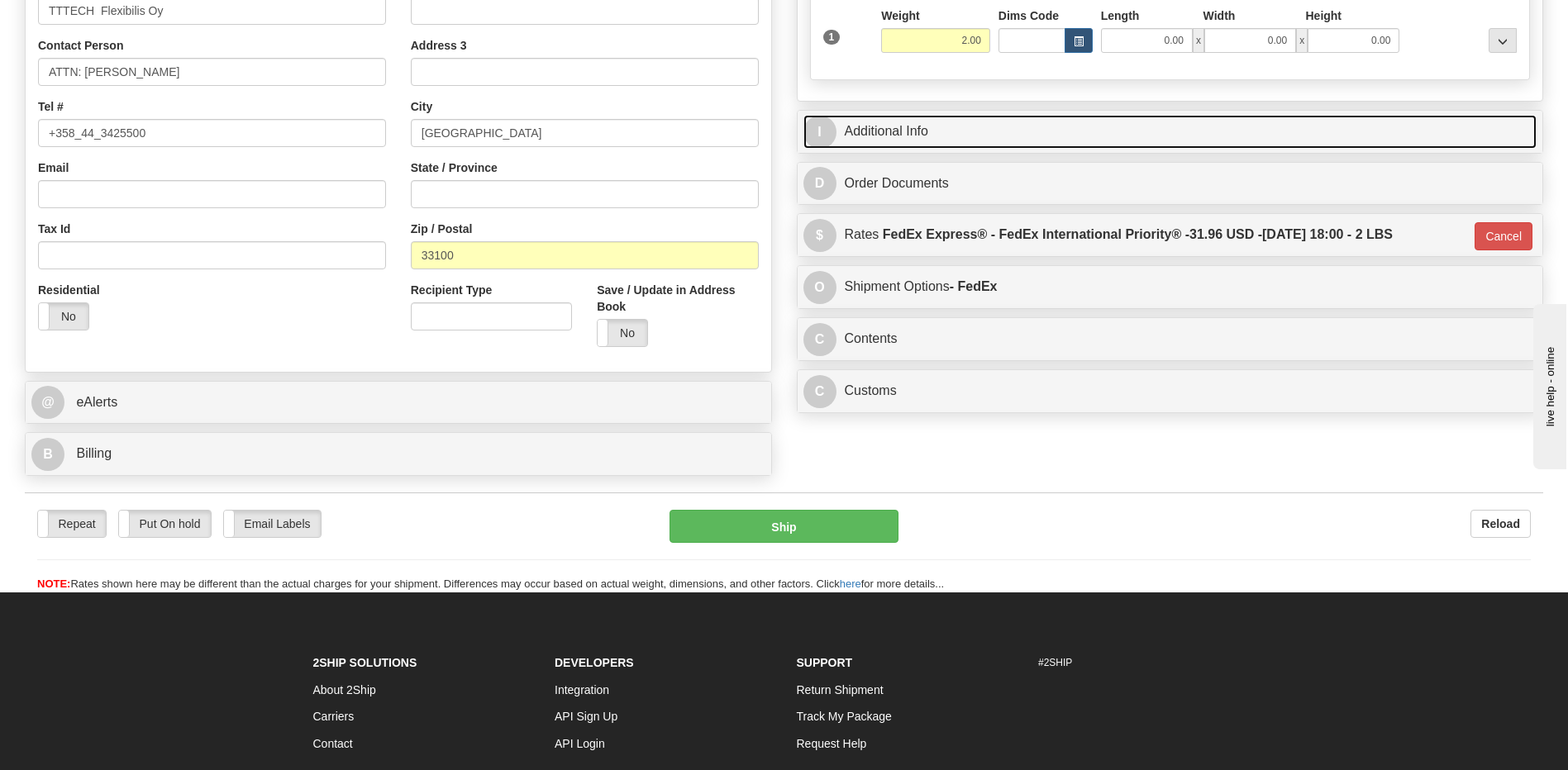
click at [878, 135] on link "I Additional Info" at bounding box center [1170, 131] width 734 height 34
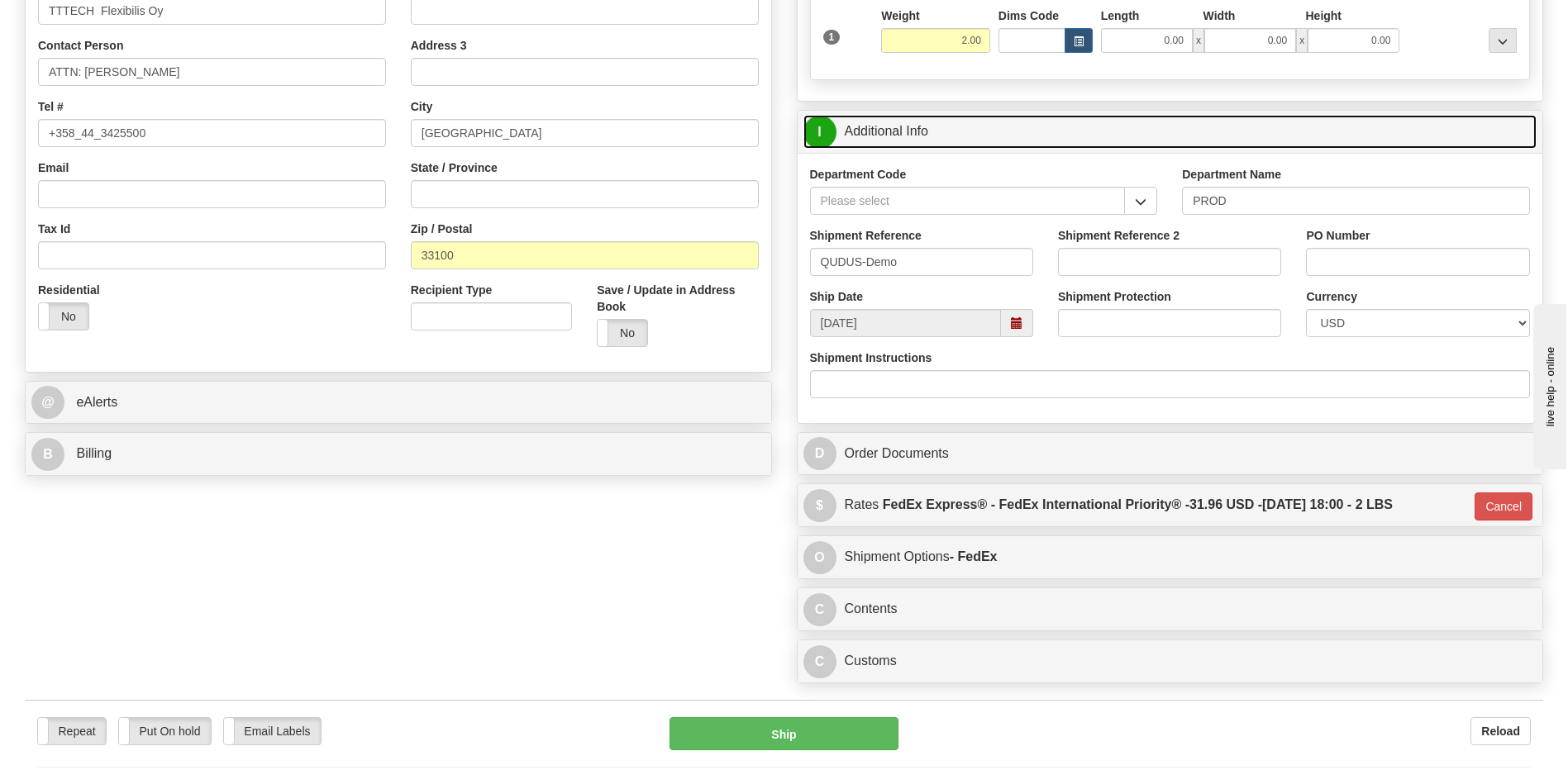
click at [878, 135] on link "I Additional Info" at bounding box center [1170, 131] width 734 height 34
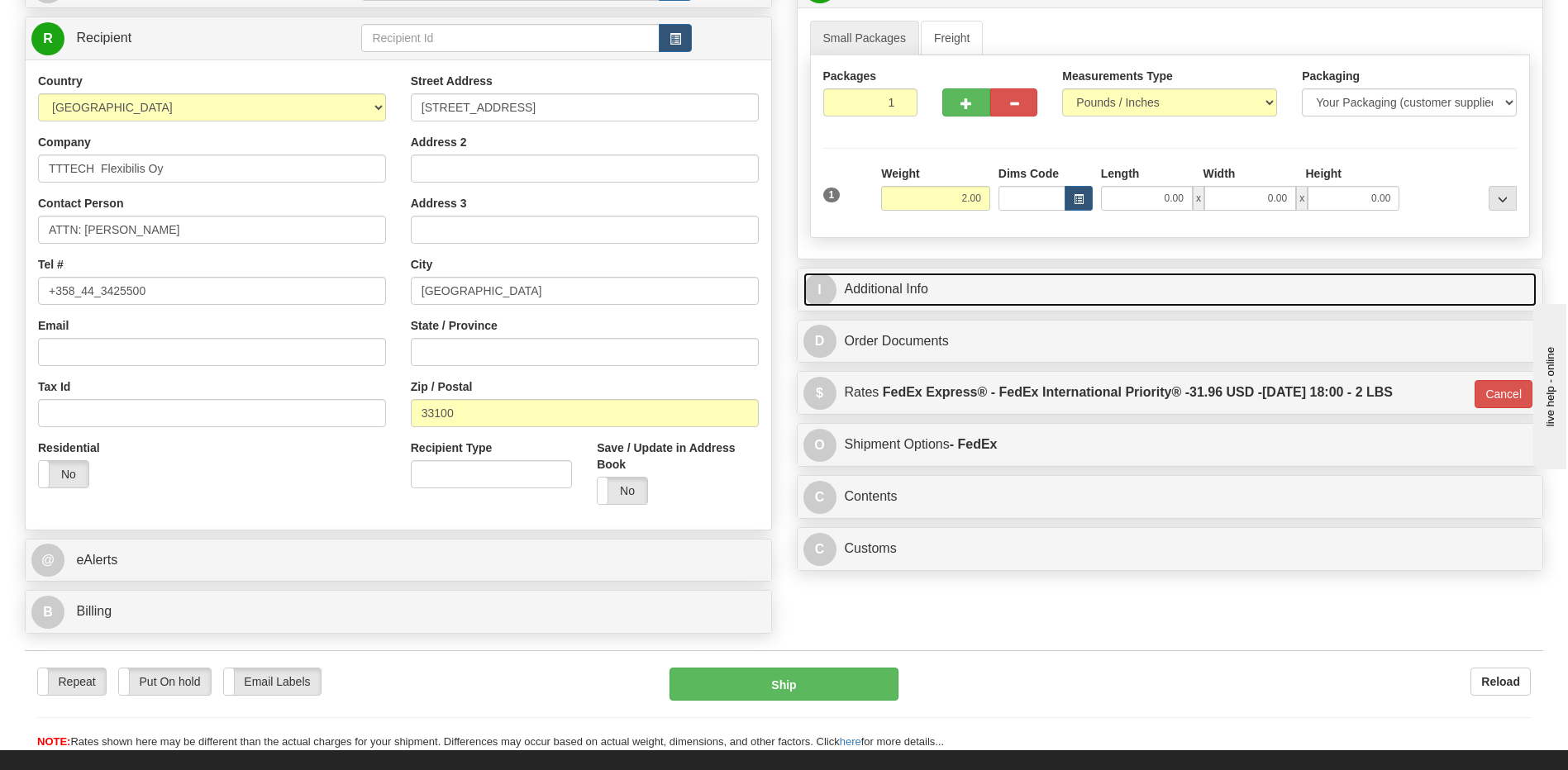
scroll to position [197, 0]
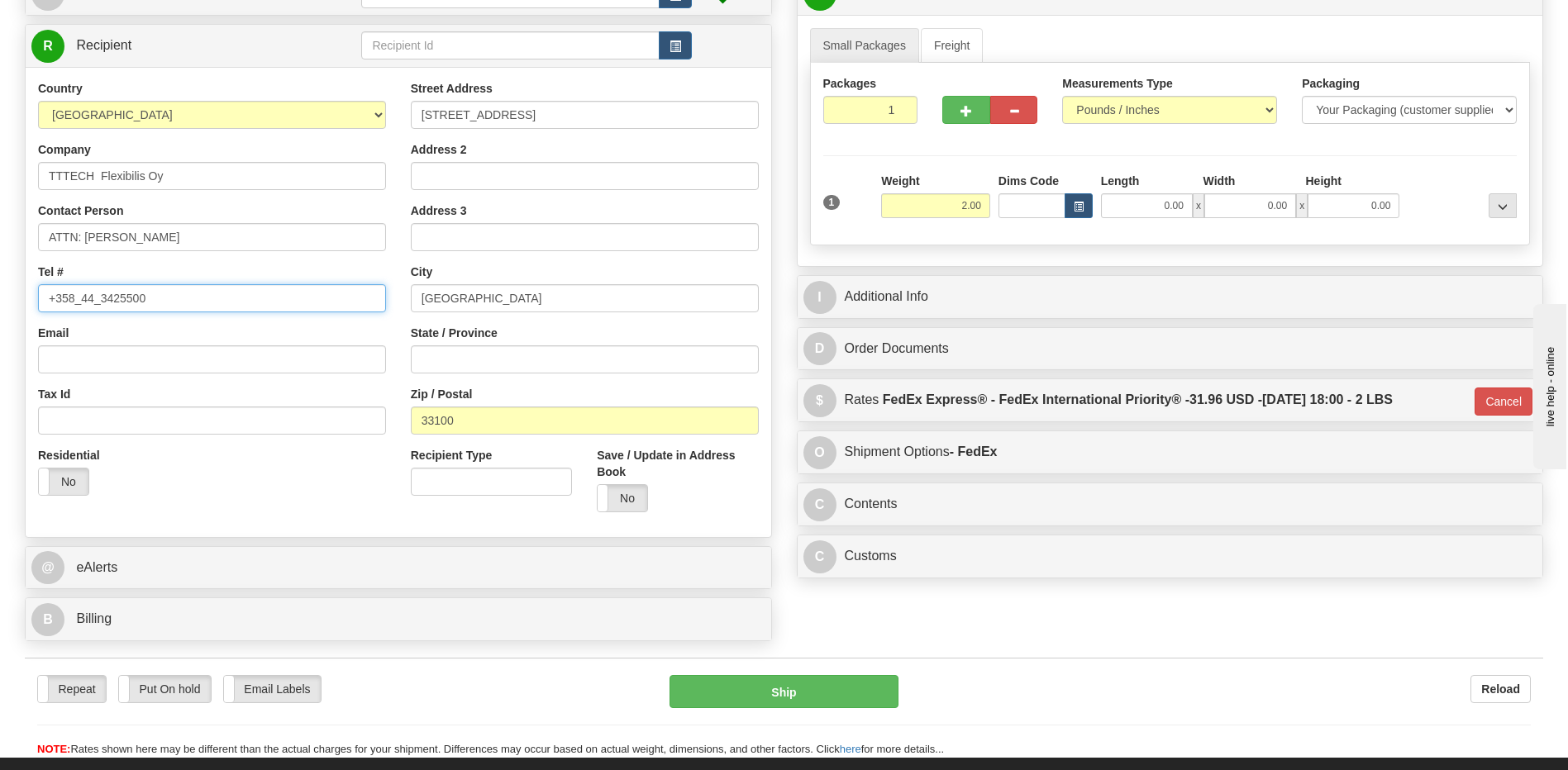
click at [104, 305] on input "+358_44_3425500" at bounding box center [212, 298] width 348 height 28
click at [83, 304] on input "+358_44 3425500" at bounding box center [212, 298] width 348 height 28
type input "+358 44 3425500"
click at [853, 682] on button "Ship" at bounding box center [783, 692] width 228 height 33
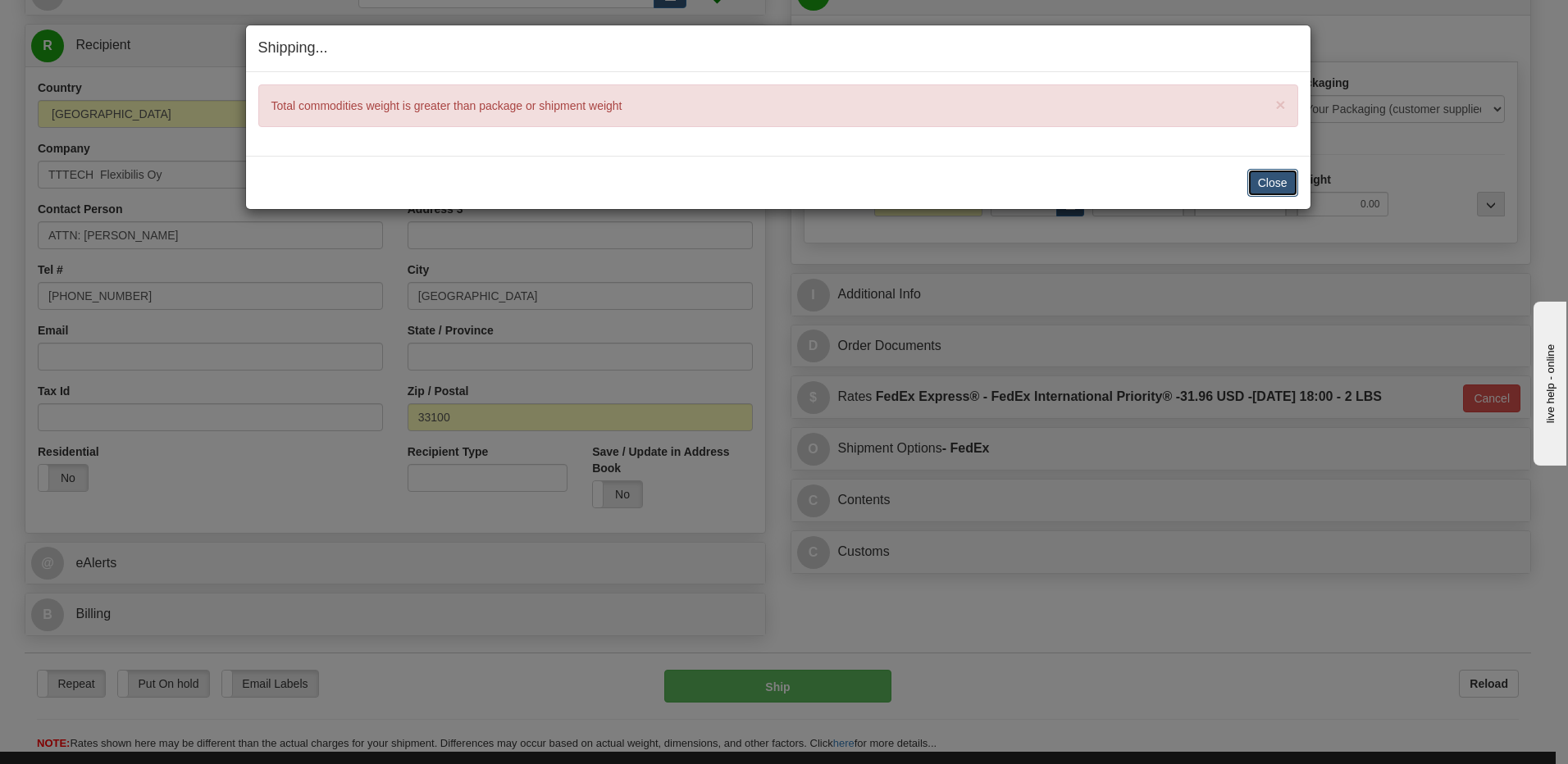
click at [1266, 179] on button "Close" at bounding box center [1272, 182] width 51 height 28
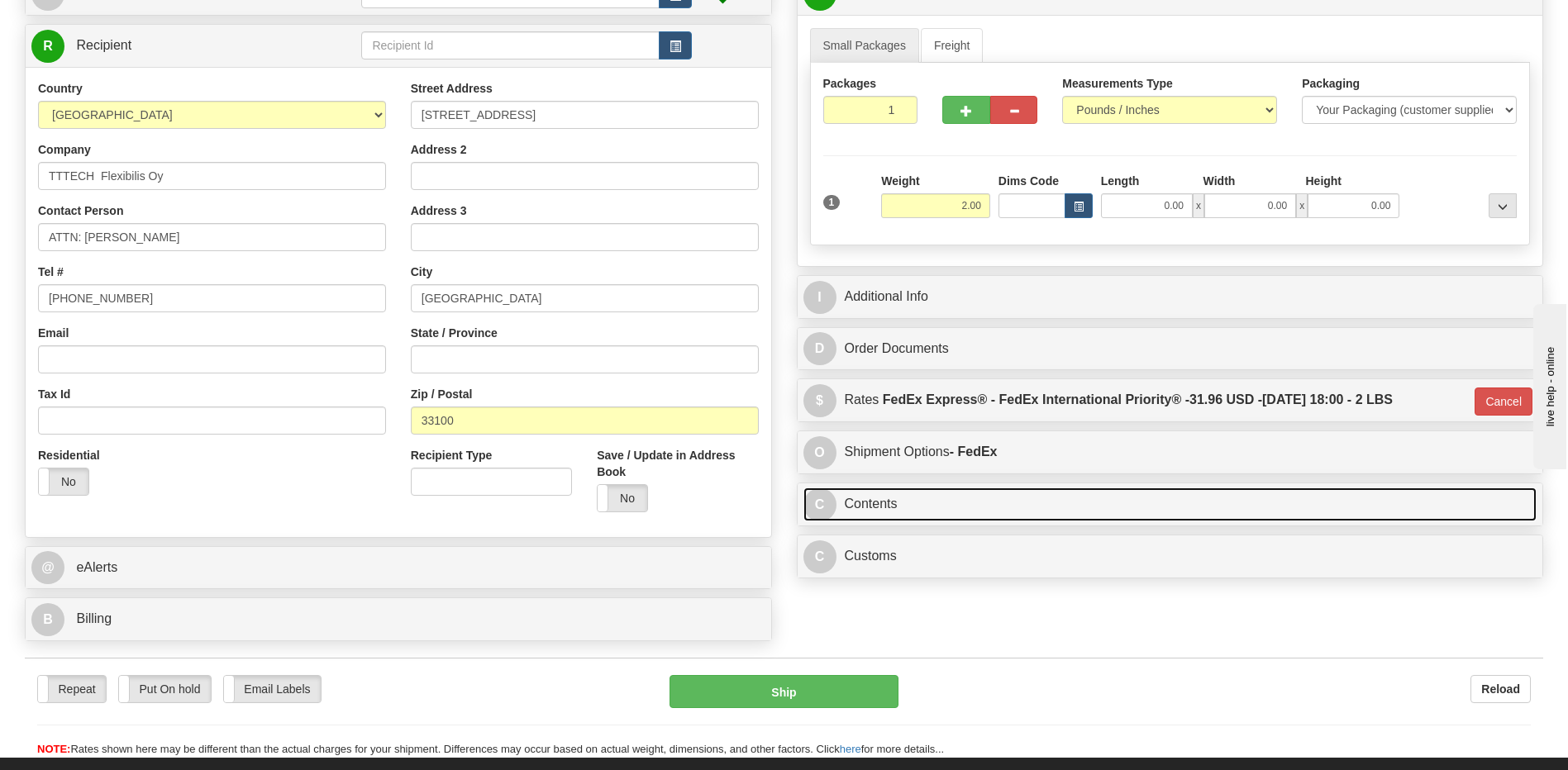
click at [909, 500] on link "C Contents" at bounding box center [1170, 504] width 734 height 34
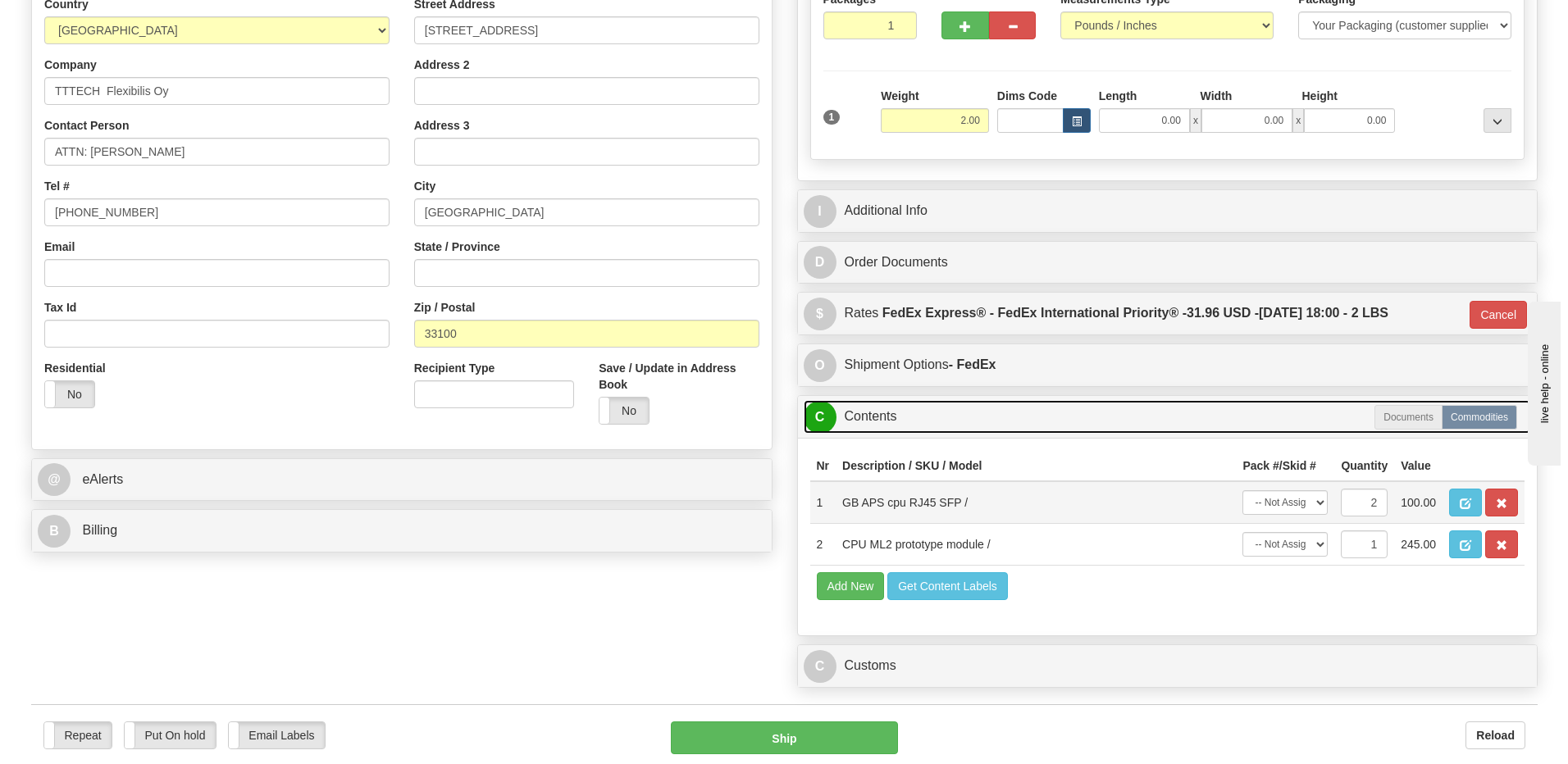
scroll to position [360, 0]
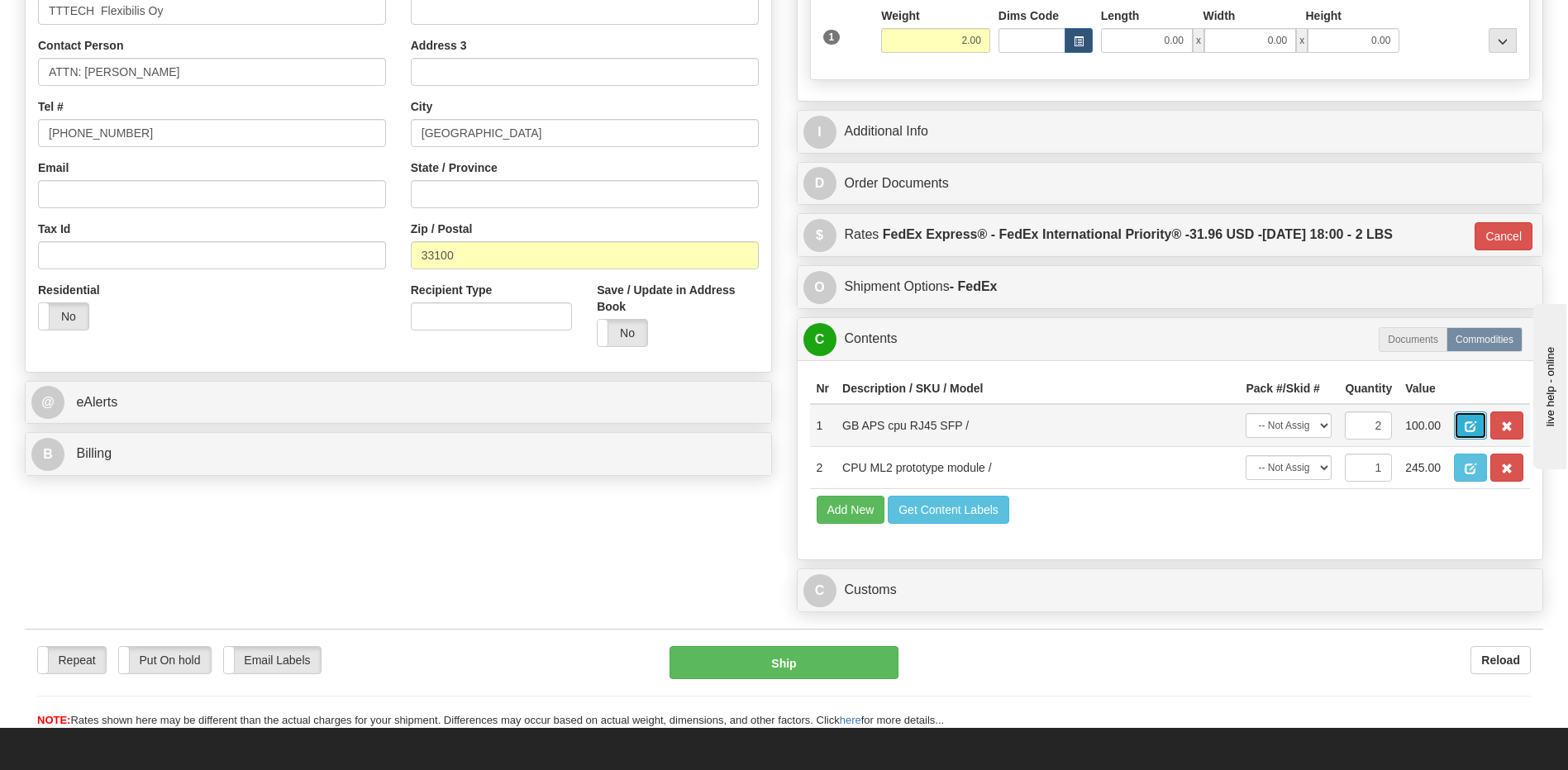
click at [1462, 417] on button "button" at bounding box center [1471, 425] width 33 height 28
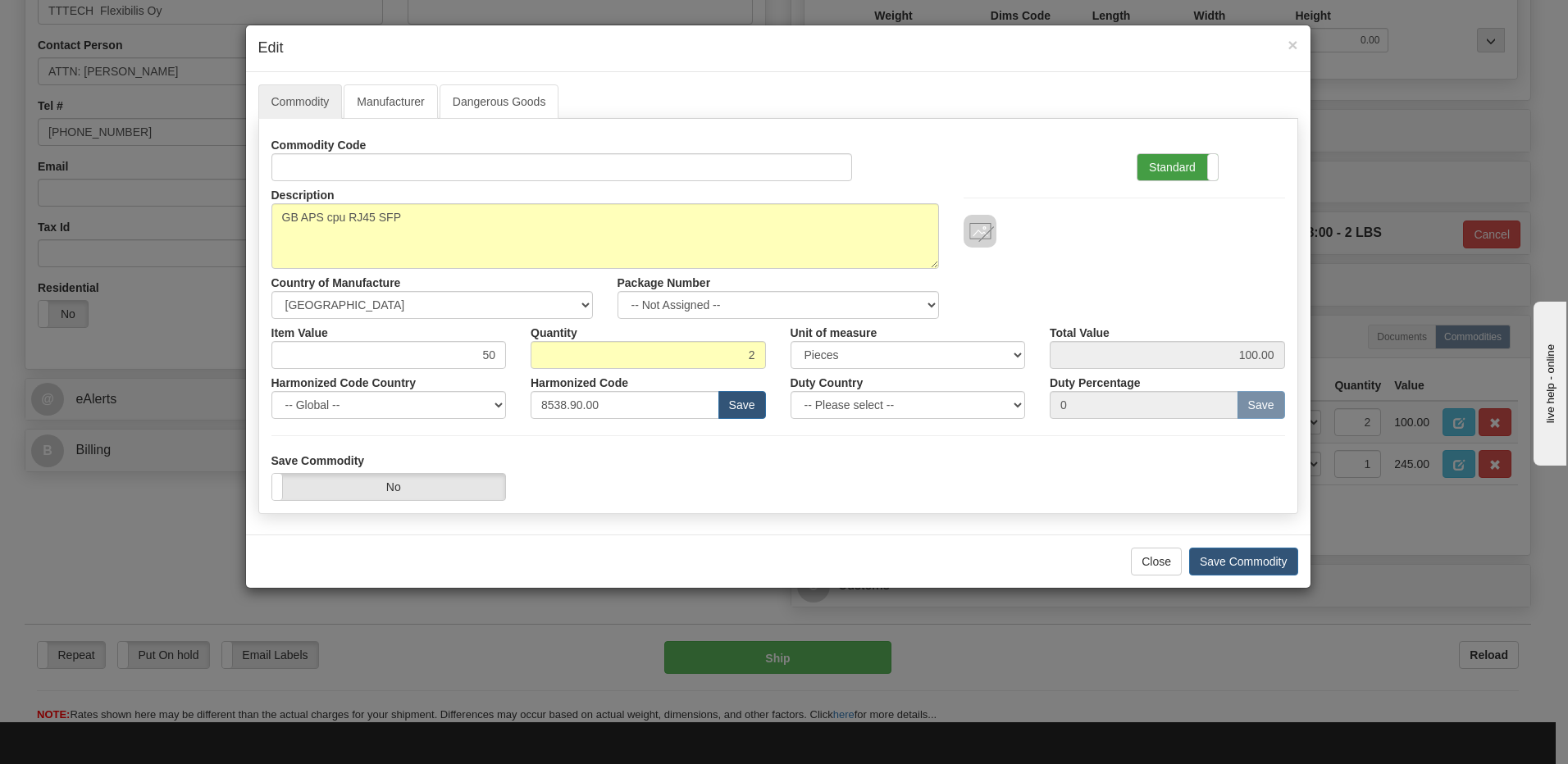
click at [1160, 169] on label "Standard" at bounding box center [1177, 167] width 80 height 26
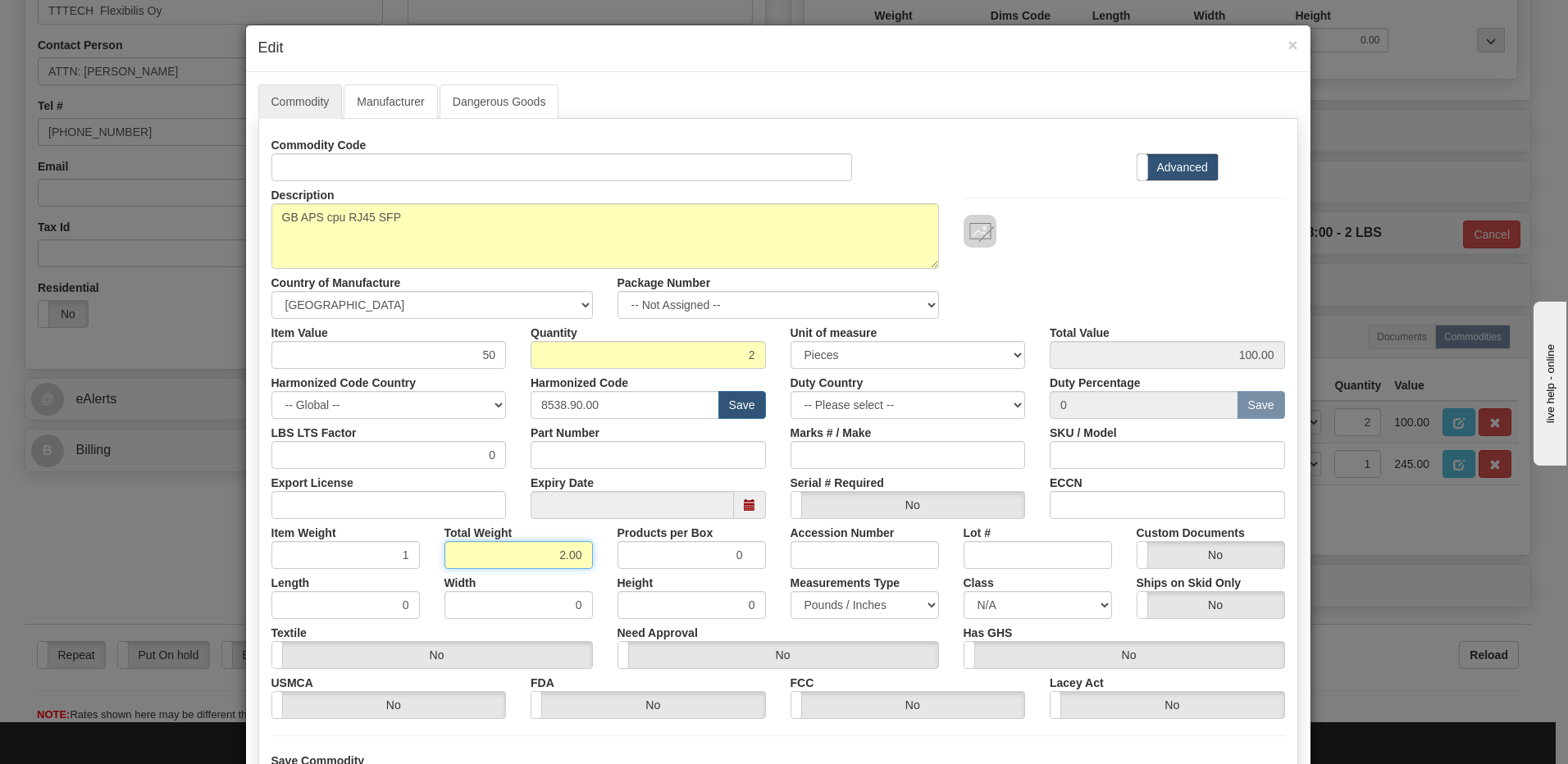
drag, startPoint x: 532, startPoint y: 555, endPoint x: 739, endPoint y: 580, distance: 208.5
click at [739, 580] on div "Commodity Code Standard Advanced Description GB APS cpu RJ45 SFP Country of Man…" at bounding box center [778, 425] width 1013 height 588
type input "1"
type input "0.5000"
click at [361, 557] on input "0.5000" at bounding box center [346, 555] width 148 height 28
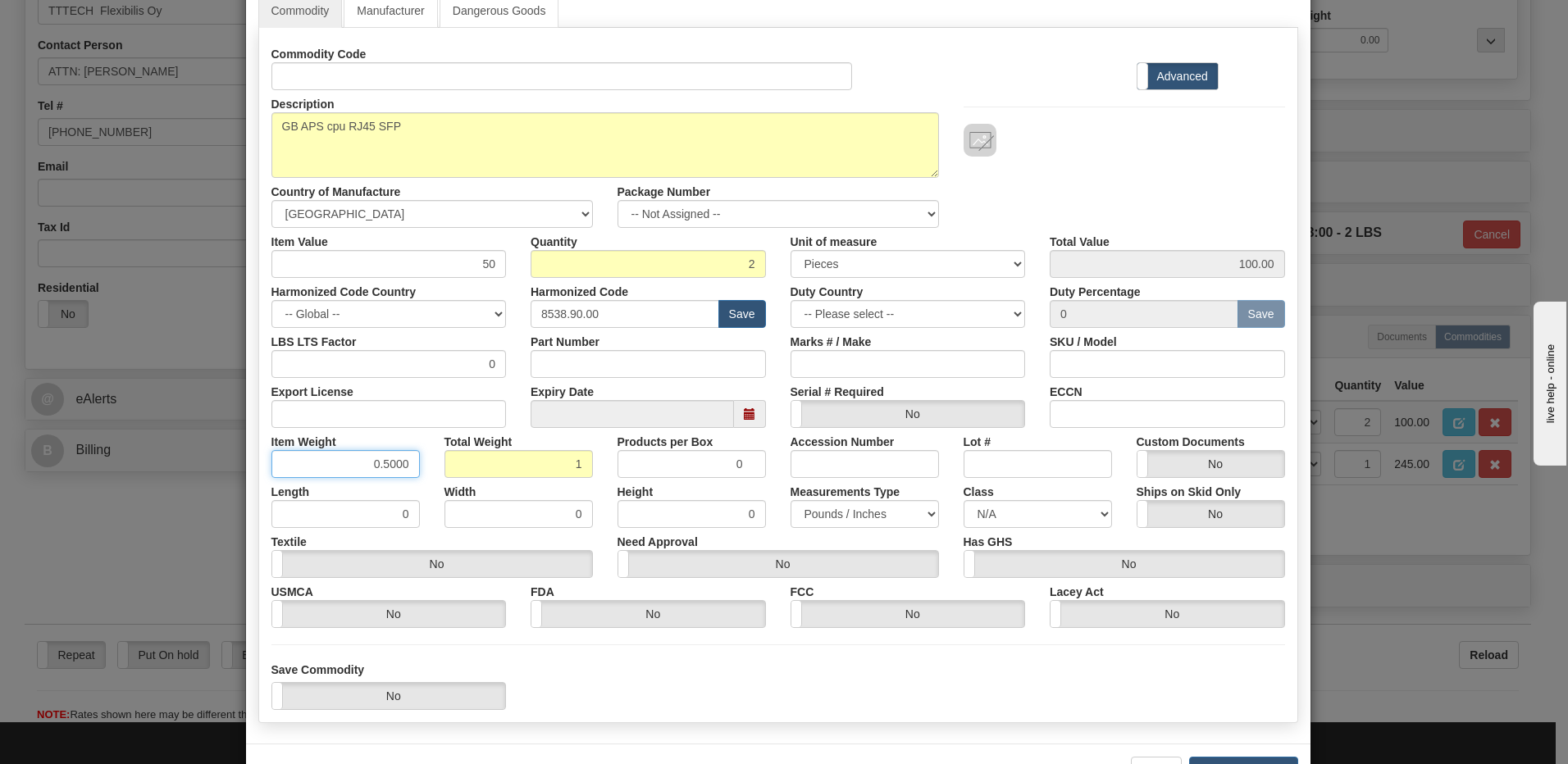
scroll to position [149, 0]
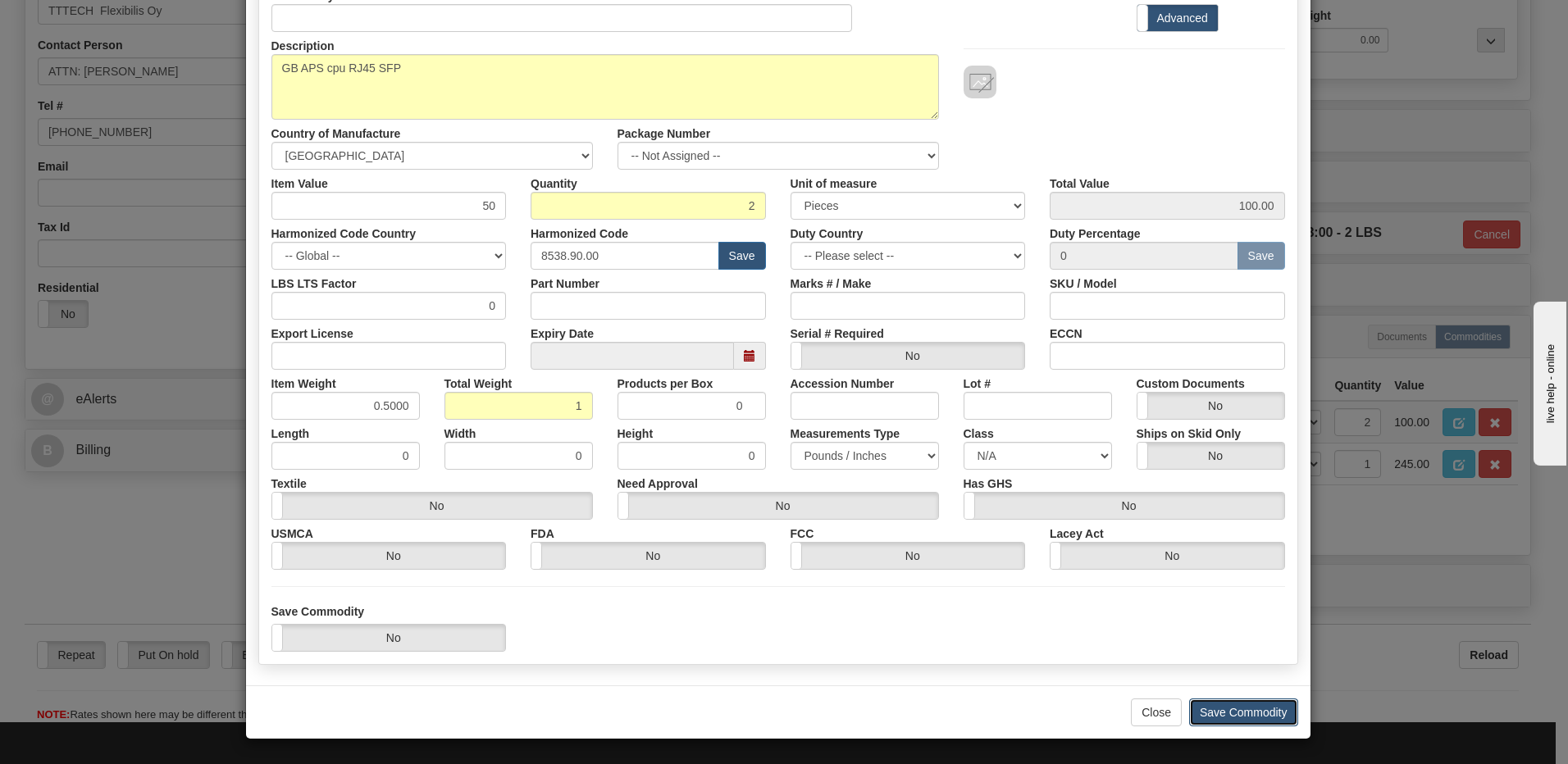
click at [1219, 717] on button "Save Commodity" at bounding box center [1243, 712] width 109 height 28
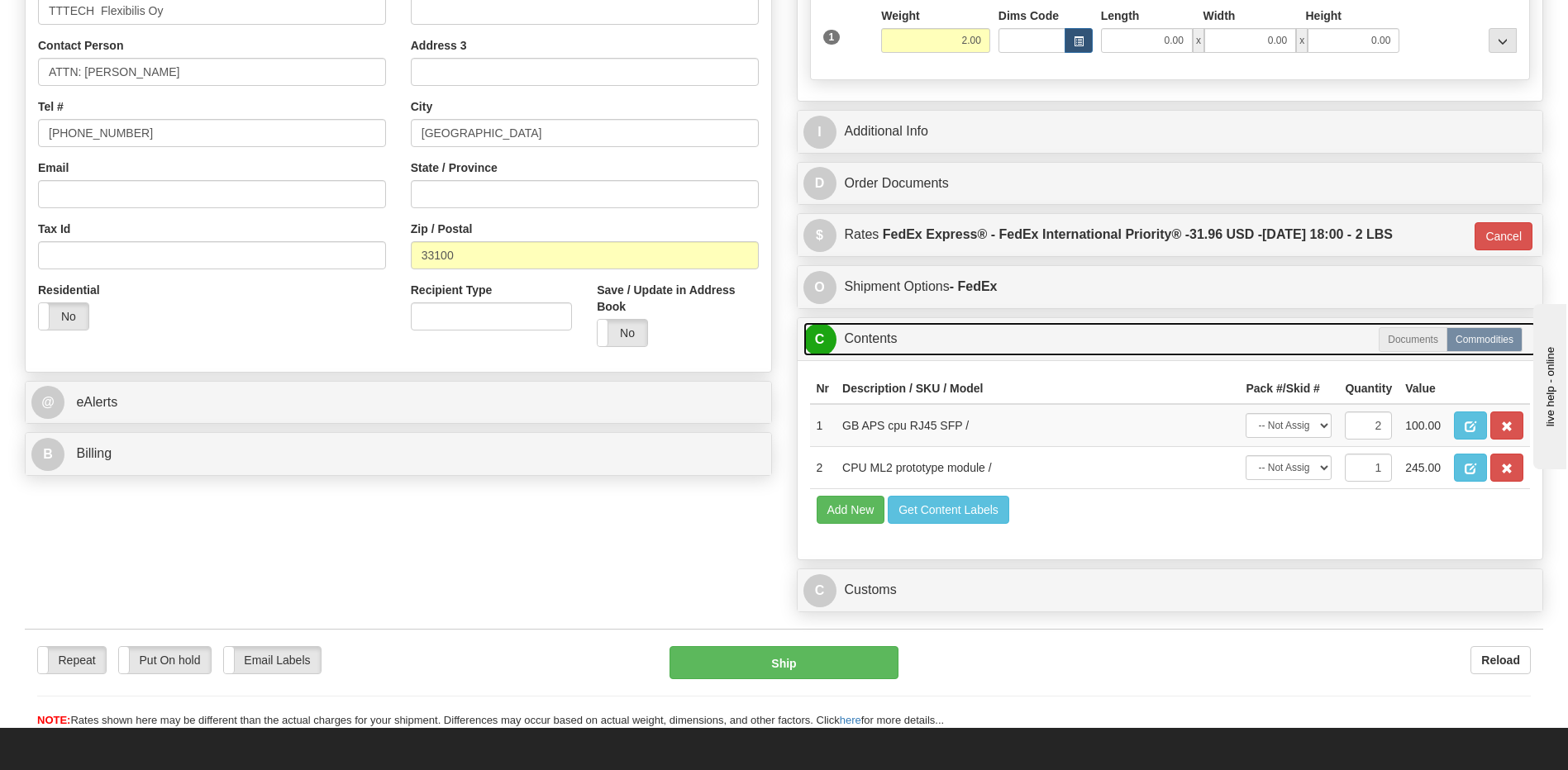
click at [884, 355] on link "C Contents" at bounding box center [1170, 338] width 734 height 34
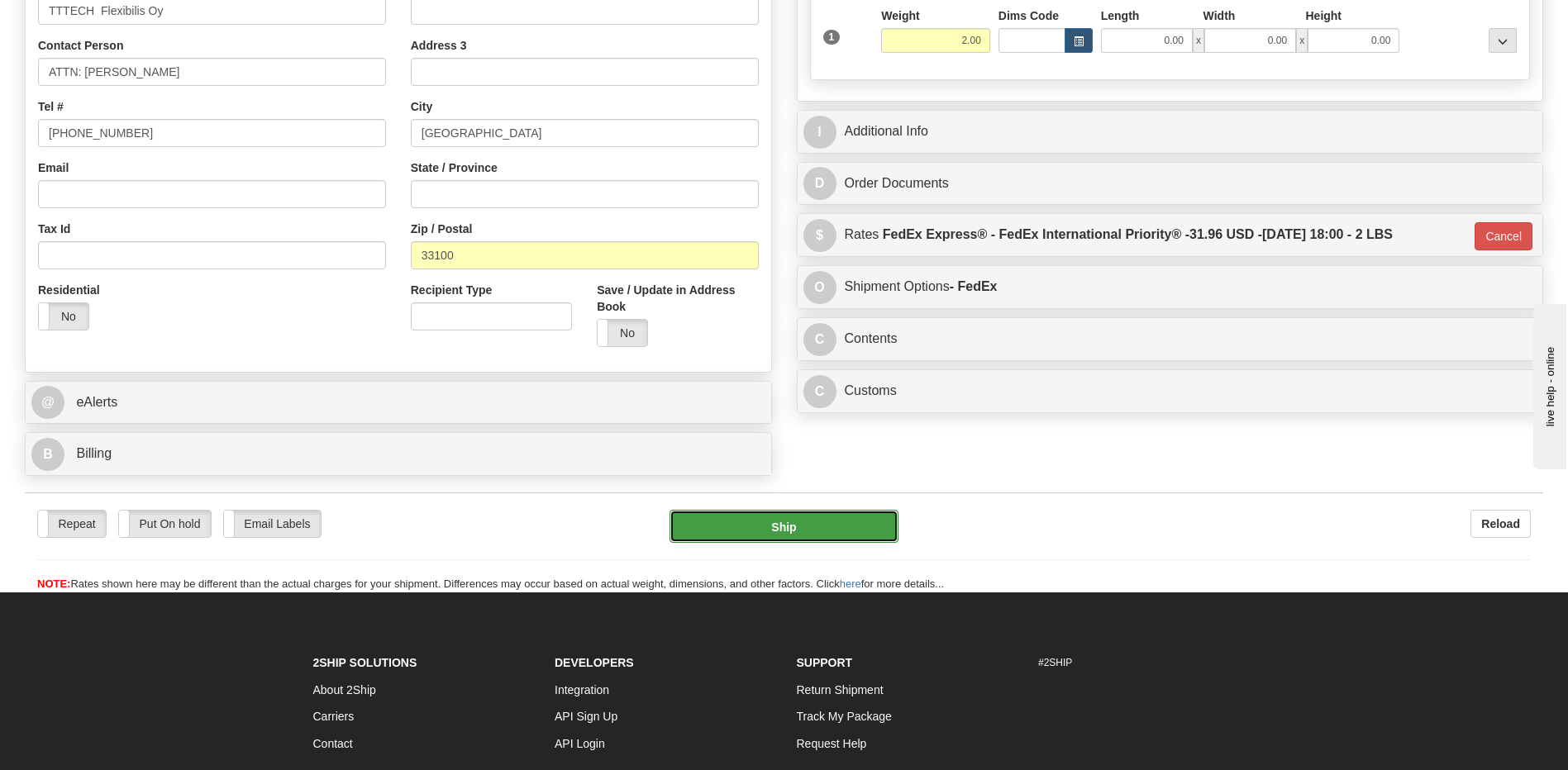
click at [849, 517] on button "Ship" at bounding box center [783, 526] width 228 height 33
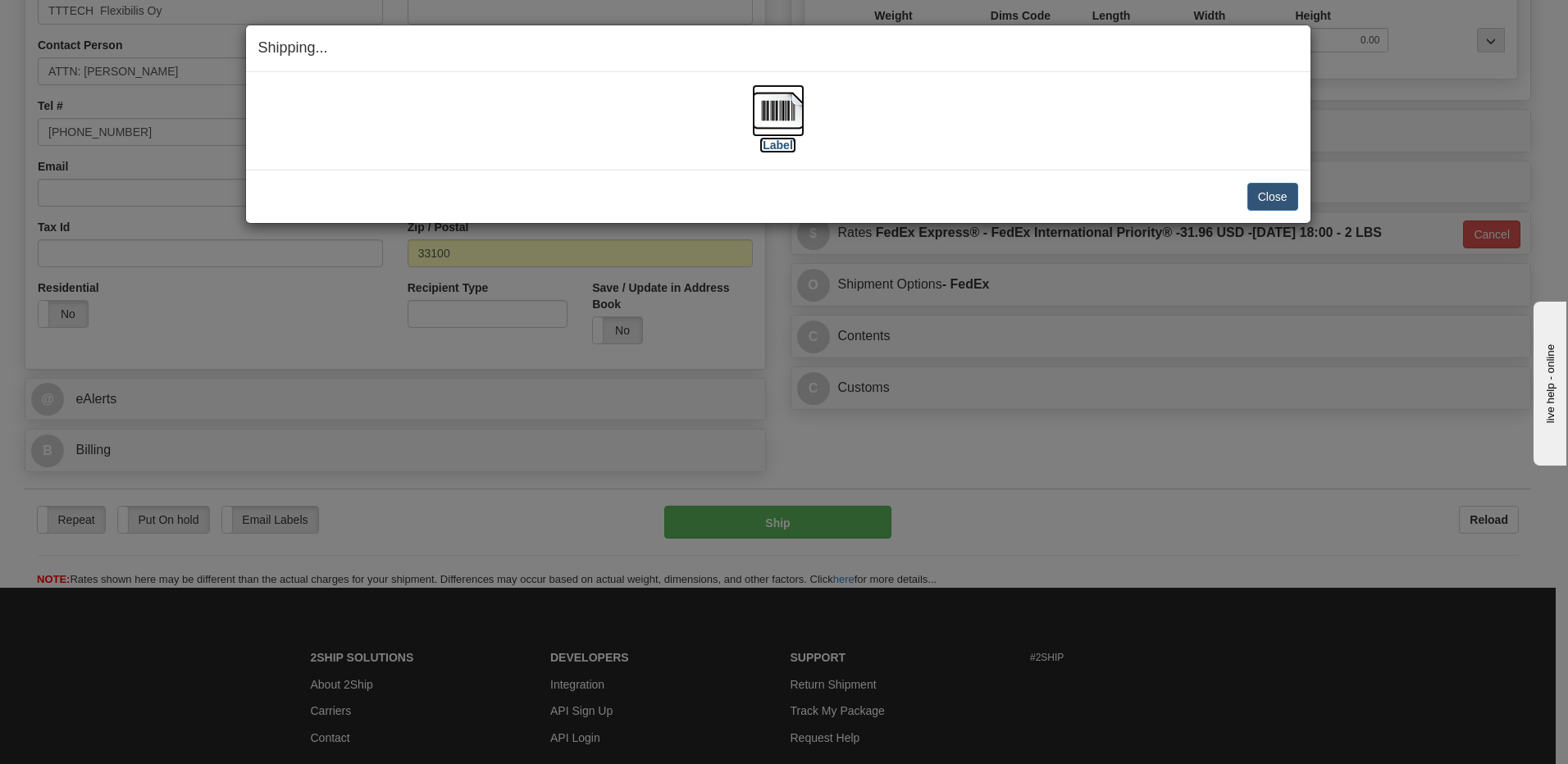
click at [782, 112] on img at bounding box center [778, 111] width 52 height 52
click at [1277, 195] on button "Close" at bounding box center [1272, 197] width 51 height 28
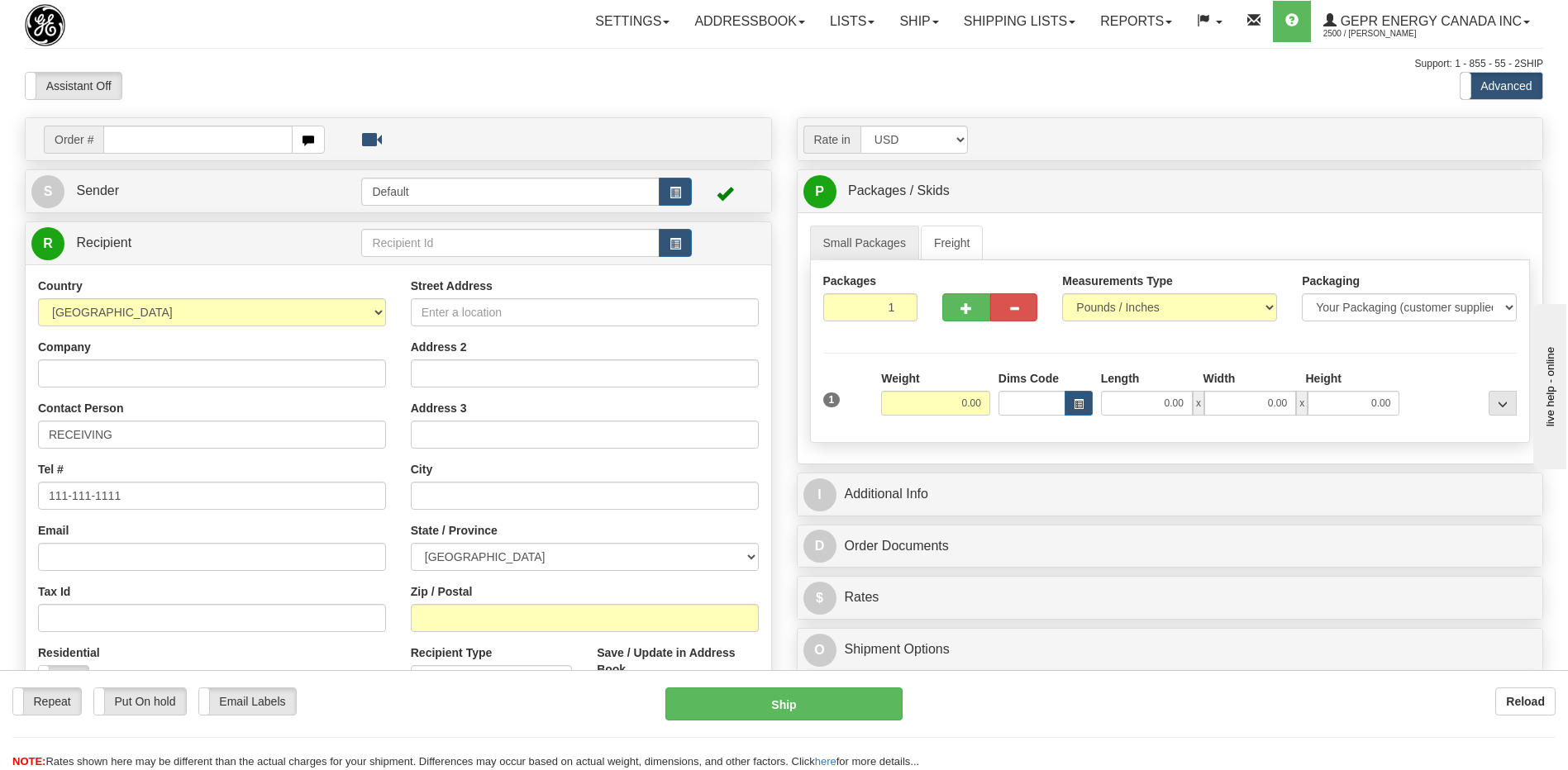
drag, startPoint x: 950, startPoint y: 68, endPoint x: 981, endPoint y: 119, distance: 59.7
click at [950, 68] on div "Support: 1 - 855 - 55 - 2SHIP" at bounding box center [784, 64] width 1519 height 14
